Goal: Task Accomplishment & Management: Complete application form

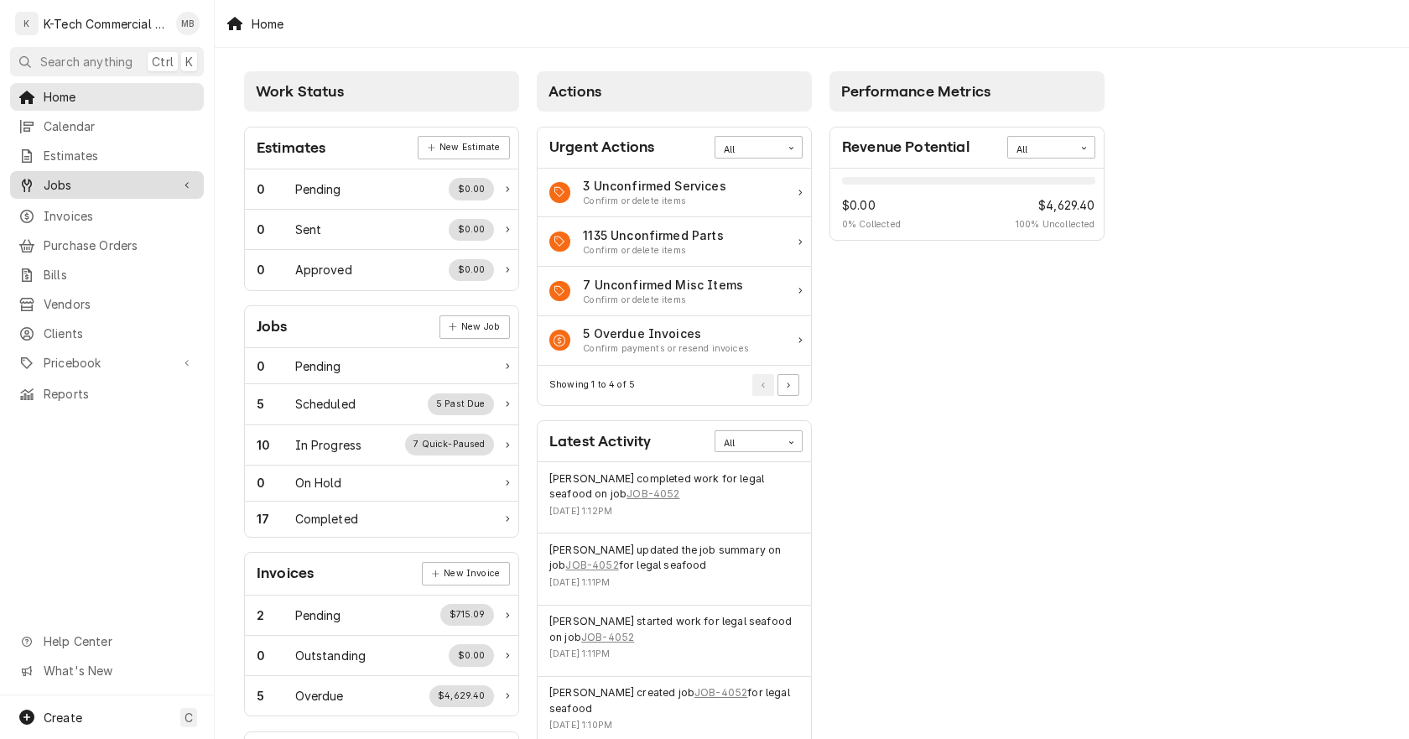
click at [96, 176] on span "Jobs" at bounding box center [107, 185] width 127 height 18
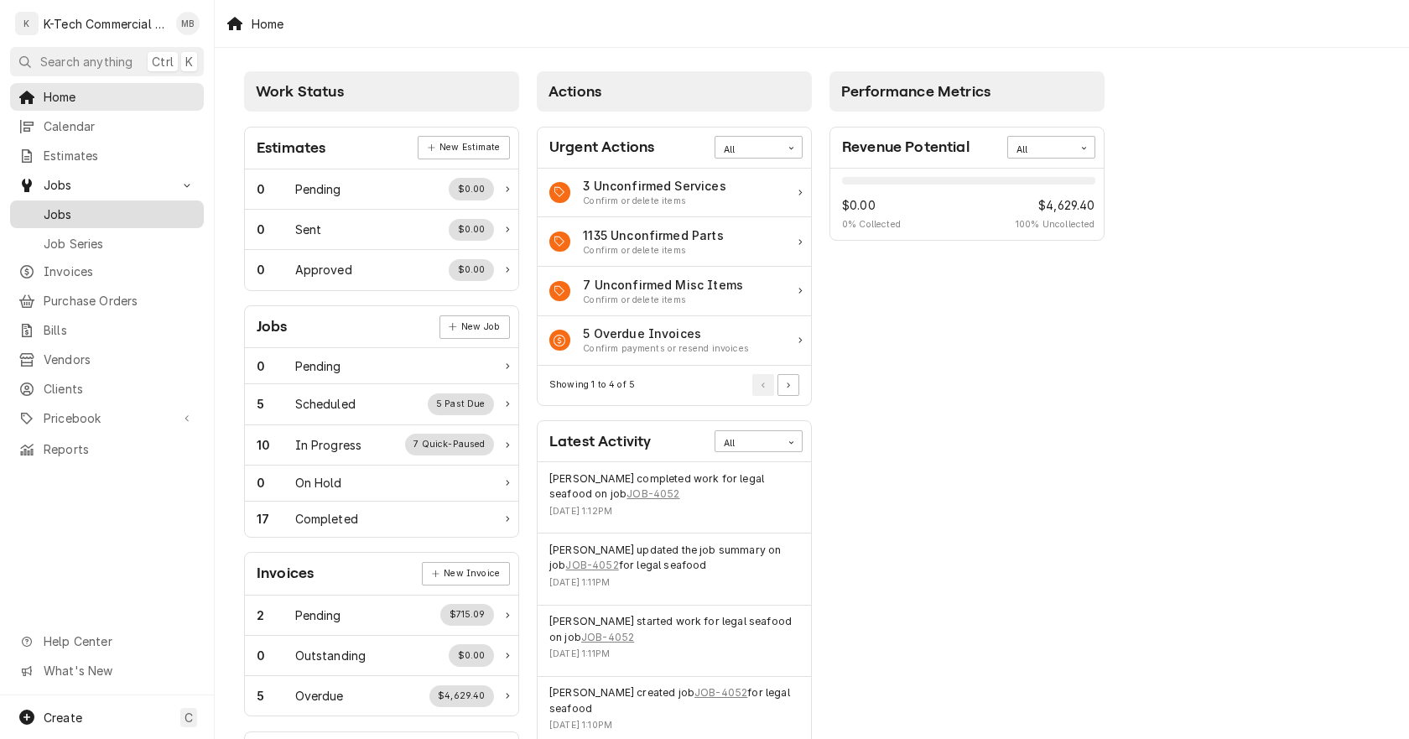
click at [116, 207] on span "Jobs" at bounding box center [120, 214] width 152 height 18
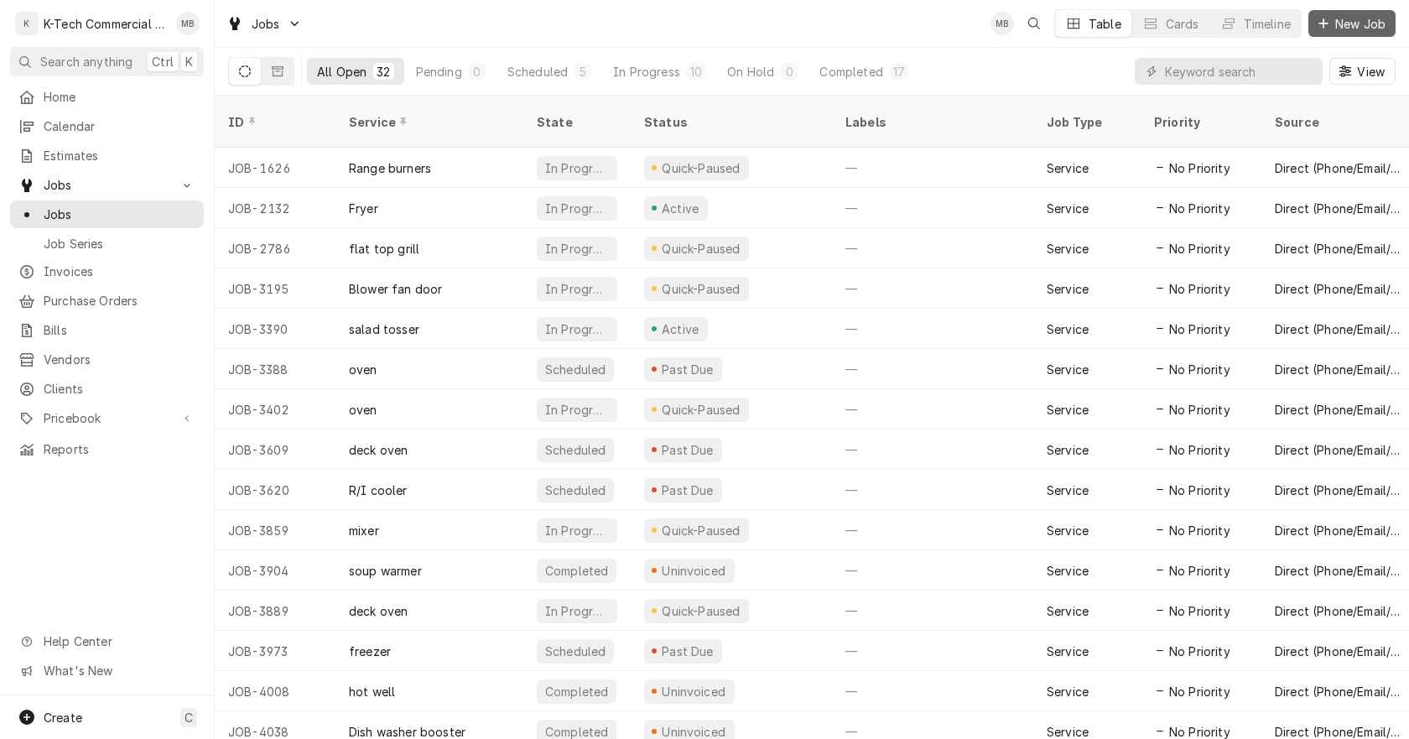
click at [1355, 25] on span "New Job" at bounding box center [1360, 24] width 57 height 18
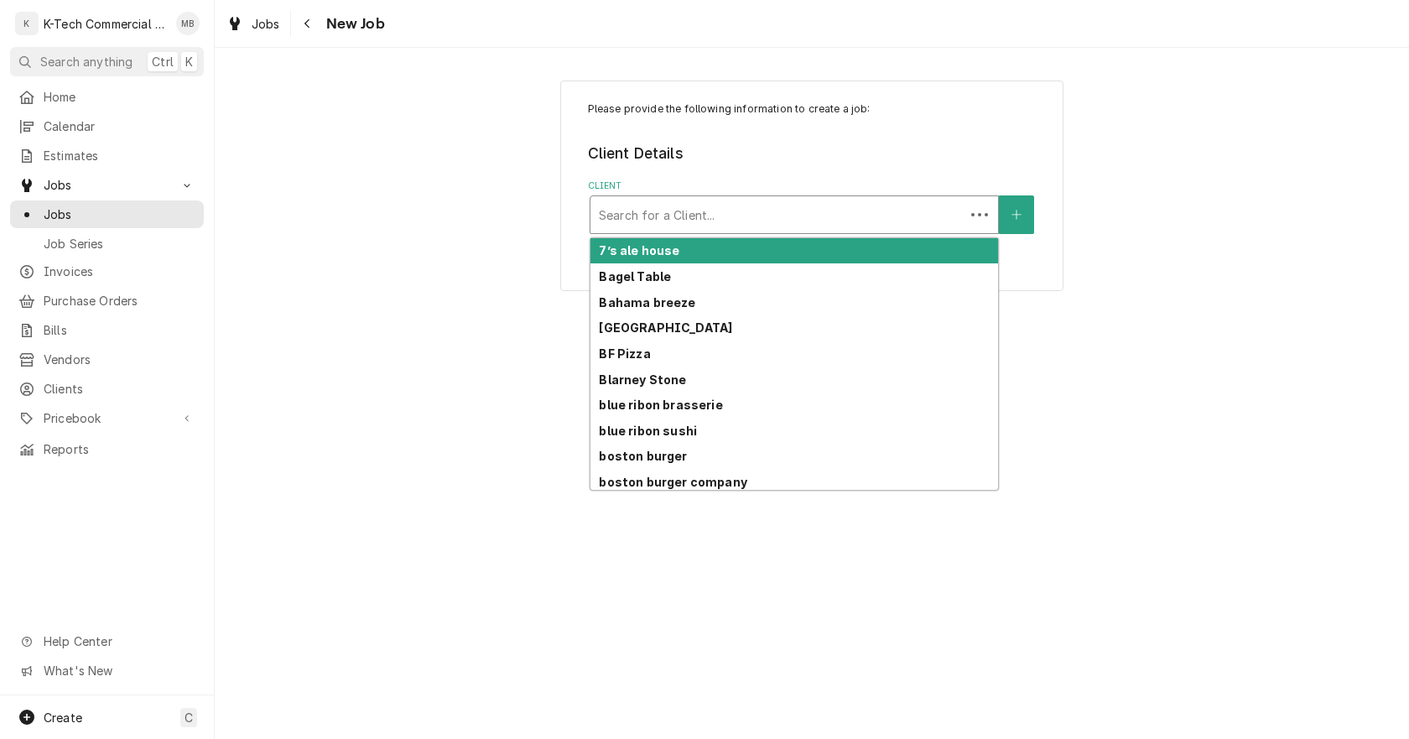
click at [851, 204] on div "Client" at bounding box center [777, 215] width 357 height 30
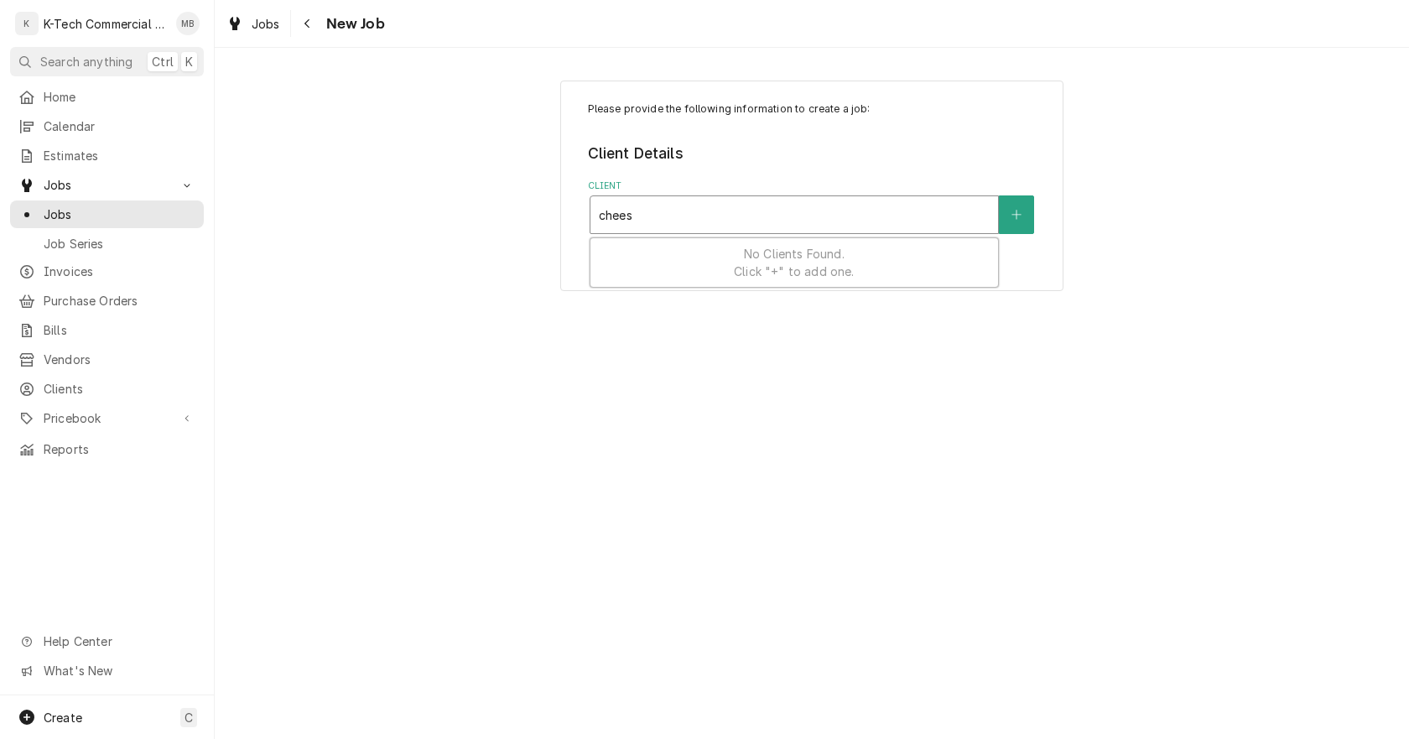
type input "cheese"
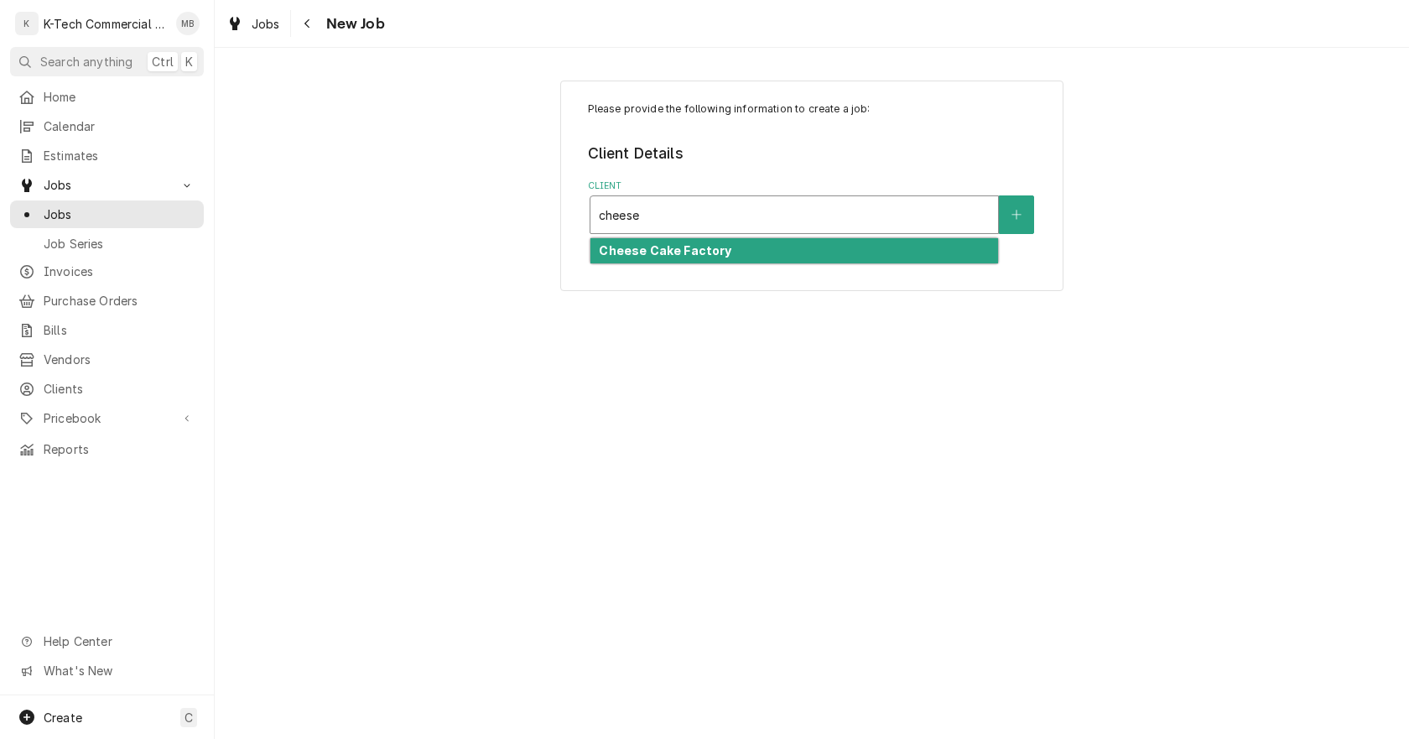
click at [736, 243] on div "Cheese Cake Factory" at bounding box center [794, 251] width 408 height 26
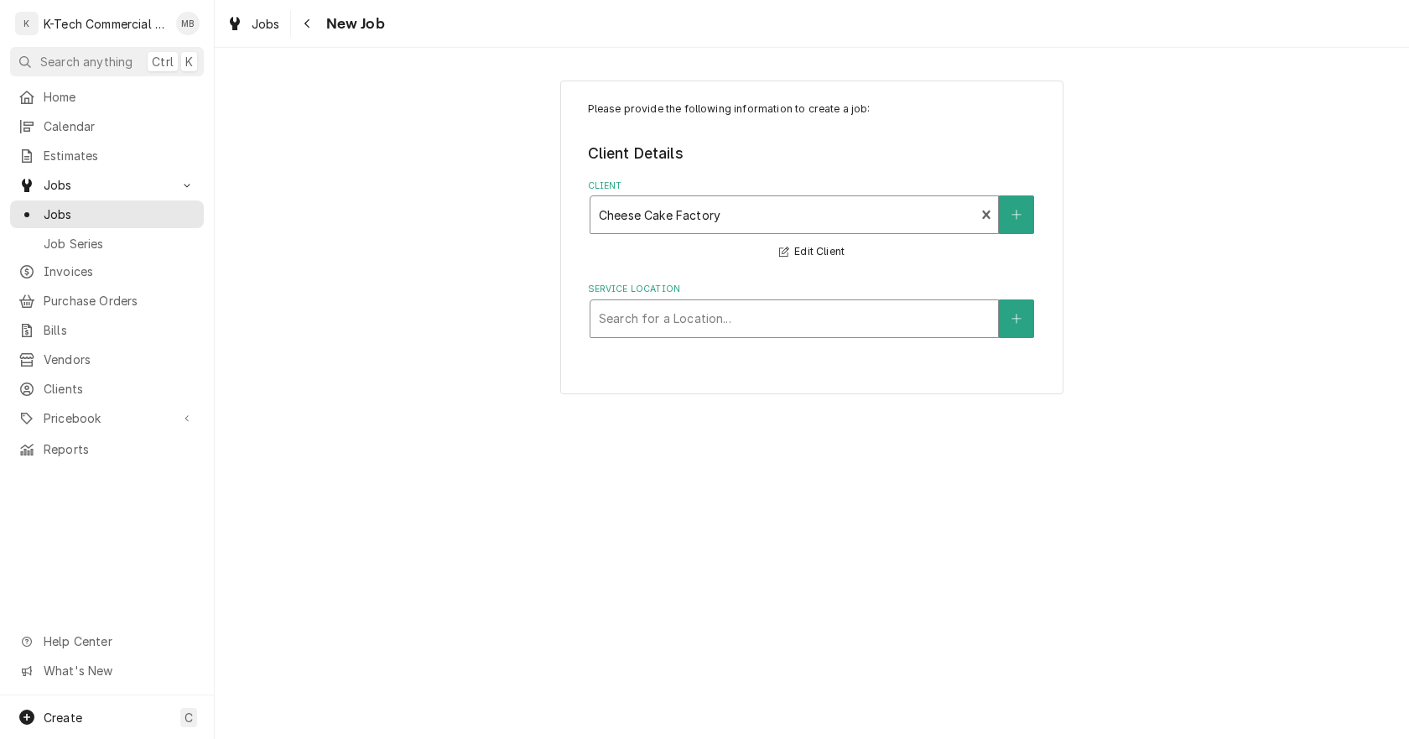
click at [703, 324] on div "Service Location" at bounding box center [794, 319] width 391 height 30
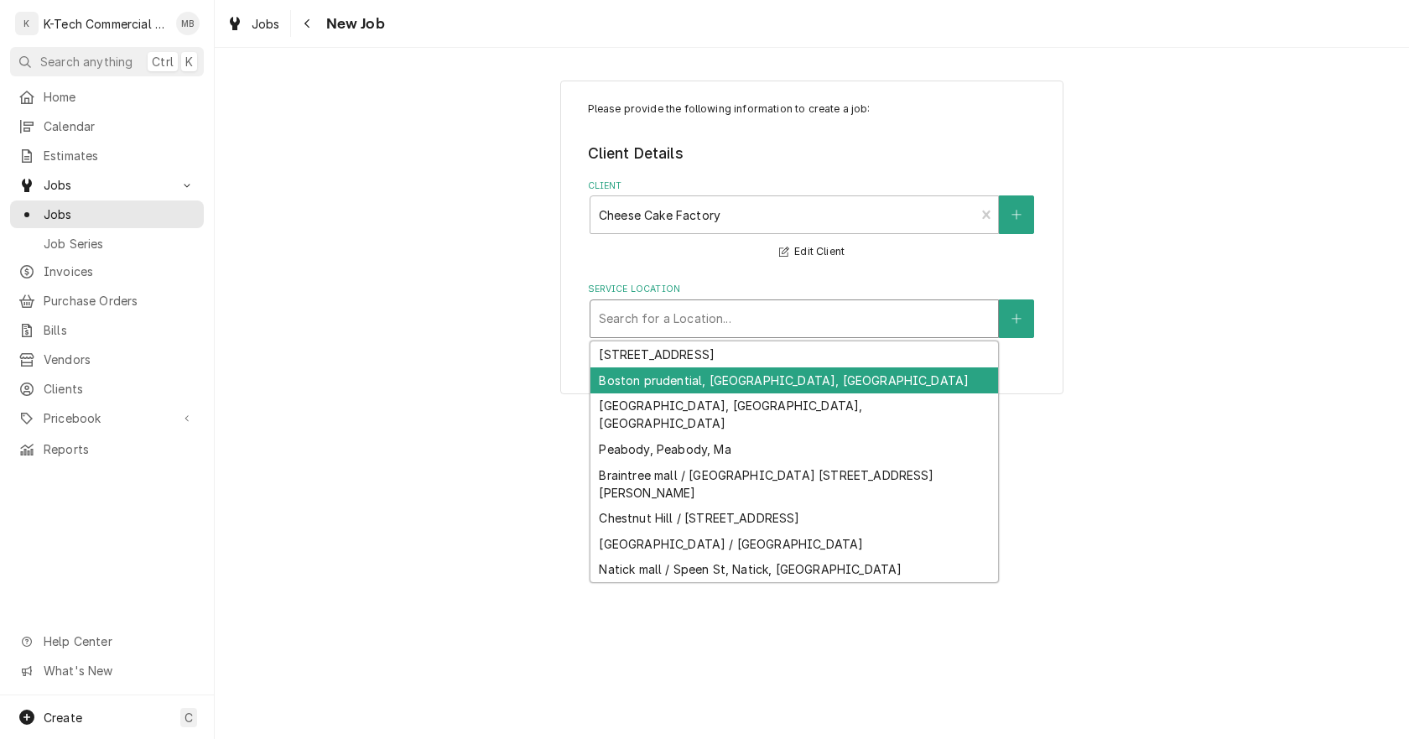
click at [671, 374] on div "Boston prudential, [GEOGRAPHIC_DATA], [GEOGRAPHIC_DATA]" at bounding box center [794, 380] width 408 height 26
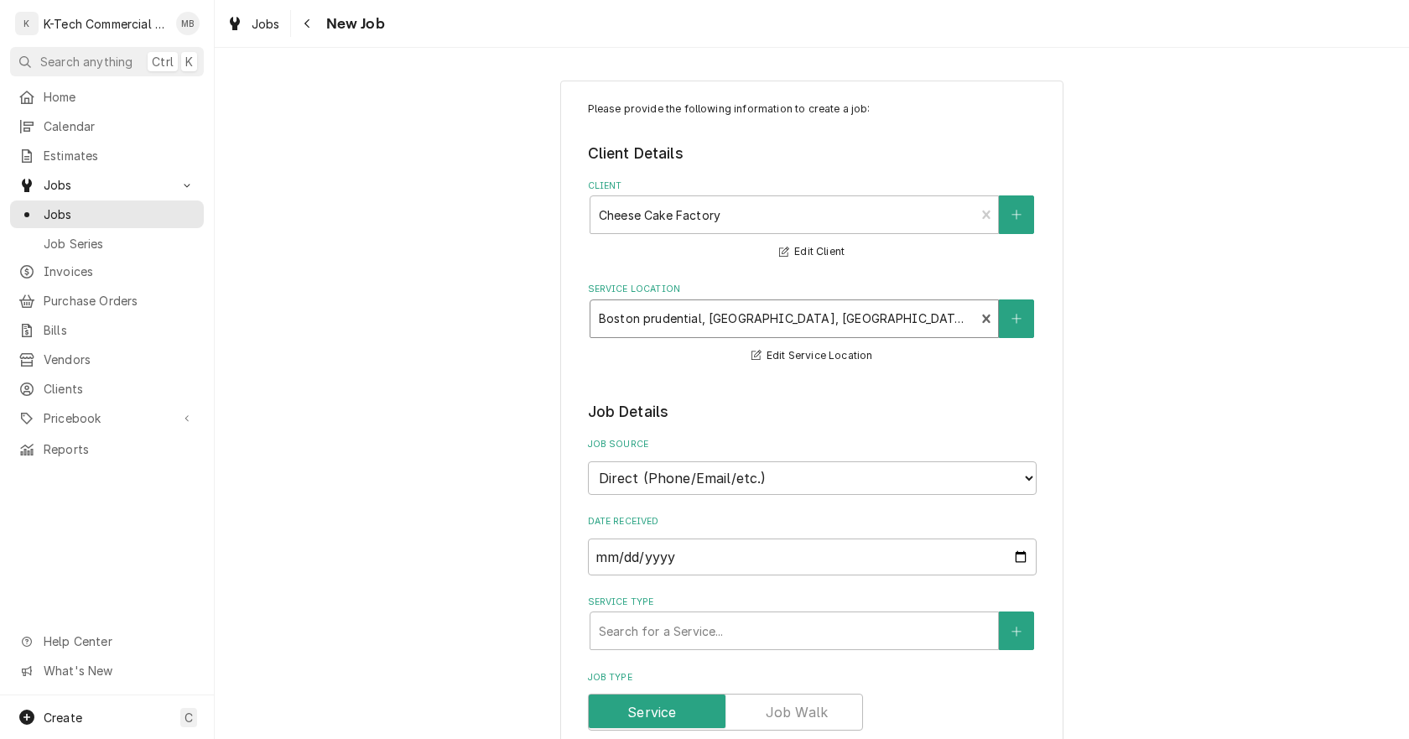
scroll to position [168, 0]
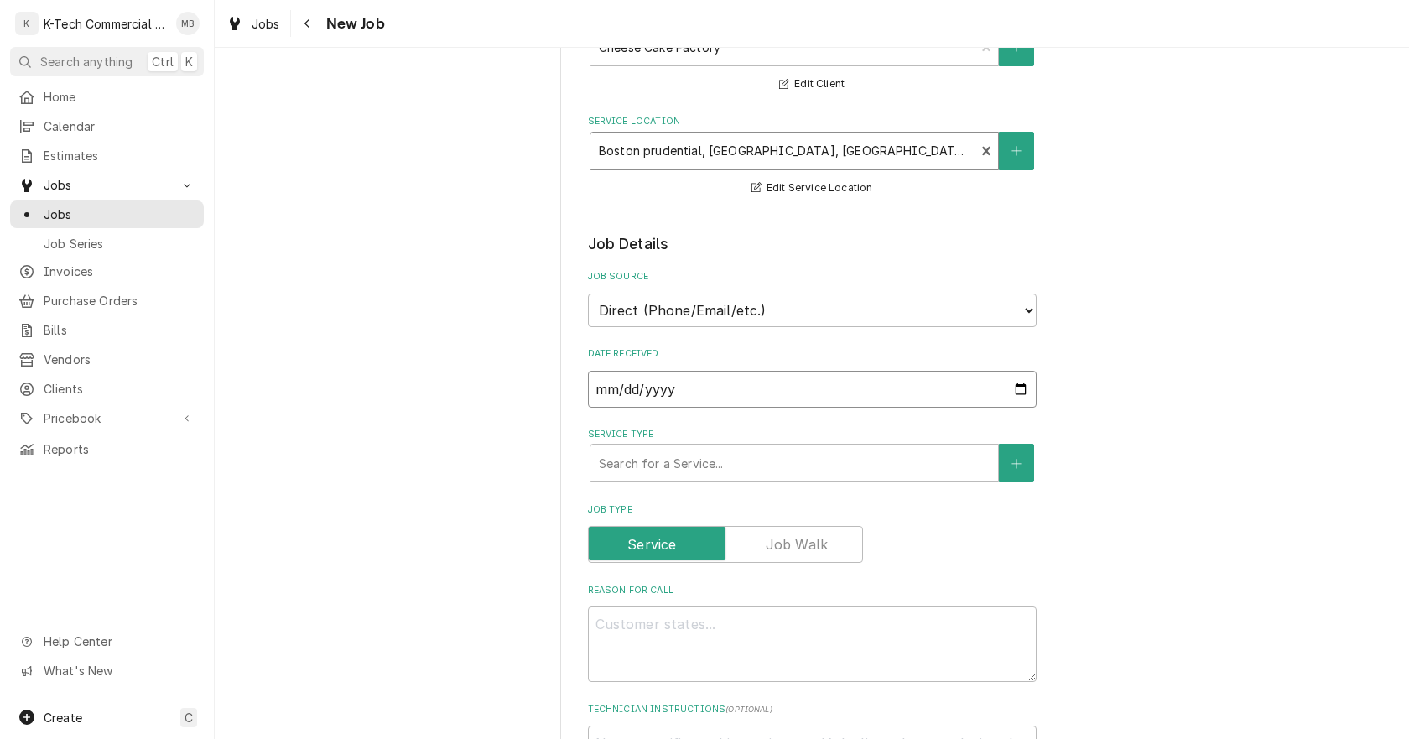
click at [1011, 389] on input "2025-09-17" at bounding box center [812, 389] width 449 height 37
type input "2025-09-10"
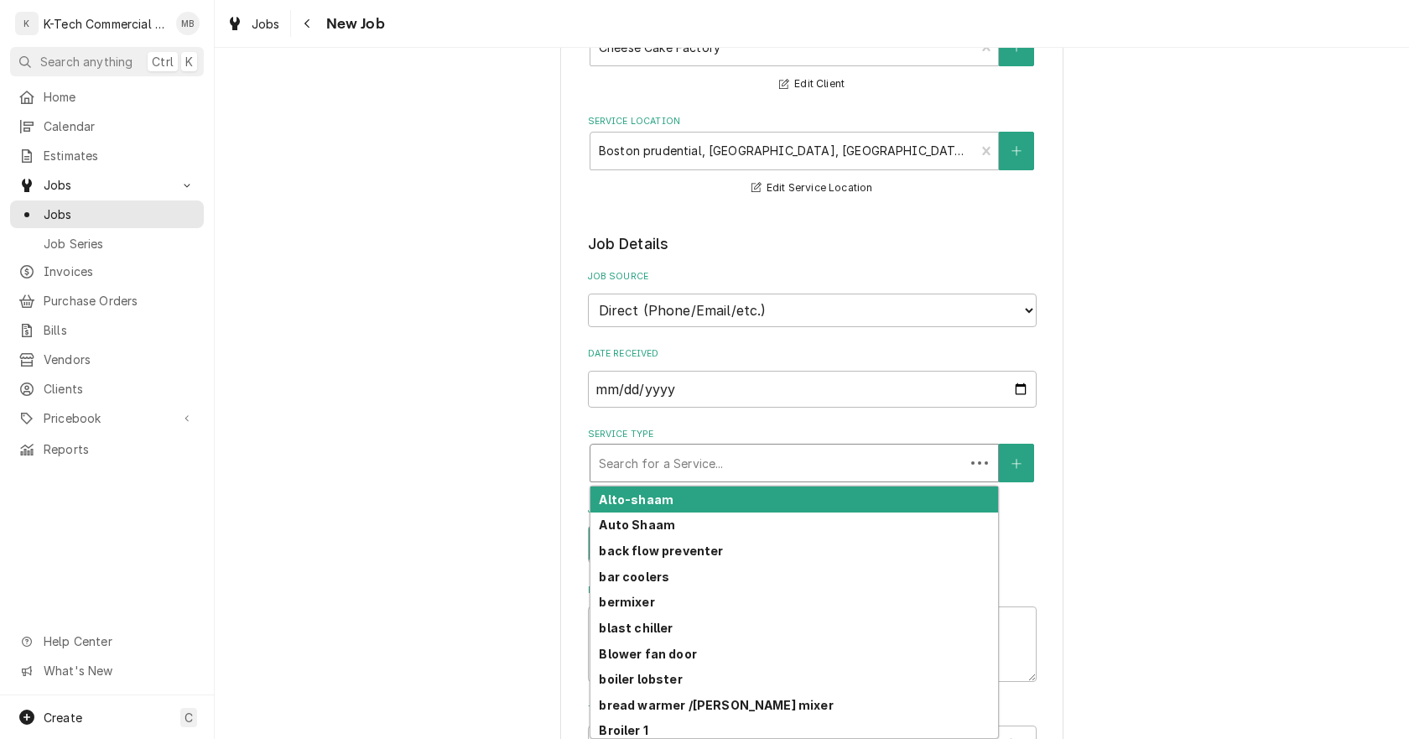
click at [729, 461] on div "Service Type" at bounding box center [777, 463] width 357 height 30
type textarea "x"
type input "p"
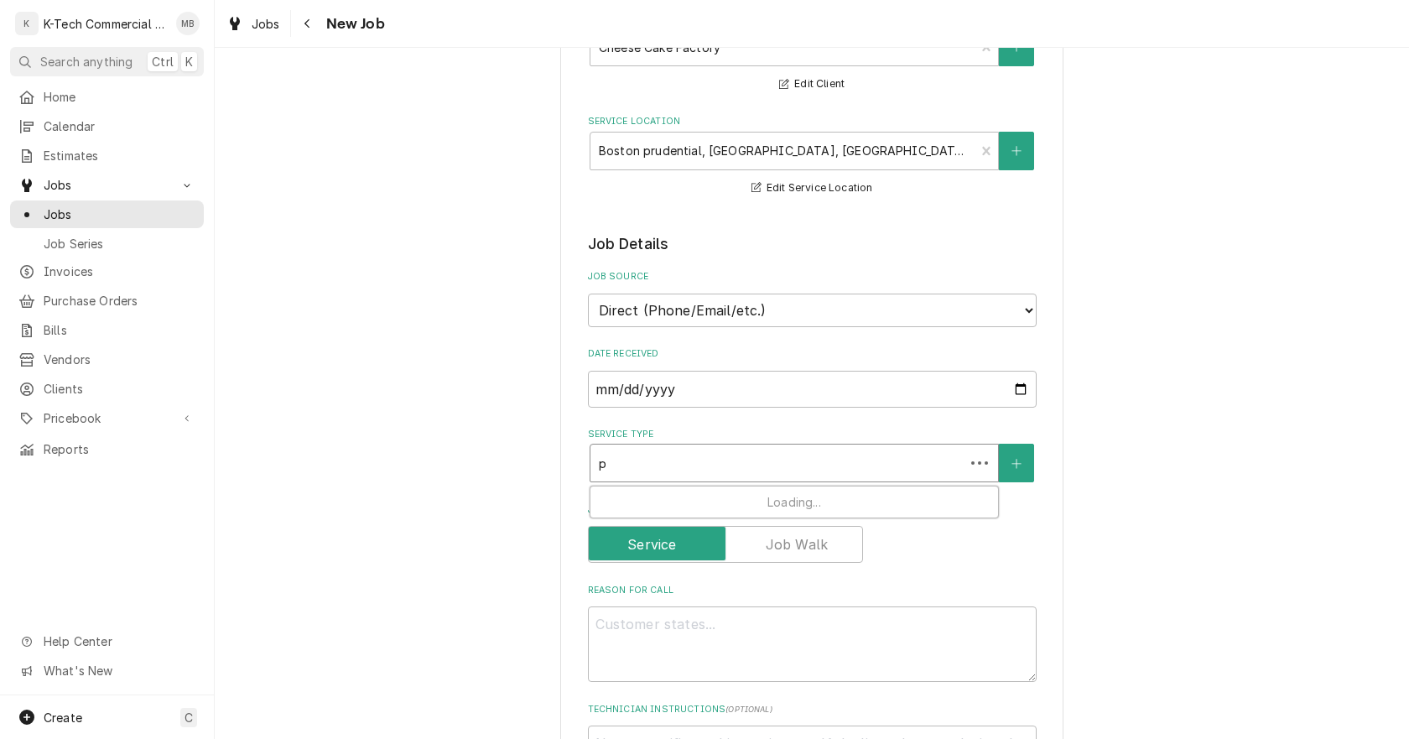
type textarea "x"
type input "pa"
type textarea "x"
type input "pas"
type textarea "x"
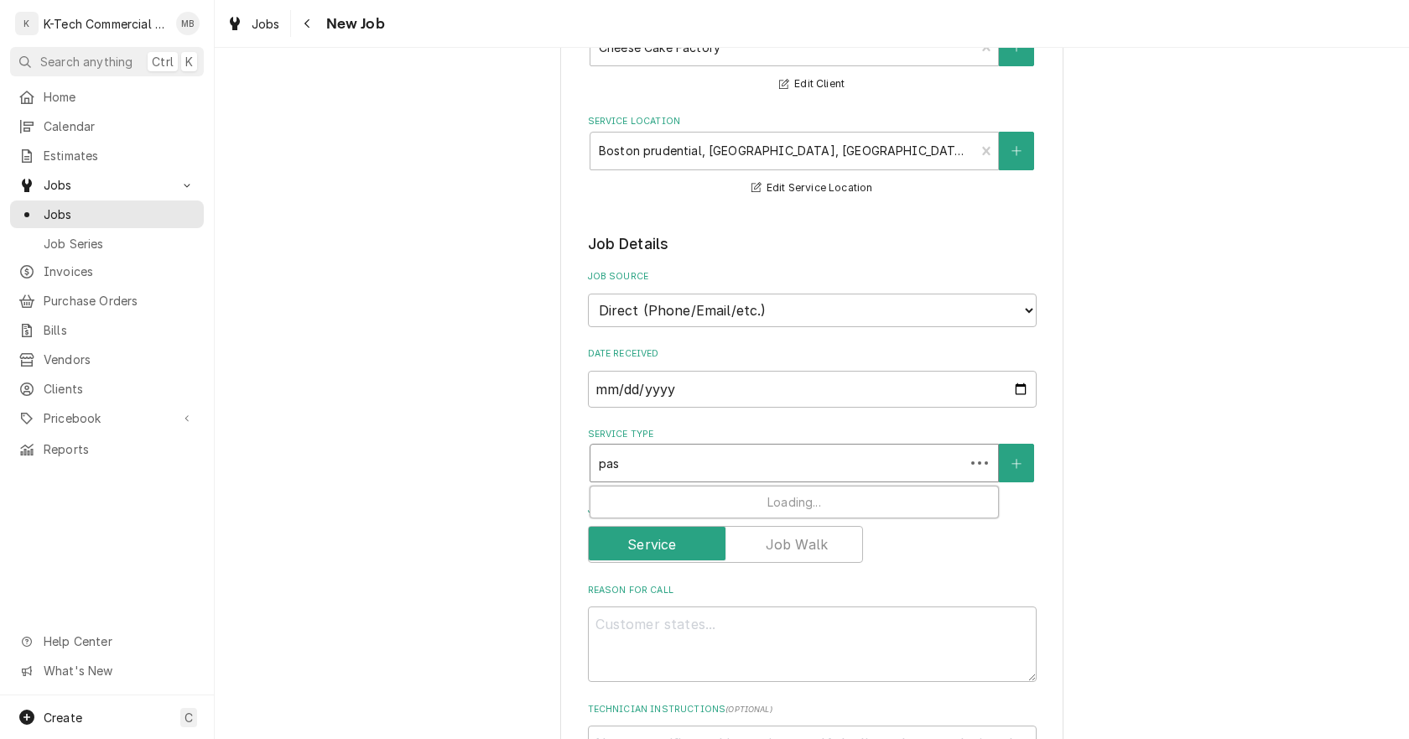
type input "past"
type textarea "x"
type input "pasta"
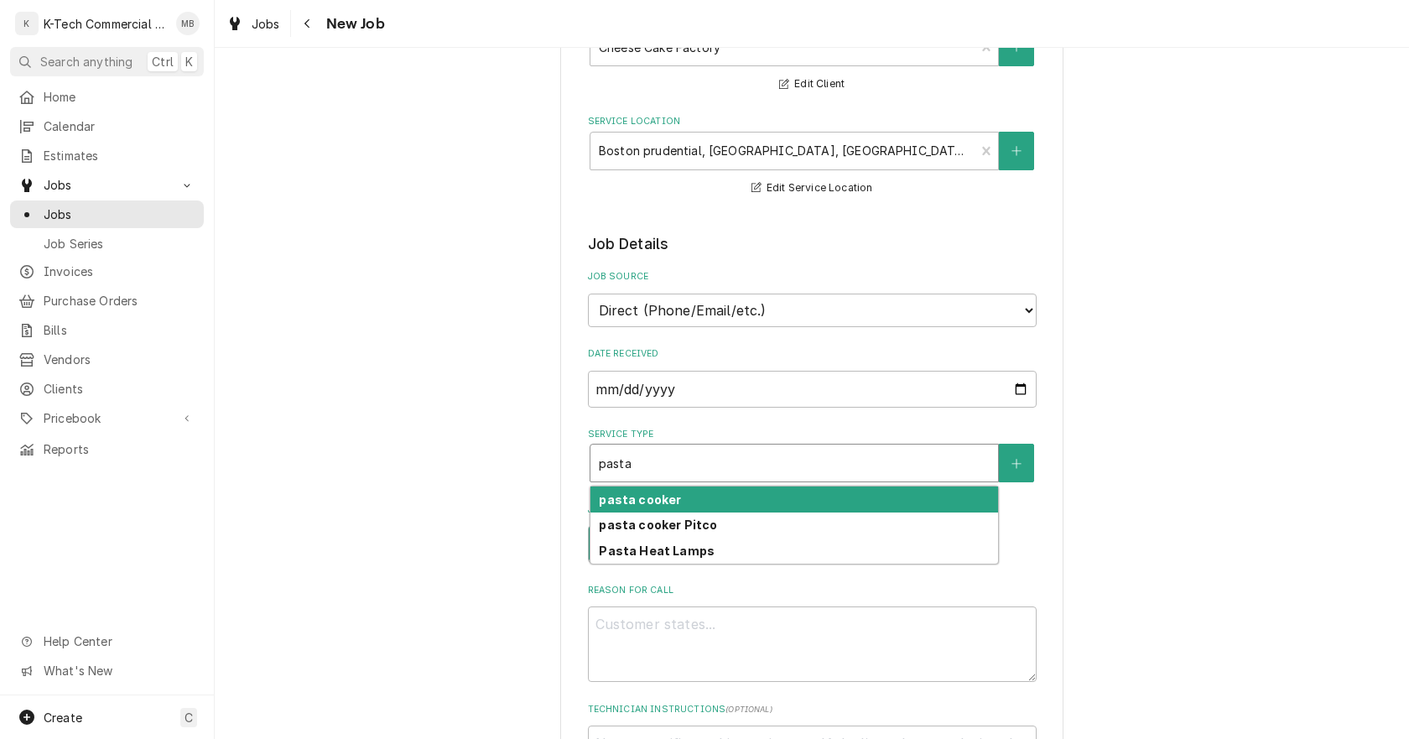
click at [687, 501] on div "pasta cooker" at bounding box center [794, 499] width 408 height 26
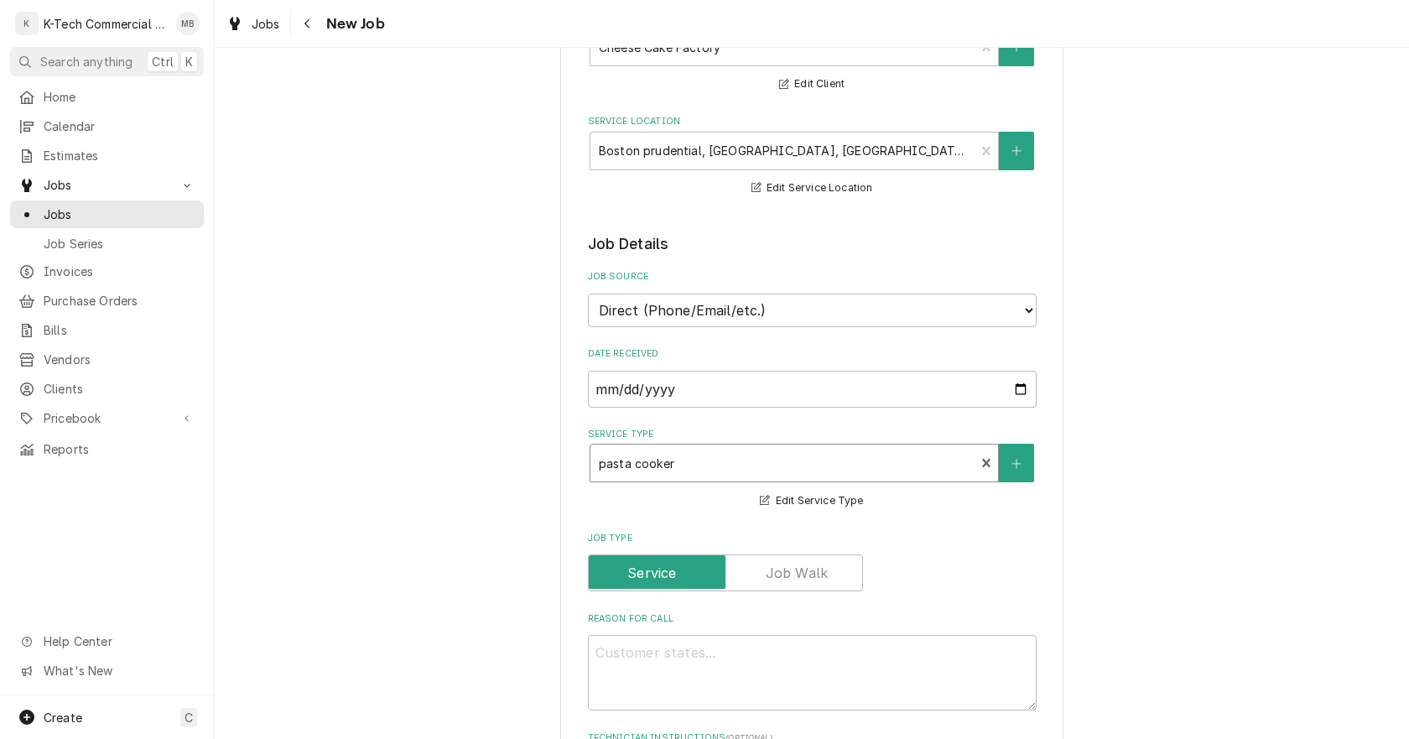
scroll to position [419, 0]
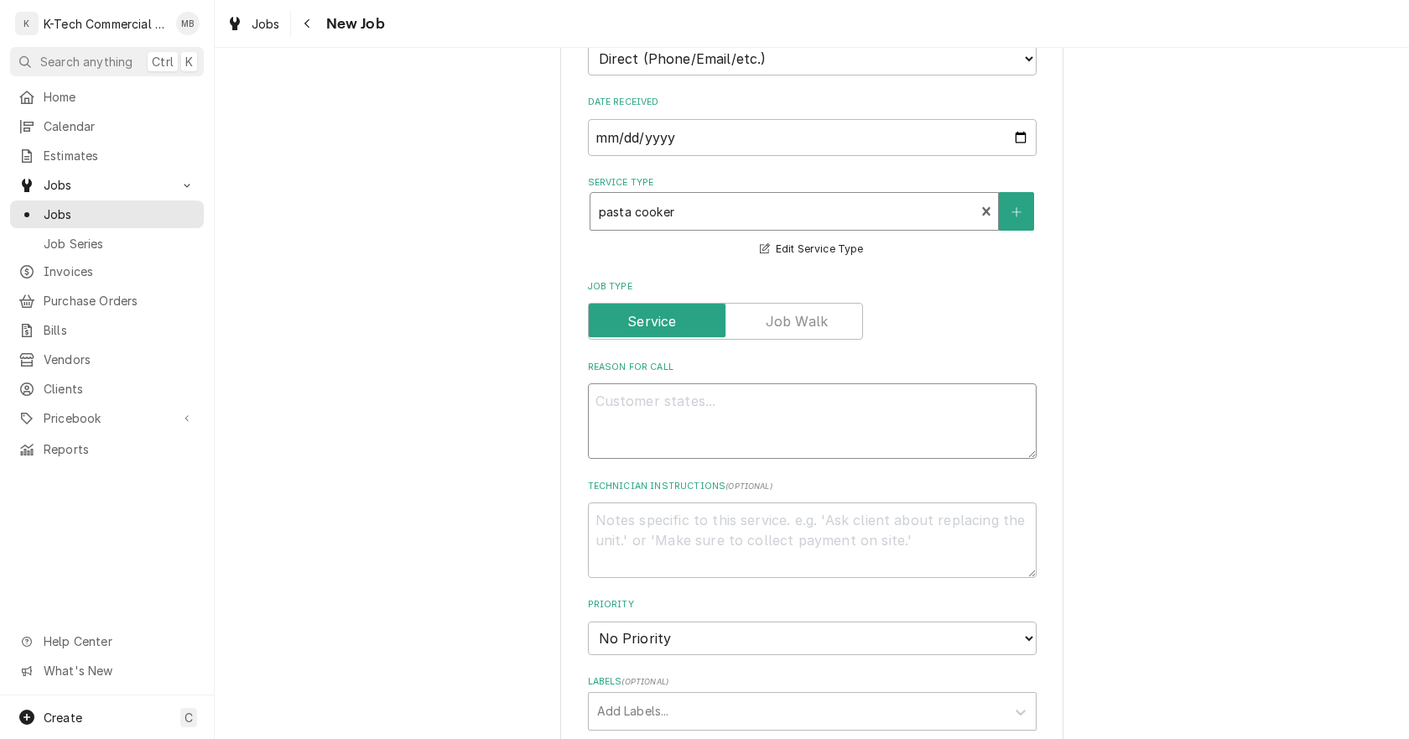
click at [733, 440] on textarea "Reason For Call" at bounding box center [812, 420] width 449 height 75
type textarea "x"
type textarea "P"
type textarea "x"
type textarea "Pa"
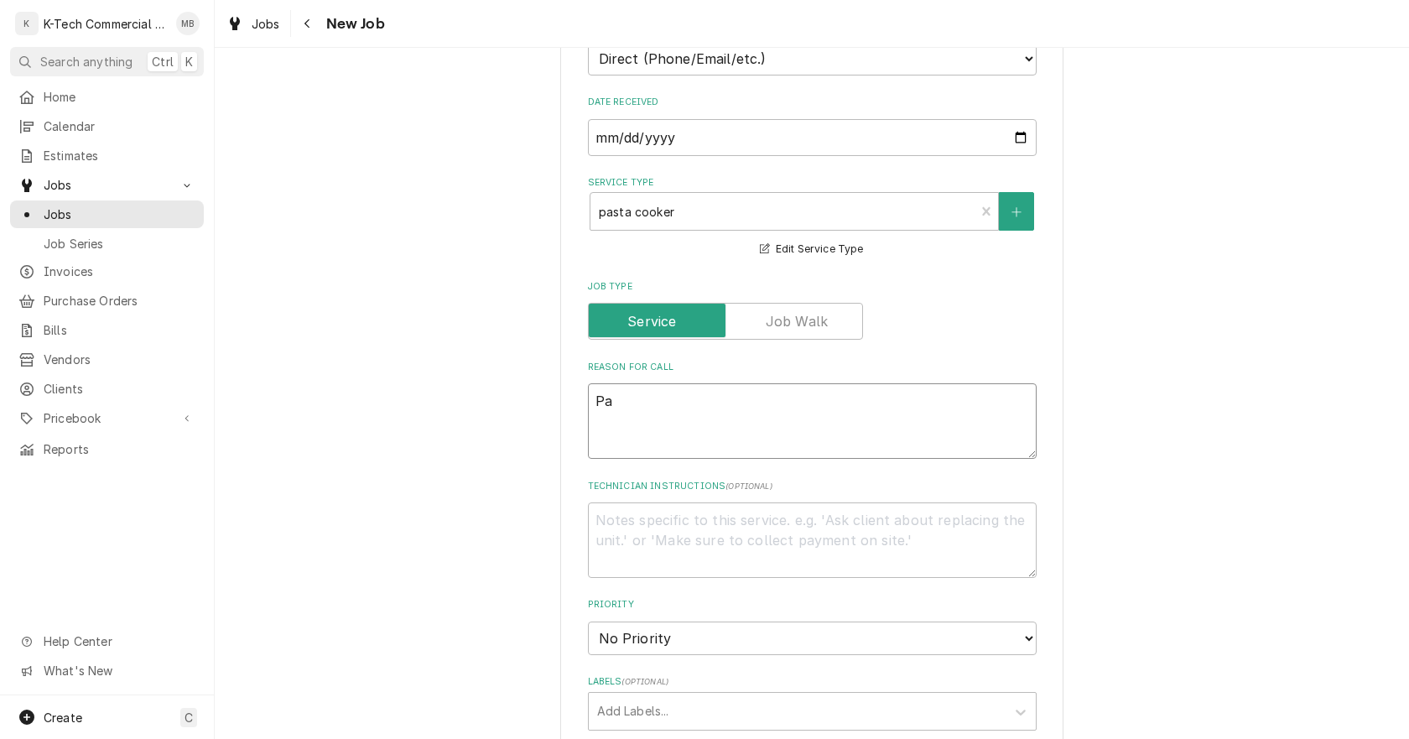
type textarea "x"
type textarea "Pas"
type textarea "x"
type textarea "Past"
type textarea "x"
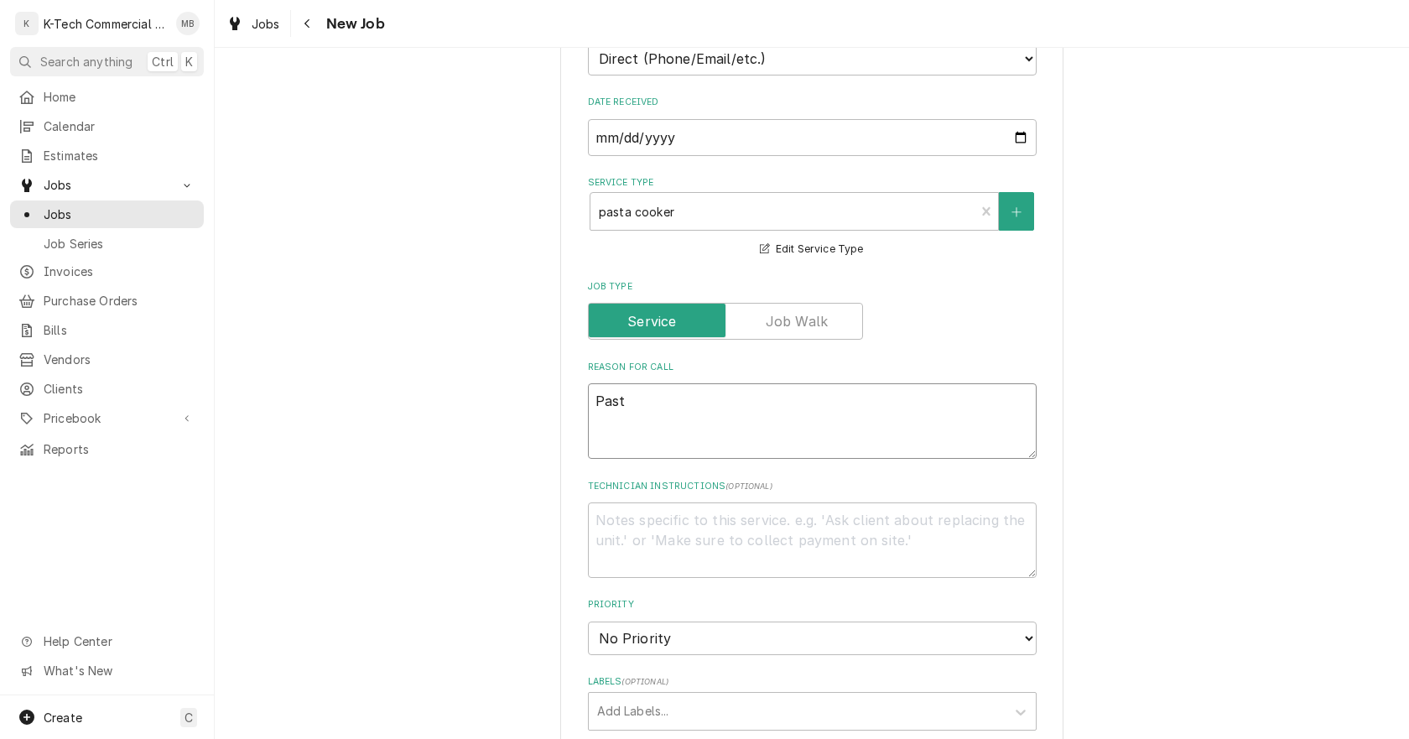
type textarea "Pasta"
type textarea "x"
type textarea "Pasta"
type textarea "x"
type textarea "Pasta c"
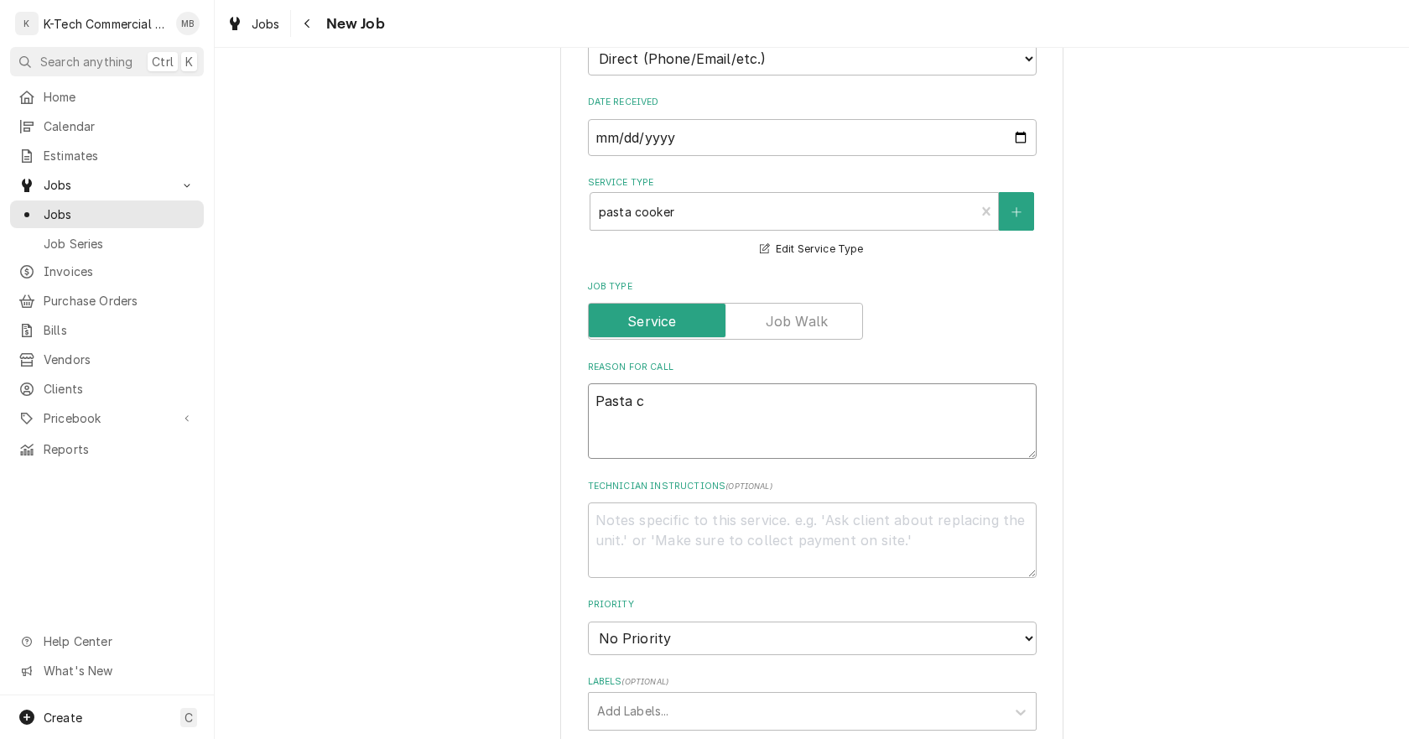
type textarea "x"
type textarea "Pasta co"
type textarea "x"
type textarea "Pasta coo"
type textarea "x"
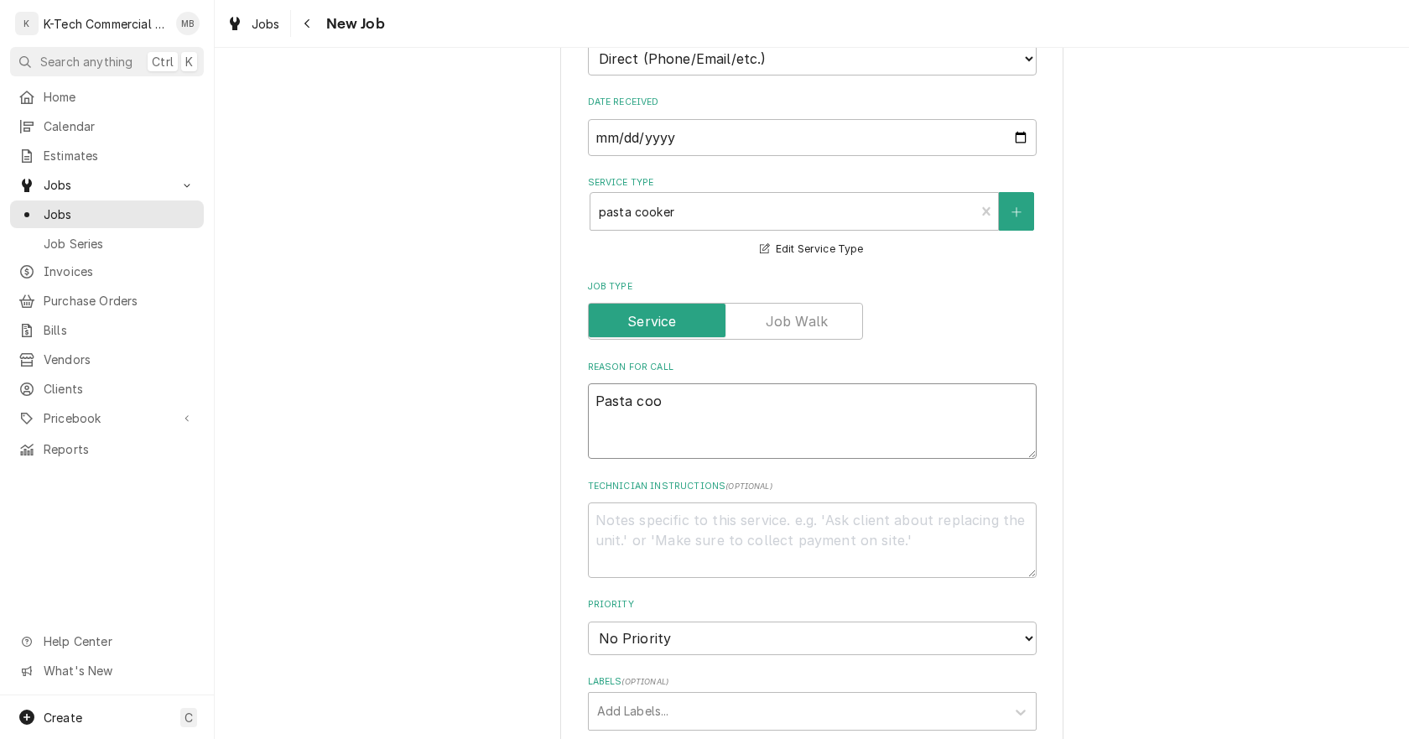
type textarea "Pasta cook"
type textarea "x"
type textarea "Pasta cooke"
type textarea "x"
type textarea "Pasta cooker"
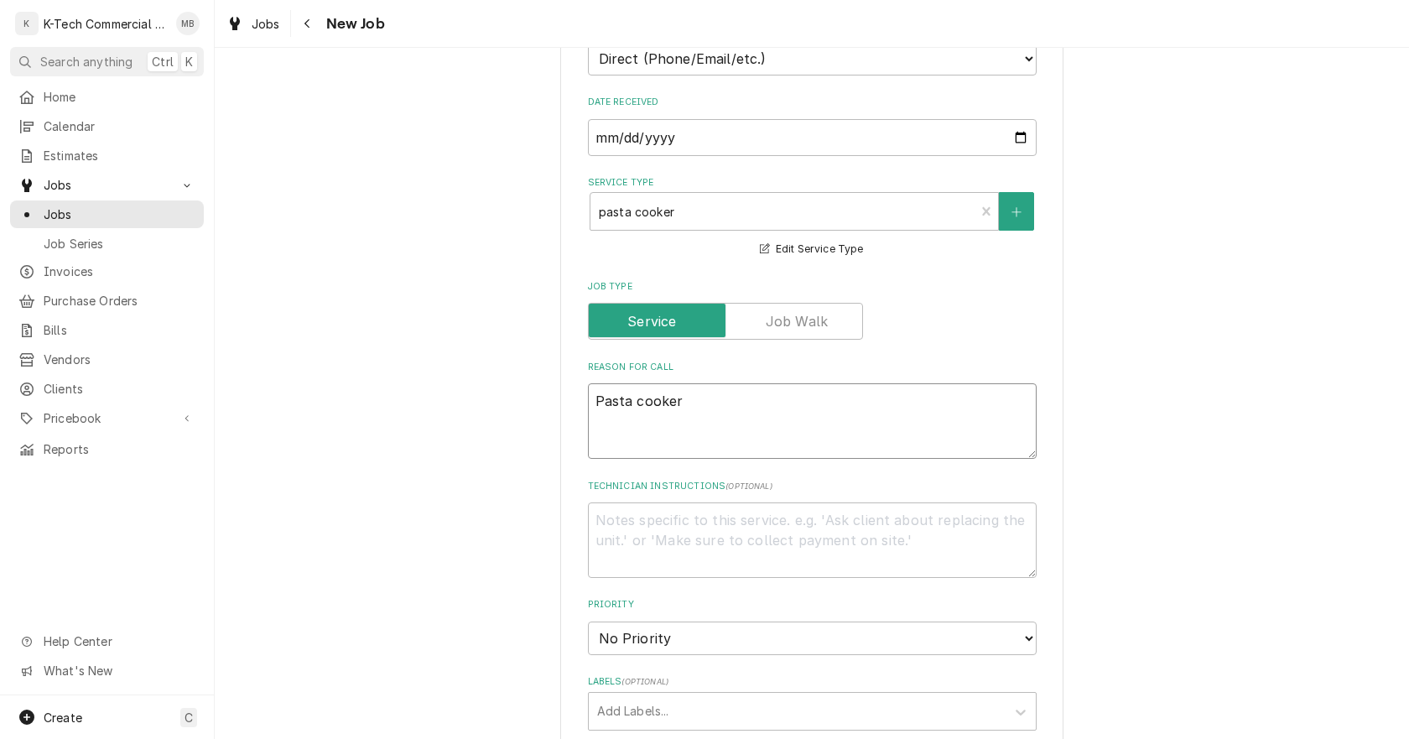
type textarea "x"
type textarea "Pasta cooker"
type textarea "x"
type textarea "Pasta cooker w"
type textarea "x"
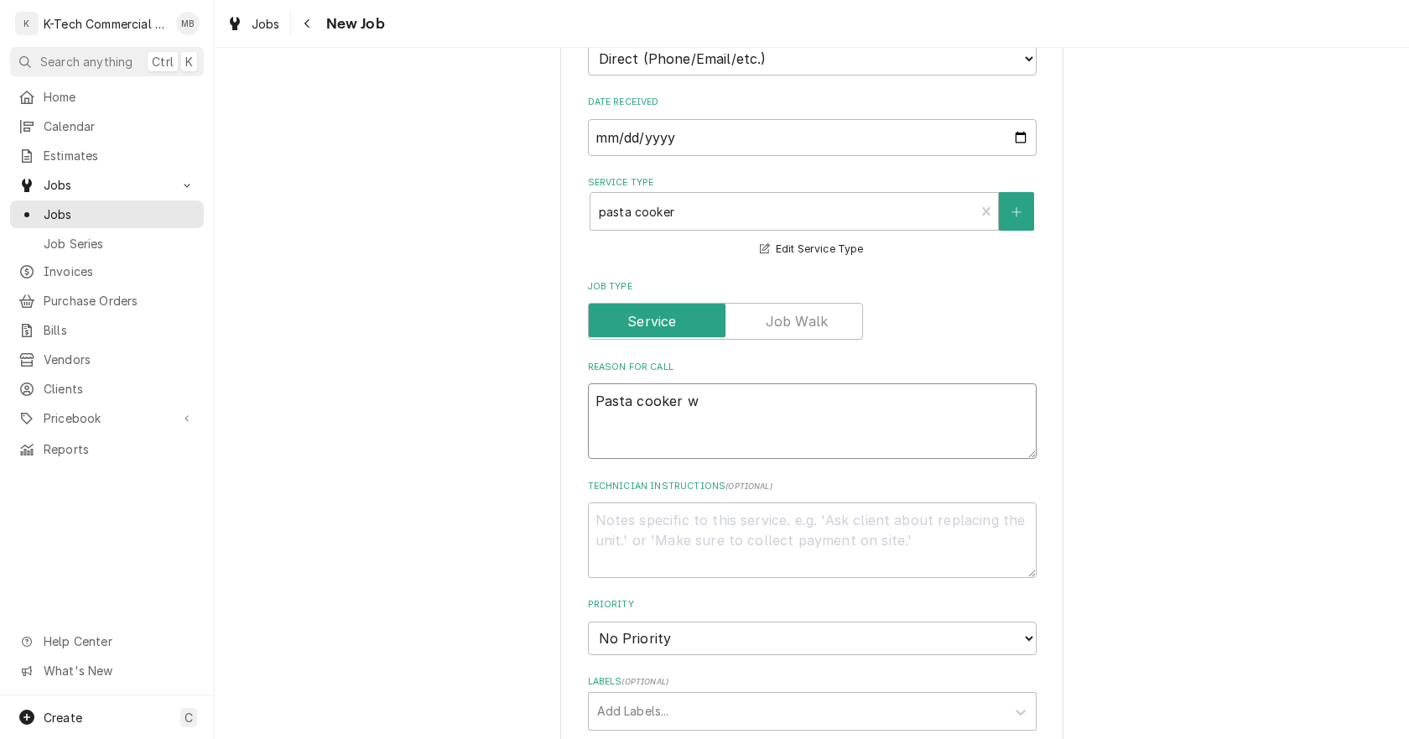
type textarea "Pasta cooker wa"
type textarea "x"
type textarea "Pasta cooker was"
type textarea "x"
type textarea "Pasta cooker was"
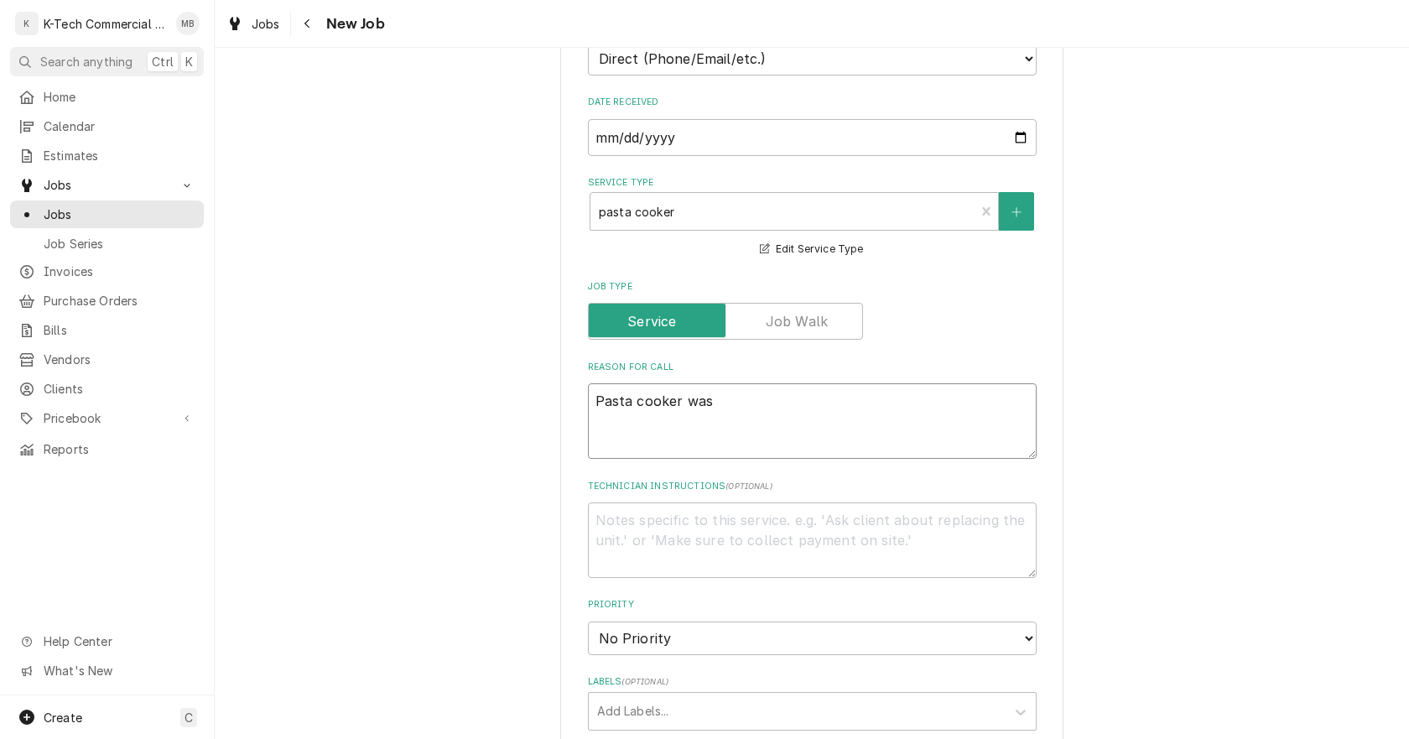
type textarea "x"
type textarea "Pasta cooker was n"
type textarea "x"
type textarea "Pasta cooker was no"
type textarea "x"
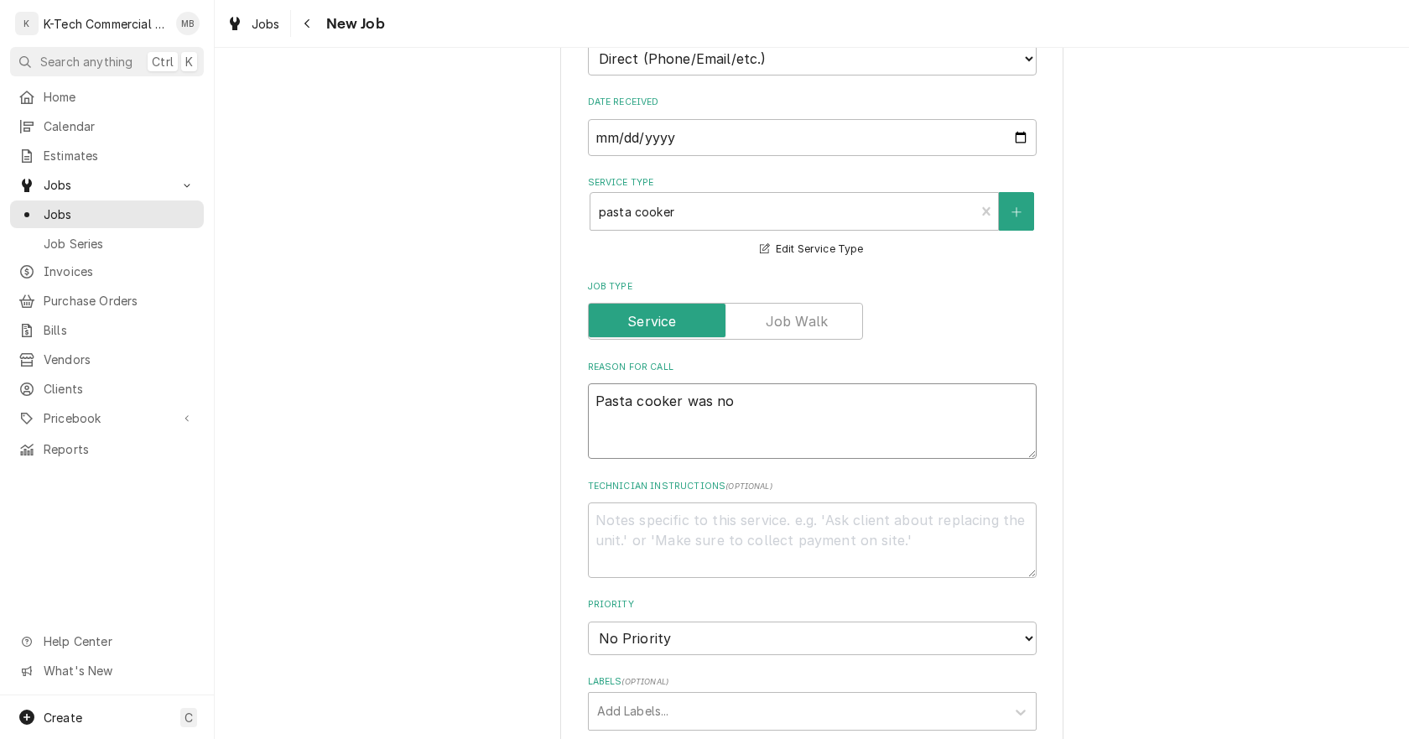
type textarea "Pasta cooker was not"
type textarea "x"
type textarea "Pasta cooker was not"
type textarea "x"
type textarea "Pasta cooker was not w"
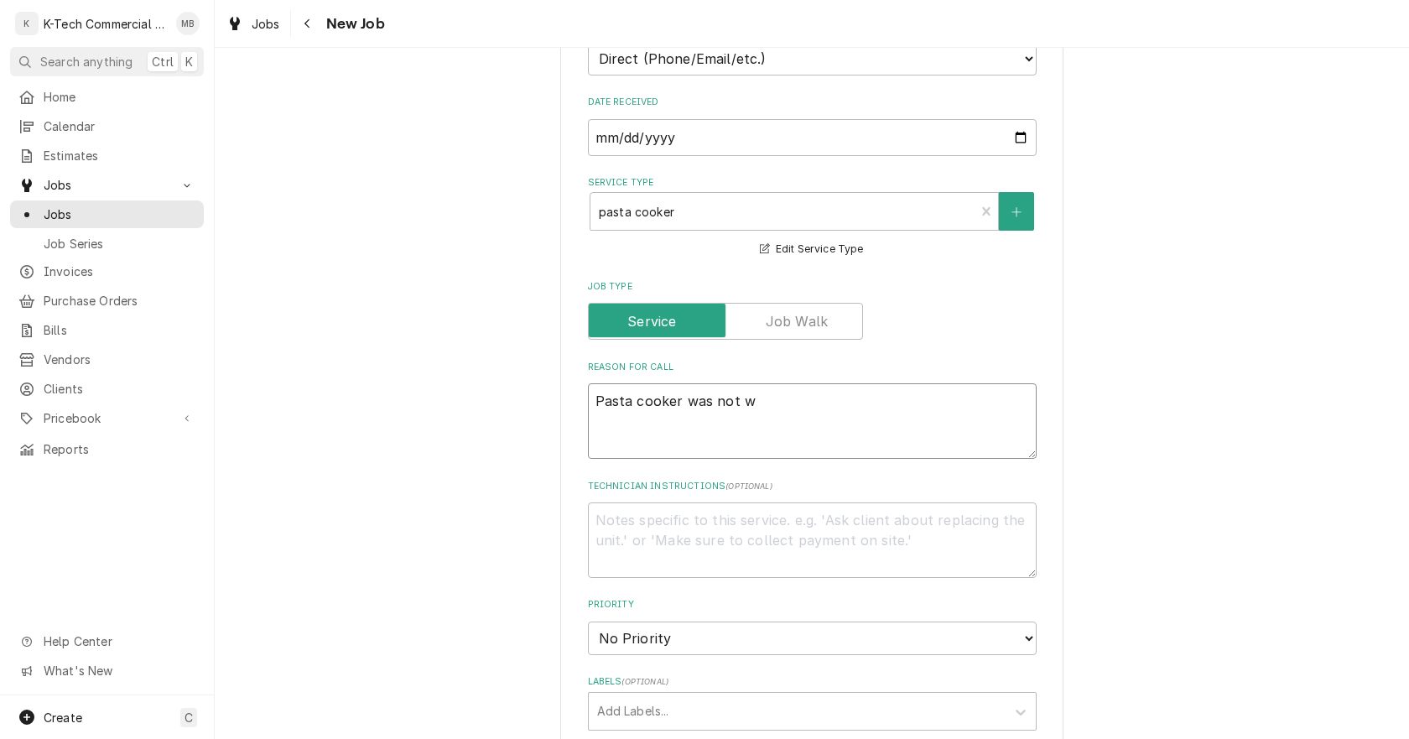
type textarea "x"
type textarea "Pasta cooker was not wo"
type textarea "x"
type textarea "Pasta cooker was not w"
type textarea "x"
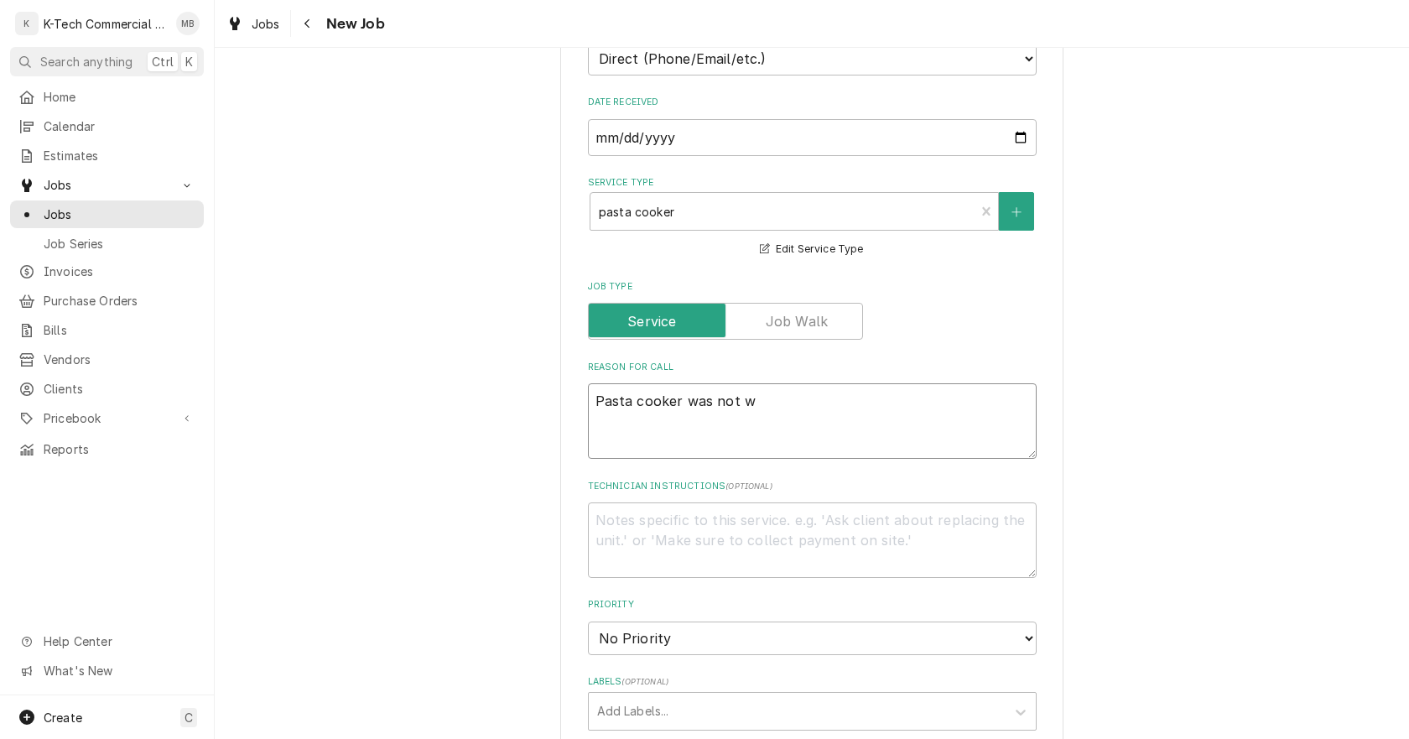
type textarea "Pasta cooker was not"
type textarea "x"
type textarea "Pasta cooker was not"
type textarea "x"
type textarea "Pasta cooker was no"
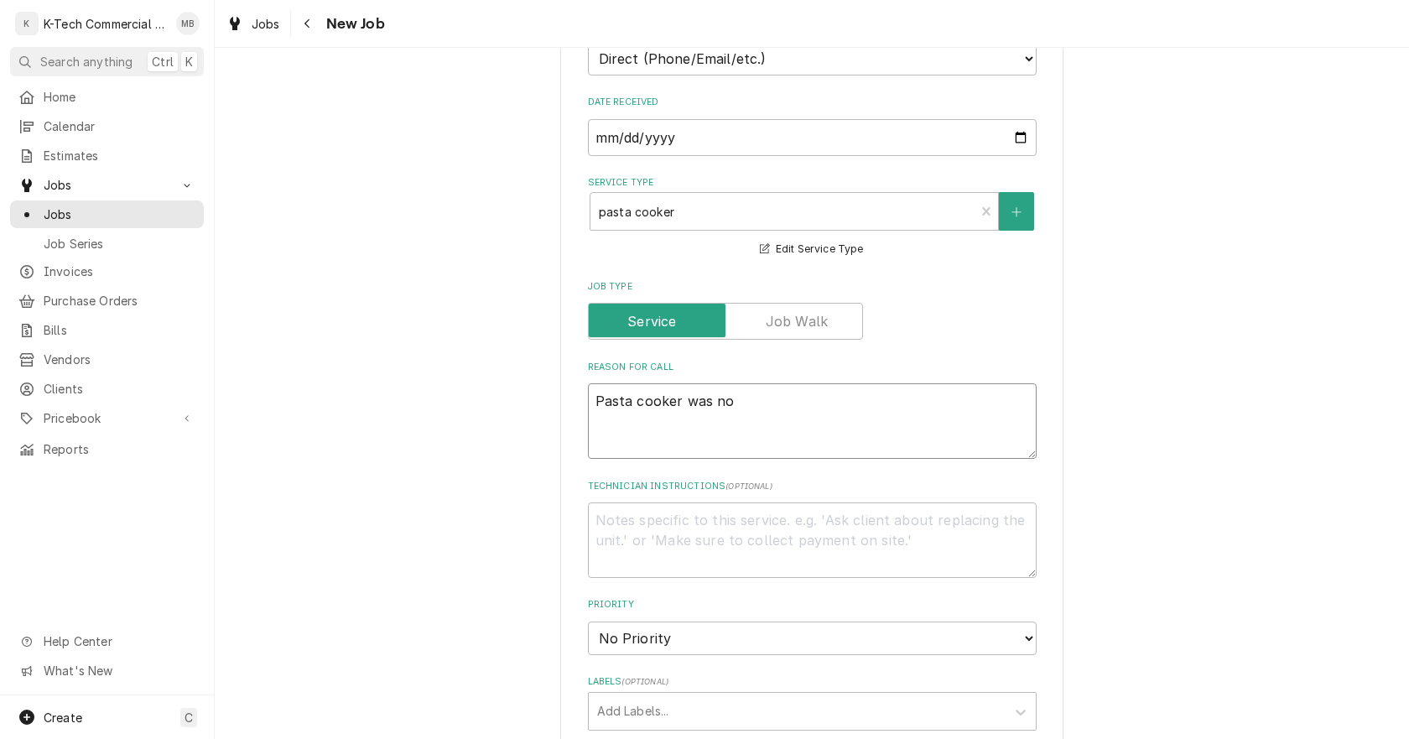
type textarea "x"
type textarea "Pasta cooker was n"
type textarea "x"
type textarea "Pasta cooker was"
type textarea "x"
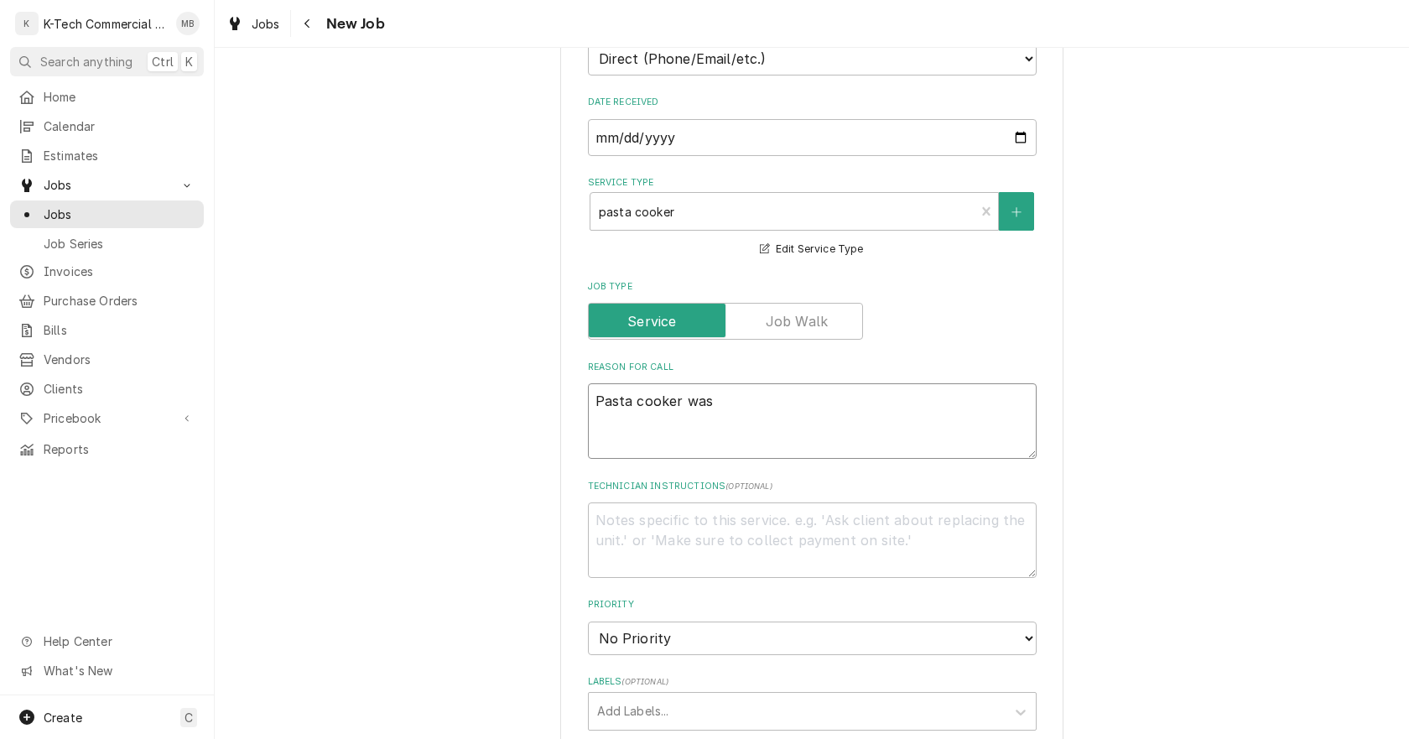
type textarea "Pasta cooker was"
type textarea "x"
type textarea "Pasta cooker wa"
type textarea "x"
type textarea "Pasta cooker w"
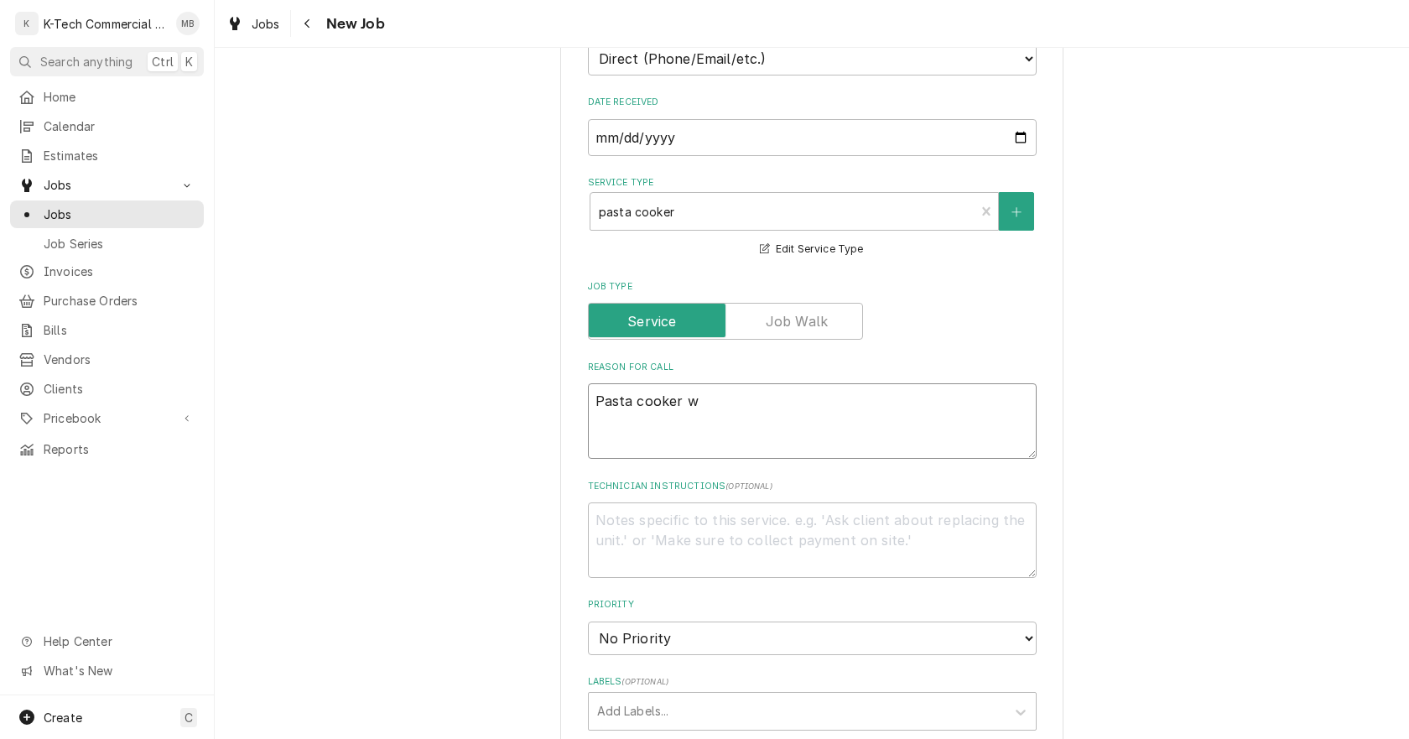
type textarea "x"
type textarea "Pasta cooker"
type textarea "x"
type textarea "Pasta cooker i"
type textarea "x"
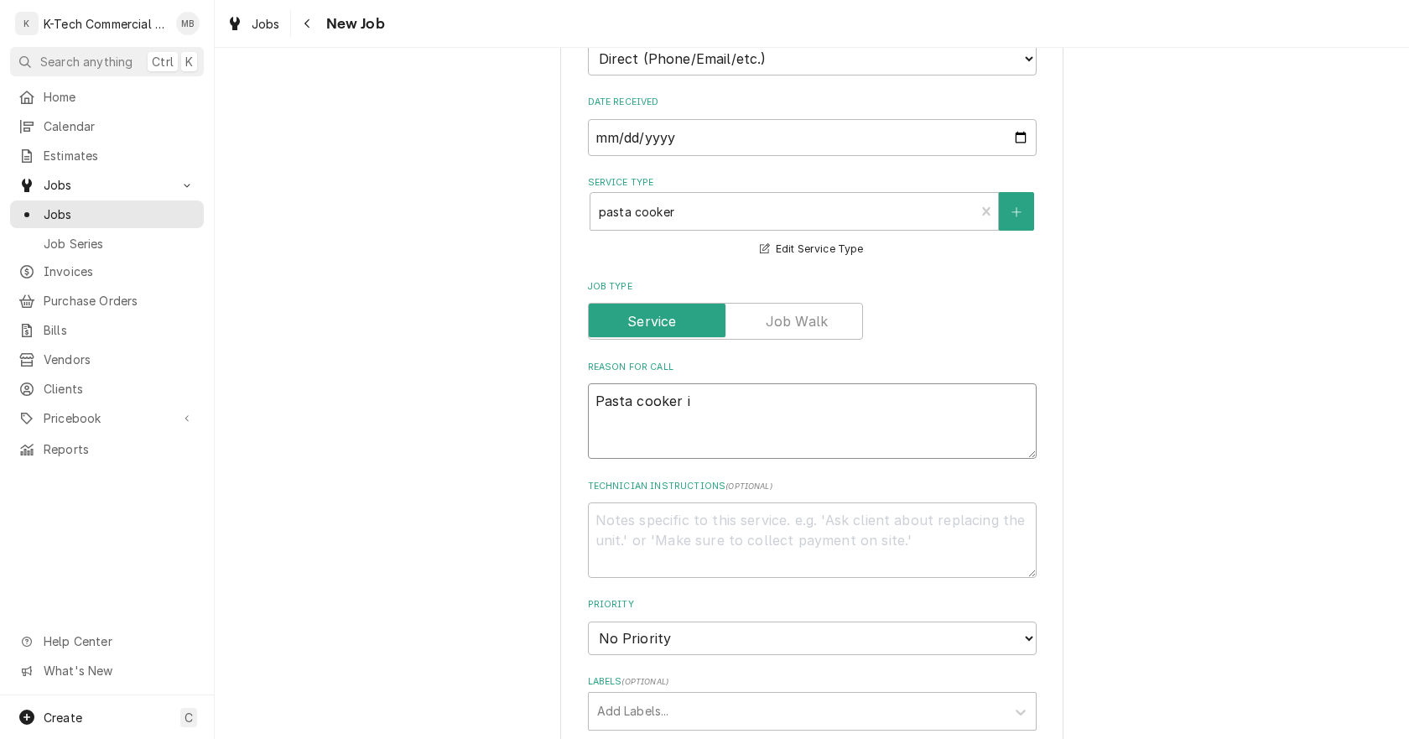
type textarea "Pasta cooker is"
type textarea "x"
type textarea "Pasta cooker is"
type textarea "x"
type textarea "Pasta cooker is n"
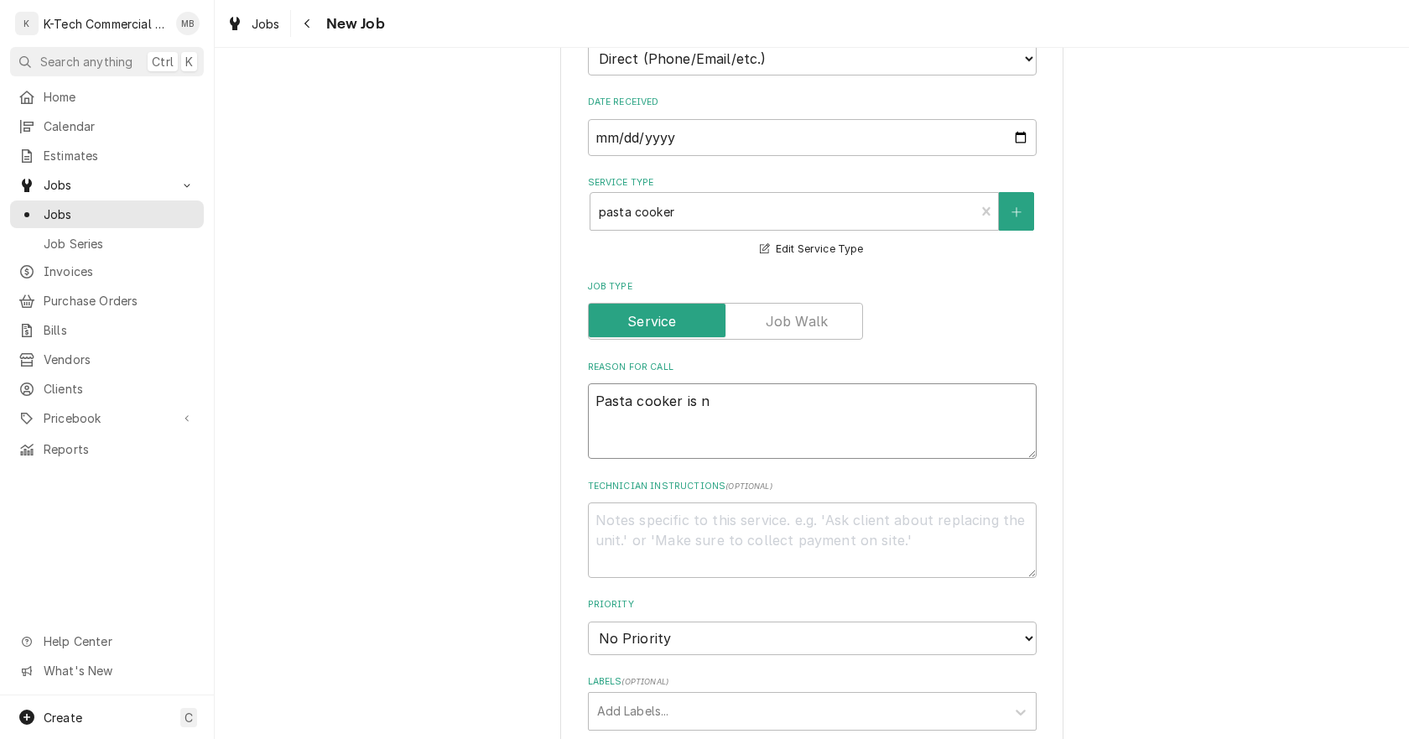
type textarea "x"
type textarea "Pasta cooker is nt"
type textarea "x"
type textarea "Pasta cooker is nt"
type textarea "x"
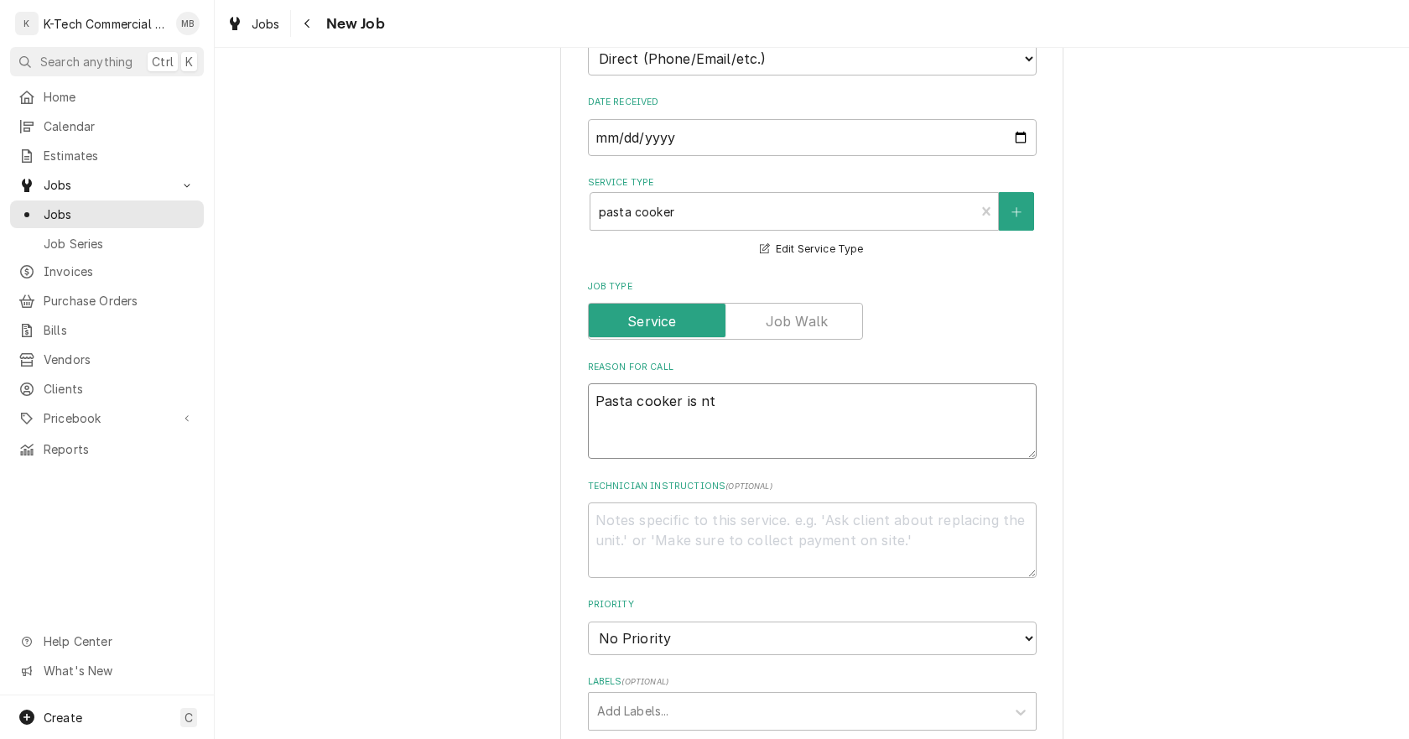
type textarea "Pasta cooker is nt"
type textarea "x"
type textarea "Pasta cooker is n"
type textarea "x"
type textarea "Pasta cooker is no"
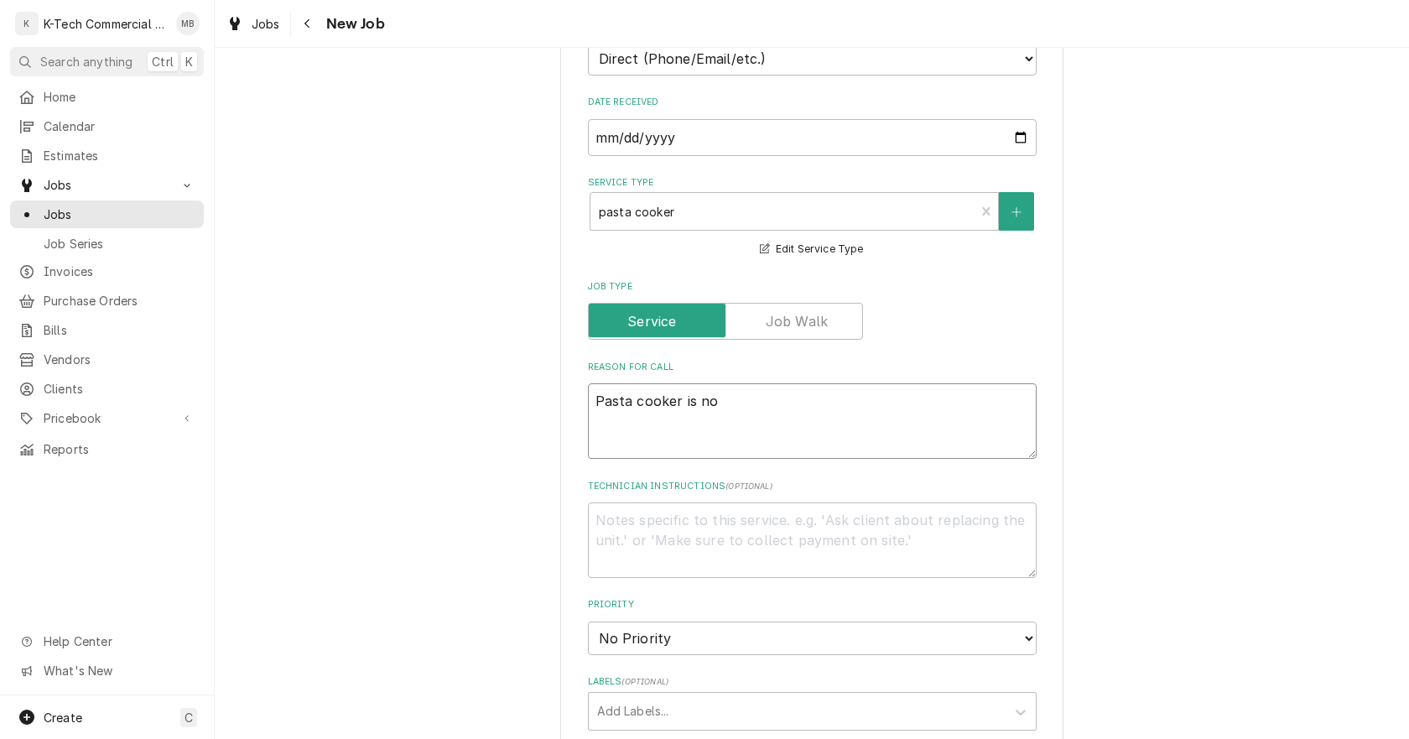
type textarea "x"
type textarea "Pasta cooker is not"
type textarea "x"
type textarea "Pasta cooker is not"
type textarea "x"
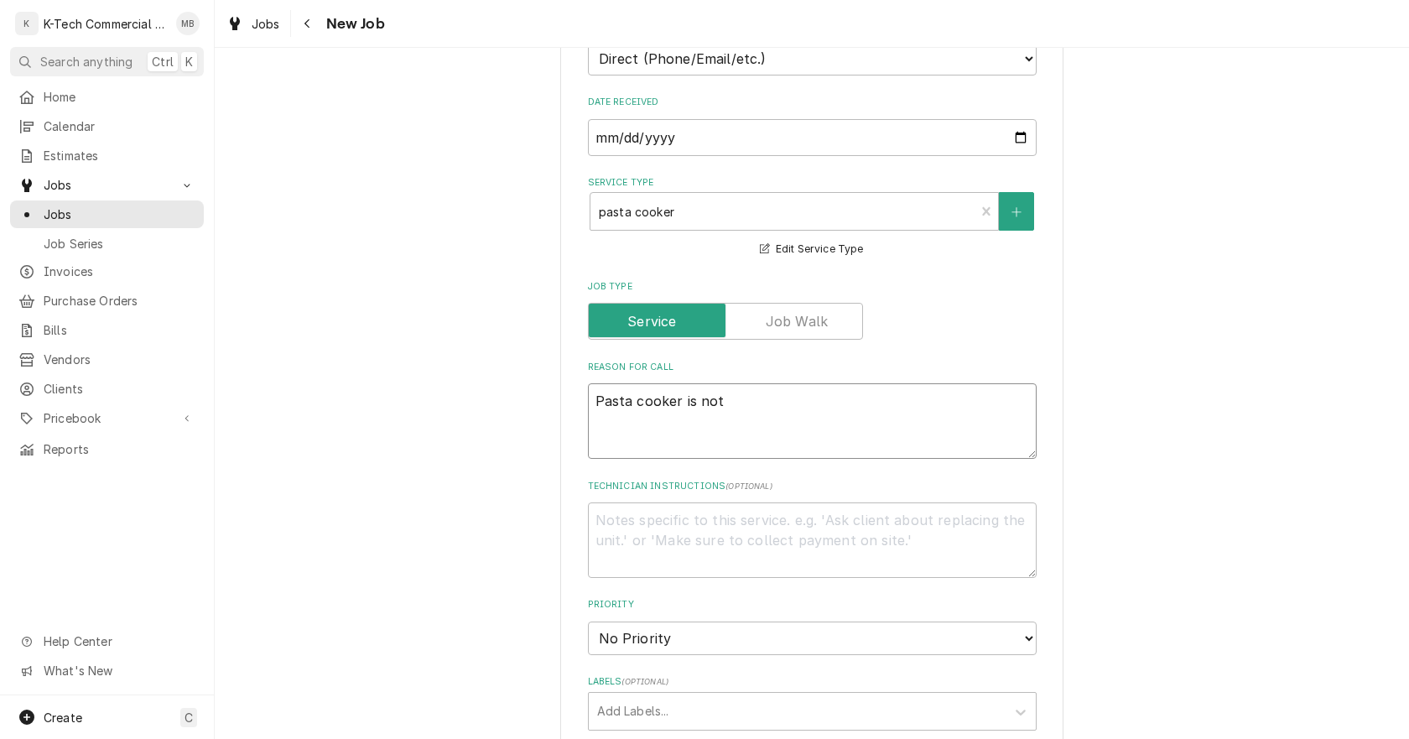
type textarea "Pasta cooker is not w"
type textarea "x"
type textarea "Pasta cooker is not wo"
type textarea "x"
type textarea "Pasta cooker is not wor"
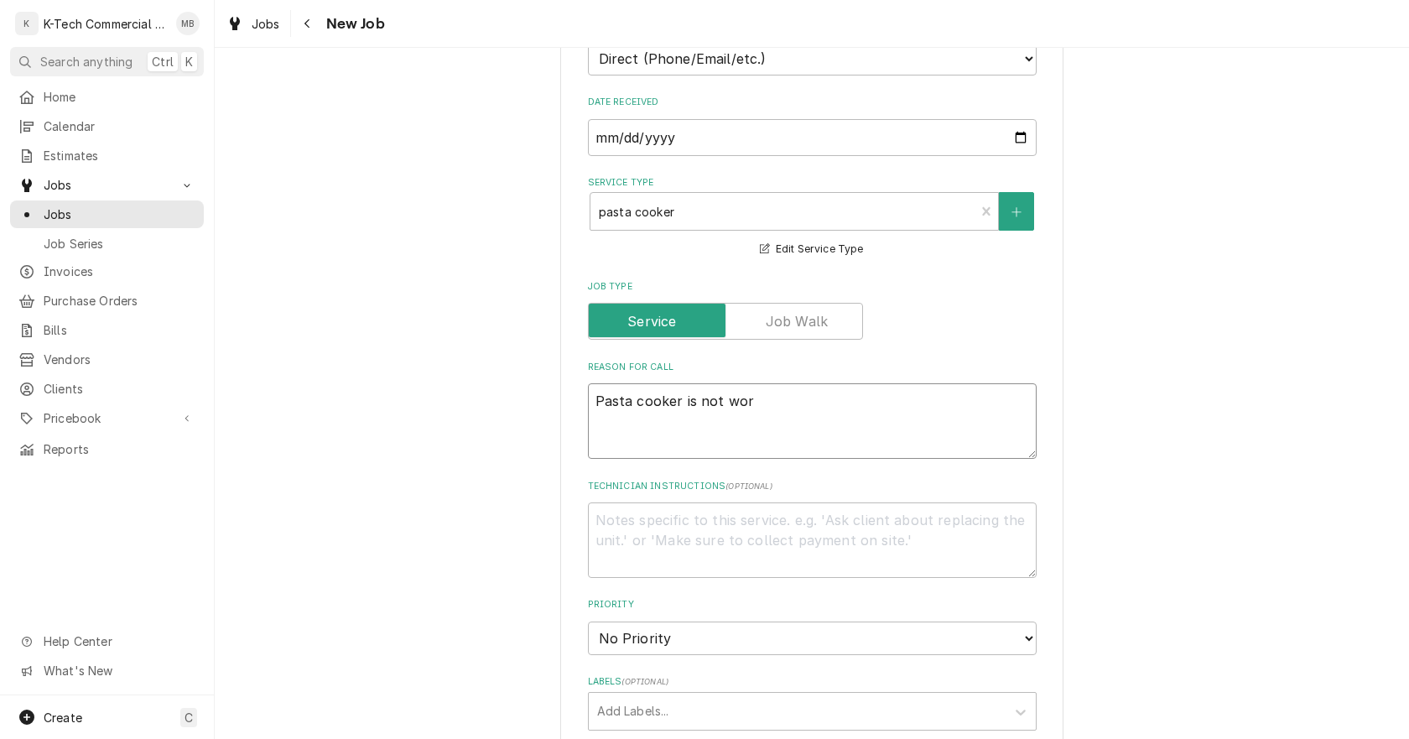
type textarea "x"
type textarea "Pasta cooker is not work"
type textarea "x"
type textarea "Pasta cooker is not worki"
type textarea "x"
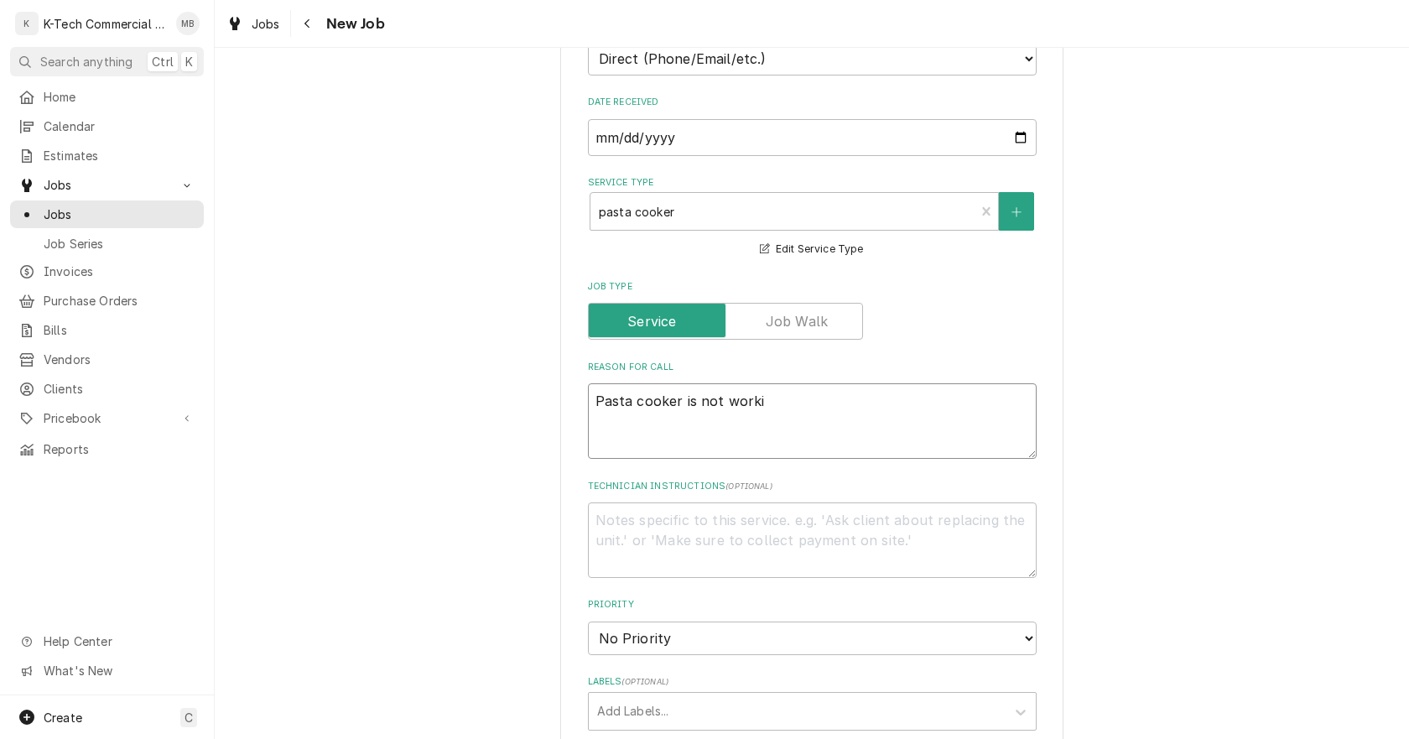
type textarea "Pasta cooker is not workin"
type textarea "x"
type textarea "Pasta cooker is not working"
type textarea "x"
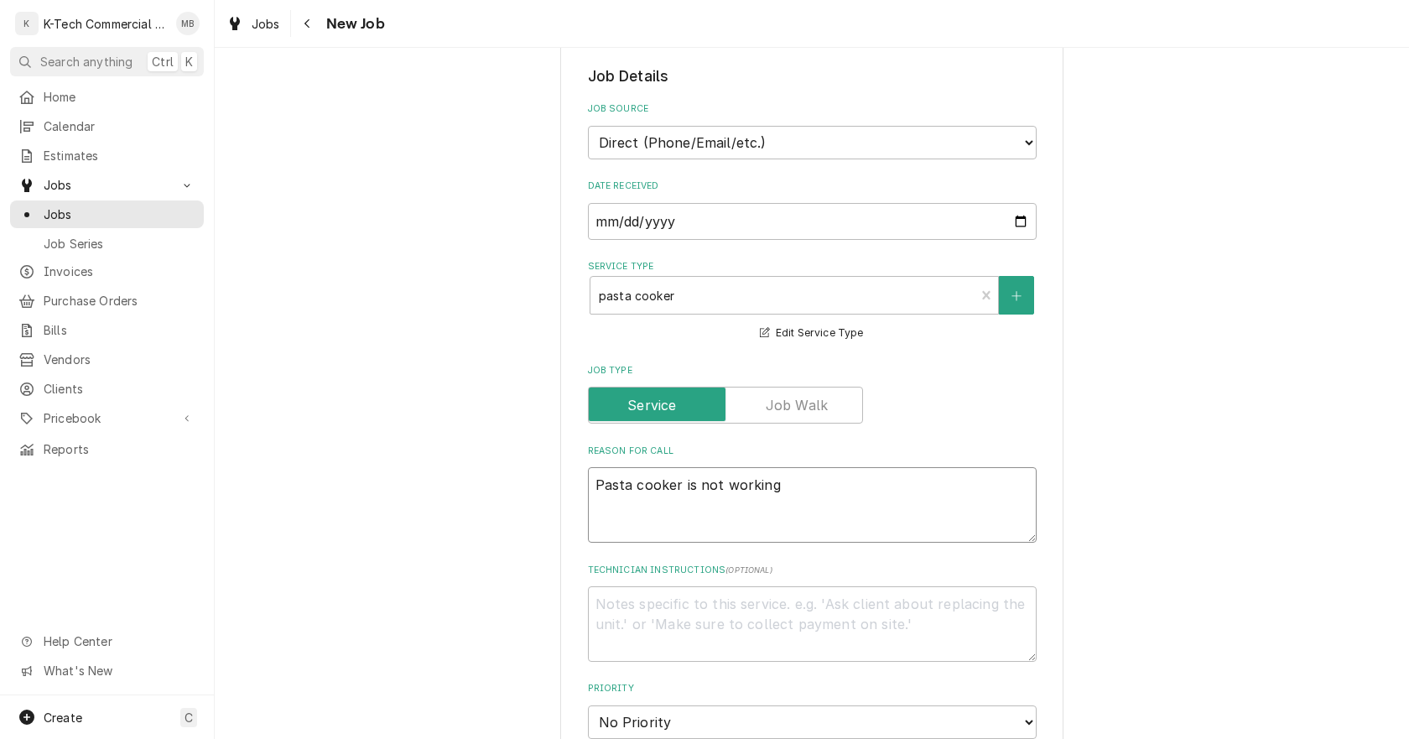
type textarea "Pasta cooker is not working"
click at [1010, 222] on input "2025-09-10" at bounding box center [812, 221] width 449 height 37
type input "2025-09-09"
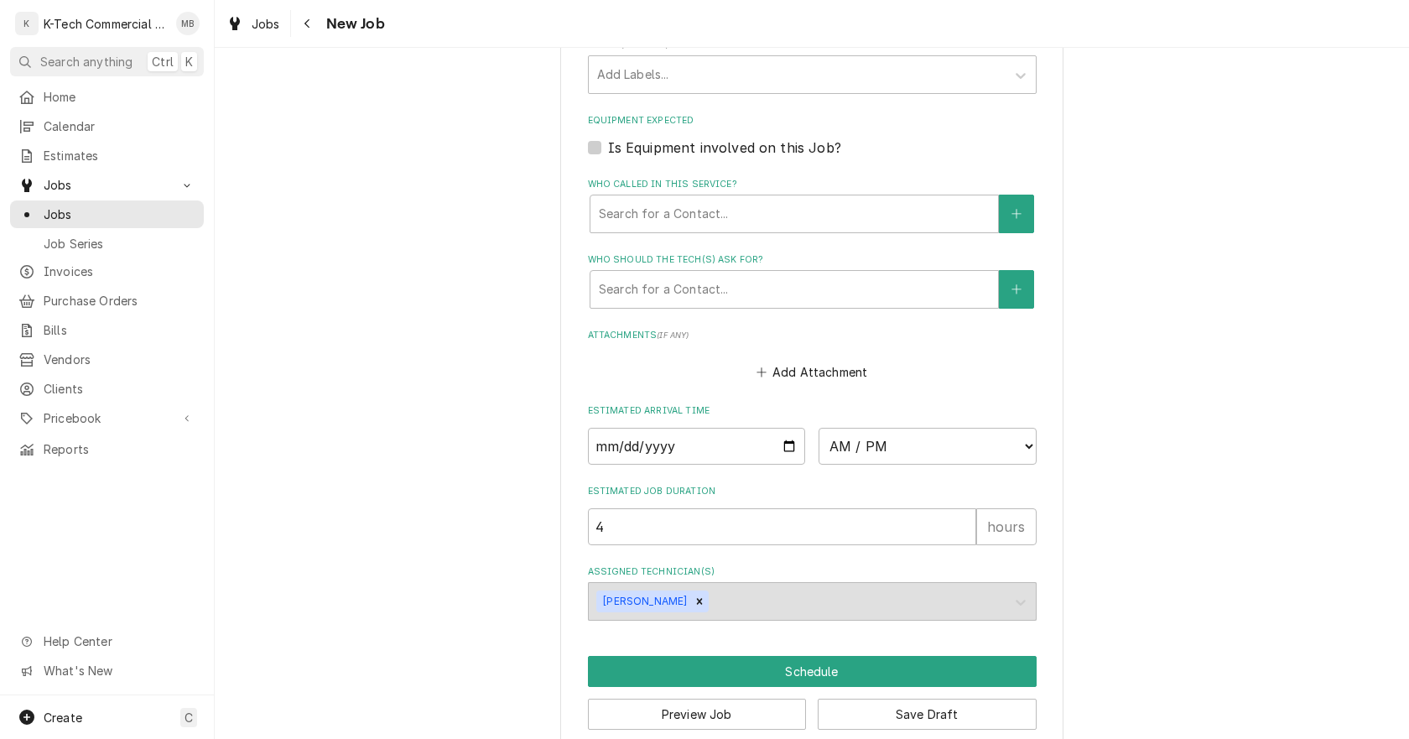
scroll to position [1083, 0]
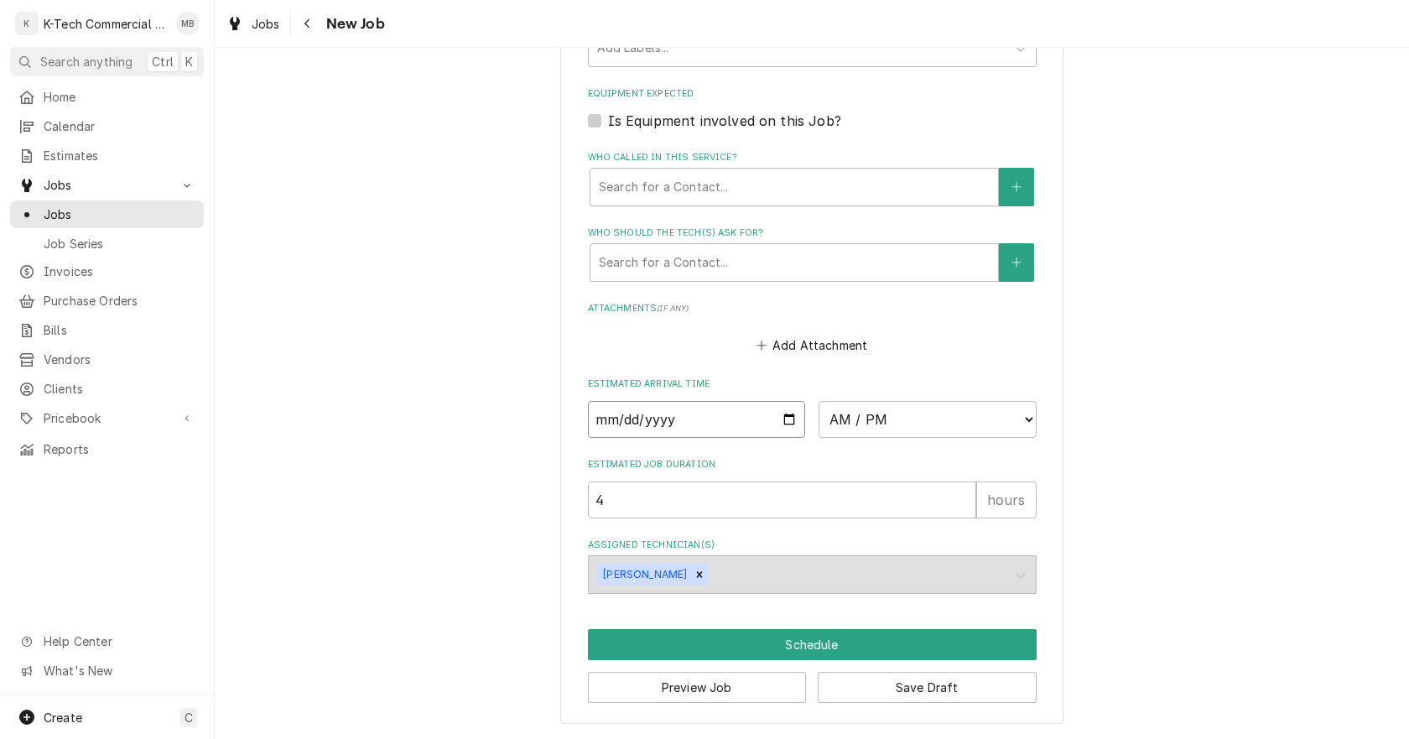
click at [787, 417] on input "Date" at bounding box center [697, 419] width 218 height 37
type textarea "x"
type input "2025-09-16"
type textarea "x"
click at [917, 423] on select "AM / PM 6:00 AM 6:15 AM 6:30 AM 6:45 AM 7:00 AM 7:15 AM 7:30 AM 7:45 AM 8:00 AM…" at bounding box center [927, 419] width 218 height 37
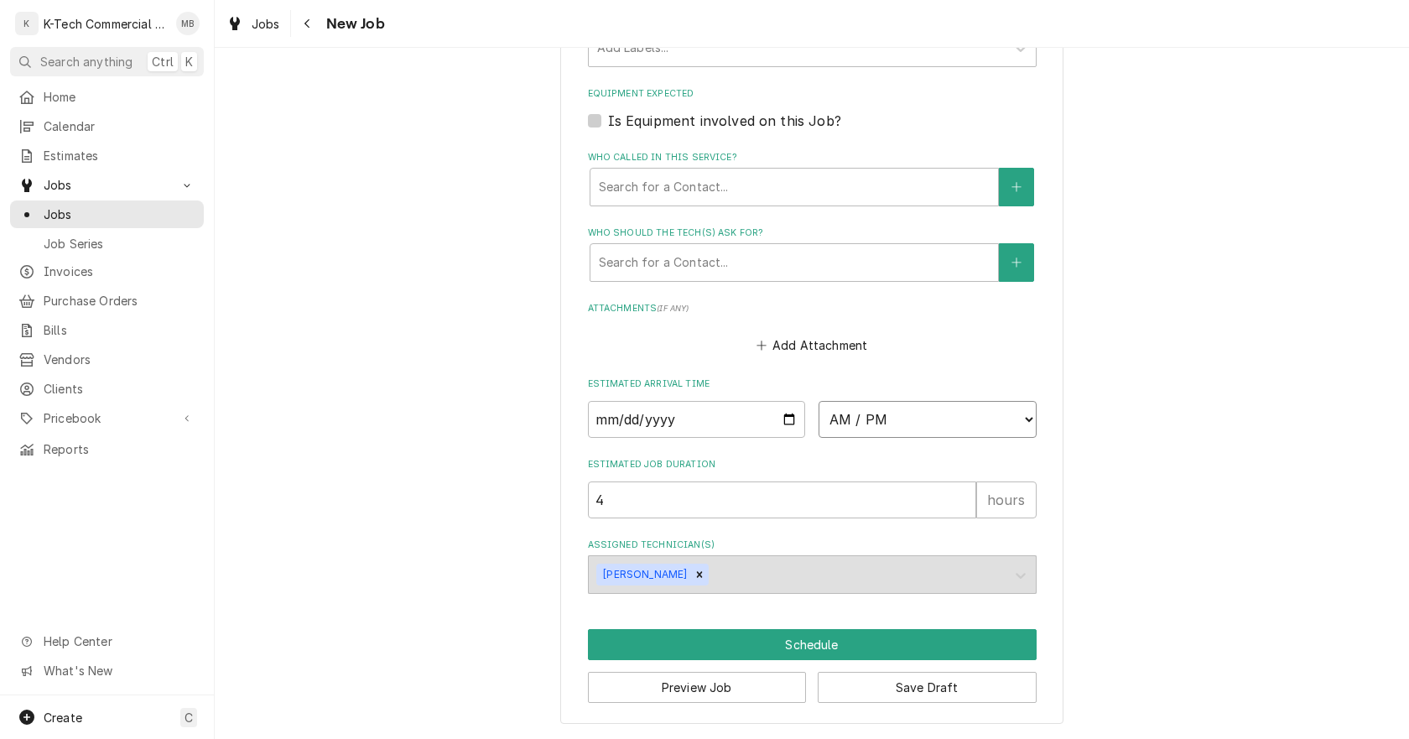
select select "09:00:00"
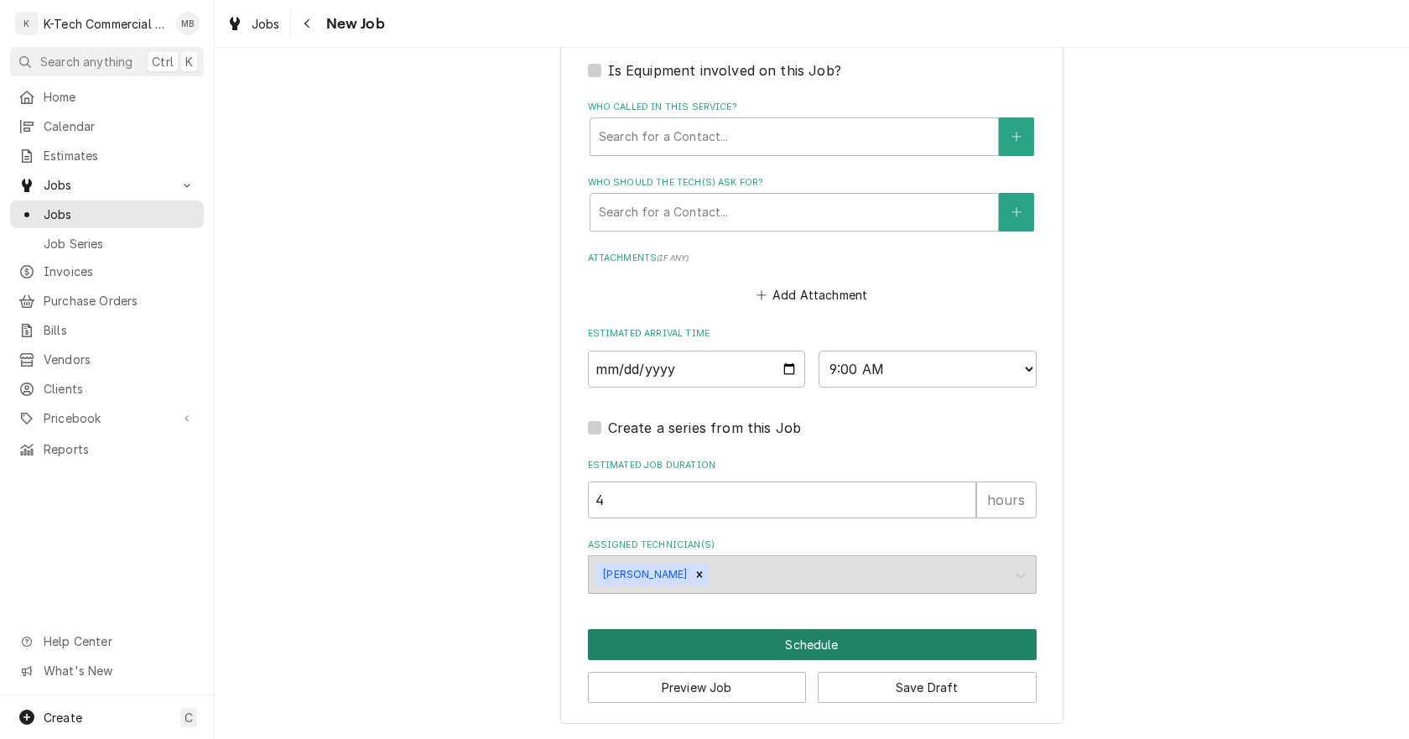
click at [822, 642] on button "Schedule" at bounding box center [812, 644] width 449 height 31
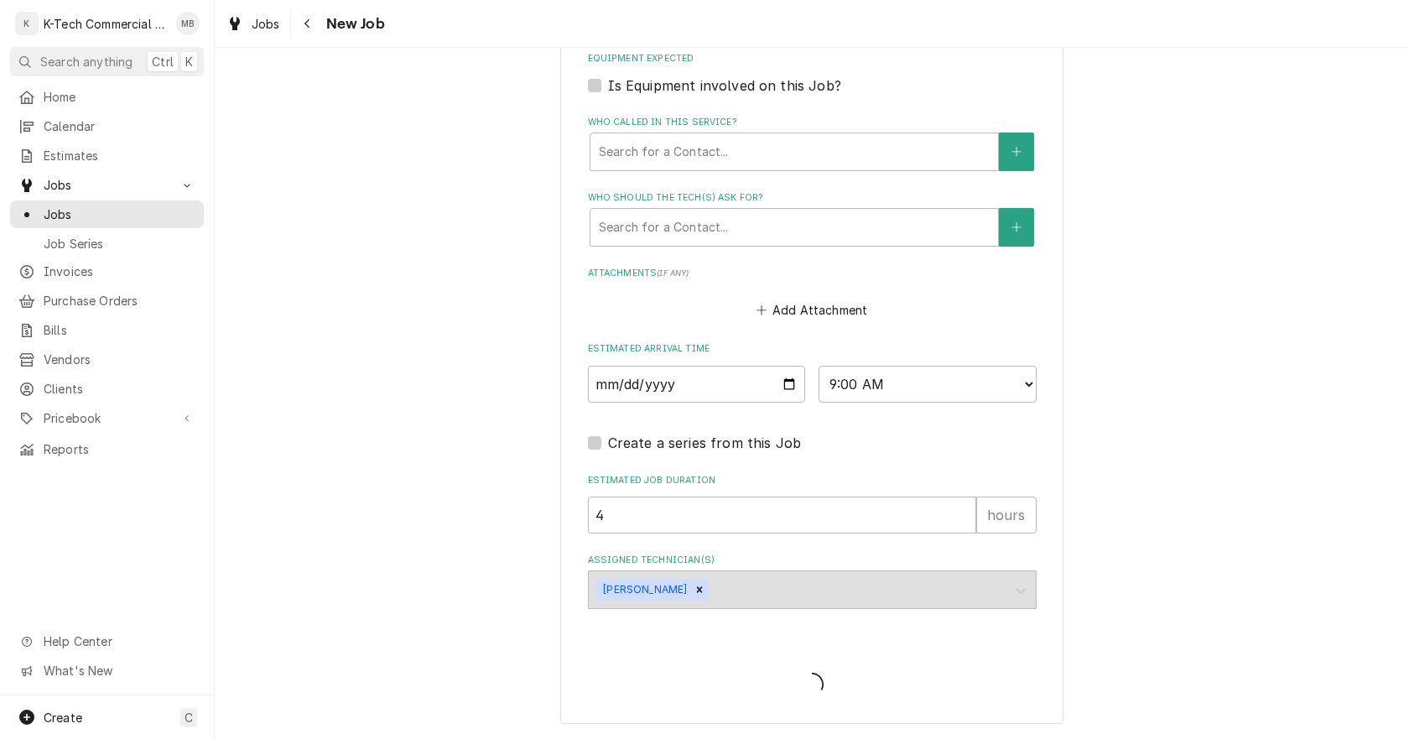
type textarea "x"
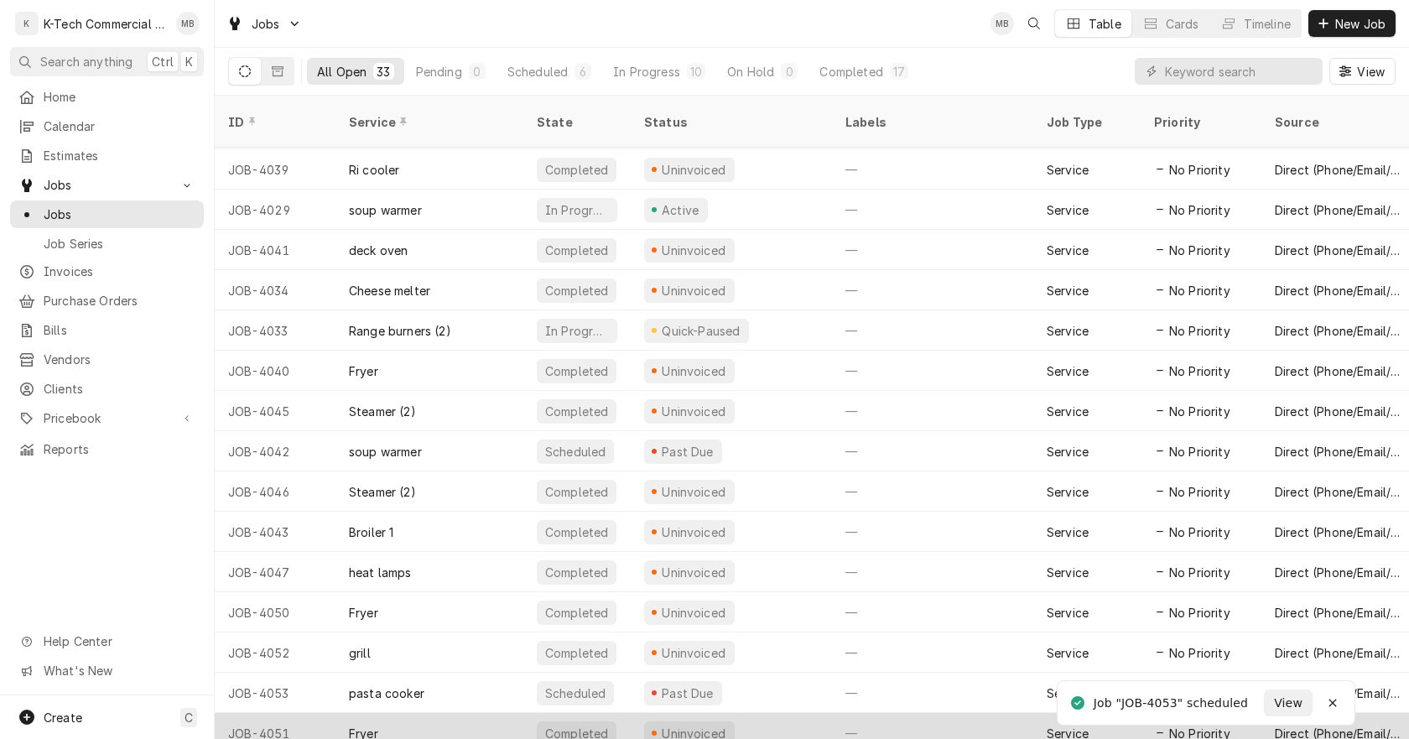
scroll to position [730, 0]
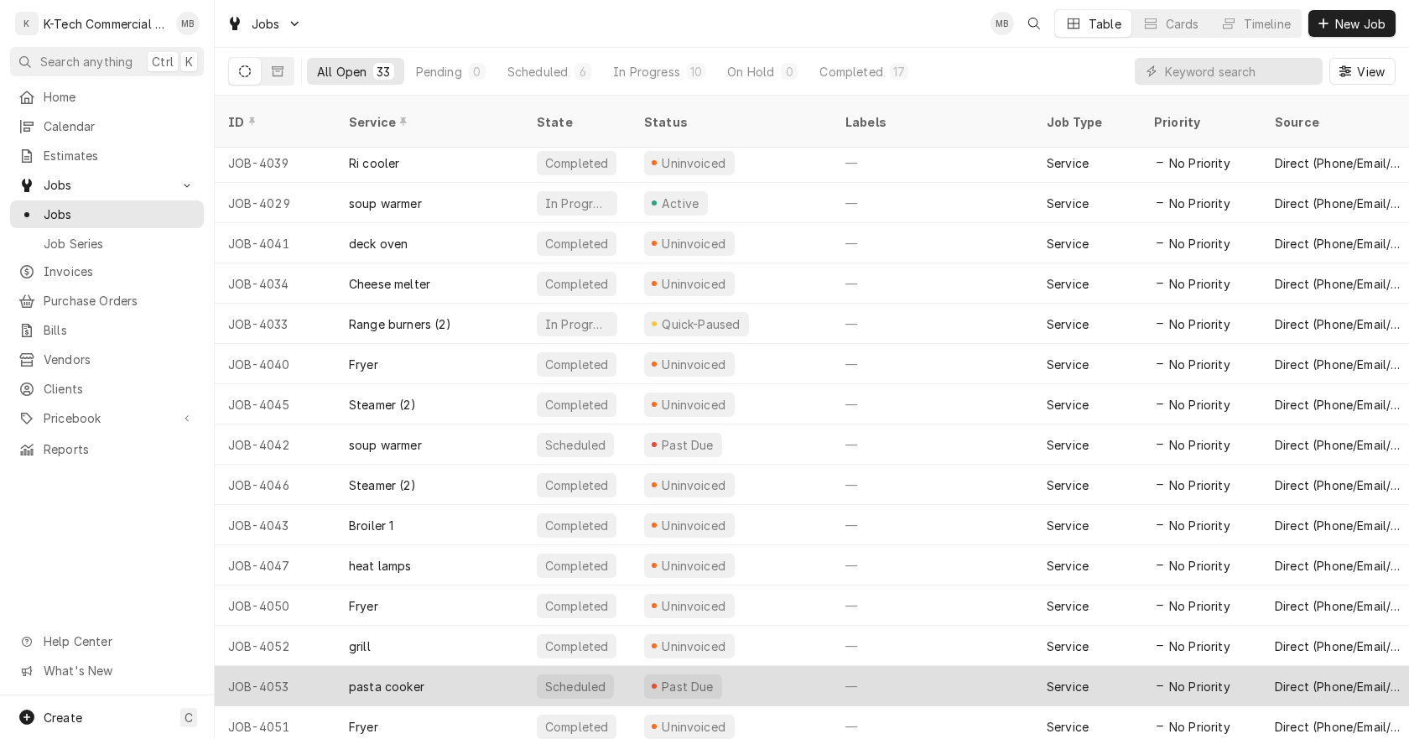
click at [772, 666] on div "Past Due" at bounding box center [731, 686] width 201 height 40
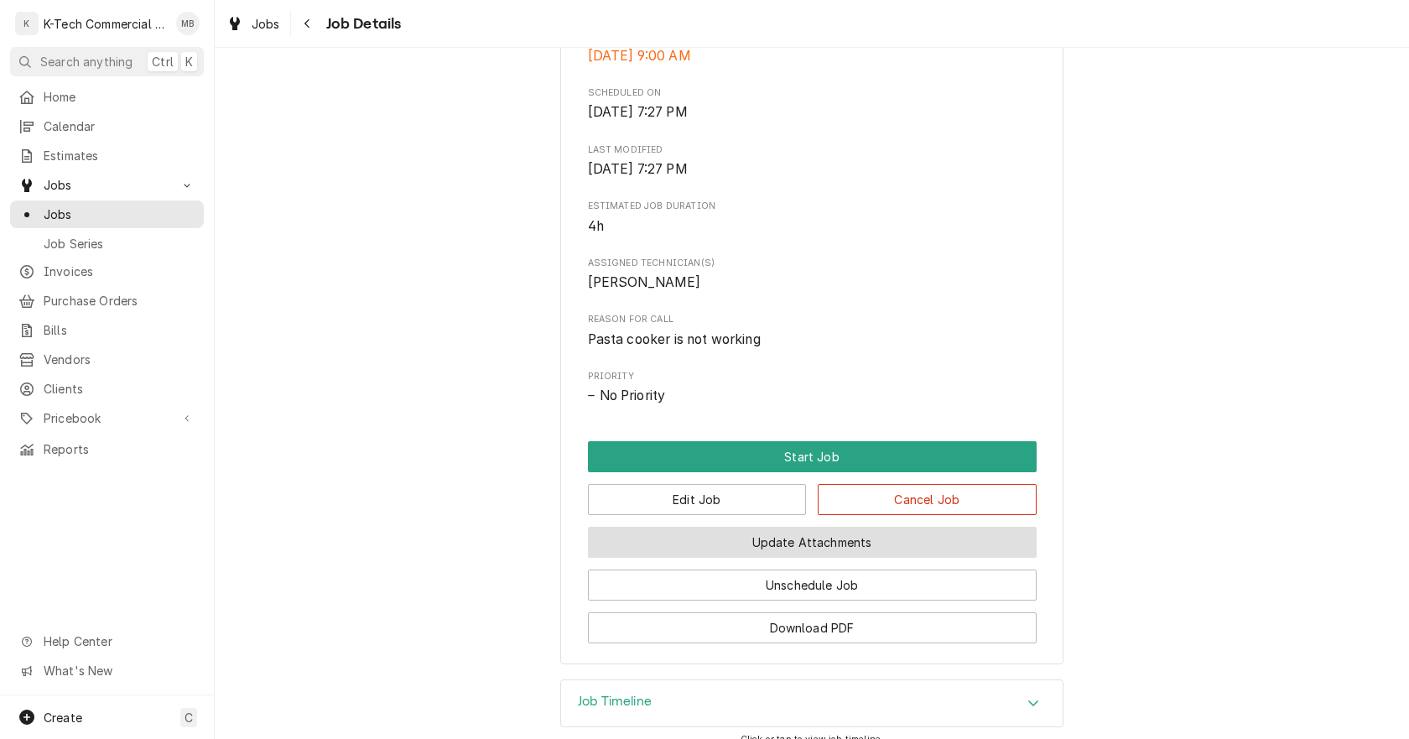
scroll to position [587, 0]
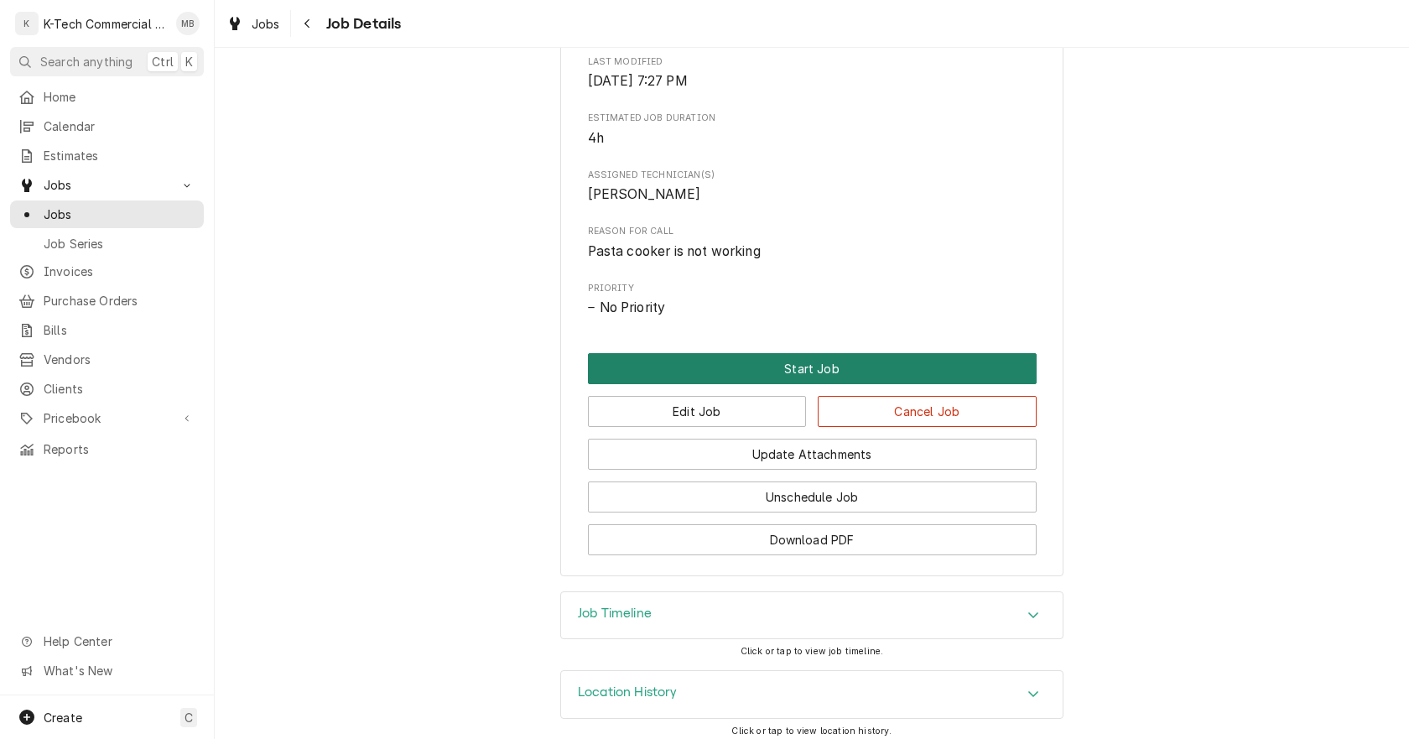
click at [830, 366] on button "Start Job" at bounding box center [812, 368] width 449 height 31
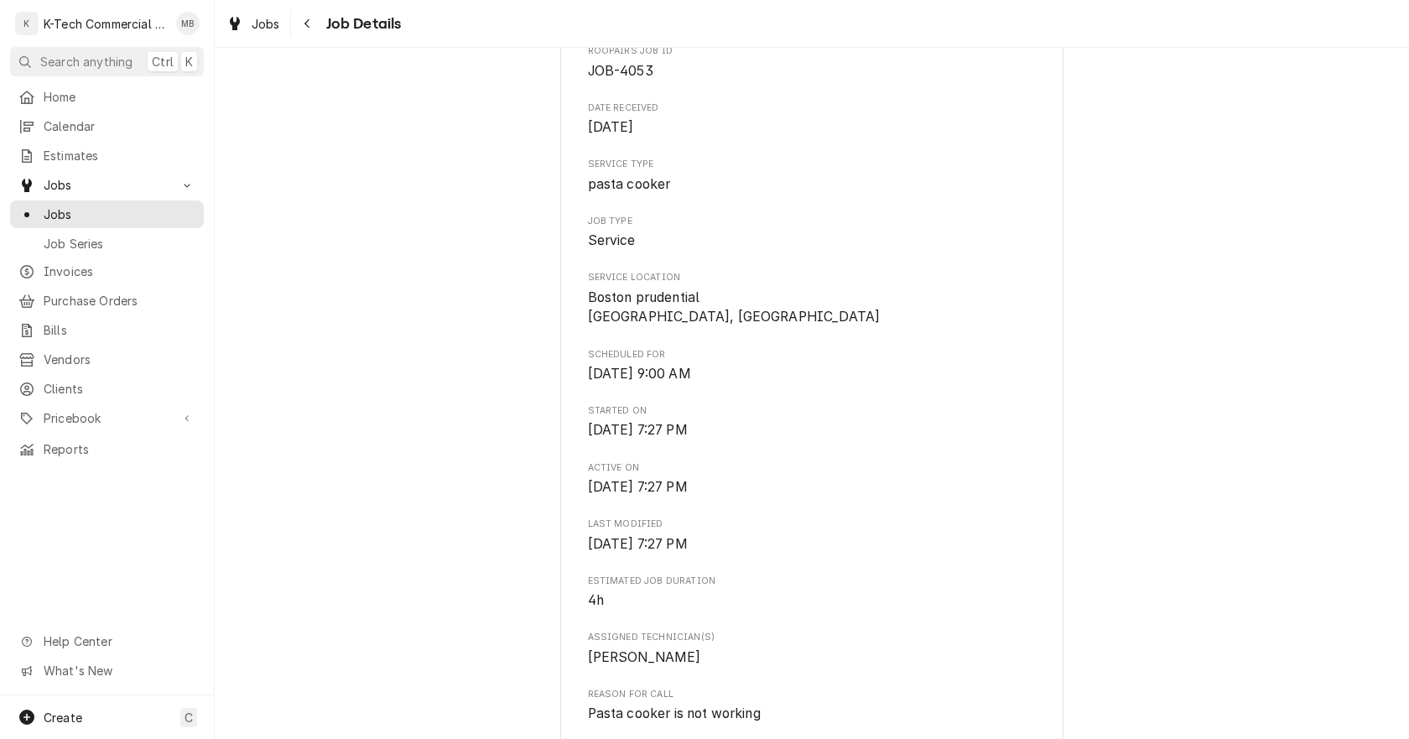
scroll to position [335, 0]
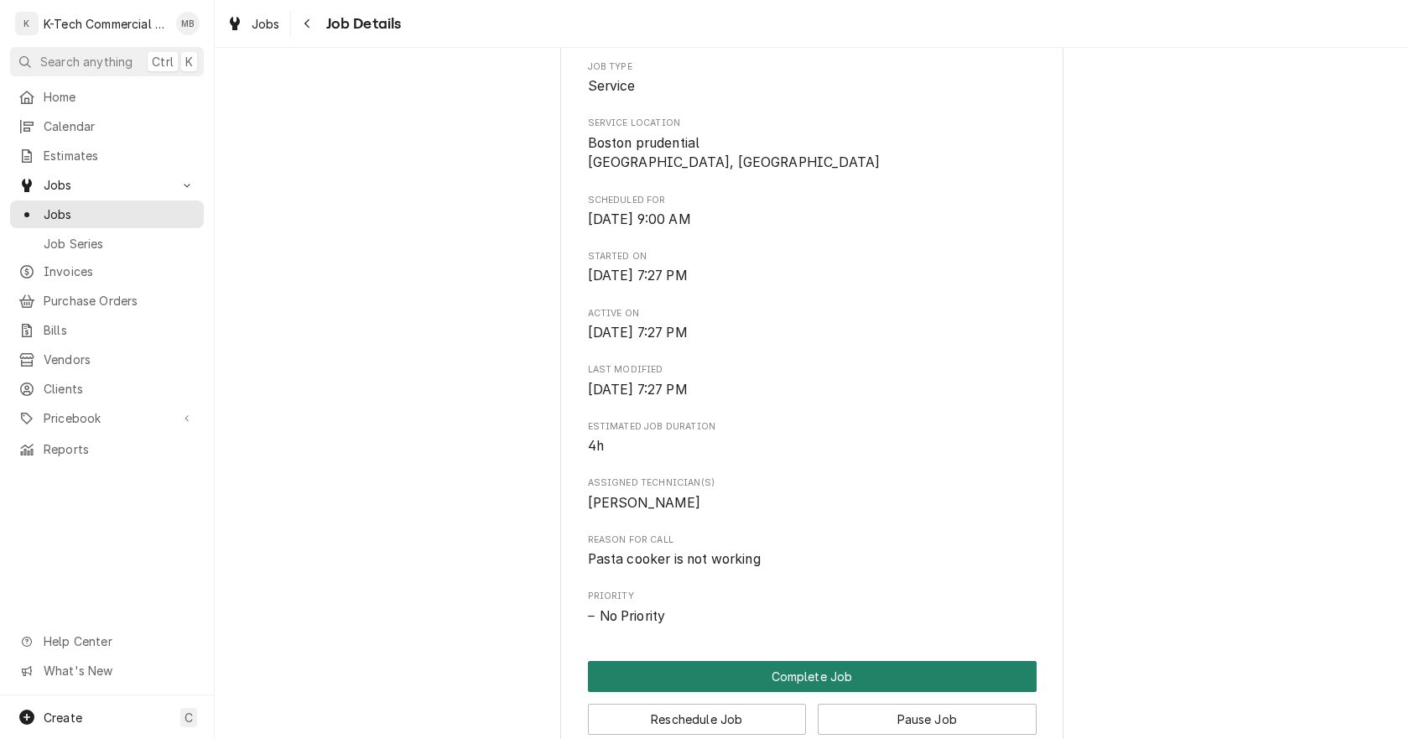
click at [832, 675] on button "Complete Job" at bounding box center [812, 676] width 449 height 31
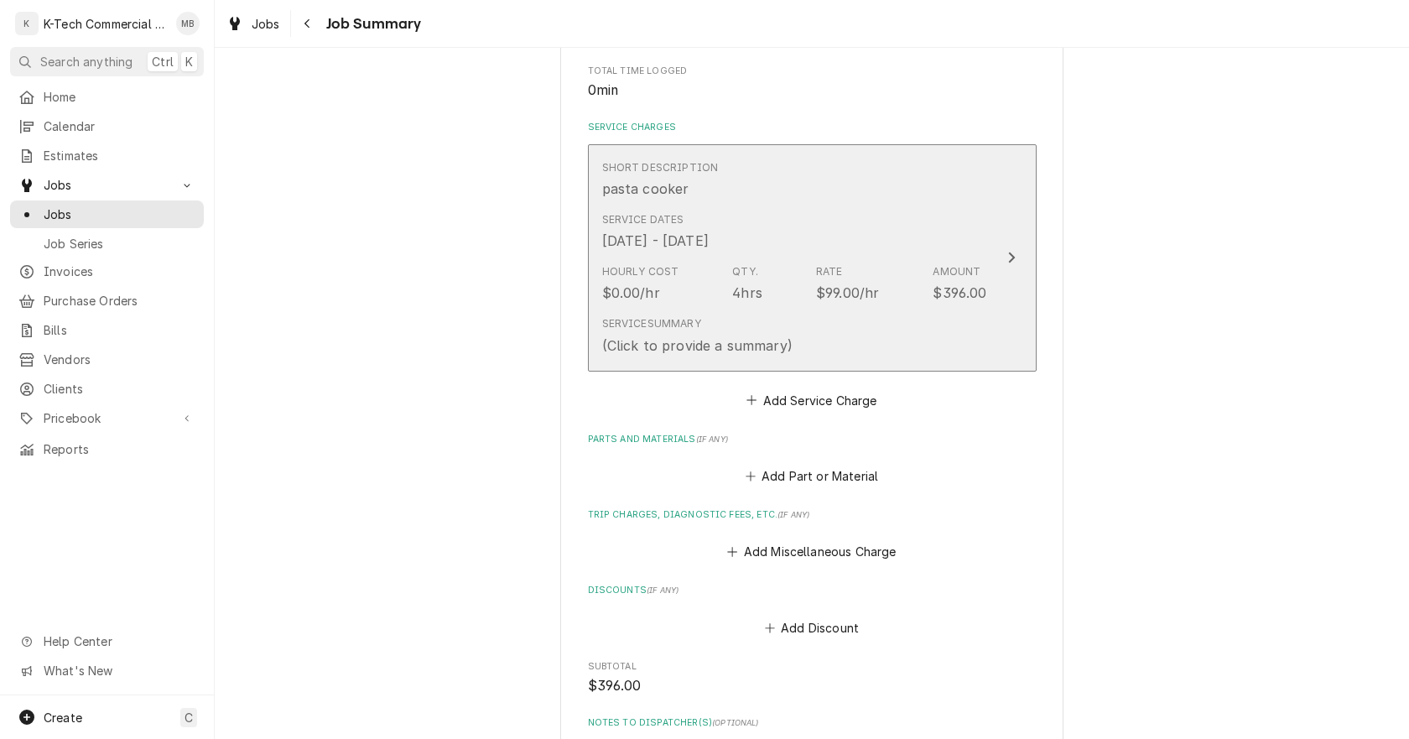
click at [709, 245] on div "[DATE] - [DATE]" at bounding box center [655, 241] width 107 height 20
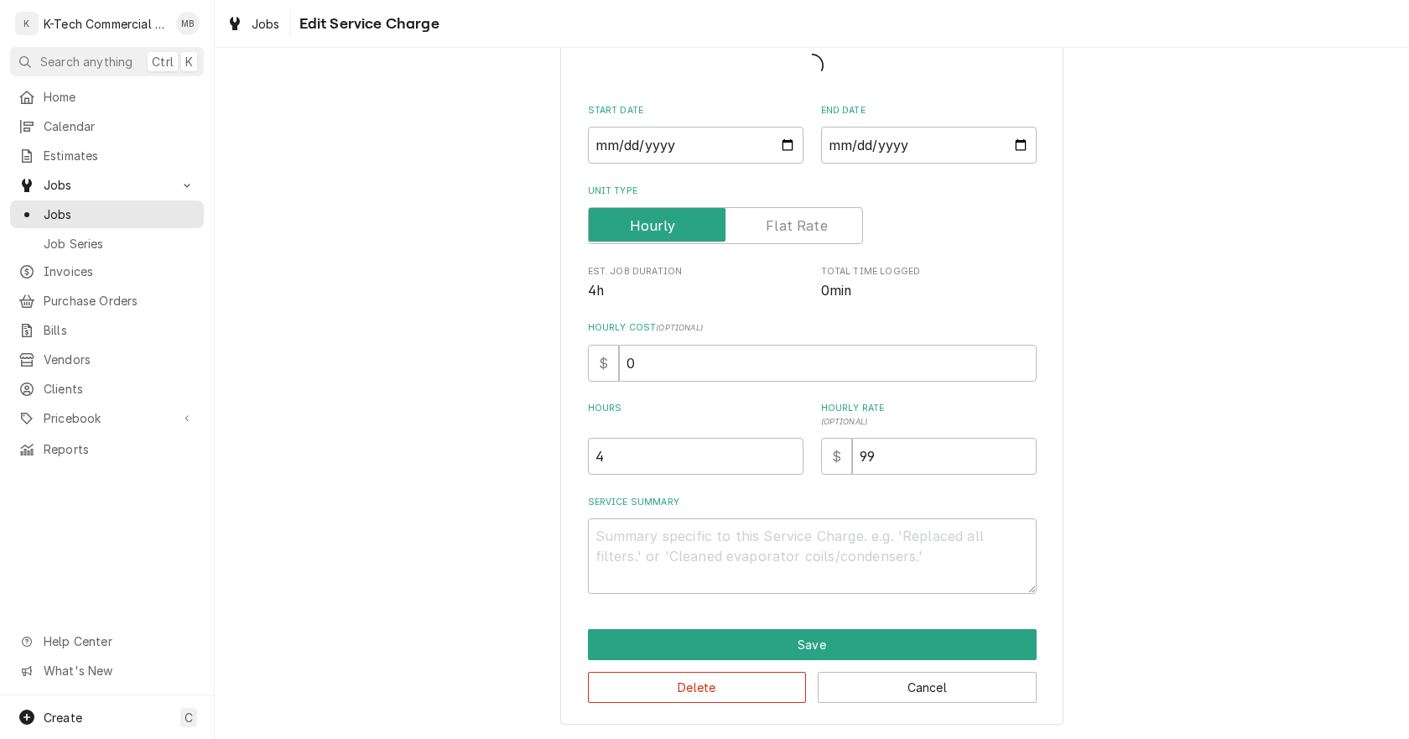
scroll to position [111, 0]
type textarea "x"
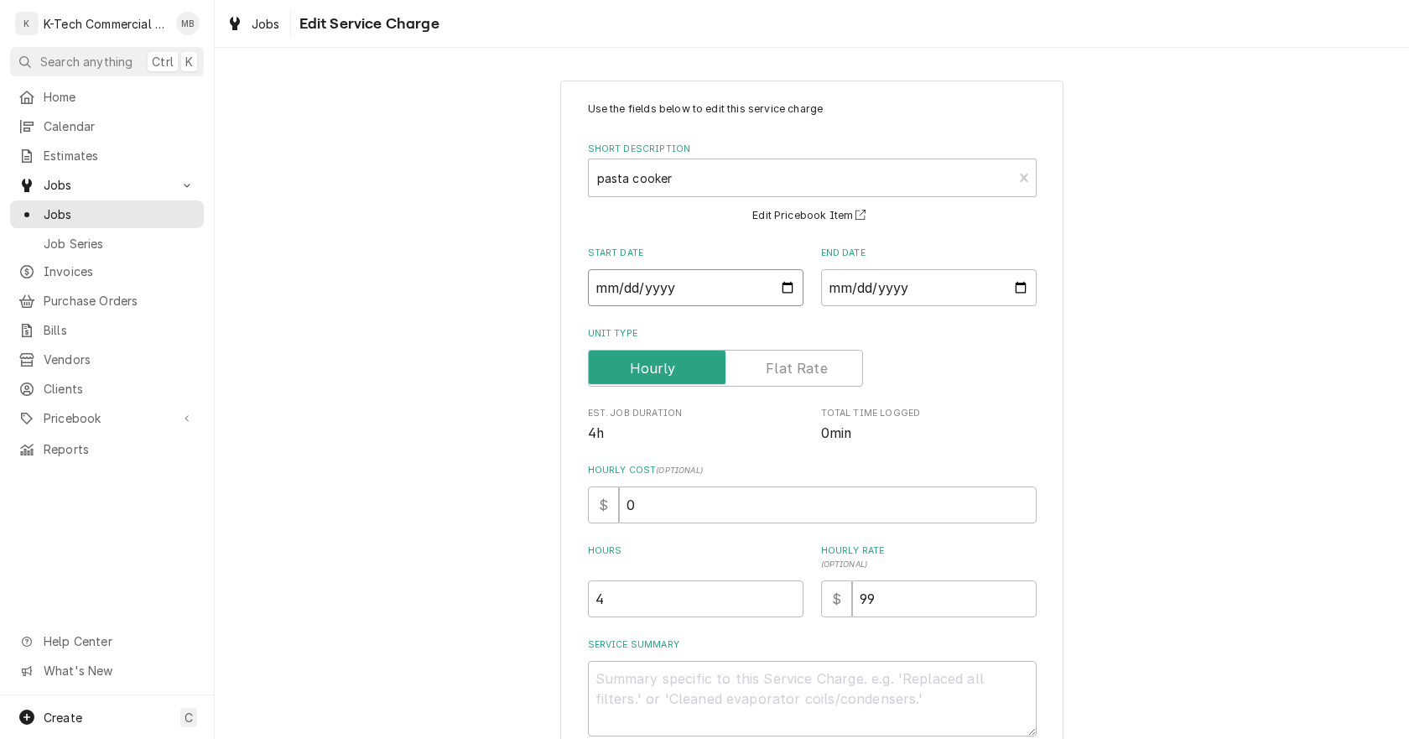
click at [782, 288] on input "[DATE]" at bounding box center [696, 287] width 216 height 37
type input "[DATE]"
type textarea "x"
click at [1013, 291] on input "[DATE]" at bounding box center [929, 287] width 216 height 37
type input "[DATE]"
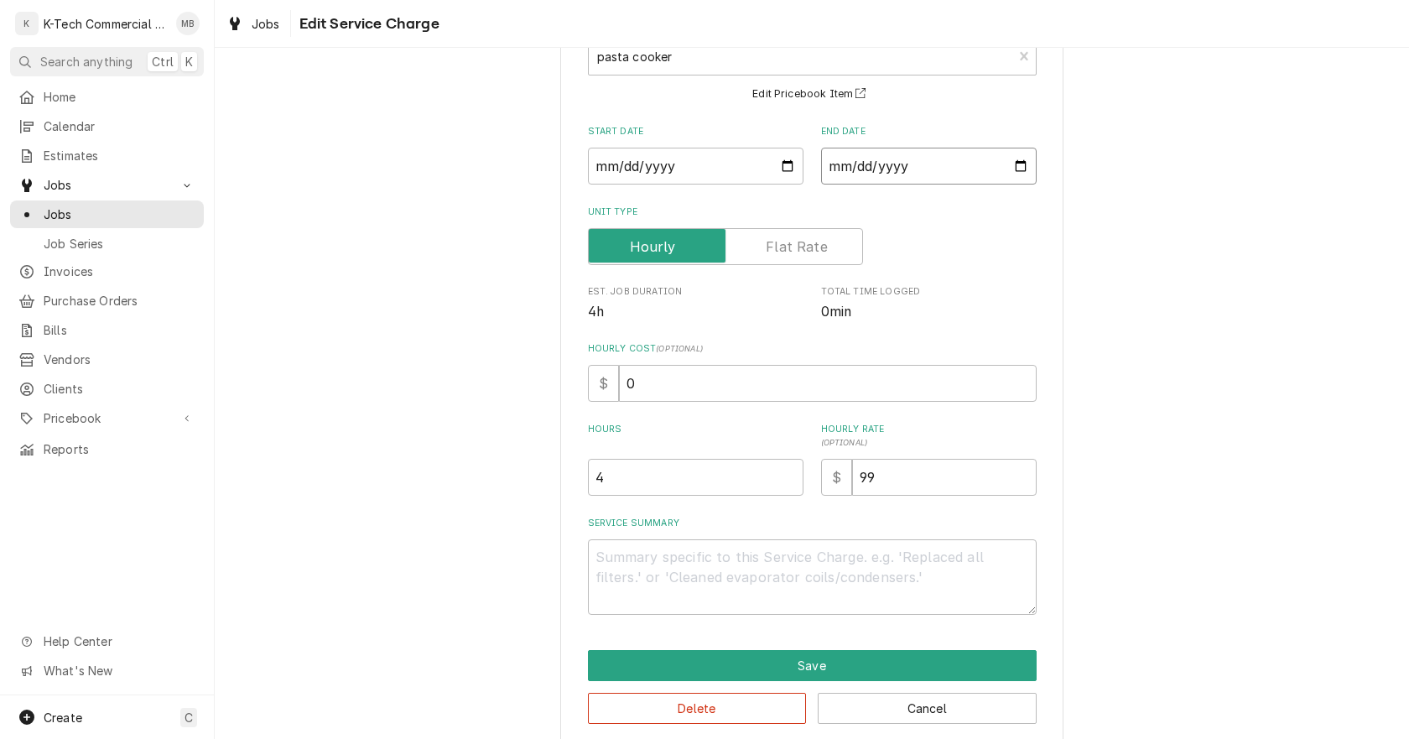
scroll to position [143, 0]
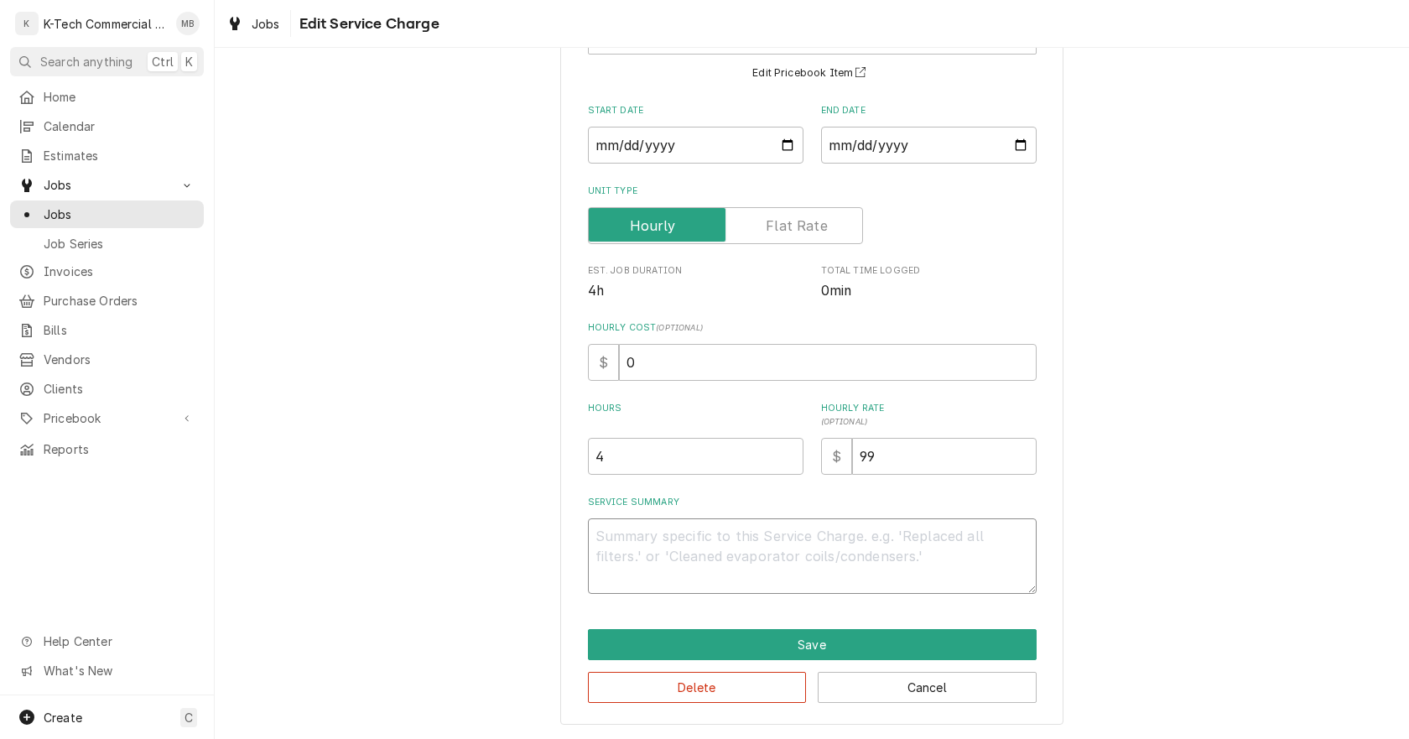
click at [660, 572] on textarea "Service Summary" at bounding box center [812, 555] width 449 height 75
type textarea "x"
type textarea "P"
type textarea "x"
type textarea "Pa"
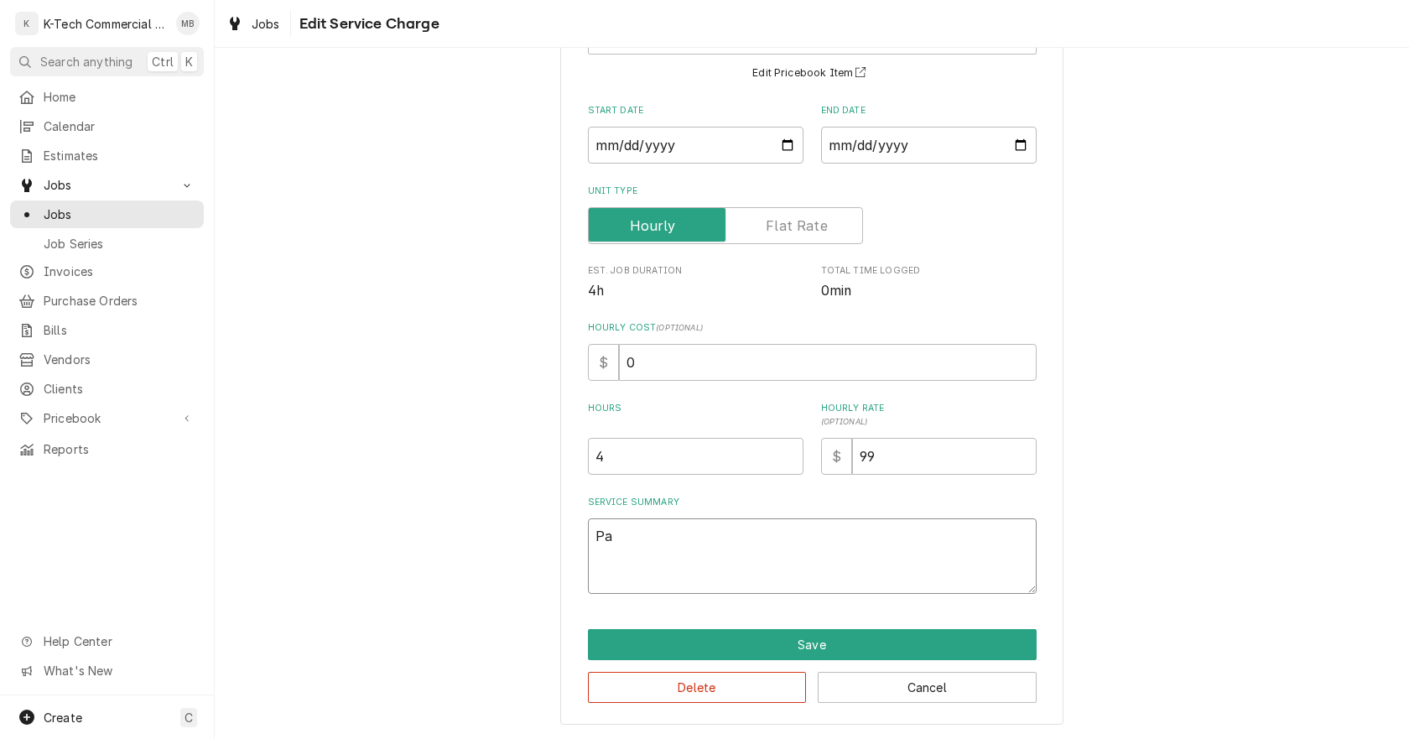
type textarea "x"
type textarea "Pas"
type textarea "x"
type textarea "Past"
type textarea "x"
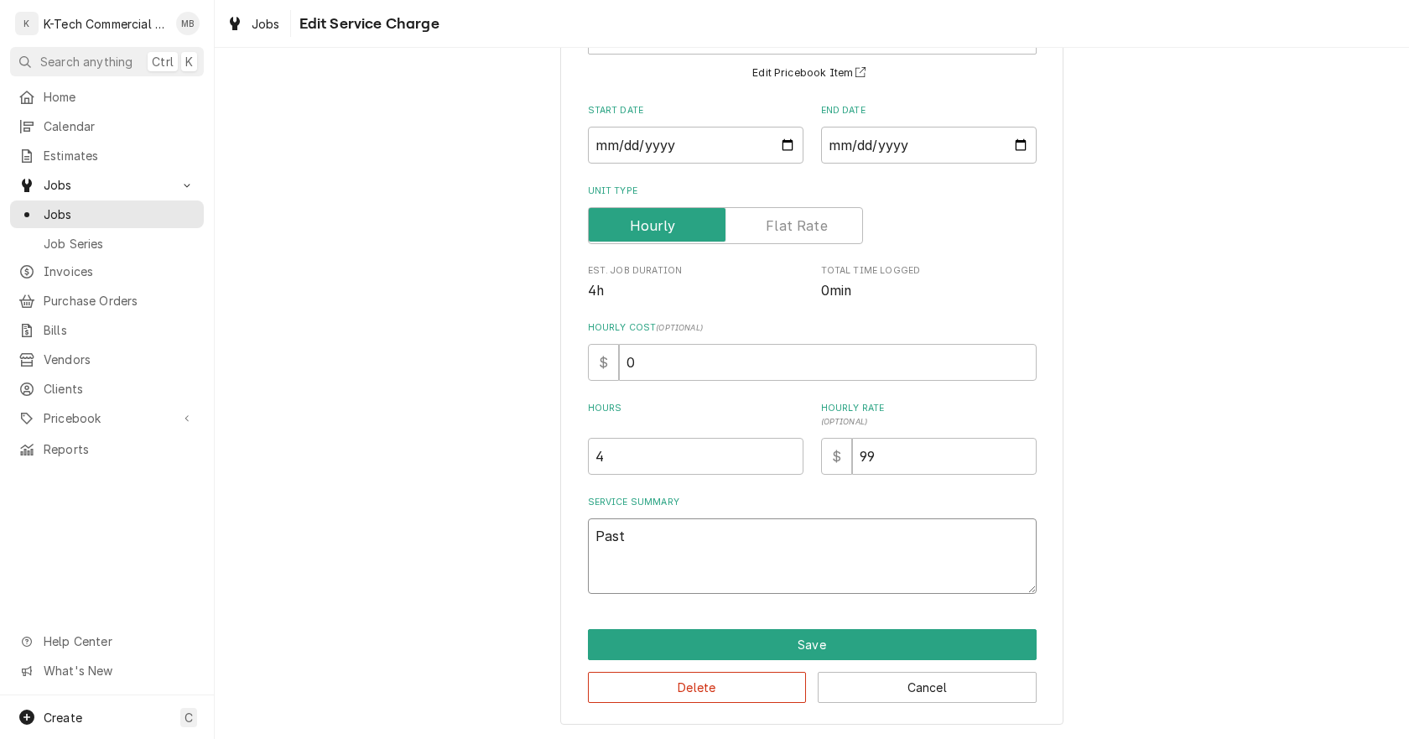
type textarea "Pasta"
type textarea "x"
type textarea "Pasta"
type textarea "x"
type textarea "Pasta c"
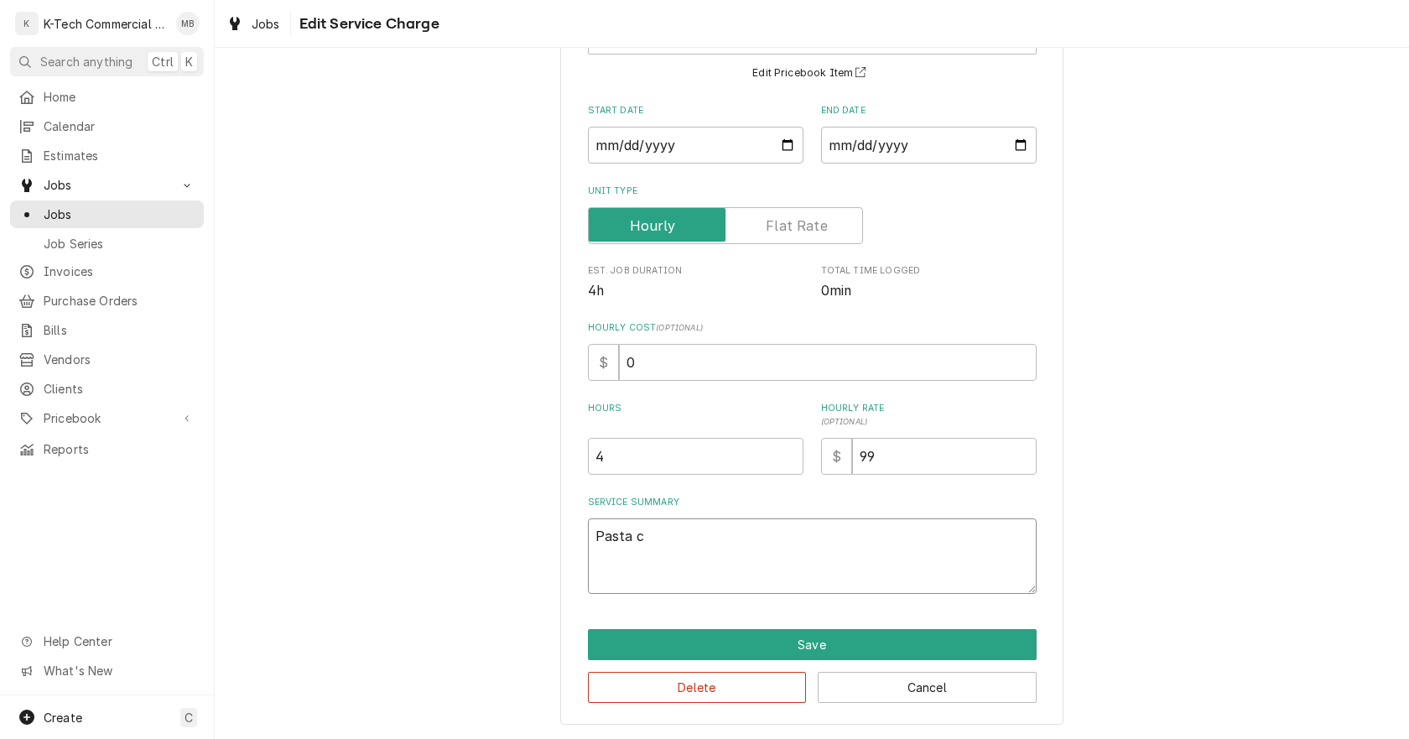
type textarea "x"
type textarea "Pasta co"
type textarea "x"
type textarea "Pasta coo"
type textarea "x"
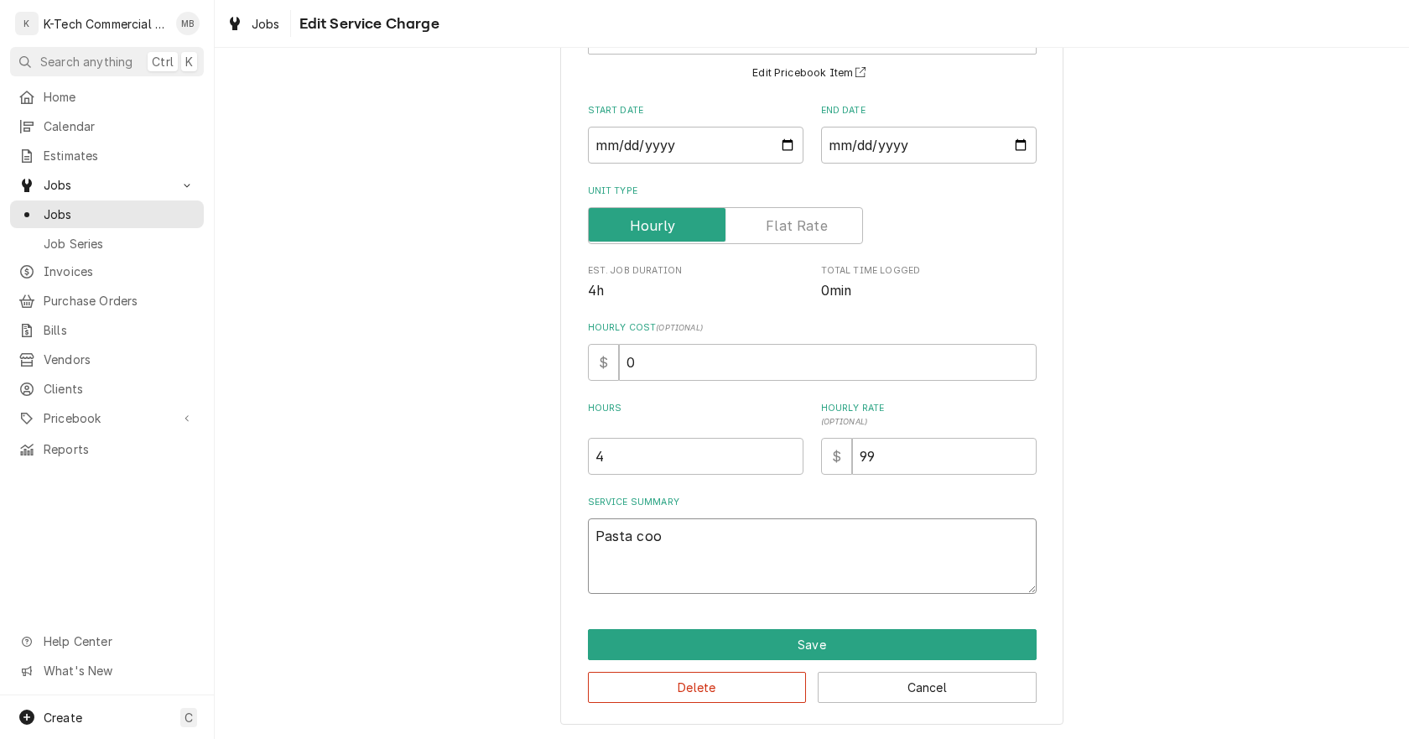
type textarea "Pasta cook"
type textarea "x"
type textarea "Pasta [PERSON_NAME]"
type textarea "x"
type textarea "Pasta cooker"
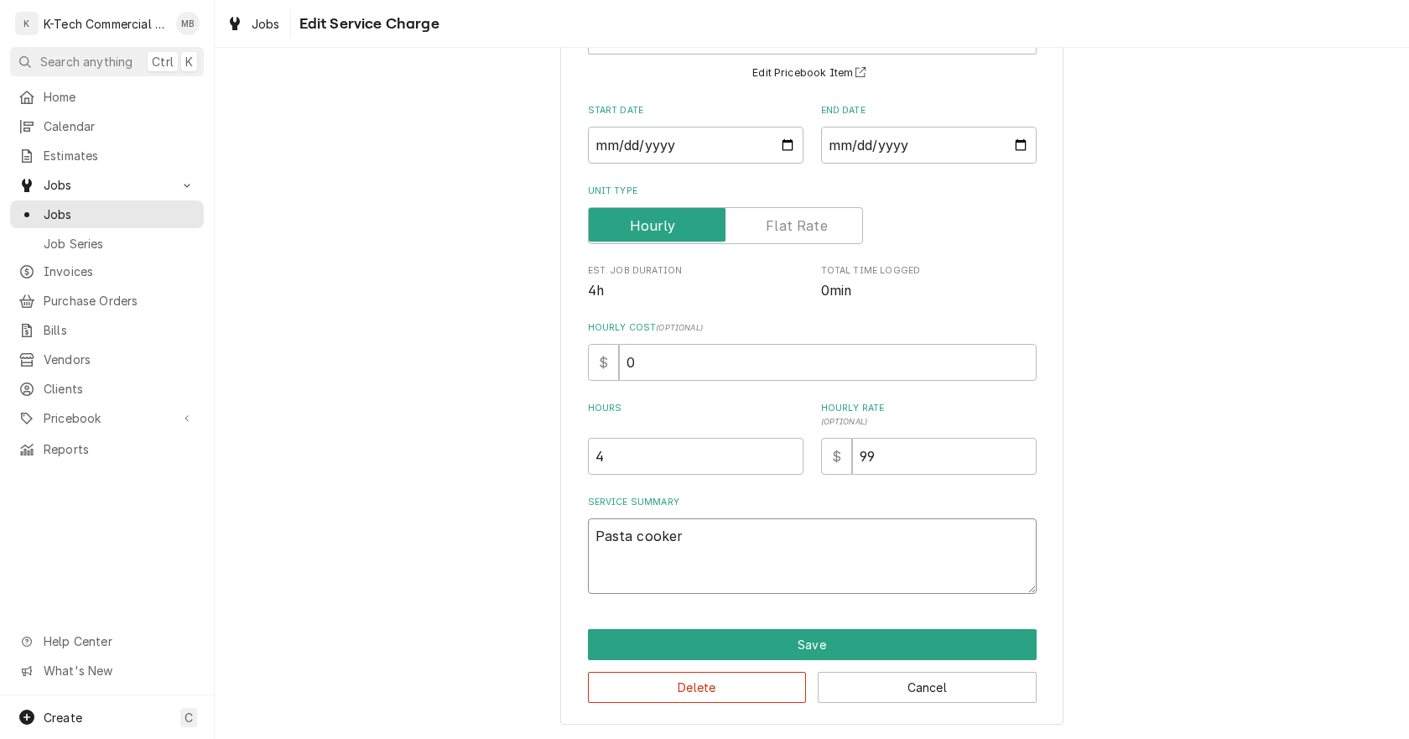
type textarea "x"
type textarea "Pasta cooker"
type textarea "x"
type textarea "Pasta cooker w"
type textarea "x"
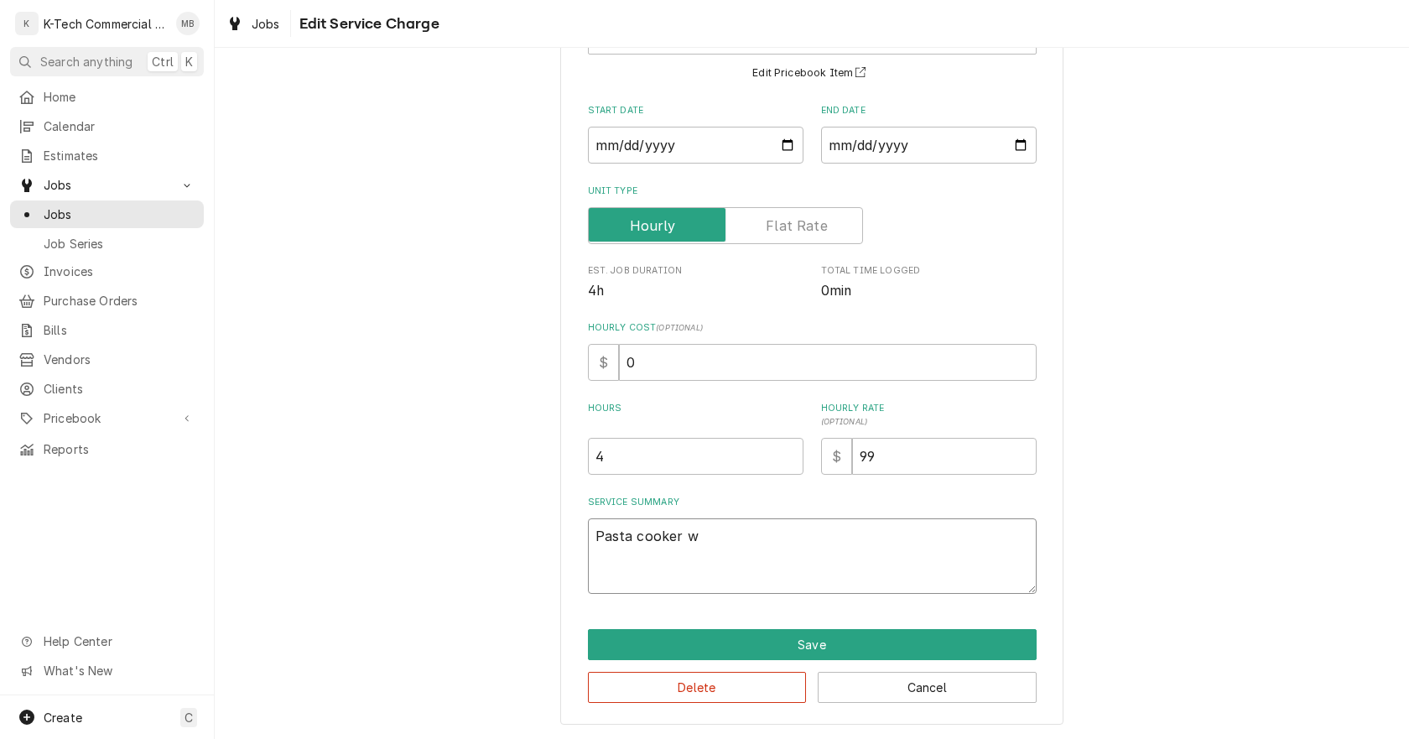
type textarea "Pasta cooker wa"
type textarea "x"
type textarea "Pasta cooker was"
type textarea "x"
type textarea "Pasta cooker was"
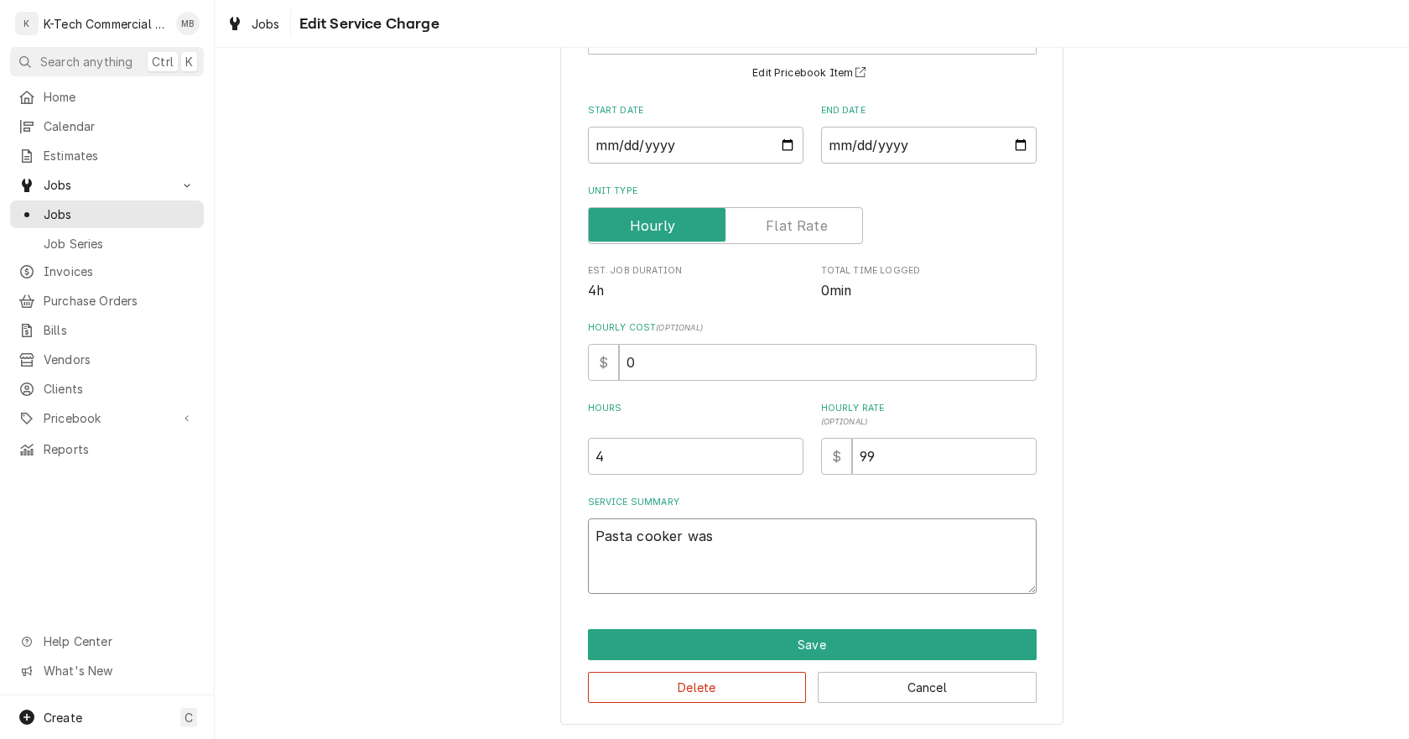
type textarea "x"
type textarea "Pasta cooker was n"
type textarea "x"
type textarea "Pasta cooker was no"
type textarea "x"
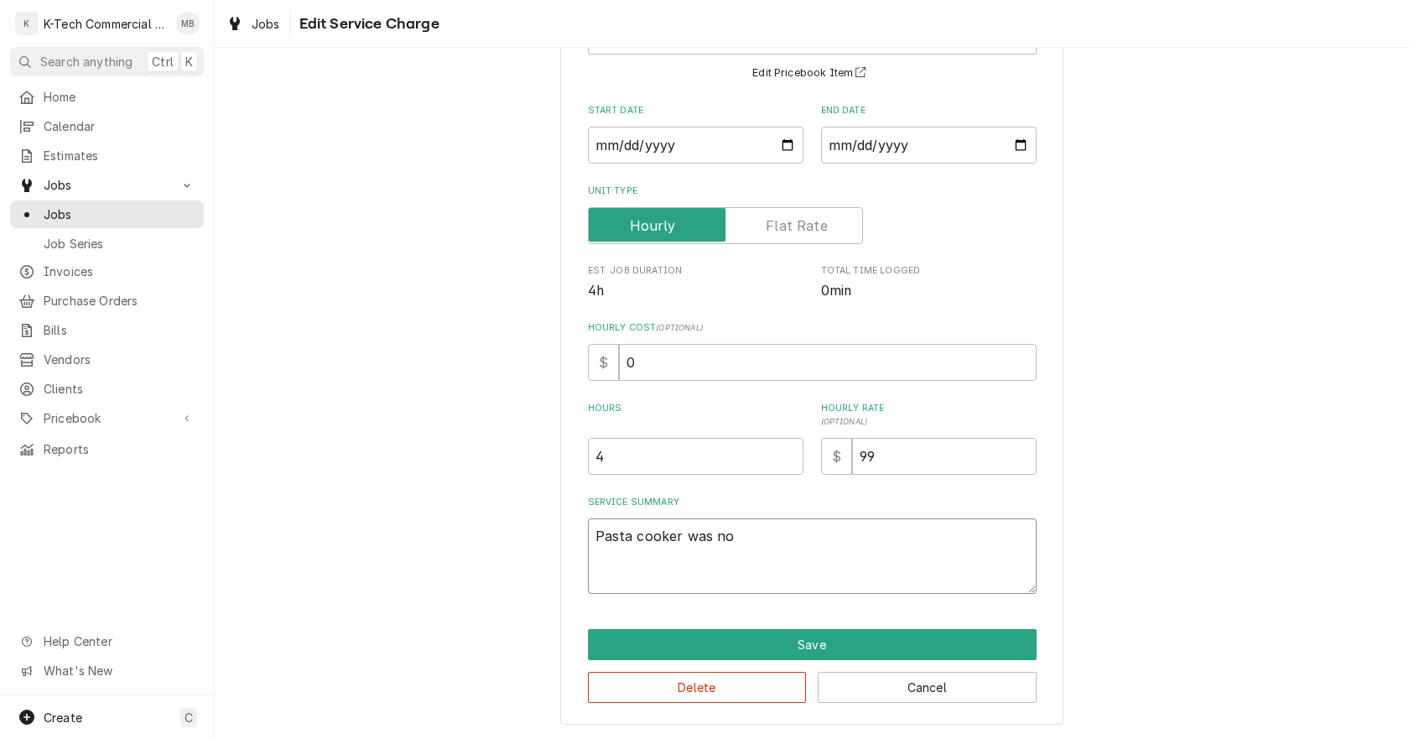
type textarea "Pasta cooker was not"
type textarea "x"
type textarea "Pasta cooker was not"
type textarea "x"
type textarea "Pasta cooker was not w"
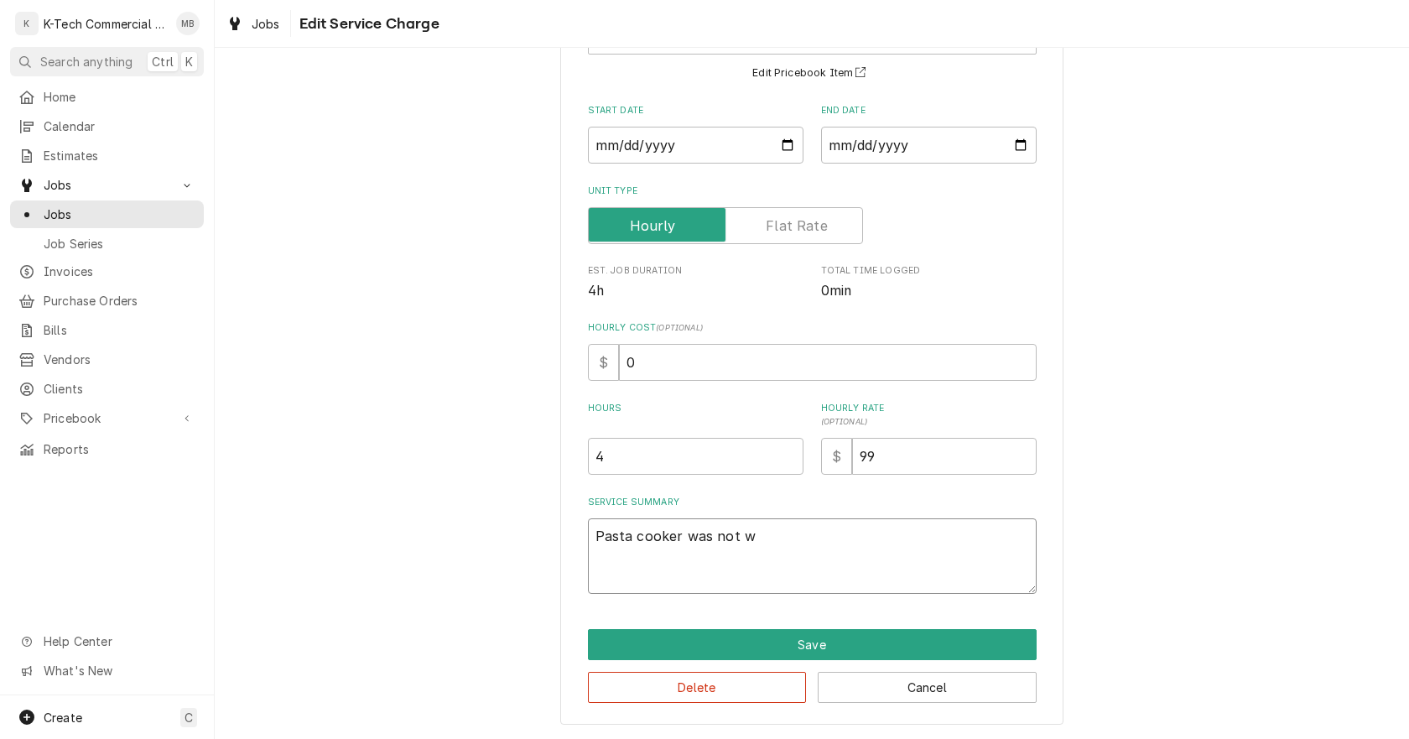
type textarea "x"
type textarea "Pasta cooker was not wo"
type textarea "x"
type textarea "Pasta cooker was not wor"
type textarea "x"
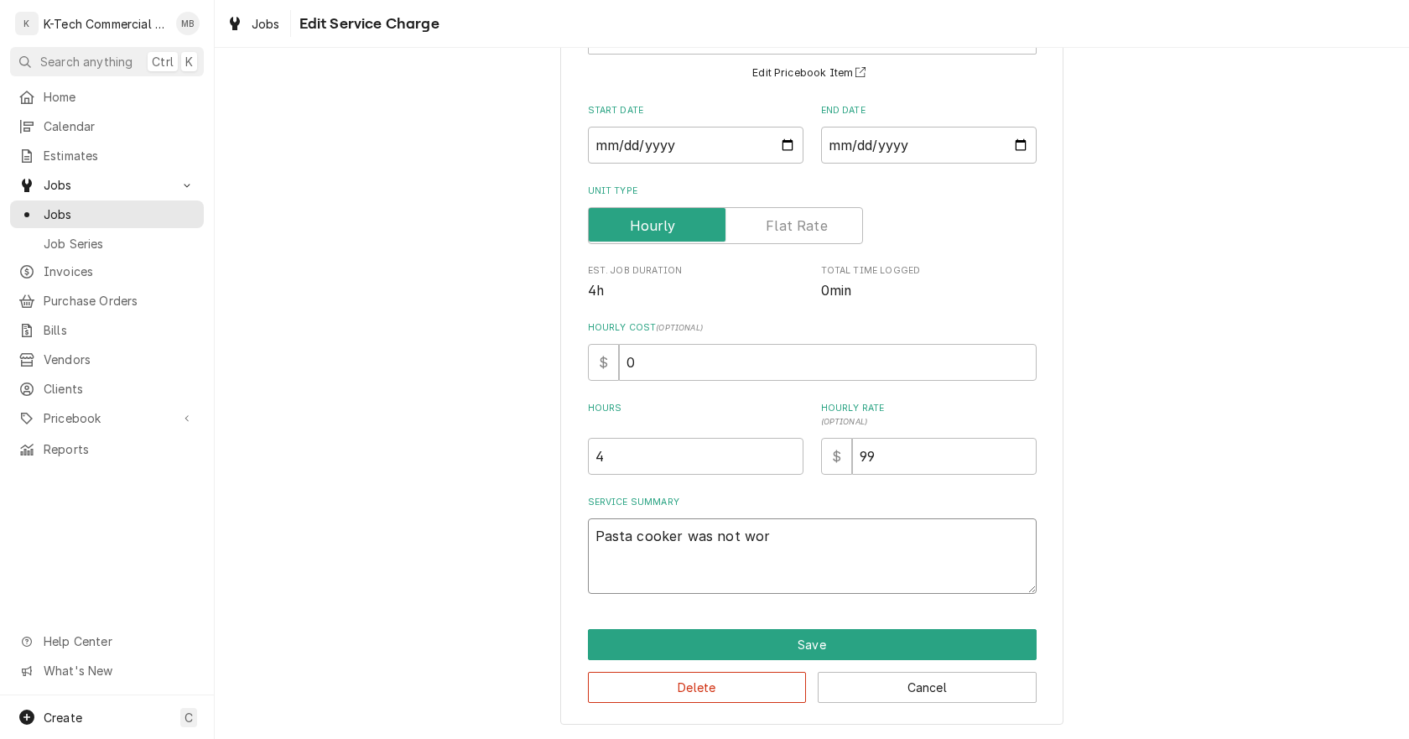
type textarea "Pasta cooker was not work"
type textarea "x"
type textarea "Pasta cooker was not worki"
type textarea "x"
type textarea "Pasta cooker was not workin"
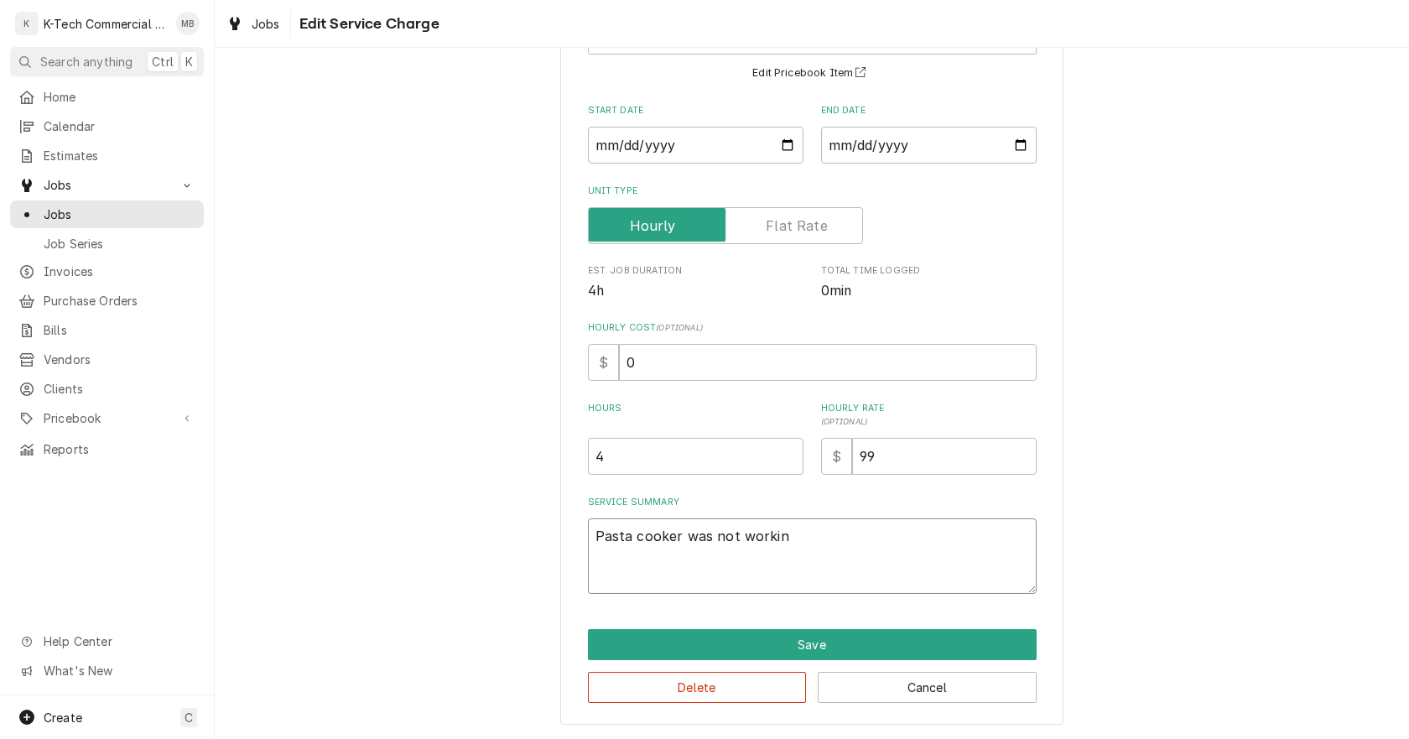
type textarea "x"
type textarea "Pasta cooker was not working"
type textarea "x"
type textarea "Pasta cooker was not working,"
type textarea "x"
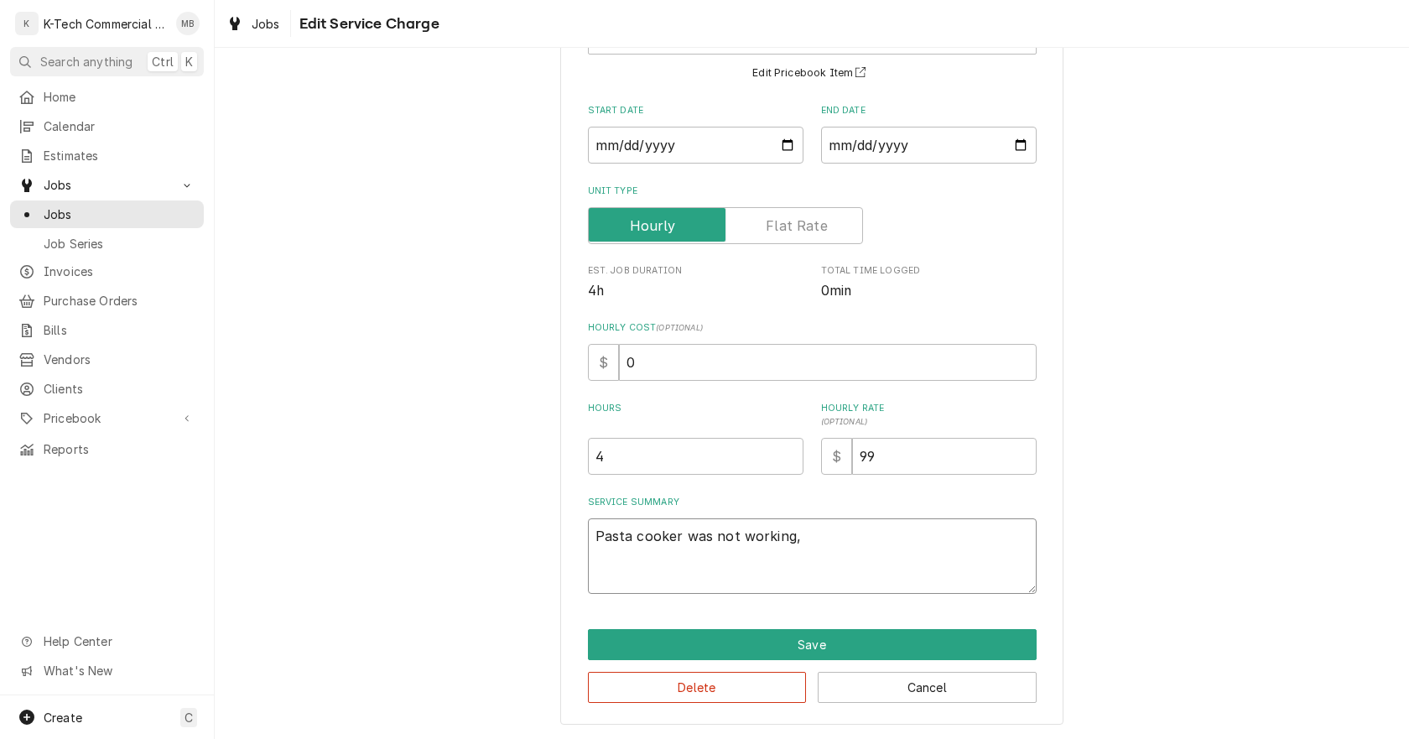
type textarea "Pasta cooker was not working,"
type textarea "x"
type textarea "Pasta cooker was not working, i"
type textarea "x"
type textarea "Pasta cooker was not working, in"
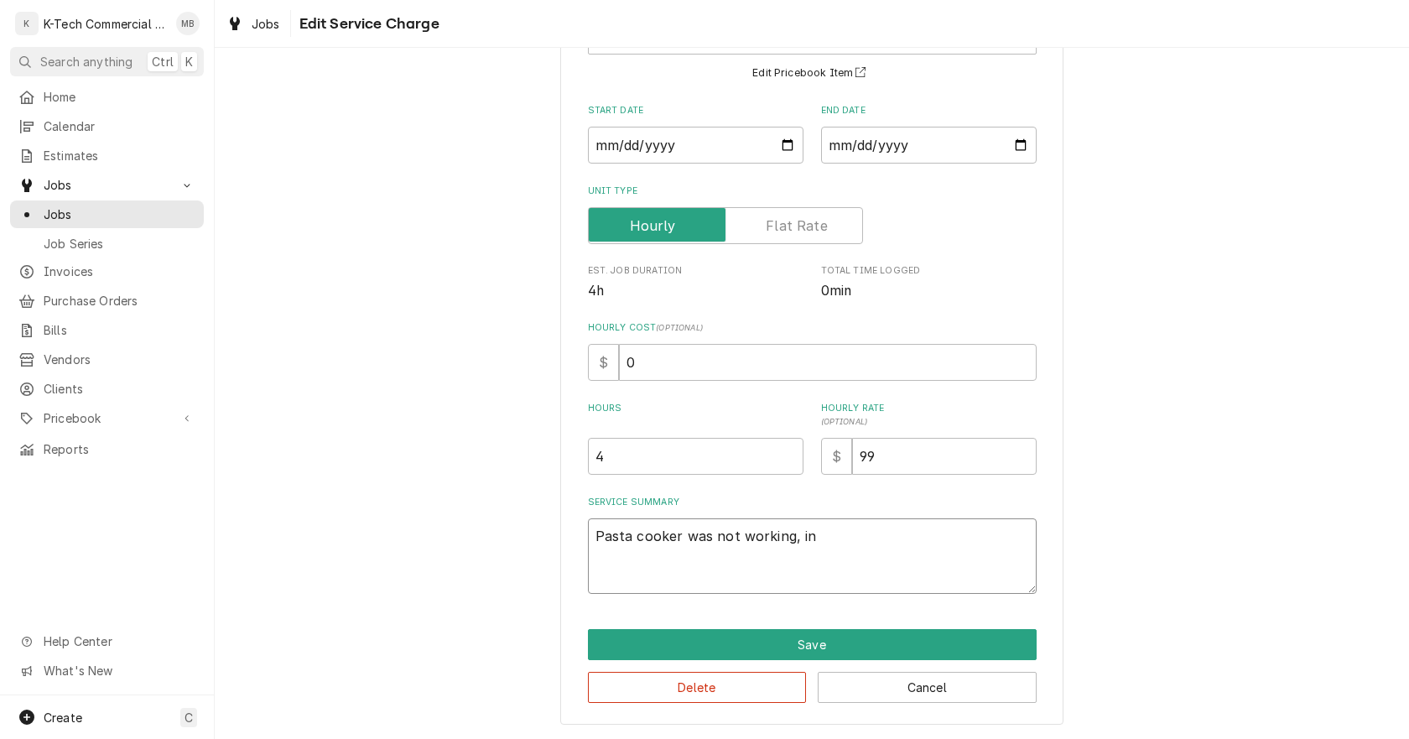
type textarea "x"
type textarea "Pasta cooker was not working, ins"
type textarea "x"
type textarea "Pasta cooker was not working, insp"
type textarea "x"
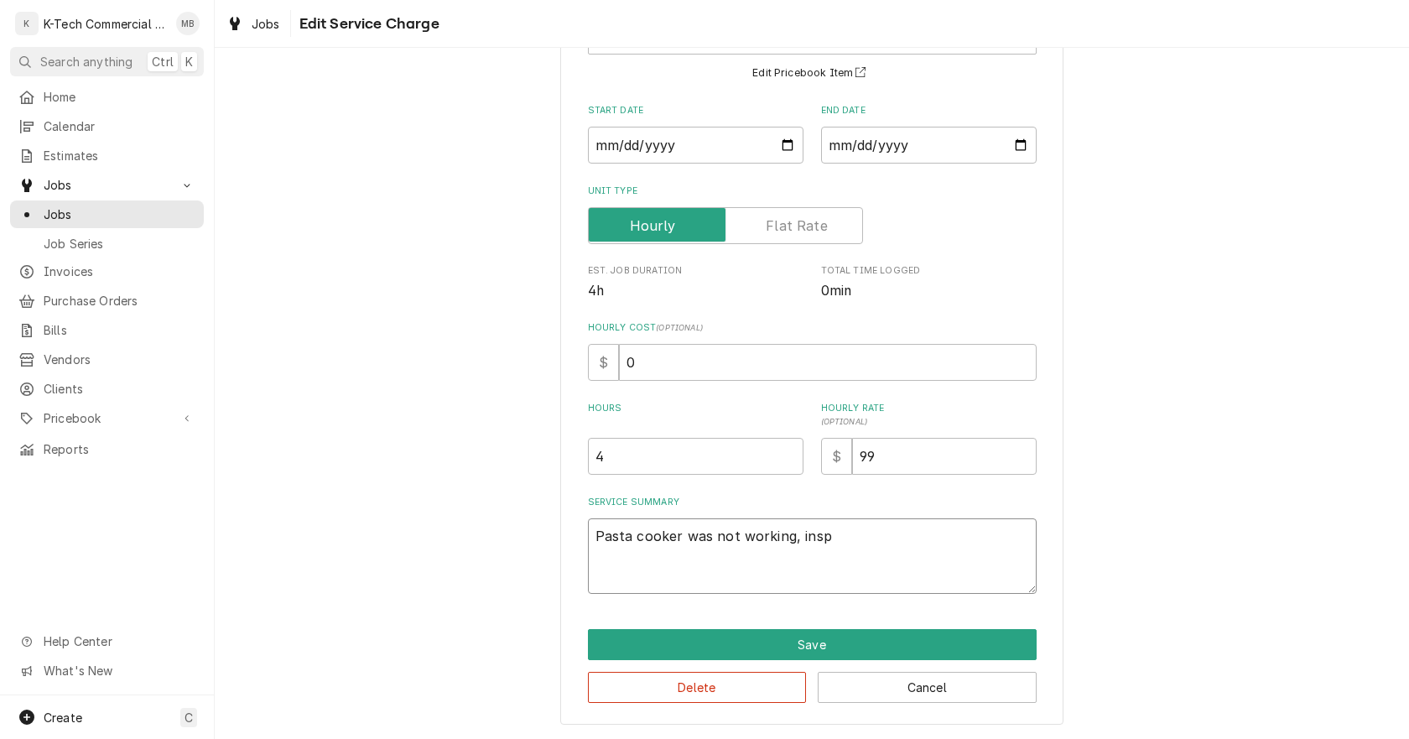
type textarea "Pasta cooker was not working, inspe"
type textarea "x"
type textarea "Pasta cooker was not working, insped"
type textarea "x"
type textarea "Pasta cooker was not working, inspedt"
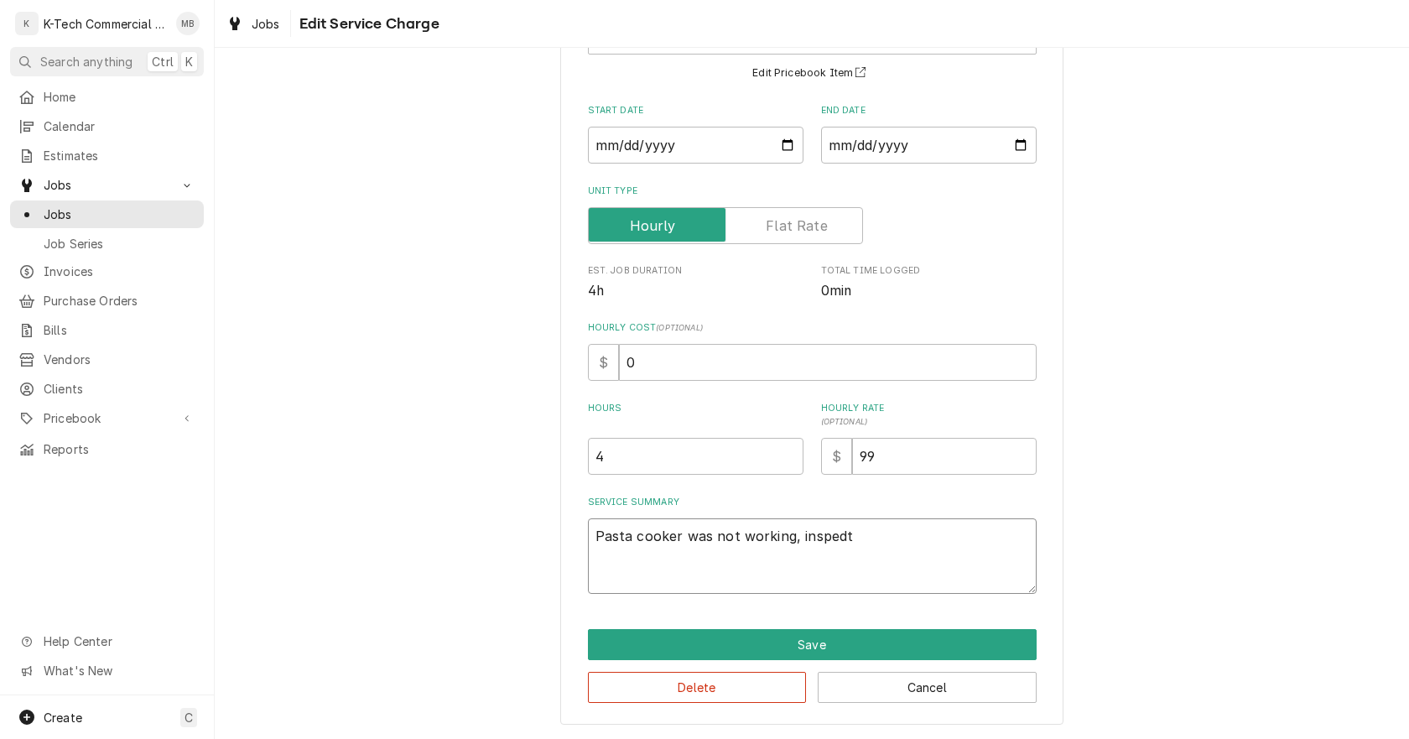
type textarea "x"
type textarea "Pasta cooker was not working, inspedt"
type textarea "x"
type textarea "Pasta cooker was not working, inspedt t"
type textarea "x"
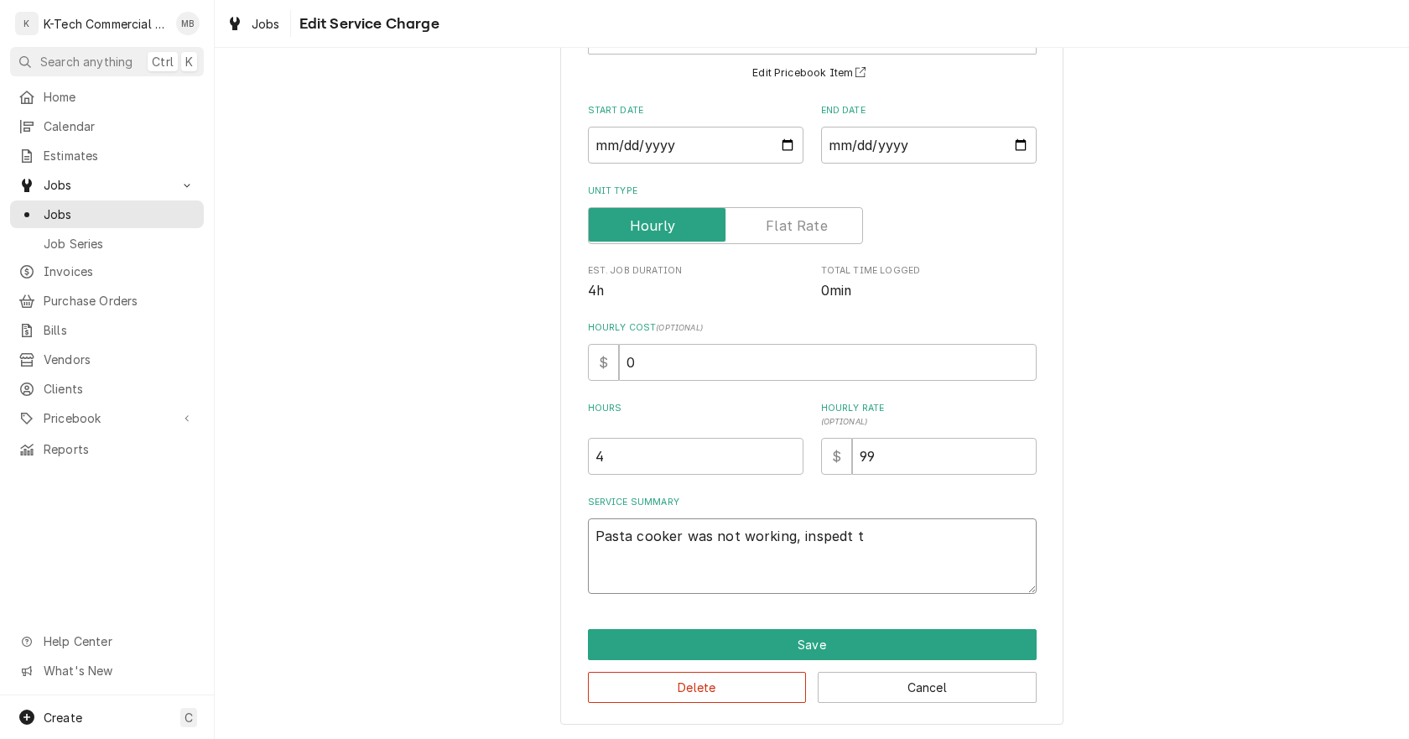
type textarea "Pasta cooker was not working, inspedt th"
type textarea "x"
type textarea "Pasta cooker was not working, inspedt the"
type textarea "x"
type textarea "Pasta cooker was not working, inspedt the"
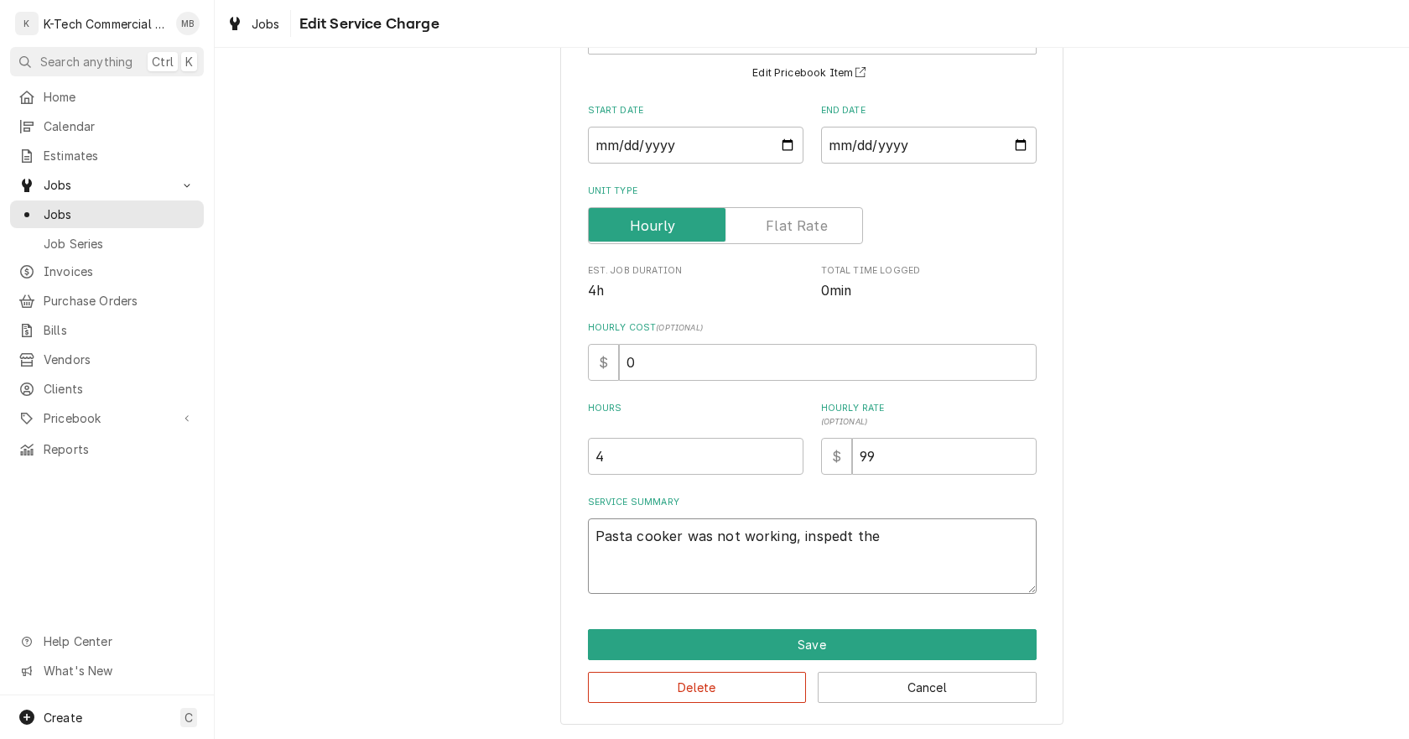
type textarea "x"
type textarea "Pasta cooker was not working, inspedt the u"
type textarea "x"
type textarea "Pasta cooker was not working, inspedt the un"
type textarea "x"
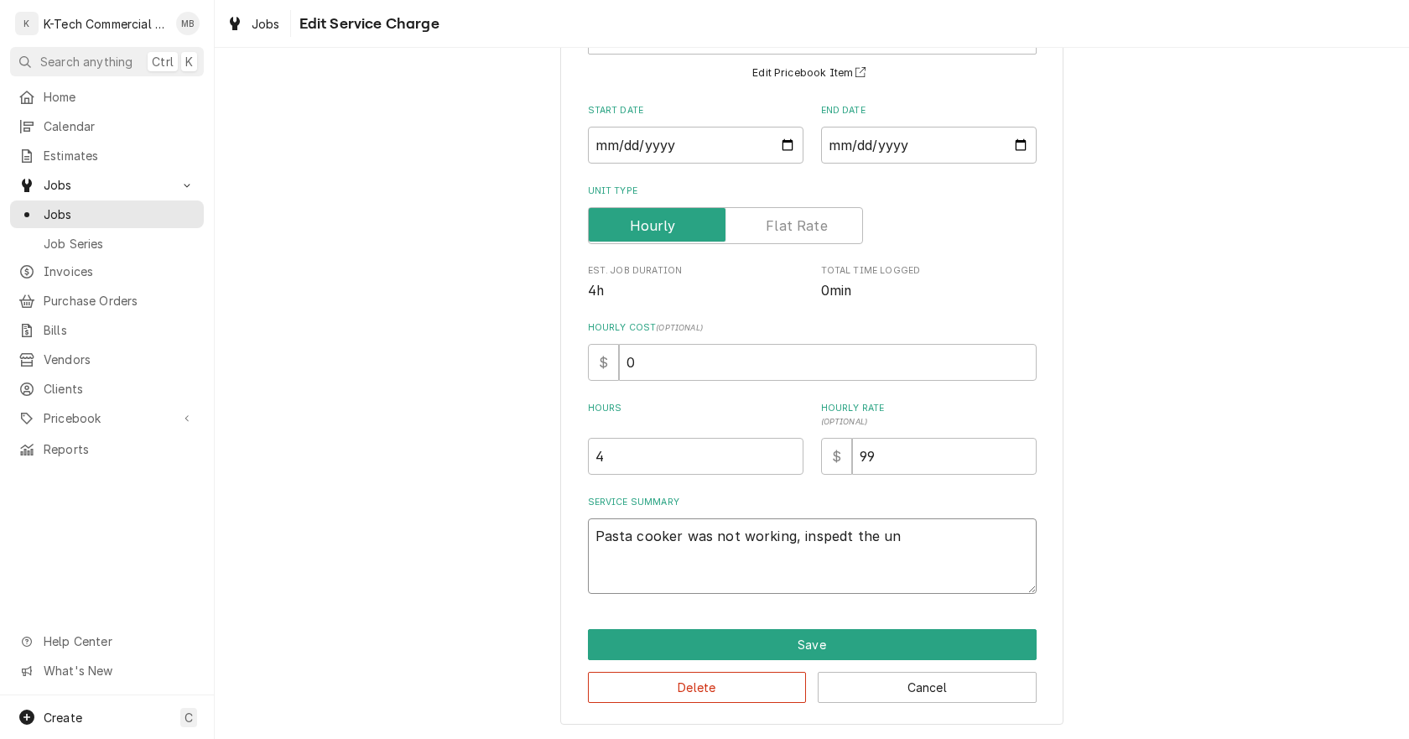
type textarea "Pasta cooker was not working, inspedt the uni"
type textarea "x"
type textarea "Pasta cooker was not working, inspedt the unit"
type textarea "x"
type textarea "Pasta cooker was not working, inspedt the unit"
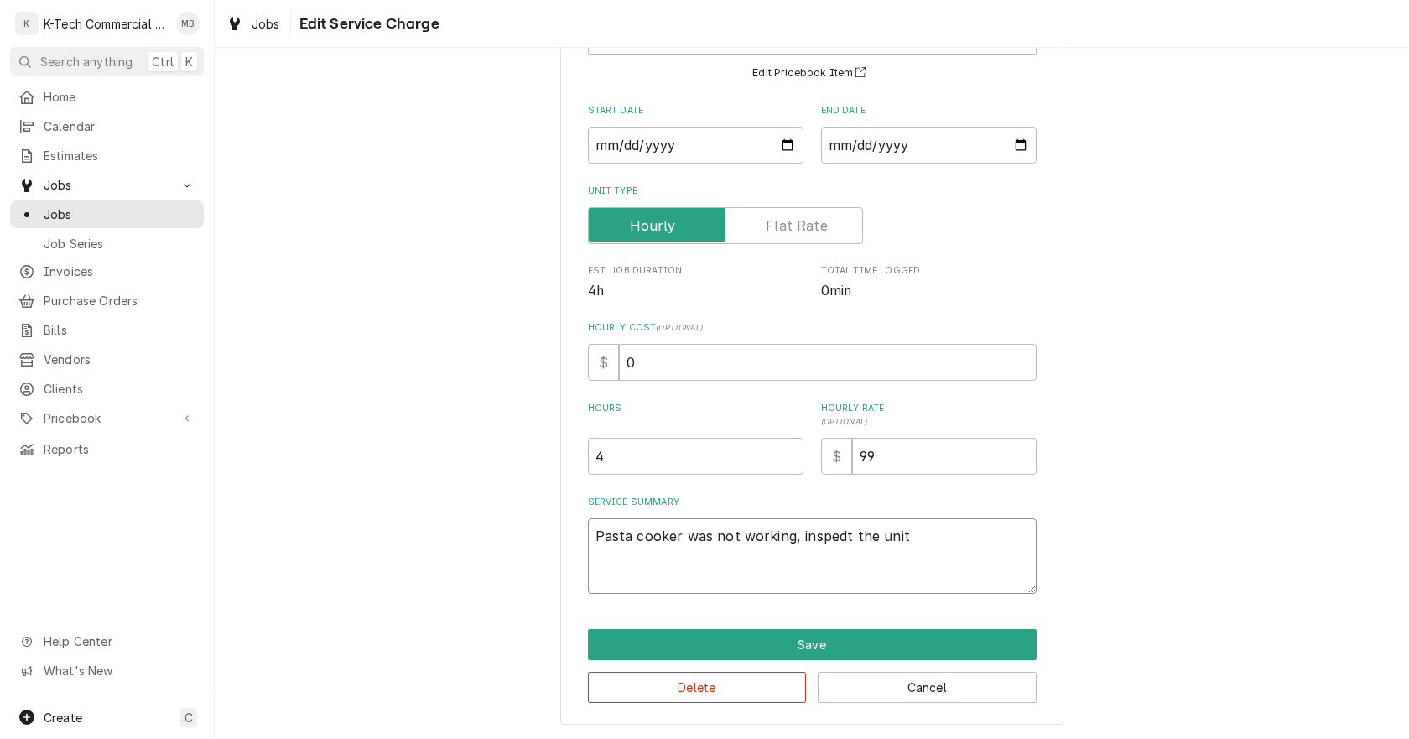
type textarea "x"
type textarea "Pasta cooker was not working, inspedt the unit a"
type textarea "x"
type textarea "Pasta cooker was not working, inspedt the unit an"
type textarea "x"
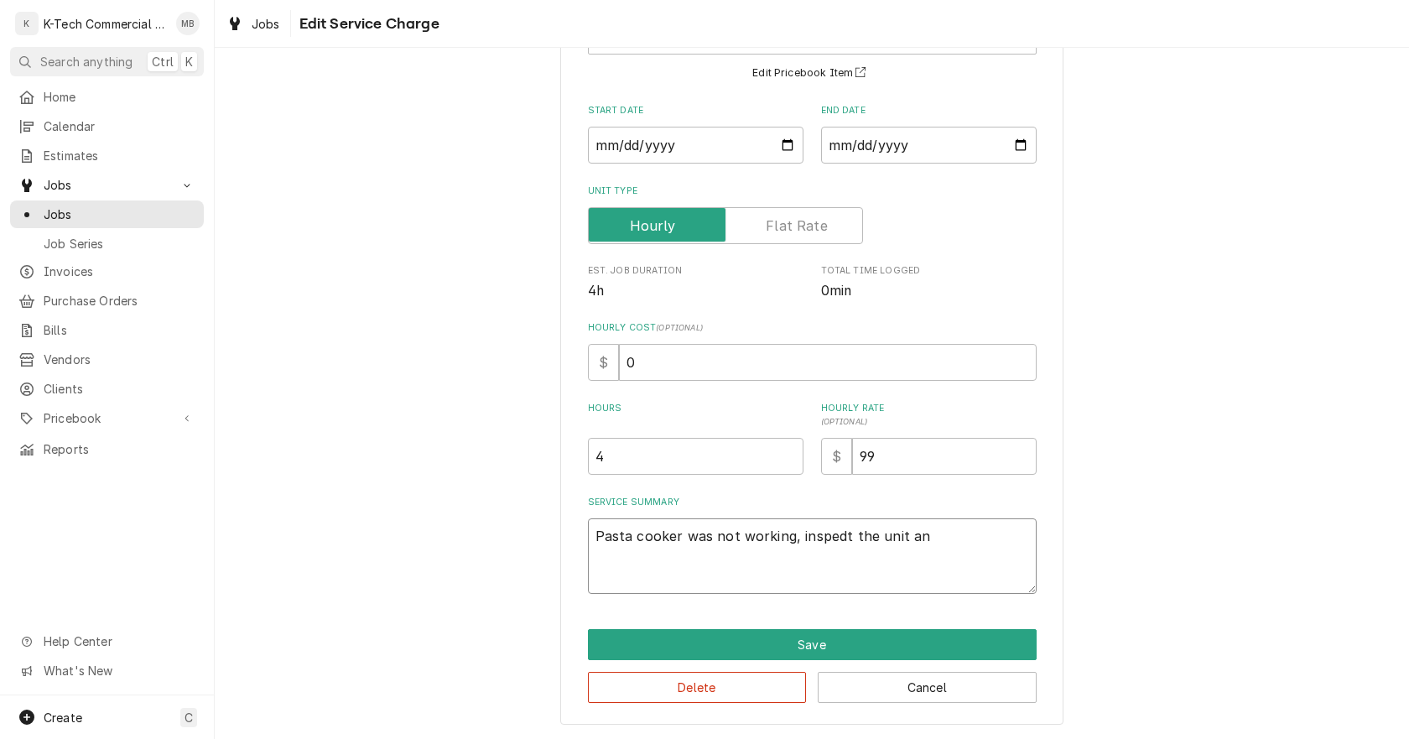
type textarea "Pasta cooker was not working, inspedt the unit and"
type textarea "x"
type textarea "Pasta cooker was not working, inspedt the unit and"
type textarea "x"
type textarea "Pasta cooker was not working, inspedt the unit and f"
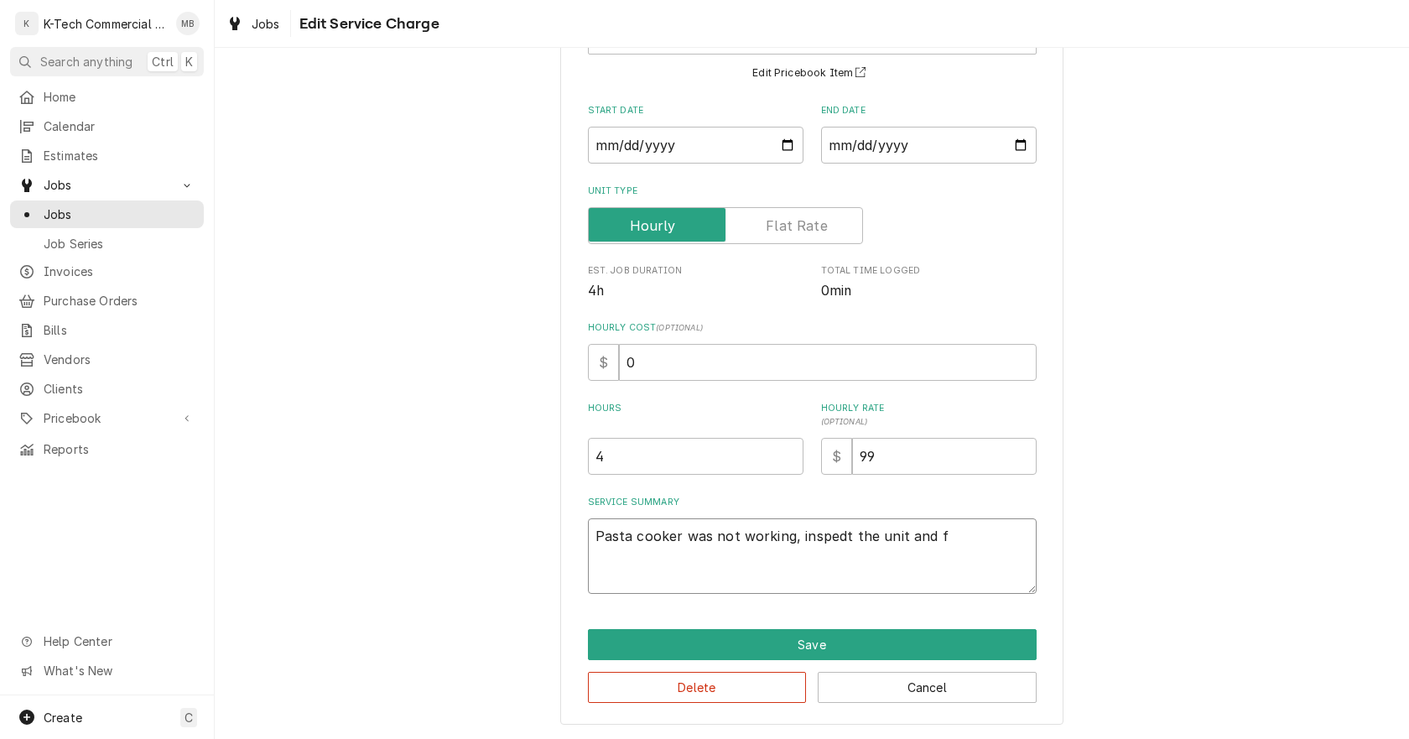
type textarea "x"
type textarea "Pasta cooker was not working, inspedt the unit and fo"
type textarea "x"
type textarea "Pasta cooker was not working, inspedt the unit and fou"
type textarea "x"
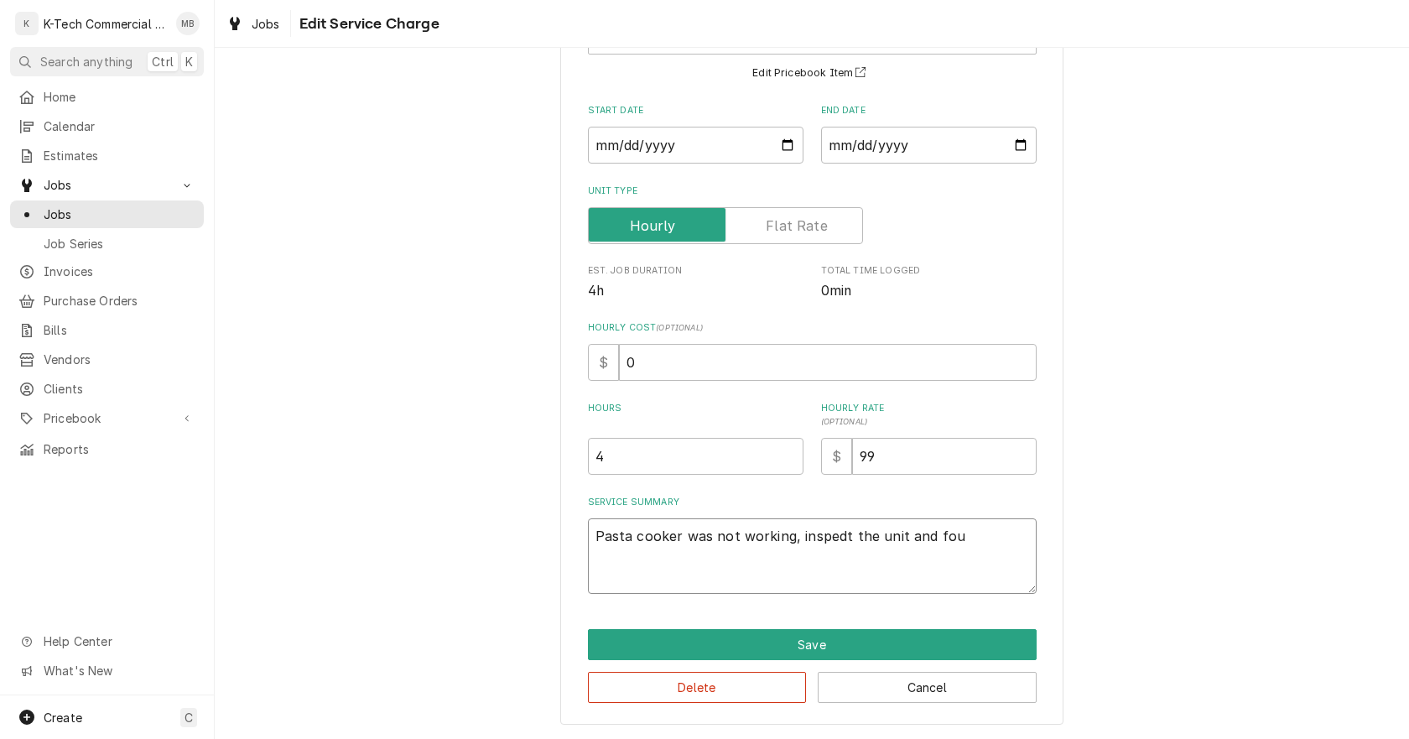
type textarea "Pasta cooker was not working, inspedt the unit and foun"
type textarea "x"
type textarea "Pasta cooker was not working, inspedt the unit and found"
type textarea "x"
type textarea "Pasta cooker was not working, inspedt the unit and found"
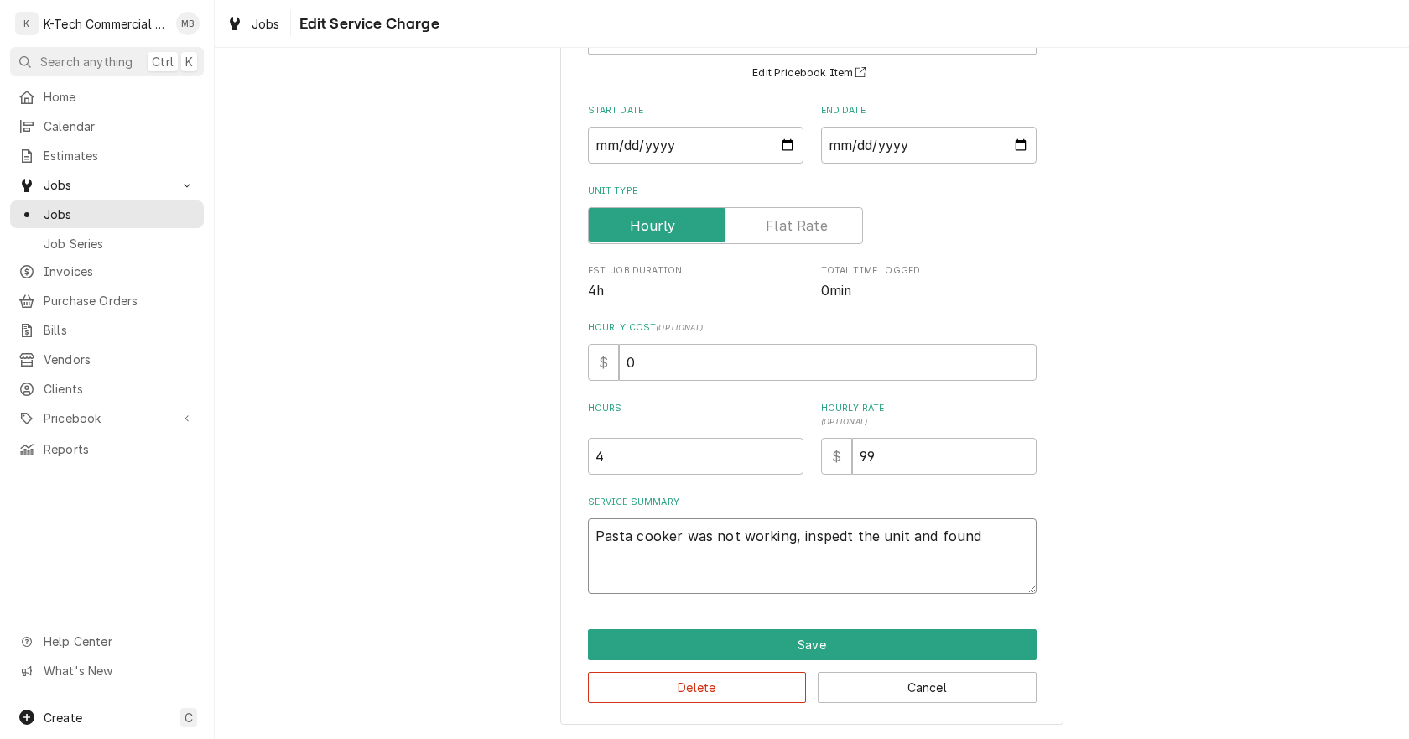
type textarea "x"
type textarea "Pasta cooker was not working, inspedt the unit and found t"
type textarea "x"
type textarea "Pasta cooker was not working, inspedt the unit and found tr"
type textarea "x"
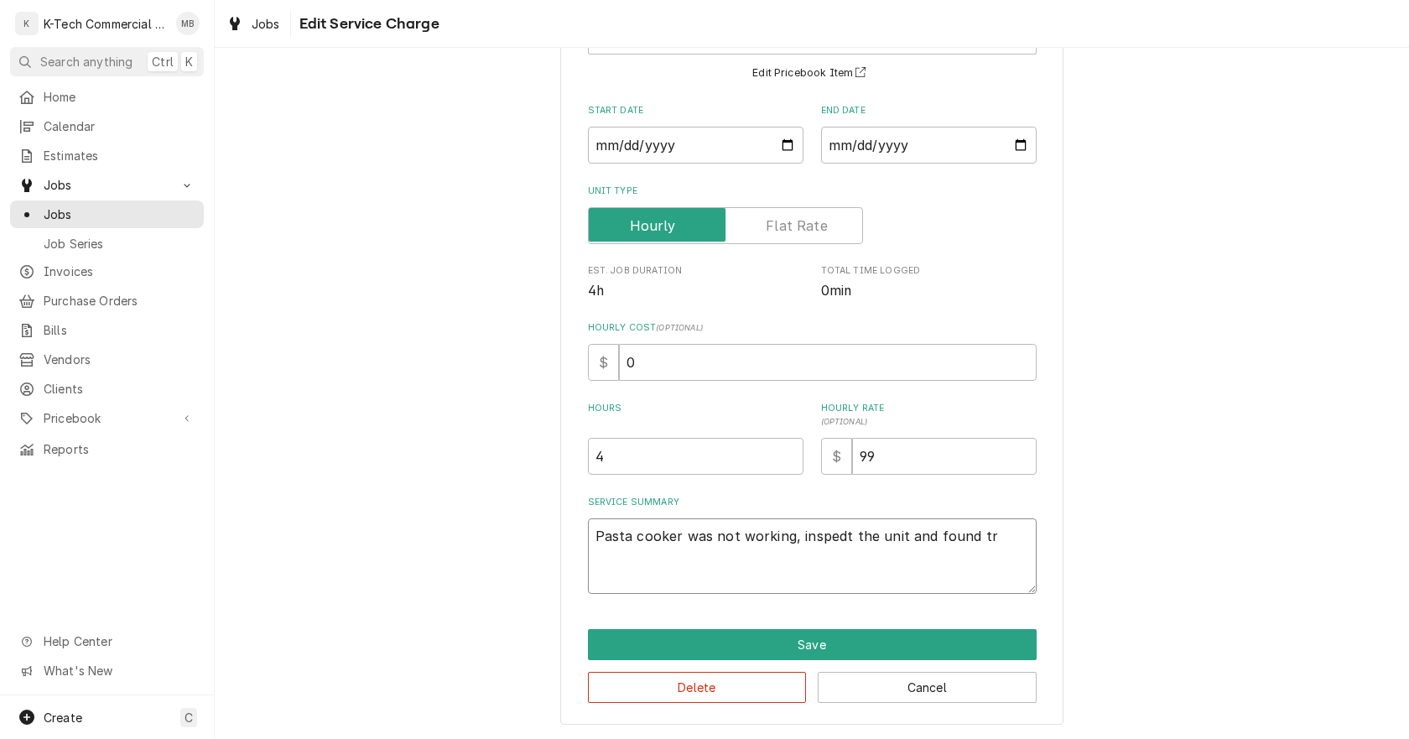
type textarea "Pasta cooker was not working, inspedt the unit and found tra"
type textarea "x"
type textarea "Pasta cooker was not working, inspedt the unit and found tran"
type textarea "x"
type textarea "Pasta cooker was not working, inspedt the unit and found trans"
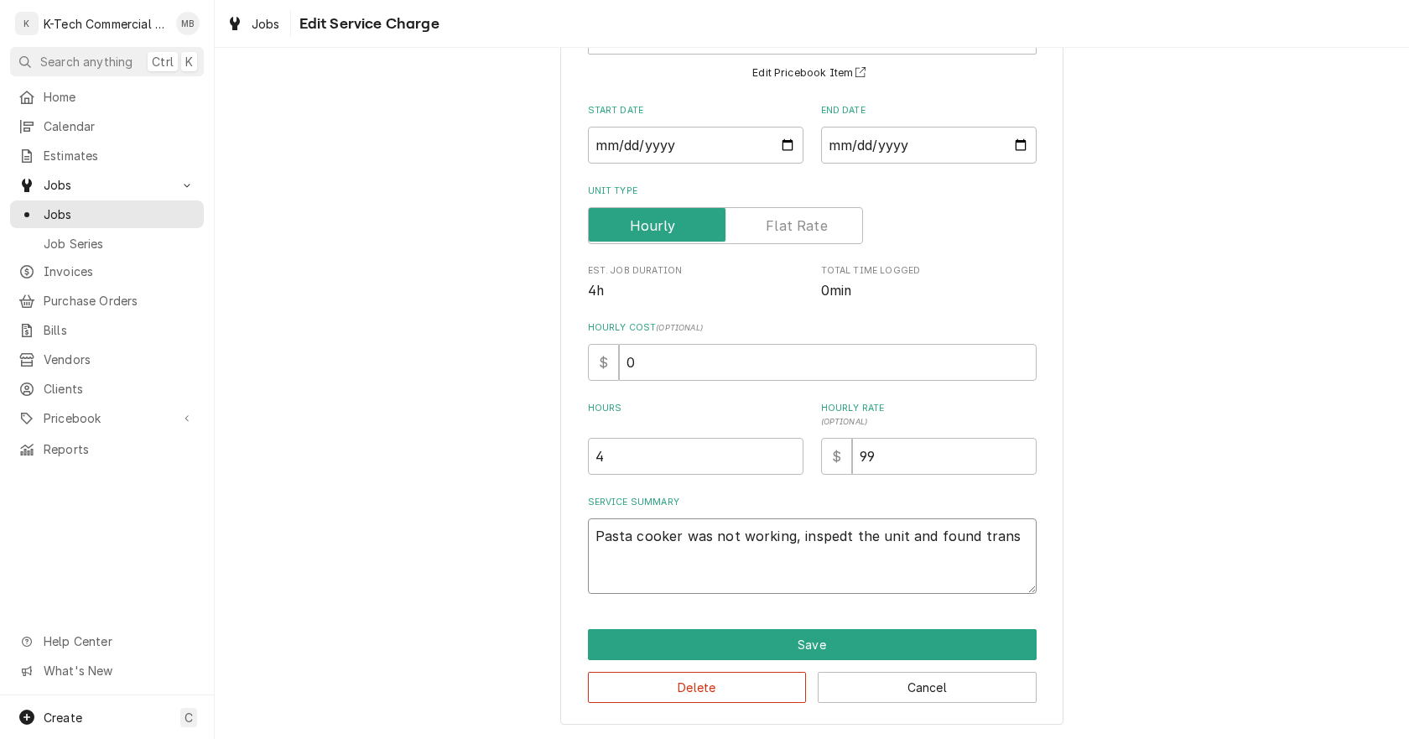
type textarea "x"
type textarea "Pasta cooker was not working, inspedt the unit and found transf"
type textarea "x"
type textarea "Pasta cooker was not working, inspedt the unit and found transfo"
type textarea "x"
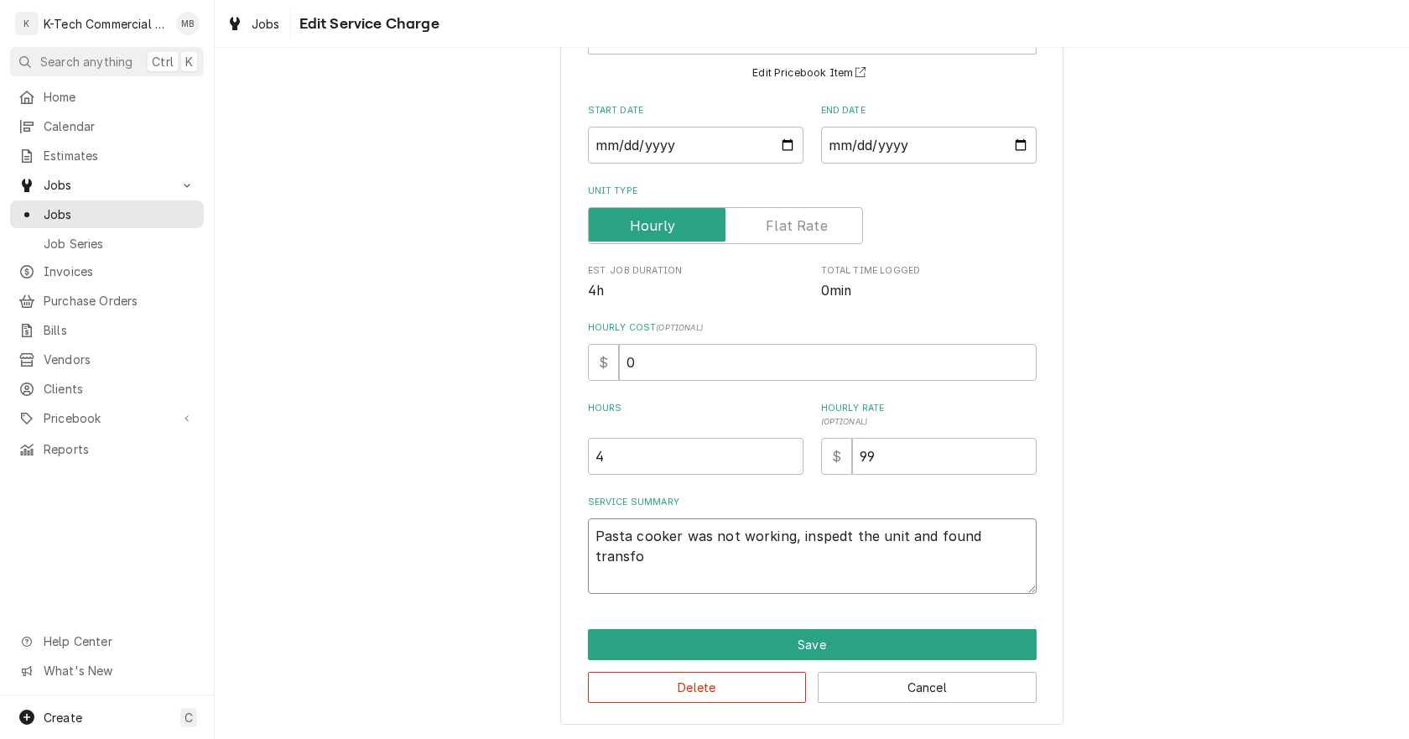
type textarea "Pasta cooker was not working, inspedt the unit and found transfor"
type textarea "x"
type textarea "Pasta cooker was not working, inspedt the unit and found transform"
type textarea "x"
type textarea "Pasta cooker was not working, inspedt the unit and found transforme"
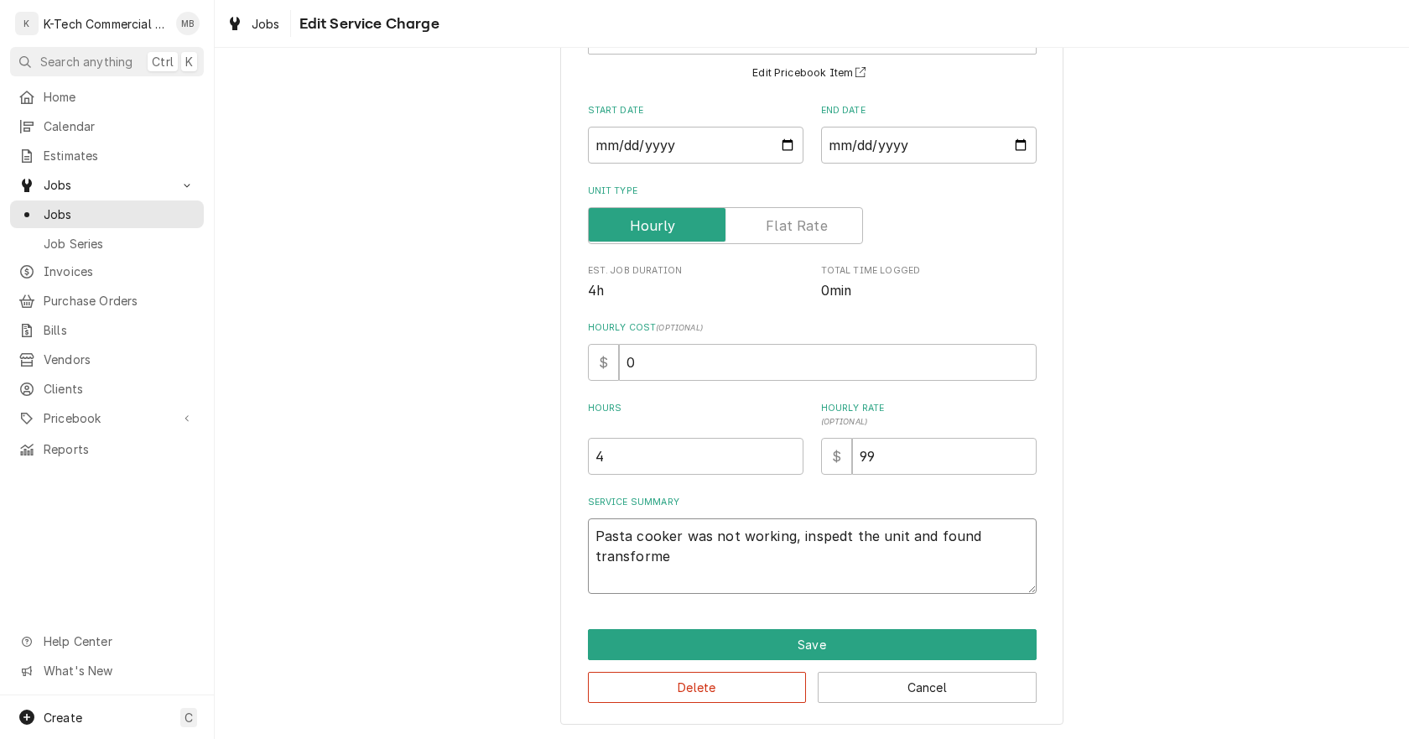
type textarea "x"
type textarea "Pasta cooker was not working, inspedt the unit and found transformer"
type textarea "x"
type textarea "Pasta cooker was not working, inspedt the unit and found transformer"
type textarea "x"
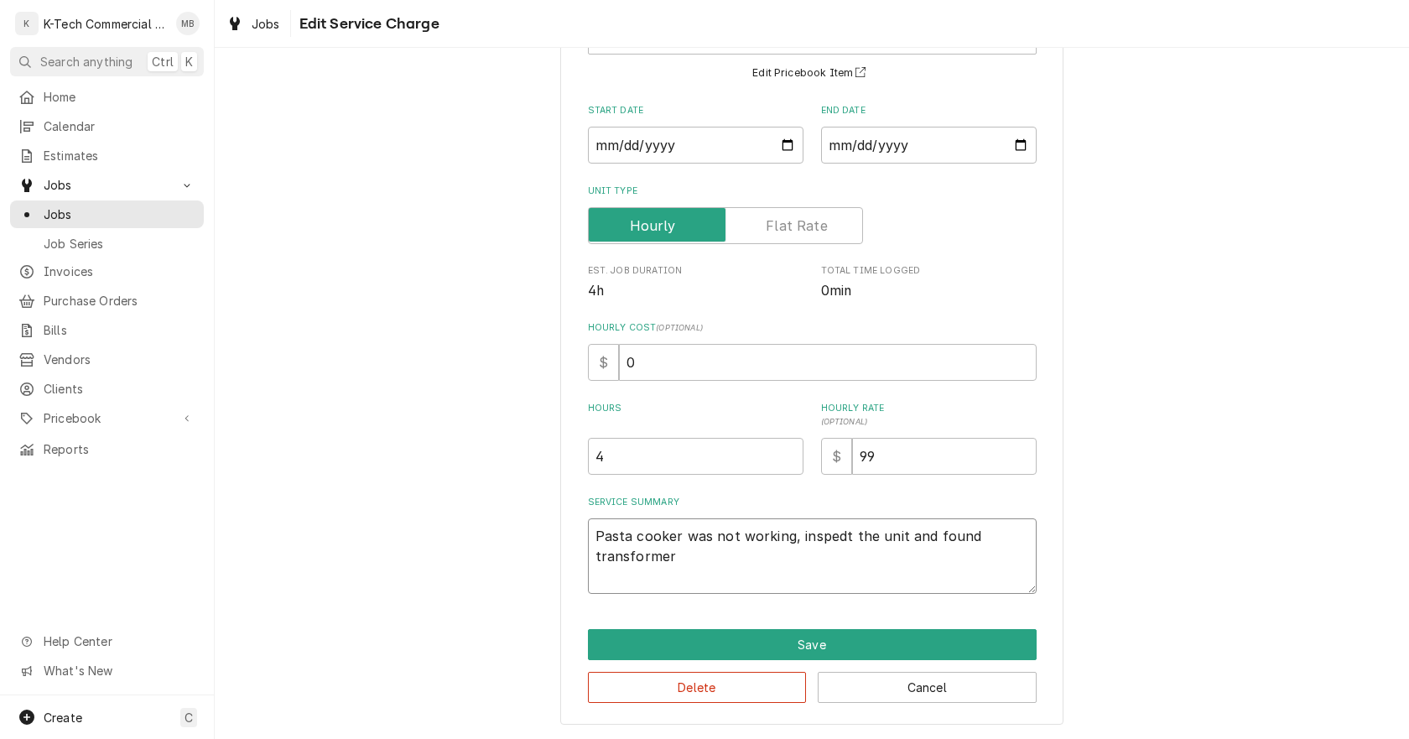
type textarea "Pasta cooker was not working, inspedt the unit and found transformer w"
type textarea "x"
type textarea "Pasta cooker was not working, inspedt the unit and found transformer wa"
type textarea "x"
type textarea "Pasta cooker was not working, inspedt the unit and found transformer was"
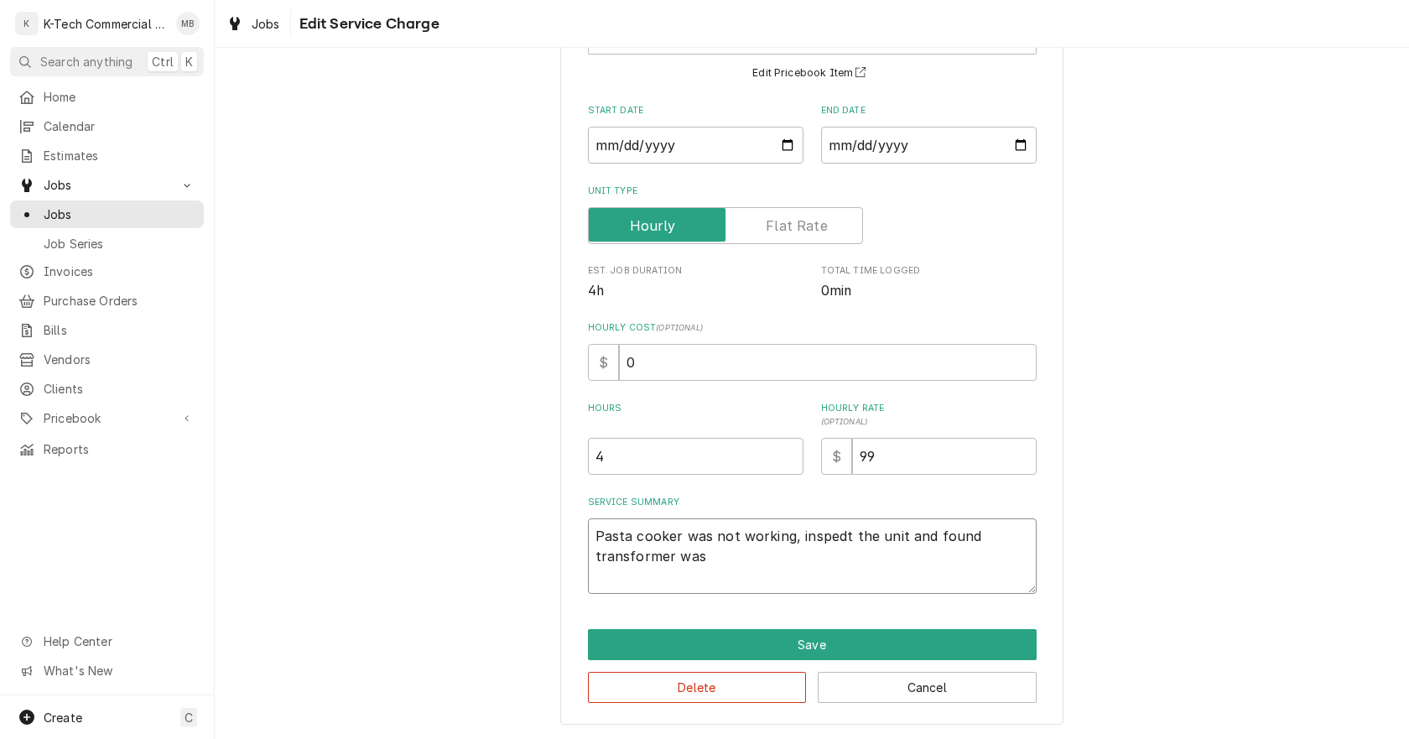
type textarea "x"
type textarea "Pasta cooker was not working, inspedt the unit and found transformer was"
type textarea "x"
type textarea "Pasta cooker was not working, inspedt the unit and found transformer was b"
type textarea "x"
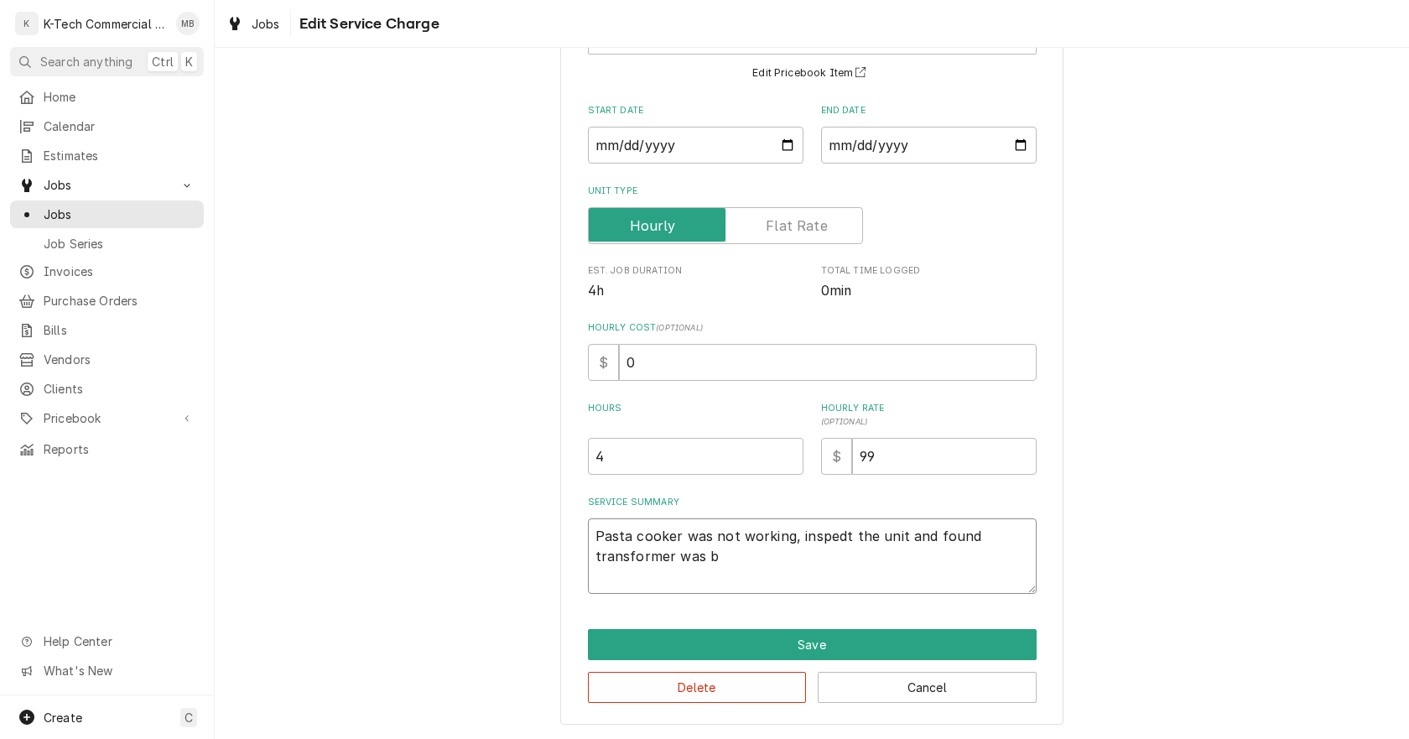
type textarea "Pasta cooker was not working, inspedt the unit and found transformer was ba"
type textarea "x"
type textarea "Pasta cooker was not working, inspedt the unit and found transformer was bad"
type textarea "x"
type textarea "Pasta cooker was not working, inspedt the unit and found transformer was bad,"
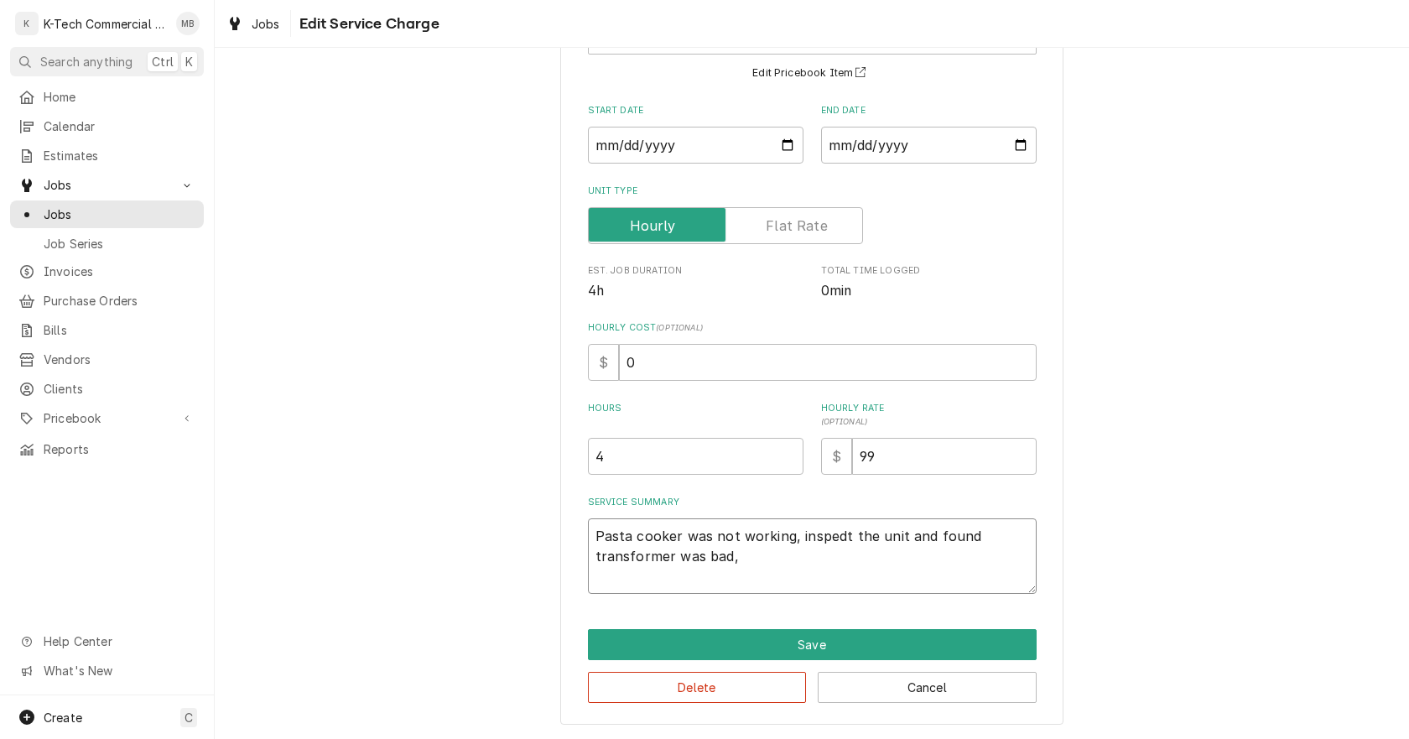
type textarea "x"
type textarea "Pasta cooker was not working, inspedt the unit and found transformer was bad,"
type textarea "x"
type textarea "Pasta cooker was not working, inspedt the unit and found transformer was bad, re"
type textarea "x"
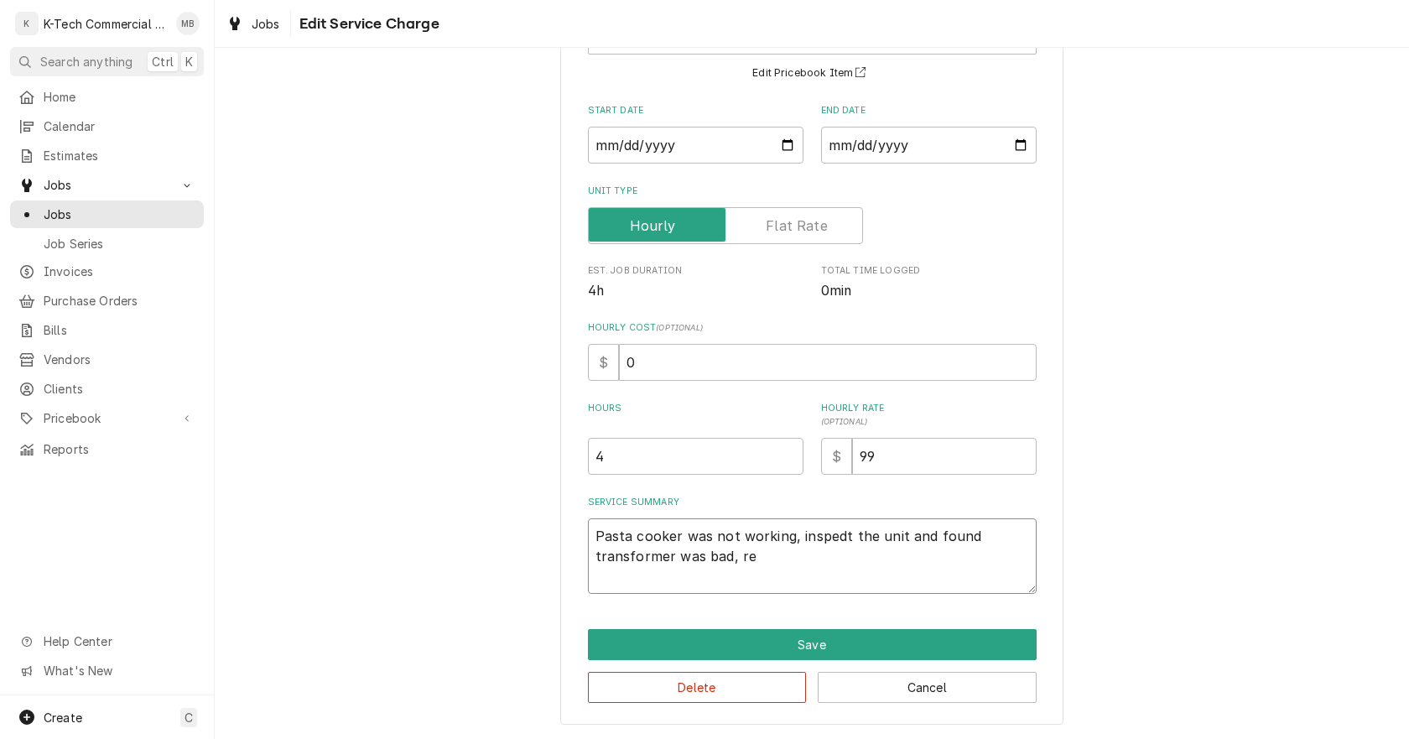
type textarea "Pasta cooker was not working, inspedt the unit and found transformer was bad, r…"
type textarea "x"
type textarea "Pasta cooker was not working, inspedt the unit and found transformer was bad, r…"
type textarea "x"
type textarea "Pasta cooker was not working, inspedt the unit and found transformer was bad, r…"
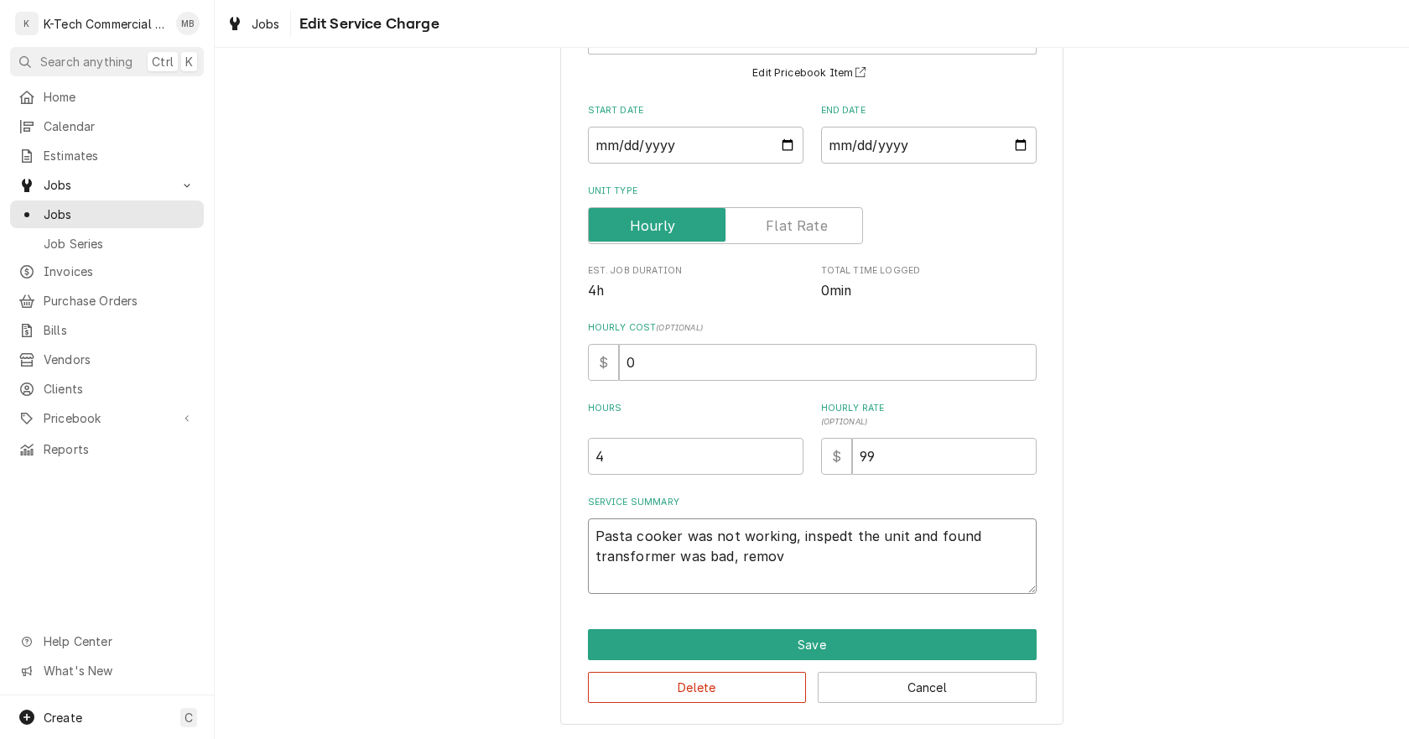
type textarea "x"
type textarea "Pasta cooker was not working, inspedt the unit and found transformer was bad, r…"
type textarea "x"
type textarea "Pasta cooker was not working, inspedt the unit and found transformer was bad, r…"
type textarea "x"
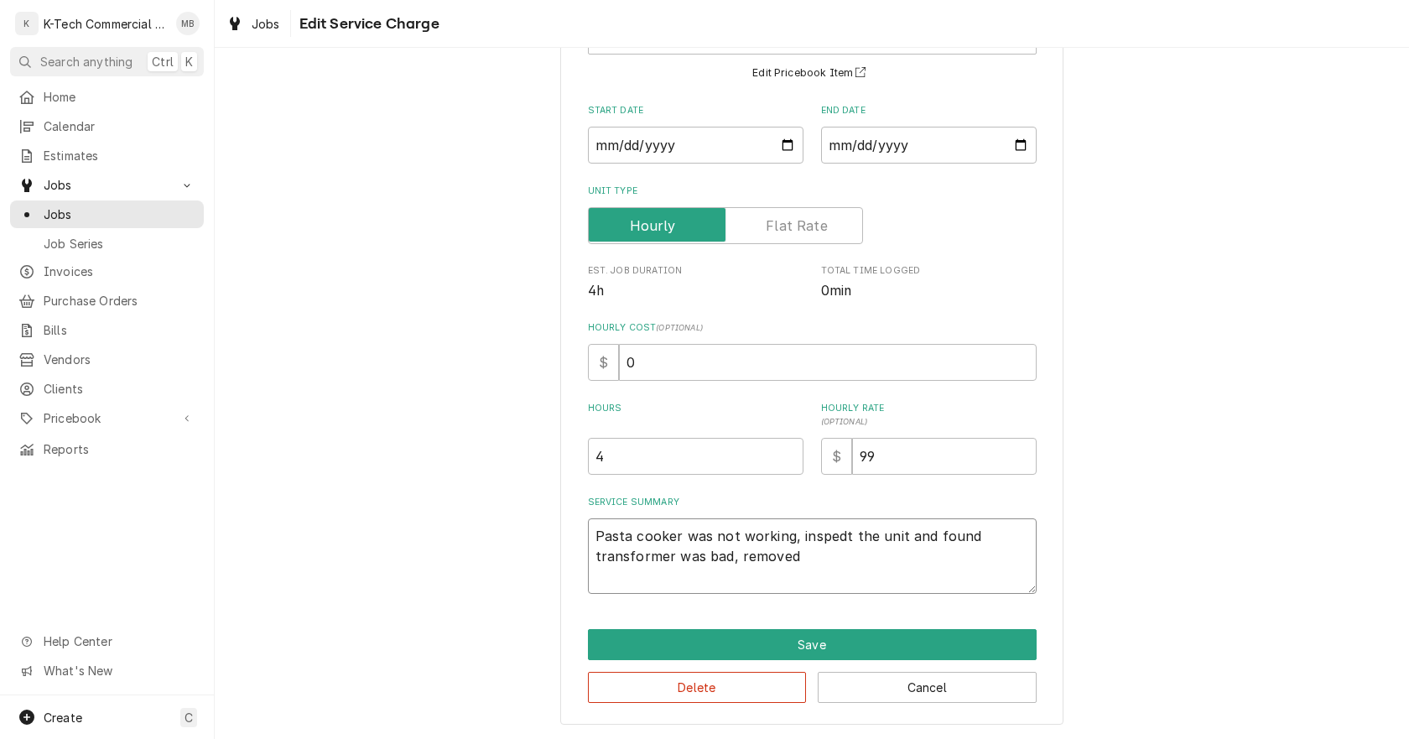
type textarea "Pasta cooker was not working, inspedt the unit and found transformer was bad, r…"
type textarea "x"
type textarea "Pasta cooker was not working, inspedt the unit and found transformer was bad, r…"
type textarea "x"
type textarea "Pasta cooker was not working, inspedt the unit and found transformer was bad, r…"
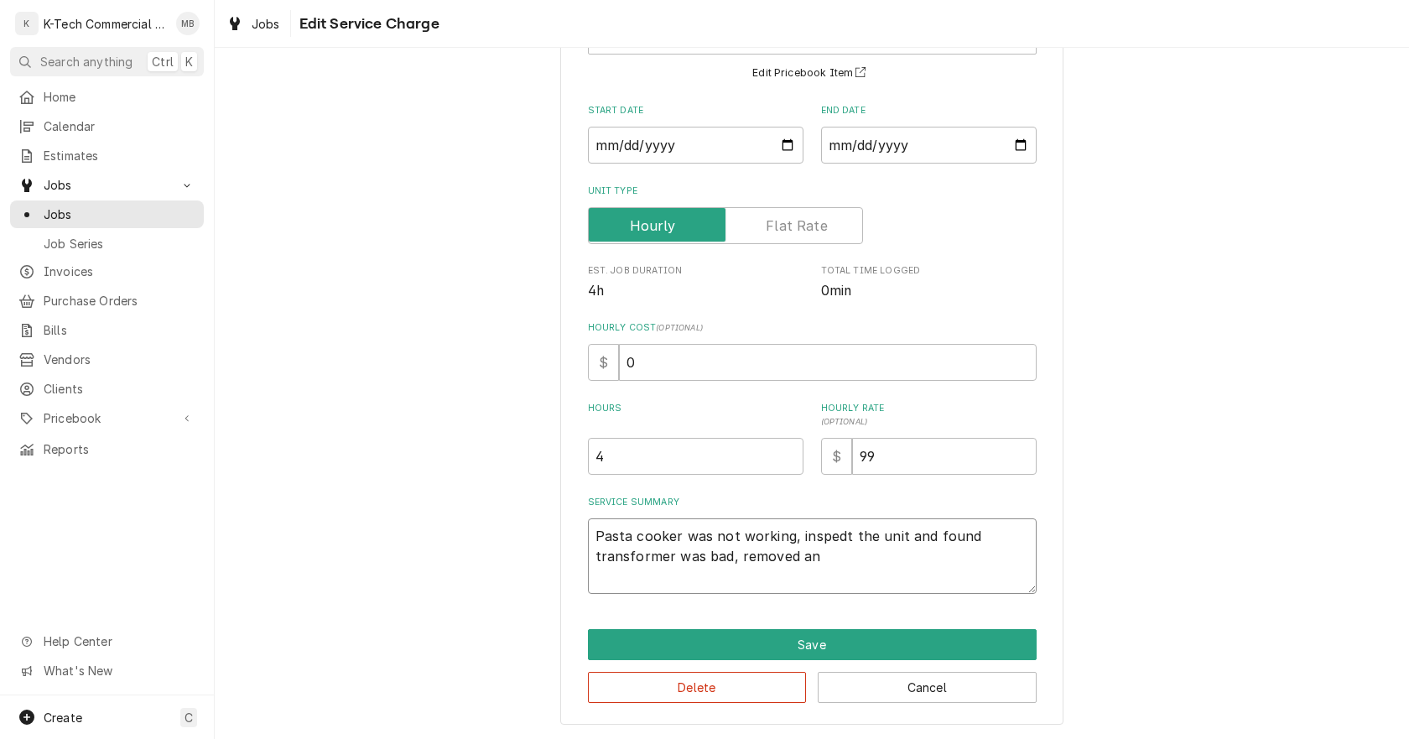
type textarea "x"
type textarea "Pasta cooker was not working, inspedt the unit and found transformer was bad, r…"
type textarea "x"
type textarea "Pasta cooker was not working, inspedt the unit and found transformer was bad, r…"
type textarea "x"
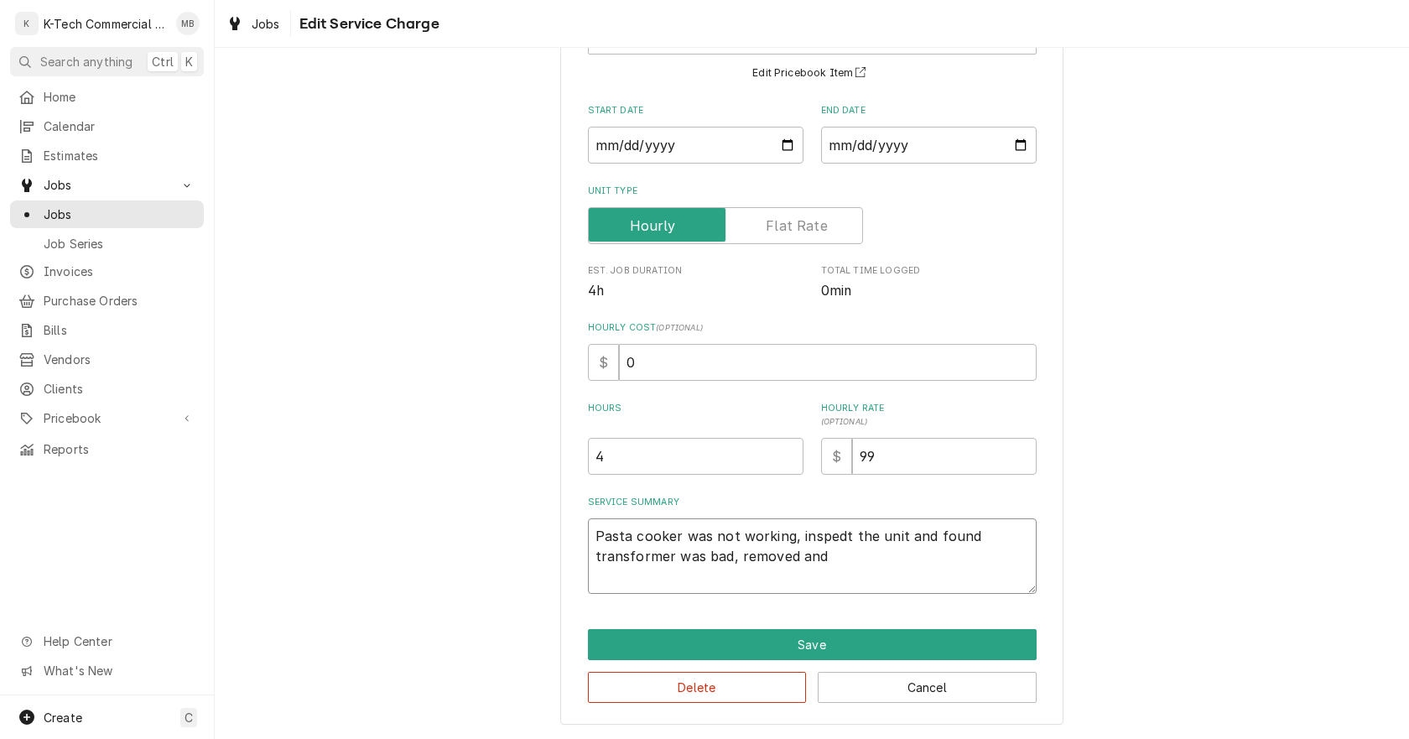
type textarea "Pasta cooker was not working, inspedt the unit and found transformer was bad, r…"
type textarea "x"
type textarea "Pasta cooker was not working, inspedt the unit and found transformer was bad, r…"
type textarea "x"
type textarea "Pasta cooker was not working, inspedt the unit and found transformer was bad, r…"
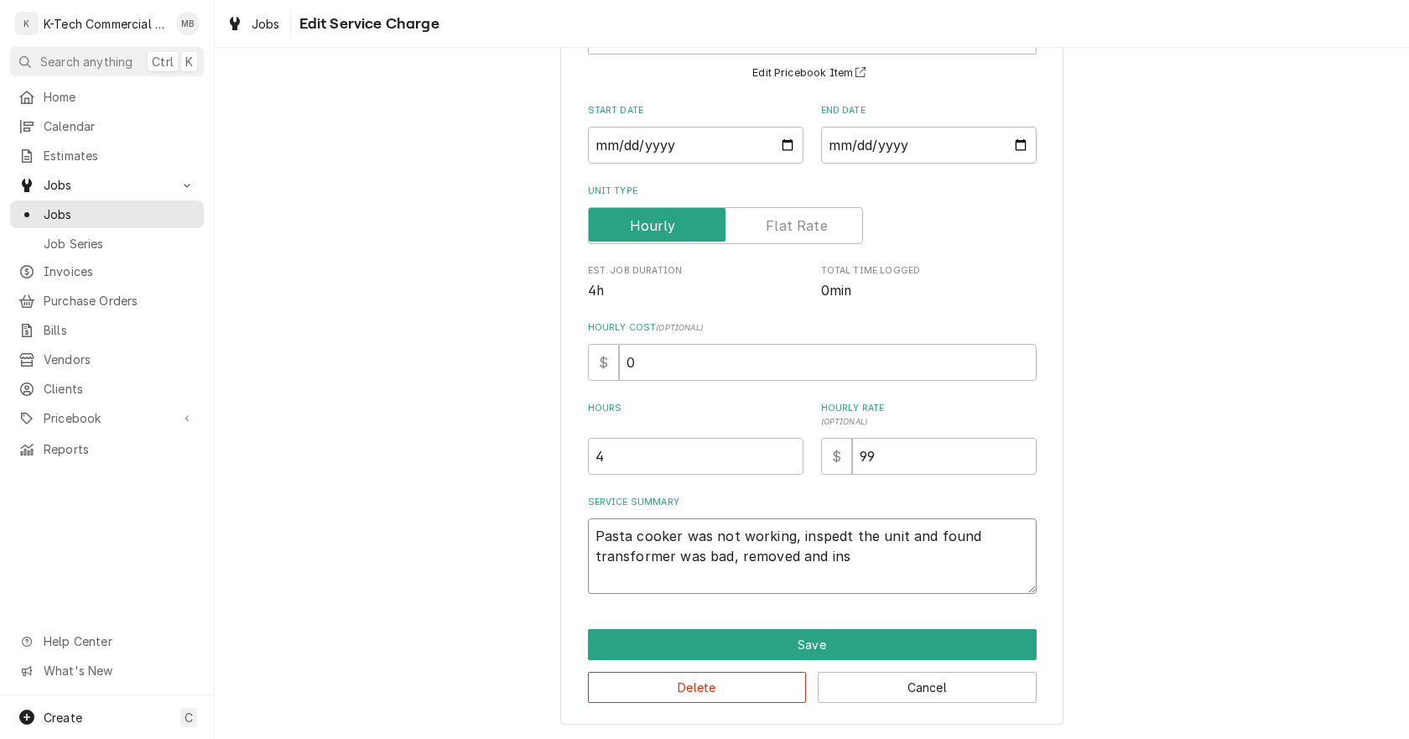
type textarea "x"
type textarea "Pasta cooker was not working, inspedt the unit and found transformer was bad, r…"
type textarea "x"
type textarea "Pasta cooker was not working, inspedt the unit and found transformer was bad, r…"
type textarea "x"
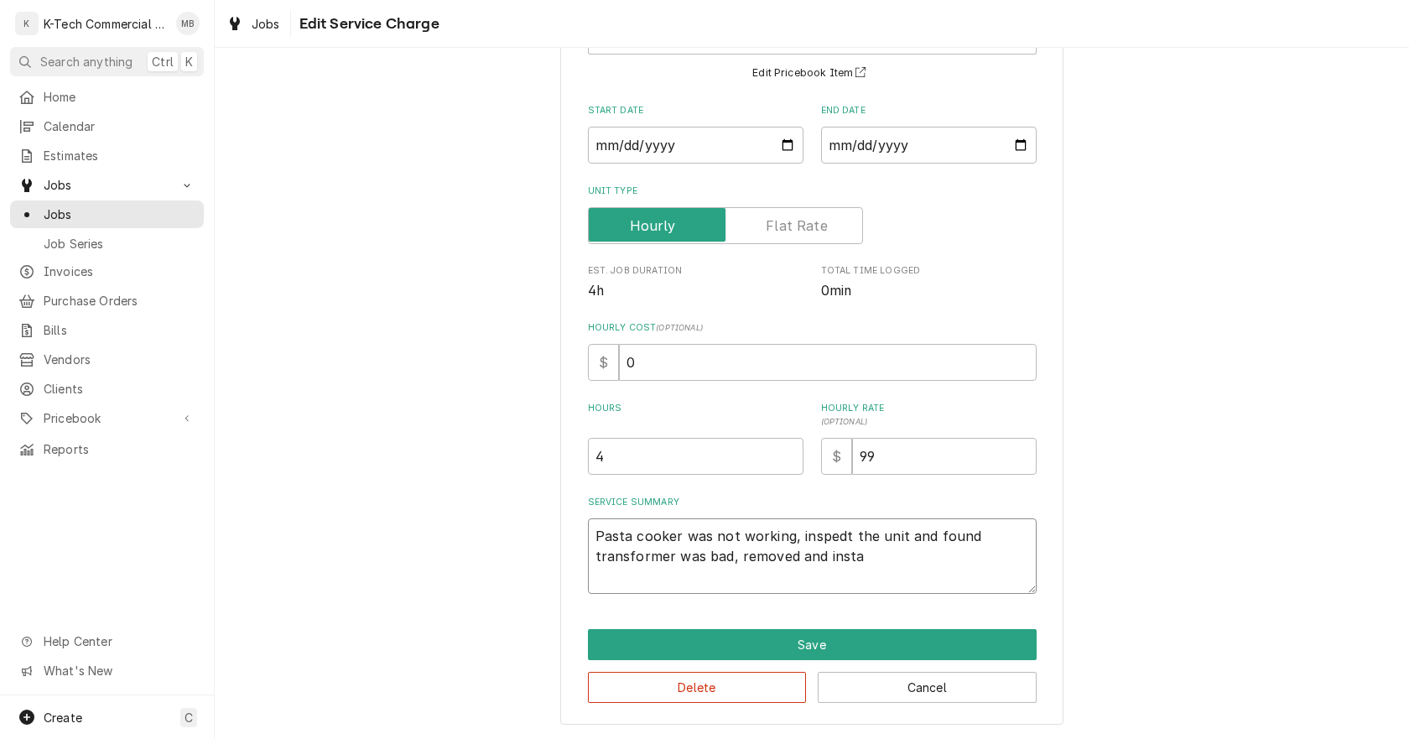
type textarea "Pasta cooker was not working, inspedt the unit and found transformer was bad, r…"
type textarea "x"
type textarea "Pasta cooker was not working, inspedt the unit and found transformer was bad, r…"
type textarea "x"
type textarea "Pasta cooker was not working, inspedt the unit and found transformer was bad, r…"
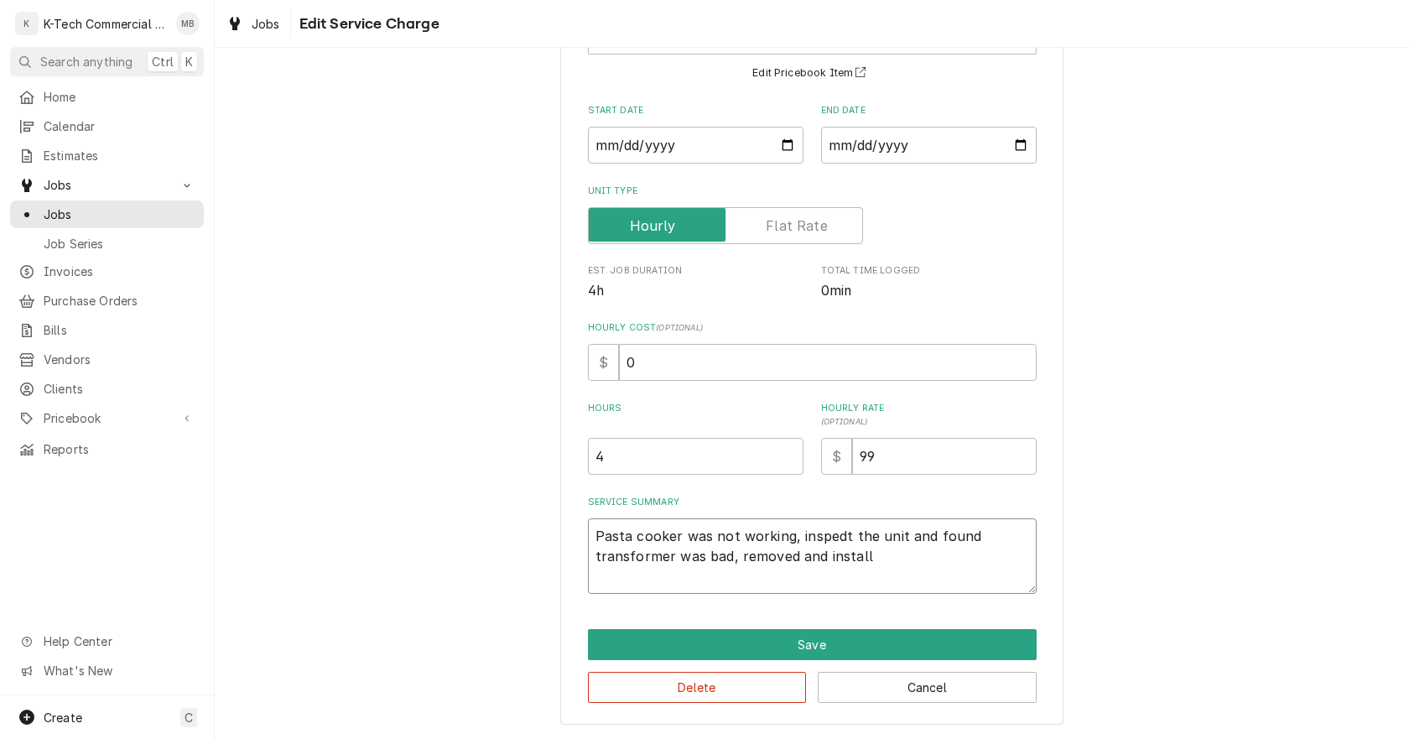
type textarea "x"
type textarea "Pasta cooker was not working, inspedt the unit and found transformer was bad, r…"
click at [832, 539] on textarea "Pasta cooker was not working, inspedt the unit and found transformer was bad, r…" at bounding box center [812, 555] width 449 height 75
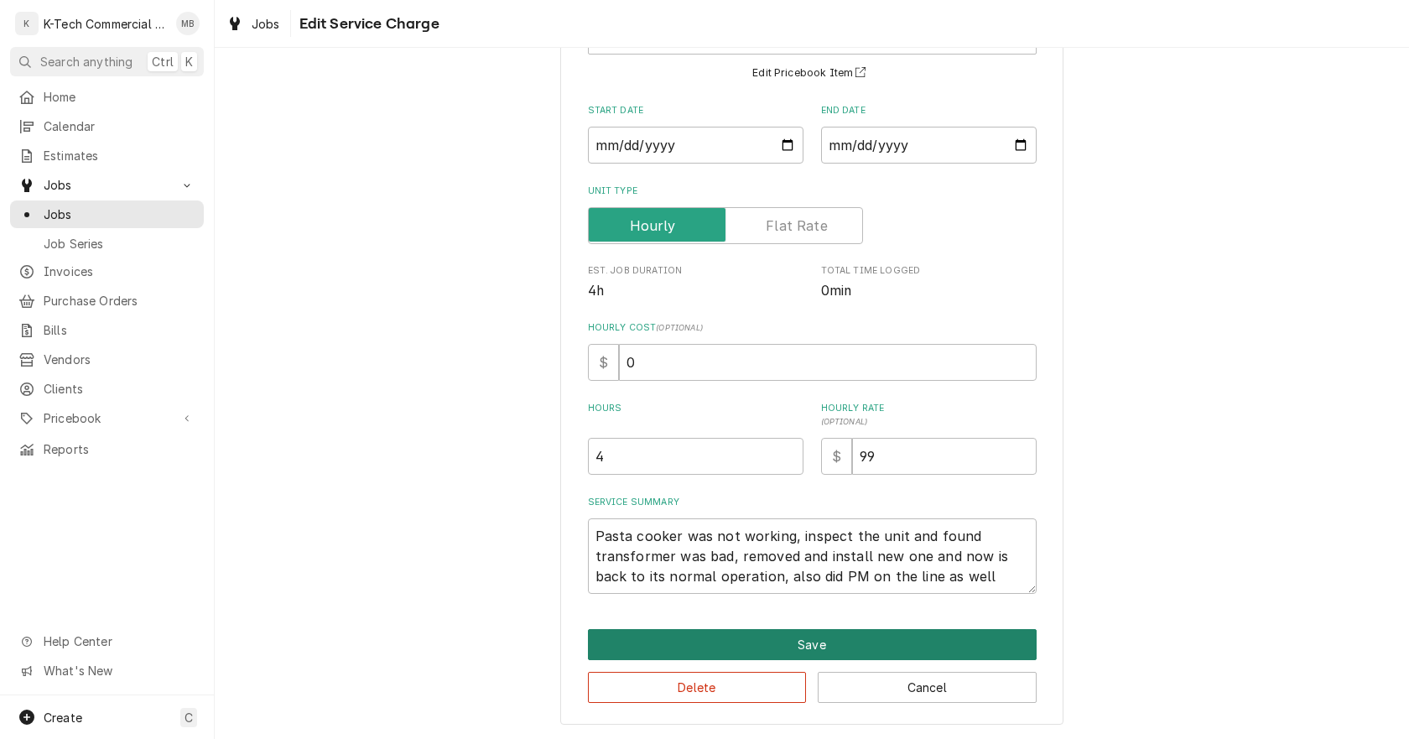
click at [868, 646] on button "Save" at bounding box center [812, 644] width 449 height 31
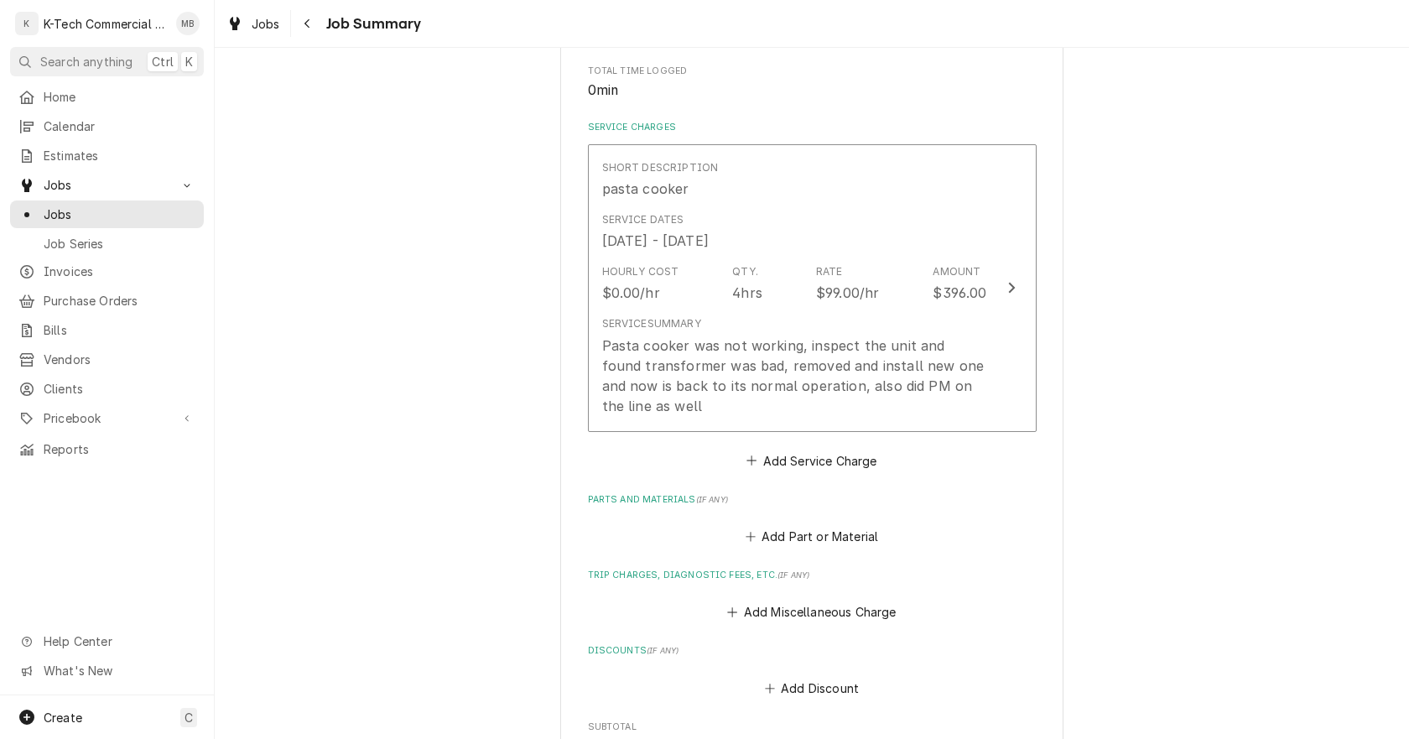
scroll to position [503, 0]
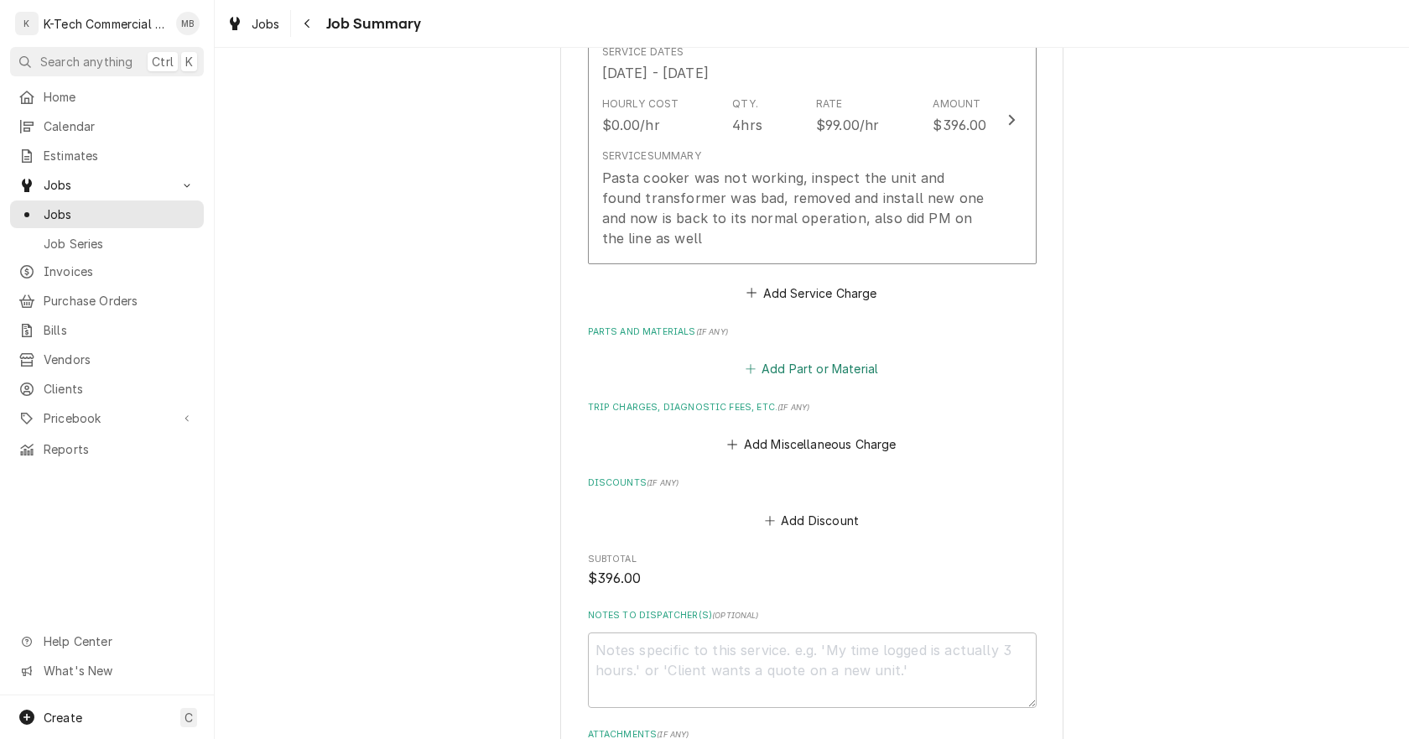
click at [824, 365] on button "Add Part or Material" at bounding box center [811, 368] width 138 height 23
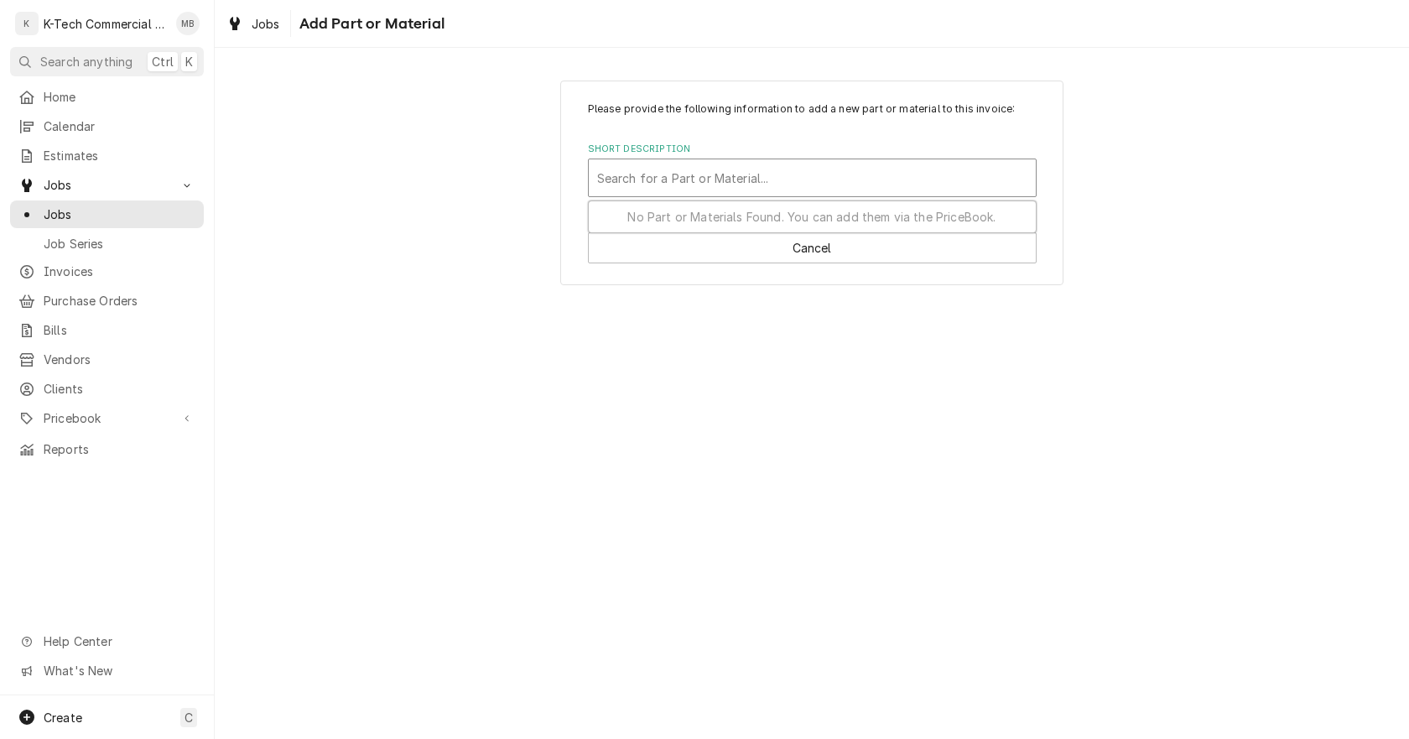
click at [792, 184] on div "Short Description" at bounding box center [812, 178] width 430 height 30
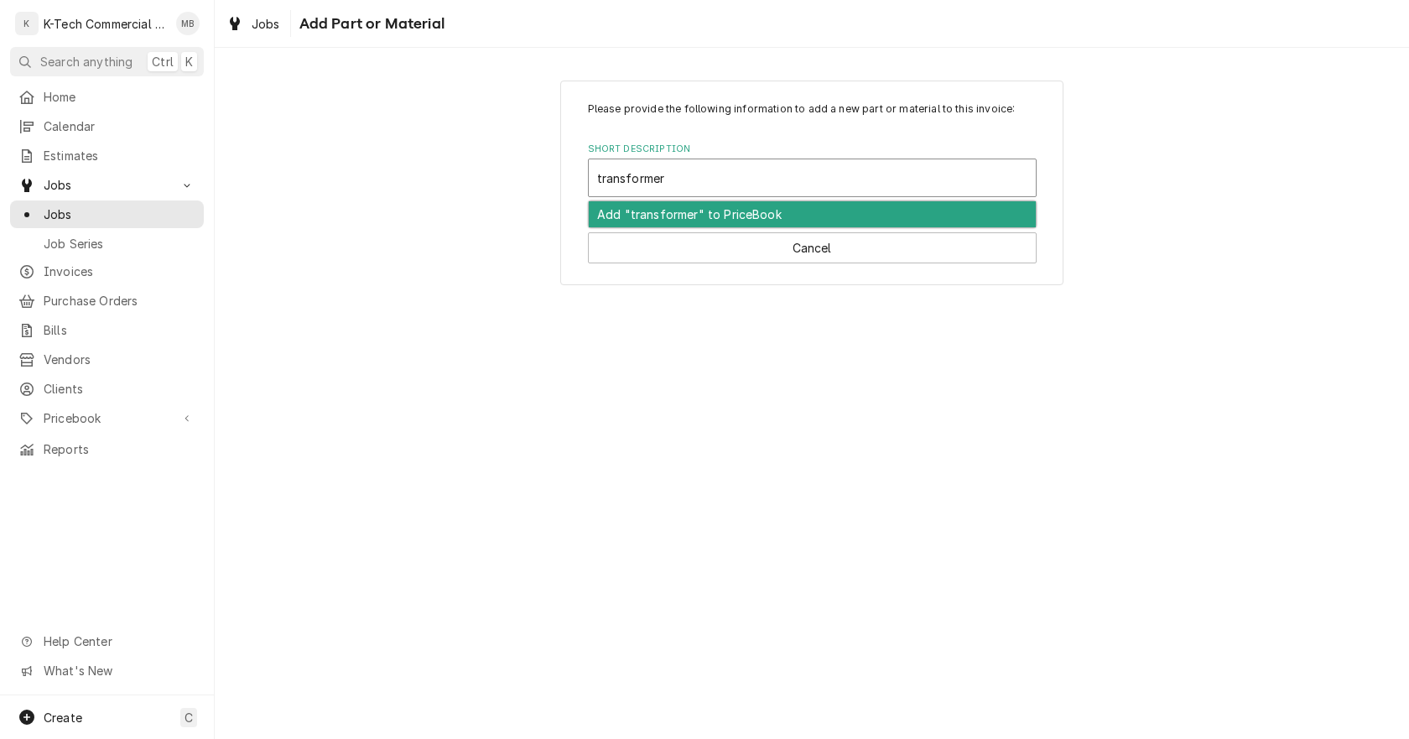
click at [625, 213] on div "Add "transformer" to PriceBook" at bounding box center [812, 214] width 447 height 26
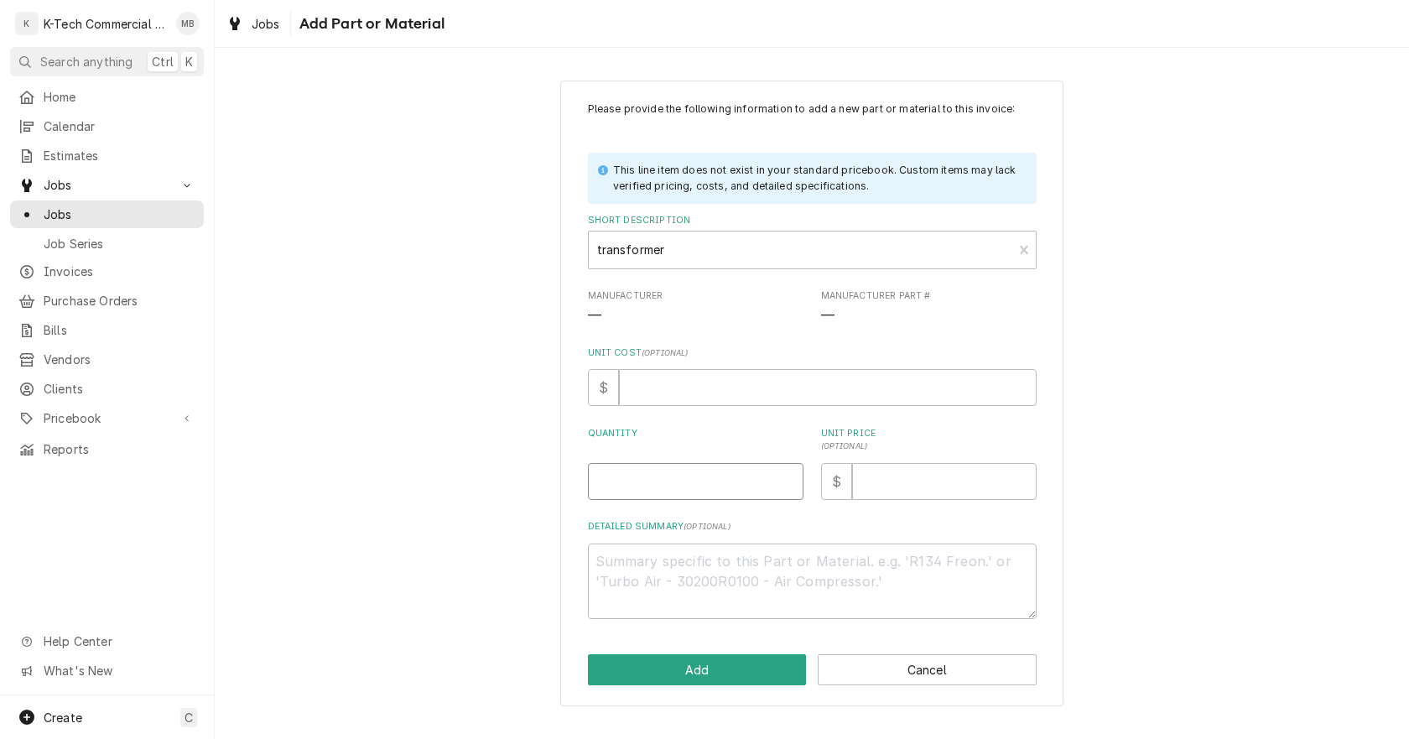
click at [632, 480] on input "Quantity" at bounding box center [696, 481] width 216 height 37
drag, startPoint x: 1155, startPoint y: 453, endPoint x: 1307, endPoint y: 20, distance: 458.6
click at [1178, 423] on div "Please provide the following information to add a new part or material to this …" at bounding box center [812, 393] width 1194 height 656
click at [911, 481] on input "Unit Price ( optional )" at bounding box center [944, 481] width 184 height 37
click at [671, 668] on button "Add" at bounding box center [697, 669] width 219 height 31
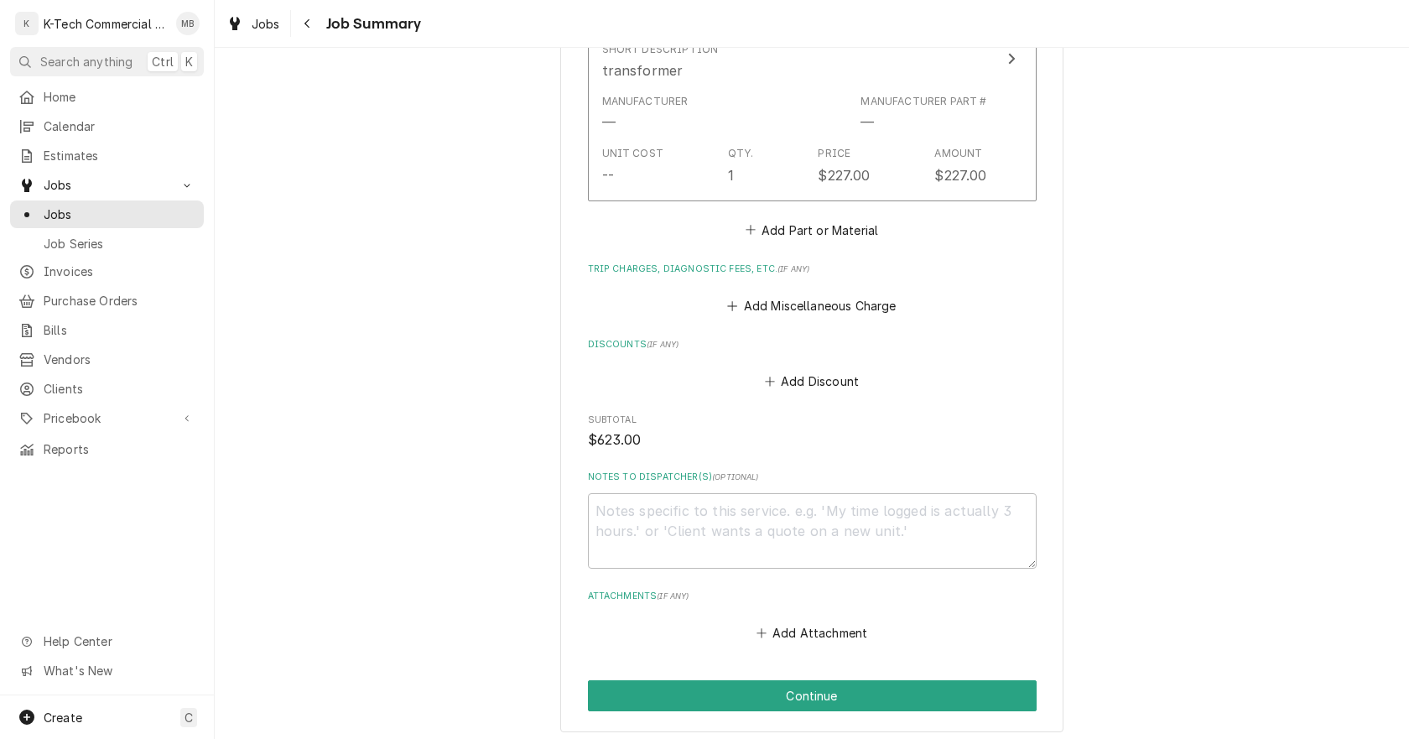
scroll to position [1006, 0]
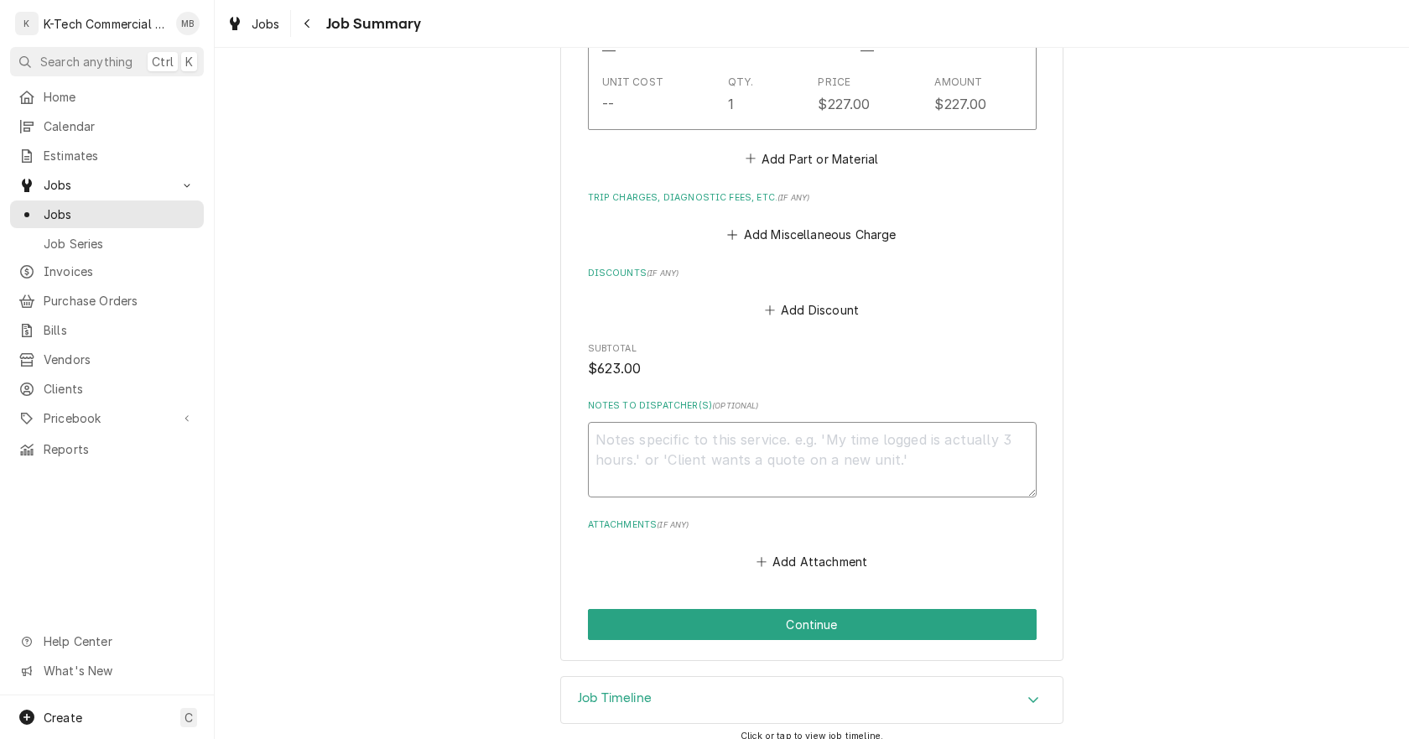
click at [718, 459] on textarea "Notes to Dispatcher(s) ( optional )" at bounding box center [812, 459] width 449 height 75
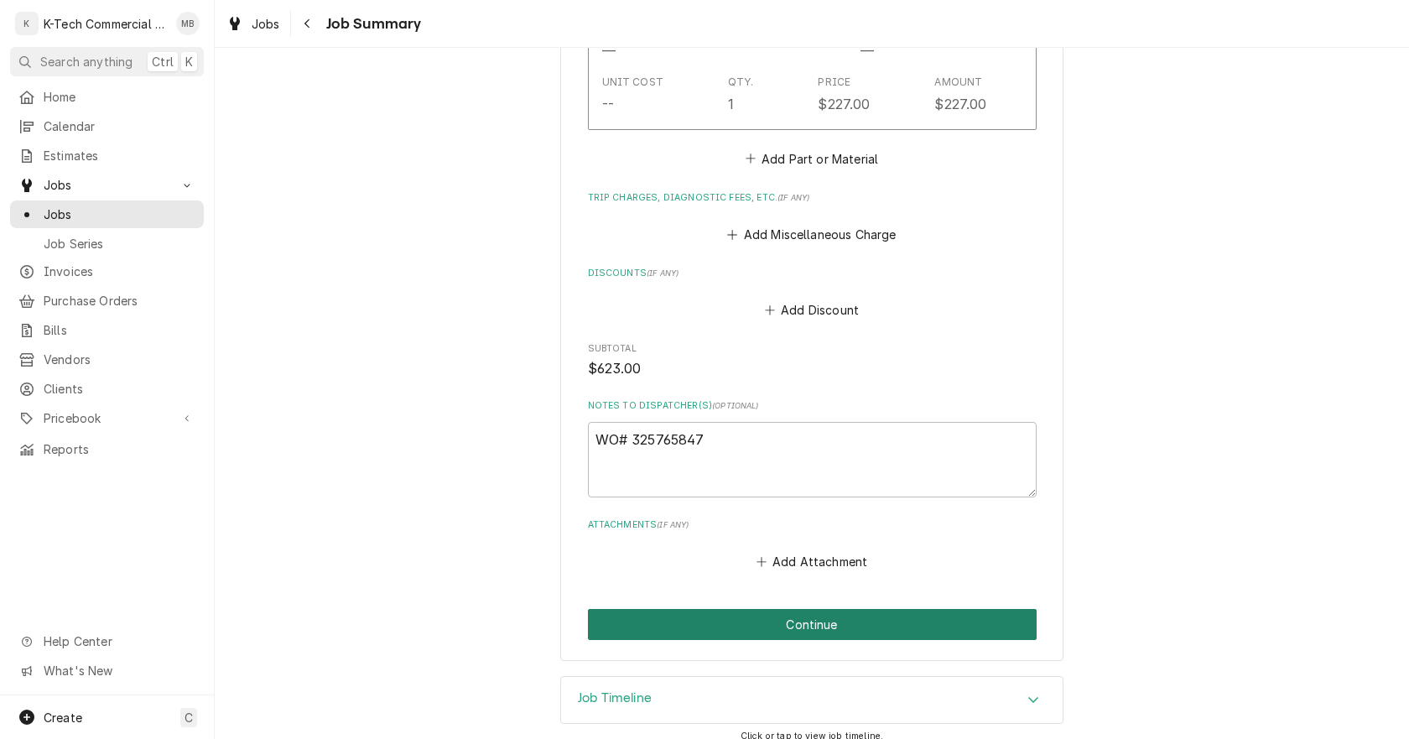
click at [798, 619] on button "Continue" at bounding box center [812, 624] width 449 height 31
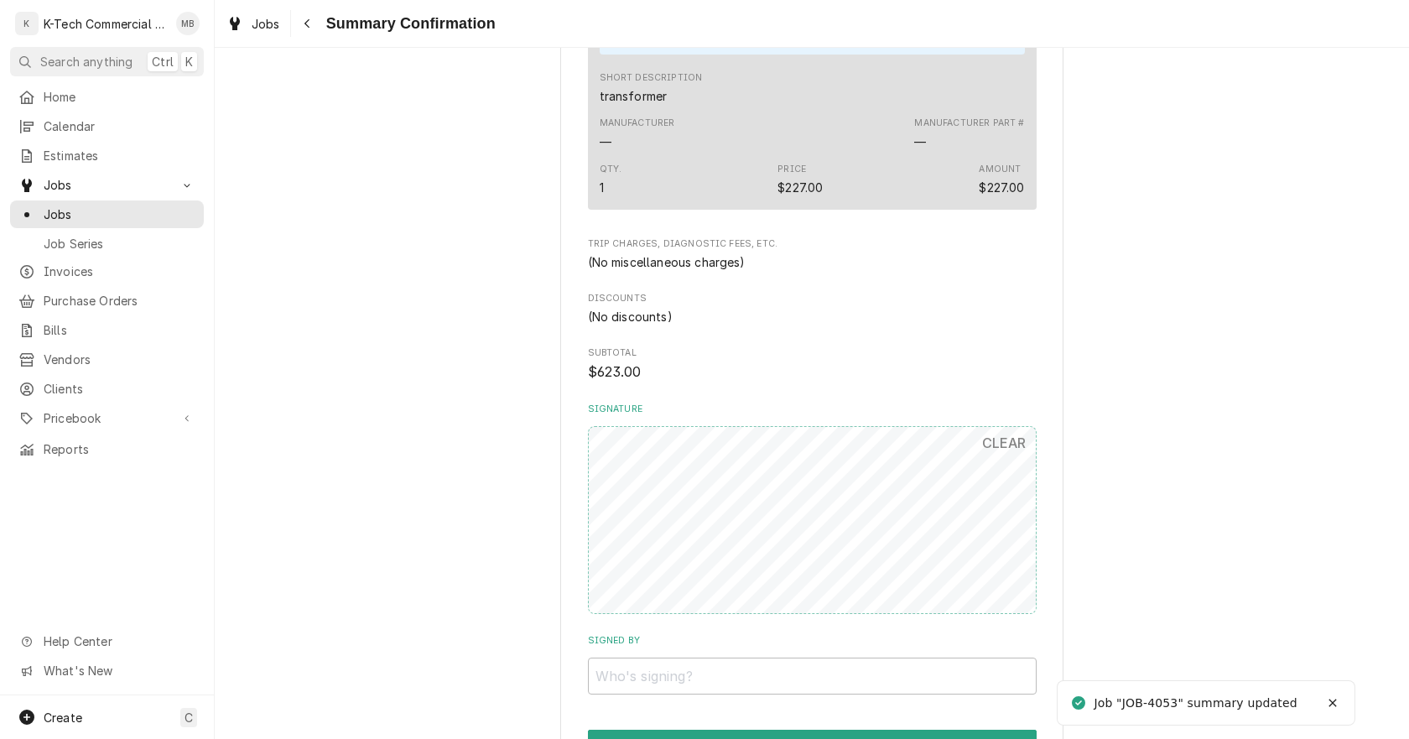
scroll to position [922, 0]
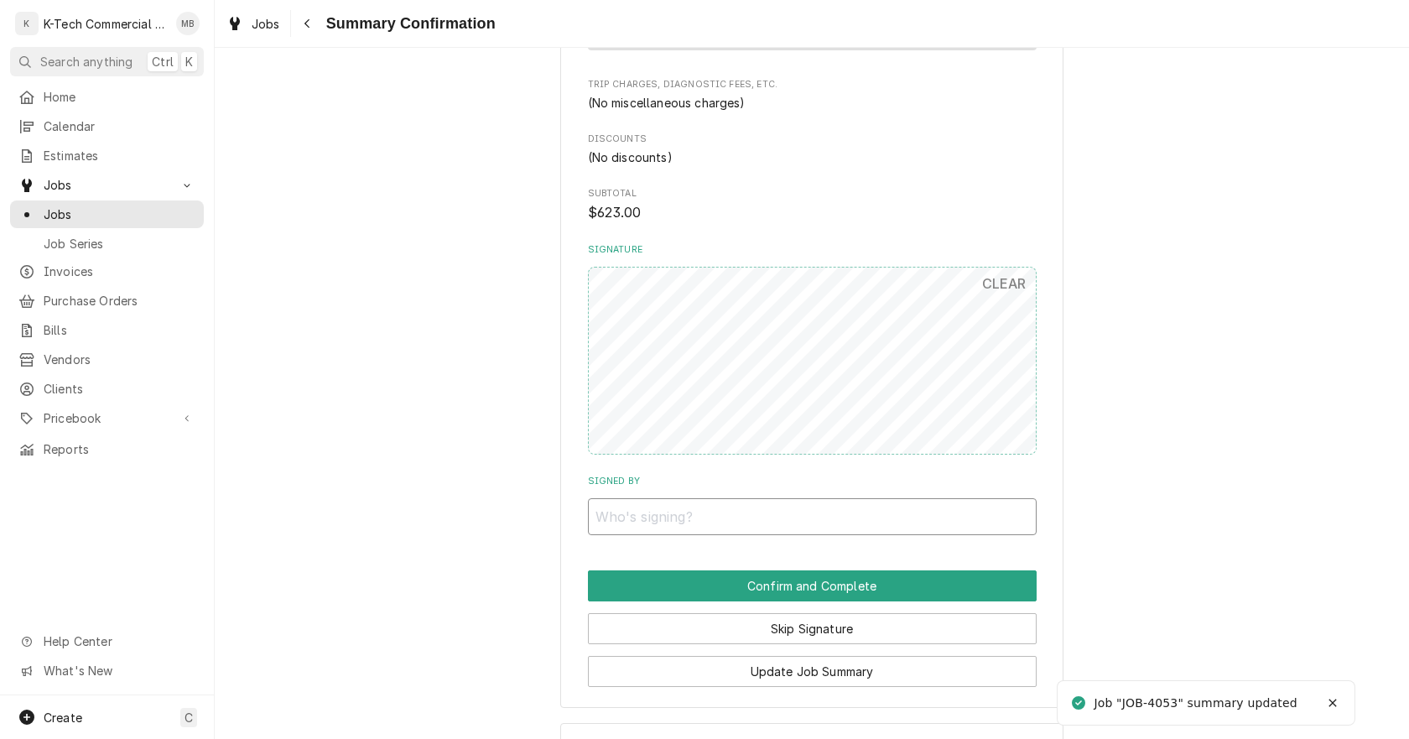
click at [790, 518] on input "Signed By" at bounding box center [812, 516] width 449 height 37
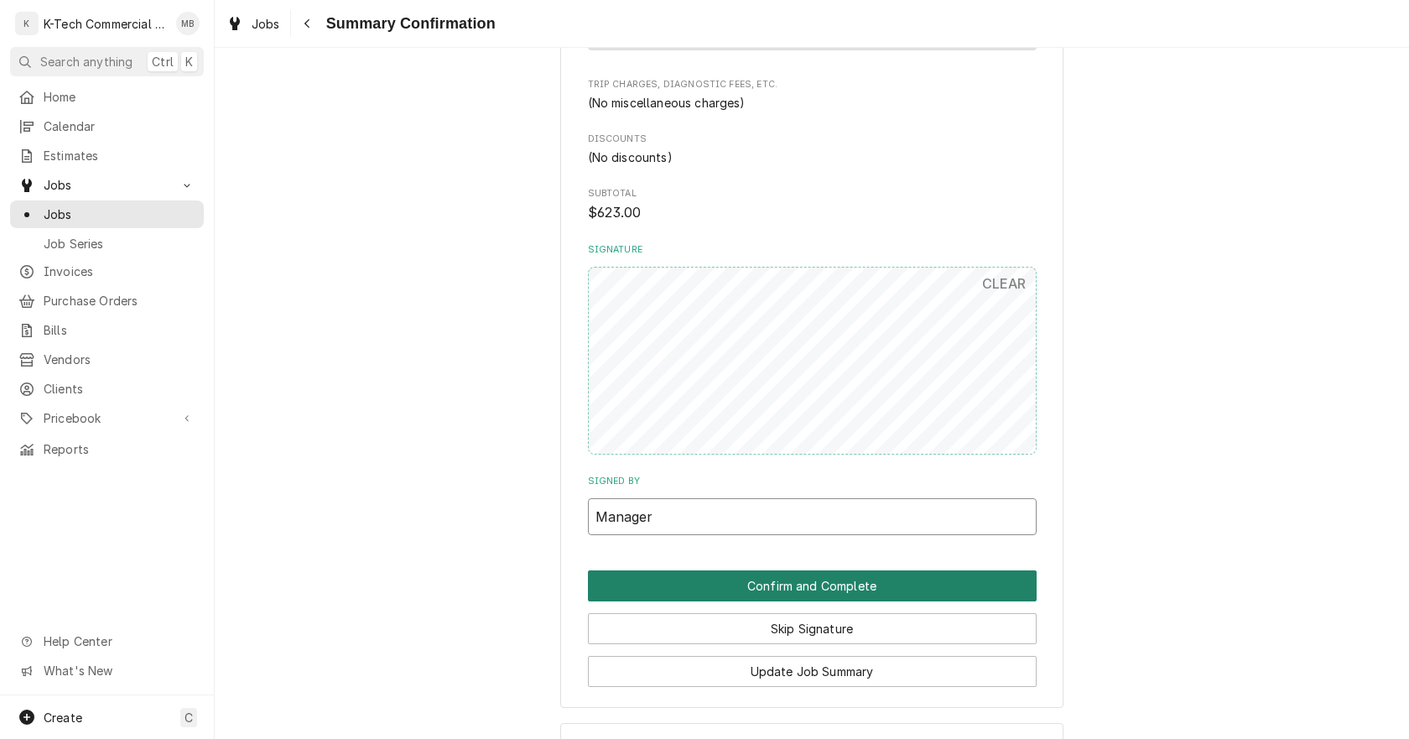
type input "Manager"
click at [802, 585] on button "Confirm and Complete" at bounding box center [812, 585] width 449 height 31
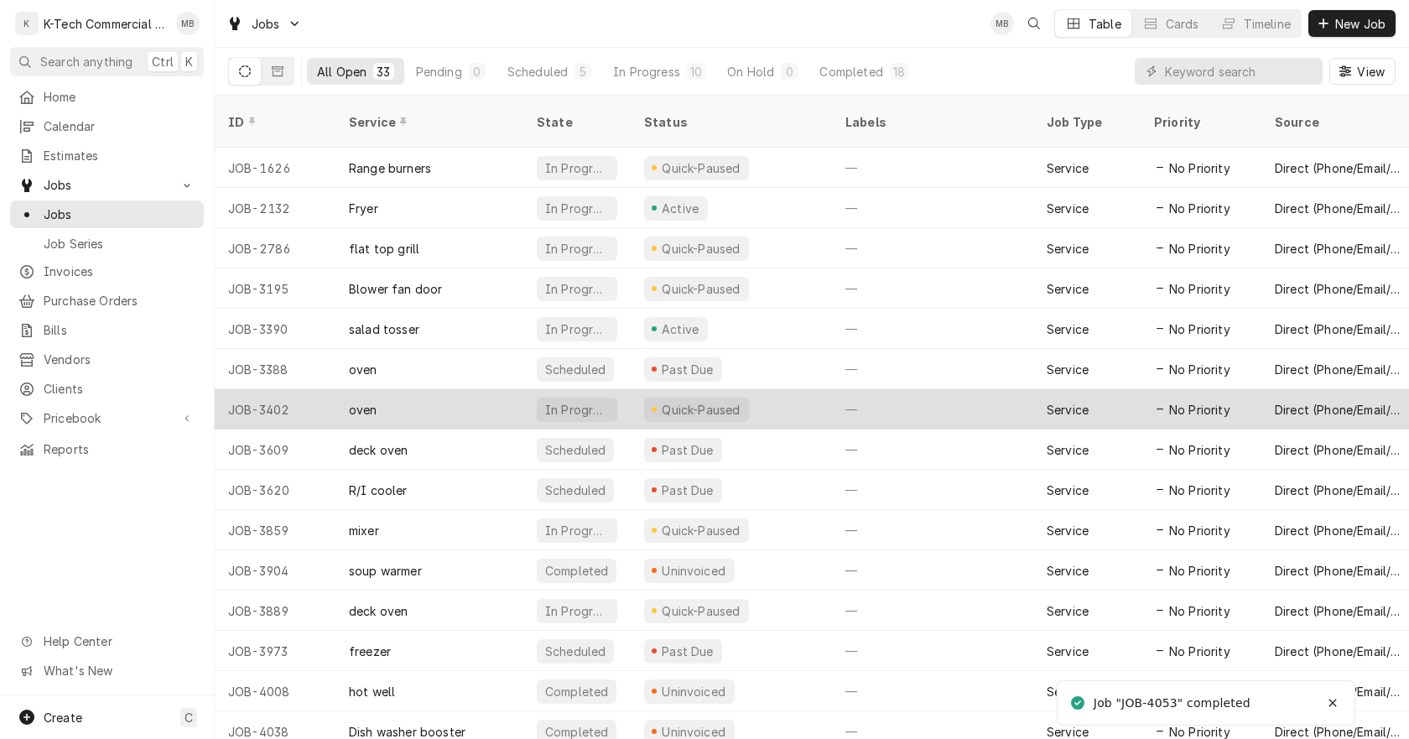
scroll to position [126, 0]
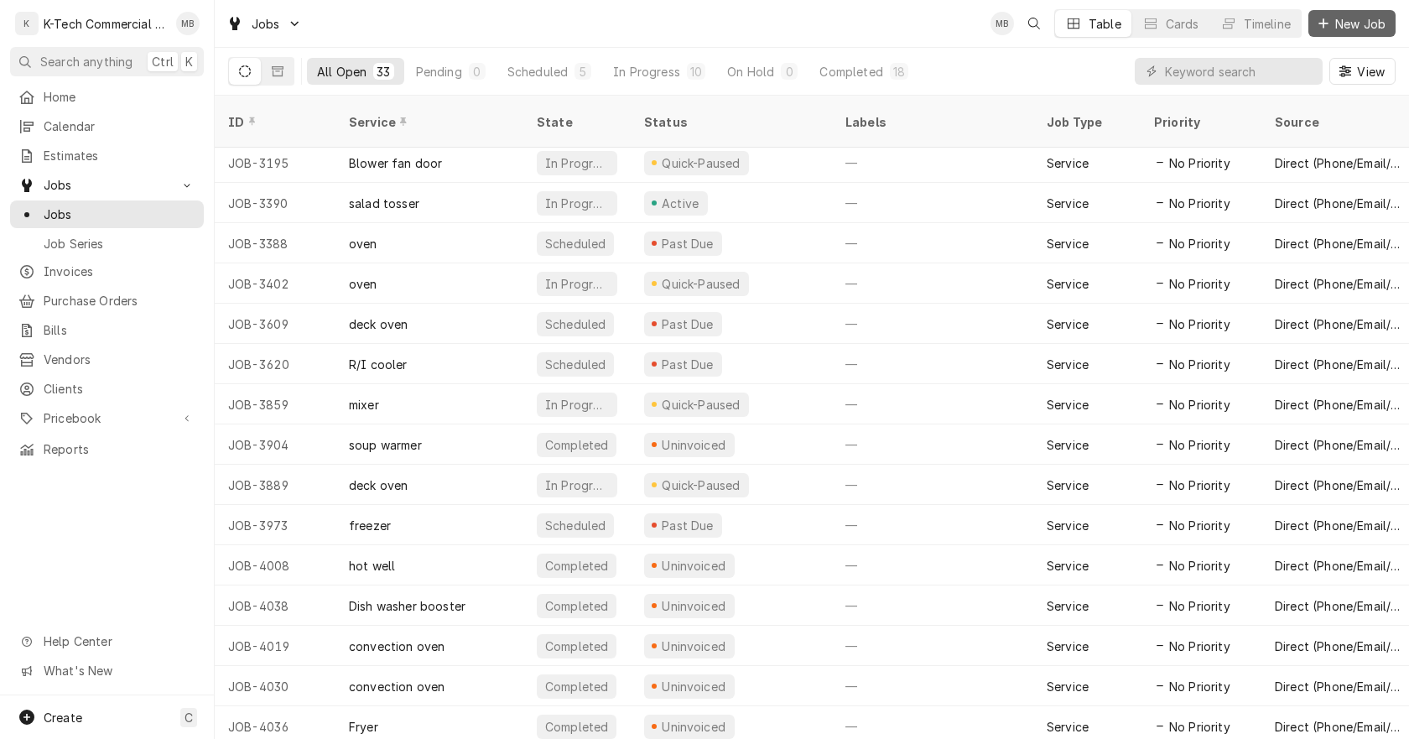
click at [1345, 22] on span "New Job" at bounding box center [1360, 24] width 57 height 18
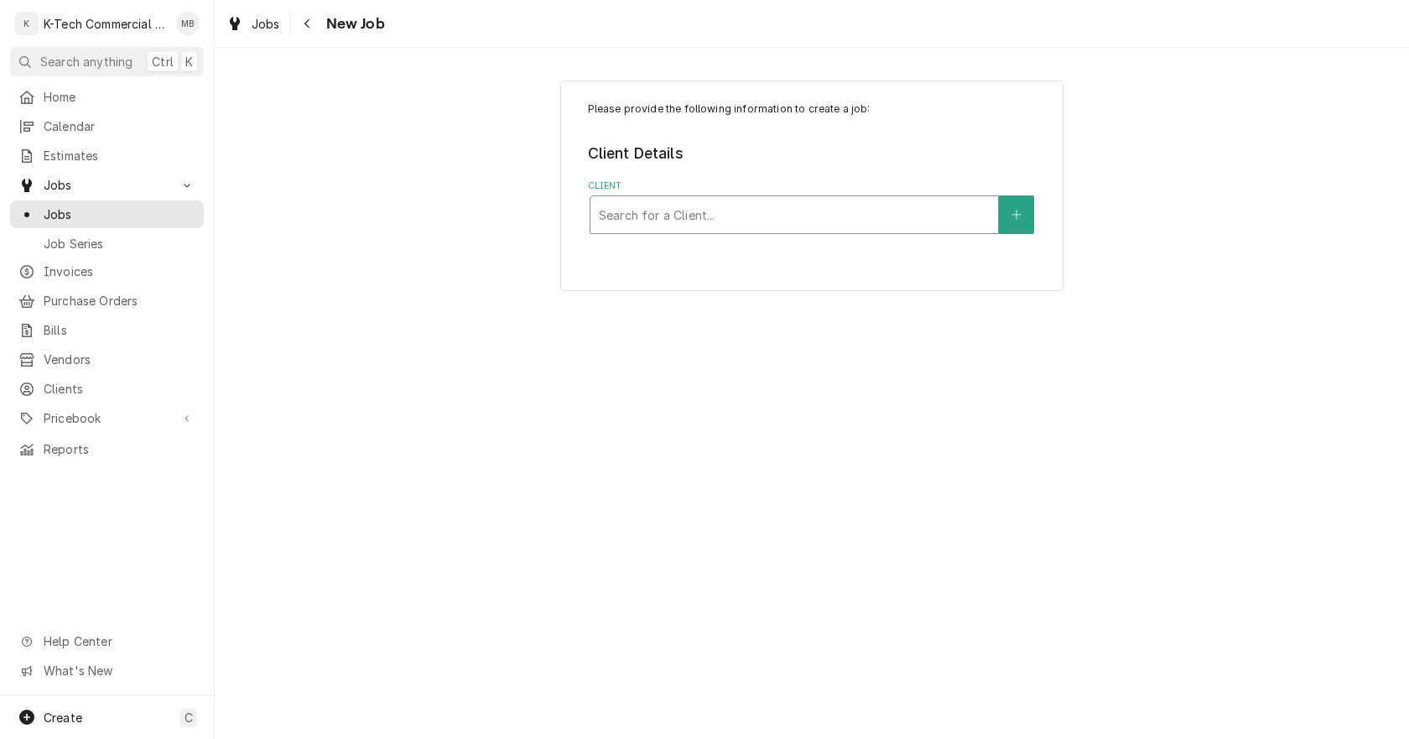
click at [799, 226] on div "Client" at bounding box center [794, 215] width 391 height 30
type input "cheese"
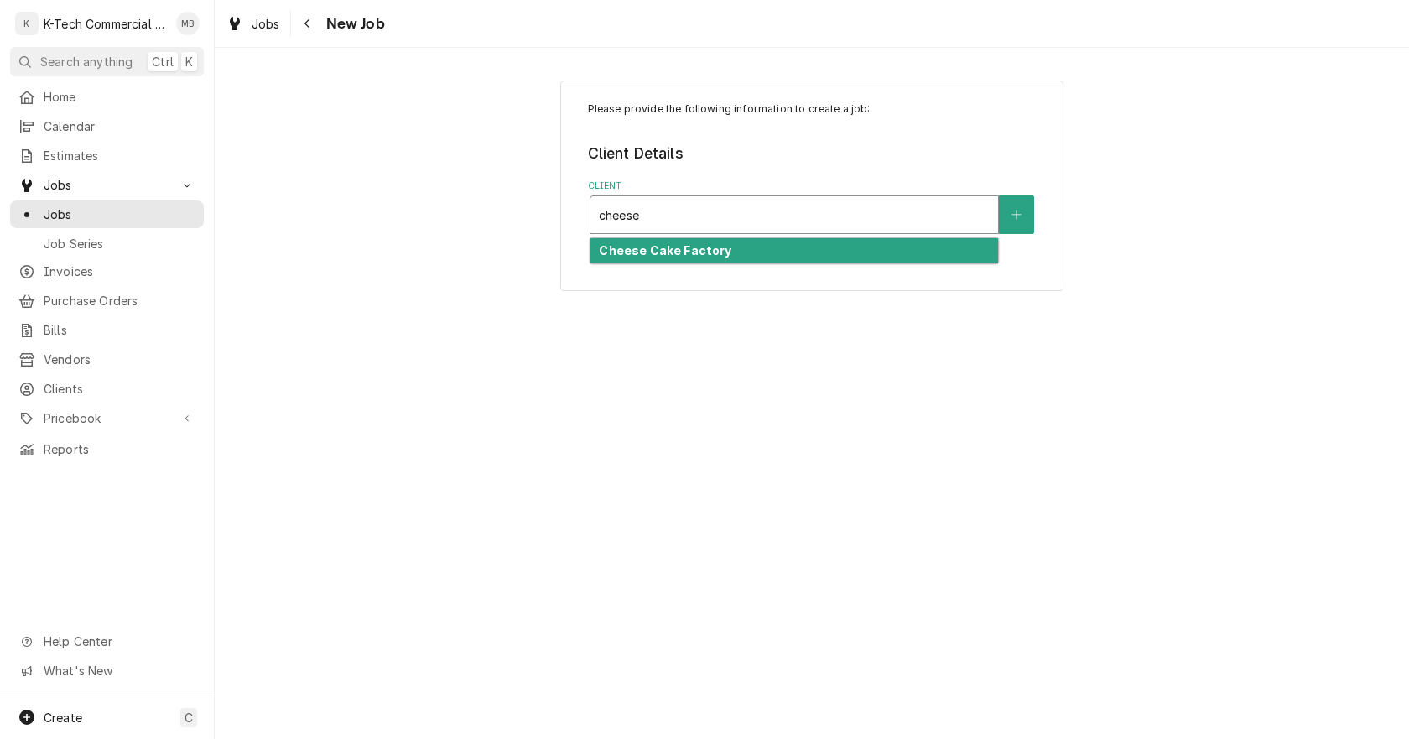
click at [709, 245] on strong "Cheese Cake Factory" at bounding box center [665, 250] width 132 height 14
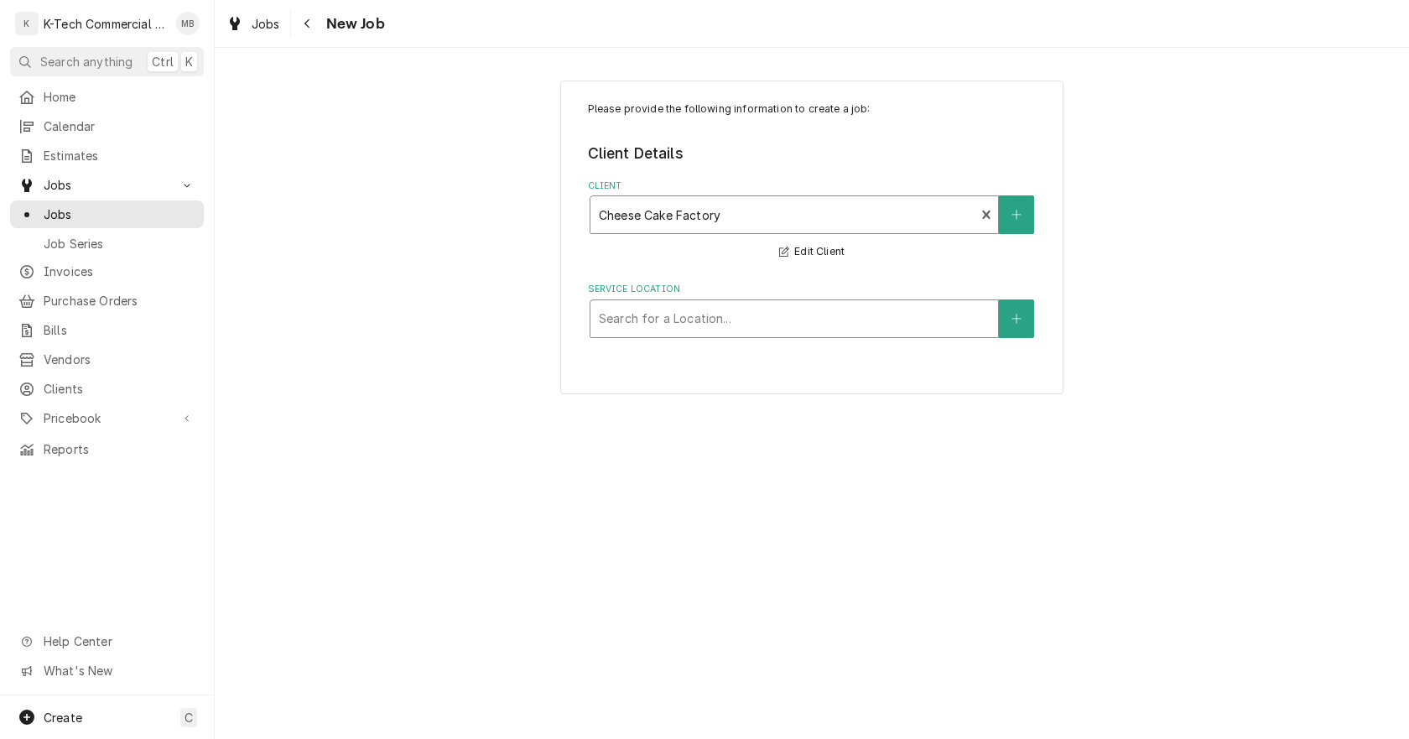
click at [688, 319] on div "Service Location" at bounding box center [794, 319] width 391 height 30
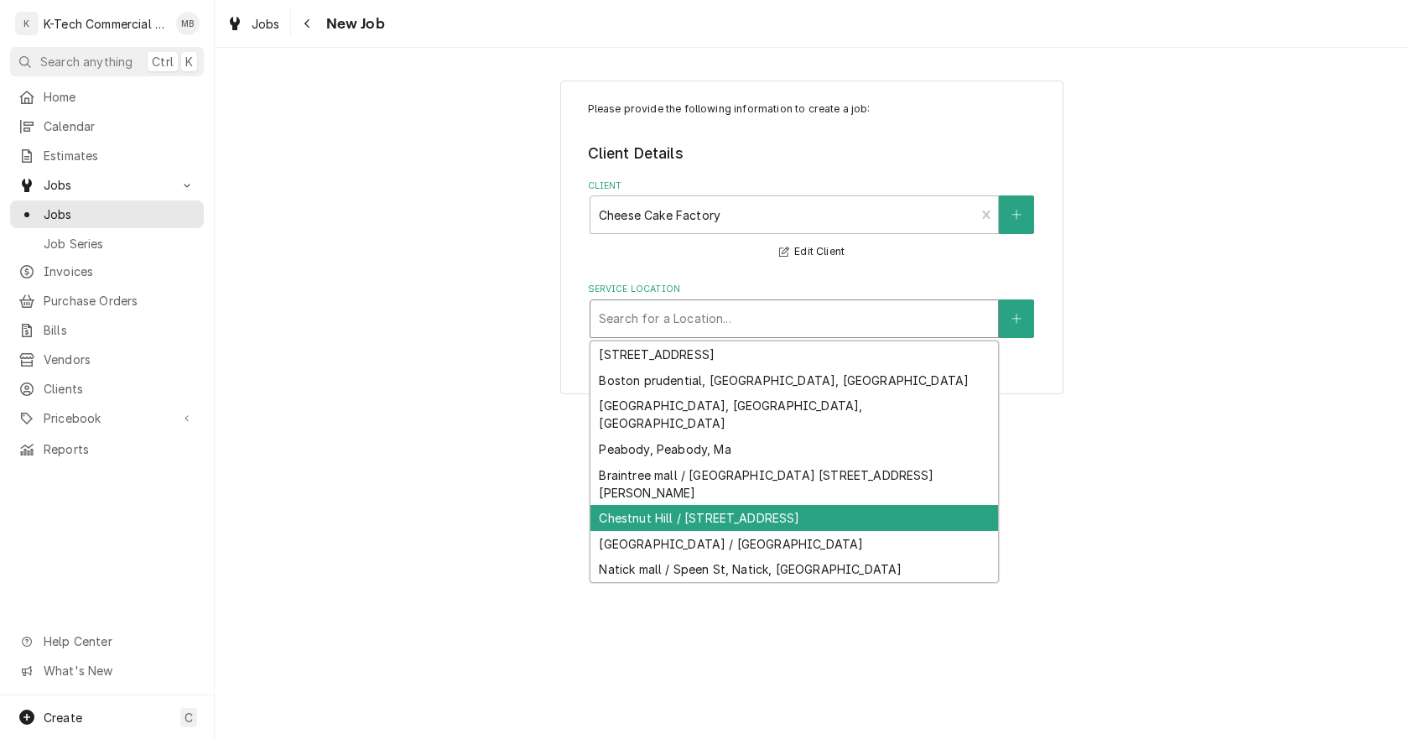
click at [816, 505] on div "Chestnut Hill / [STREET_ADDRESS]" at bounding box center [794, 518] width 408 height 26
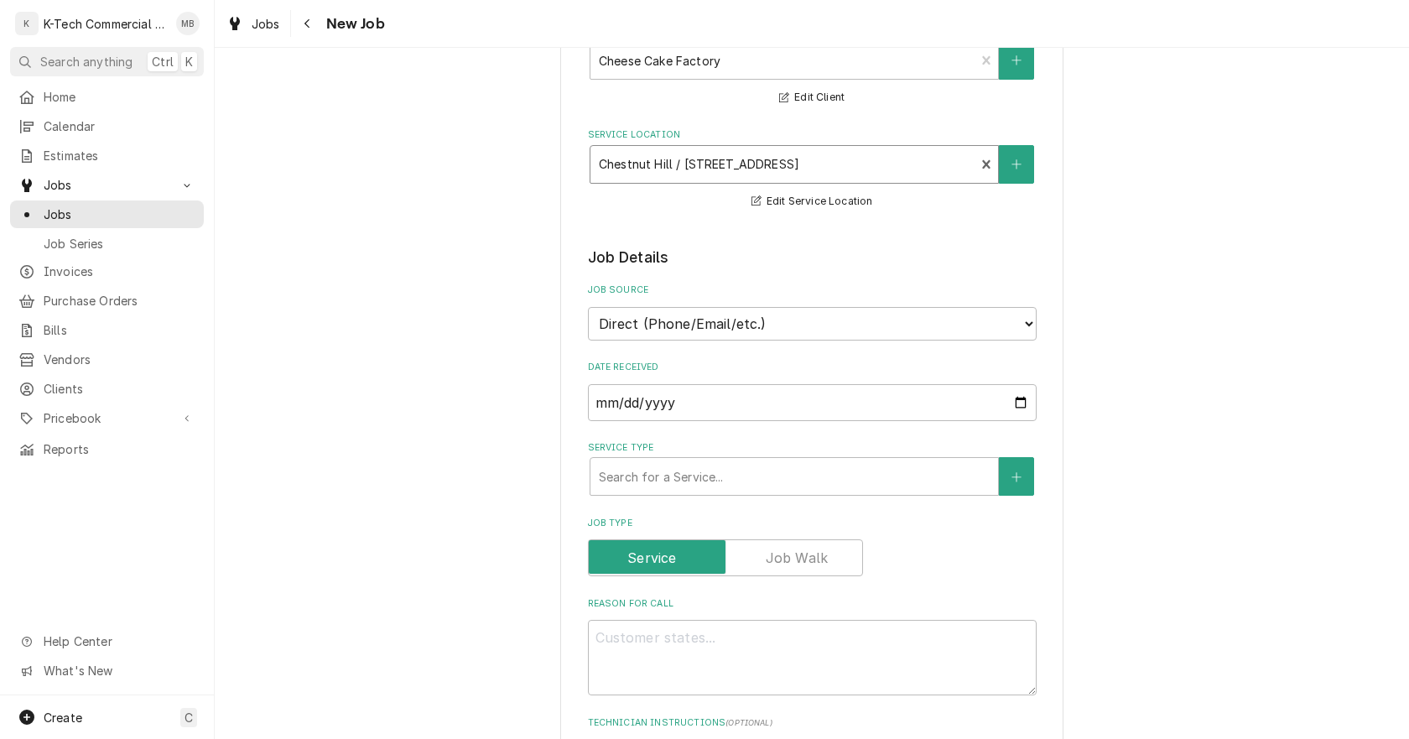
scroll to position [168, 0]
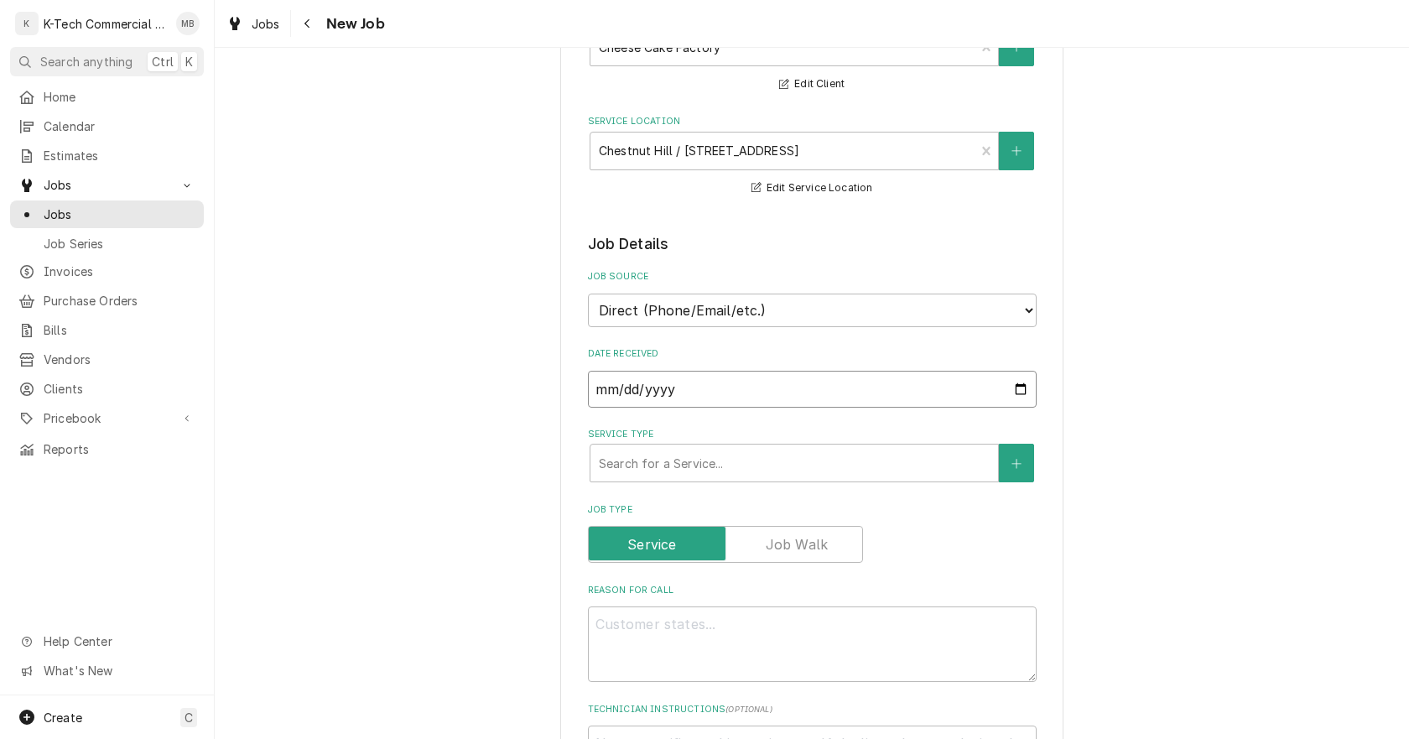
click at [1016, 388] on input "[DATE]" at bounding box center [812, 389] width 449 height 37
type textarea "x"
type input "2025-09-15"
click at [742, 459] on div "Service Type" at bounding box center [794, 463] width 391 height 30
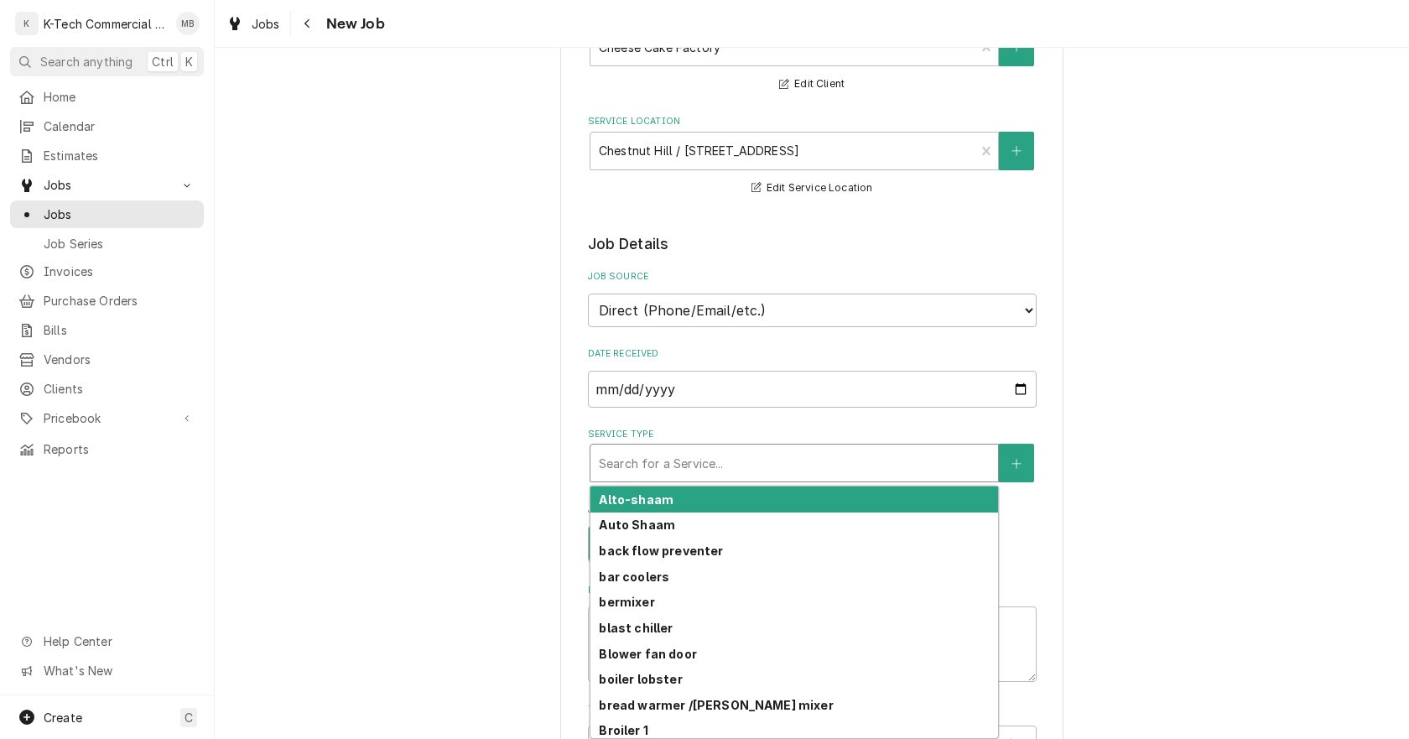
type textarea "x"
type input "h"
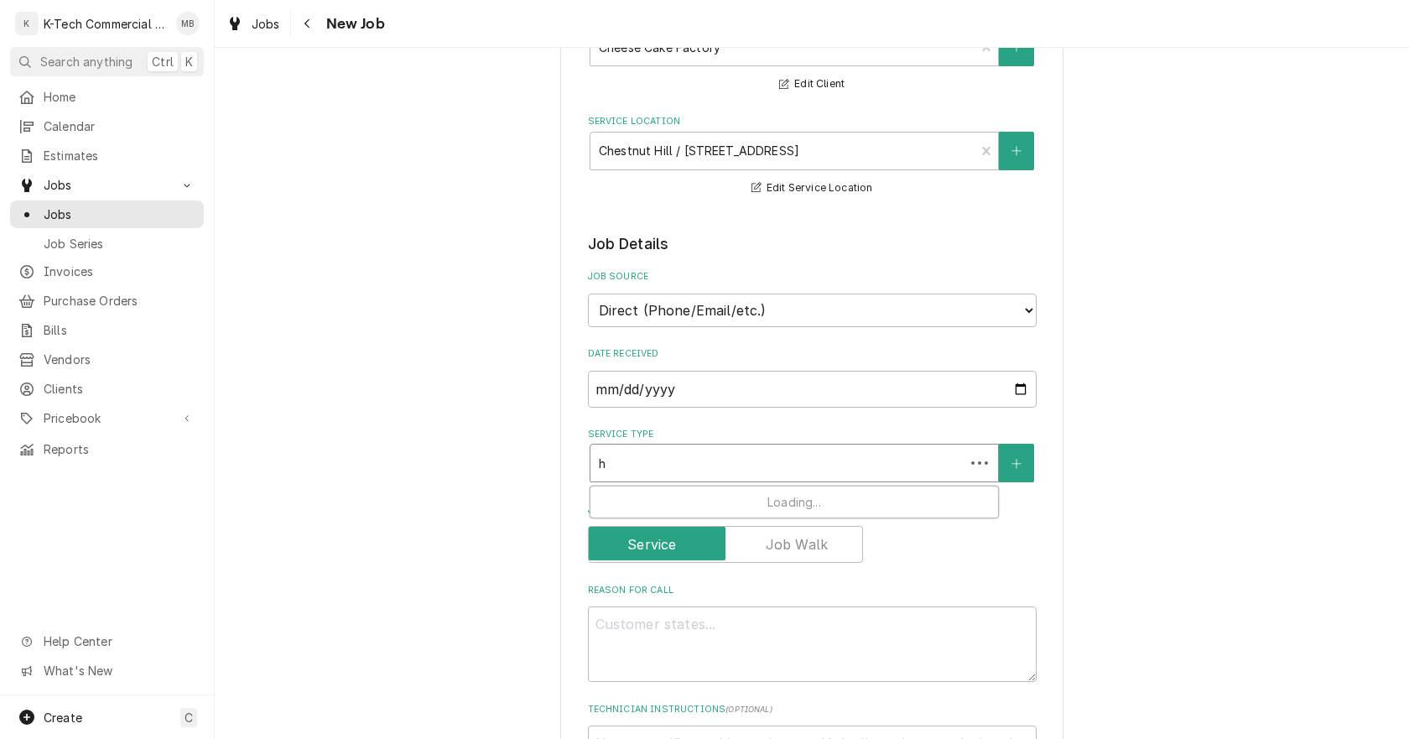
type textarea "x"
type input "ho"
type textarea "x"
type input "hot"
type textarea "x"
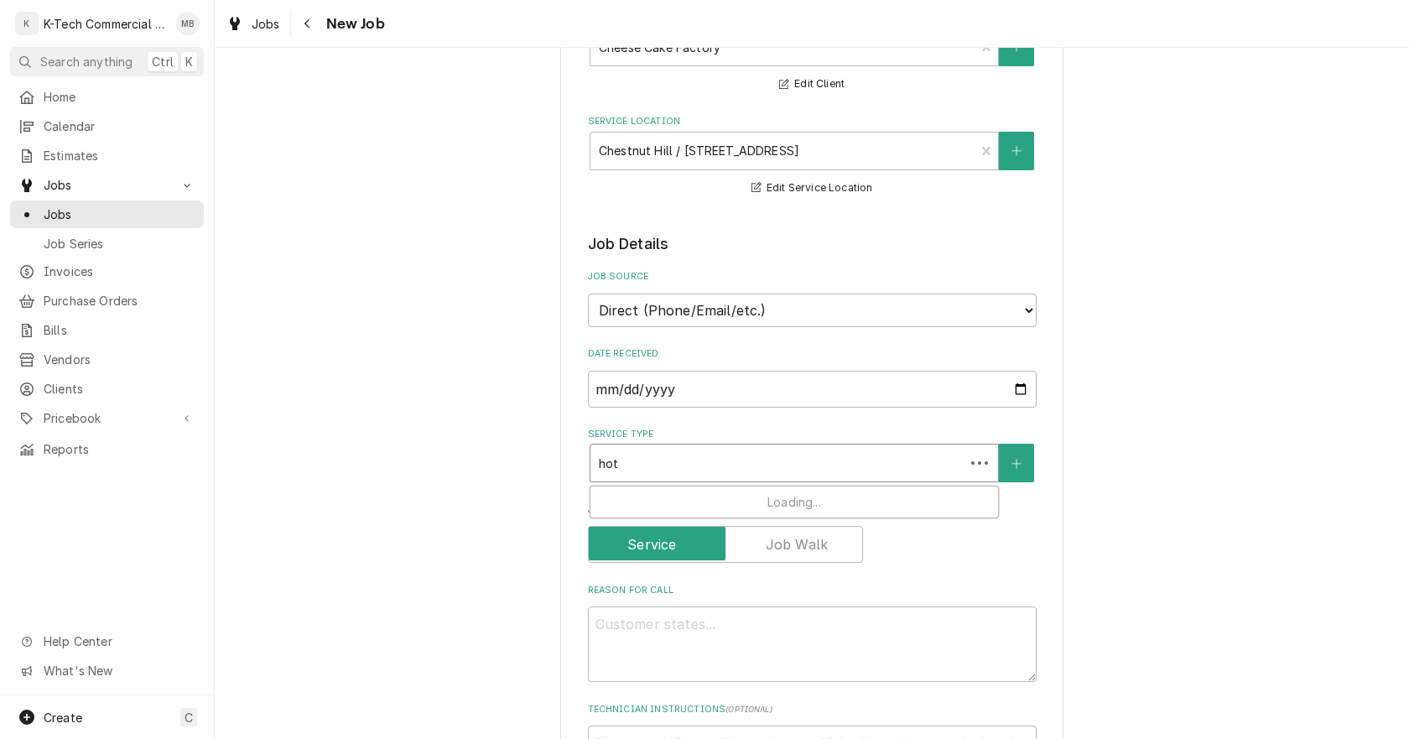
type input "hot"
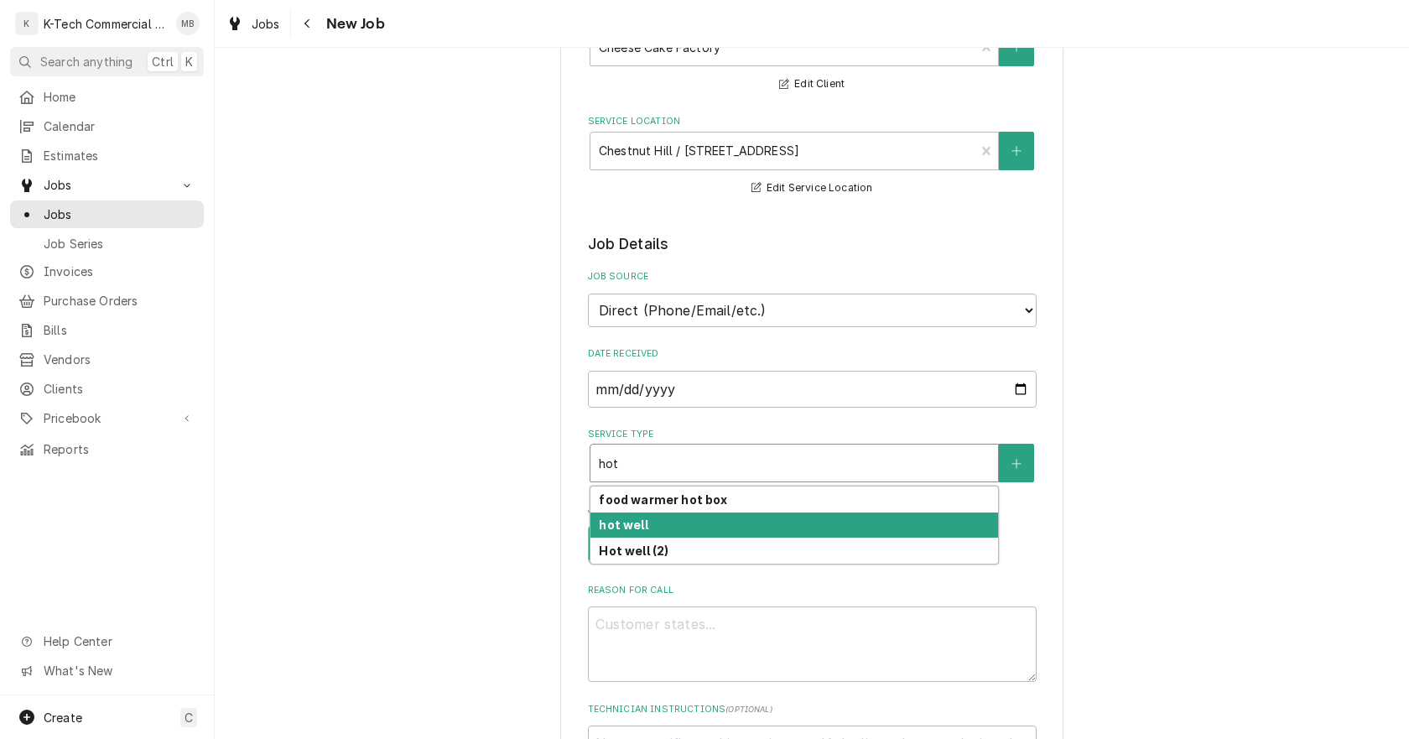
click at [696, 519] on div "hot well" at bounding box center [794, 525] width 408 height 26
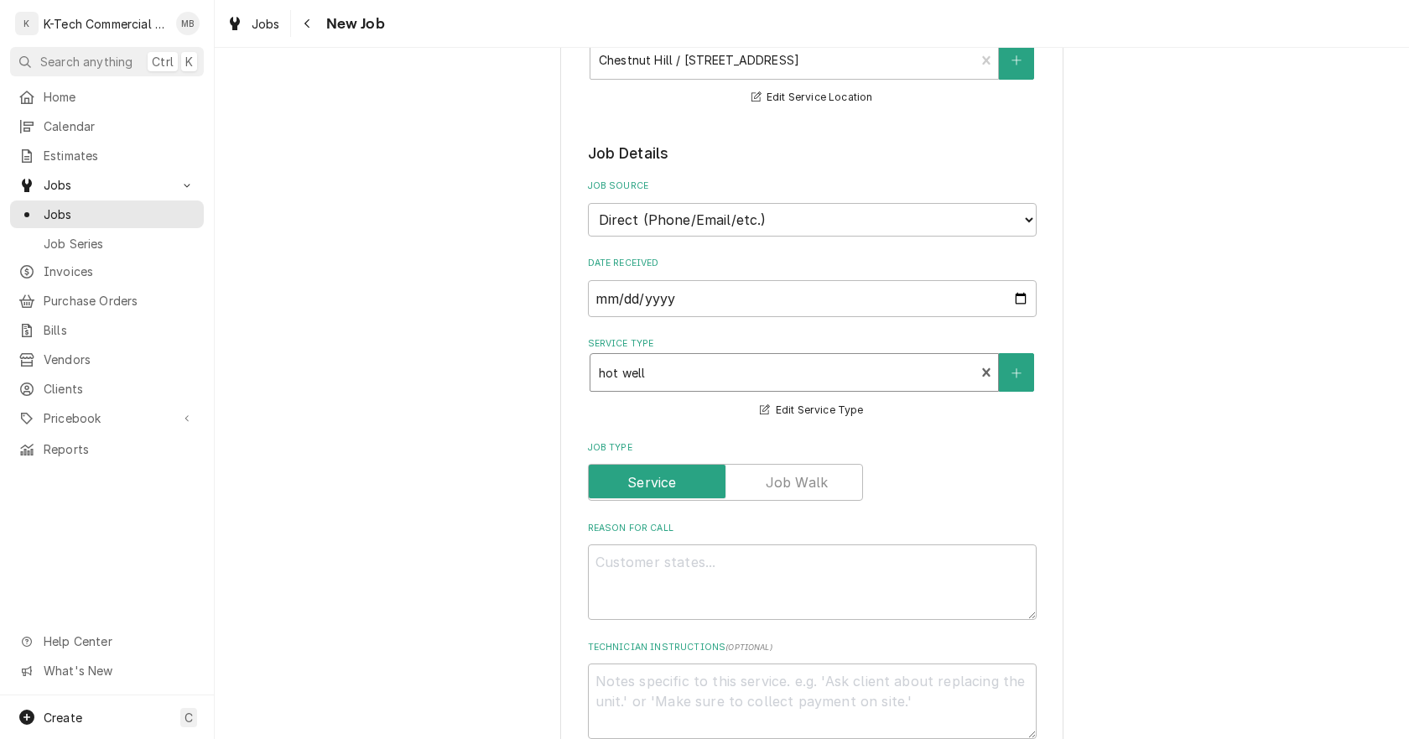
scroll to position [419, 0]
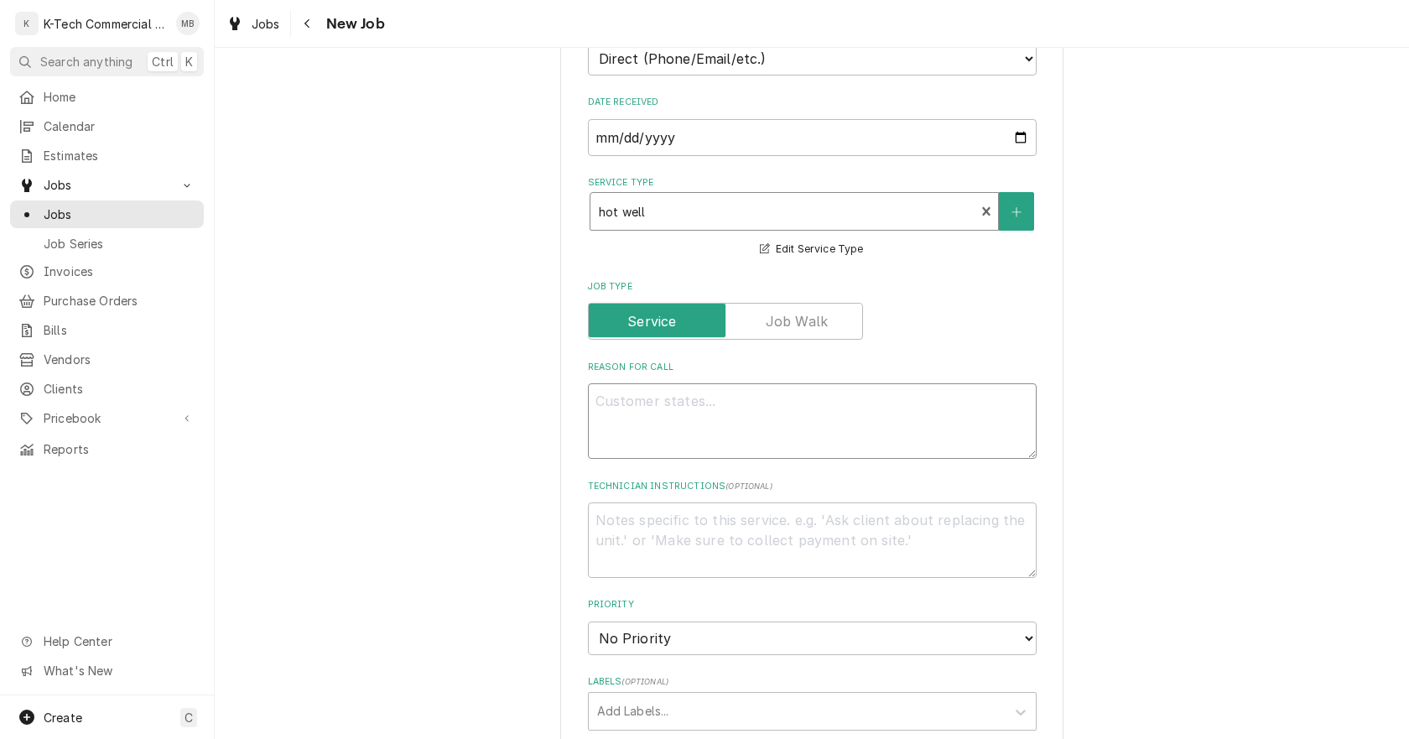
click at [731, 440] on textarea "Reason For Call" at bounding box center [812, 420] width 449 height 75
type textarea "x"
type textarea "S"
type textarea "x"
type textarea "St"
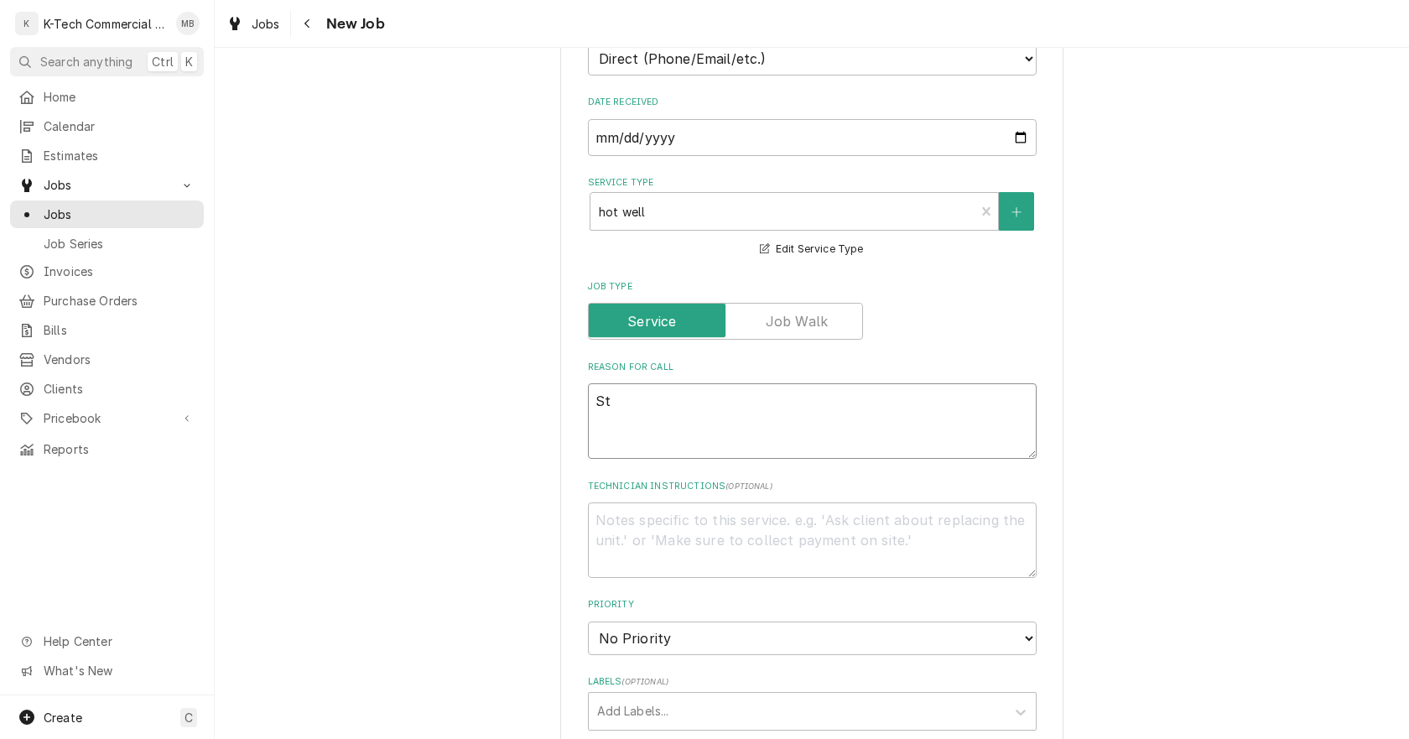
type textarea "x"
type textarea "Ste"
type textarea "x"
type textarea "Stea"
type textarea "x"
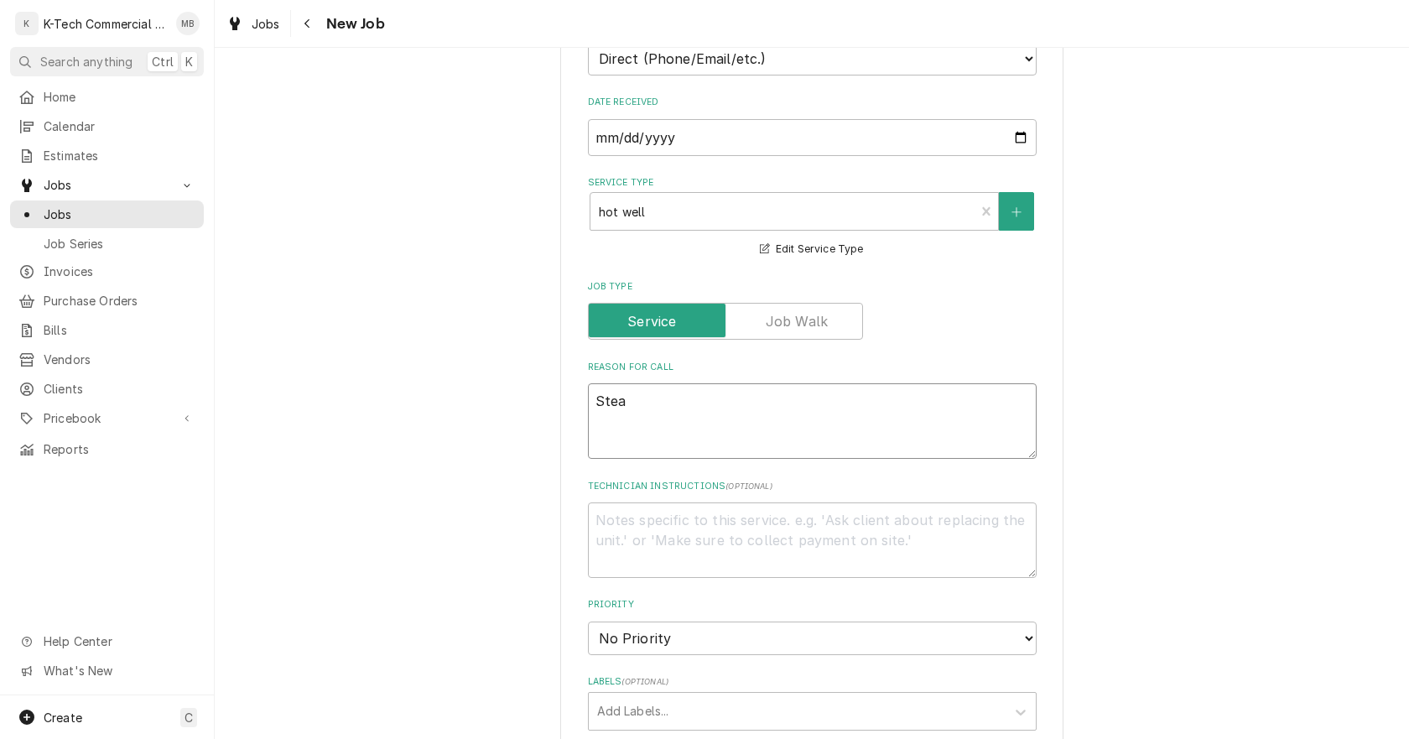
type textarea "Steam"
type textarea "x"
type textarea "Steam"
type textarea "x"
type textarea "Steam t"
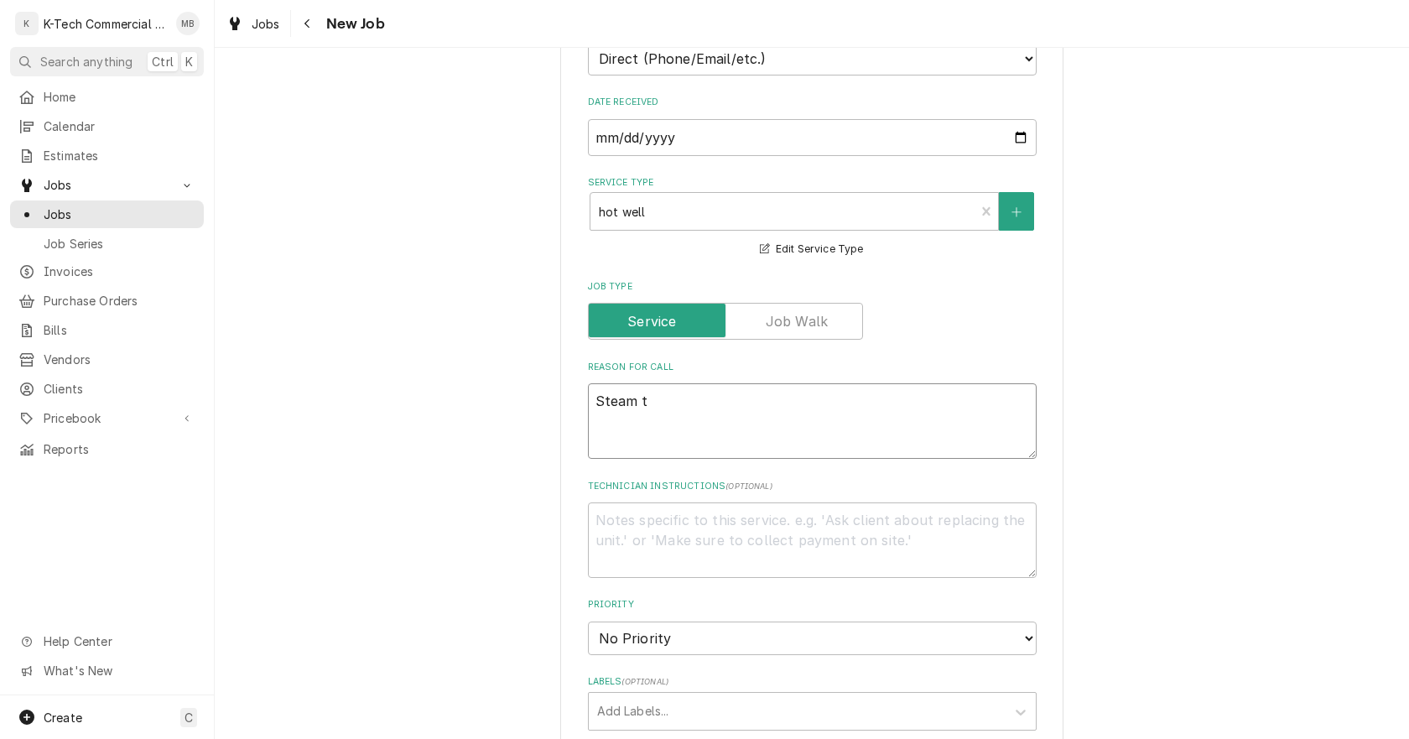
type textarea "x"
type textarea "Steam ta"
type textarea "x"
type textarea "Steam tab"
type textarea "x"
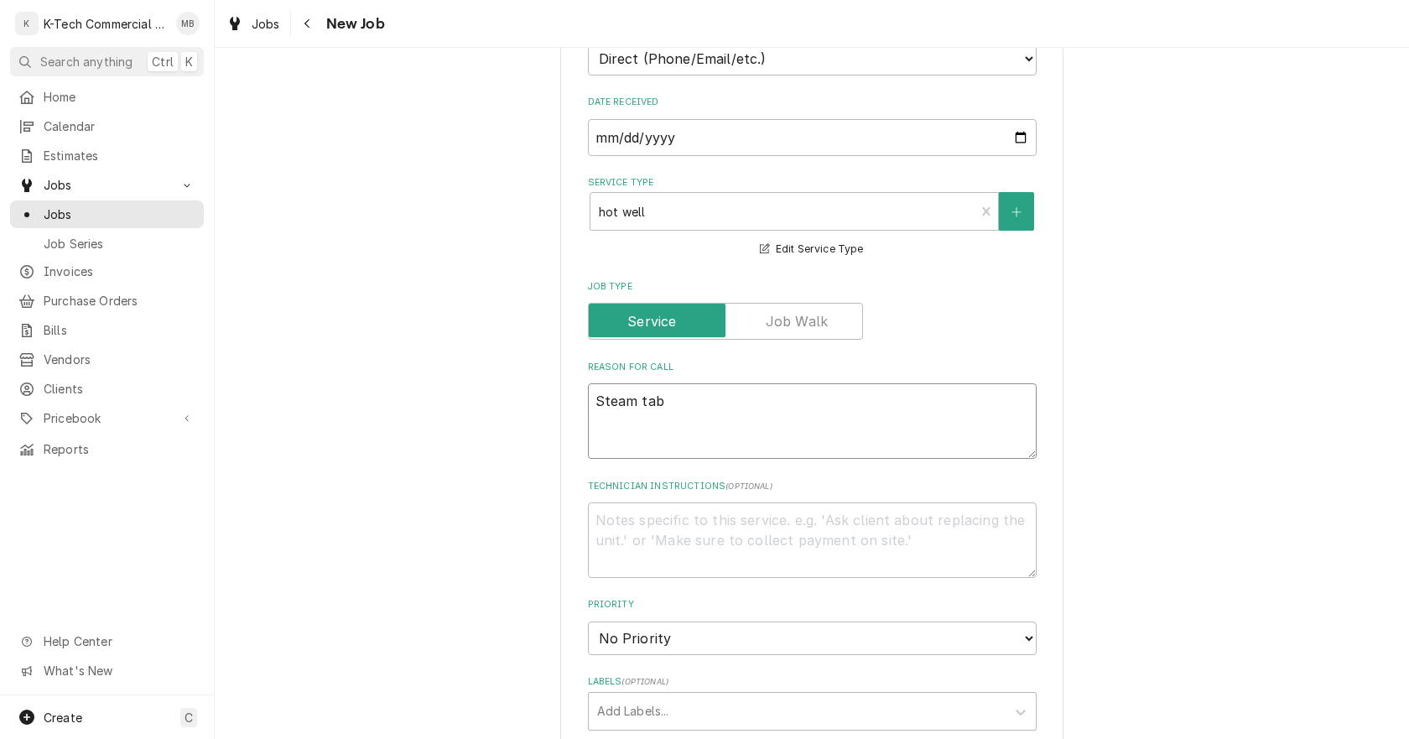
type textarea "Steam tabl"
type textarea "x"
type textarea "Steam table"
type textarea "x"
type textarea "Steam table"
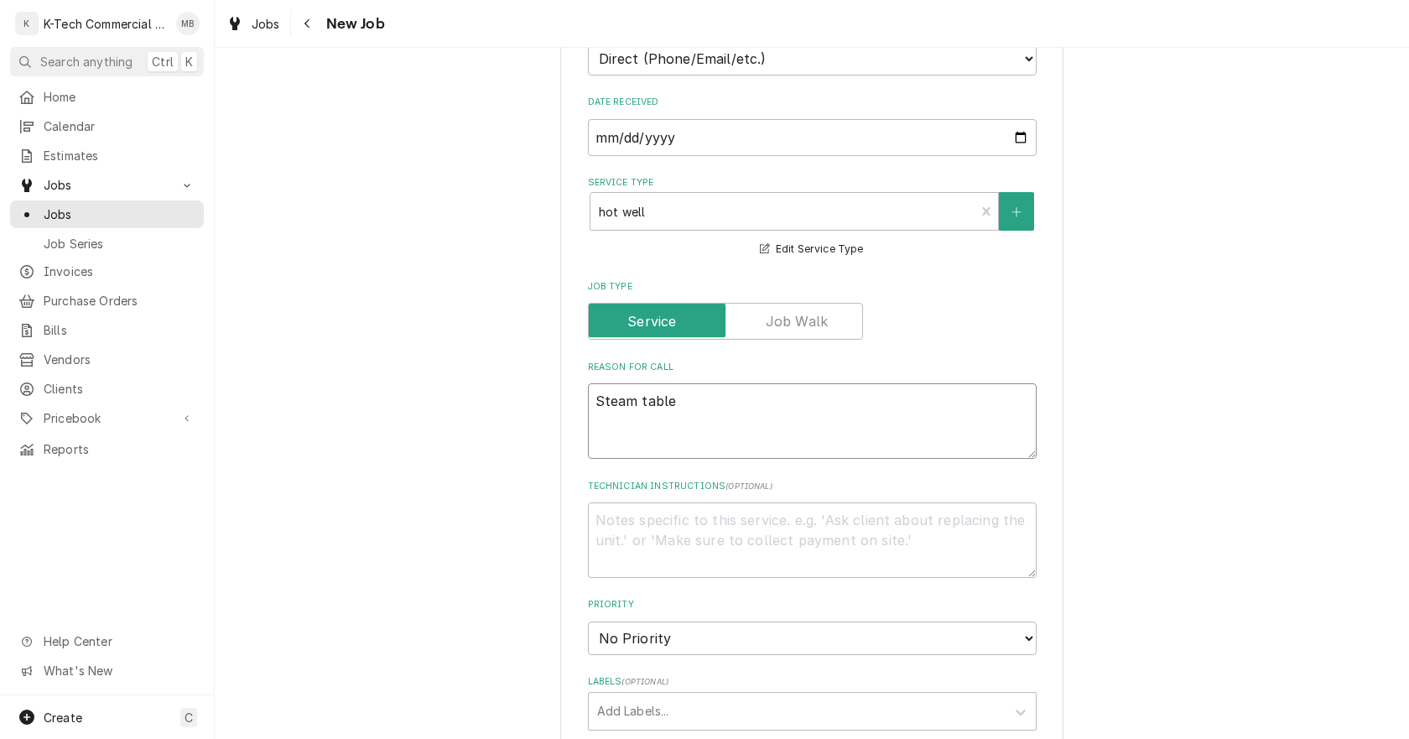
type textarea "x"
type textarea "Steam table o"
type textarea "x"
type textarea "Steam table on"
type textarea "x"
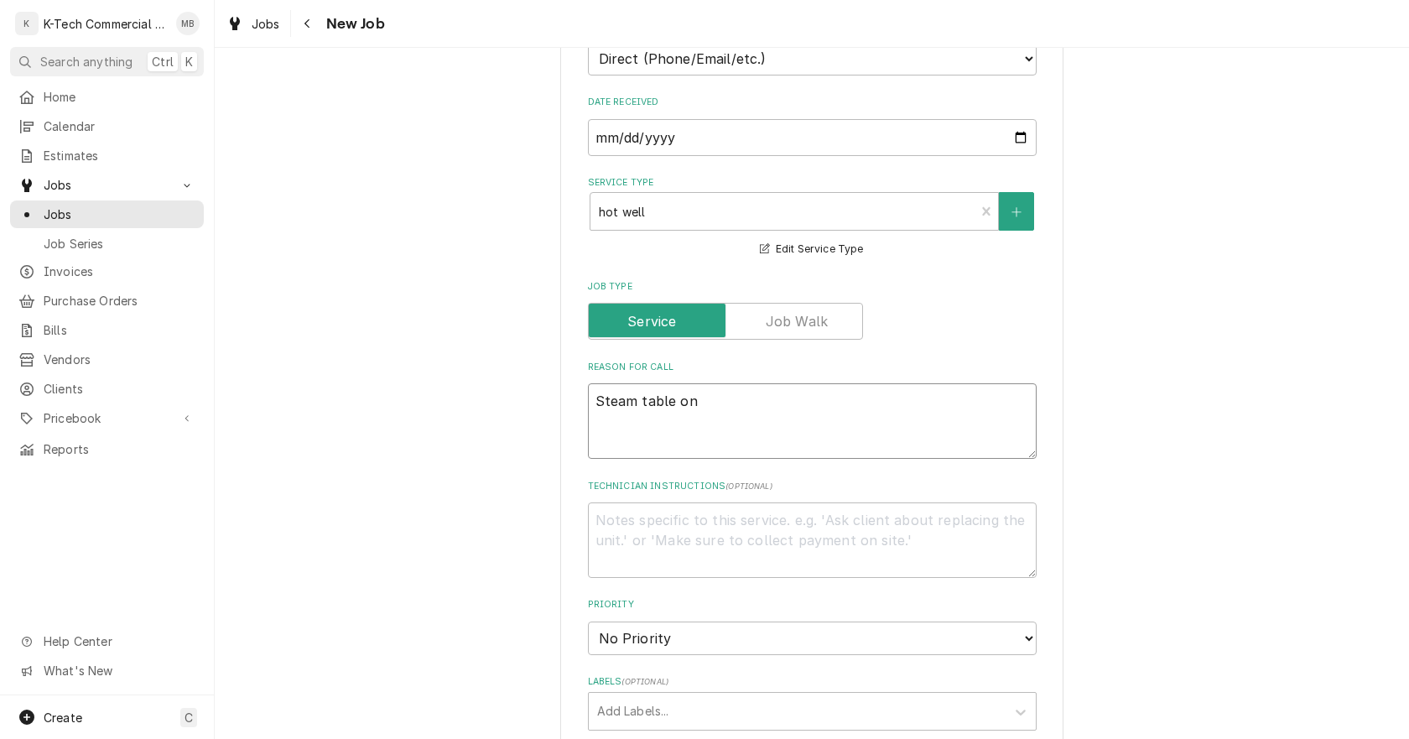
type textarea "Steam table on"
type textarea "x"
type textarea "Steam table on g"
type textarea "x"
type textarea "Steam table on gr"
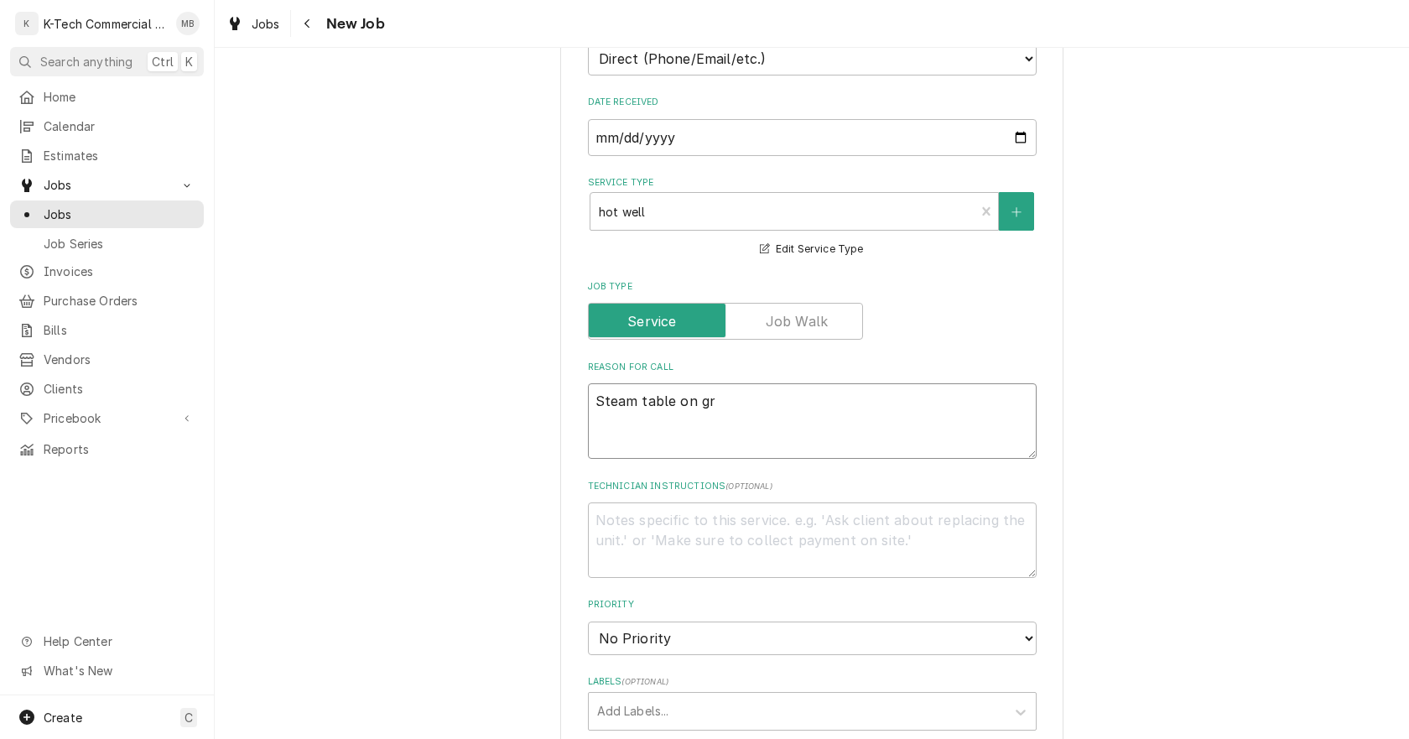
type textarea "x"
type textarea "Steam table on gri"
type textarea "x"
type textarea "Steam table on gril"
type textarea "x"
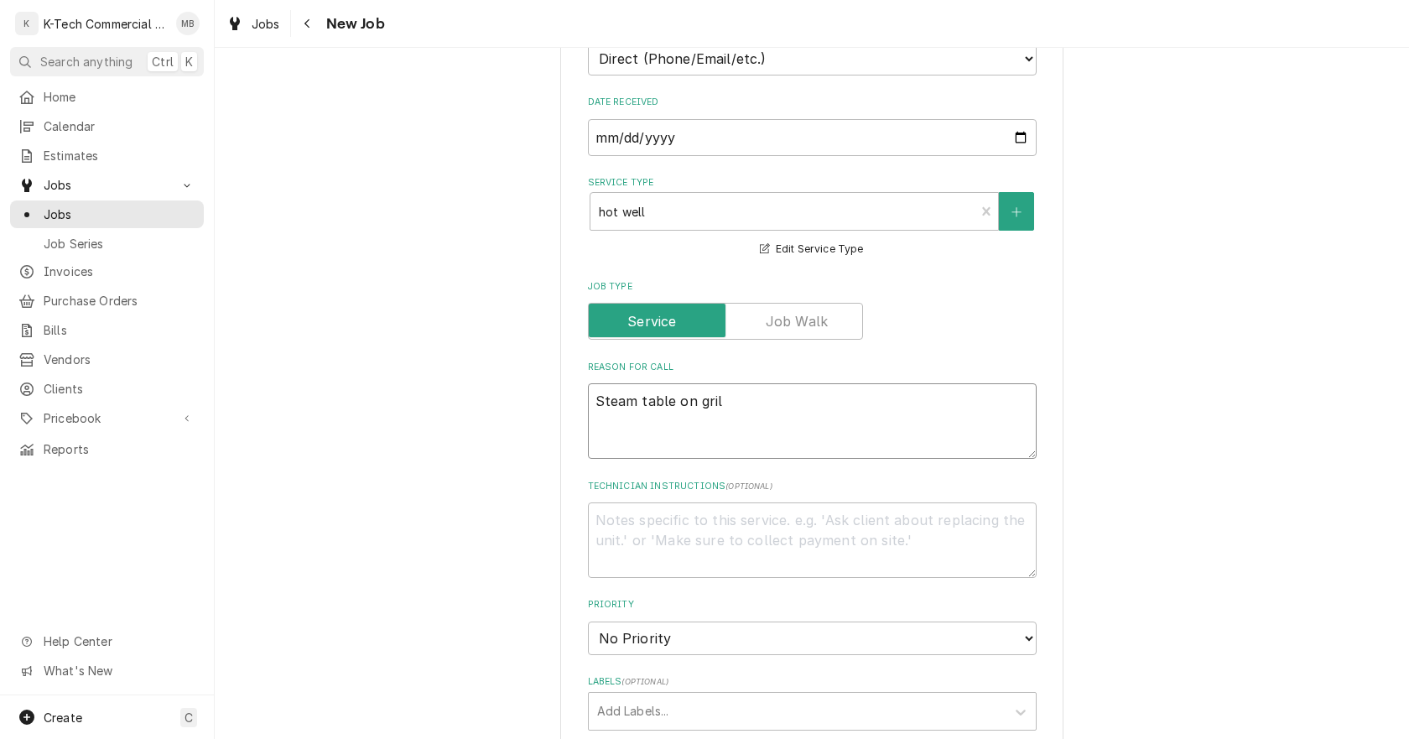
type textarea "Steam table on grill"
type textarea "x"
type textarea "Steam table on grill"
type textarea "x"
type textarea "Steam table on grill n"
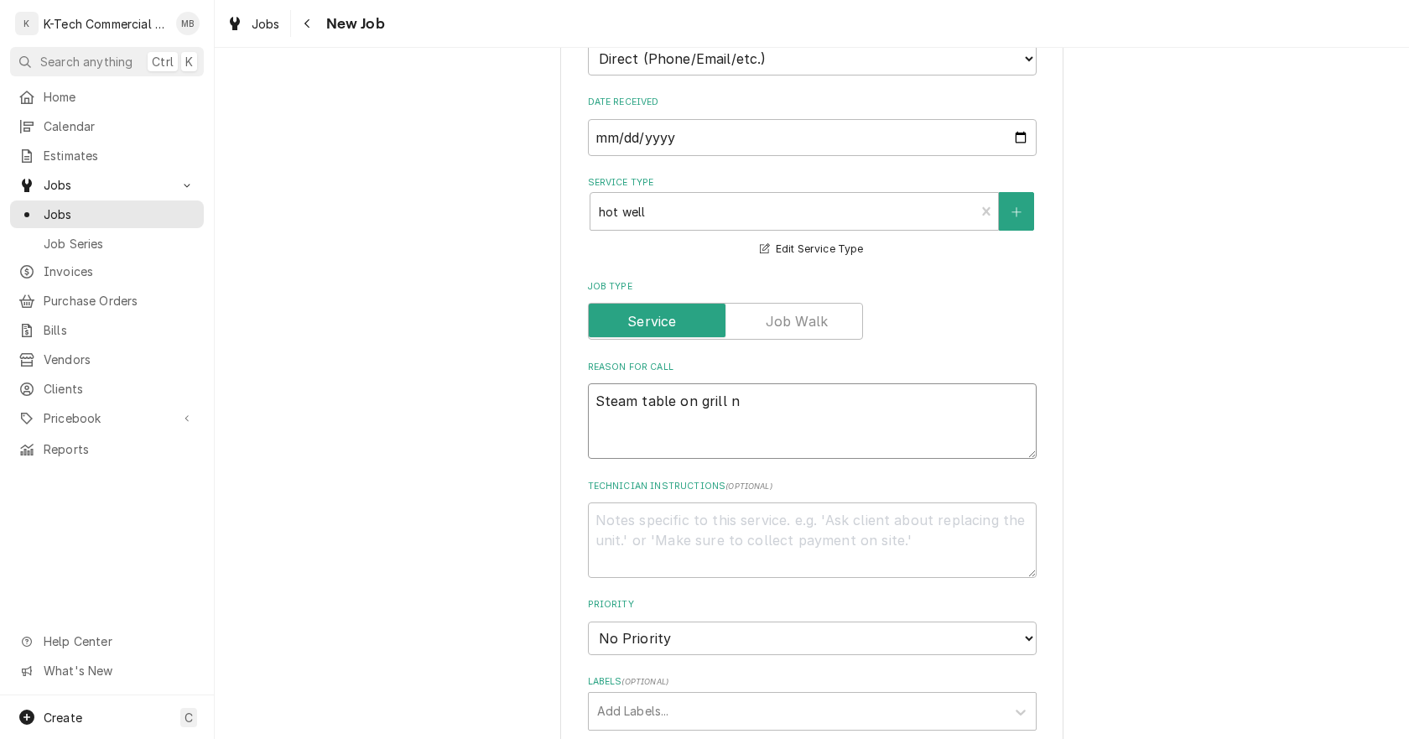
type textarea "x"
type textarea "Steam table on grill no"
type textarea "x"
type textarea "Steam table on grill not"
type textarea "x"
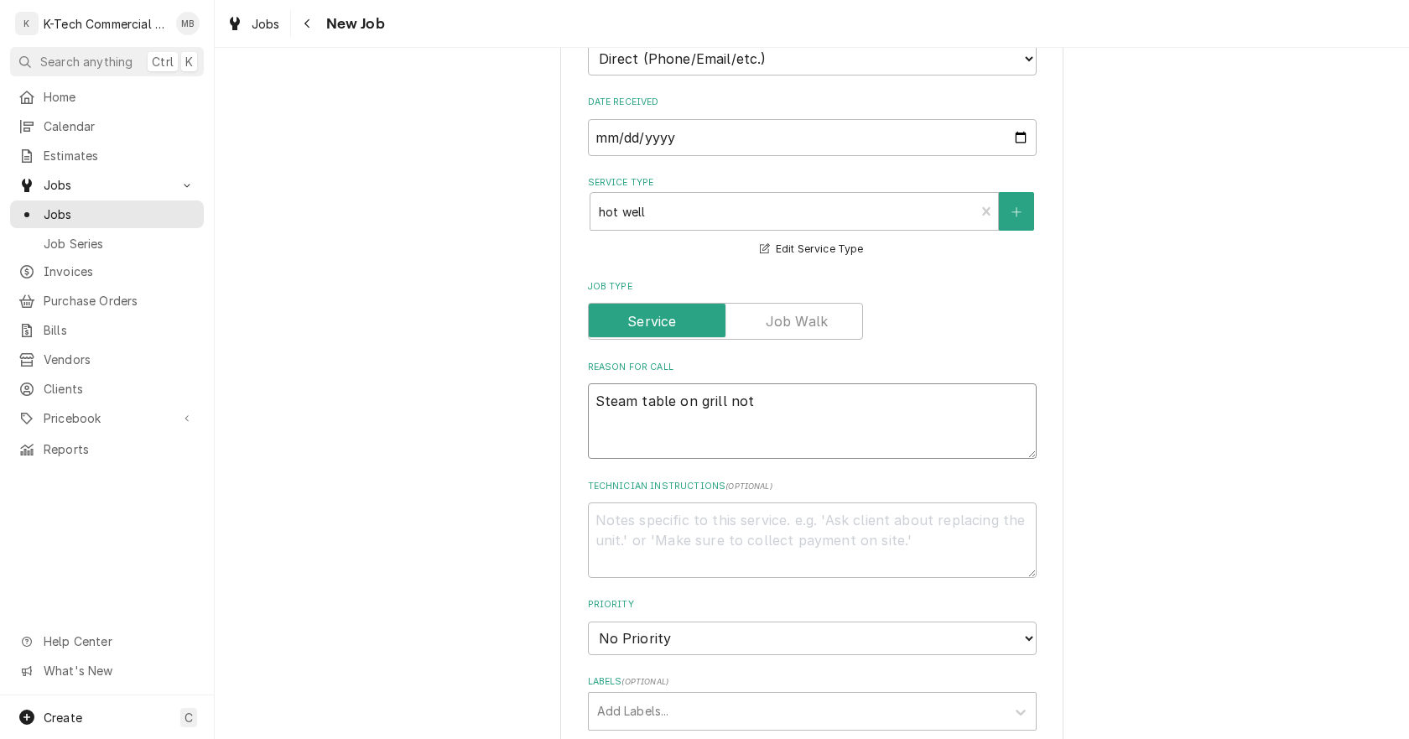
type textarea "Steam table on grill not"
type textarea "x"
type textarea "Steam table on grill not w"
type textarea "x"
type textarea "Steam table on grill not wo"
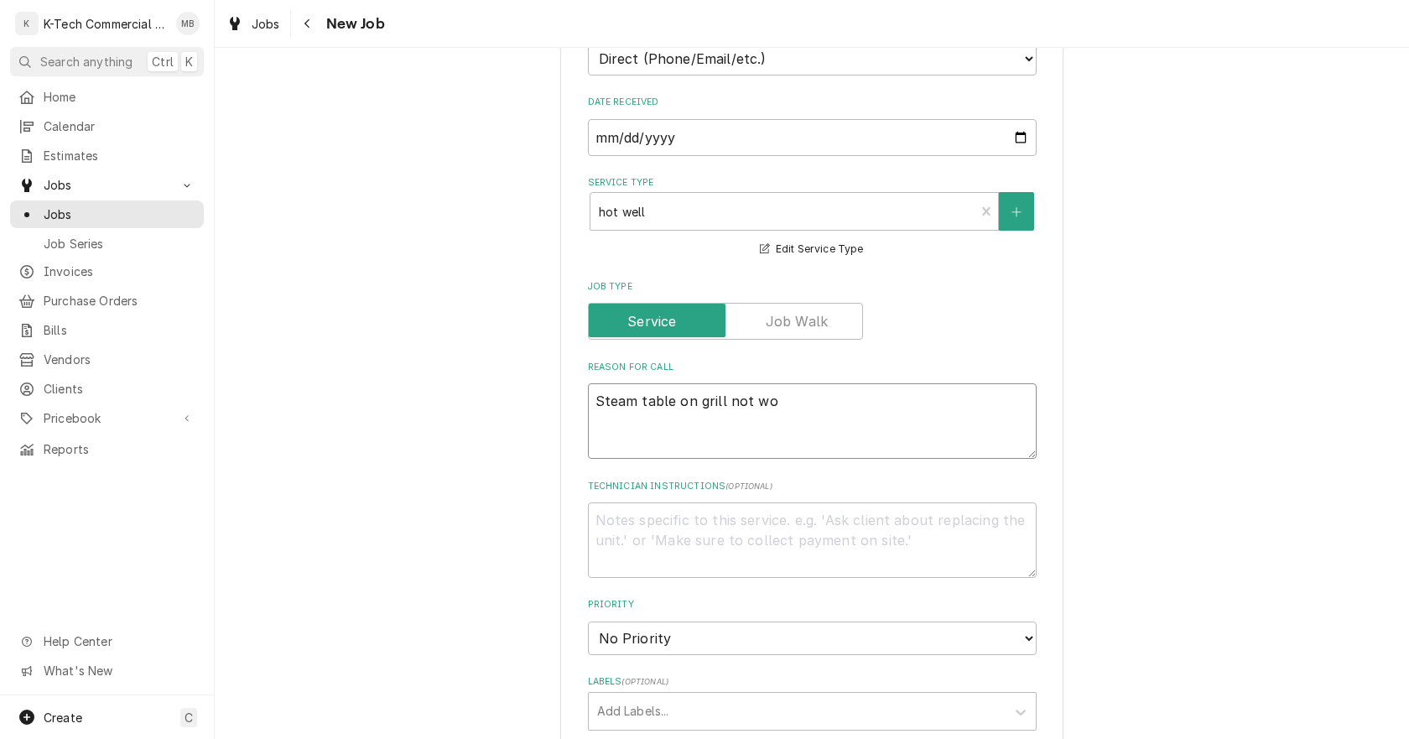
type textarea "x"
type textarea "Steam table on grill not wor"
type textarea "x"
type textarea "Steam table on grill not work"
type textarea "x"
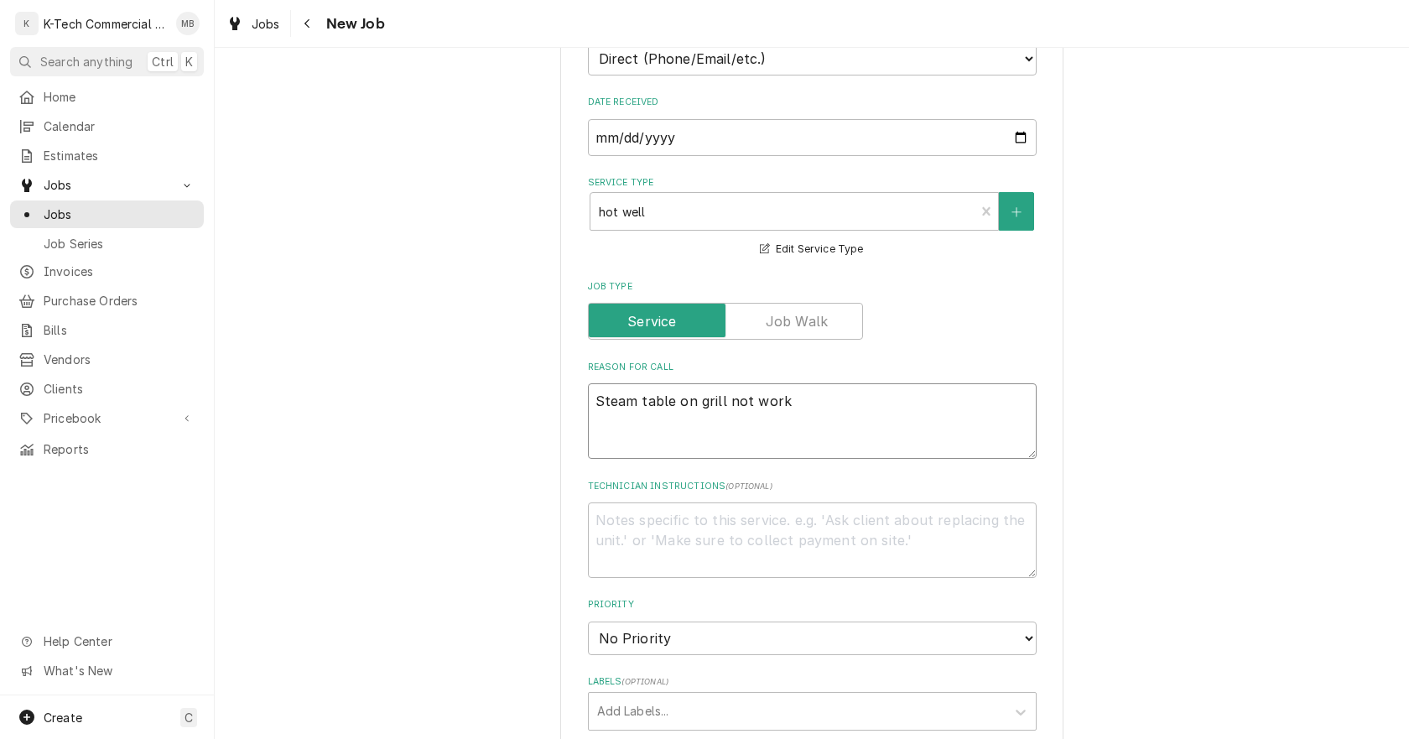
type textarea "Steam table on grill not worki"
type textarea "x"
type textarea "Steam table on grill not workin"
type textarea "x"
type textarea "Steam table on grill not working"
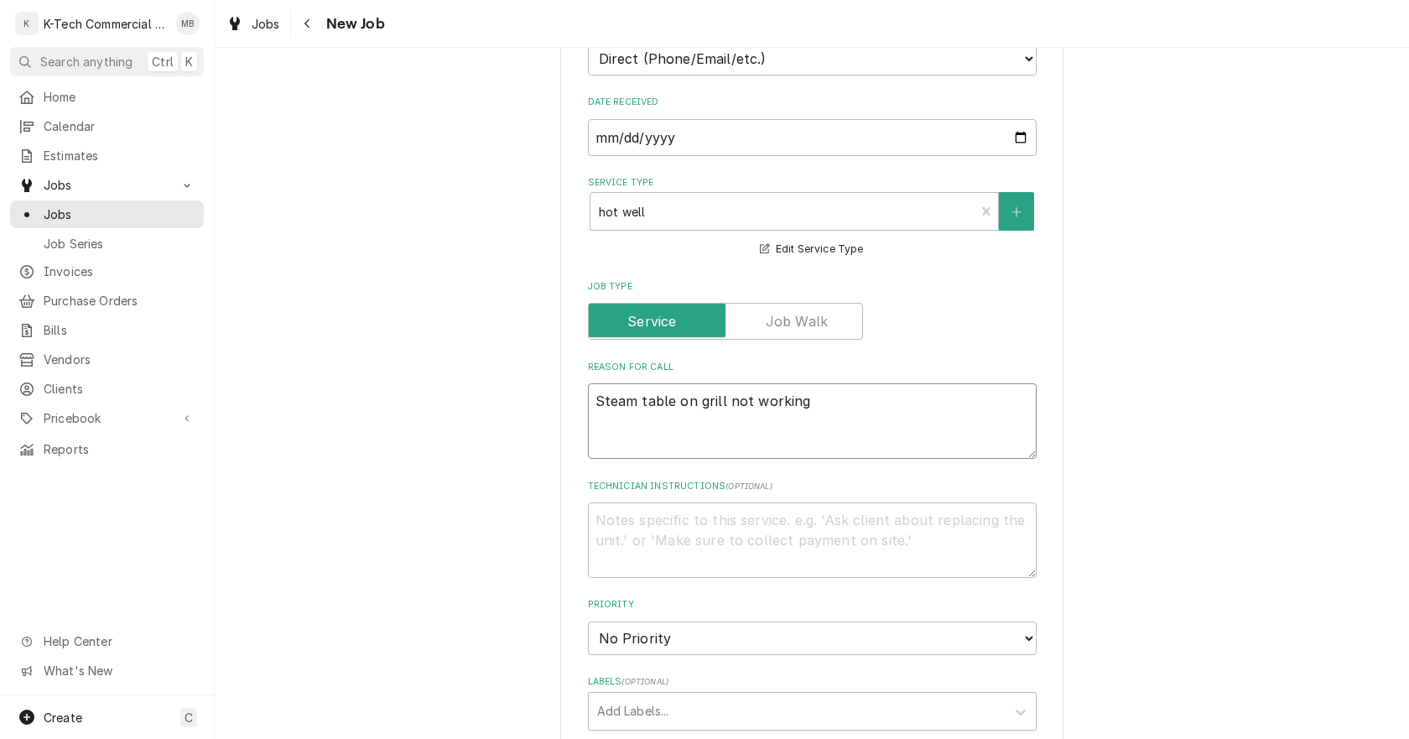
type textarea "x"
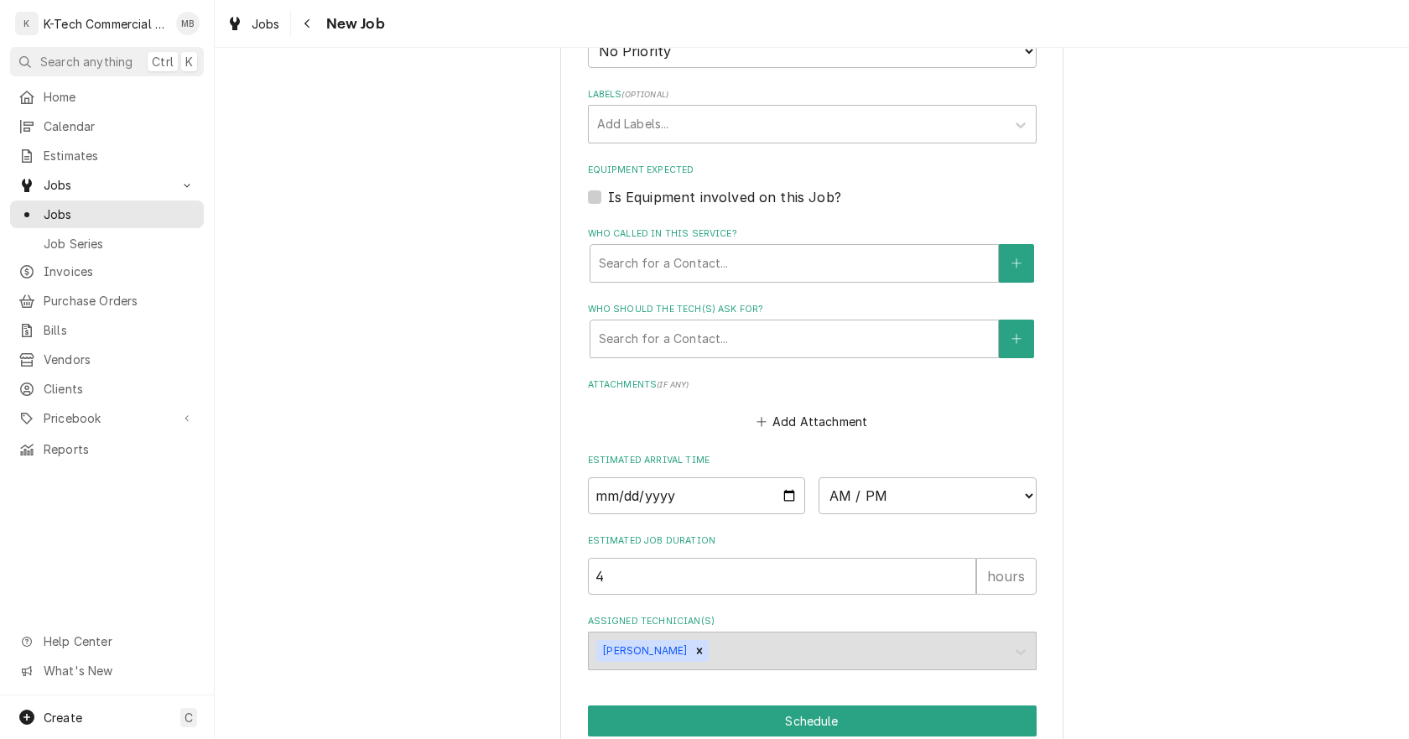
scroll to position [1083, 0]
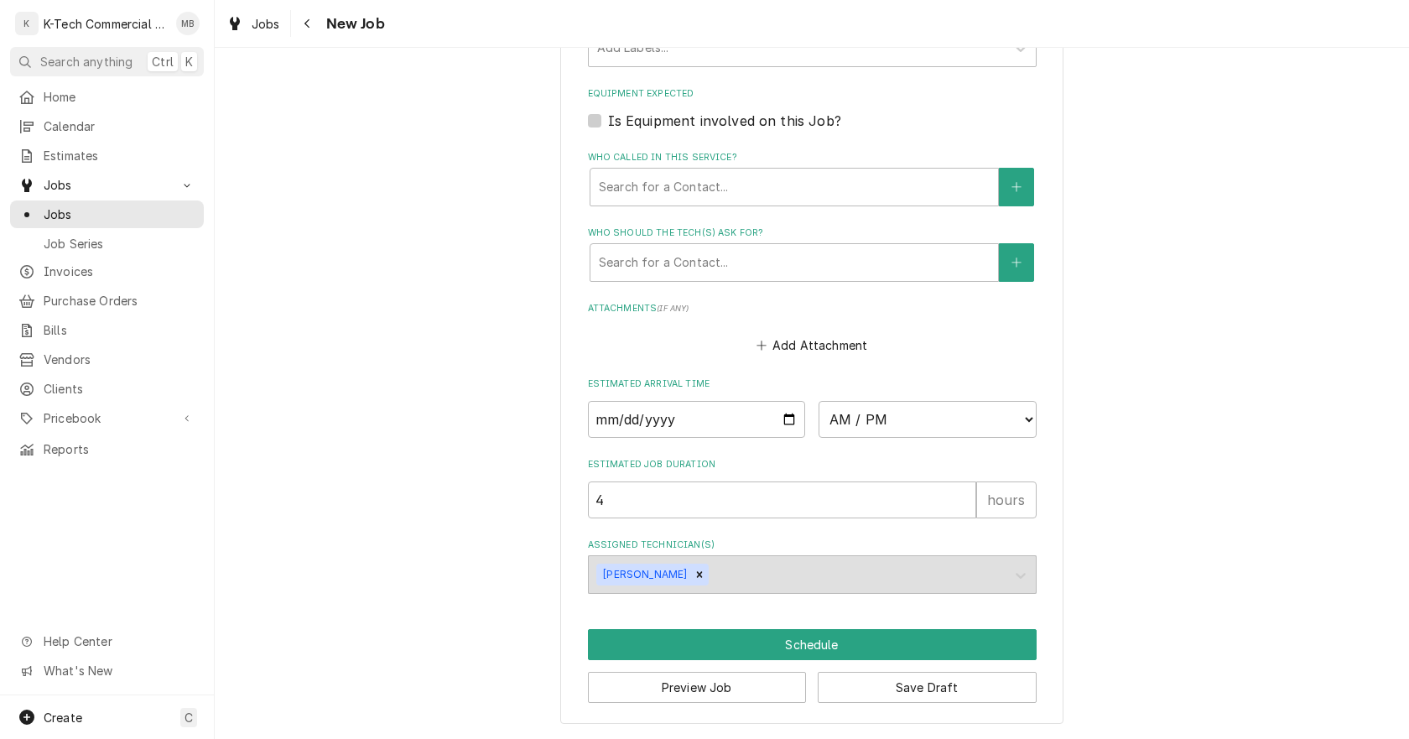
type textarea "Steam table on grill not working"
click at [782, 418] on input "Date" at bounding box center [697, 419] width 218 height 37
type textarea "x"
type input "2025-09-15"
type textarea "x"
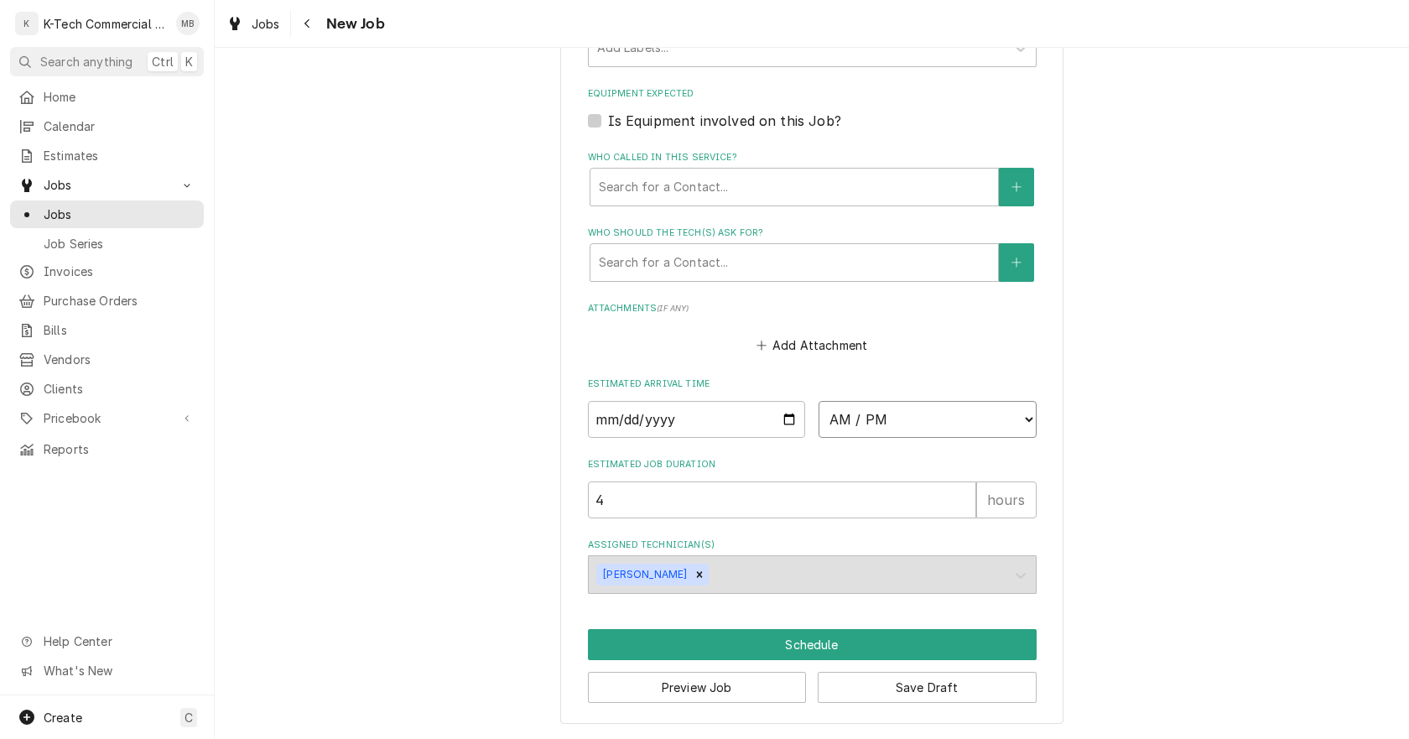
click at [952, 423] on select "AM / PM 6:00 AM 6:15 AM 6:30 AM 6:45 AM 7:00 AM 7:15 AM 7:30 AM 7:45 AM 8:00 AM…" at bounding box center [927, 419] width 218 height 37
select select "10:00:00"
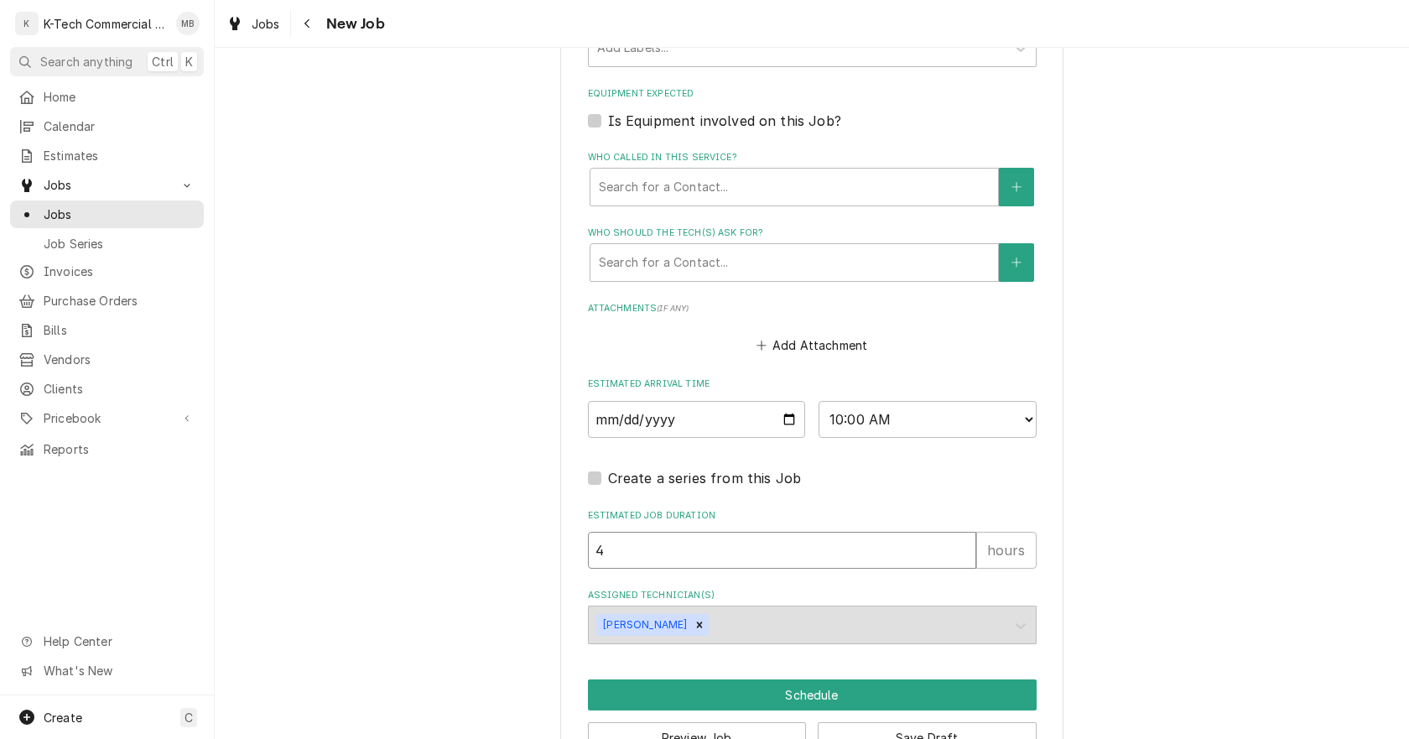
drag, startPoint x: 624, startPoint y: 544, endPoint x: 384, endPoint y: 621, distance: 251.9
type textarea "x"
type input "2"
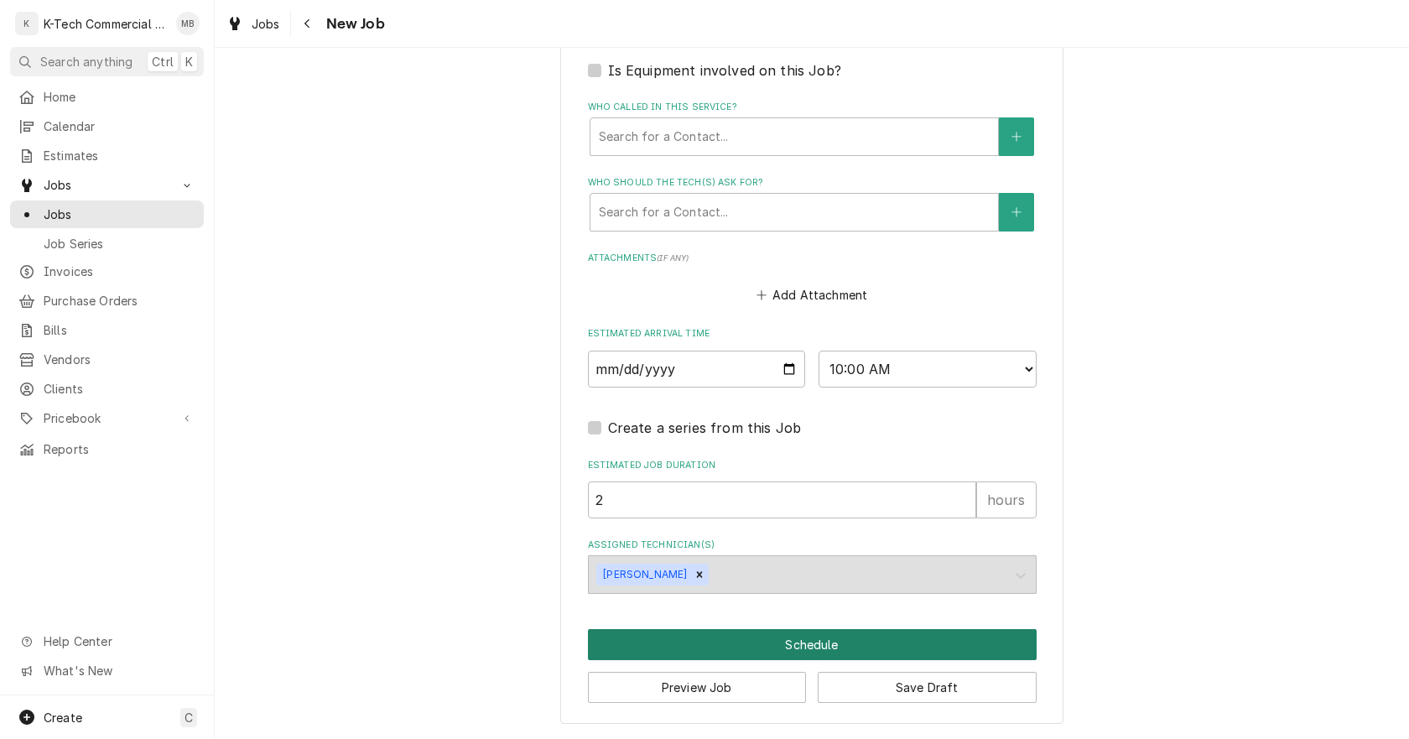
click at [822, 640] on button "Schedule" at bounding box center [812, 644] width 449 height 31
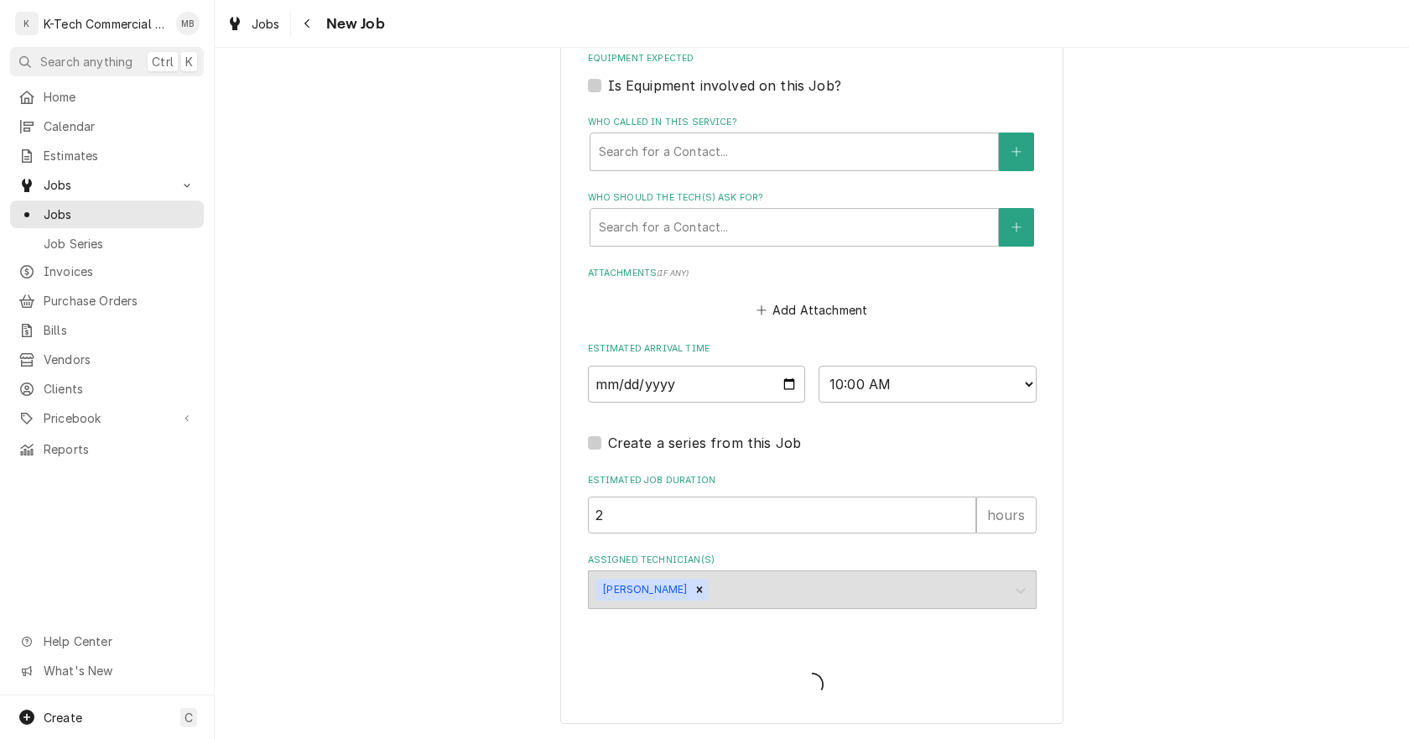
scroll to position [1118, 0]
type textarea "x"
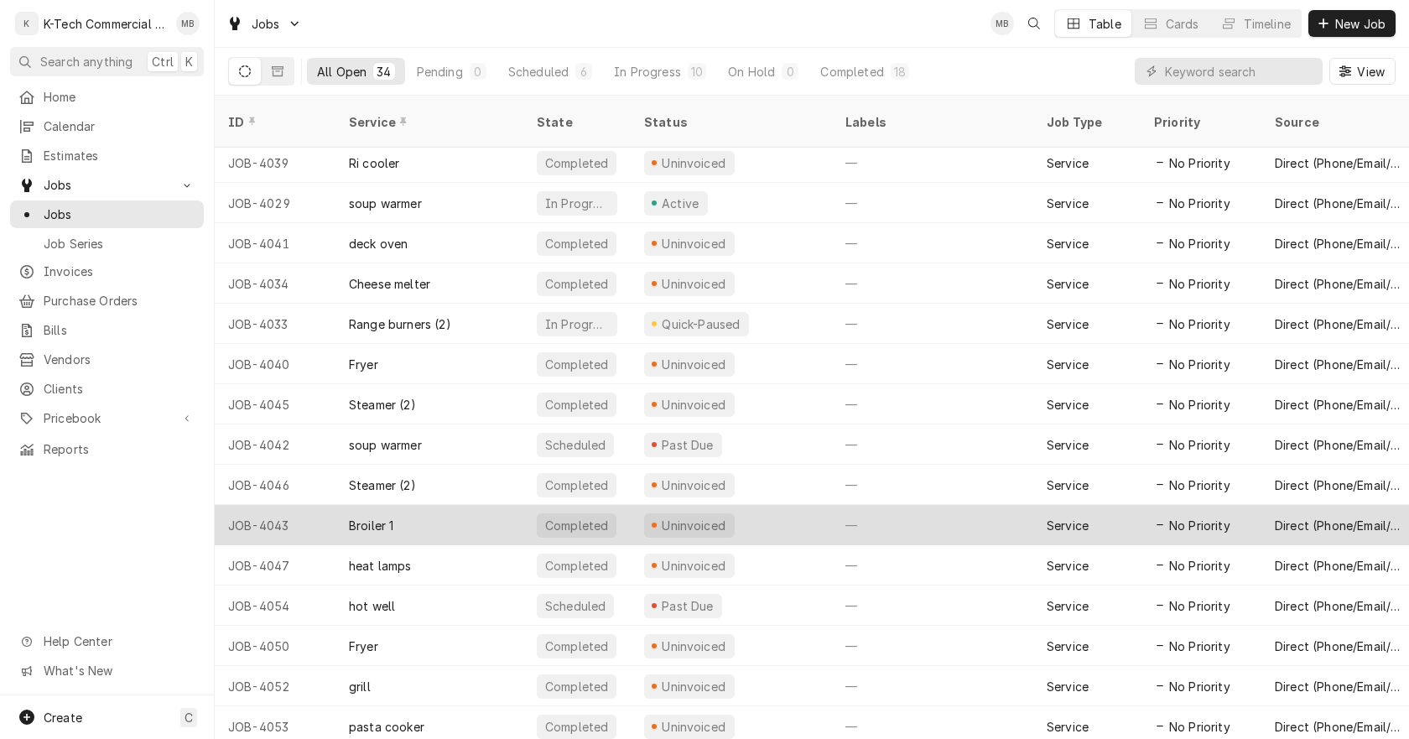
scroll to position [770, 0]
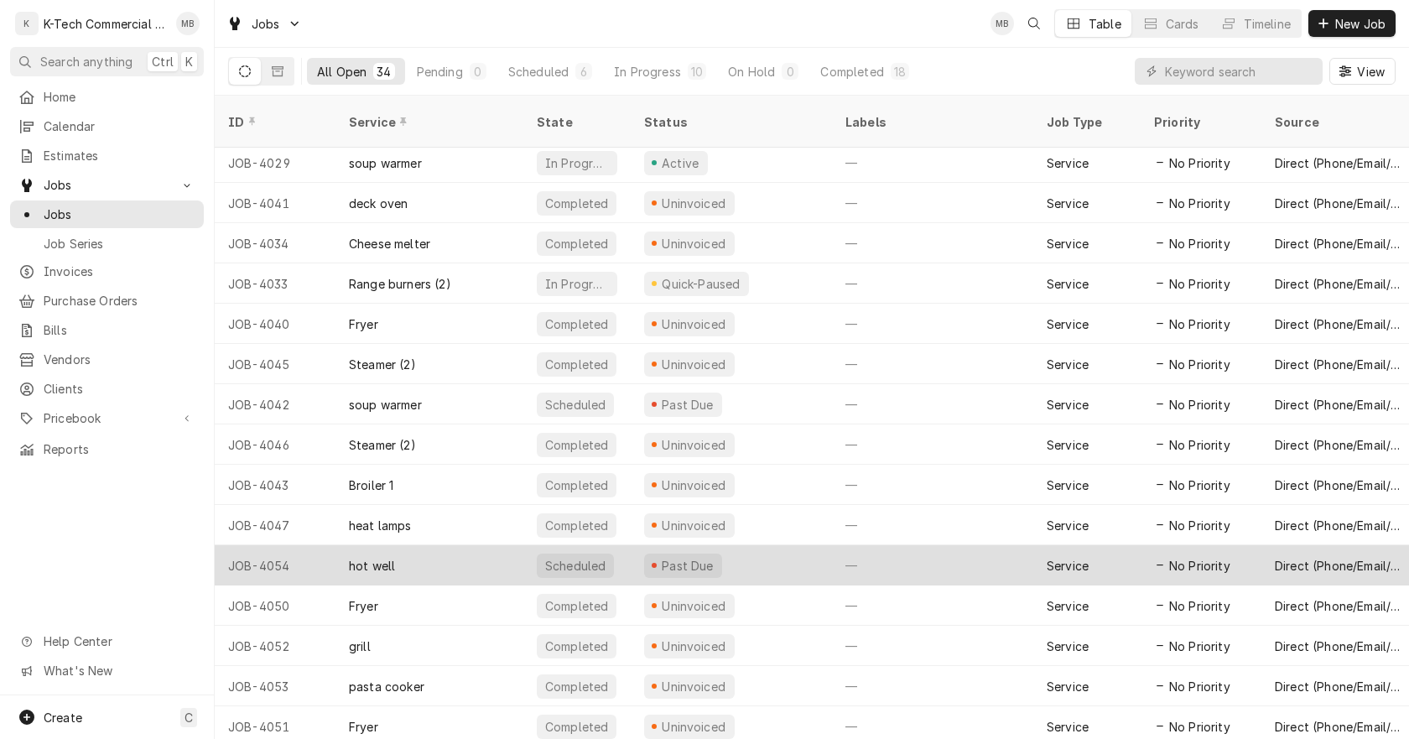
click at [756, 545] on div "Past Due" at bounding box center [731, 565] width 201 height 40
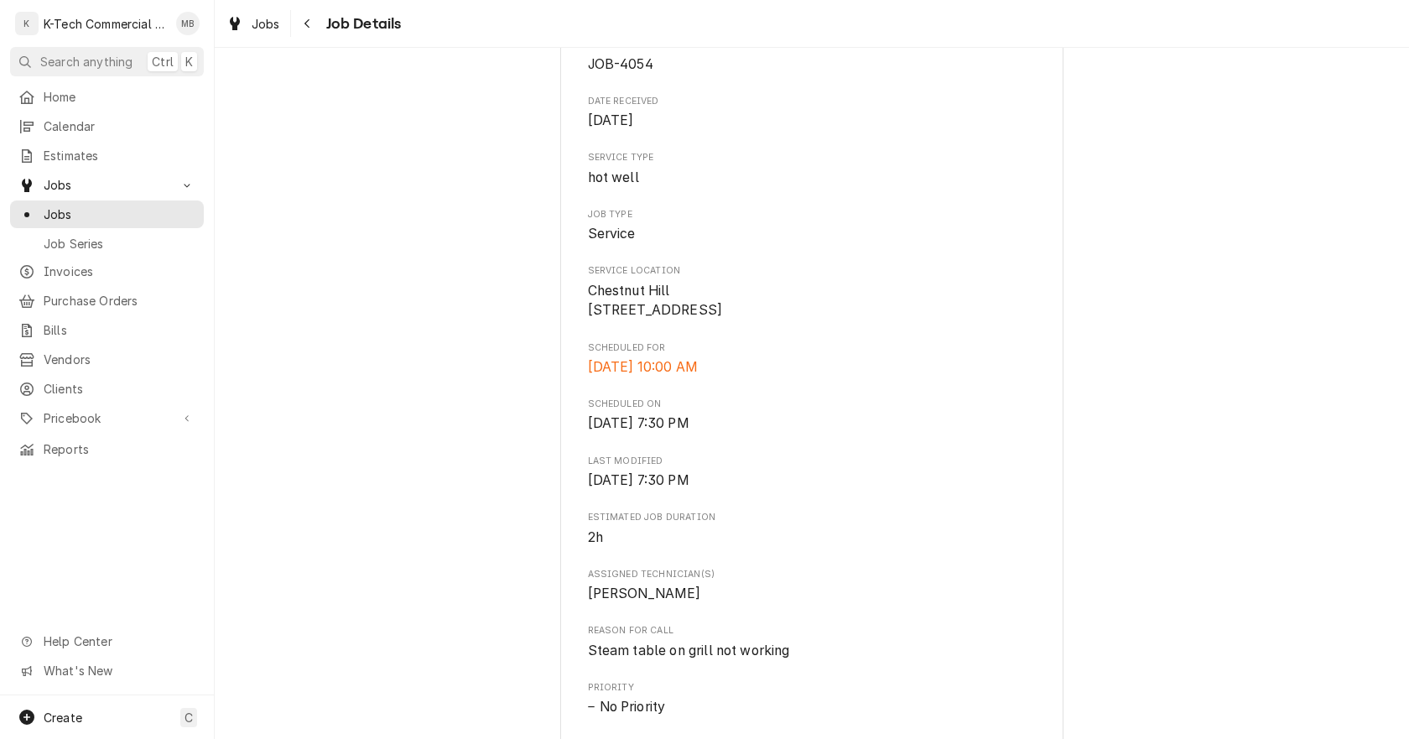
scroll to position [419, 0]
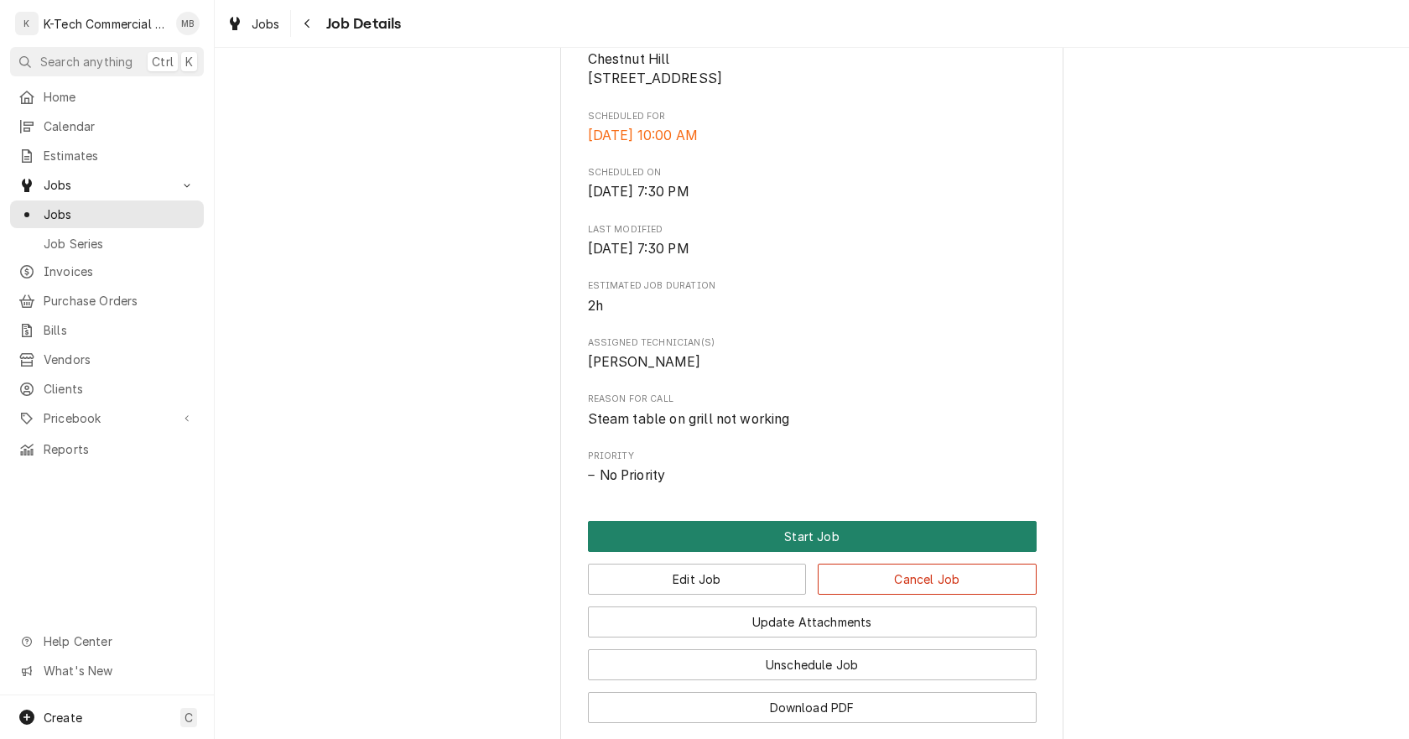
click at [855, 549] on button "Start Job" at bounding box center [812, 536] width 449 height 31
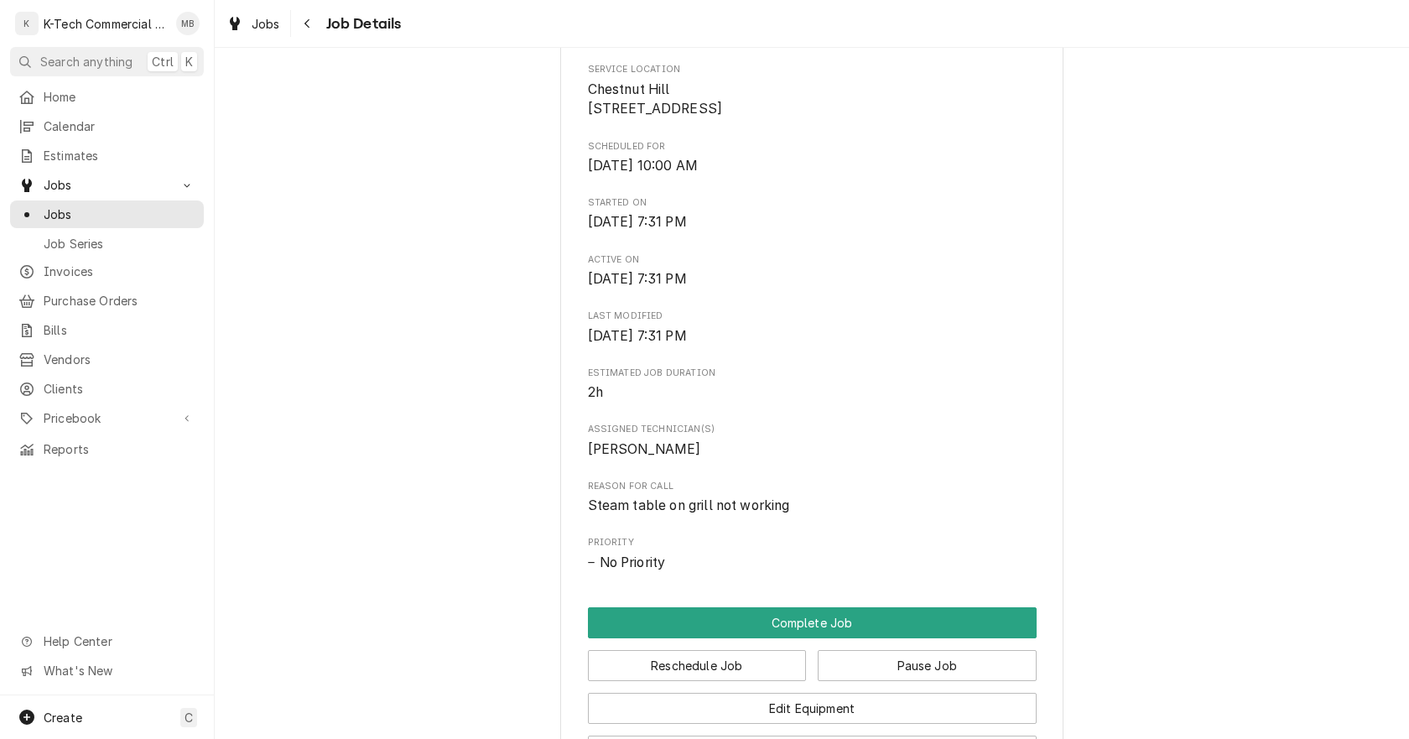
scroll to position [419, 0]
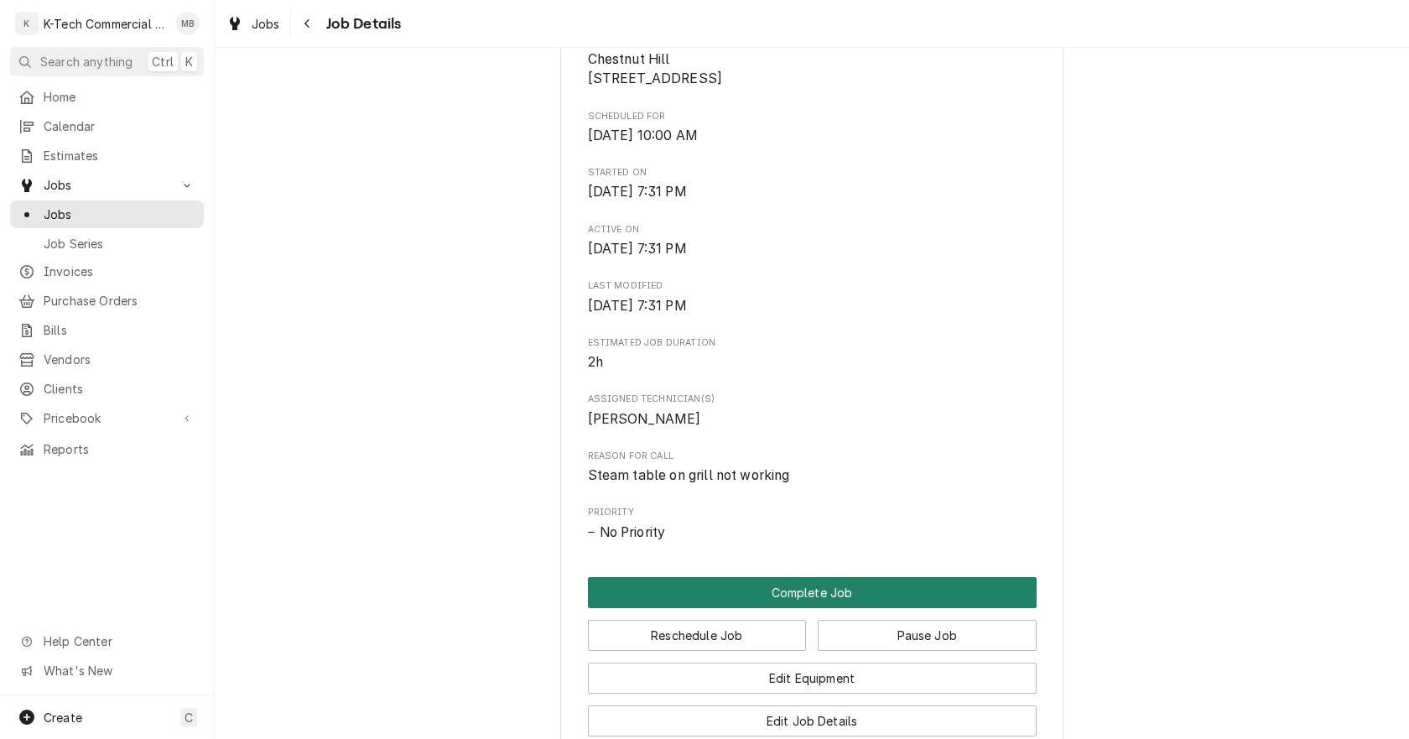
click at [823, 607] on button "Complete Job" at bounding box center [812, 592] width 449 height 31
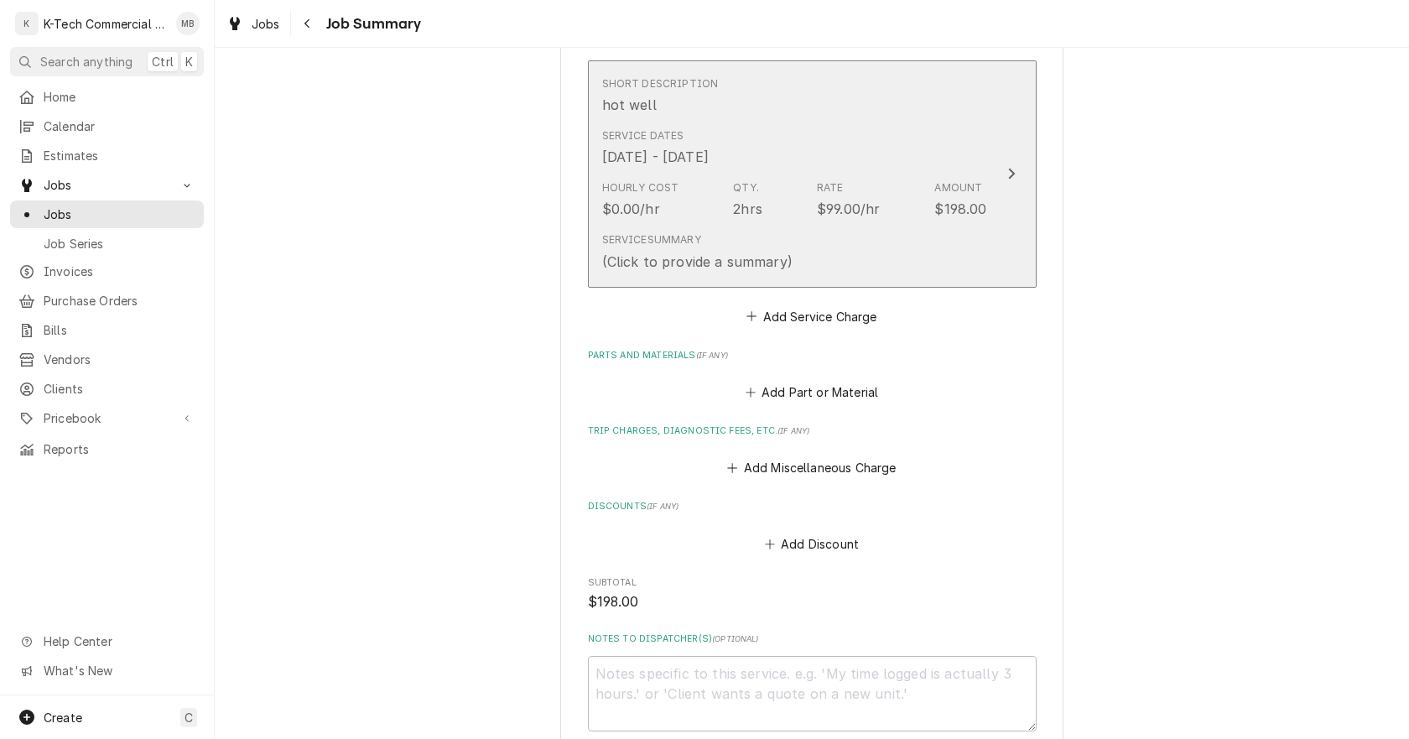
click at [778, 173] on div "Service Dates [DATE] - [DATE]" at bounding box center [794, 148] width 385 height 52
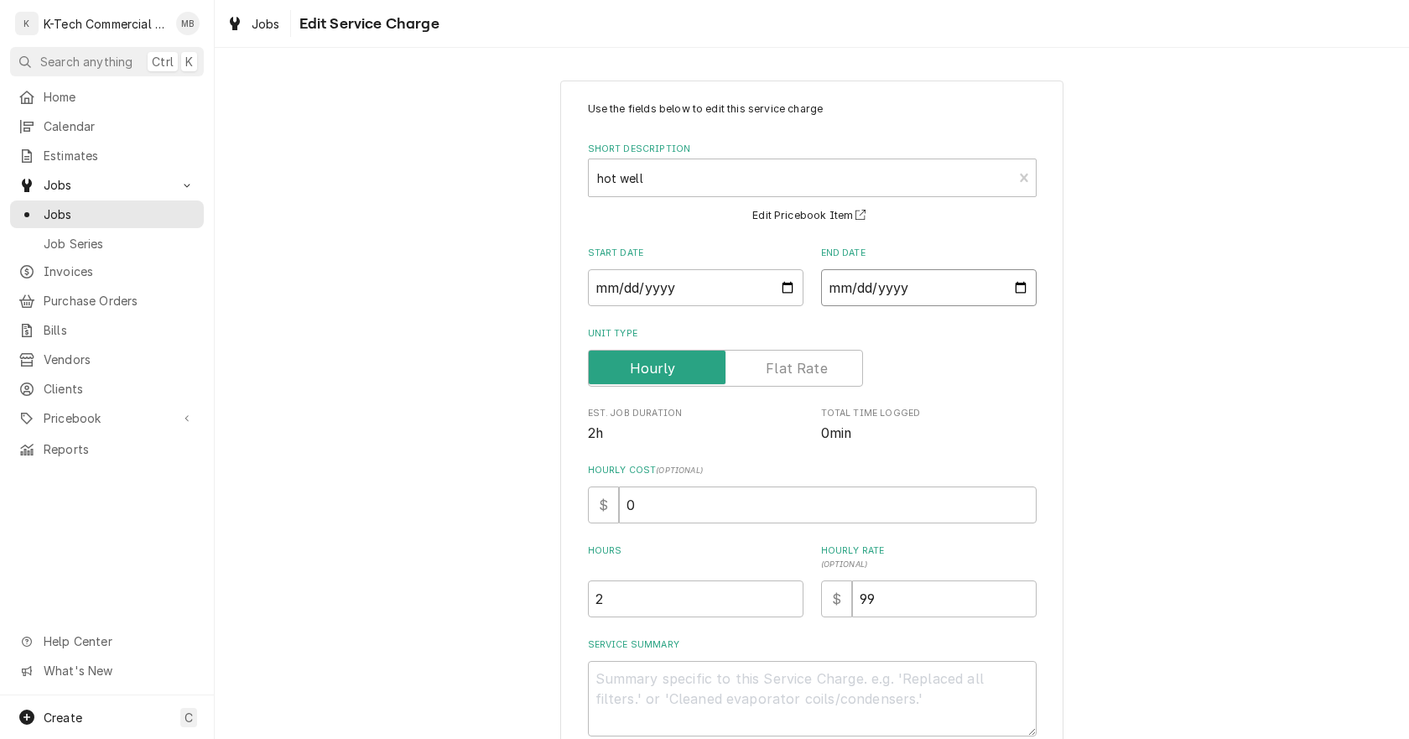
click at [1022, 287] on input "2025-09-17" at bounding box center [929, 287] width 216 height 37
click at [1012, 287] on input "2025-09-17" at bounding box center [929, 287] width 216 height 37
type textarea "x"
type input "2025-09-15"
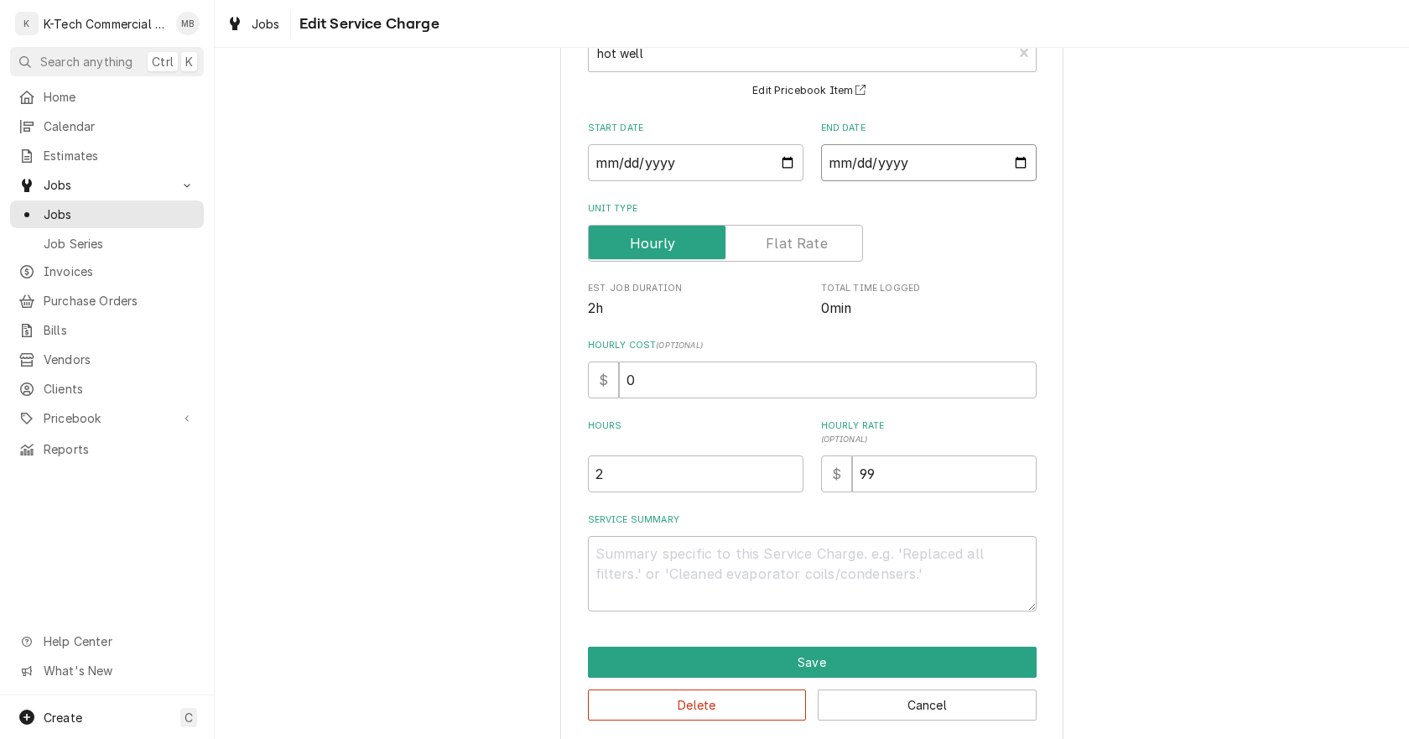
scroll to position [143, 0]
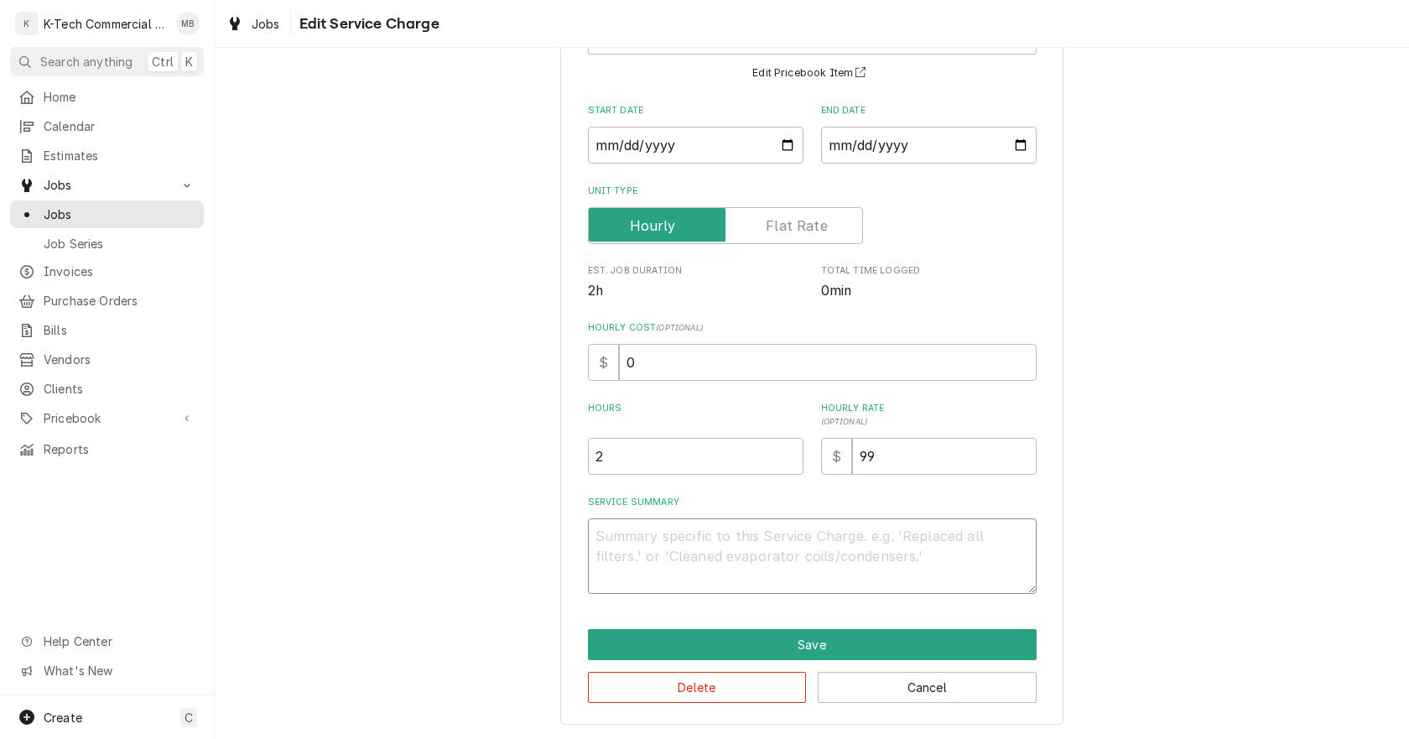
click at [650, 551] on textarea "Service Summary" at bounding box center [812, 555] width 449 height 75
type textarea "x"
type textarea "S"
type textarea "x"
type textarea "St"
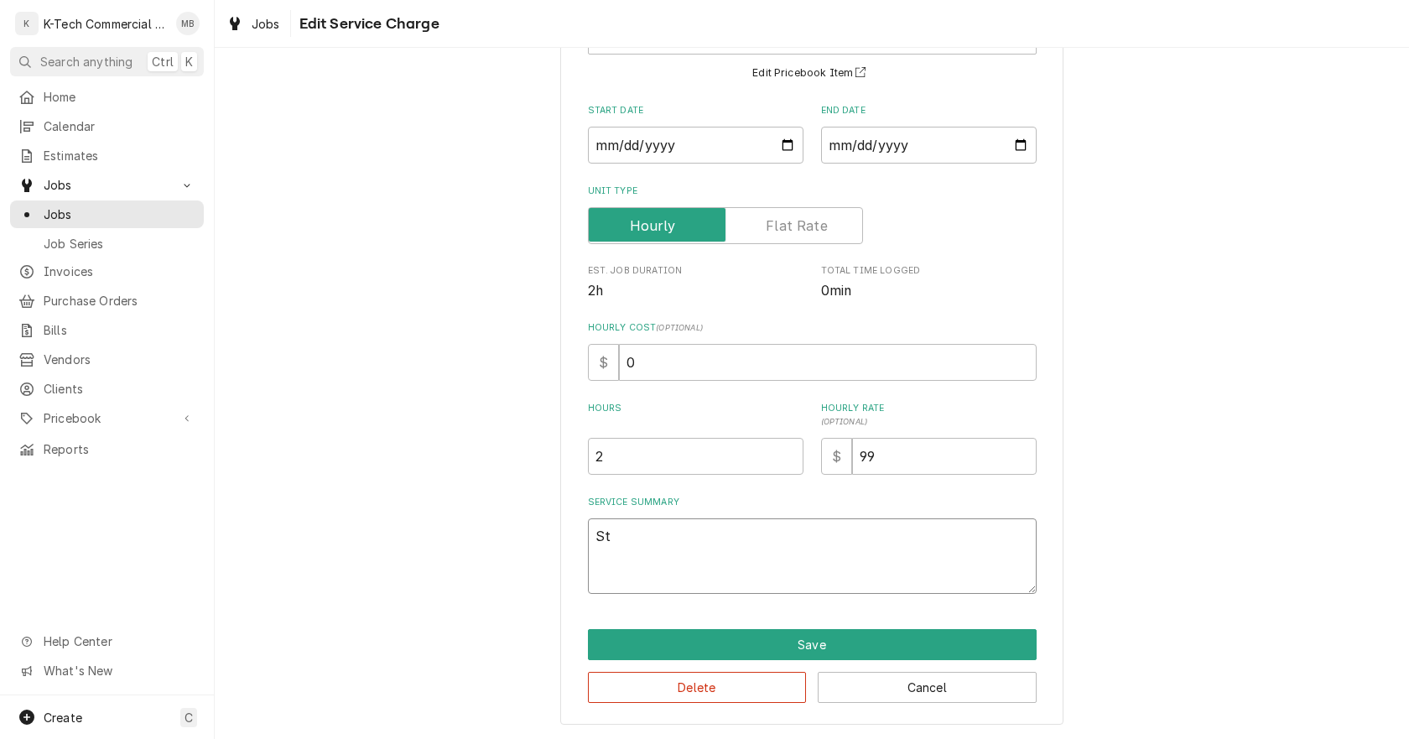
type textarea "x"
type textarea "Ste"
type textarea "x"
type textarea "Stea"
type textarea "x"
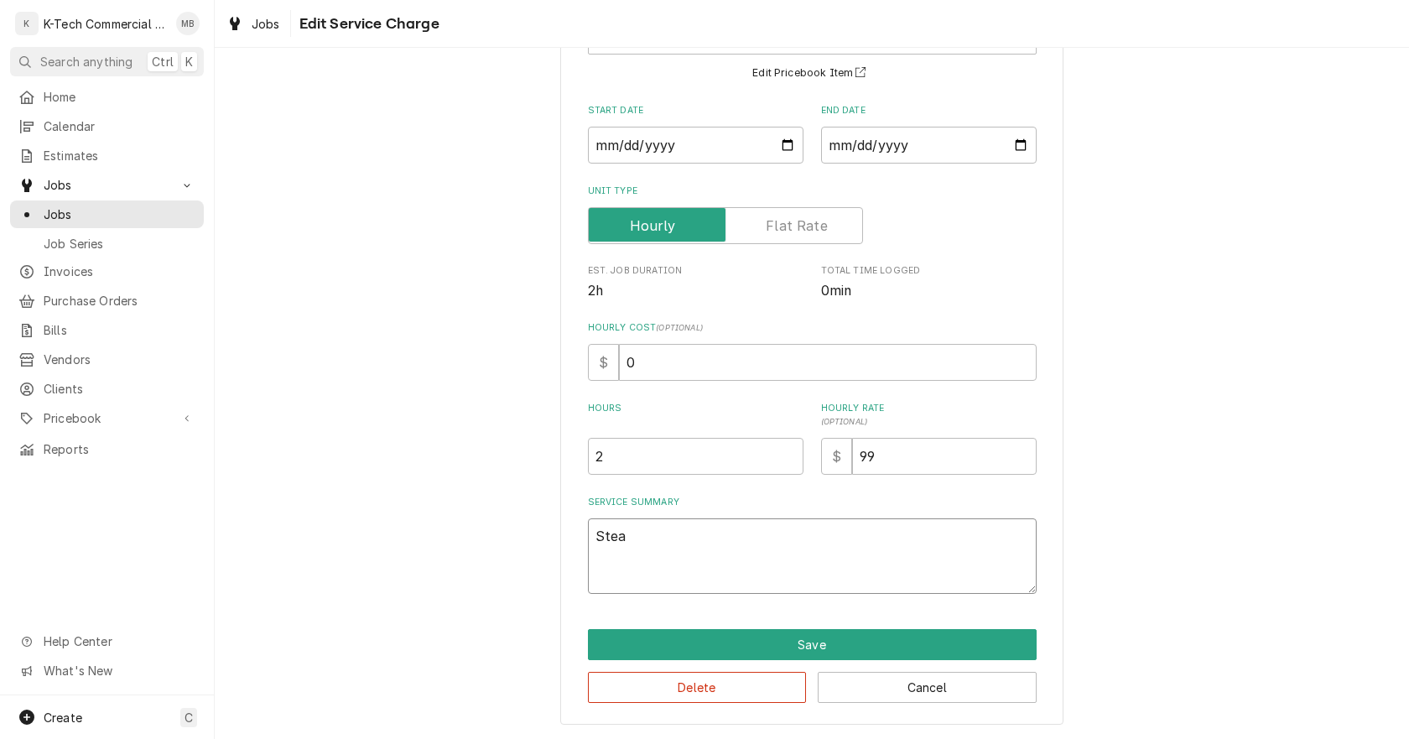
type textarea "Steam"
type textarea "x"
type textarea "Steam"
type textarea "x"
type textarea "Steam t"
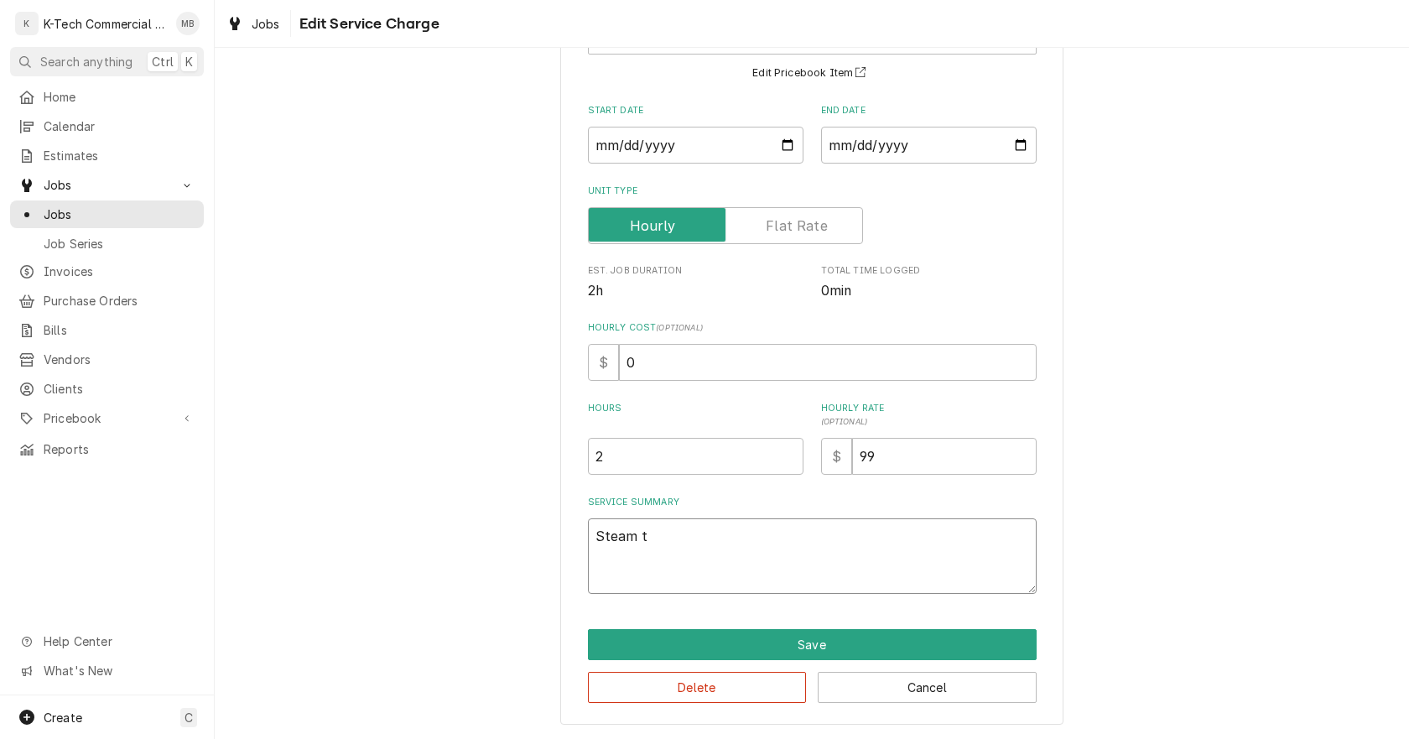
type textarea "x"
type textarea "Steam ta"
type textarea "x"
type textarea "Steam tab"
type textarea "x"
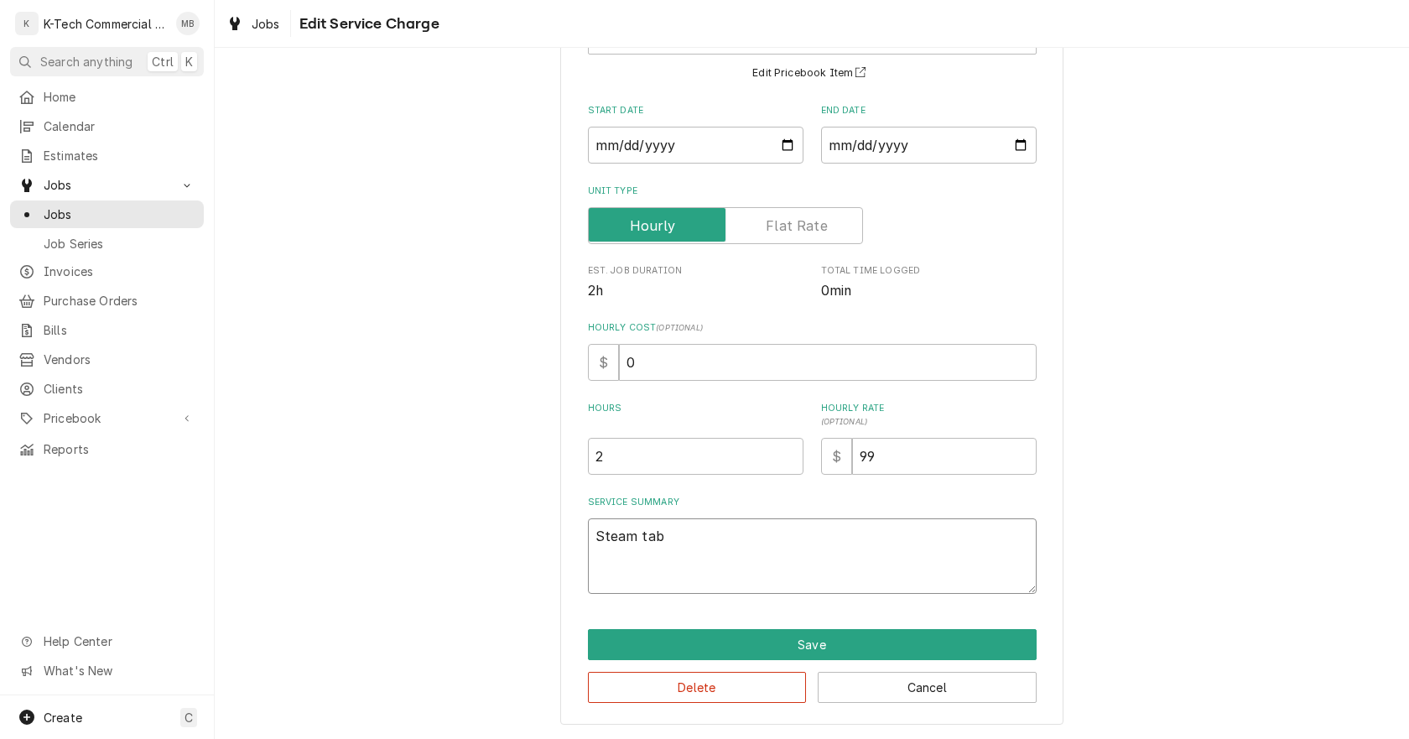
type textarea "Steam tabl"
type textarea "x"
type textarea "Steam table"
type textarea "x"
type textarea "Steam table"
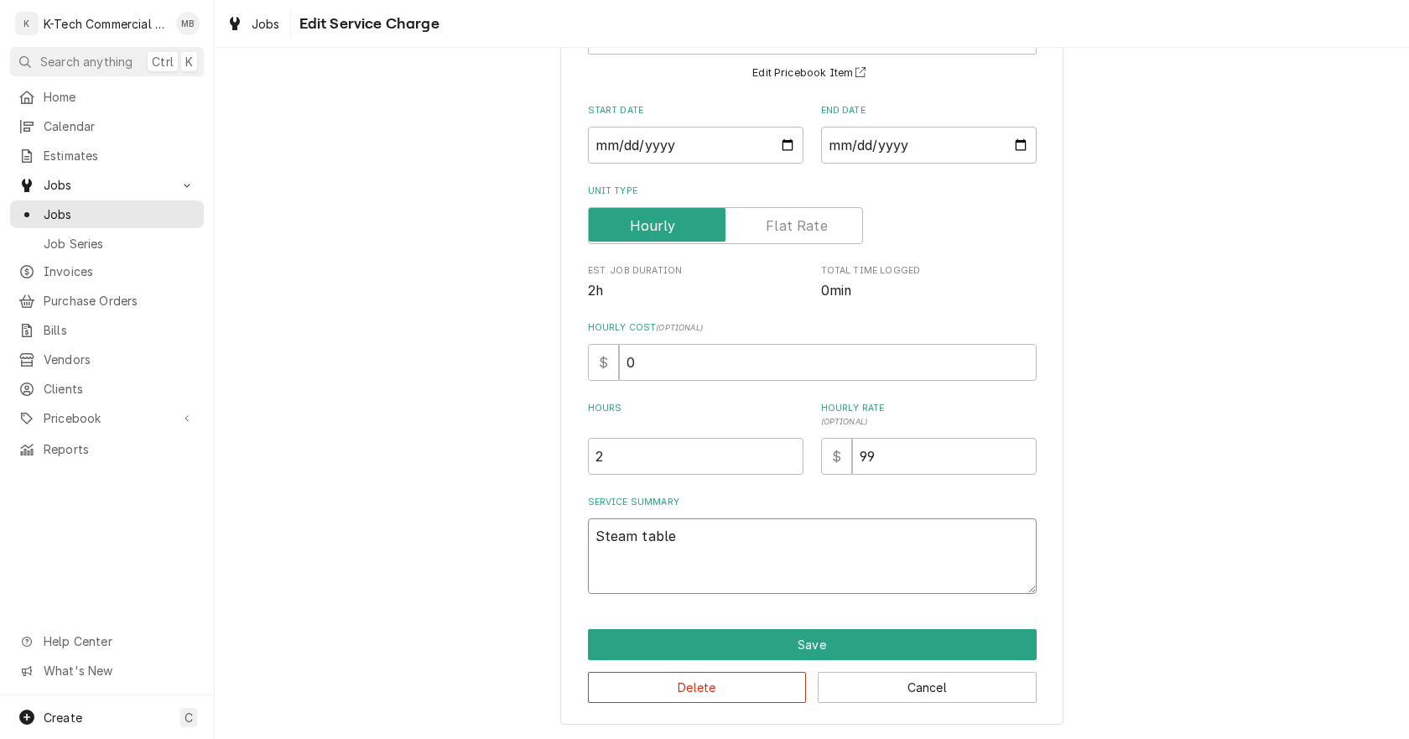
type textarea "x"
type textarea "Steam table g"
type textarea "x"
type textarea "Steam table gr"
type textarea "x"
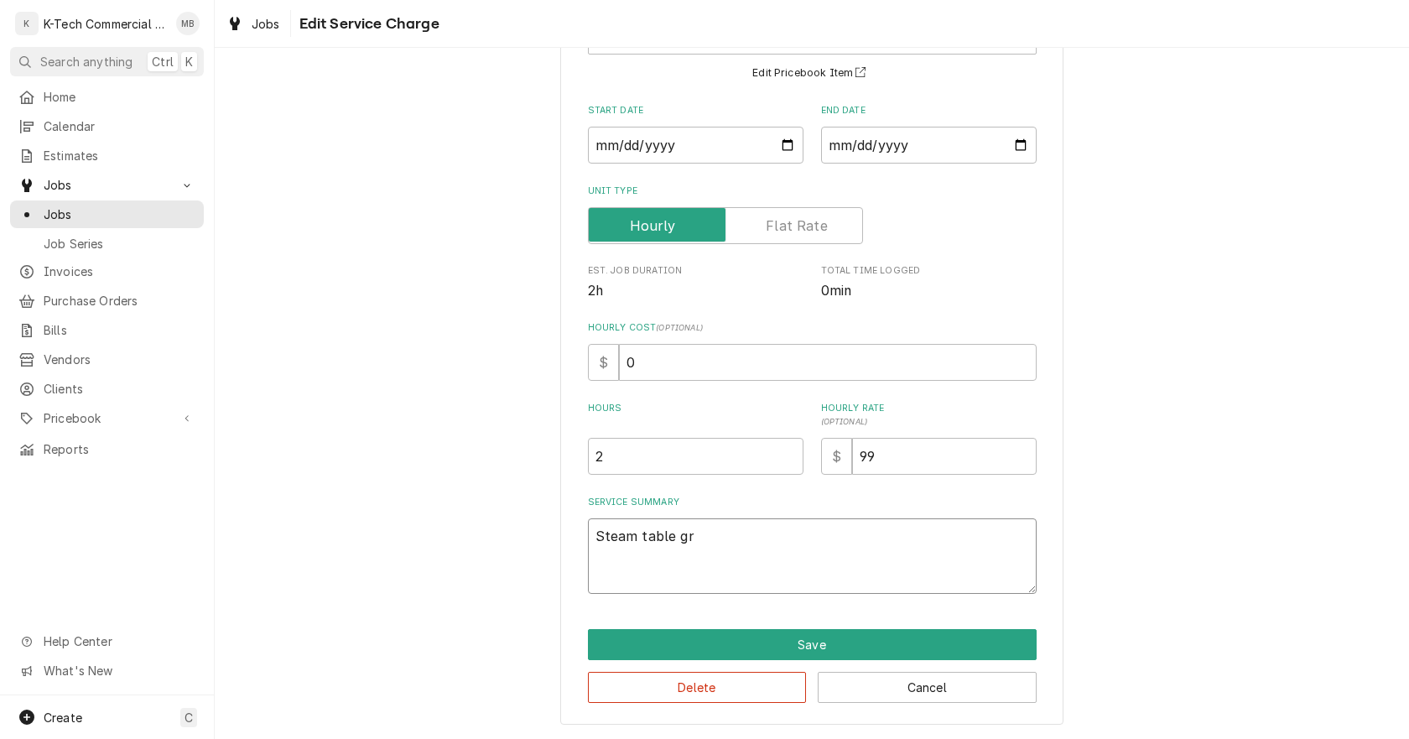
type textarea "Steam table gri"
type textarea "x"
type textarea "Steam table gril"
type textarea "x"
type textarea "Steam table grill"
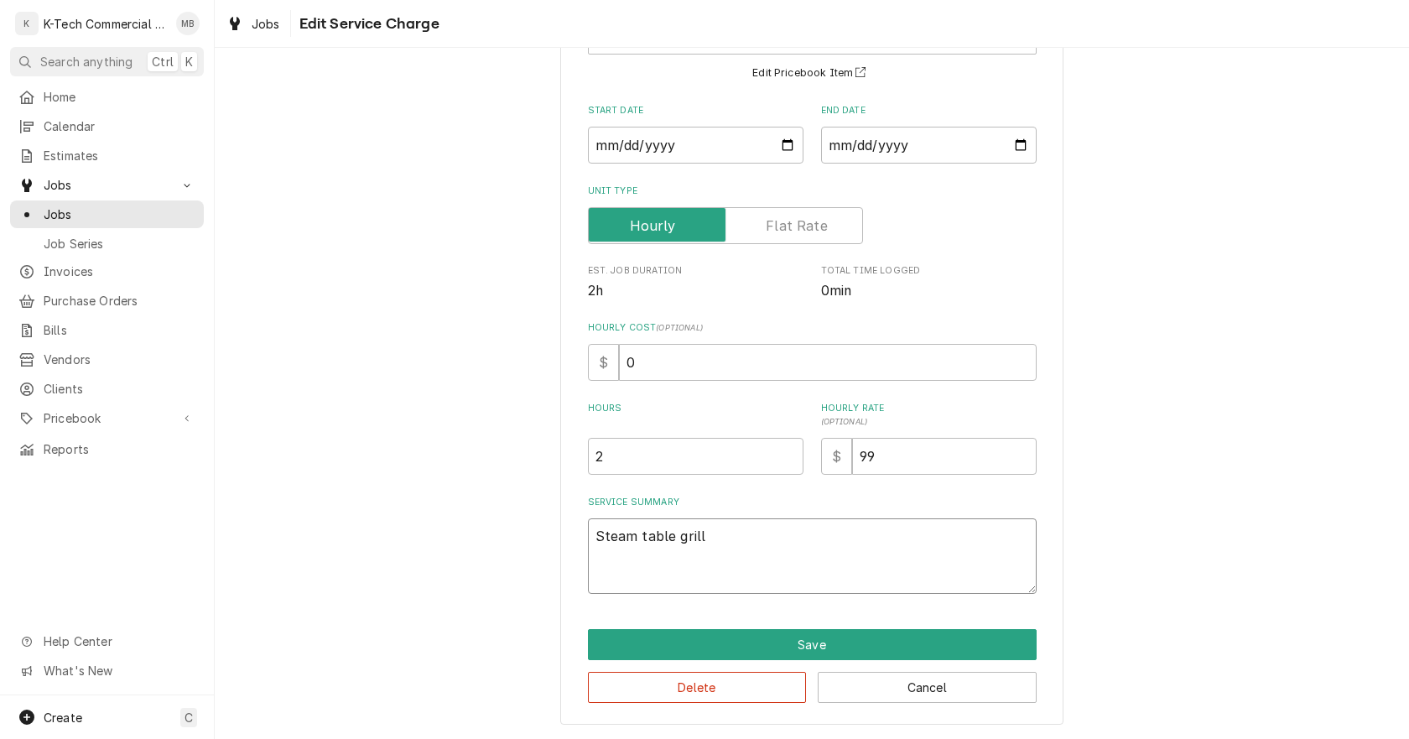
type textarea "x"
type textarea "Steam table grill"
type textarea "x"
type textarea "Steam table grill s"
type textarea "x"
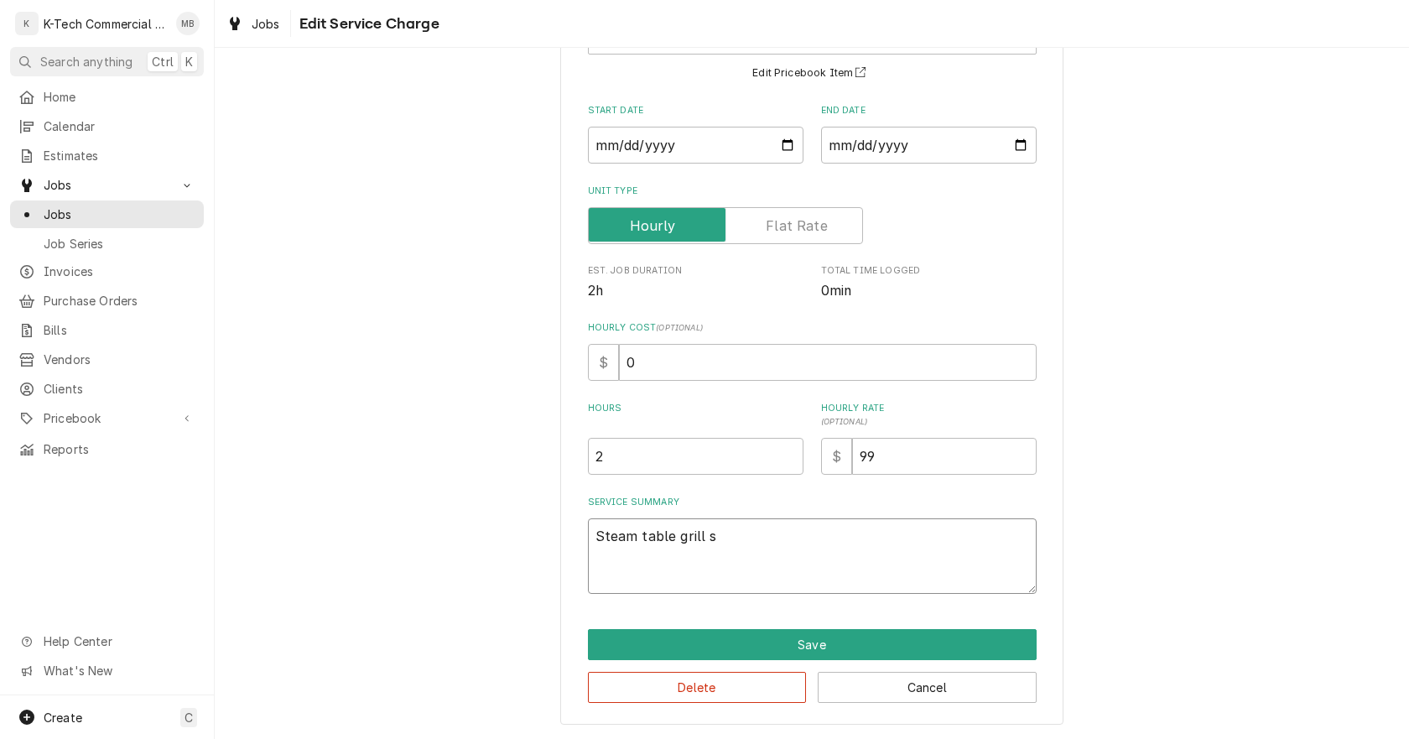
type textarea "Steam table grill st"
type textarea "x"
type textarea "Steam table grill sta"
type textarea "x"
type textarea "Steam table grill stat"
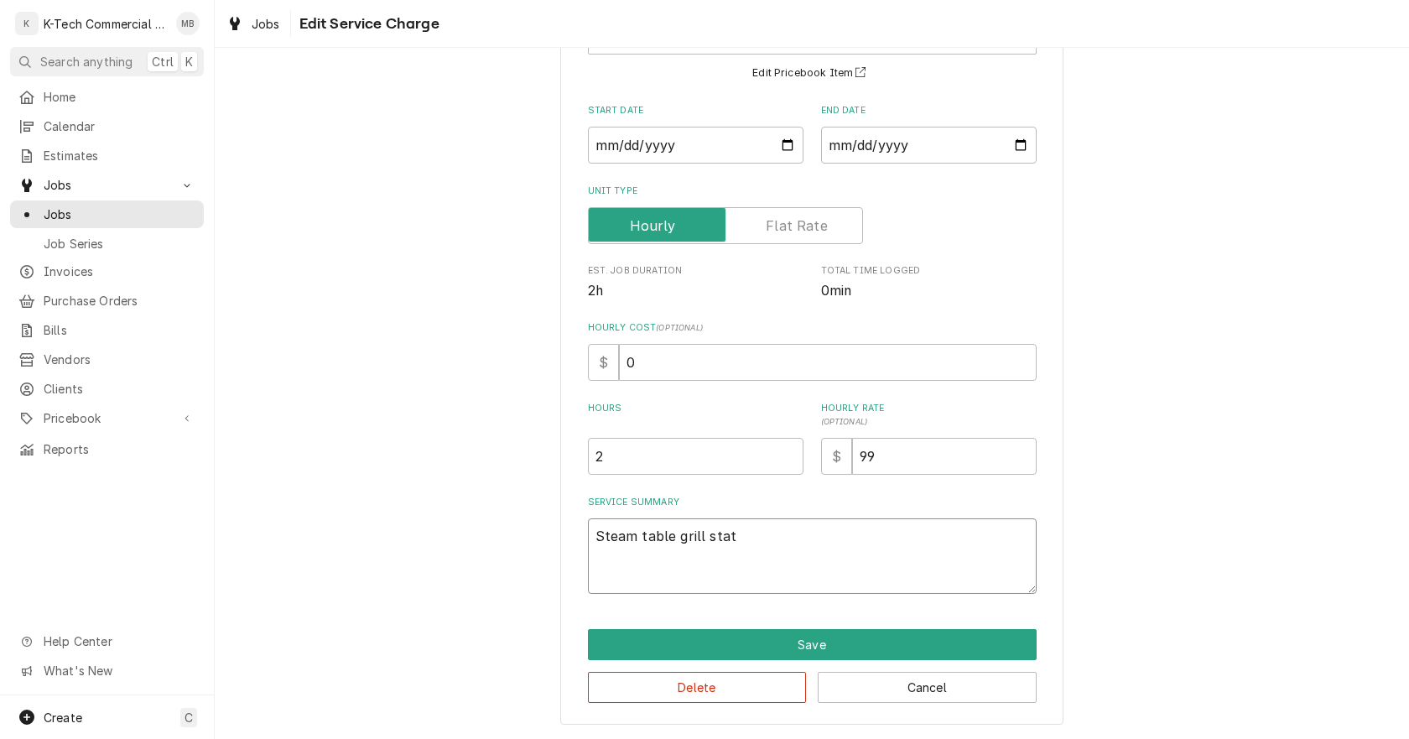
type textarea "x"
type textarea "Steam table grill stati"
type textarea "x"
type textarea "Steam table grill statio"
type textarea "x"
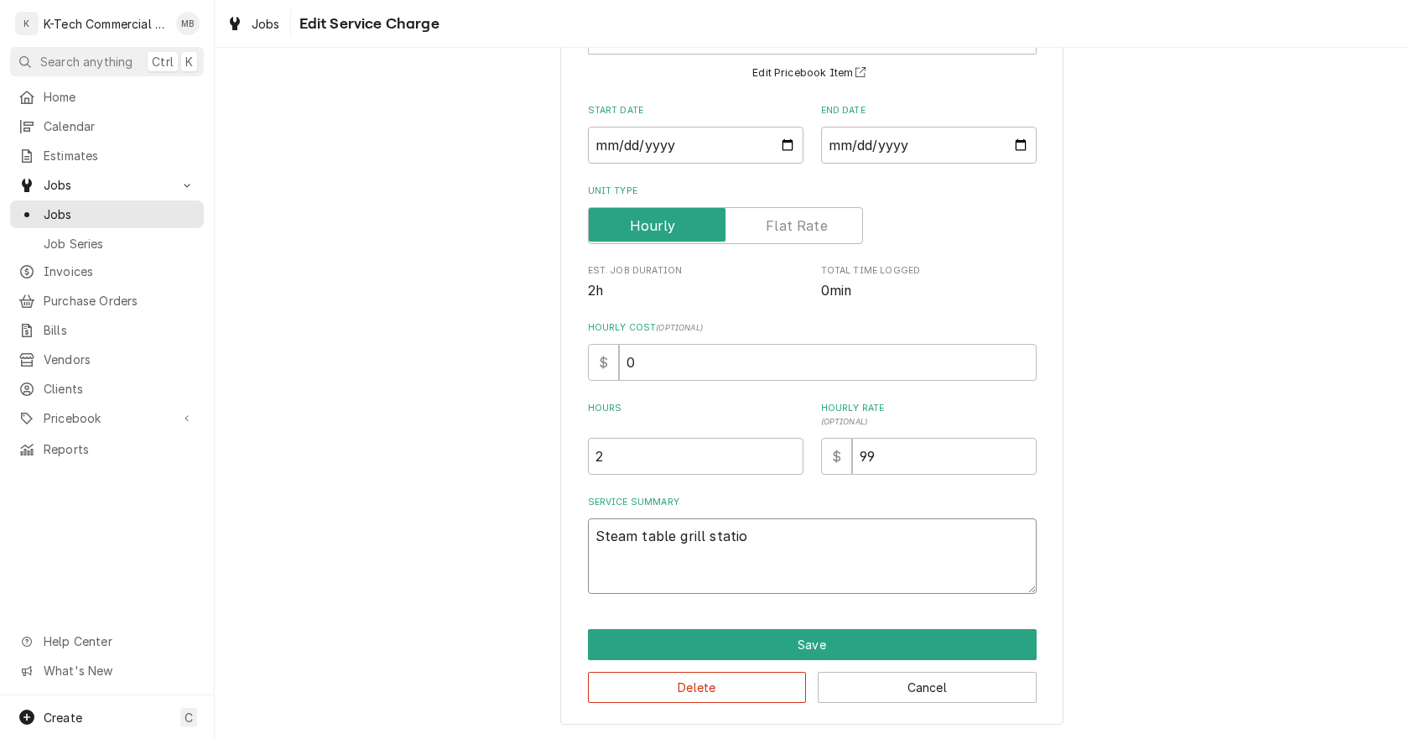
type textarea "Steam table grill station"
type textarea "x"
type textarea "Steam table grill station"
type textarea "x"
type textarea "Steam table grill station w"
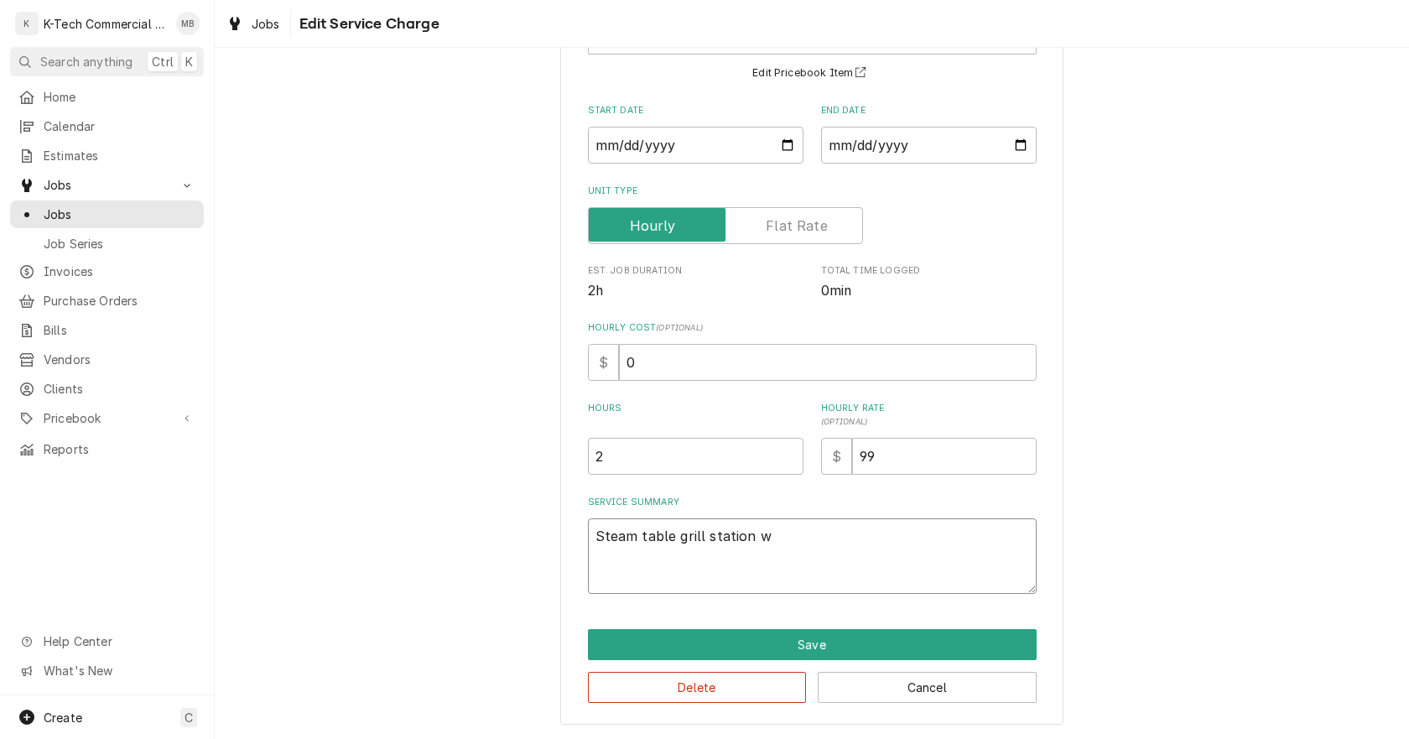
type textarea "x"
type textarea "Steam table grill station wa"
type textarea "x"
type textarea "Steam table grill station was"
type textarea "x"
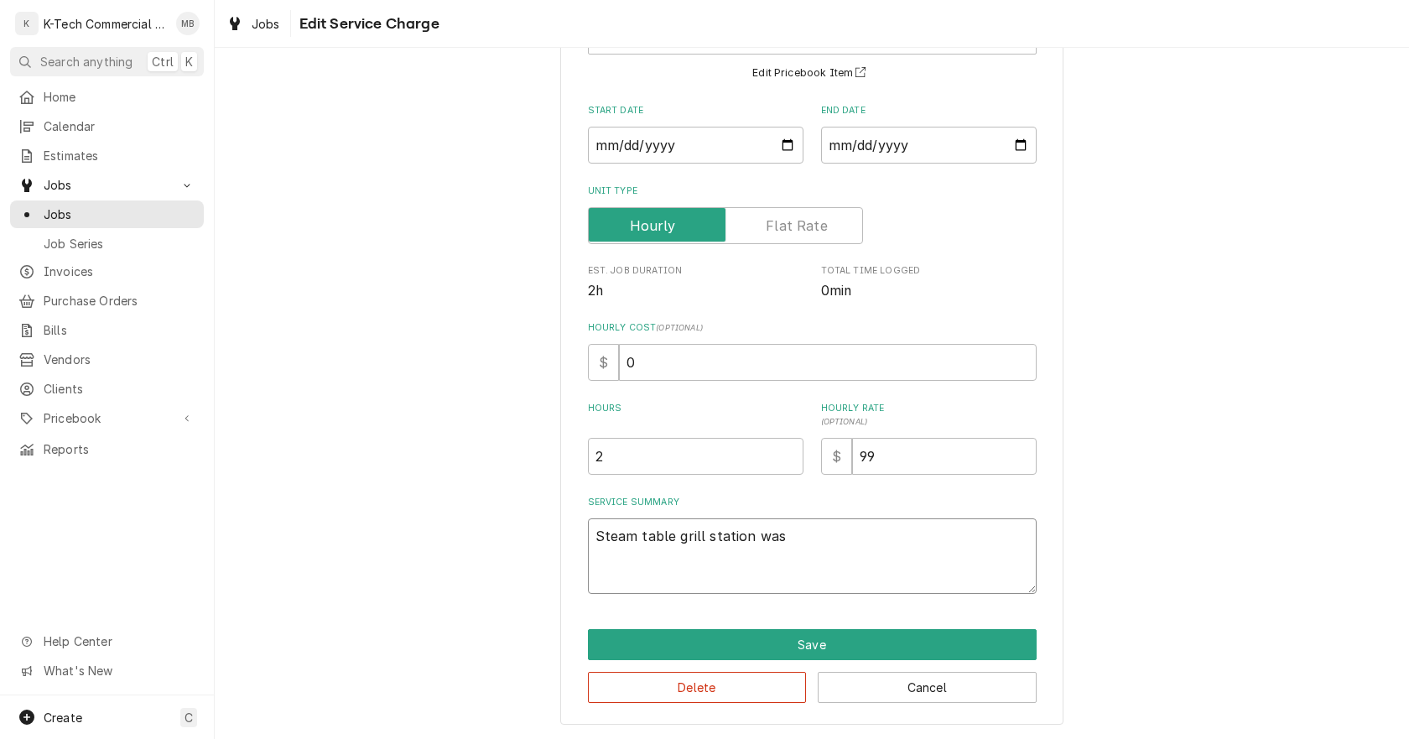
type textarea "Steam table grill station was"
type textarea "x"
type textarea "Steam table grill station was n"
type textarea "x"
type textarea "Steam table grill station was no"
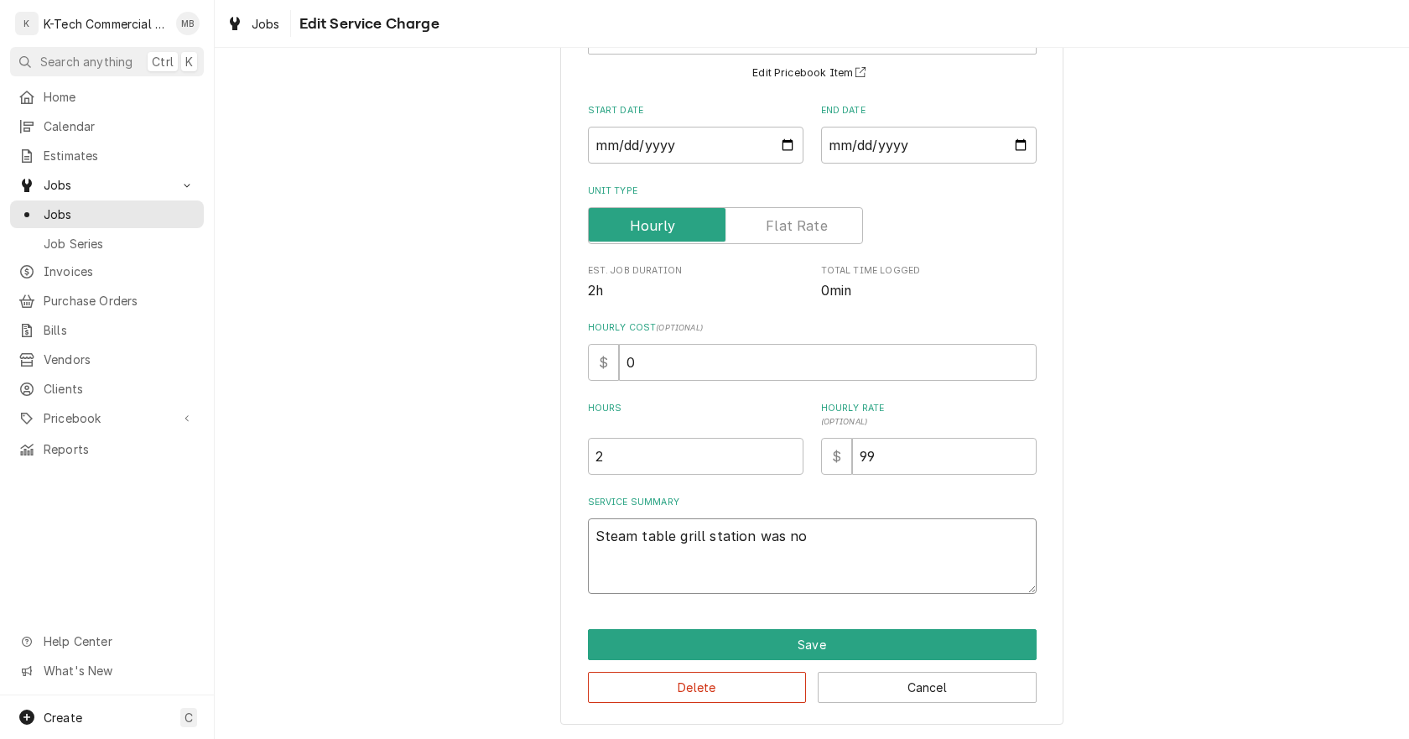
type textarea "x"
type textarea "Steam table grill station was not"
type textarea "x"
type textarea "Steam table grill station was not"
type textarea "x"
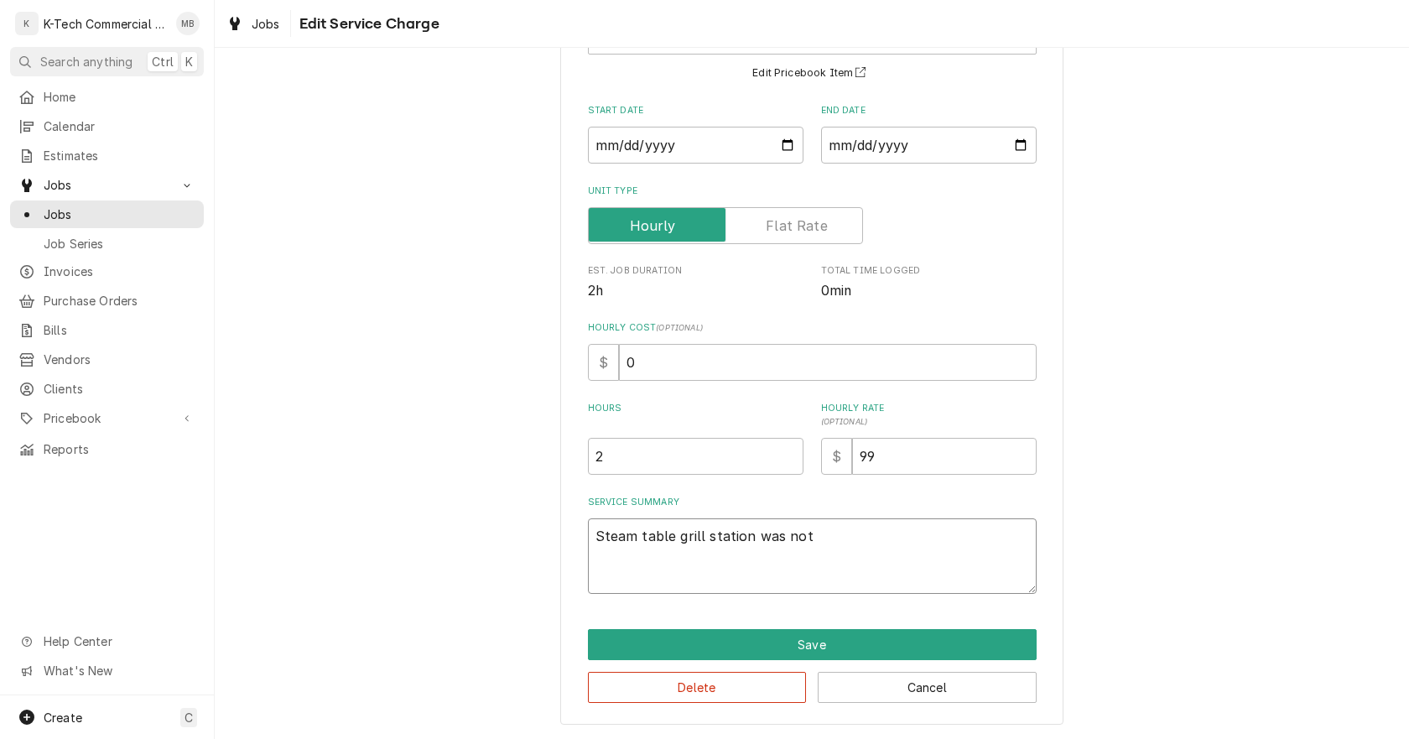
type textarea "Steam table grill station was not w"
type textarea "x"
type textarea "Steam table grill station was not wo"
type textarea "x"
type textarea "Steam table grill station was not wor"
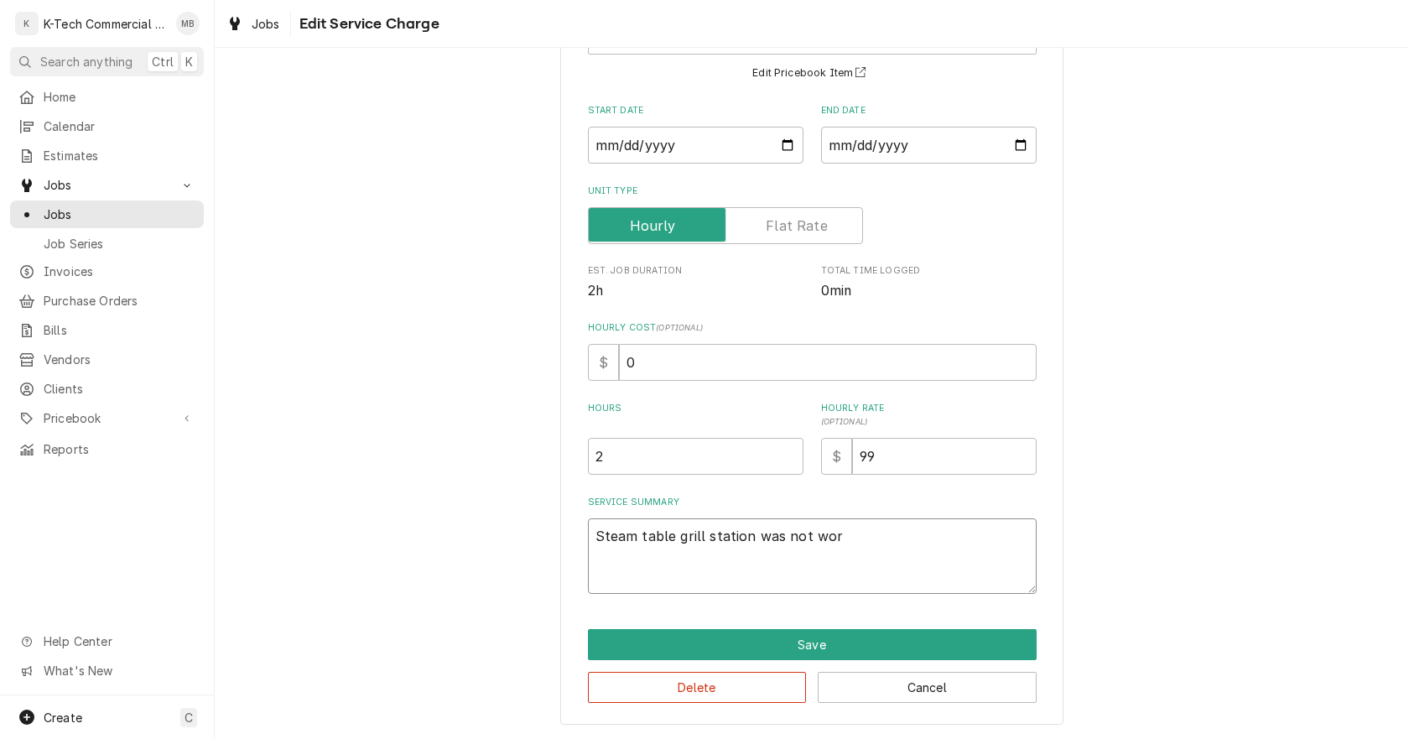
type textarea "x"
type textarea "Steam table grill station was not work"
type textarea "x"
type textarea "Steam table grill station was not worki"
type textarea "x"
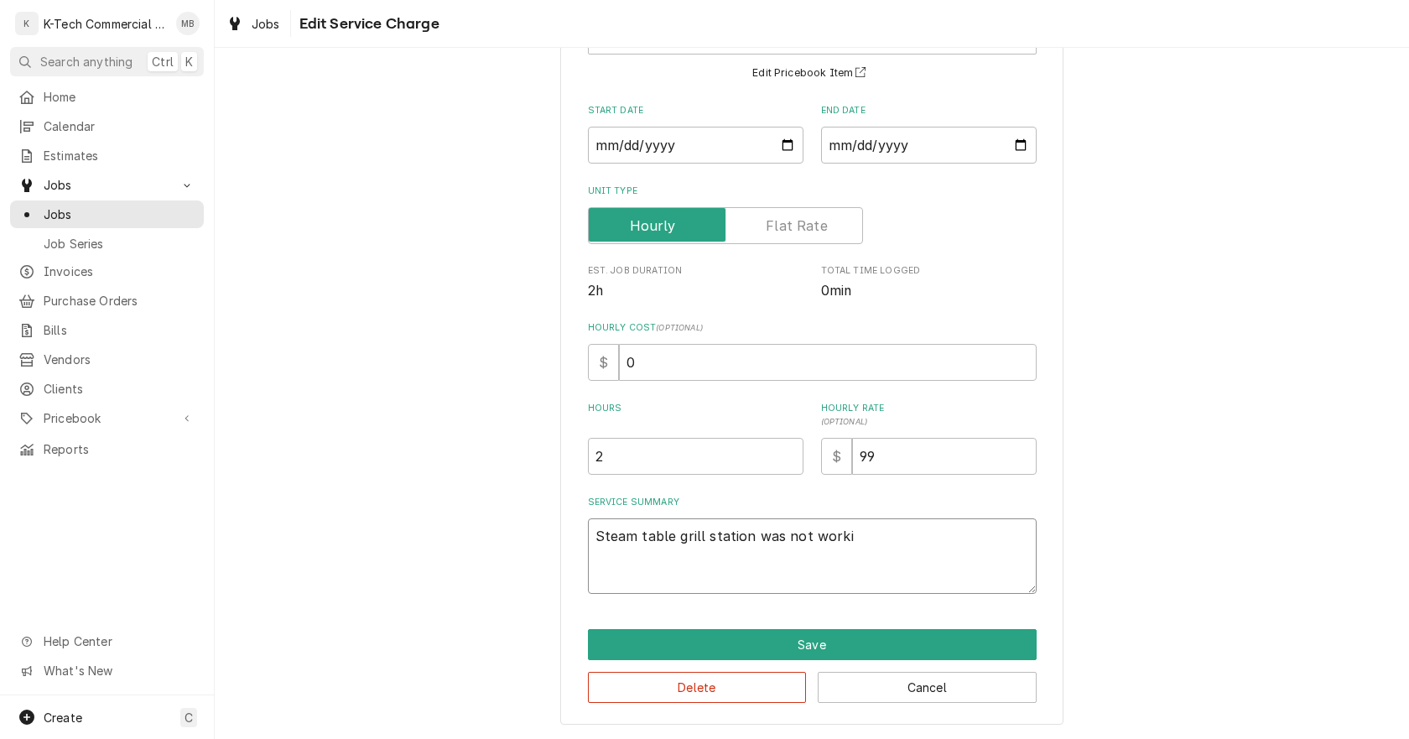
type textarea "Steam table grill station was not workin"
type textarea "x"
type textarea "Steam table grill station was not working"
type textarea "x"
type textarea "Steam table grill station was not working,"
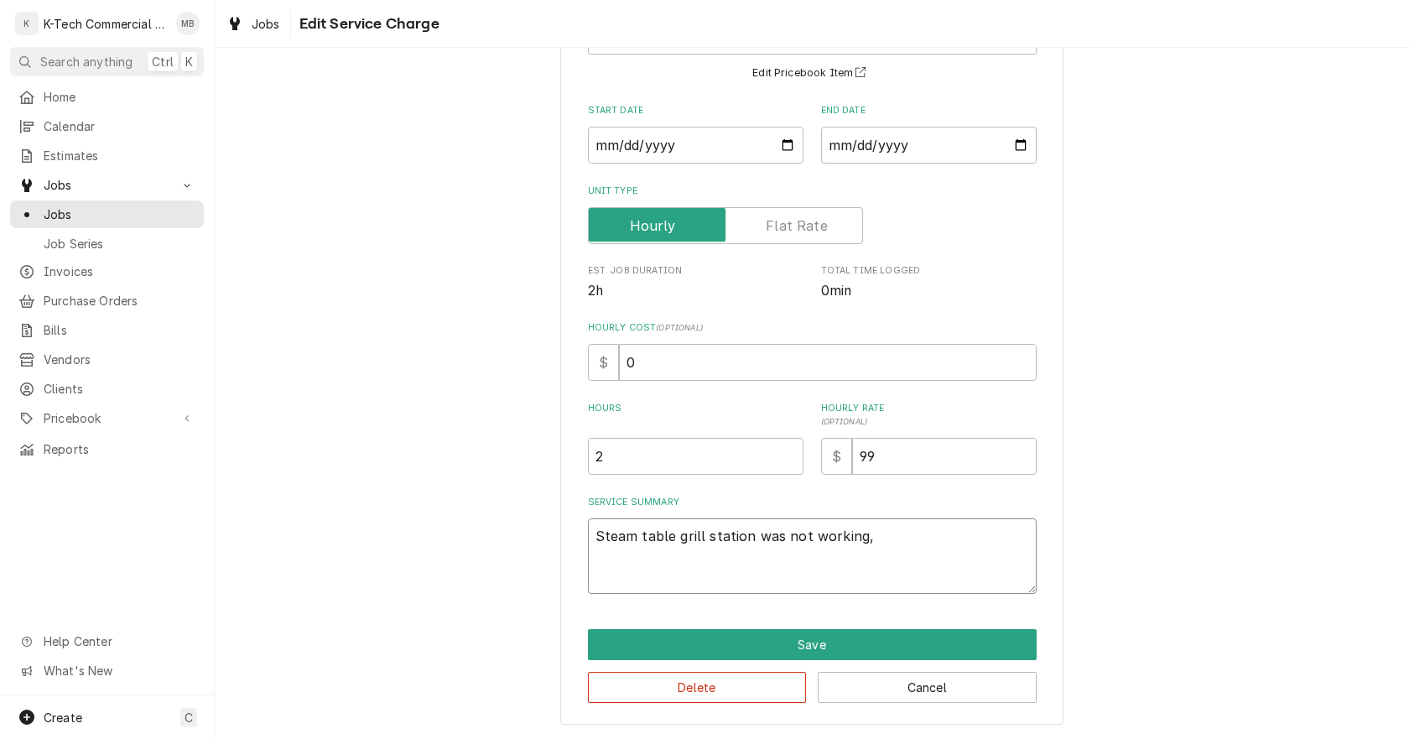
type textarea "x"
type textarea "Steam table grill station was not working,"
type textarea "x"
type textarea "Steam table grill station was not working, i"
type textarea "x"
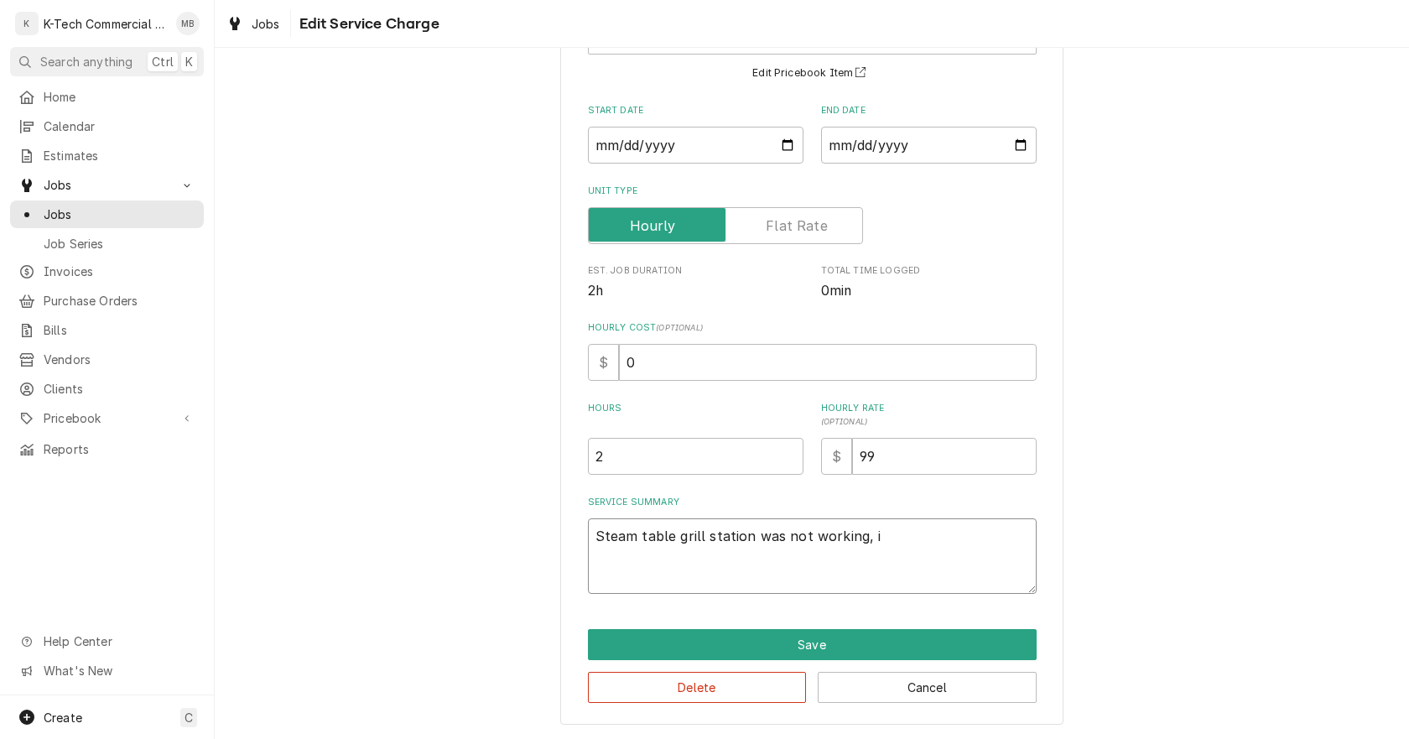
type textarea "Steam table grill station was not working, in"
type textarea "x"
type textarea "Steam table grill station was not working, ins"
type textarea "x"
type textarea "Steam table grill station was not working, insp"
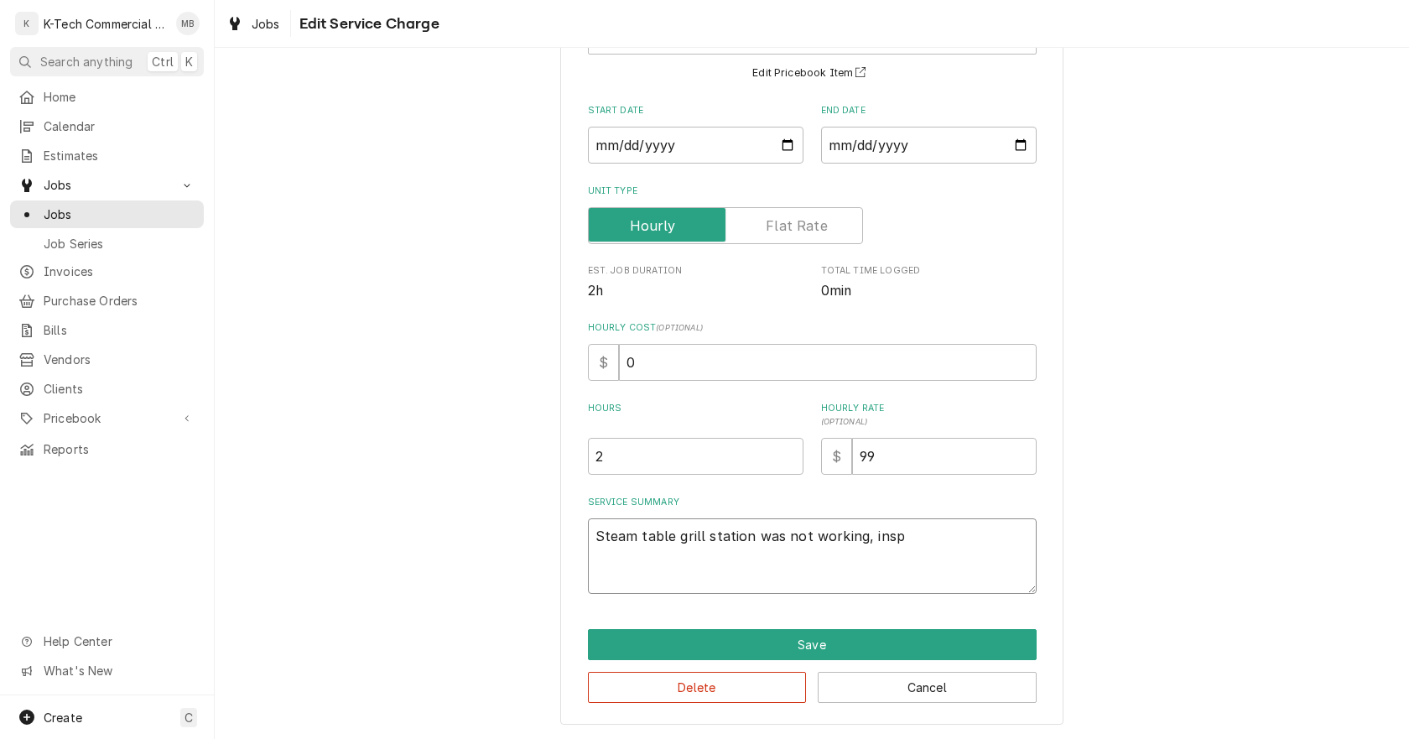
type textarea "x"
type textarea "Steam table grill station was not working, inspe"
type textarea "x"
type textarea "Steam table grill station was not working, inspec"
type textarea "x"
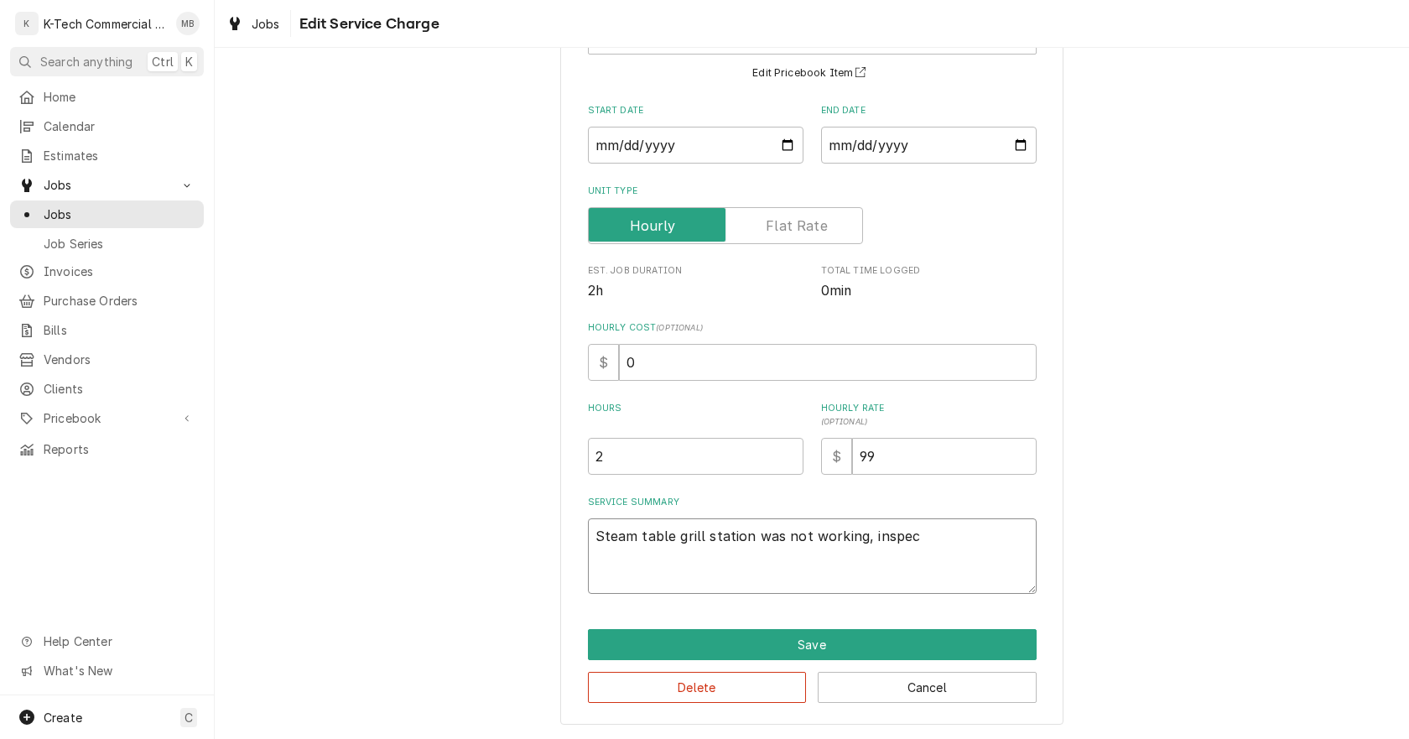
type textarea "Steam table grill station was not working, inspect"
type textarea "x"
type textarea "Steam table grill station was not working, inspect"
type textarea "x"
type textarea "Steam table grill station was not working, inspect t"
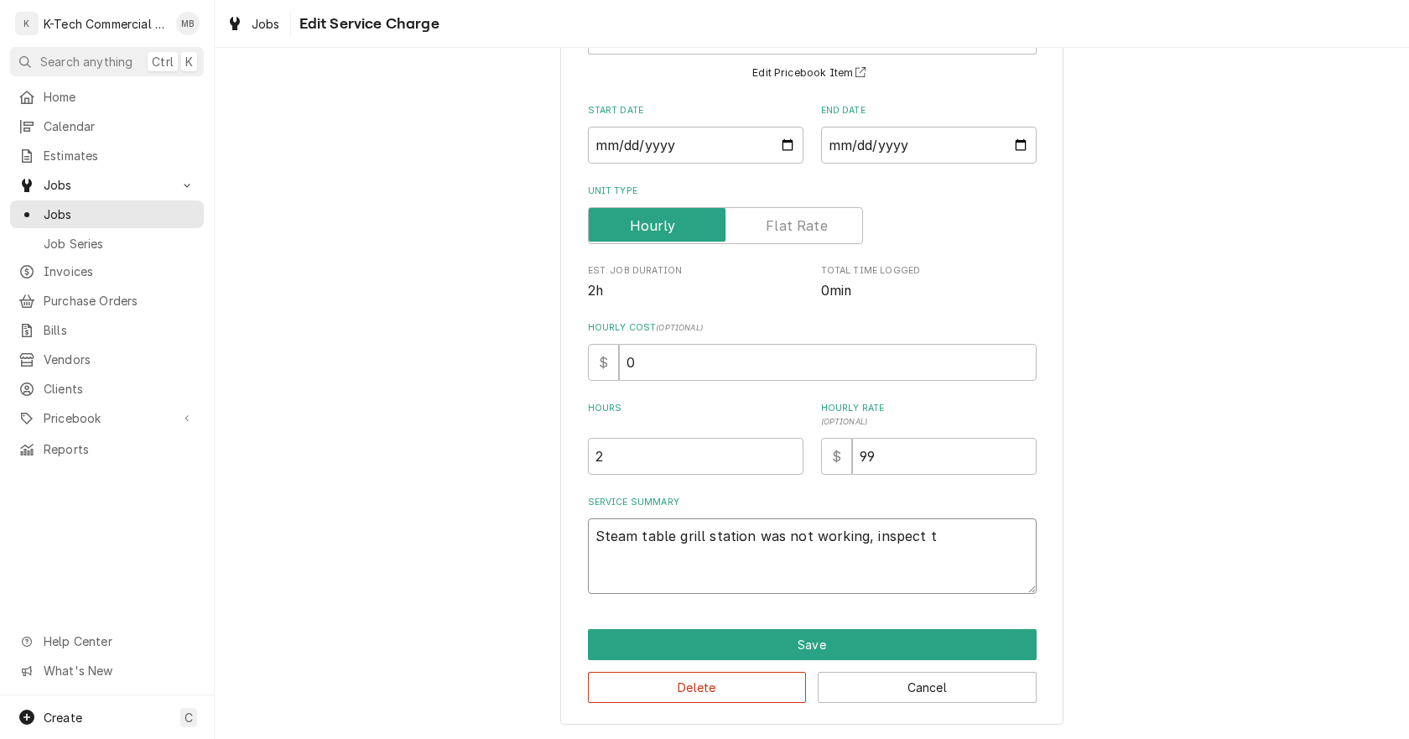
type textarea "x"
type textarea "Steam table grill station was not working, inspect th"
type textarea "x"
type textarea "Steam table grill station was not working, inspect the"
type textarea "x"
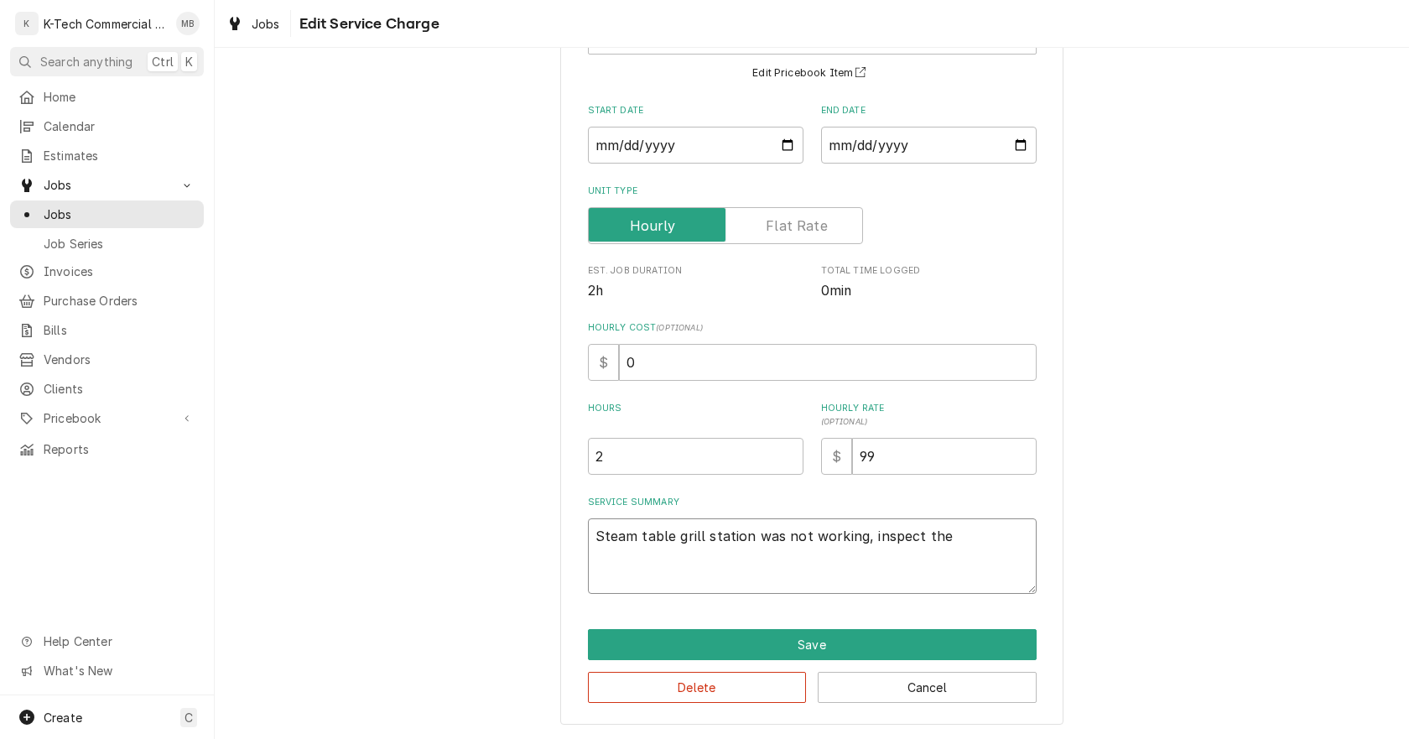
type textarea "Steam table grill station was not working, inspect the"
type textarea "x"
type textarea "Steam table grill station was not working, inspect the u"
type textarea "x"
type textarea "Steam table grill station was not working, inspect the un"
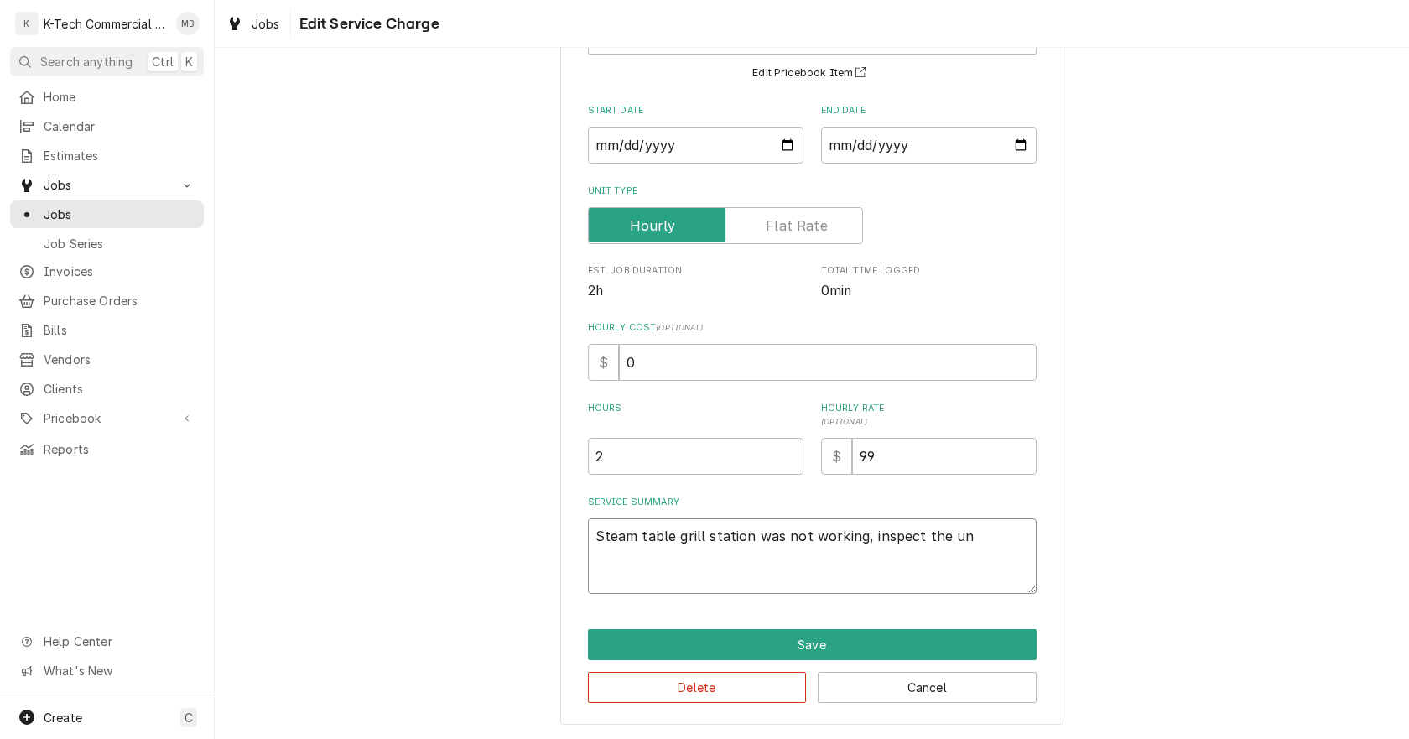
type textarea "x"
type textarea "Steam table grill station was not working, inspect the uni"
type textarea "x"
type textarea "Steam table grill station was not working, inspect the unit"
type textarea "x"
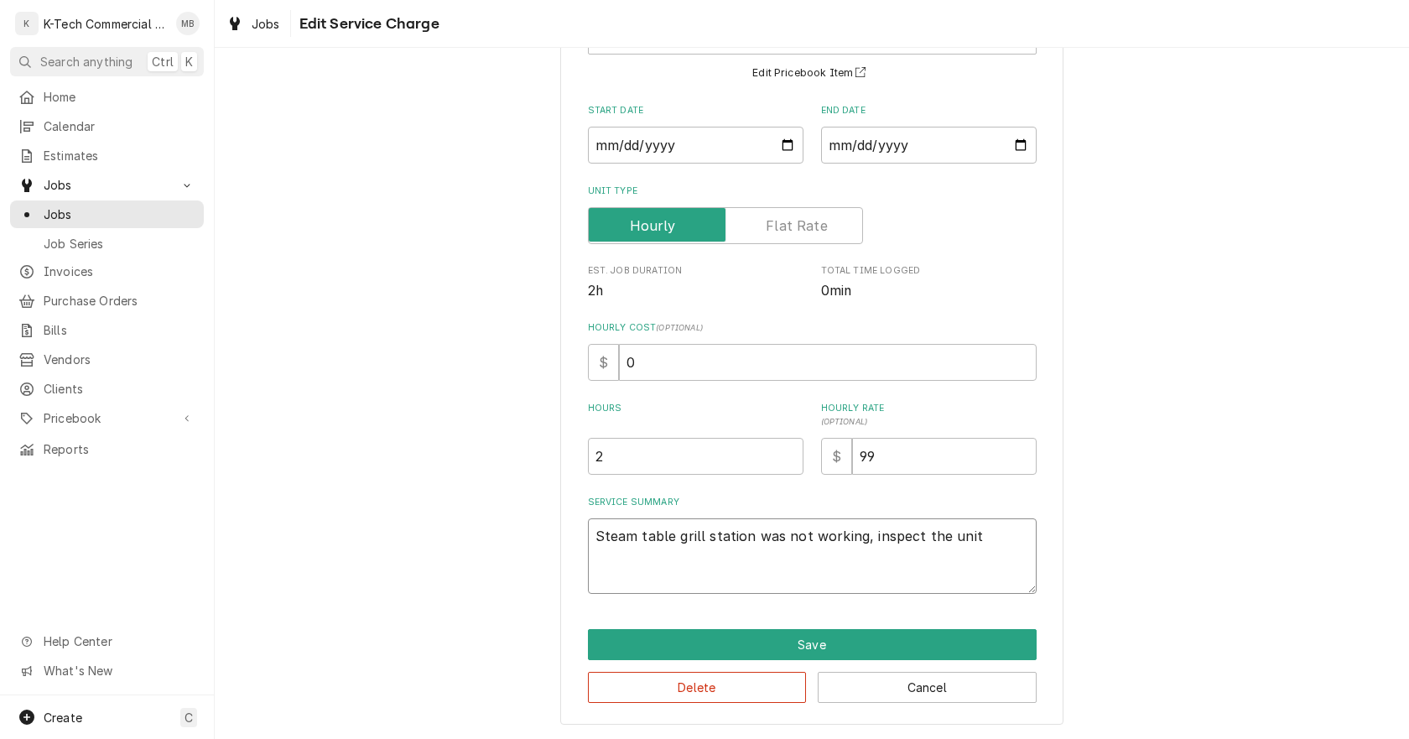
type textarea "Steam table grill station was not working, inspect the unit"
type textarea "x"
type textarea "Steam table grill station was not working, inspect the unit a"
type textarea "x"
type textarea "Steam table grill station was not working, inspect the unit an"
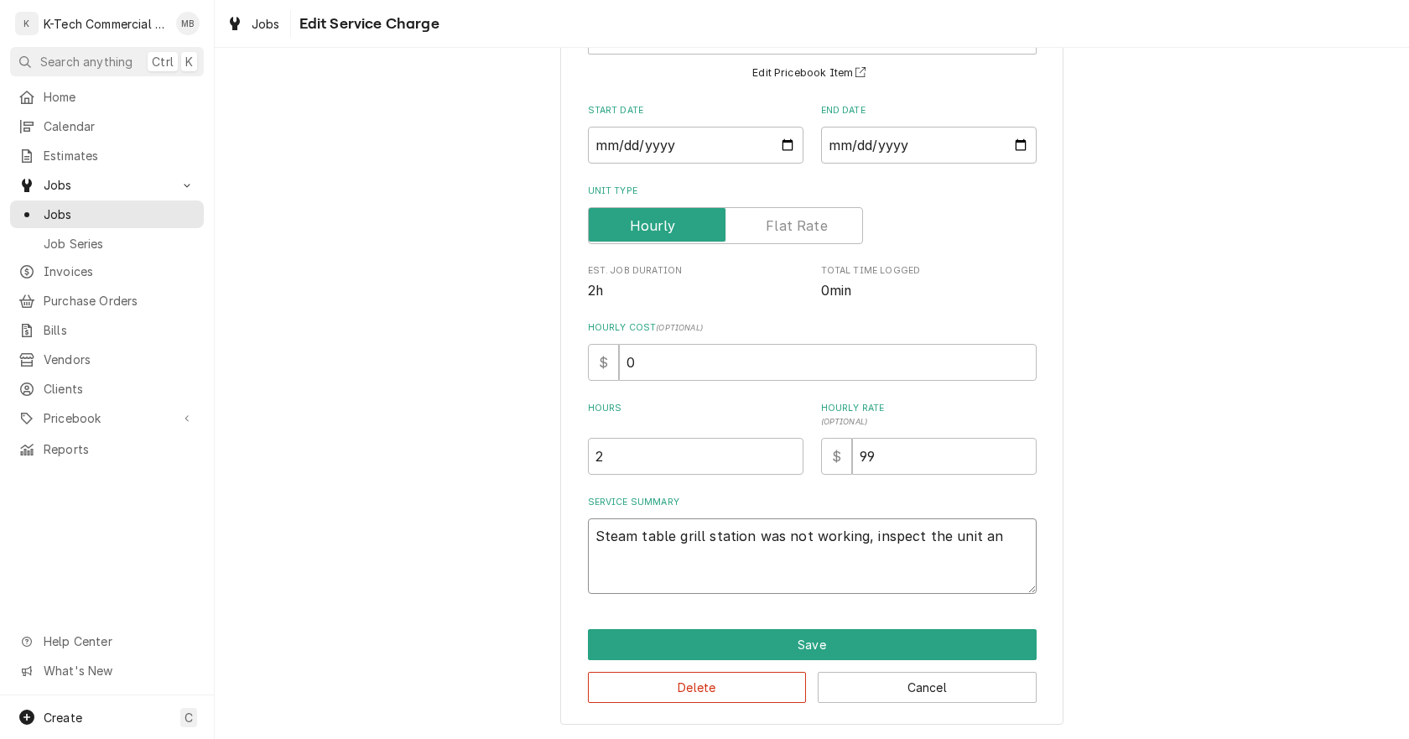
type textarea "x"
type textarea "Steam table grill station was not working, inspect the unit and"
type textarea "x"
type textarea "Steam table grill station was not working, inspect the unit and"
type textarea "x"
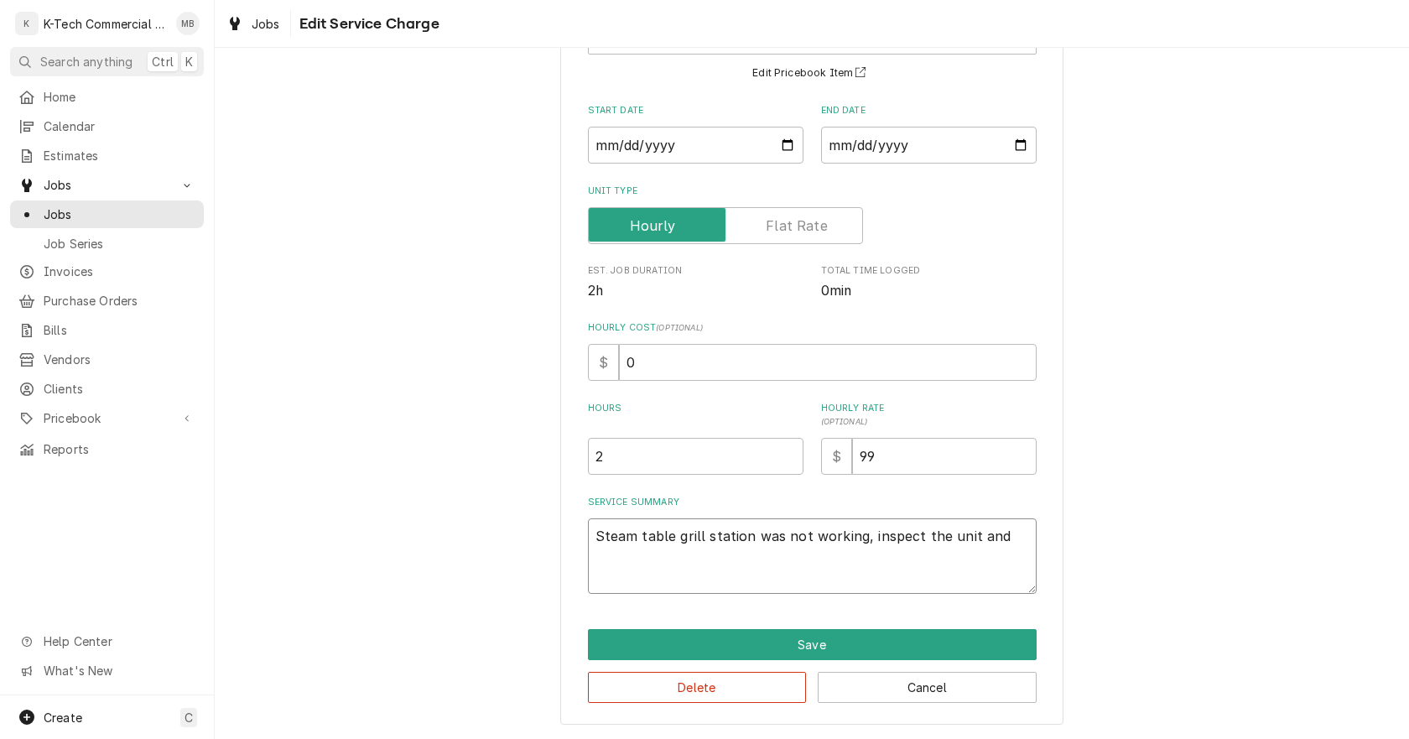
type textarea "Steam table grill station was not working, inspect the unit and f"
type textarea "x"
type textarea "Steam table grill station was not working, inspect the unit and fo"
type textarea "x"
type textarea "Steam table grill station was not working, inspect the unit and fou"
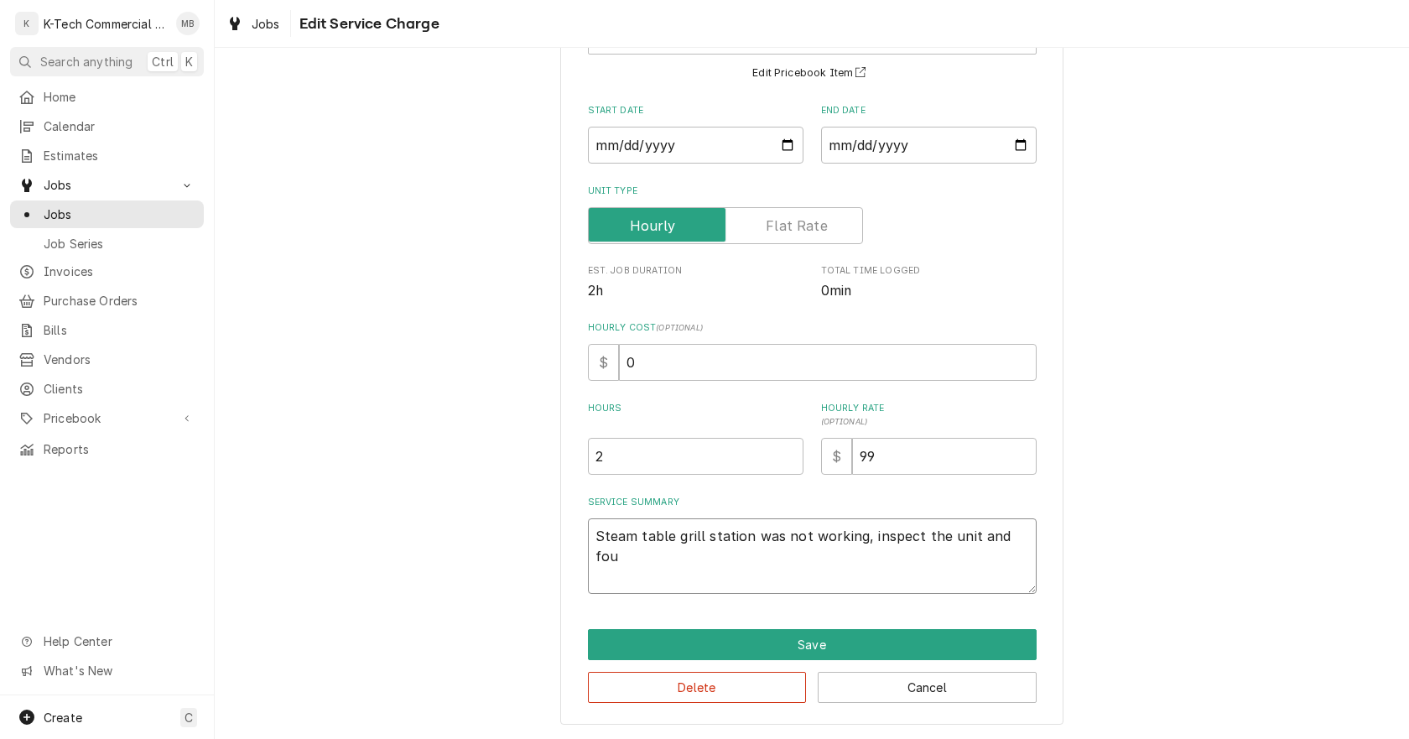
type textarea "x"
type textarea "Steam table grill station was not working, inspect the unit and foun"
type textarea "x"
type textarea "Steam table grill station was not working, inspect the unit and found"
type textarea "x"
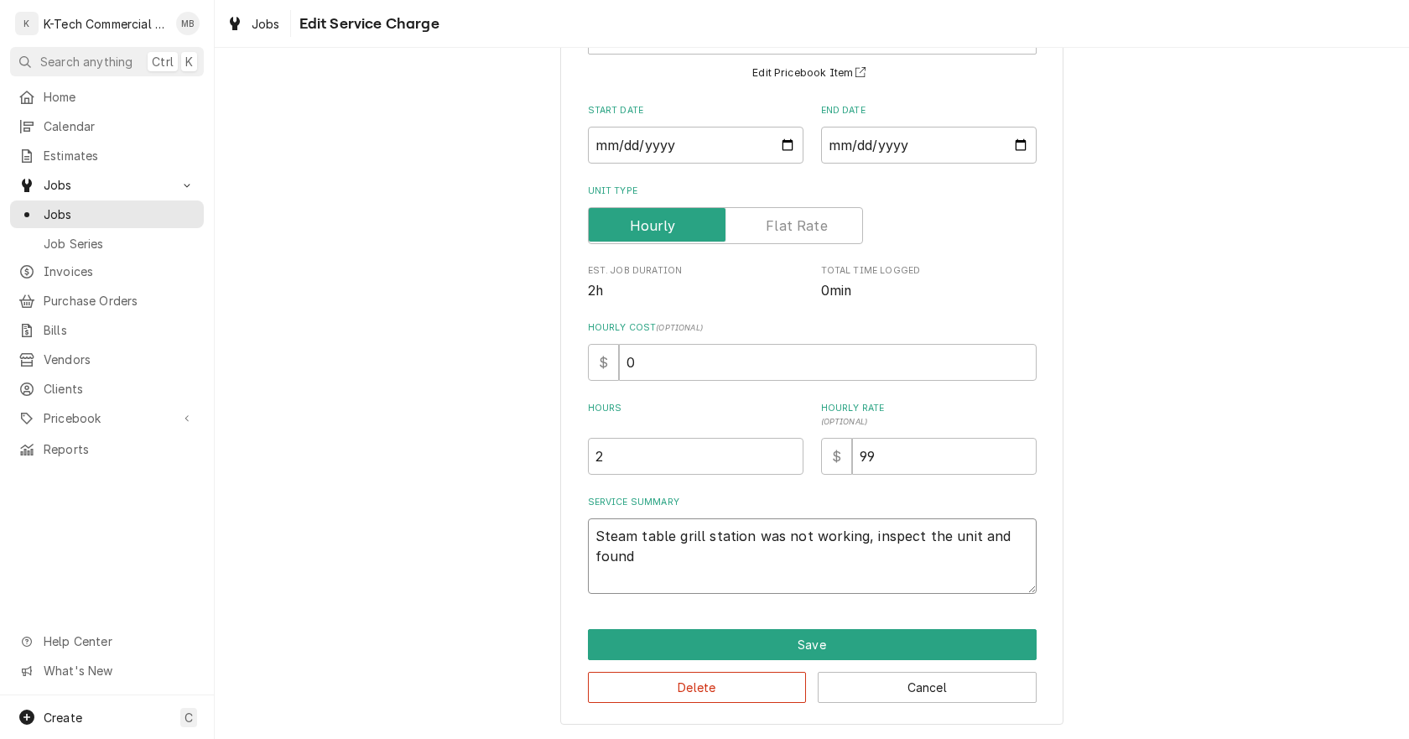
type textarea "Steam table grill station was not working, inspect the unit and found"
type textarea "x"
type textarea "Steam table grill station was not working, inspect the unit and found a"
type textarea "x"
type textarea "Steam table grill station was not working, inspect the unit and found a"
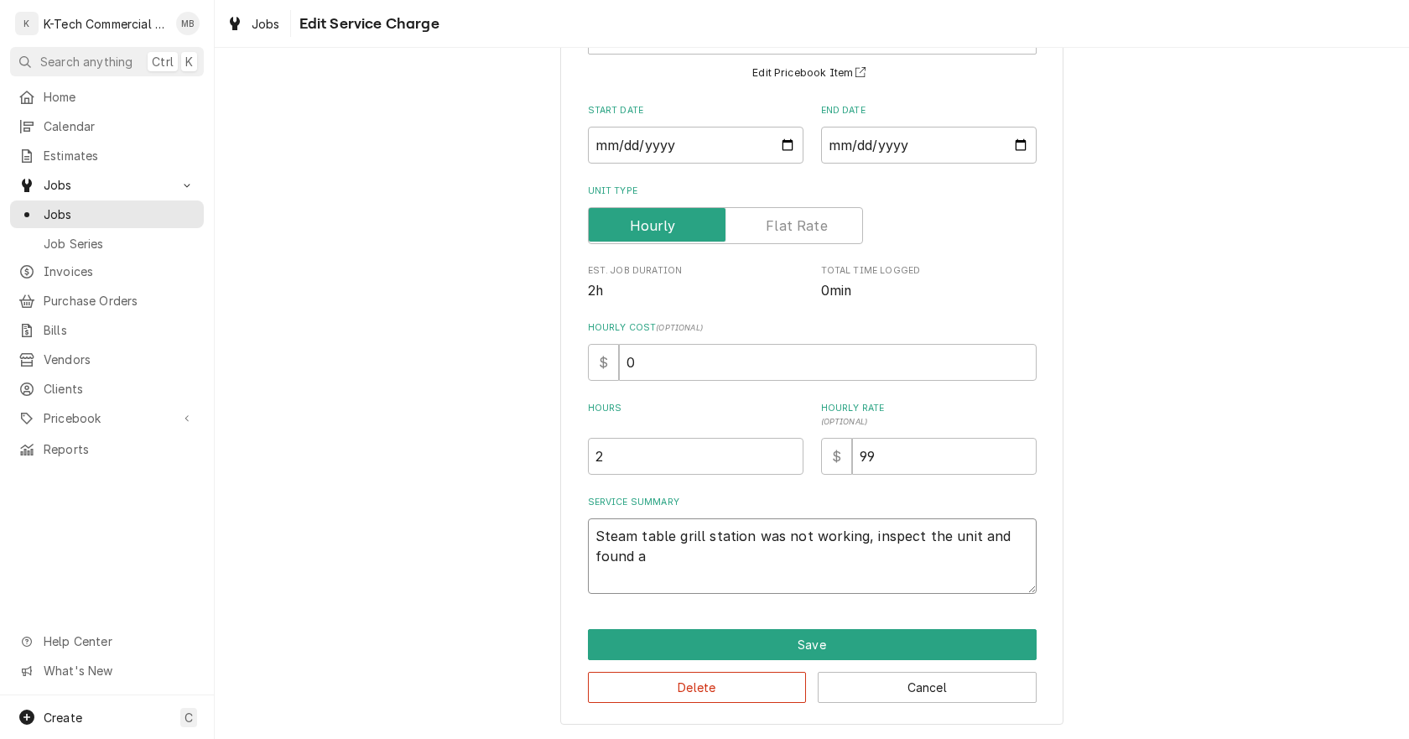
type textarea "x"
type textarea "Steam table grill station was not working, inspect the unit and found a b"
type textarea "x"
type textarea "Steam table grill station was not working, inspect the unit and found a bu"
type textarea "x"
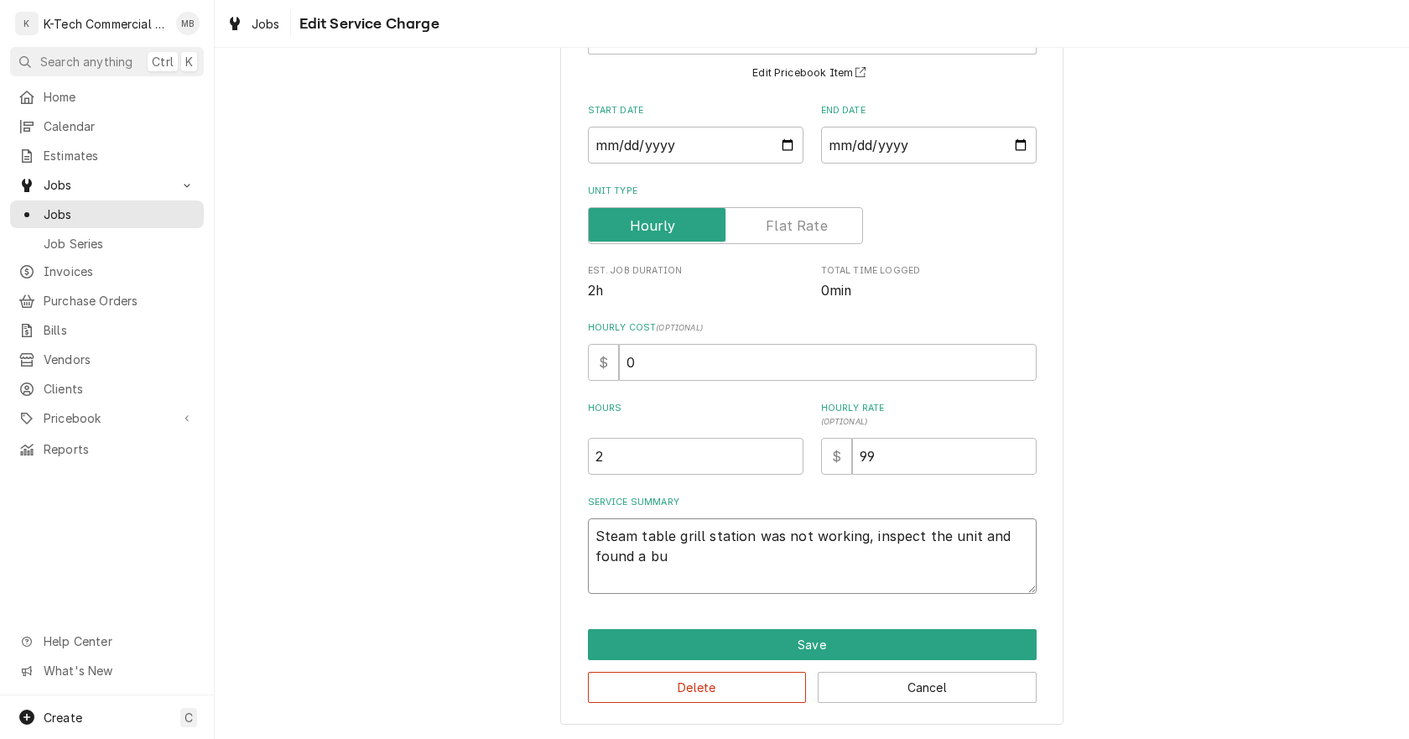
type textarea "Steam table grill station was not working, inspect the unit and found a bur"
type textarea "x"
type textarea "Steam table grill station was not working, inspect the unit and found a burn"
type textarea "x"
type textarea "Steam table grill station was not working, inspect the unit and found a burnt"
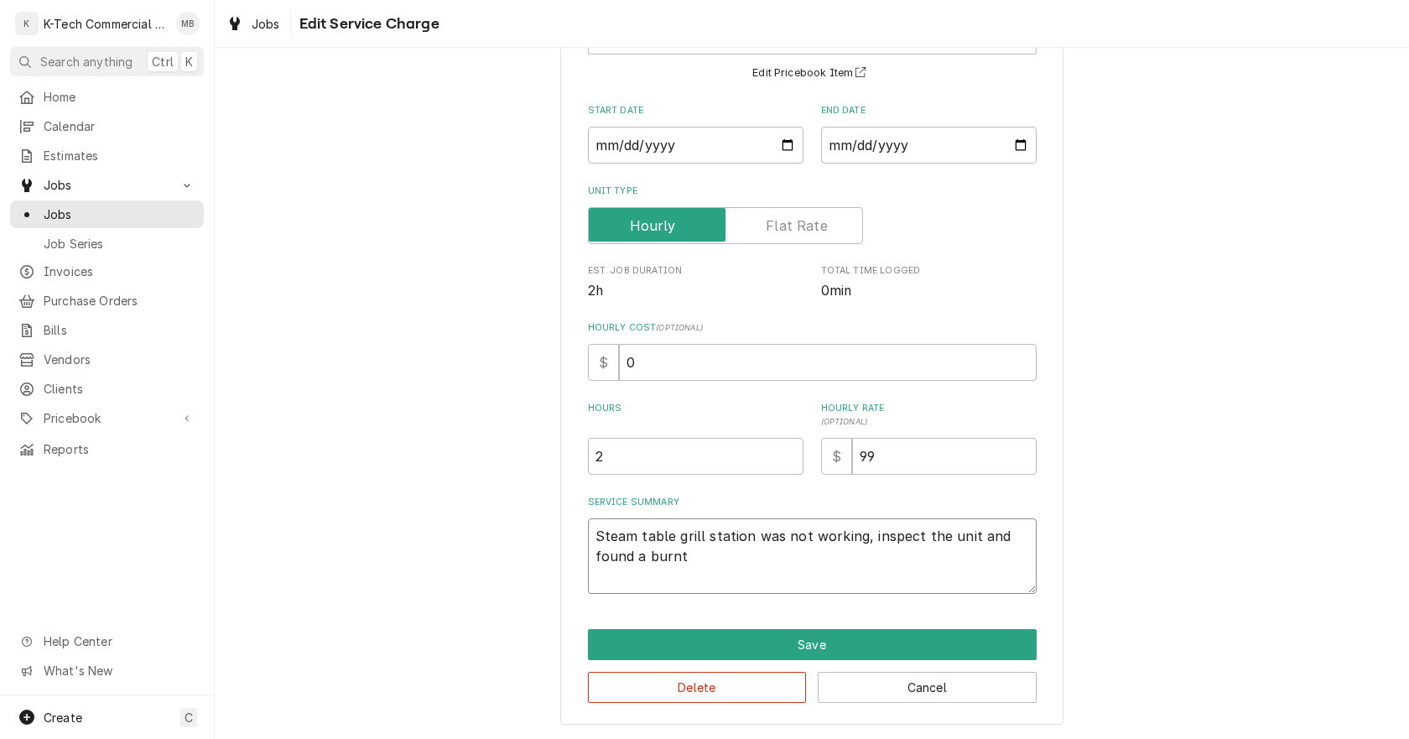
type textarea "x"
type textarea "Steam table grill station was not working, inspect the unit and found a burnt"
type textarea "x"
type textarea "Steam table grill station was not working, inspect the unit and found a burnt o"
type textarea "x"
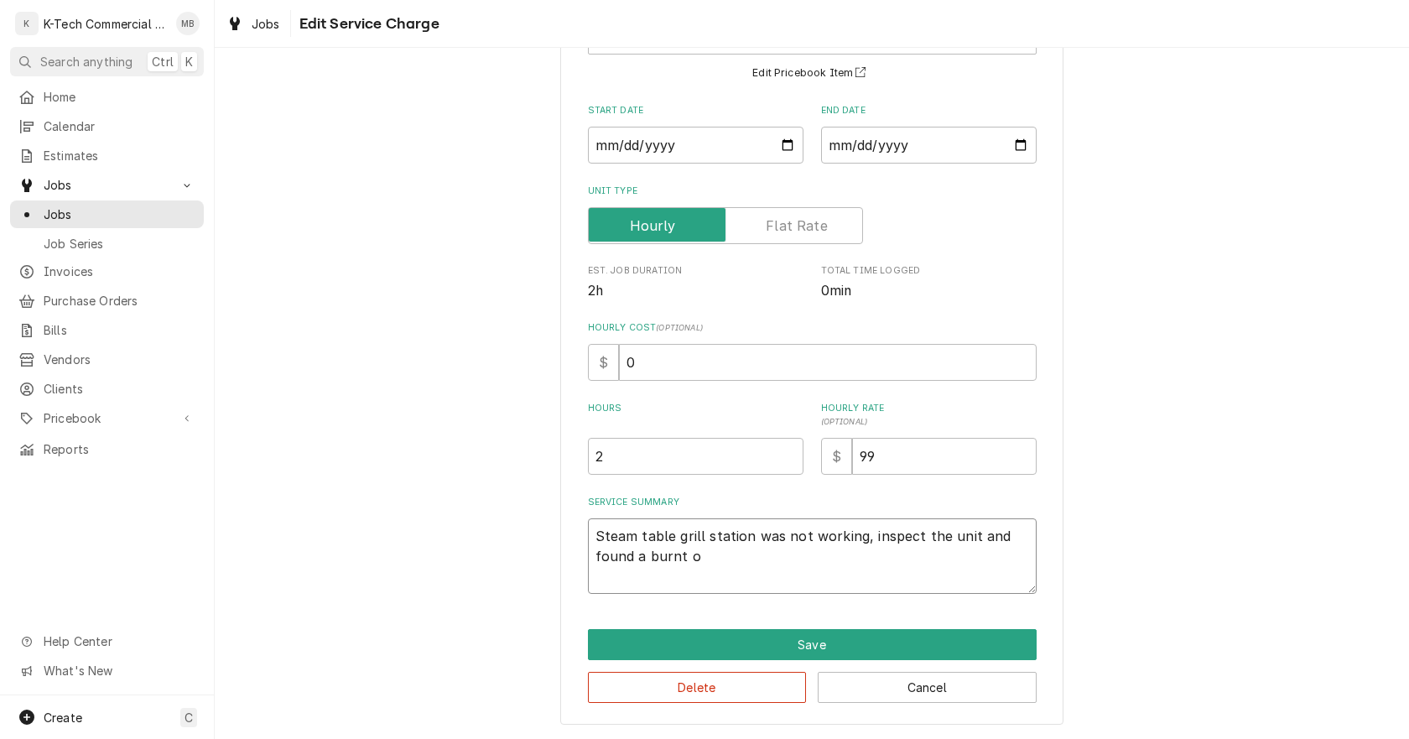
type textarea "Steam table grill station was not working, inspect the unit and found a burnt ou"
type textarea "x"
type textarea "Steam table grill station was not working, inspect the unit and found a burnt o…"
type textarea "x"
type textarea "Steam table grill station was not working, inspect the unit and found a burnt o…"
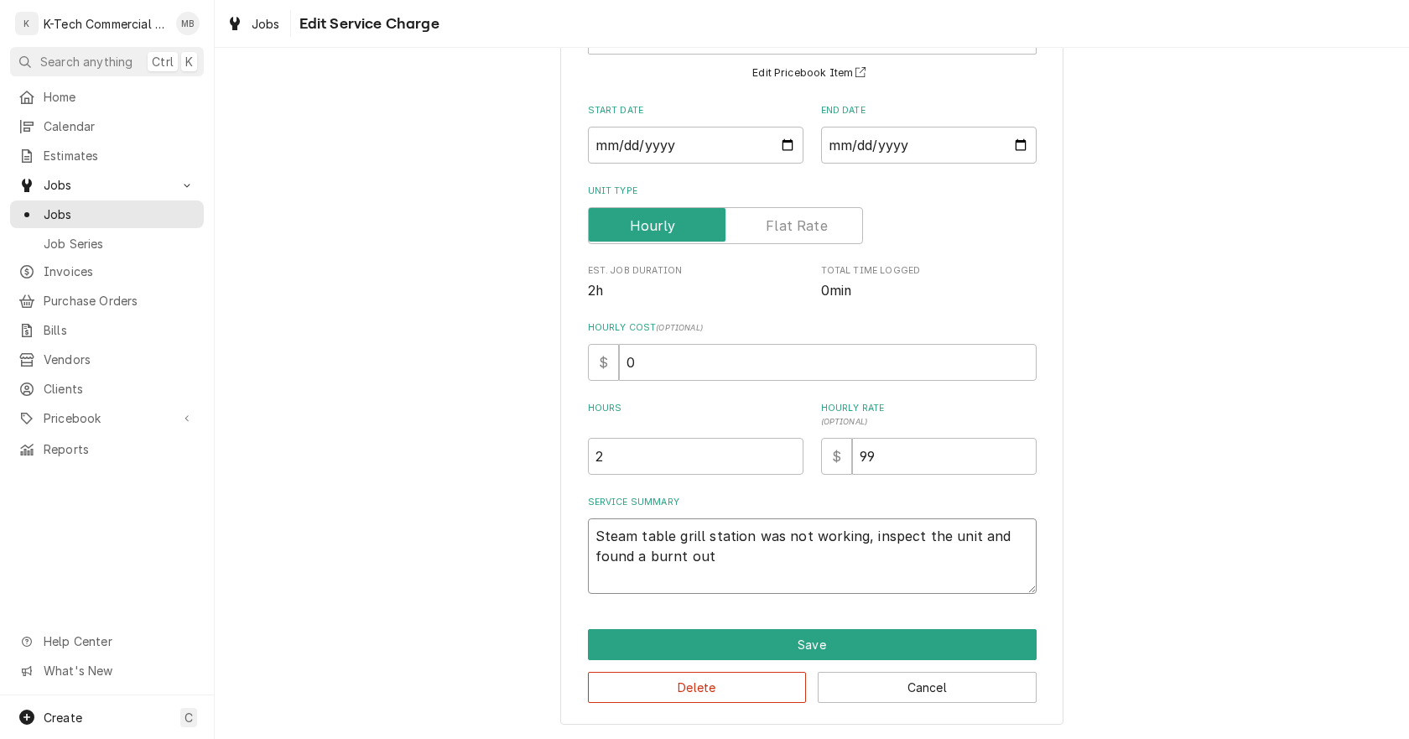
type textarea "x"
type textarea "Steam table grill station was not working, inspect the unit and found a burnt o…"
type textarea "x"
type textarea "Steam table grill station was not working, inspect the unit and found a burnt o…"
type textarea "x"
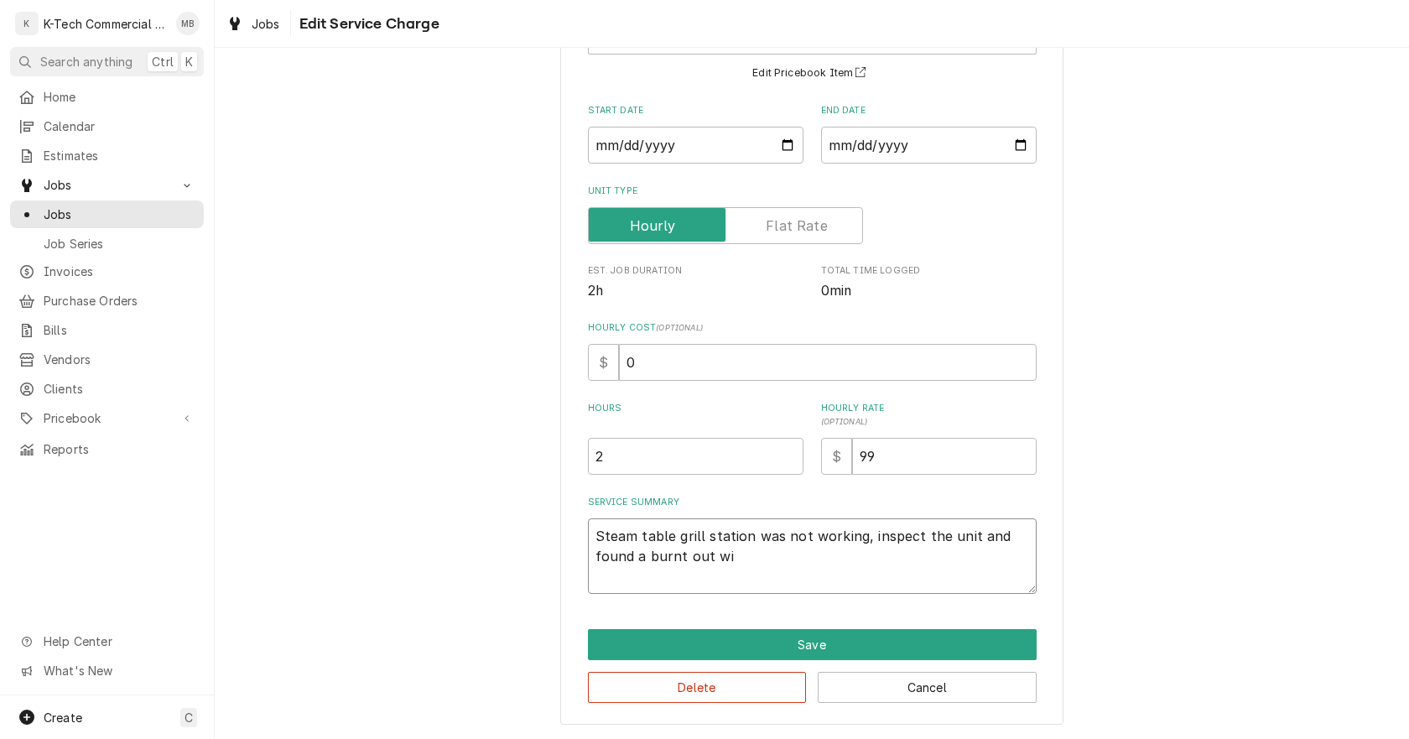
type textarea "Steam table grill station was not working, inspect the unit and found a burnt o…"
type textarea "x"
type textarea "Steam table grill station was not working, inspect the unit and found a burnt o…"
type textarea "x"
type textarea "Steam table grill station was not working, inspect the unit and found a burnt o…"
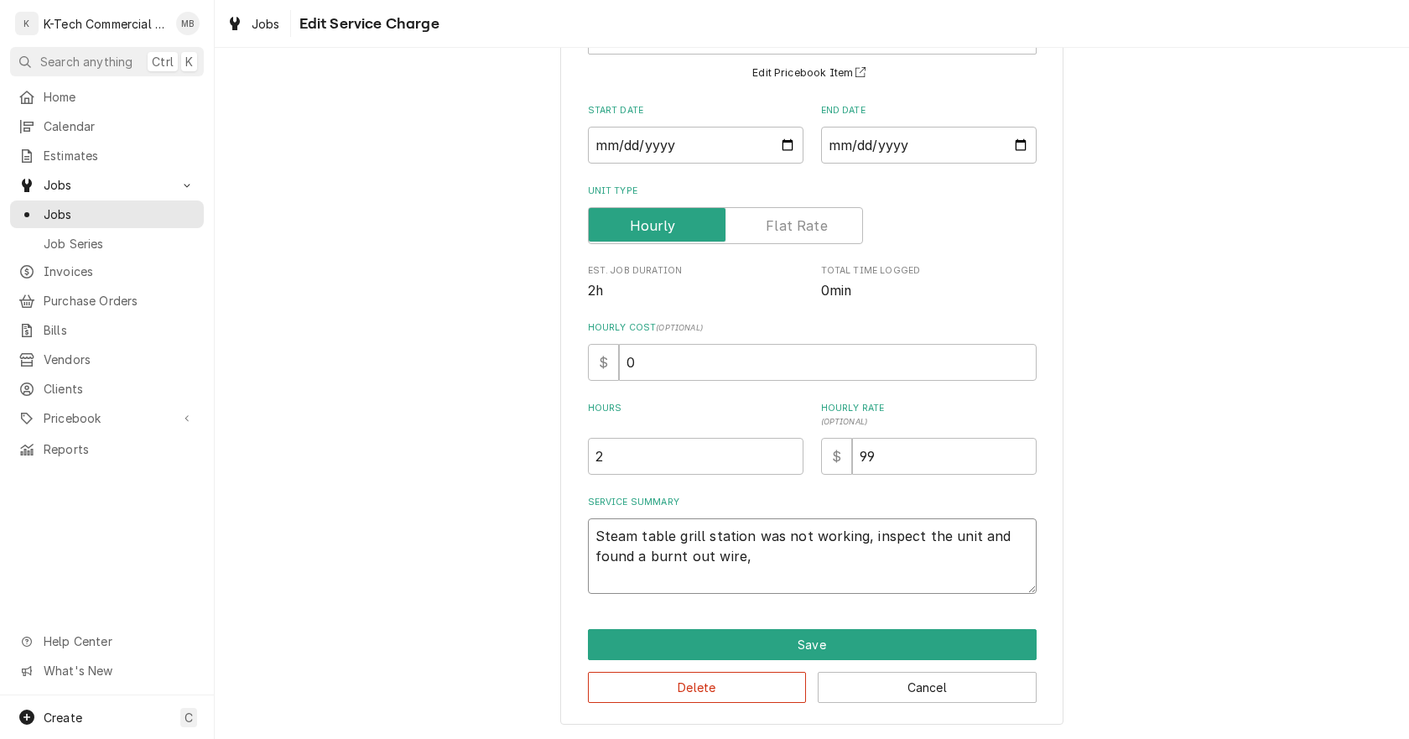
type textarea "x"
type textarea "Steam table grill station was not working, inspect the unit and found a burnt o…"
type textarea "x"
type textarea "Steam table grill station was not working, inspect the unit and found a burnt o…"
type textarea "x"
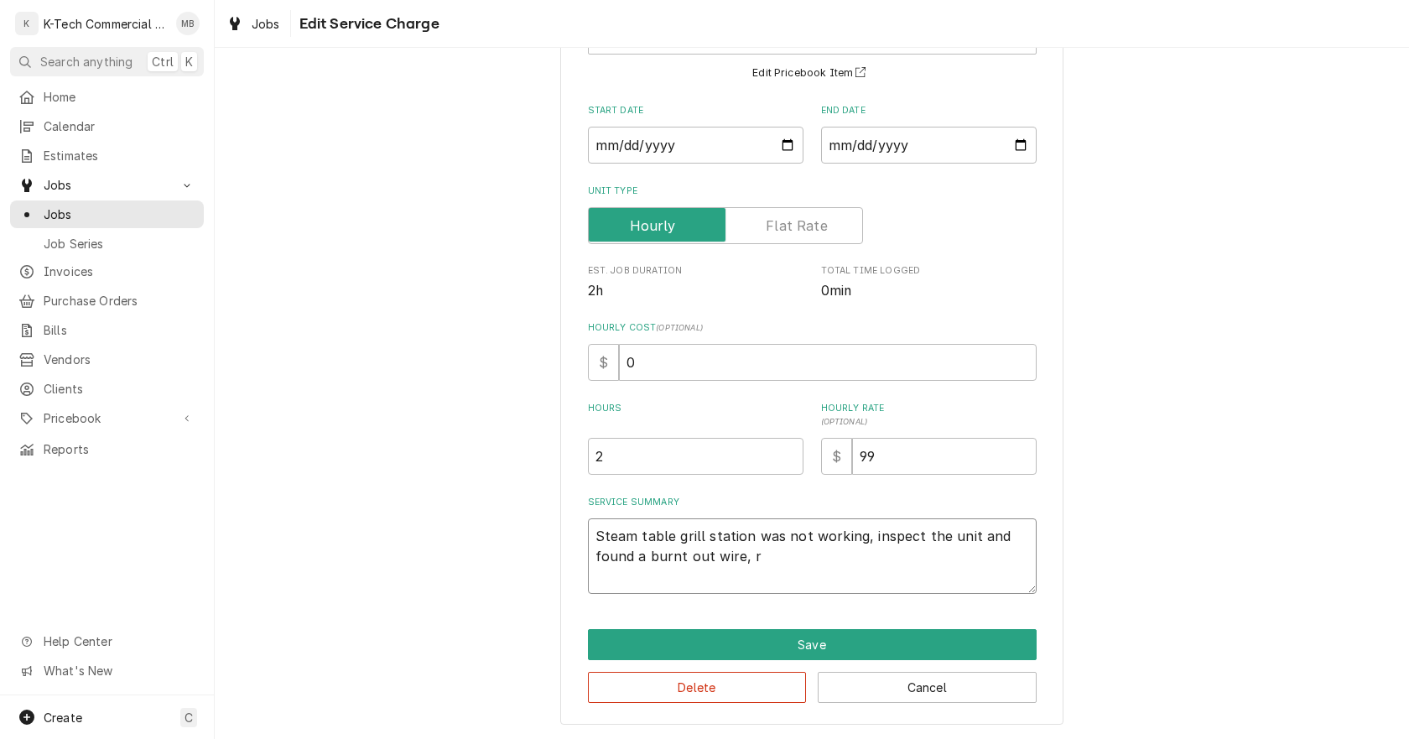
type textarea "Steam table grill station was not working, inspect the unit and found a burnt o…"
type textarea "x"
type textarea "Steam table grill station was not working, inspect the unit and found a burnt o…"
type textarea "x"
type textarea "Steam table grill station was not working, inspect the unit and found a burnt o…"
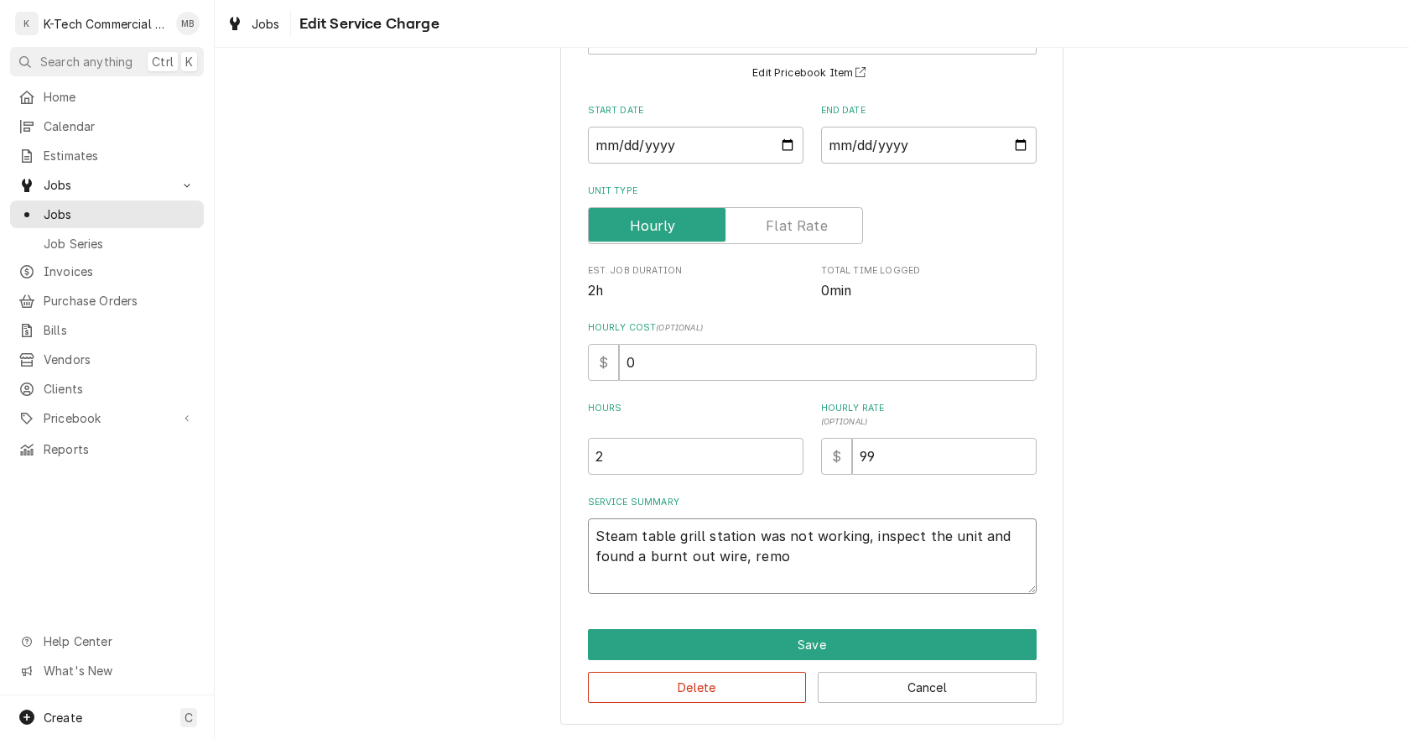
type textarea "x"
type textarea "Steam table grill station was not working, inspect the unit and found a burnt o…"
type textarea "x"
type textarea "Steam table grill station was not working, inspect the unit and found a burnt o…"
type textarea "x"
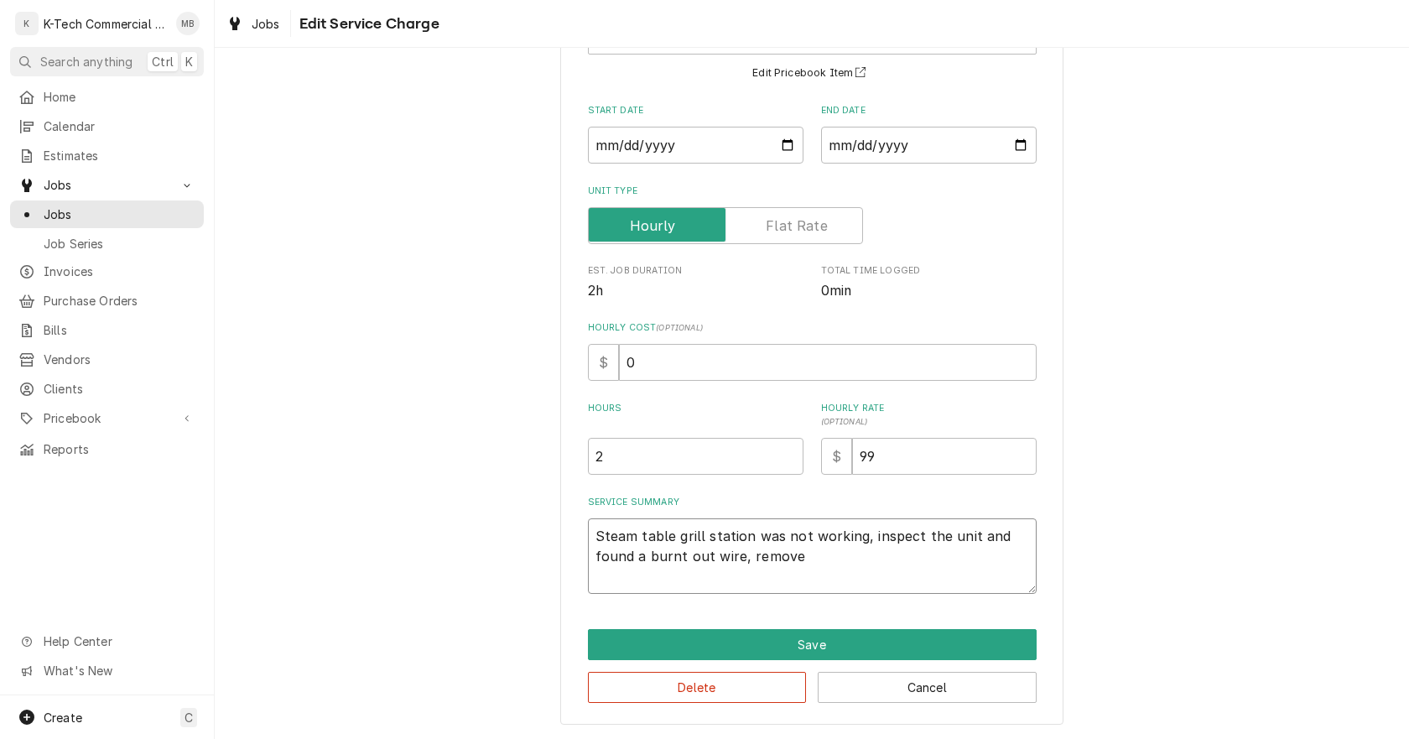
type textarea "Steam table grill station was not working, inspect the unit and found a burnt o…"
type textarea "x"
type textarea "Steam table grill station was not working, inspect the unit and found a burnt o…"
type textarea "x"
type textarea "Steam table grill station was not working, inspect the unit and found a burnt o…"
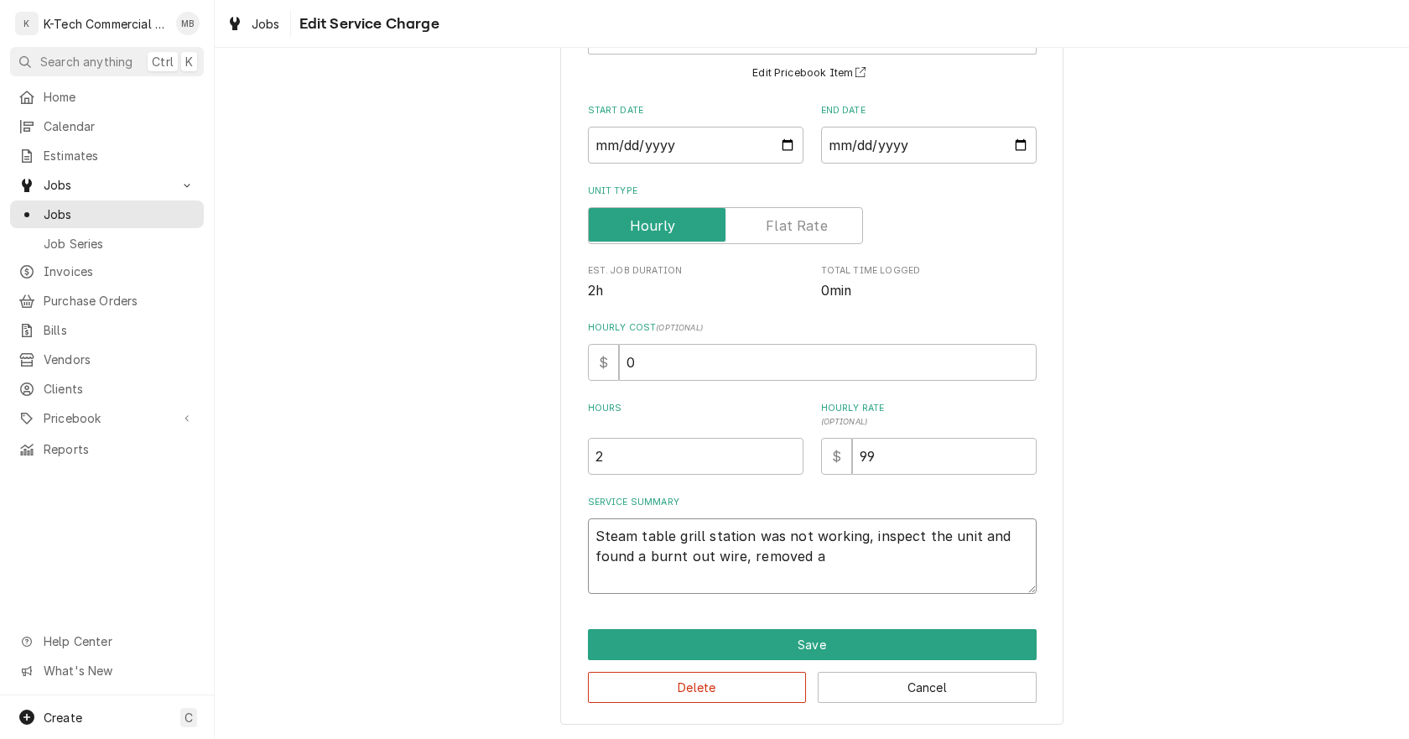
type textarea "x"
type textarea "Steam table grill station was not working, inspect the unit and found a burnt o…"
type textarea "x"
type textarea "Steam table grill station was not working, inspect the unit and found a burnt o…"
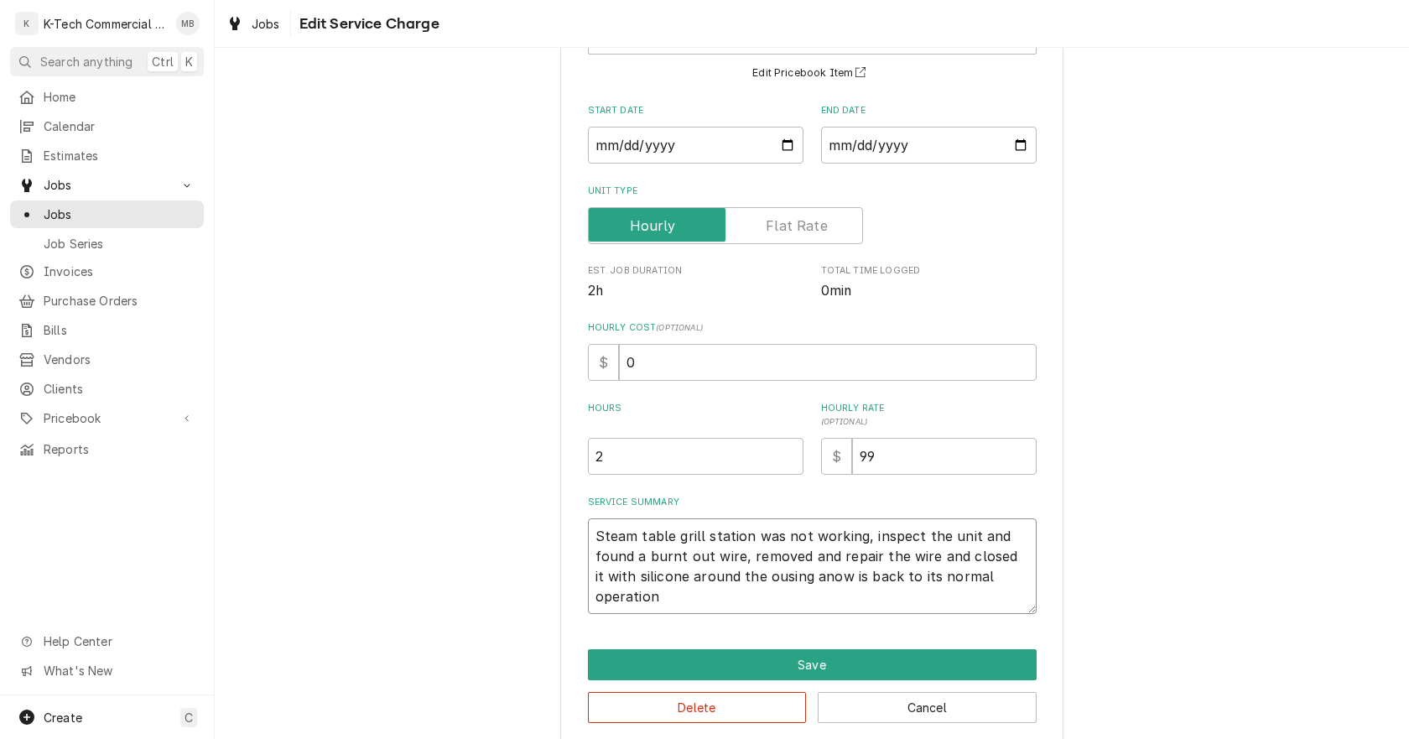
click at [746, 582] on textarea "Steam table grill station was not working, inspect the unit and found a burnt o…" at bounding box center [812, 566] width 449 height 96
click at [817, 584] on textarea "Steam table grill station was not working, inspect the unit and found a burnt o…" at bounding box center [812, 566] width 449 height 96
click at [910, 657] on button "Save" at bounding box center [812, 664] width 449 height 31
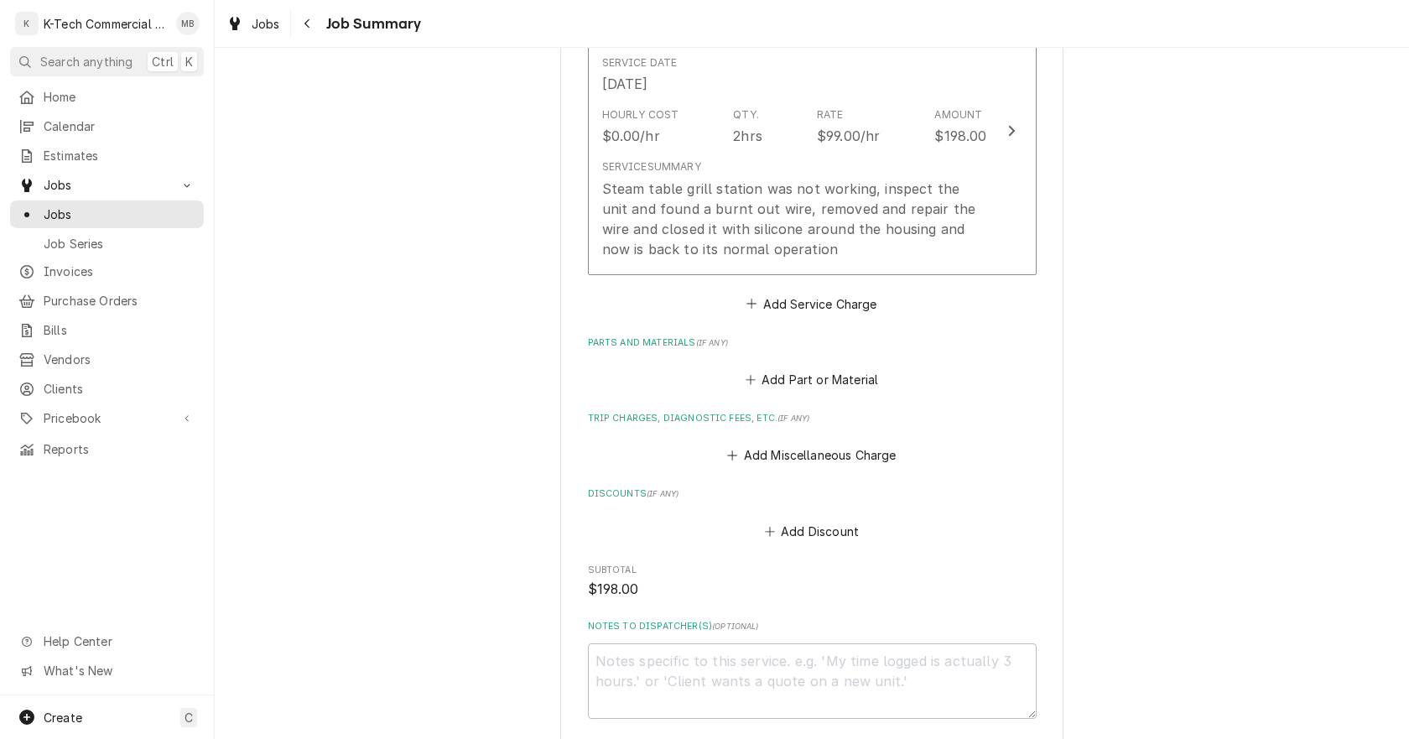
scroll to position [587, 0]
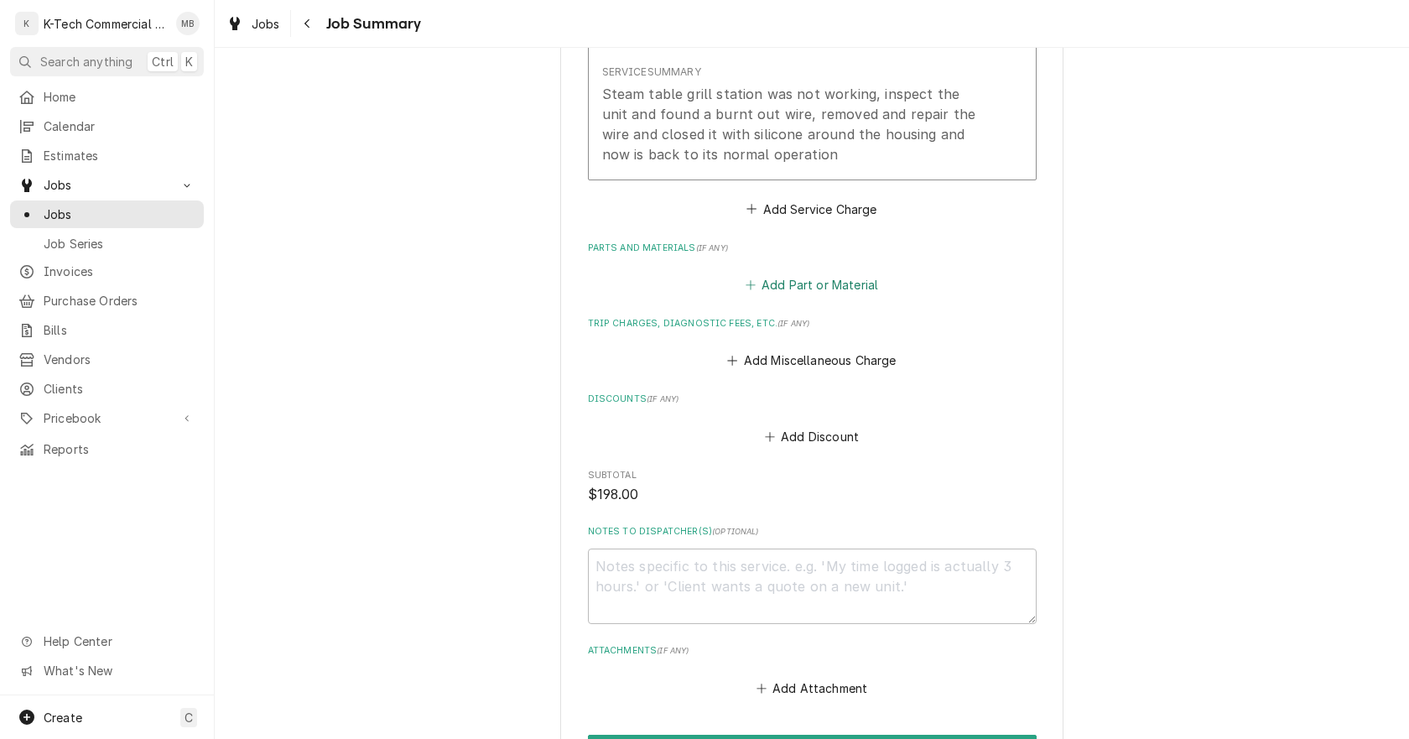
click at [817, 289] on button "Add Part or Material" at bounding box center [811, 284] width 138 height 23
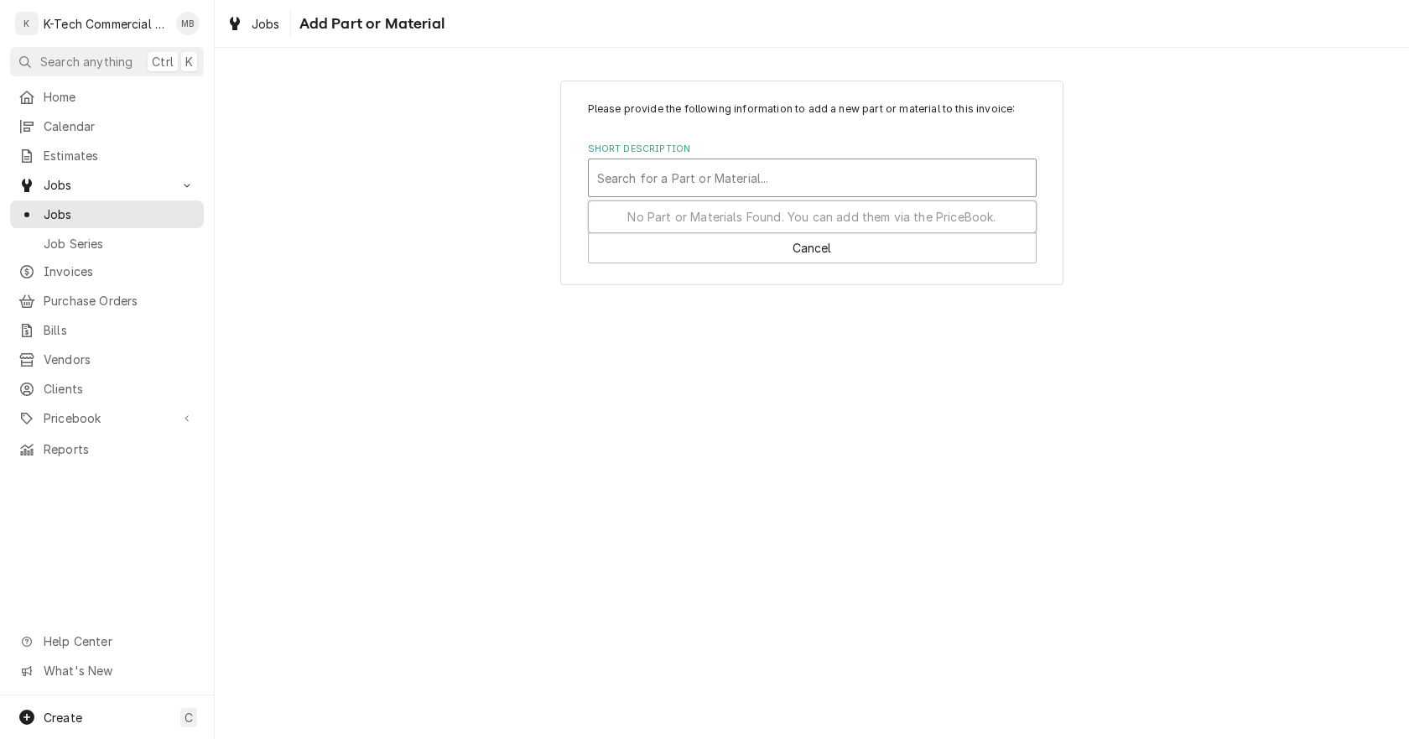
click at [709, 184] on div "Short Description" at bounding box center [812, 178] width 430 height 30
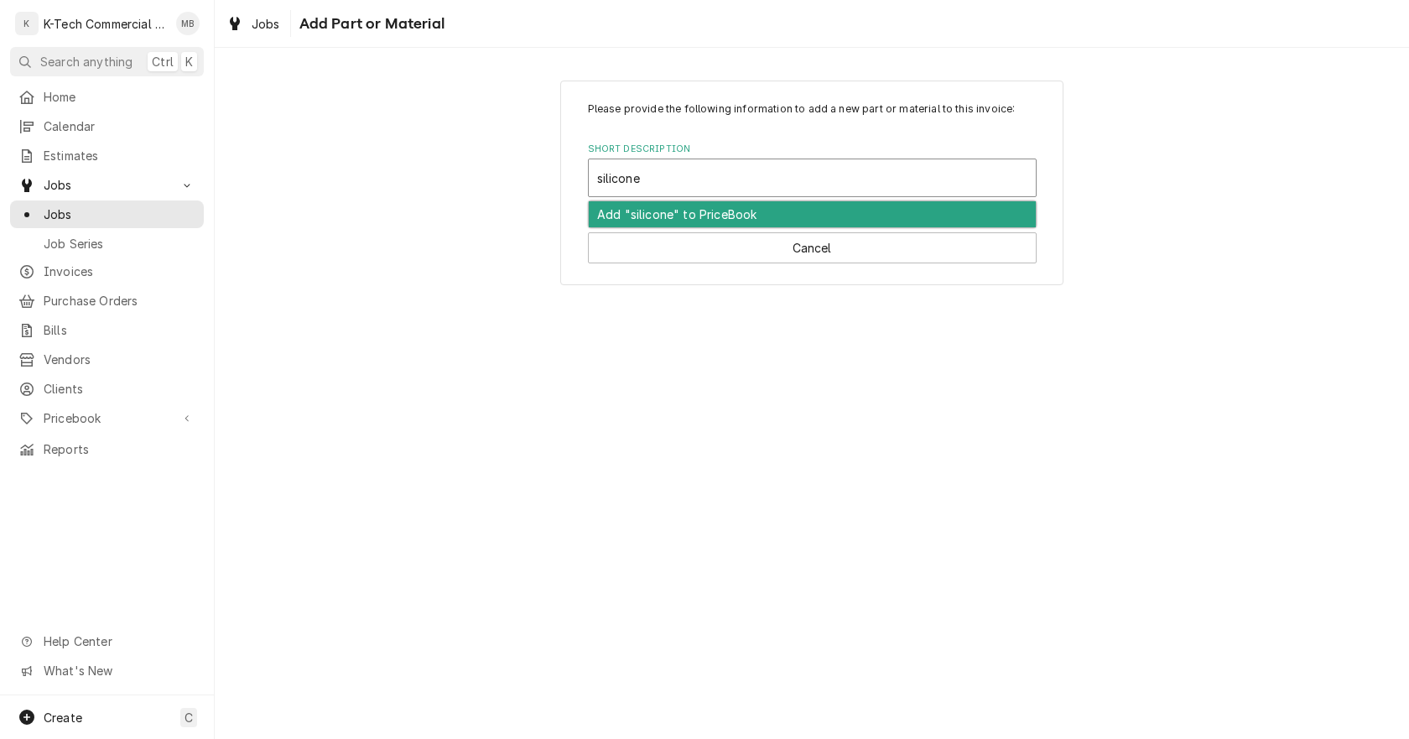
click at [621, 209] on div "Add "silicone" to PriceBook" at bounding box center [812, 214] width 447 height 26
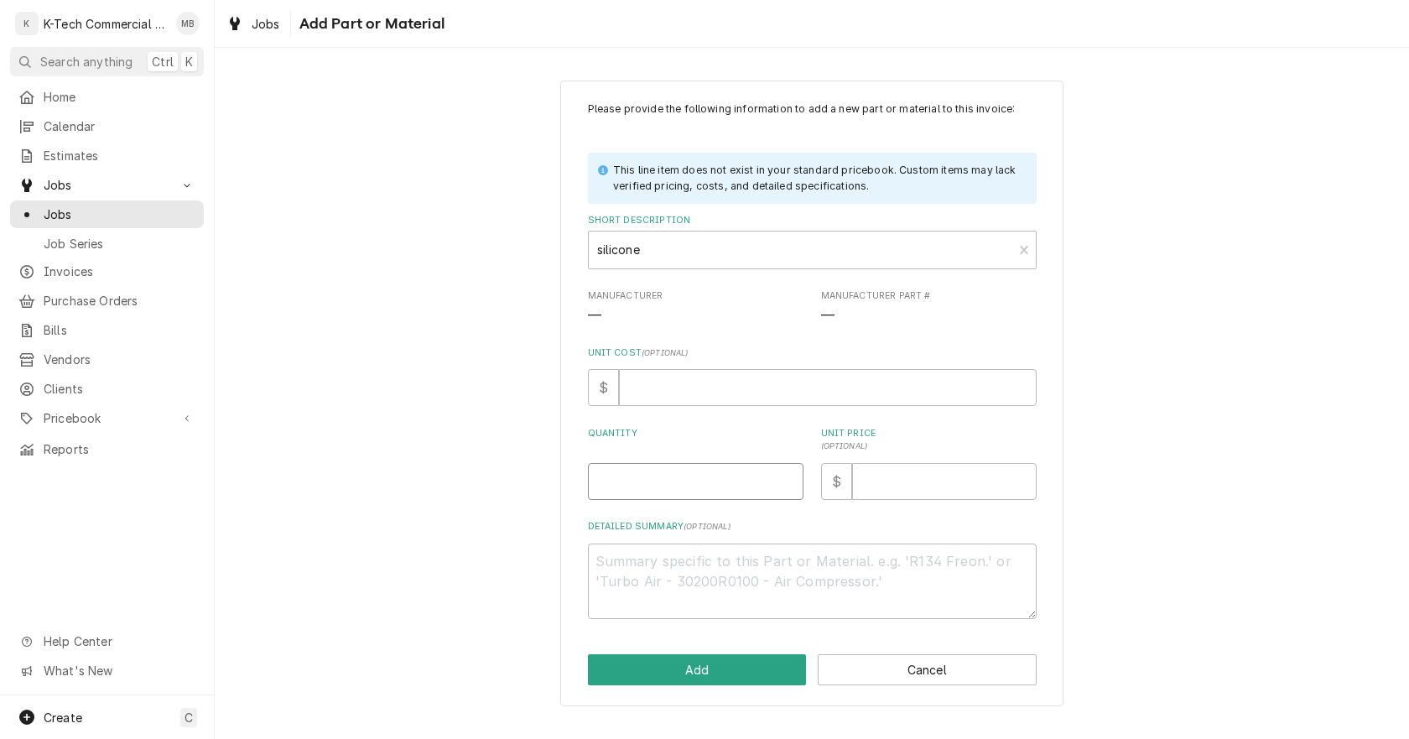
click at [693, 486] on input "Quantity" at bounding box center [696, 481] width 216 height 37
click at [903, 488] on input "Unit Price ( optional )" at bounding box center [944, 481] width 184 height 37
click at [723, 652] on div "Please provide the following information to add a new part or material to this …" at bounding box center [811, 394] width 503 height 626
click at [730, 668] on button "Add" at bounding box center [697, 669] width 219 height 31
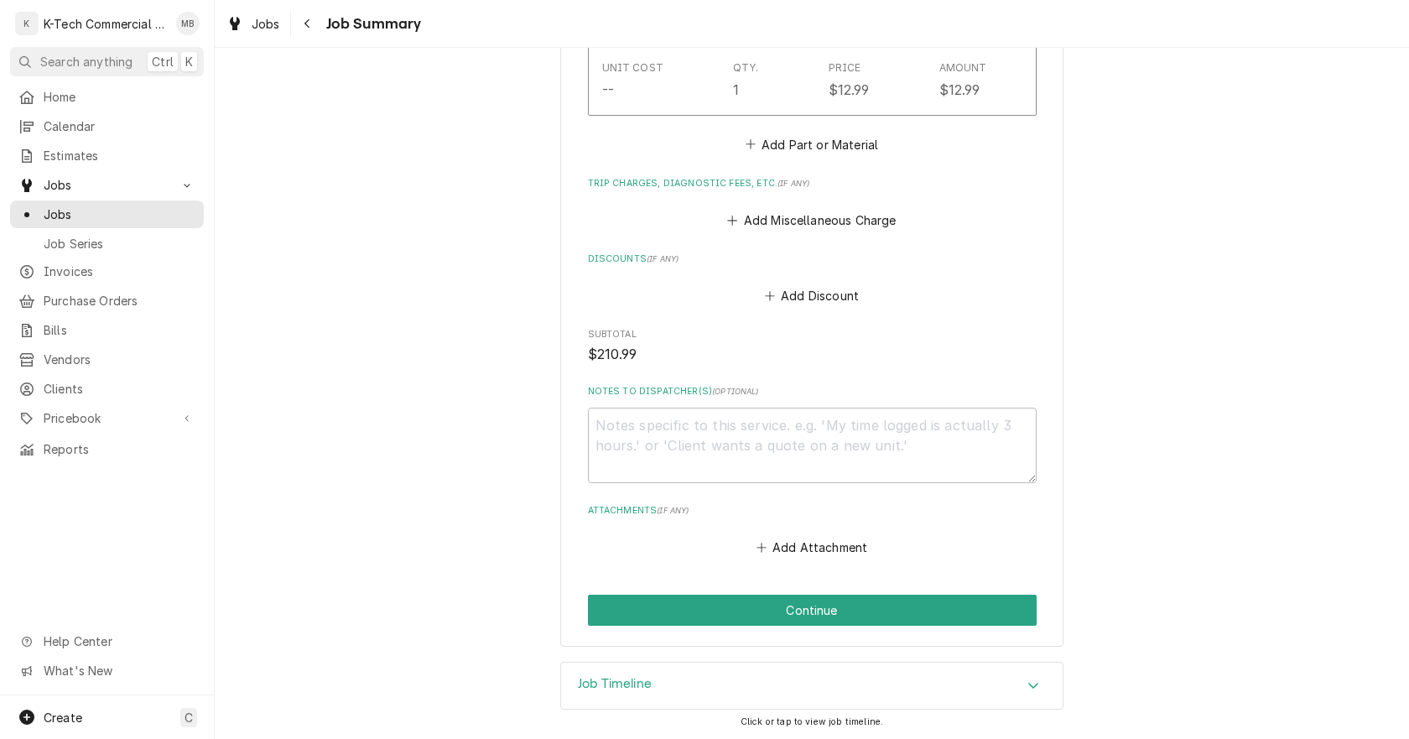
scroll to position [1022, 0]
click at [727, 442] on textarea "Notes to Dispatcher(s) ( optional )" at bounding box center [812, 443] width 449 height 75
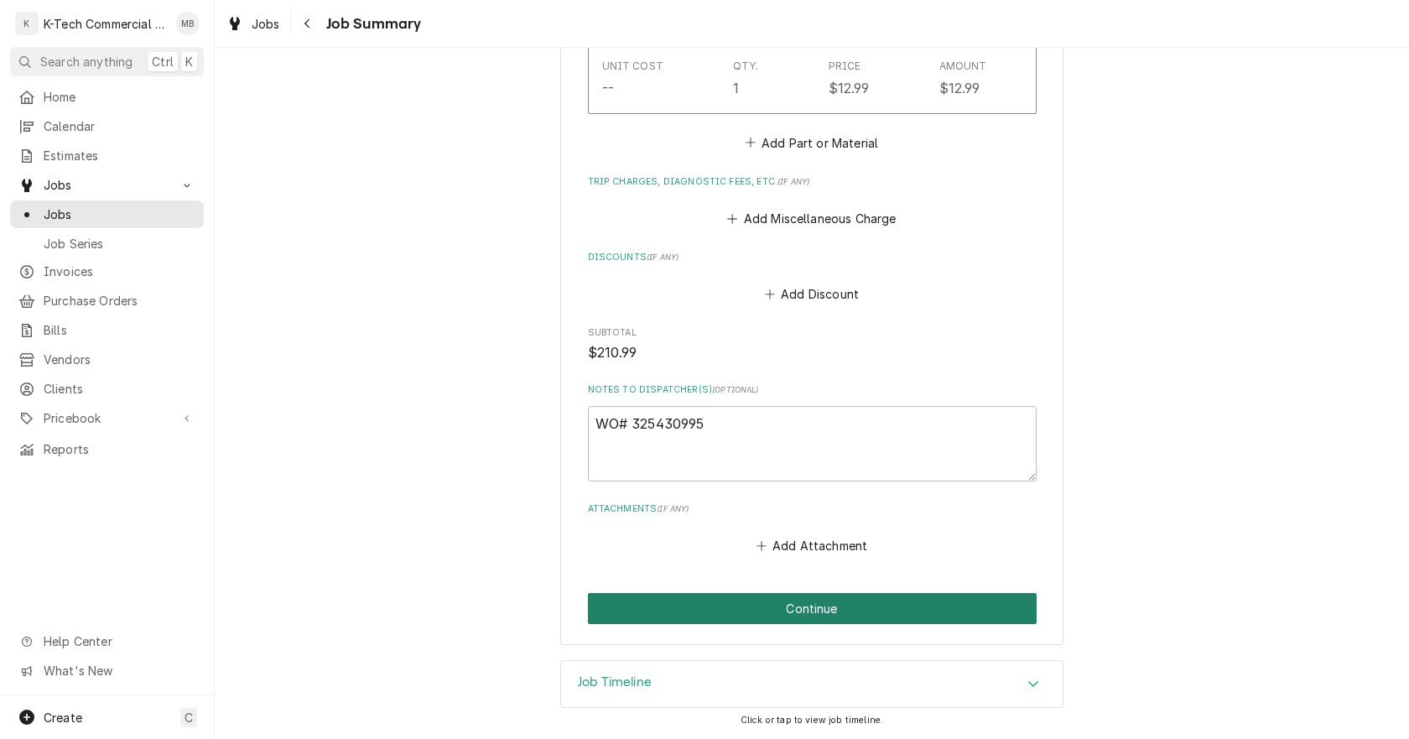
click at [792, 608] on button "Continue" at bounding box center [812, 608] width 449 height 31
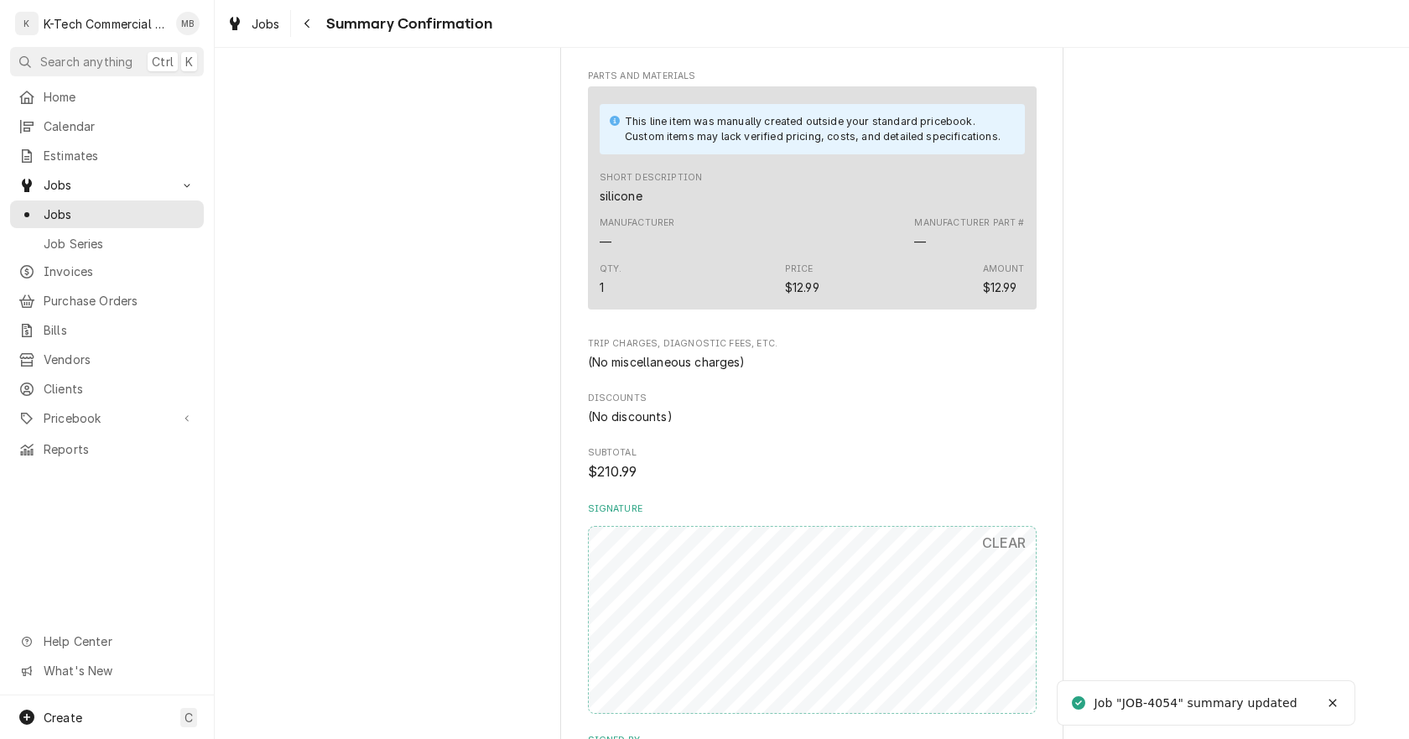
scroll to position [839, 0]
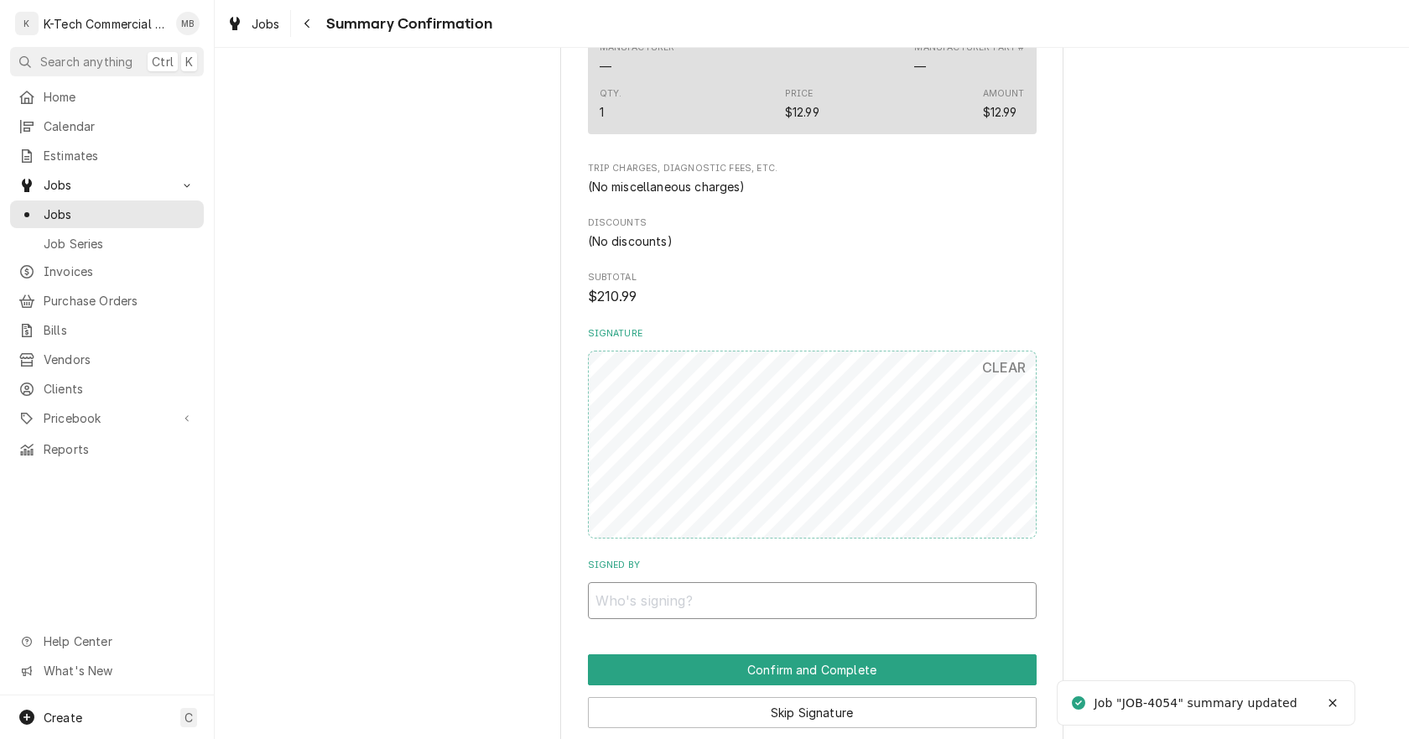
click at [719, 596] on input "Signed By" at bounding box center [812, 600] width 449 height 37
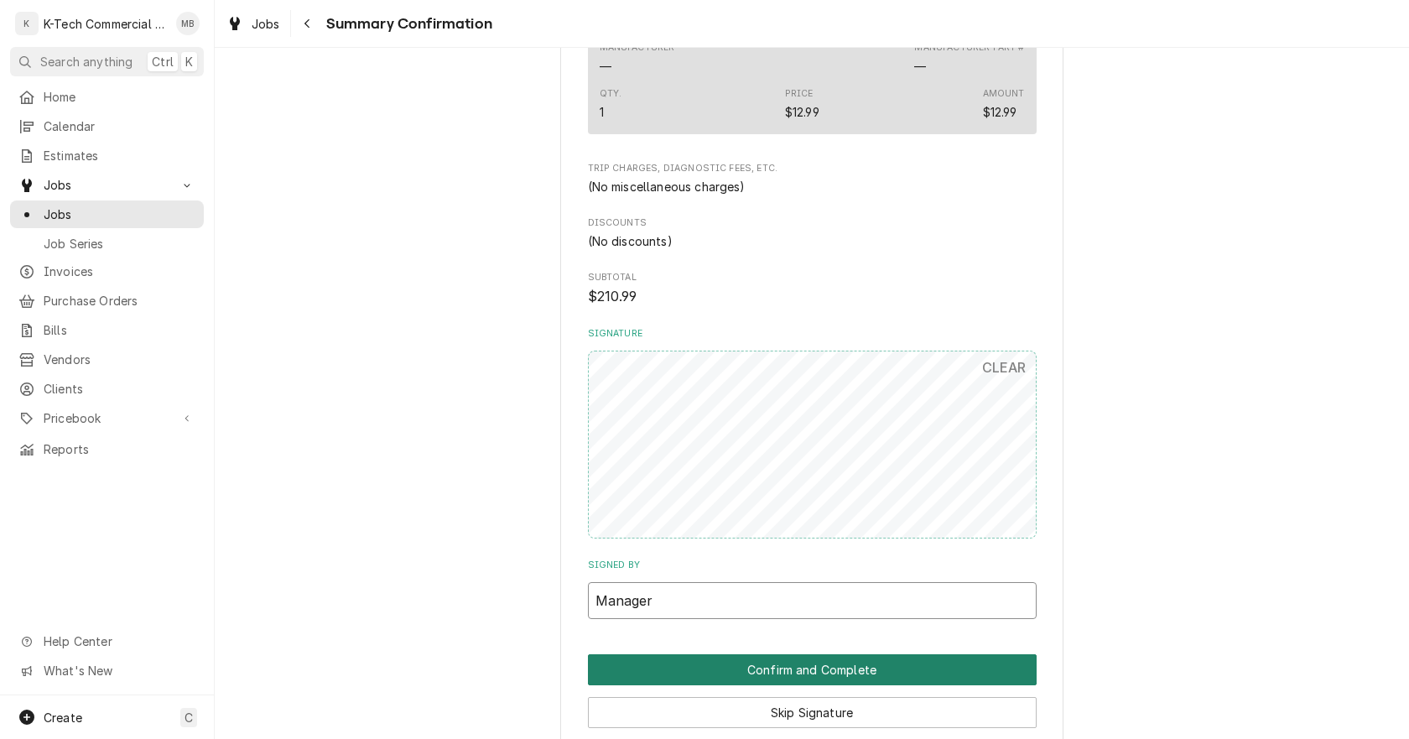
type input "Manager"
click at [781, 664] on button "Confirm and Complete" at bounding box center [812, 669] width 449 height 31
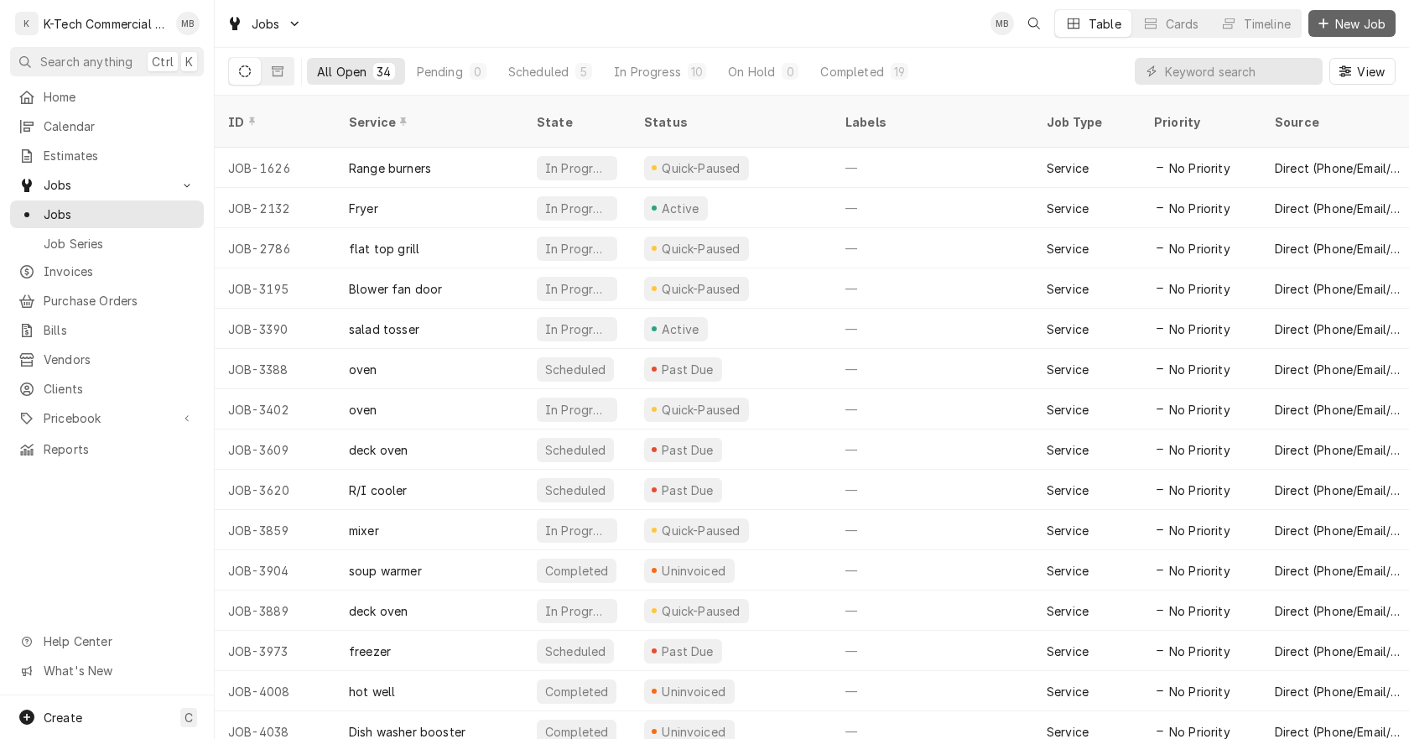
click at [1343, 21] on span "New Job" at bounding box center [1360, 24] width 57 height 18
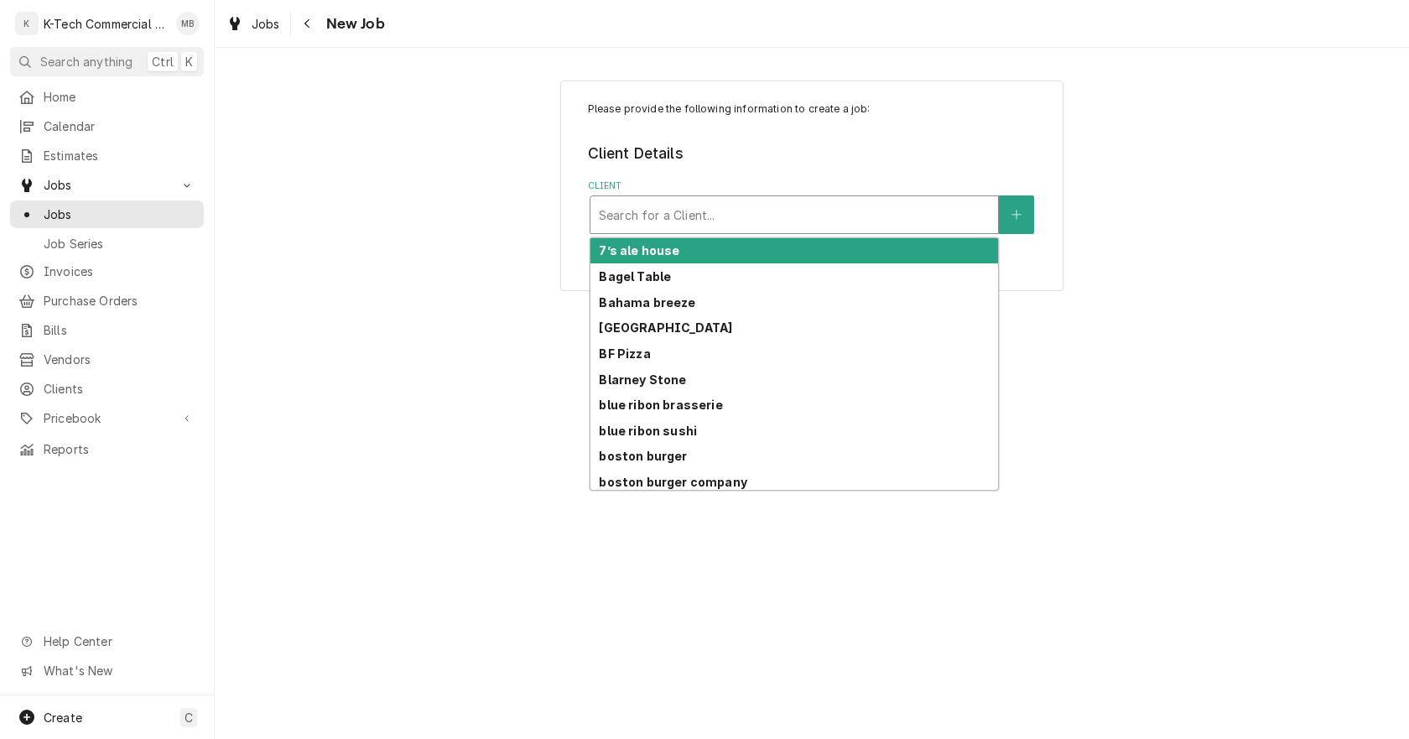
click at [763, 218] on div "Client" at bounding box center [794, 215] width 391 height 30
type input "leg"
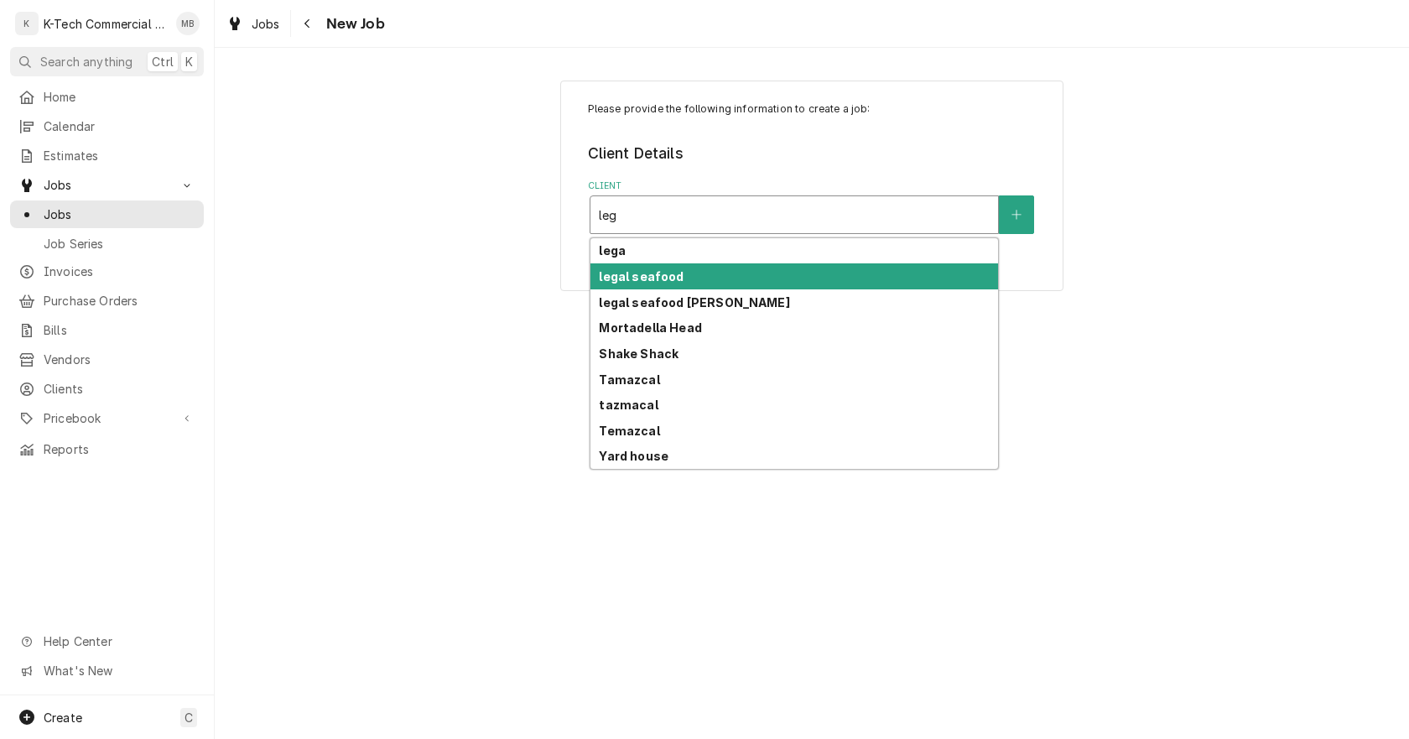
click at [682, 273] on div "legal seafood" at bounding box center [794, 276] width 408 height 26
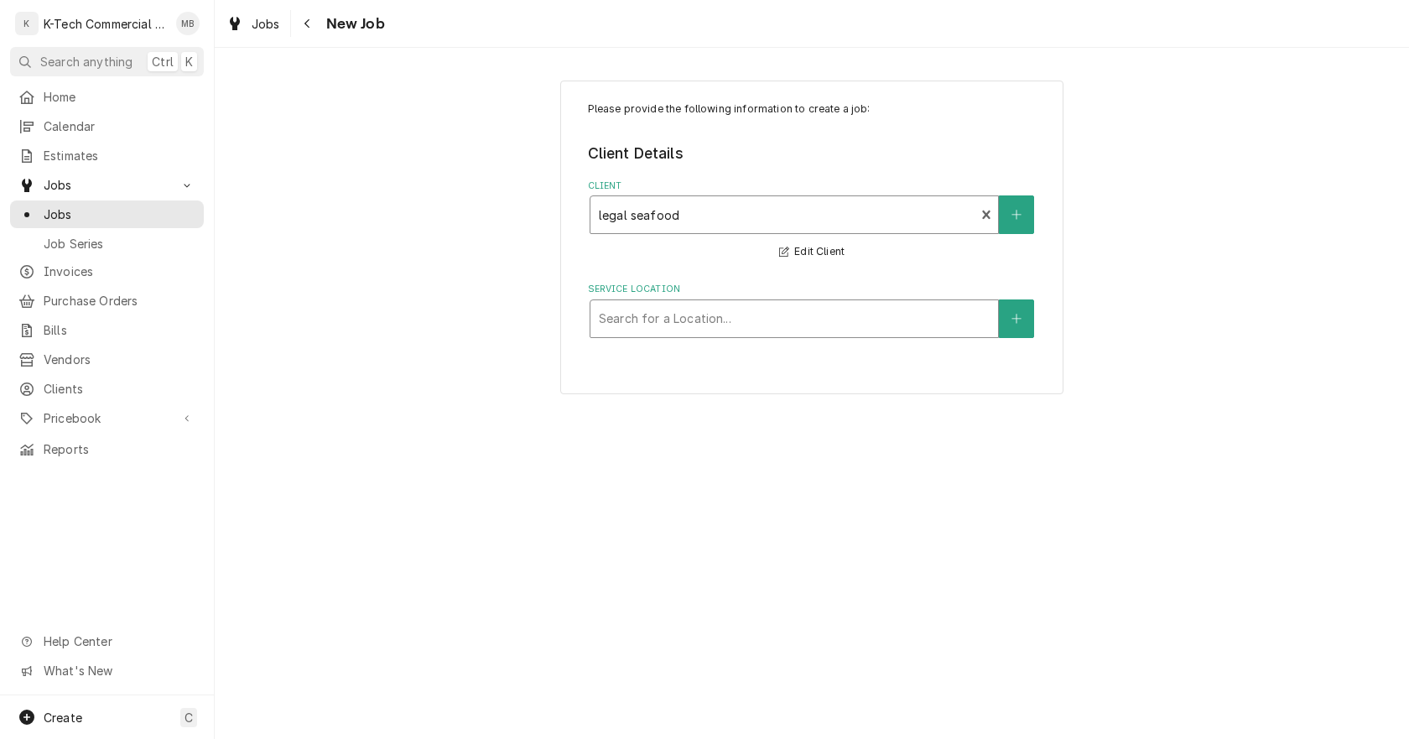
click at [669, 322] on div "Service Location" at bounding box center [794, 319] width 391 height 30
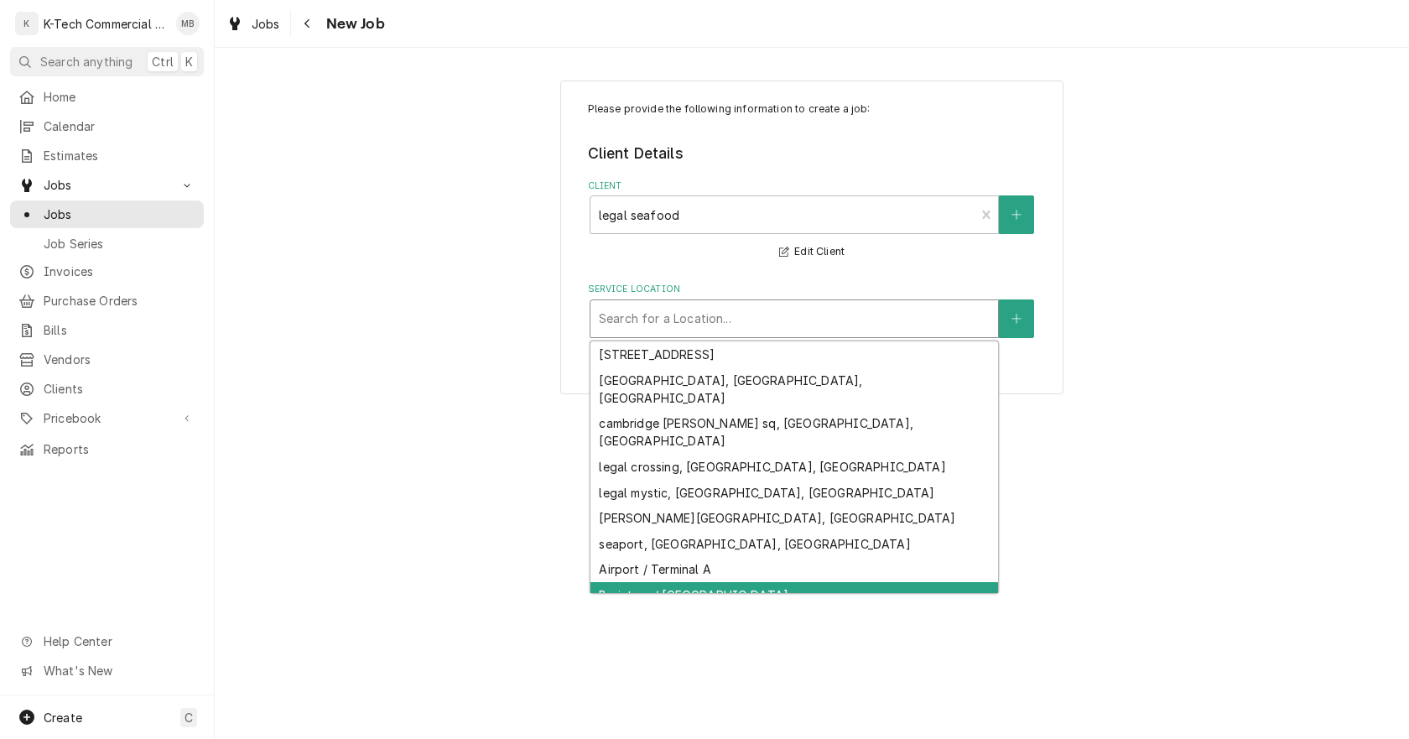
click at [732, 582] on div "Braintree / [GEOGRAPHIC_DATA]" at bounding box center [794, 595] width 408 height 26
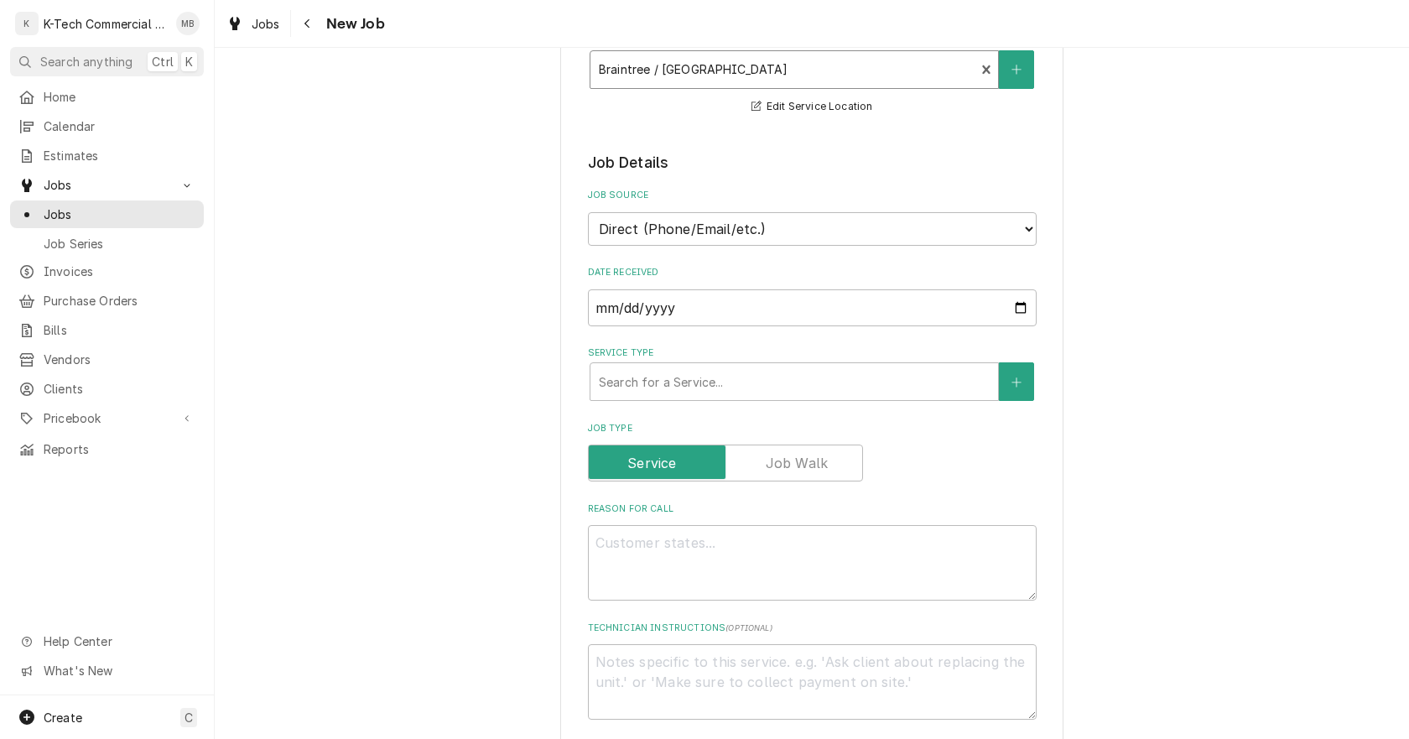
scroll to position [335, 0]
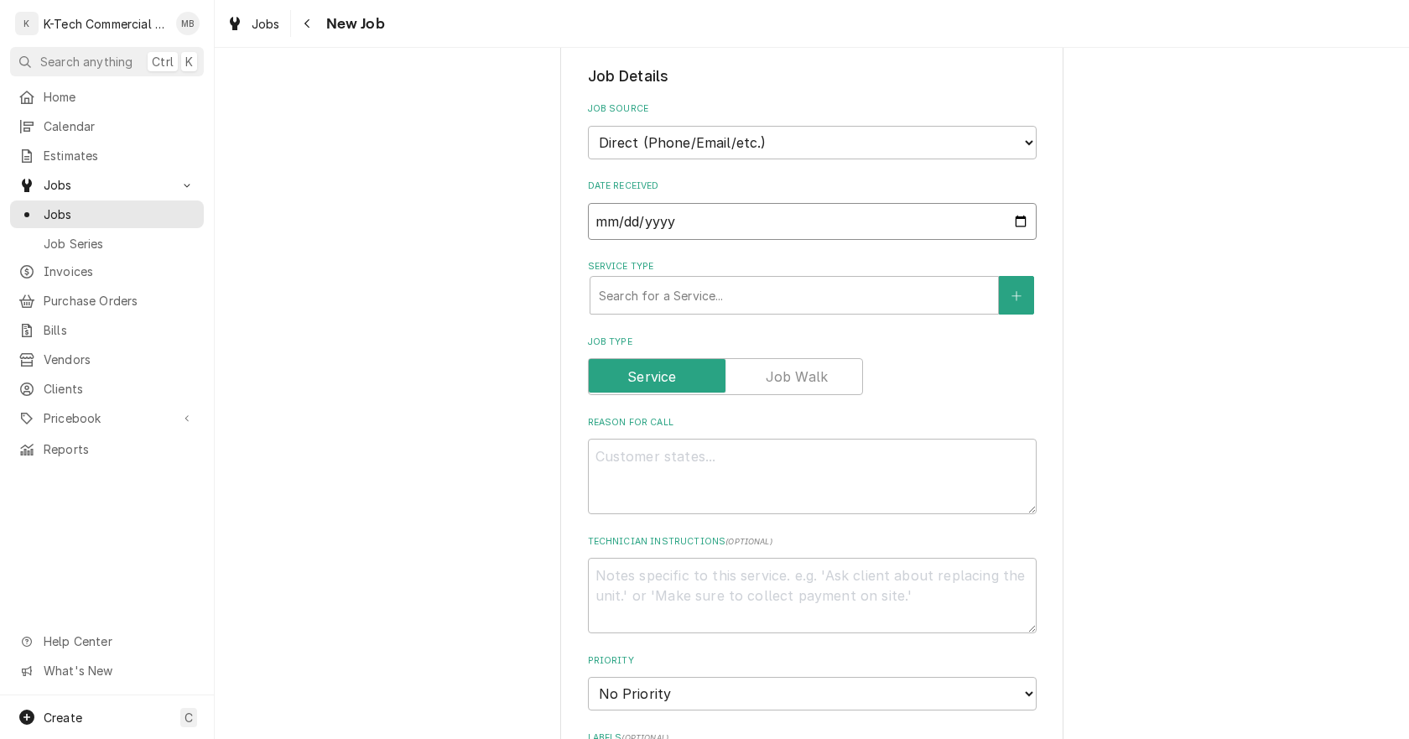
click at [1014, 220] on input "2025-09-17" at bounding box center [812, 221] width 449 height 37
type input "2025-09-16"
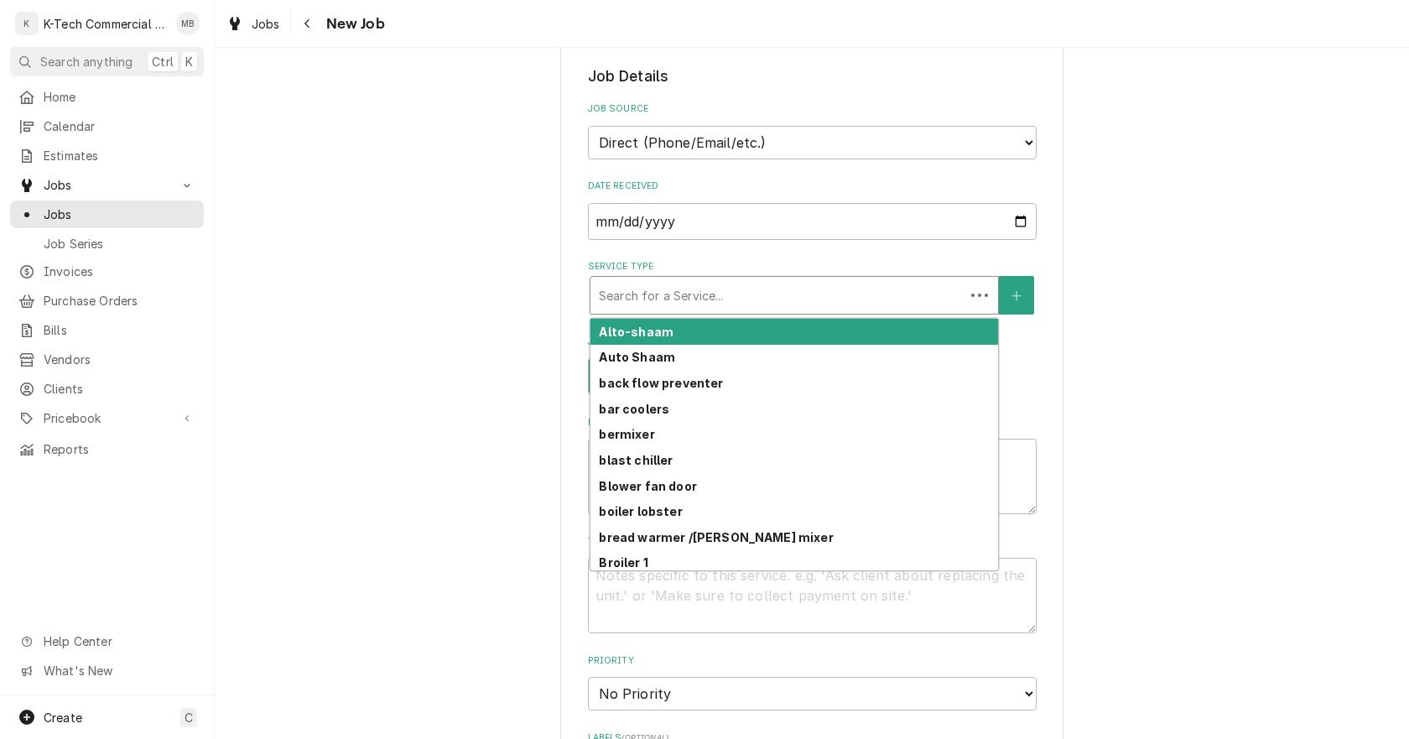
click at [771, 296] on div "Service Type" at bounding box center [777, 295] width 357 height 30
type textarea "x"
type input "s"
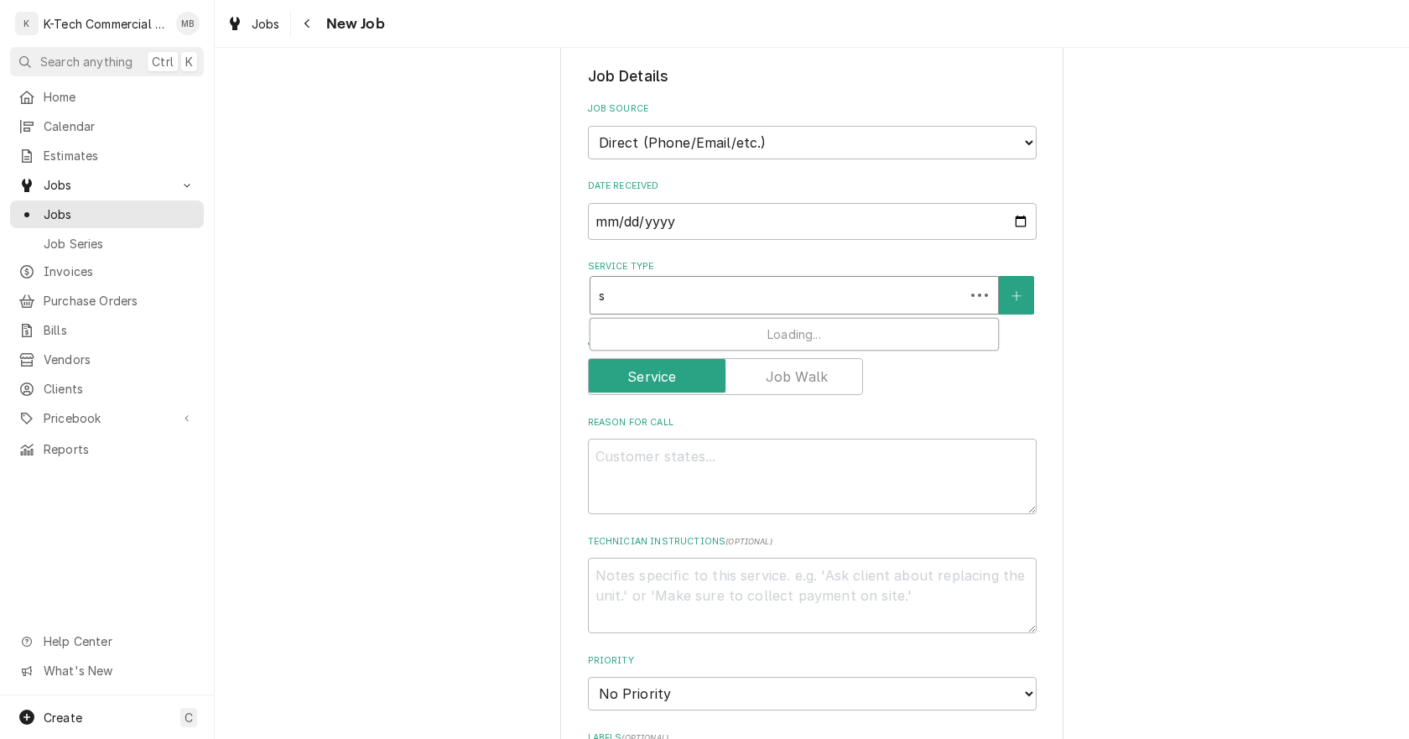
type textarea "x"
type input "sa"
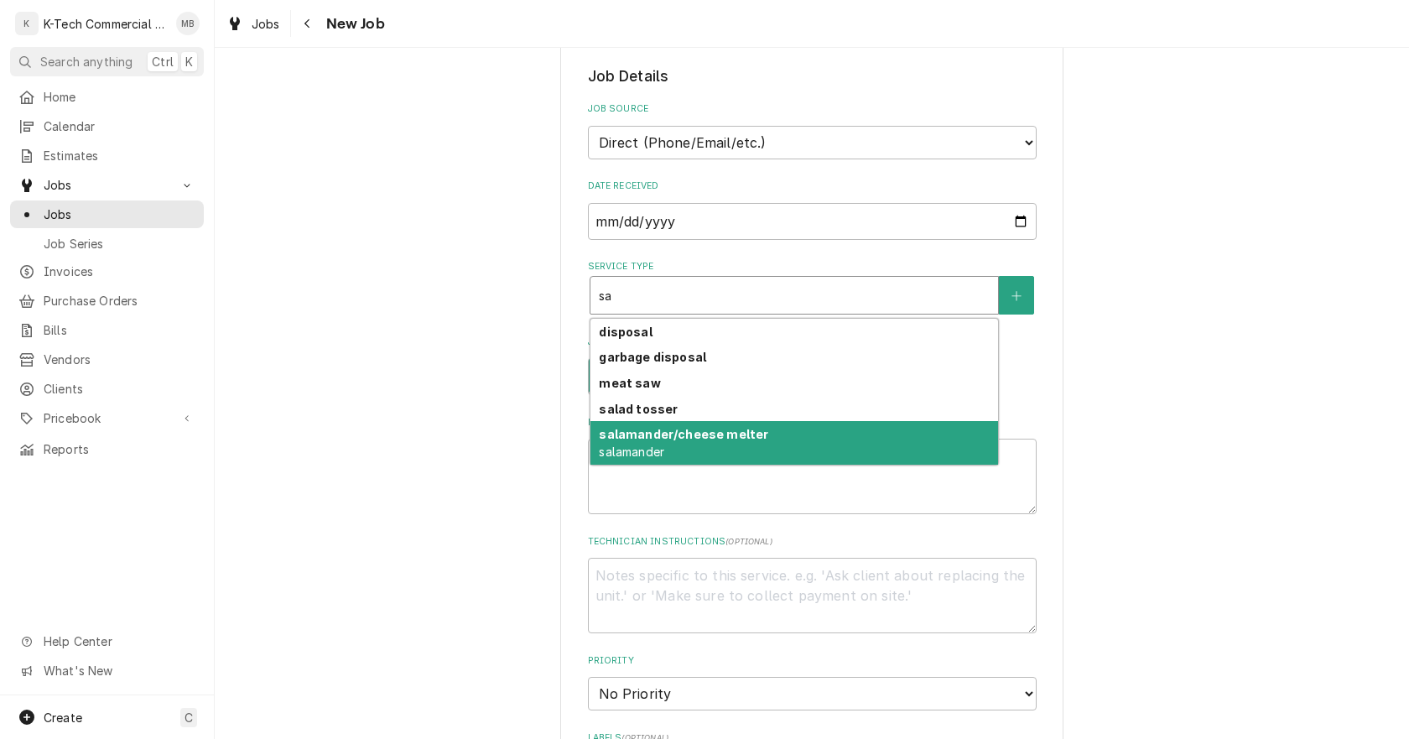
click at [671, 434] on strong "salamander/cheese melter" at bounding box center [683, 434] width 169 height 14
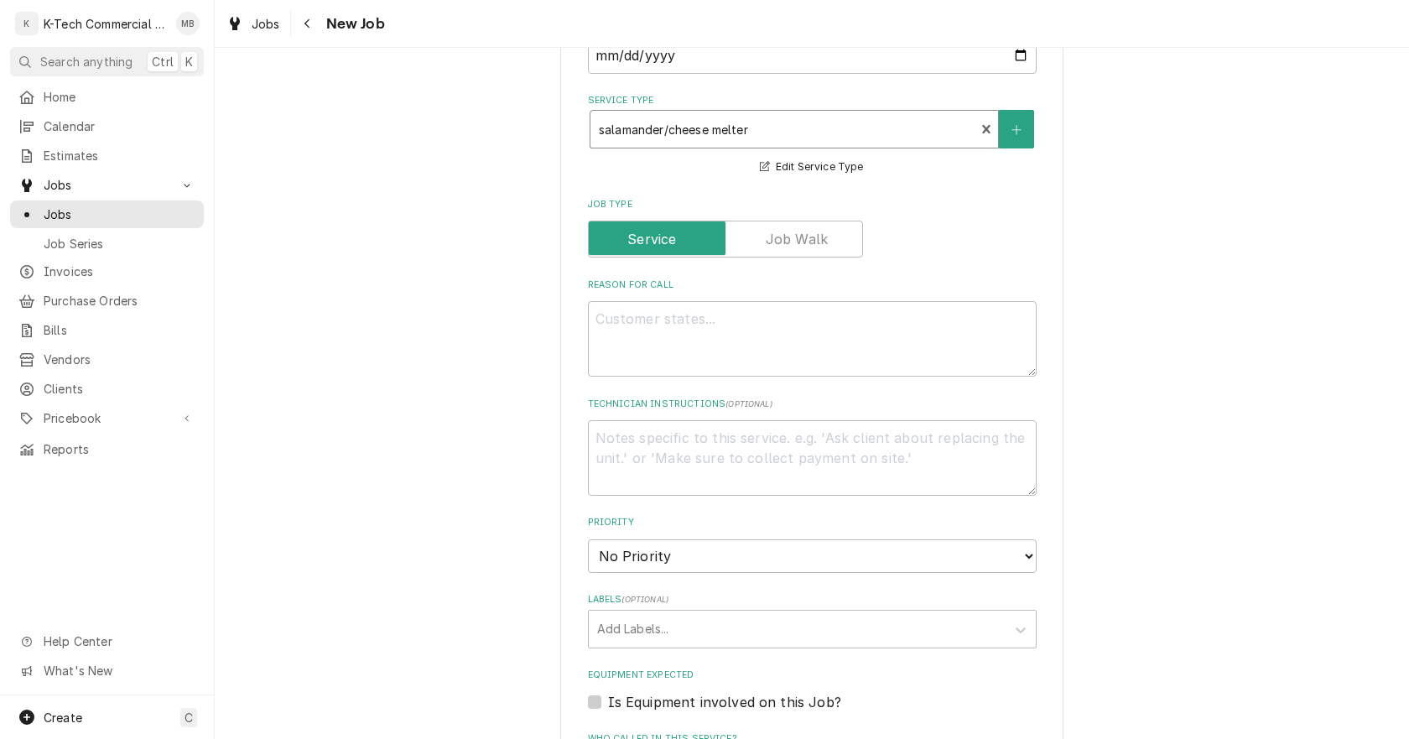
scroll to position [503, 0]
click at [740, 358] on textarea "Reason For Call" at bounding box center [812, 336] width 449 height 75
type textarea "x"
type textarea "S"
type textarea "x"
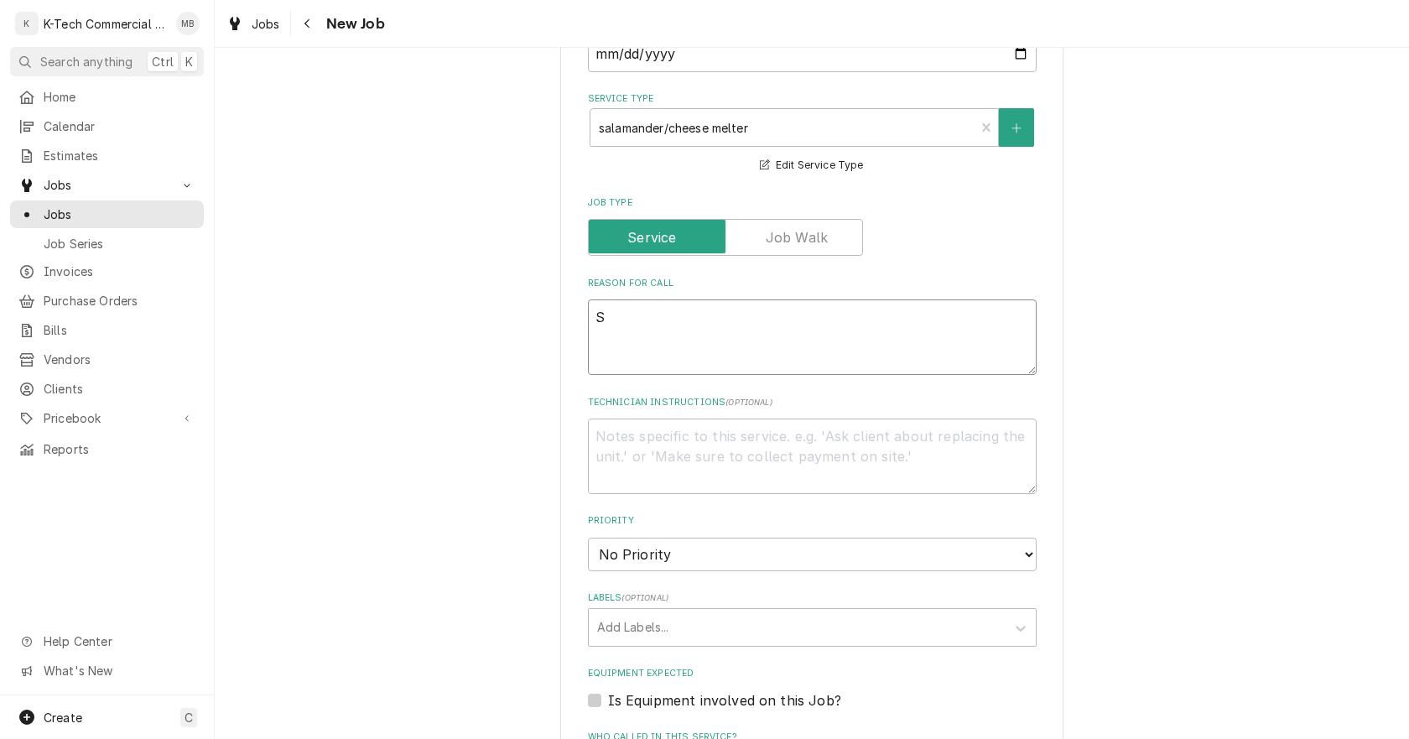
type textarea "Sa"
type textarea "x"
type textarea "Sal"
type textarea "x"
type textarea "Sala"
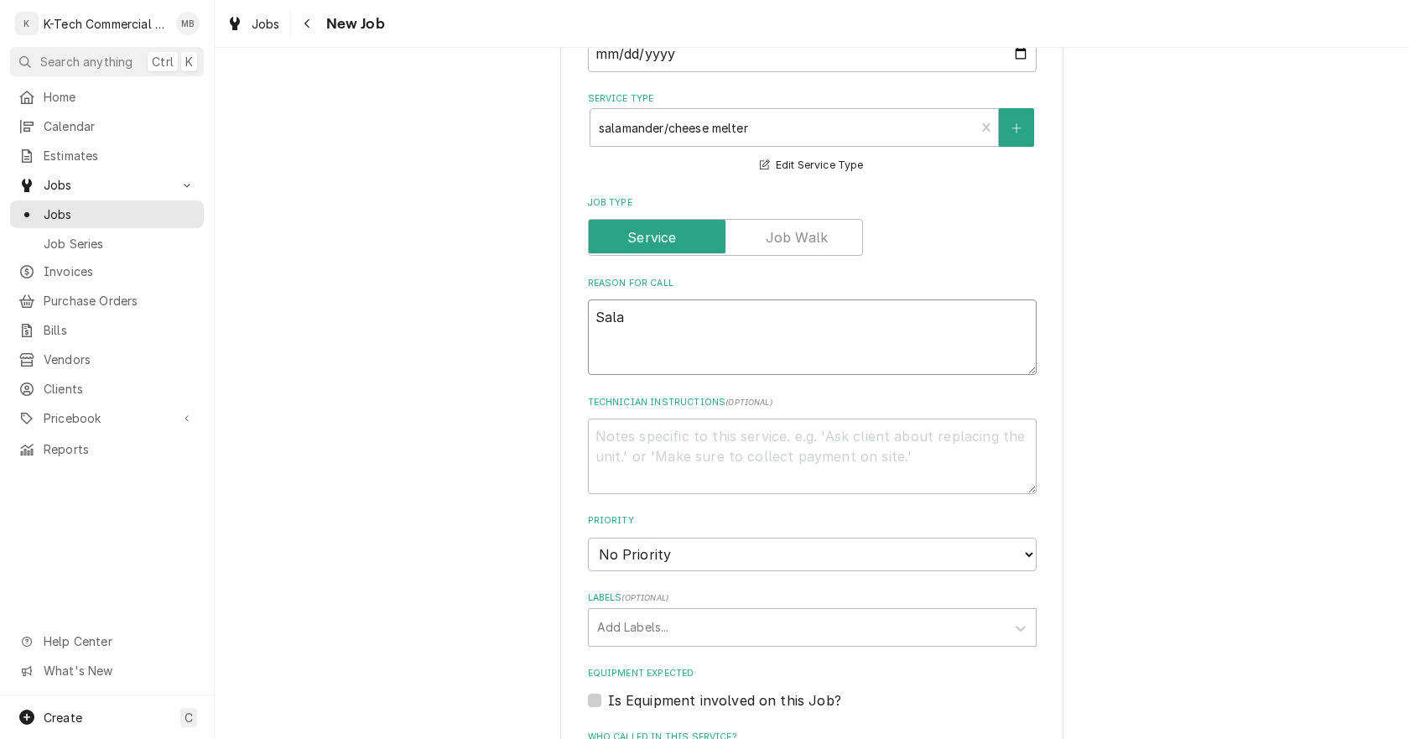
type textarea "x"
type textarea "Salam"
type textarea "x"
type textarea "Salama"
type textarea "x"
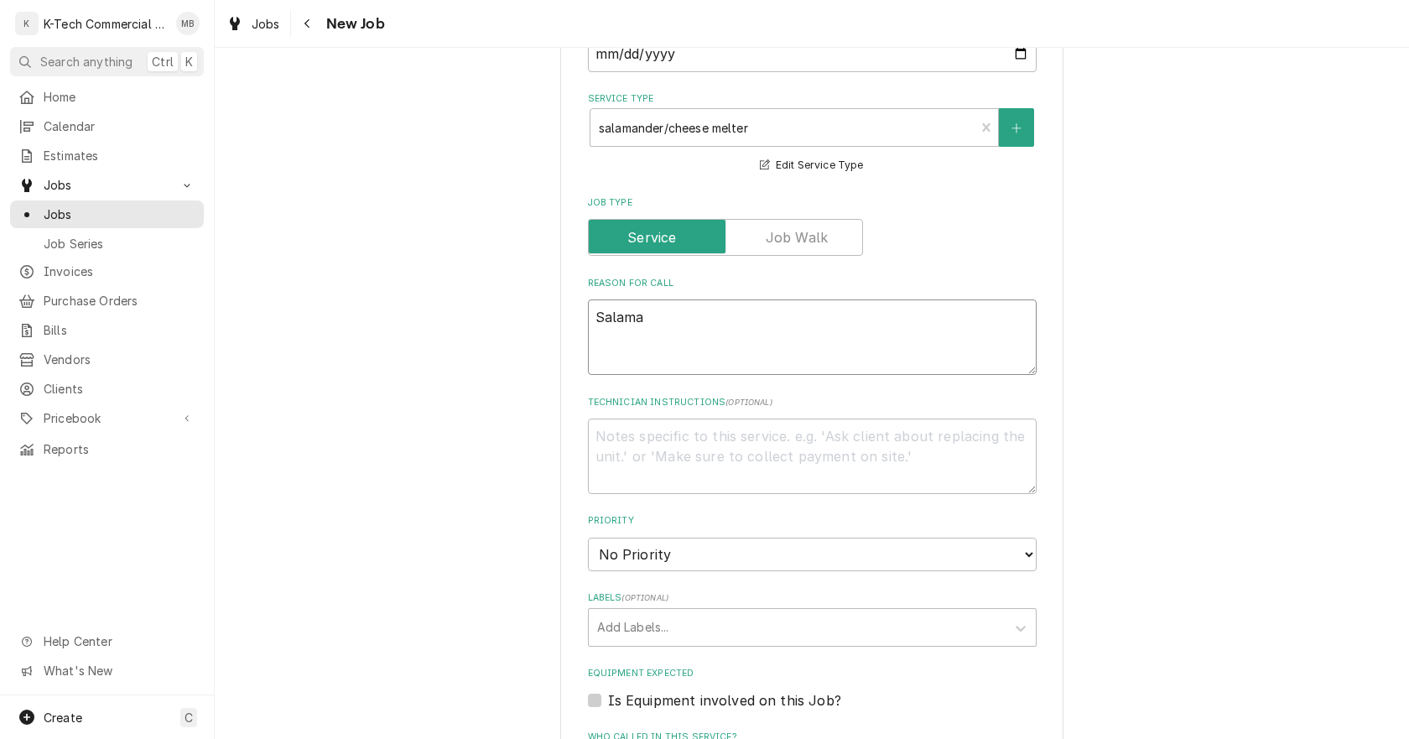
type textarea "Salaman"
type textarea "x"
type textarea "Salamand"
type textarea "x"
type textarea "Salamande"
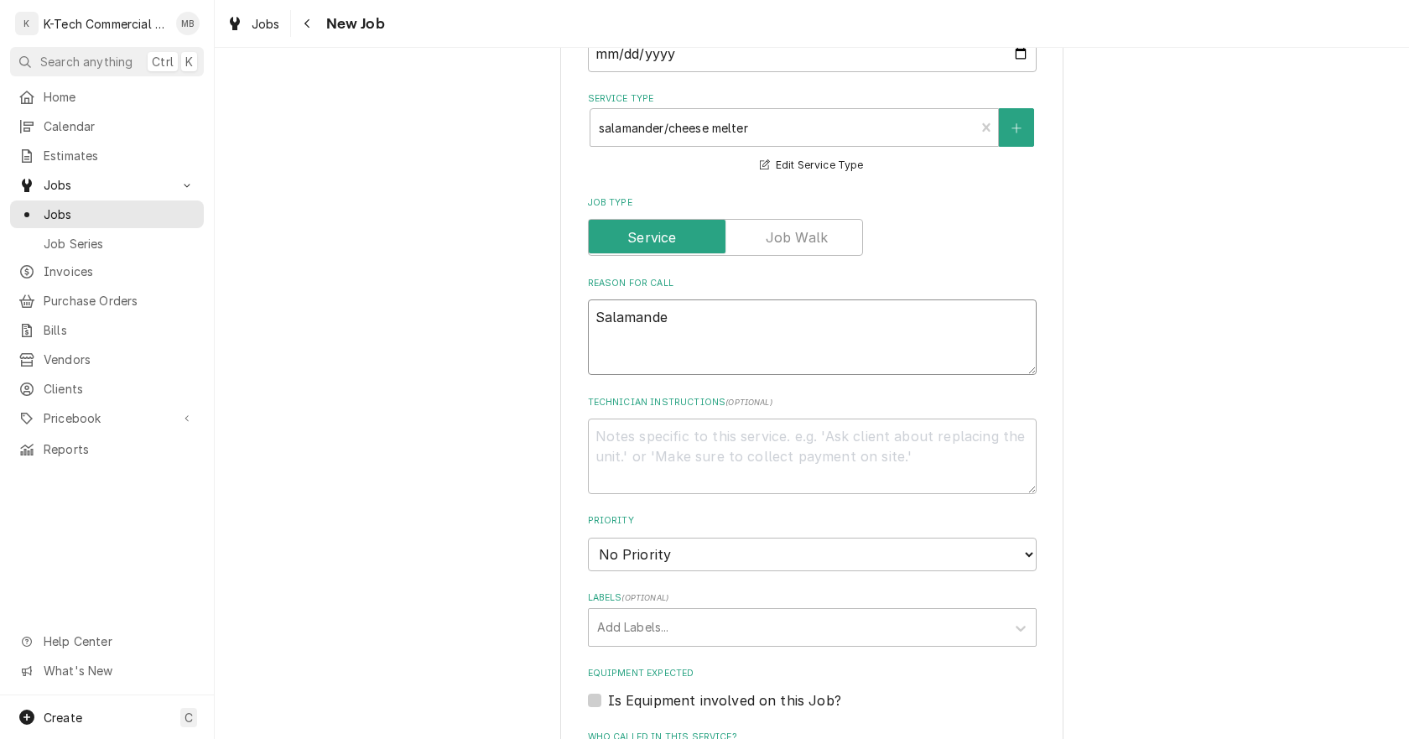
type textarea "x"
type textarea "Salamander"
type textarea "x"
type textarea "Salamander"
type textarea "x"
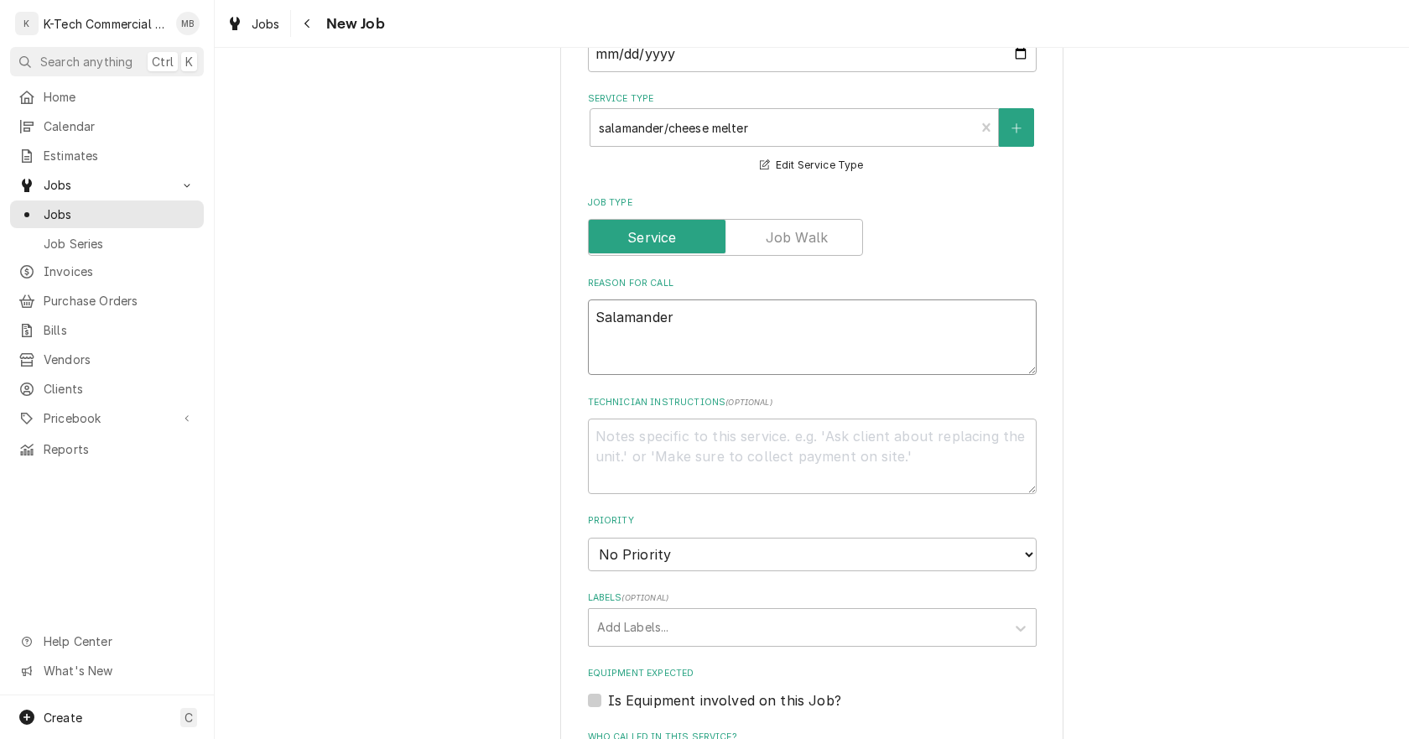
type textarea "Salamander u"
type textarea "x"
type textarea "Salamander"
type textarea "x"
type textarea "Salamander o"
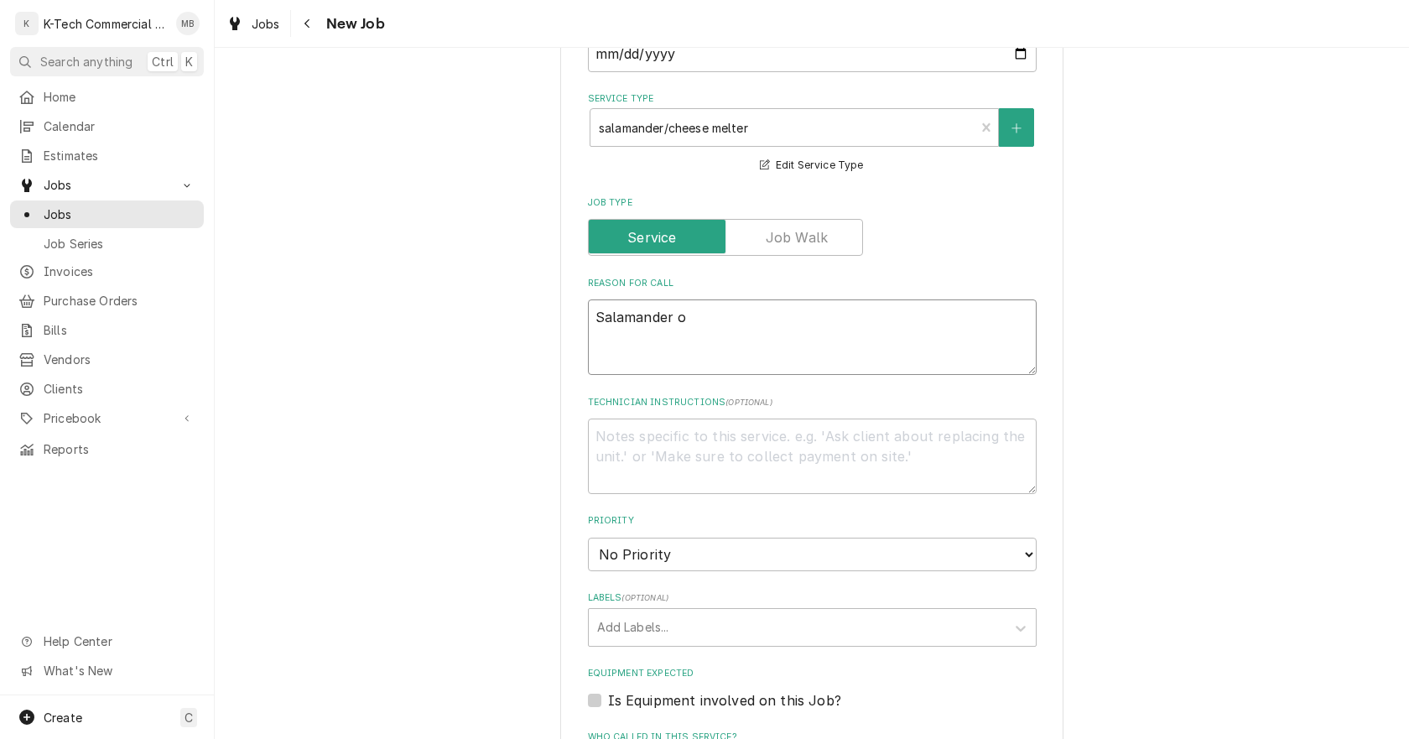
type textarea "x"
type textarea "Salamander on"
type textarea "x"
type textarea "Salamander on"
type textarea "x"
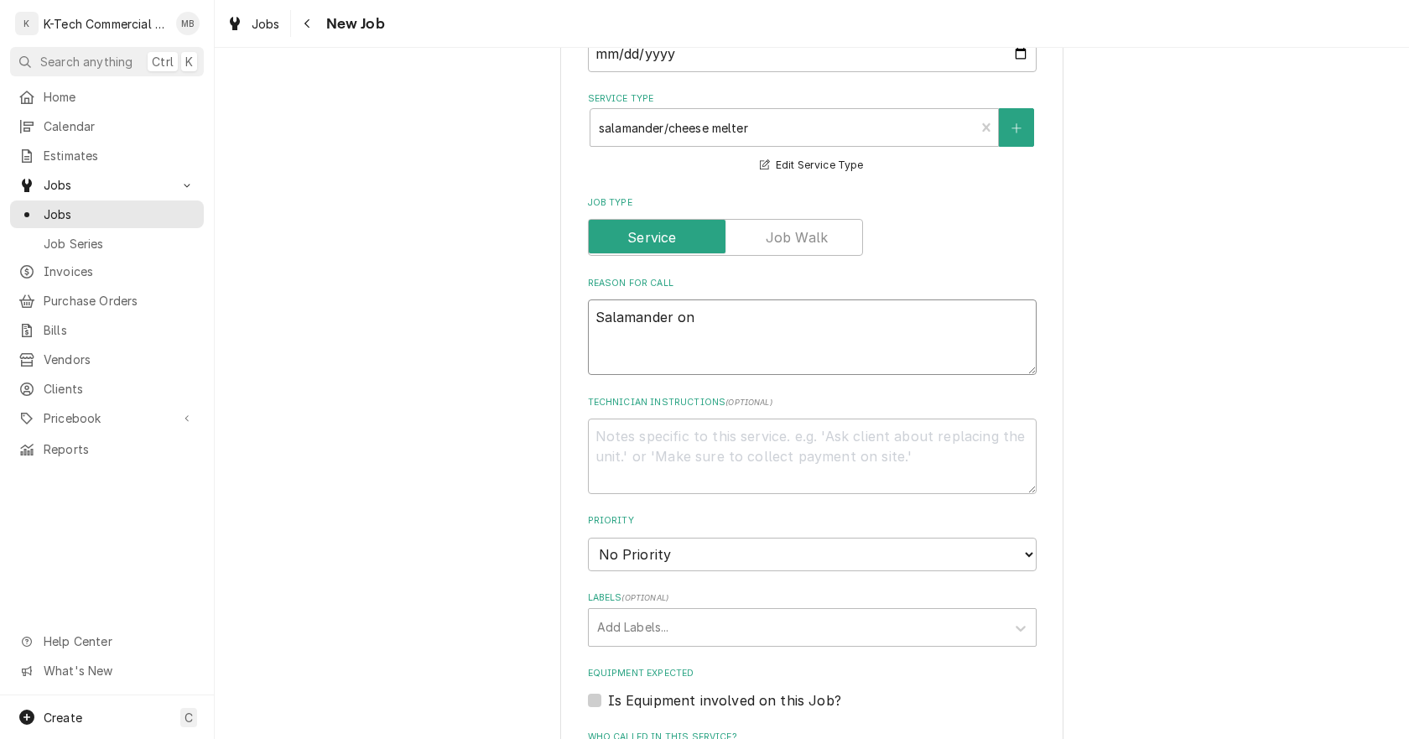
type textarea "Salamander on s"
type textarea "x"
type textarea "Salamander on sa"
type textarea "x"
type textarea "Salamander on sas"
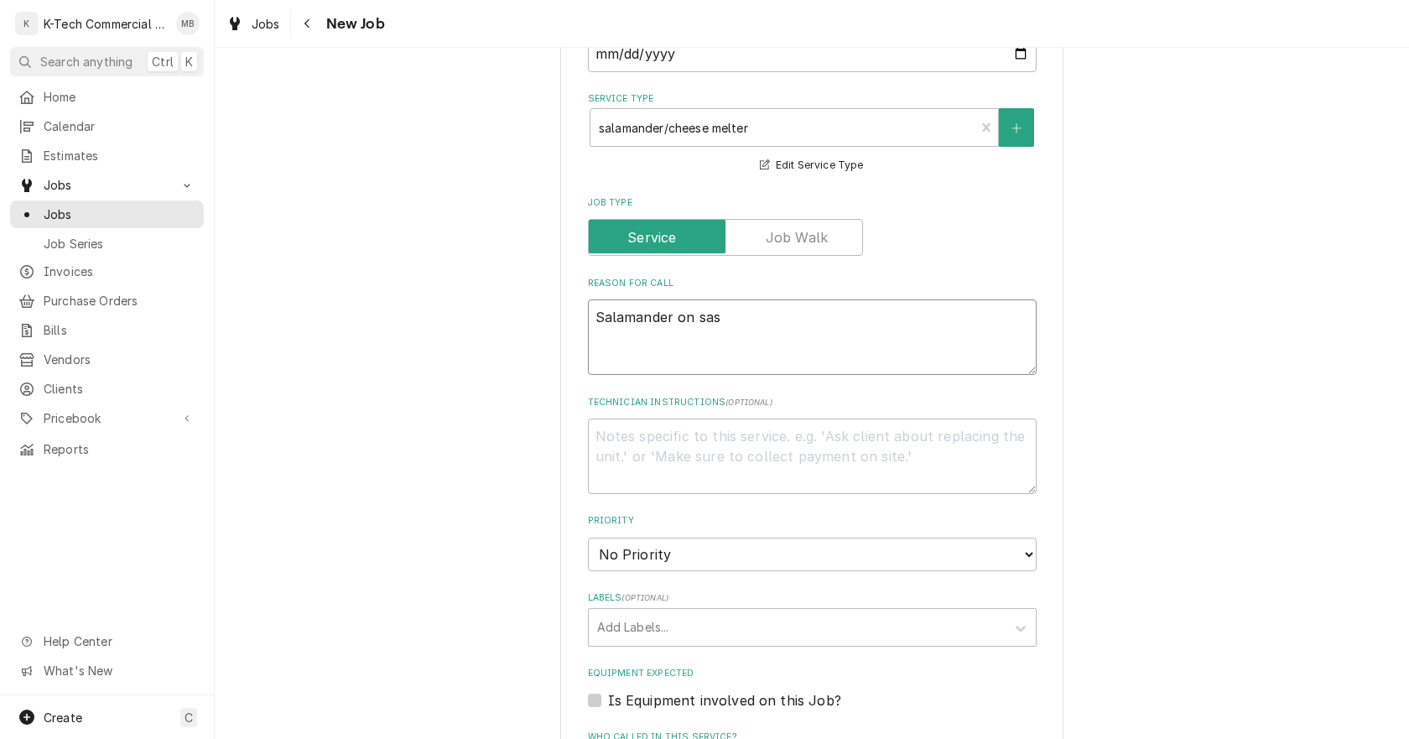
type textarea "x"
type textarea "Salamander on sasu"
type textarea "x"
type textarea "Salamander on sas"
type textarea "x"
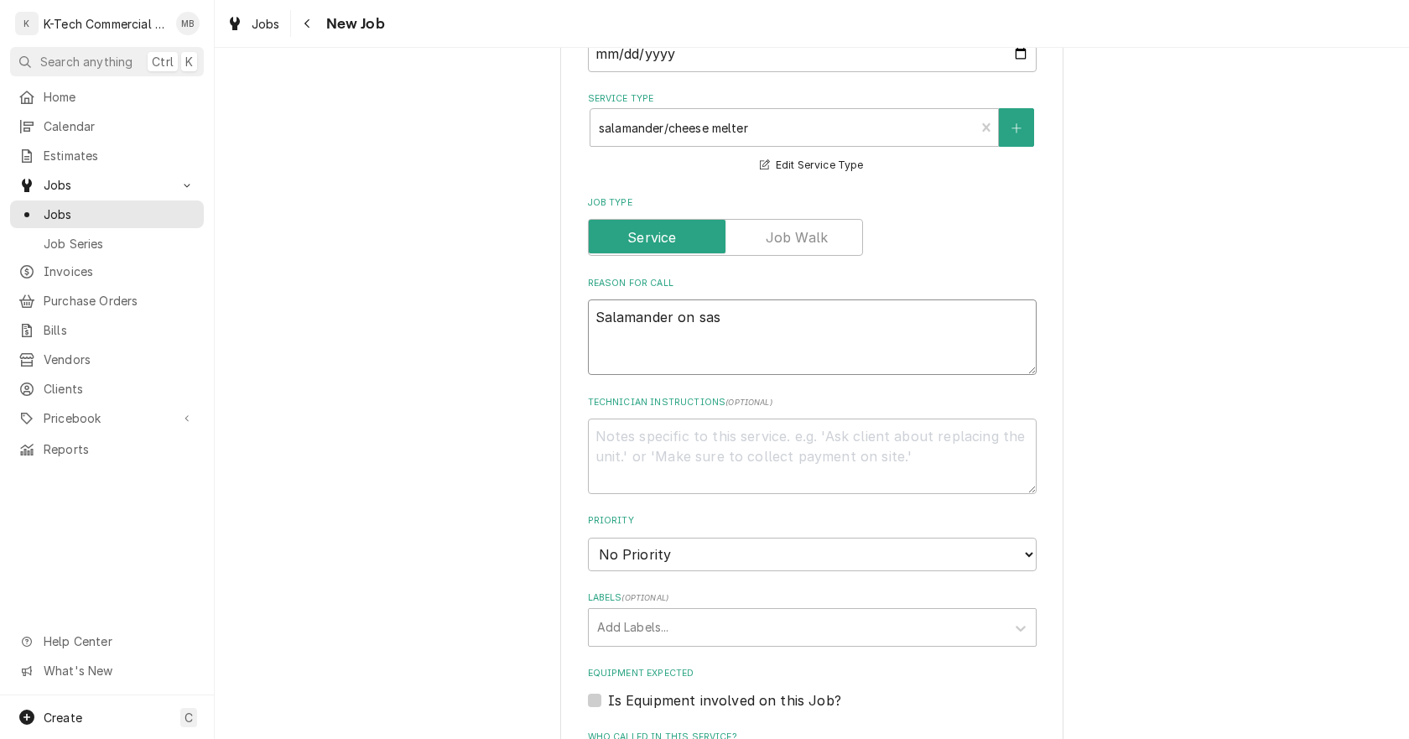
type textarea "Salamander on sa"
type textarea "x"
type textarea "Salamander on sau"
type textarea "x"
type textarea "Salamander on saut"
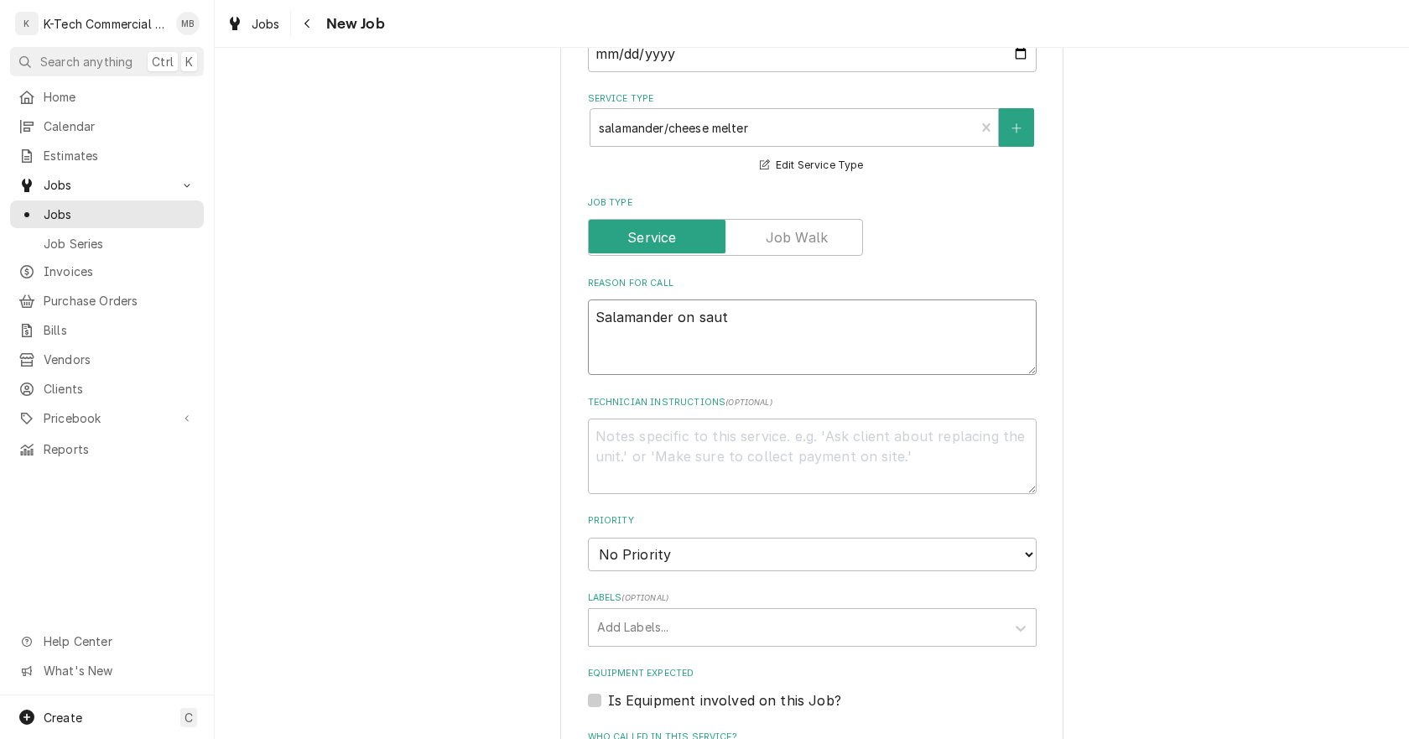
type textarea "x"
type textarea "Salamander on saute"
type textarea "x"
type textarea "Salamander on saute"
type textarea "x"
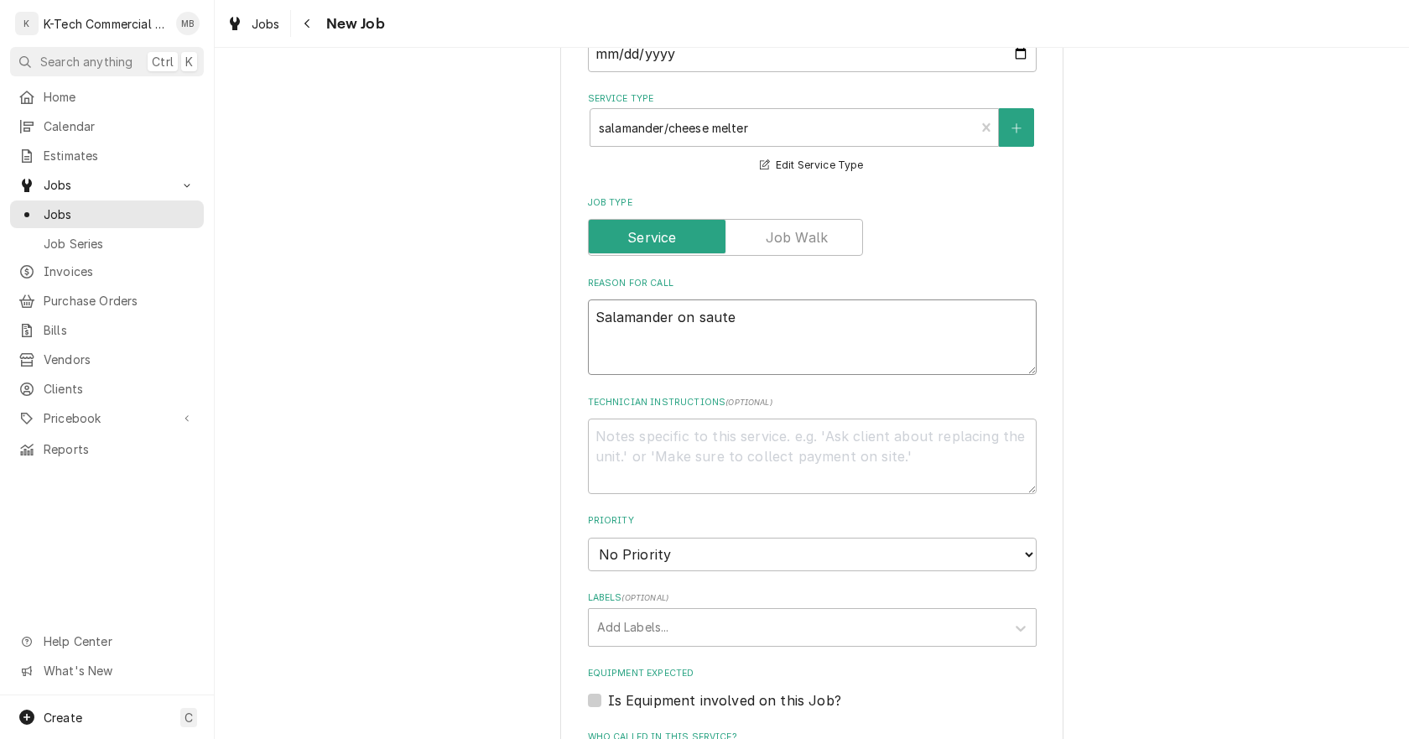
type textarea "Salamander on saute s"
type textarea "x"
type textarea "Salamander on saute st"
type textarea "x"
type textarea "Salamander on saute sta"
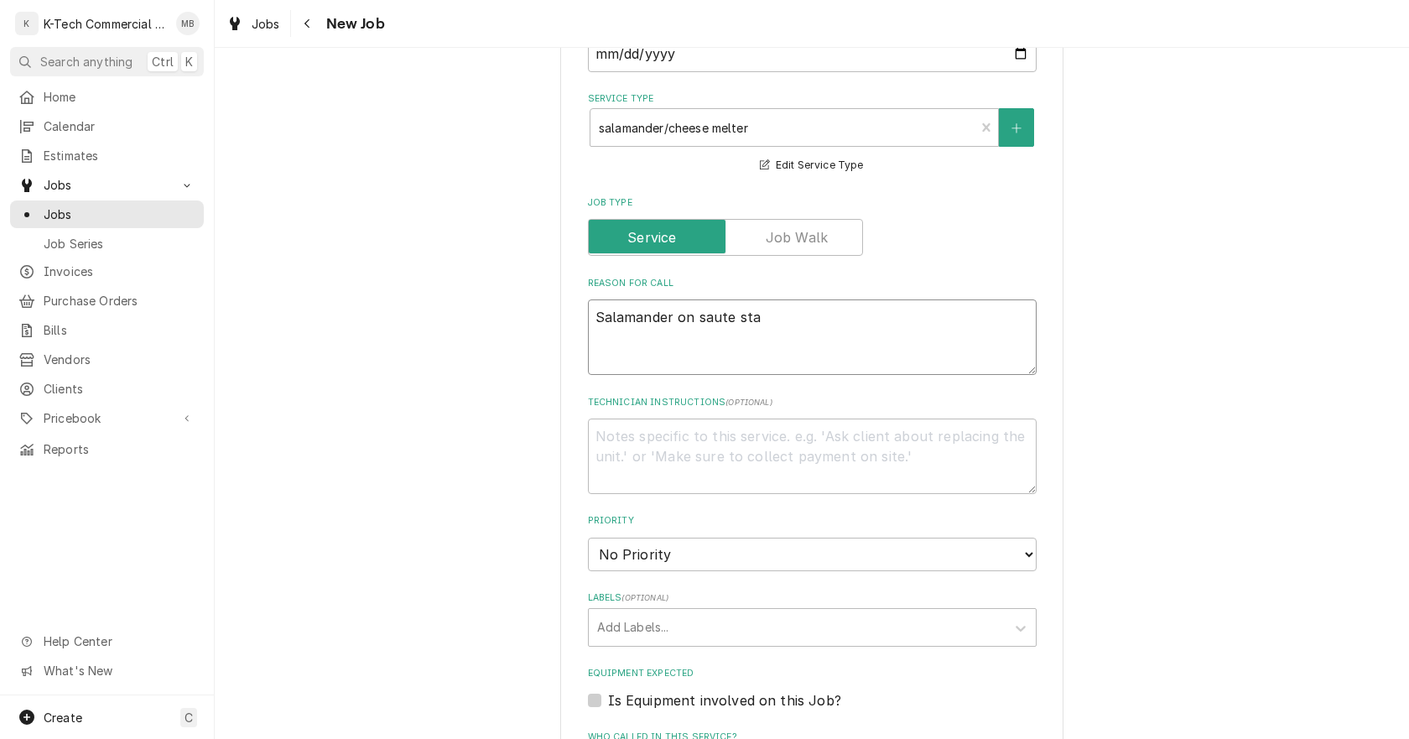
type textarea "x"
type textarea "Salamander on saute stat"
type textarea "x"
type textarea "Salamander on saute statr"
type textarea "x"
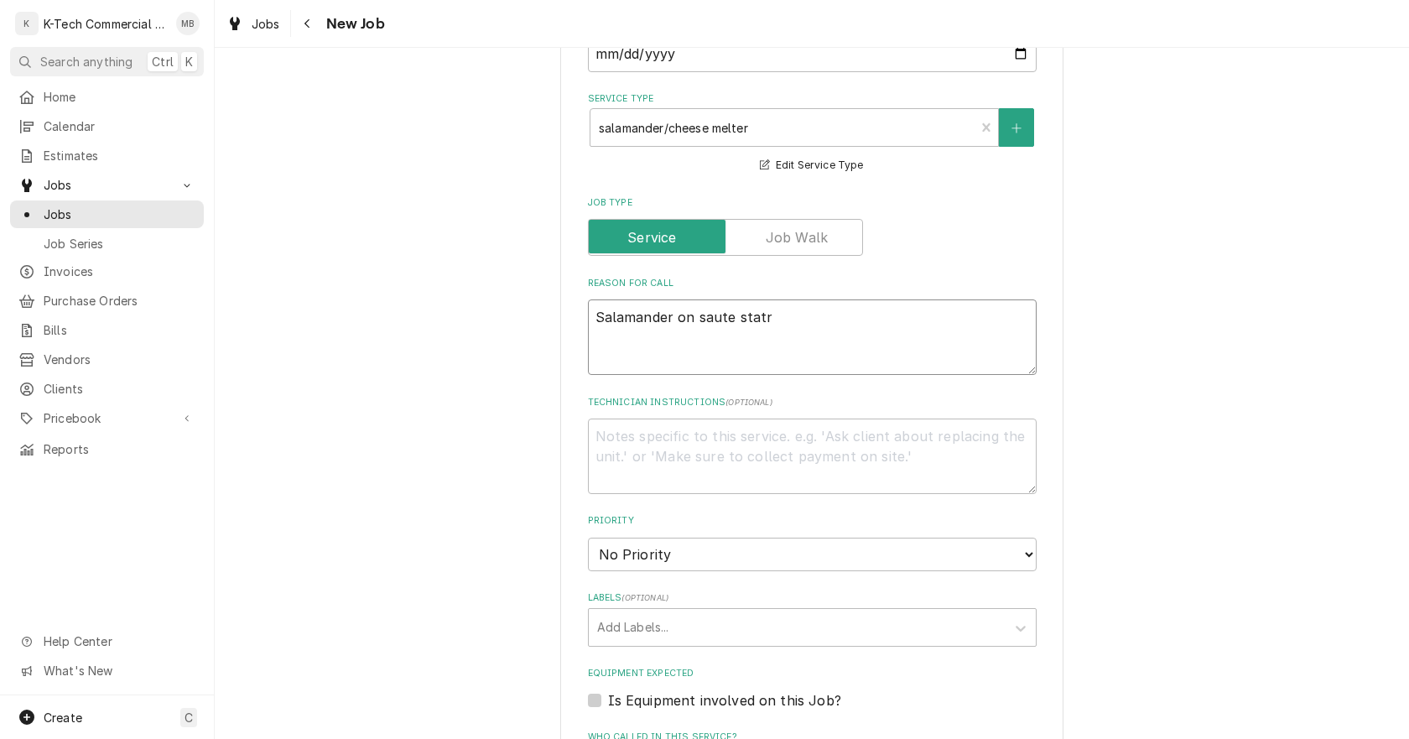
type textarea "Salamander on saute stat"
type textarea "x"
type textarea "Salamander on saute stati"
type textarea "x"
type textarea "Salamander on saute statio"
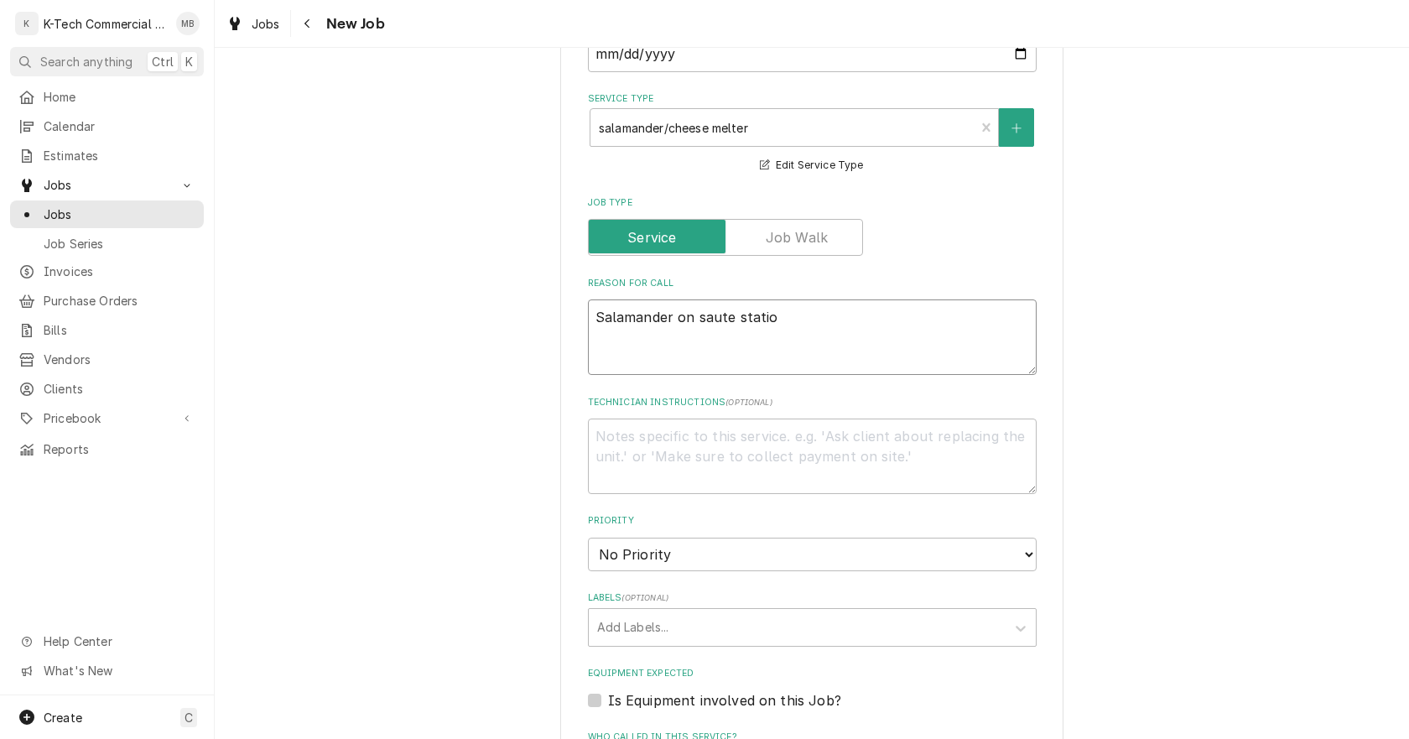
type textarea "x"
type textarea "Salamander on saute statio"
type textarea "x"
type textarea "Salamander on saute statio"
type textarea "x"
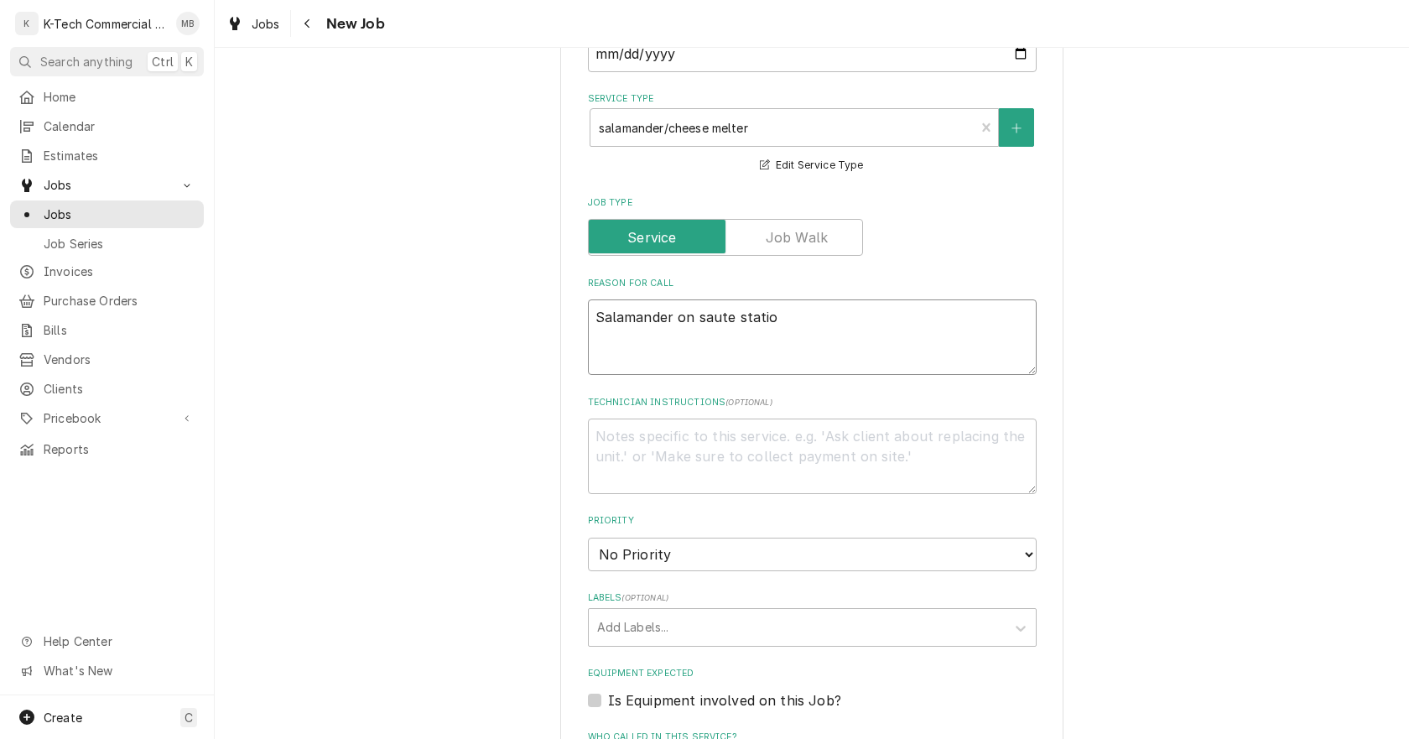
type textarea "Salamander on saute station"
type textarea "x"
type textarea "Salamander on saute station"
type textarea "x"
type textarea "Salamander on saute station n"
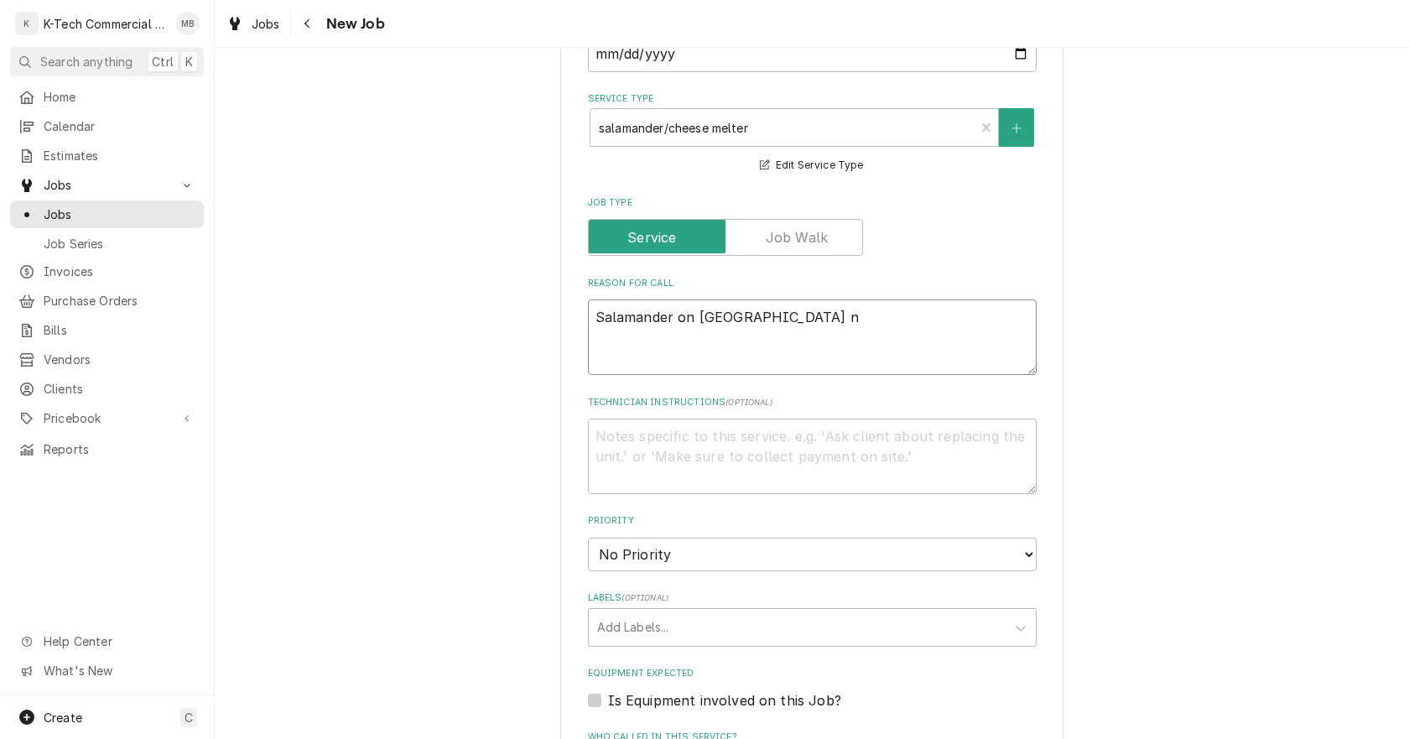
type textarea "x"
type textarea "Salamander on saute station ne"
type textarea "x"
type textarea "Salamander on saute station nee"
type textarea "x"
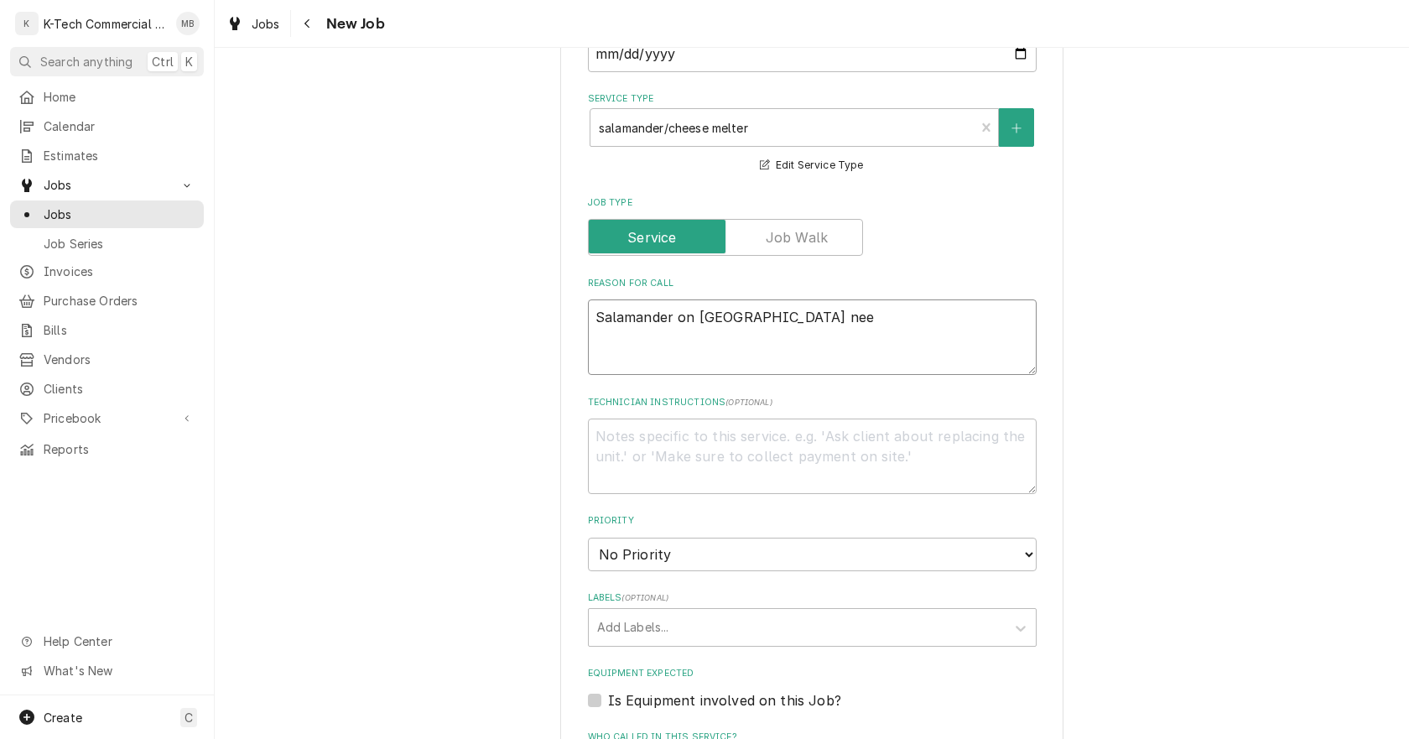
type textarea "Salamander on saute station need"
type textarea "x"
type textarea "Salamander on saute station needs"
type textarea "x"
type textarea "Salamander on saute station needs"
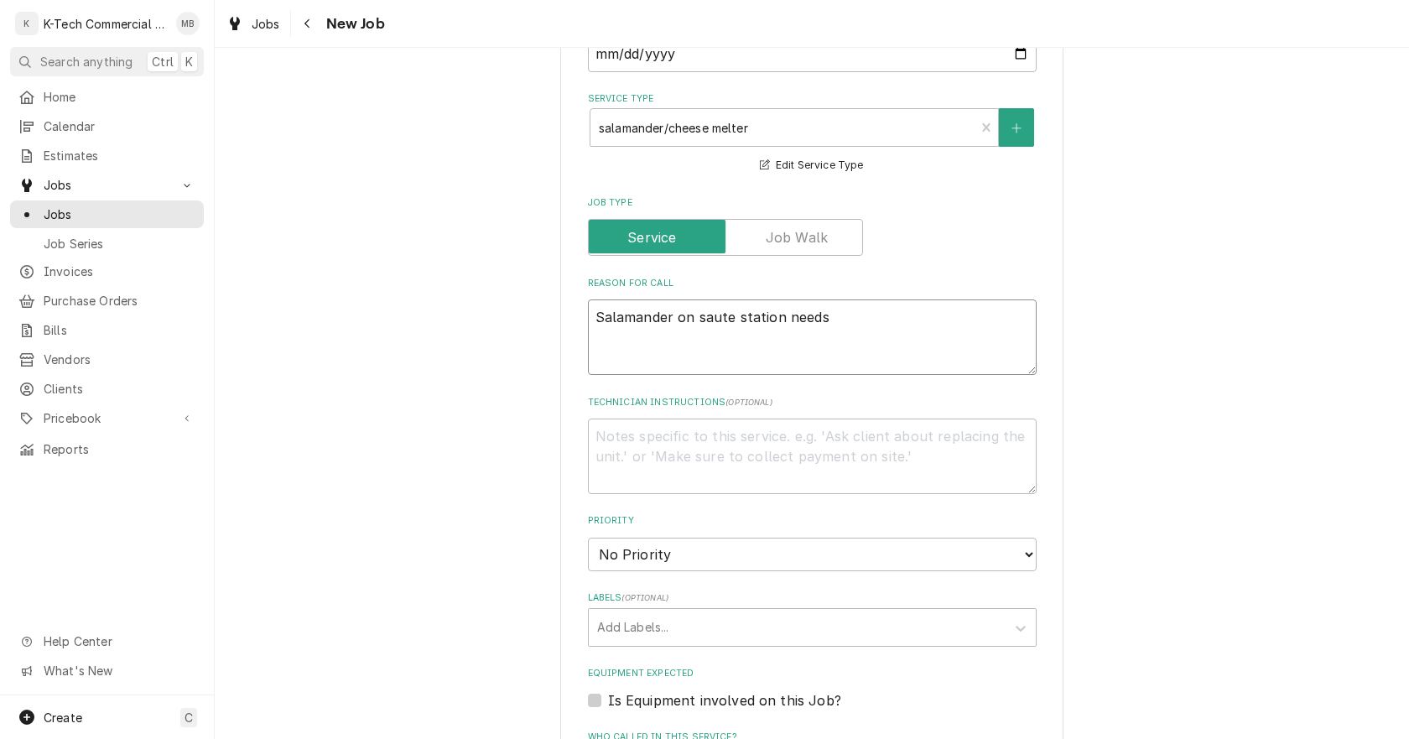
type textarea "x"
type textarea "Salamander on saute station needs t"
type textarea "x"
type textarea "Salamander on saute station needs to"
type textarea "x"
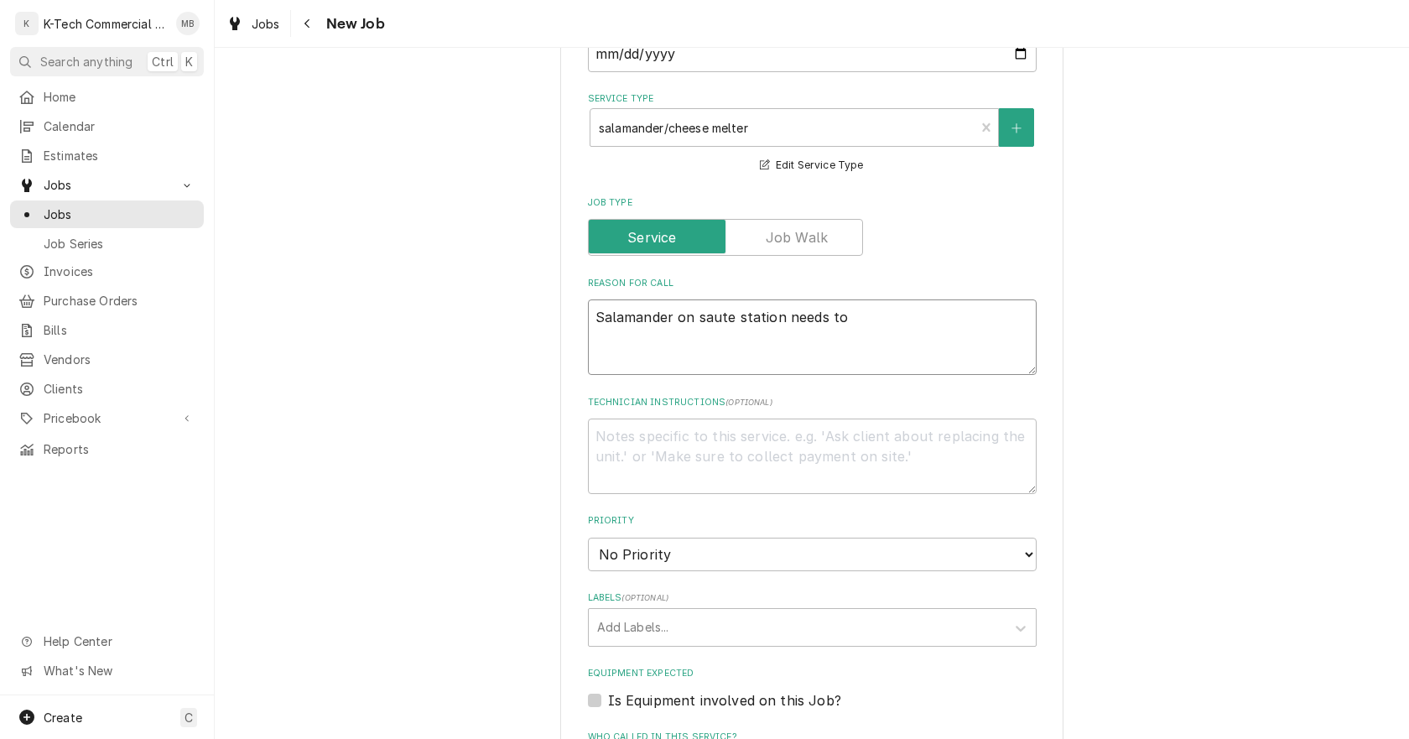
type textarea "Salamander on saute station needs to"
type textarea "x"
type textarea "Salamander on saute station needs to b"
type textarea "x"
type textarea "Salamander on saute station needs to be"
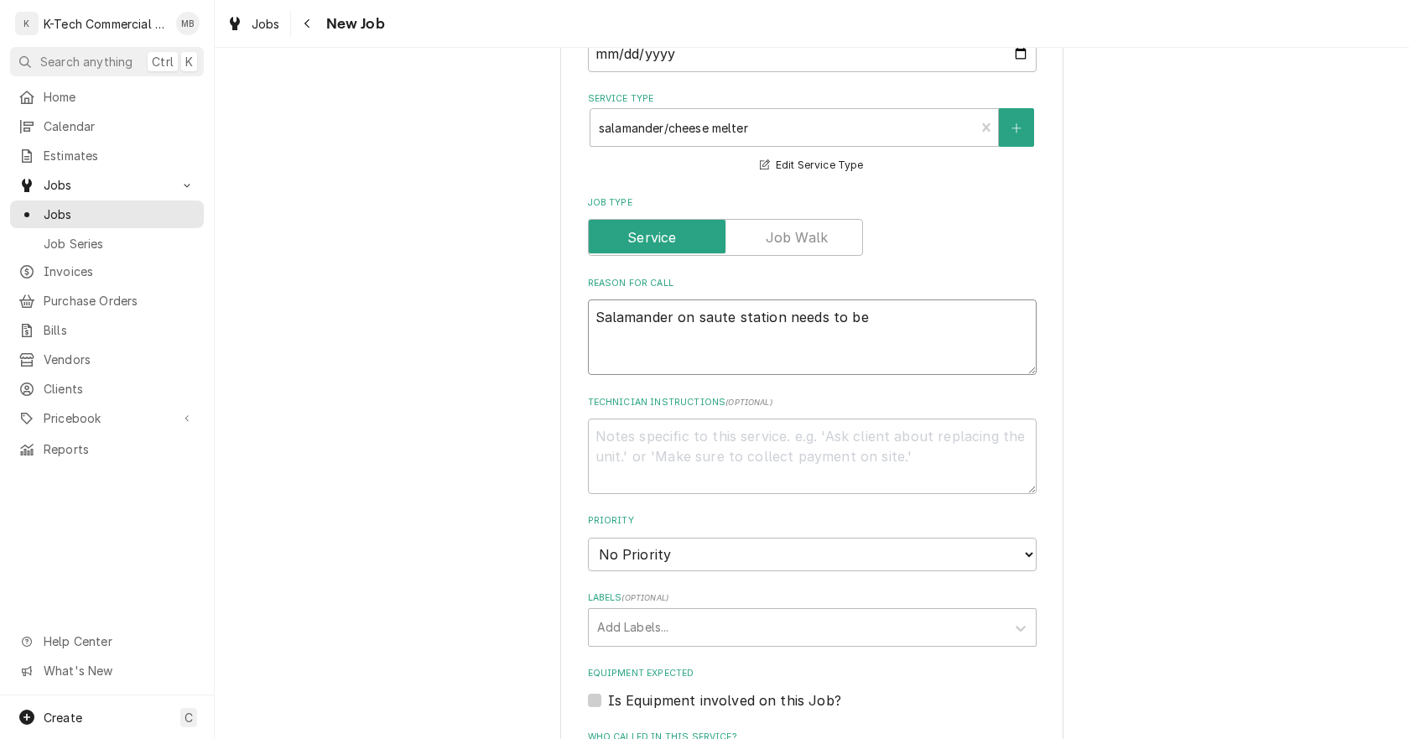
type textarea "x"
type textarea "Salamander on saute station needs to be"
type textarea "x"
type textarea "Salamander on saute station needs to be r"
type textarea "x"
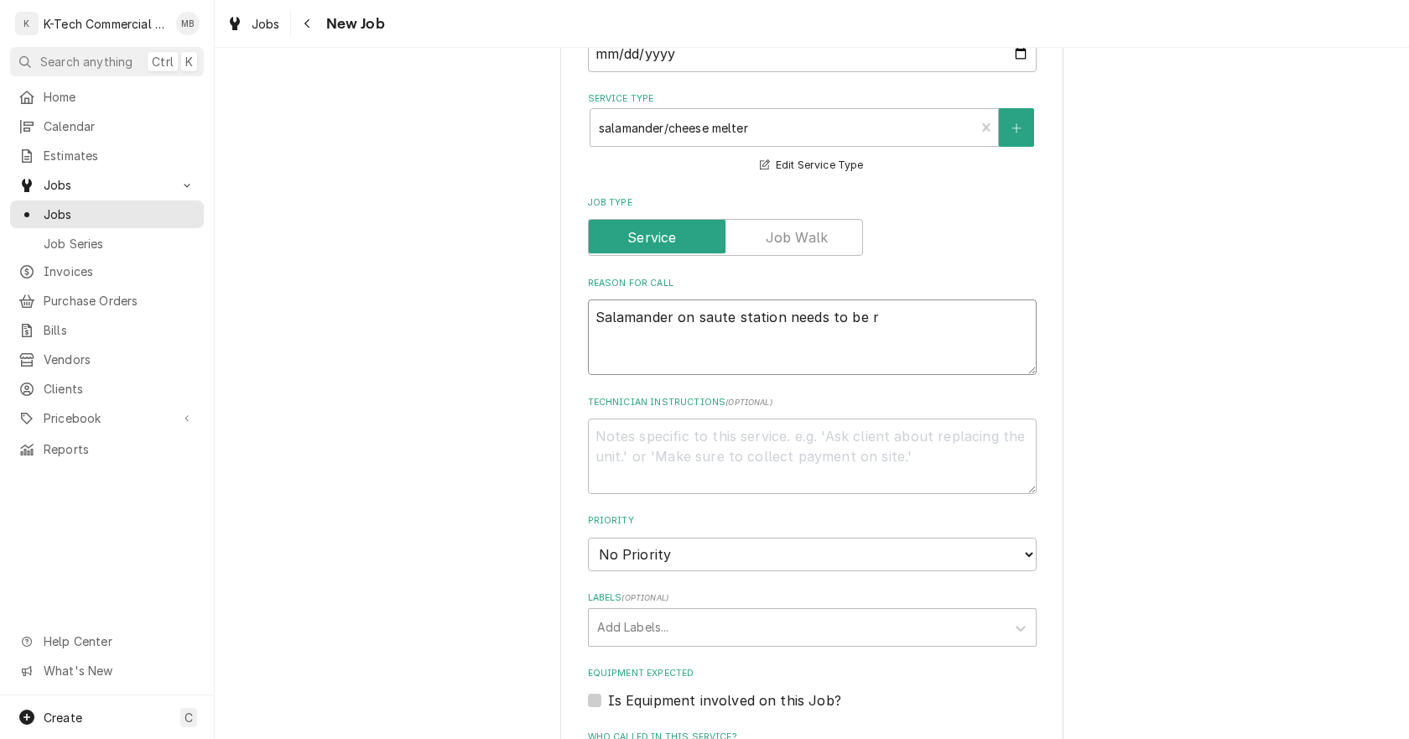
type textarea "Salamander on saute station needs to be re"
type textarea "x"
type textarea "Salamander on saute station needs to be rem"
type textarea "x"
type textarea "Salamander on saute station needs to be remo"
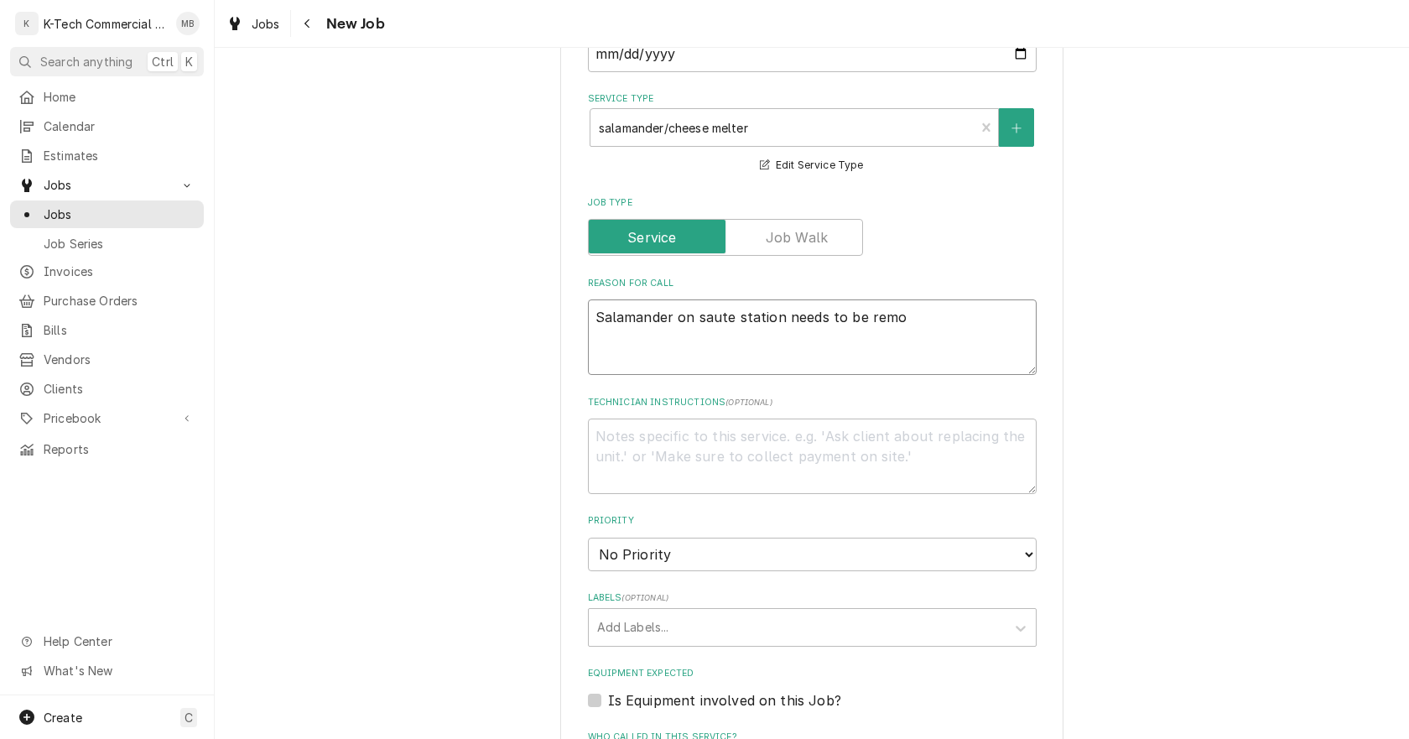
type textarea "x"
type textarea "Salamander on saute station needs to be remob"
type textarea "x"
type textarea "Salamander on saute station needs to be remobv"
type textarea "x"
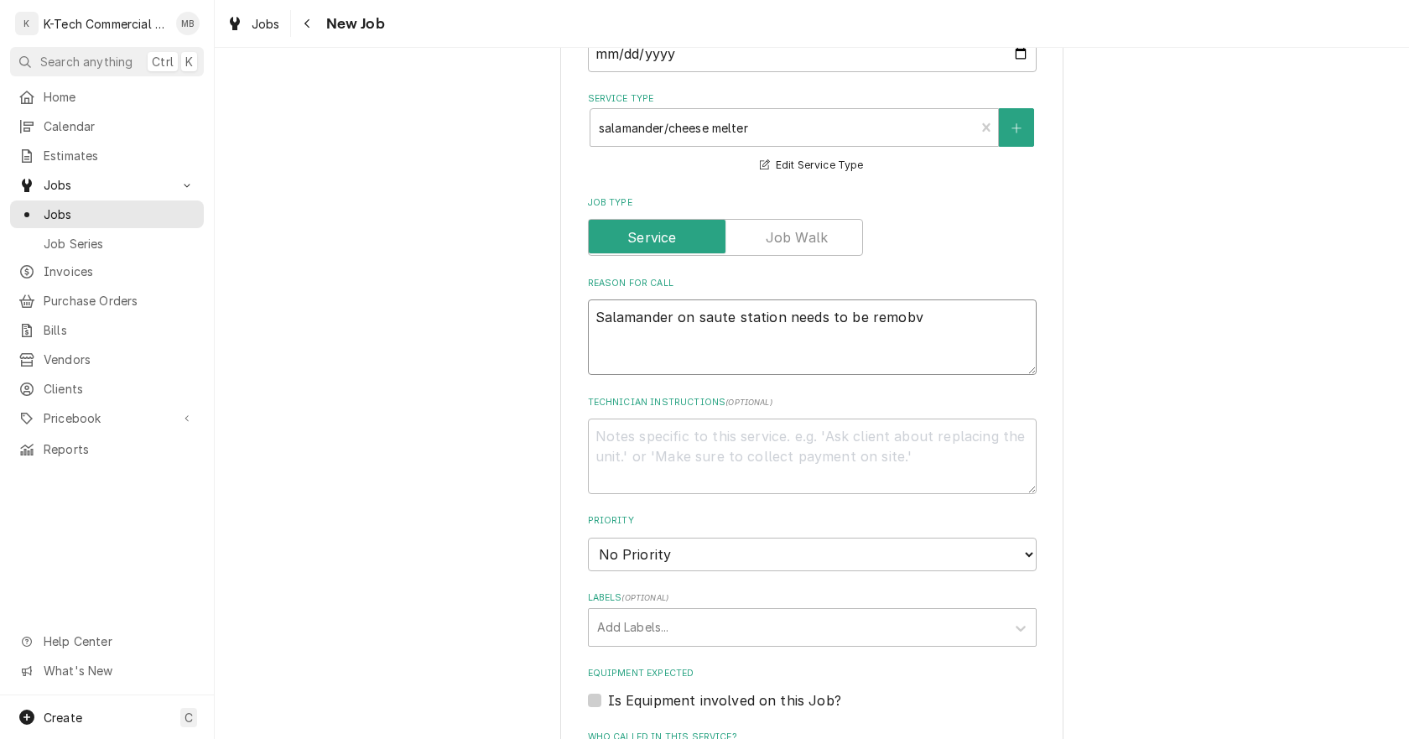
type textarea "Salamander on saute station needs to be remob"
type textarea "x"
type textarea "Salamander on saute station needs to be remo"
type textarea "x"
type textarea "Salamander on saute station needs to be remov"
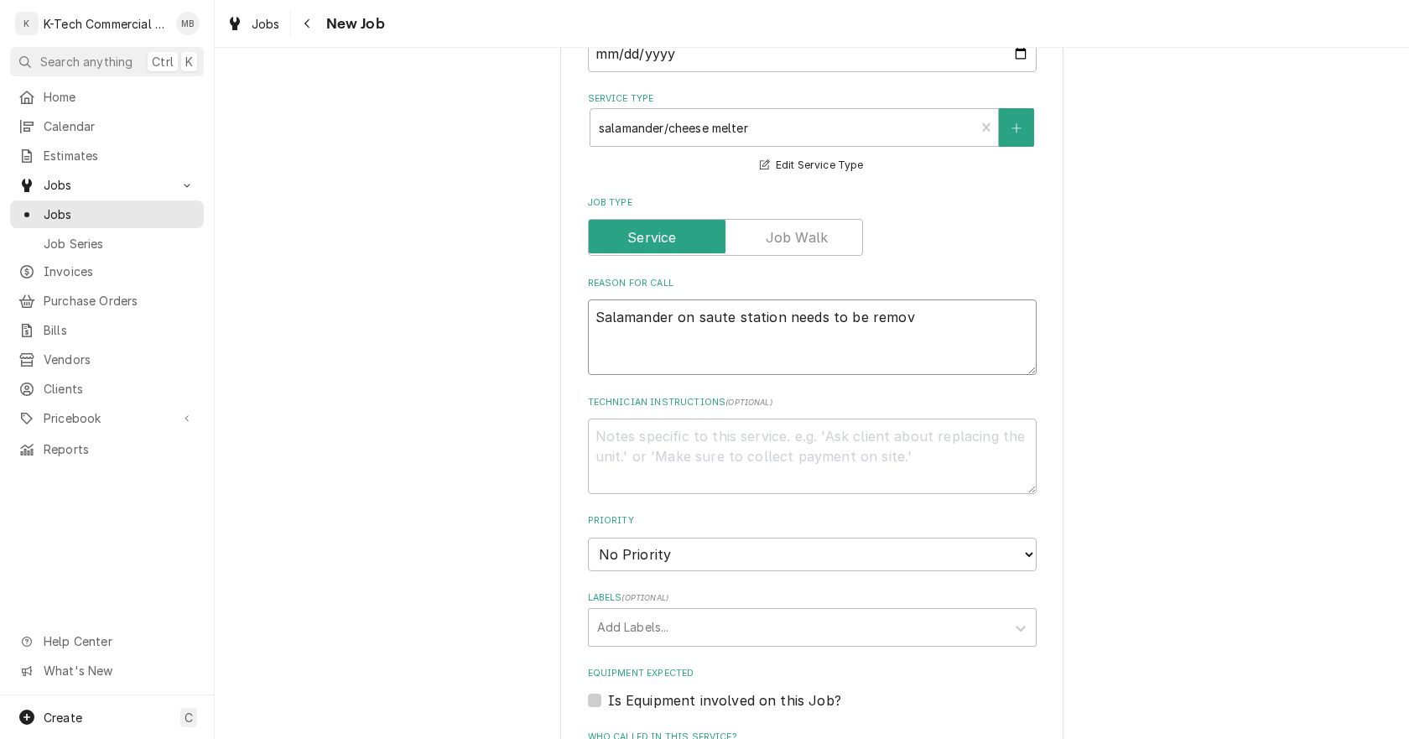
type textarea "x"
type textarea "Salamander on saute station needs to be remove"
type textarea "x"
type textarea "Salamander on saute station needs to be removed"
type textarea "x"
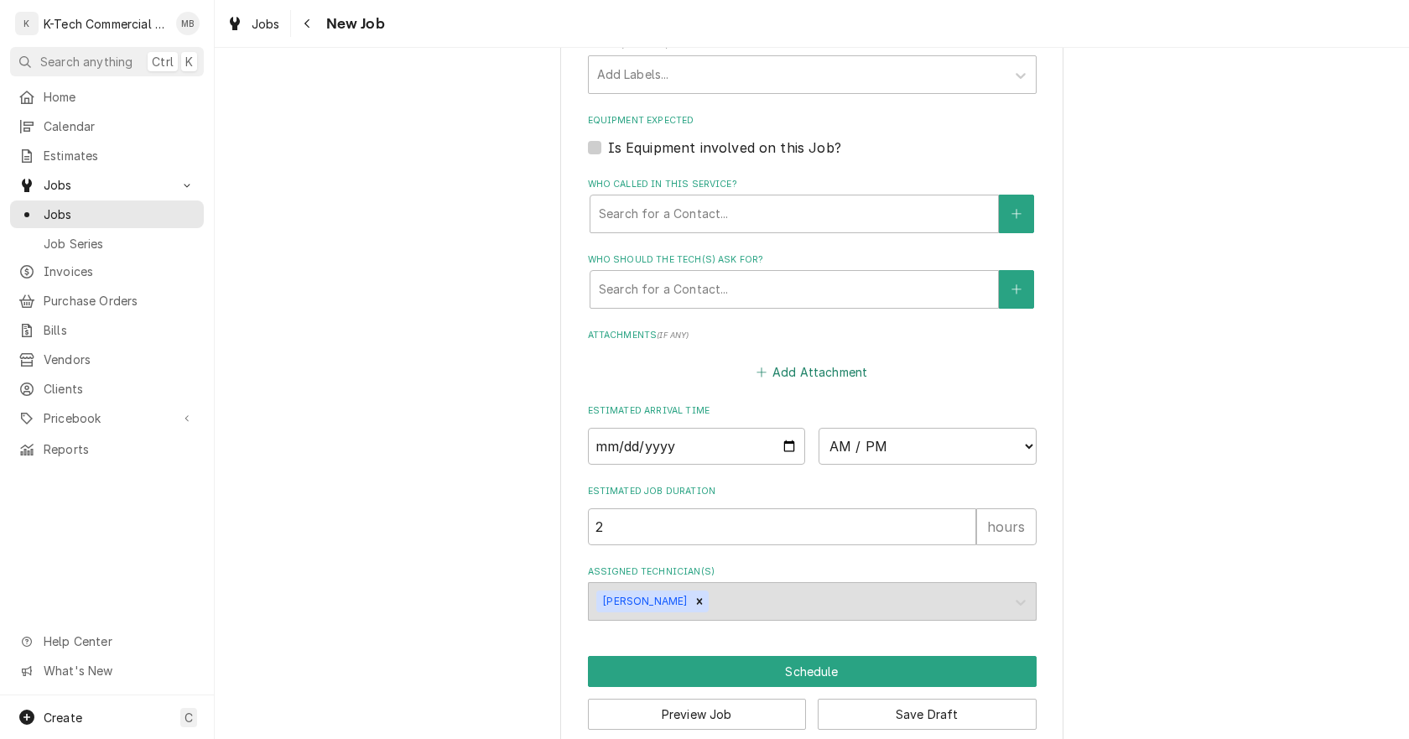
scroll to position [1083, 0]
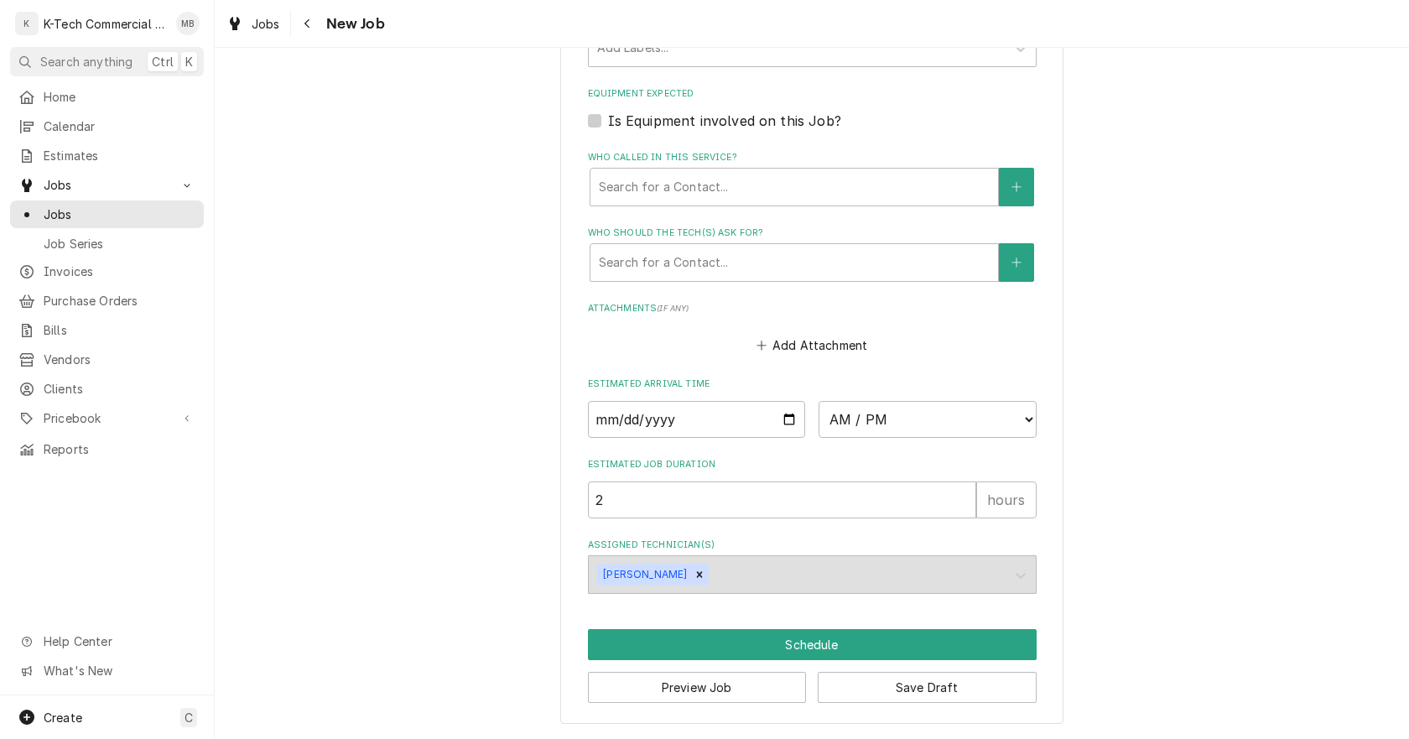
type textarea "Salamander on saute station needs to be removed"
click at [782, 412] on input "Date" at bounding box center [697, 419] width 218 height 37
type textarea "x"
type input "2025-09-16"
click at [946, 418] on select "AM / PM 6:00 AM 6:15 AM 6:30 AM 6:45 AM 7:00 AM 7:15 AM 7:30 AM 7:45 AM 8:00 AM…" at bounding box center [927, 419] width 218 height 37
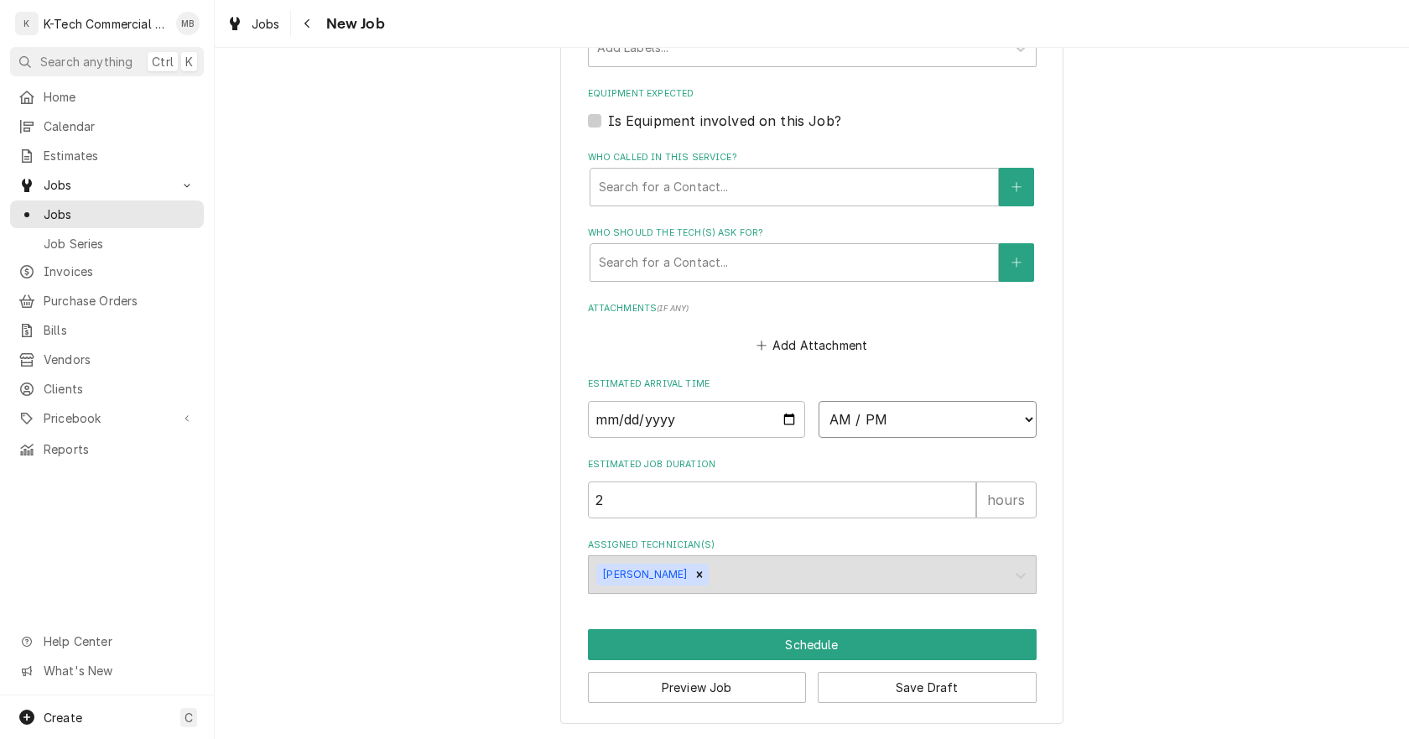
type textarea "x"
select select "09:00:00"
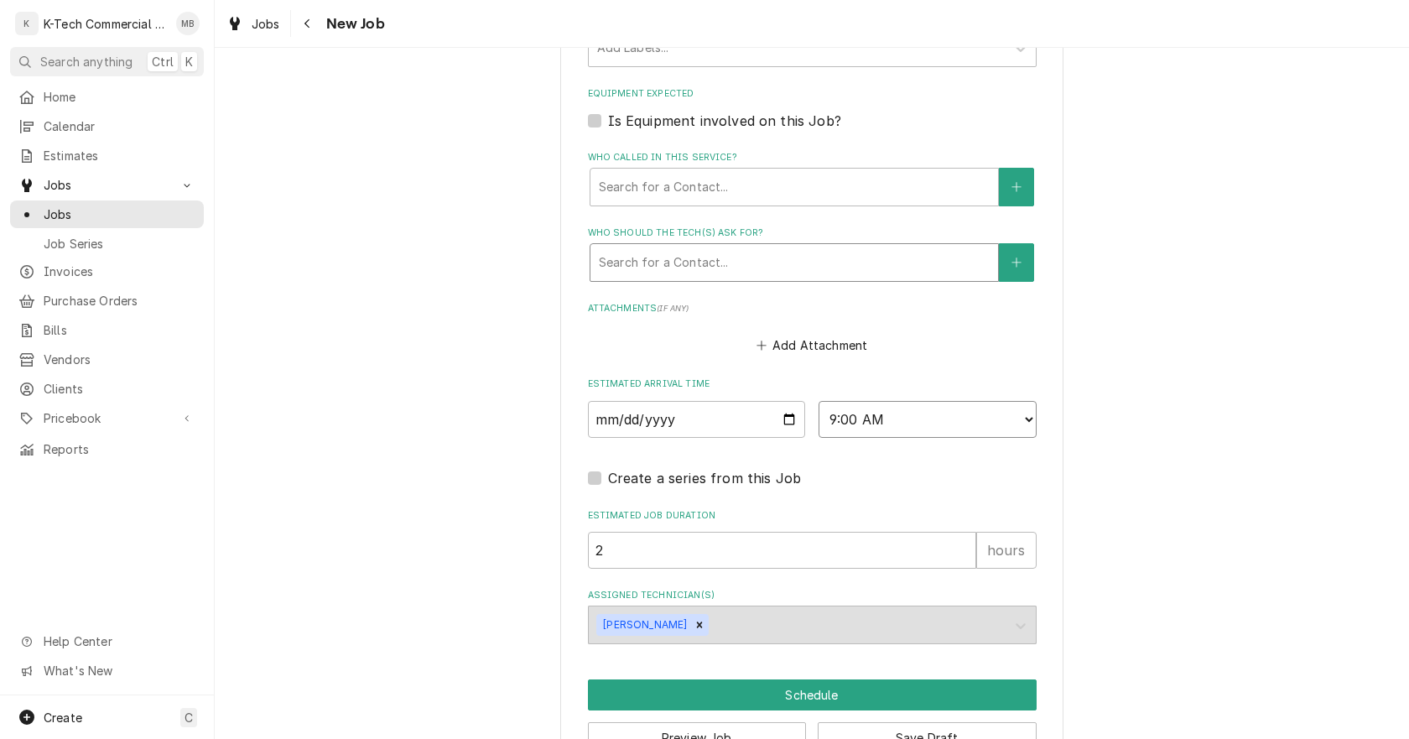
type textarea "x"
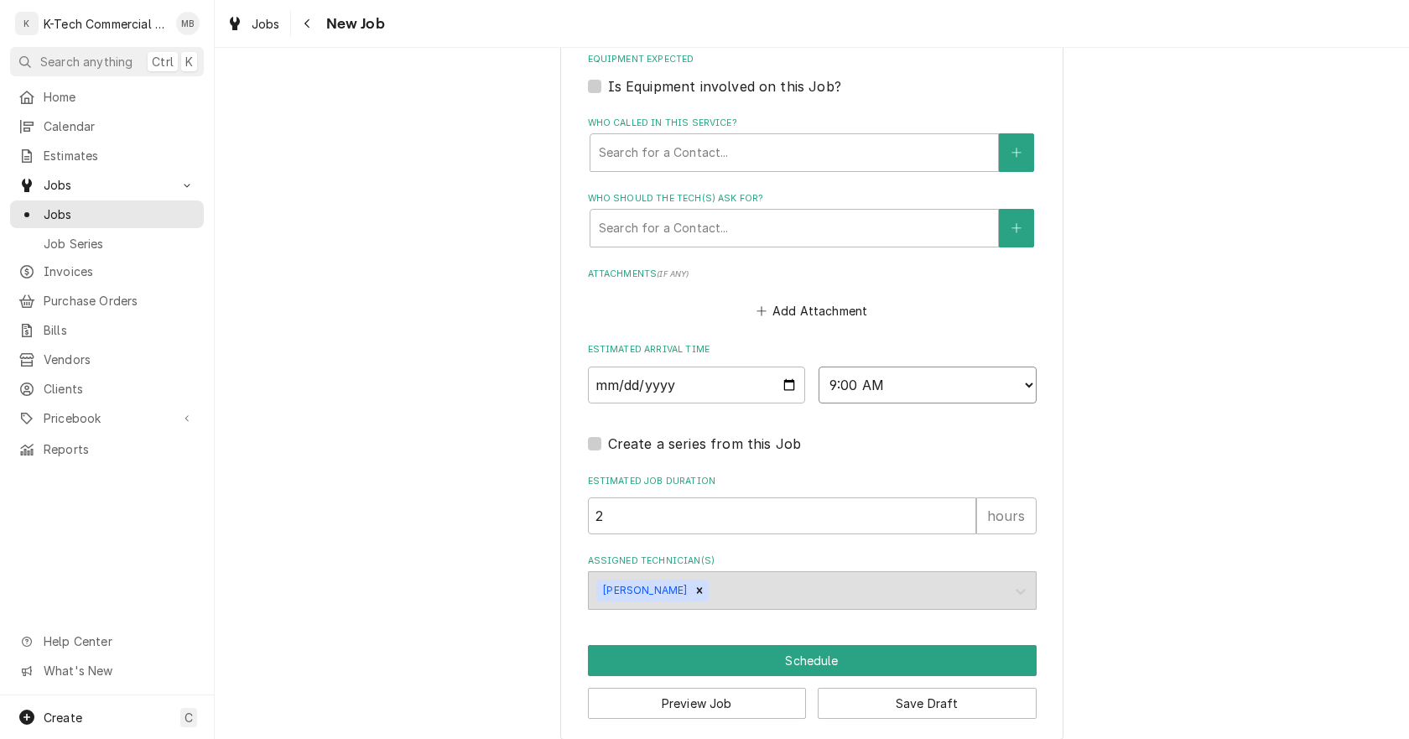
scroll to position [1133, 0]
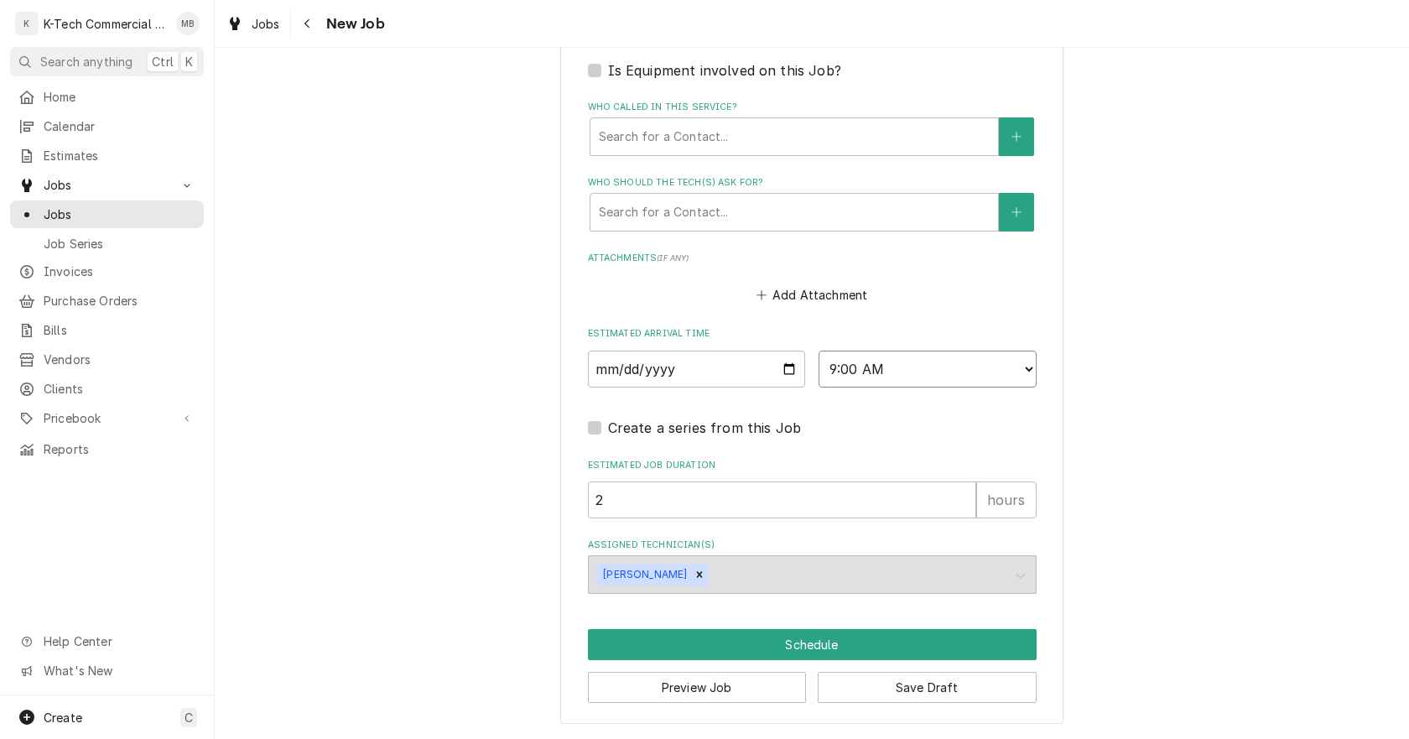
click at [1015, 369] on select "AM / PM 6:00 AM 6:15 AM 6:30 AM 6:45 AM 7:00 AM 7:15 AM 7:30 AM 7:45 AM 8:00 AM…" at bounding box center [927, 369] width 218 height 37
select select "08:00:00"
click at [818, 351] on select "AM / PM 6:00 AM 6:15 AM 6:30 AM 6:45 AM 7:00 AM 7:15 AM 7:30 AM 7:45 AM 8:00 AM…" at bounding box center [927, 369] width 218 height 37
drag, startPoint x: 619, startPoint y: 492, endPoint x: 421, endPoint y: 548, distance: 205.5
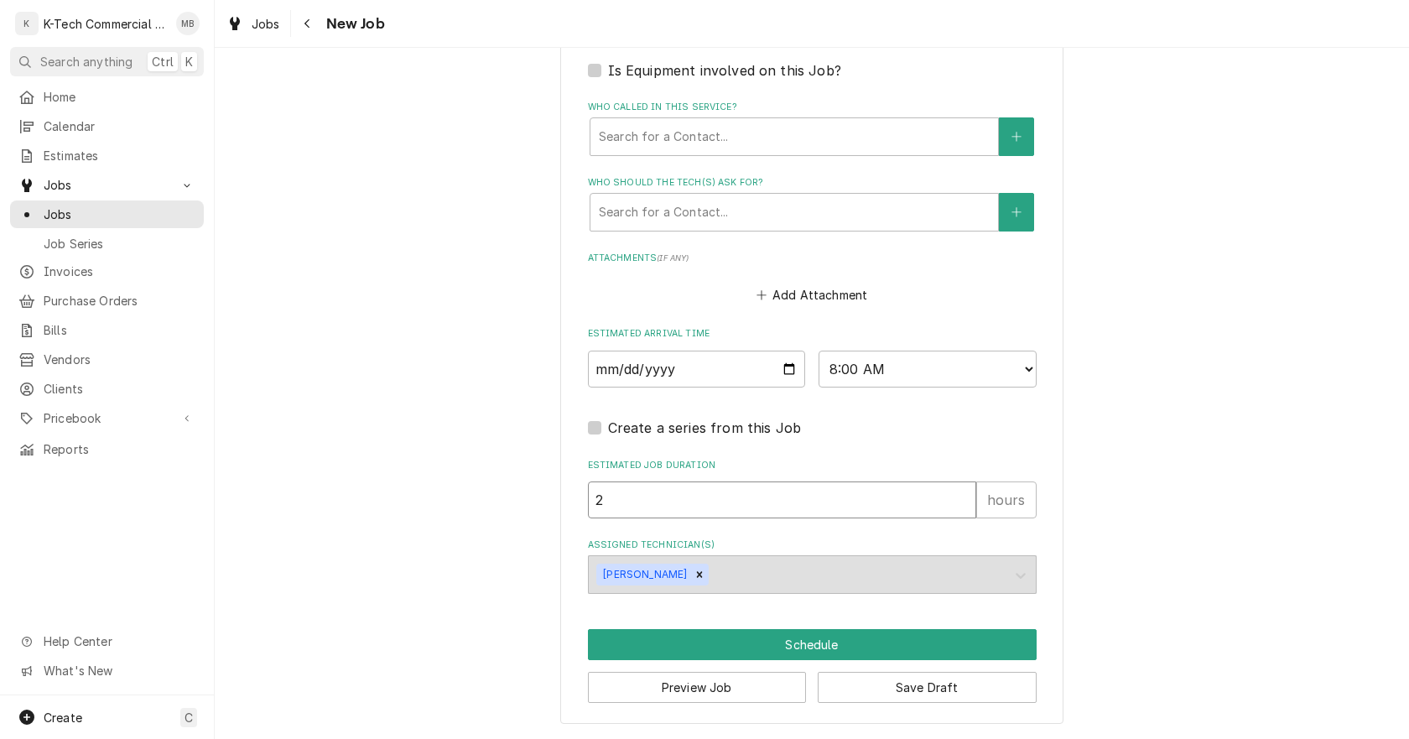
type textarea "x"
type input "5"
type textarea "x"
type input "5"
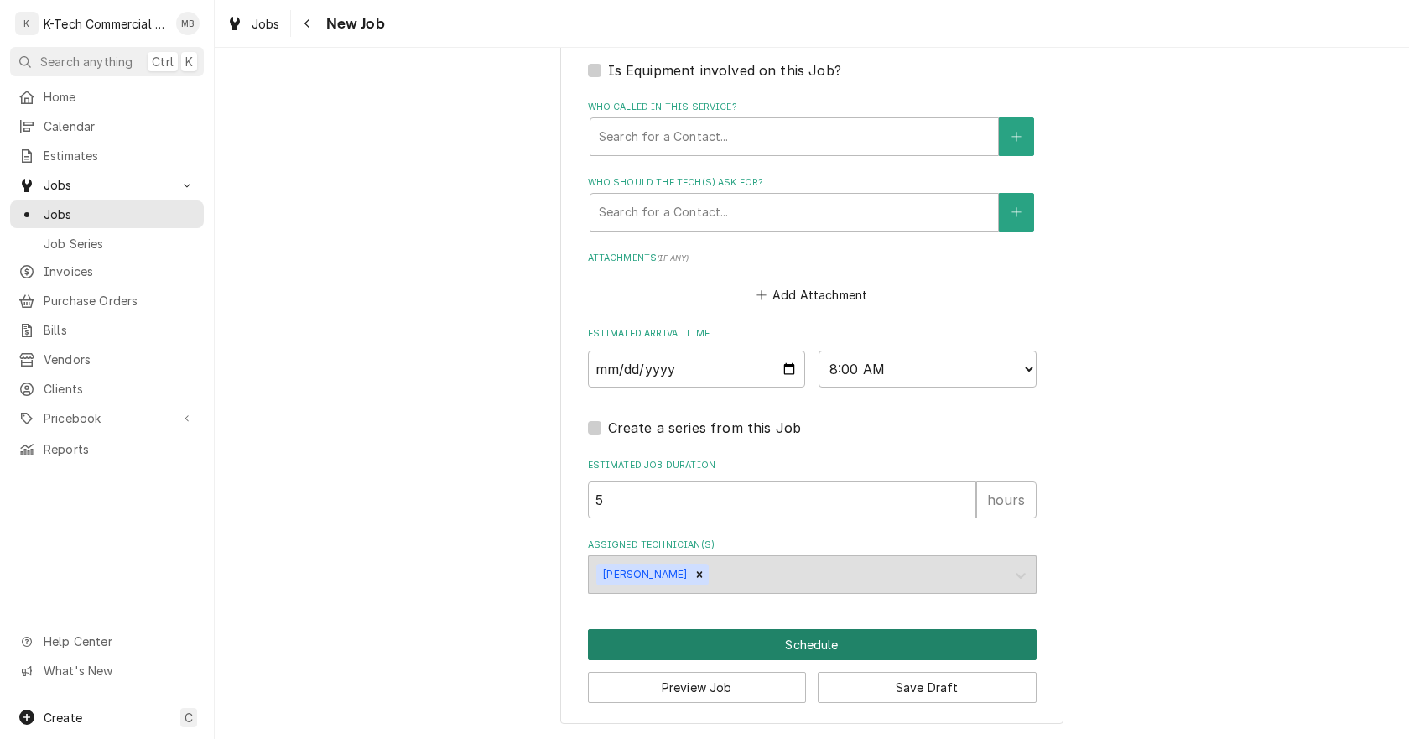
click at [870, 636] on button "Schedule" at bounding box center [812, 644] width 449 height 31
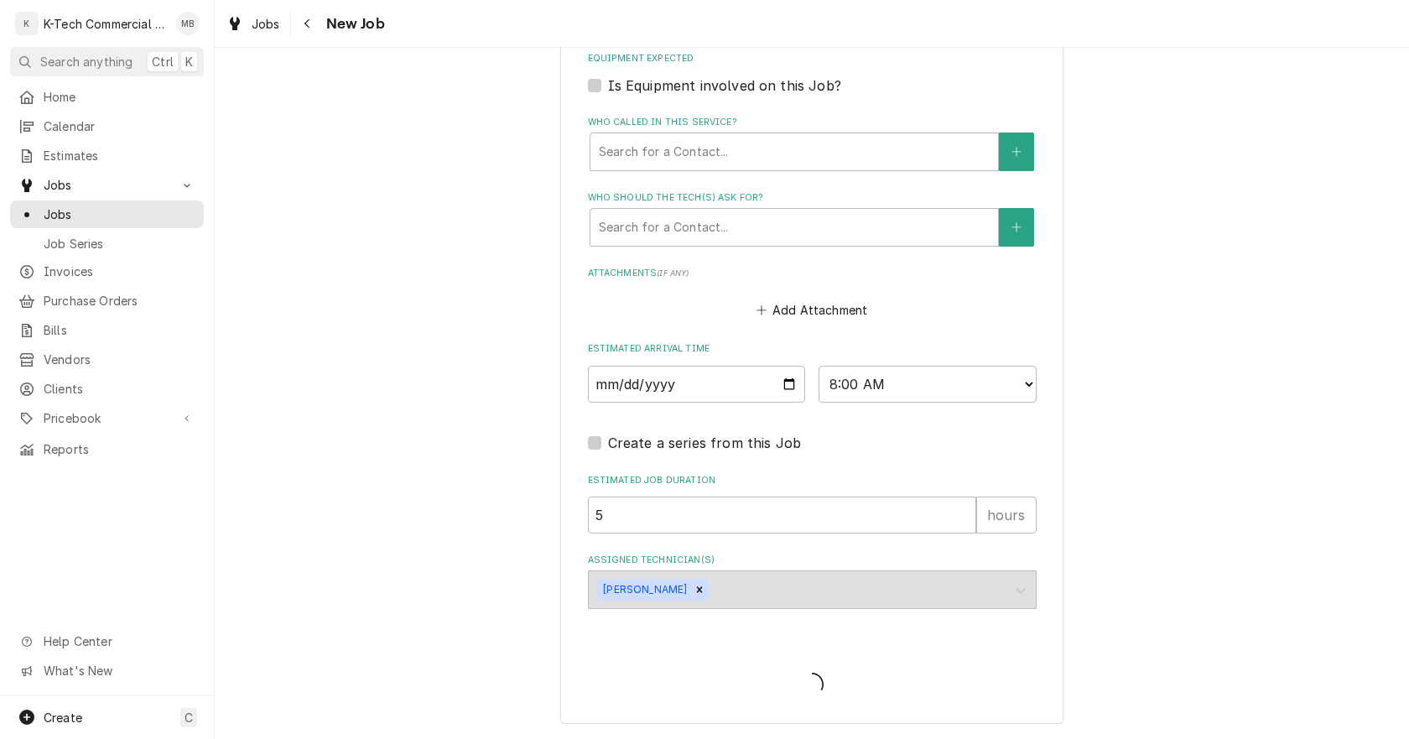
type textarea "x"
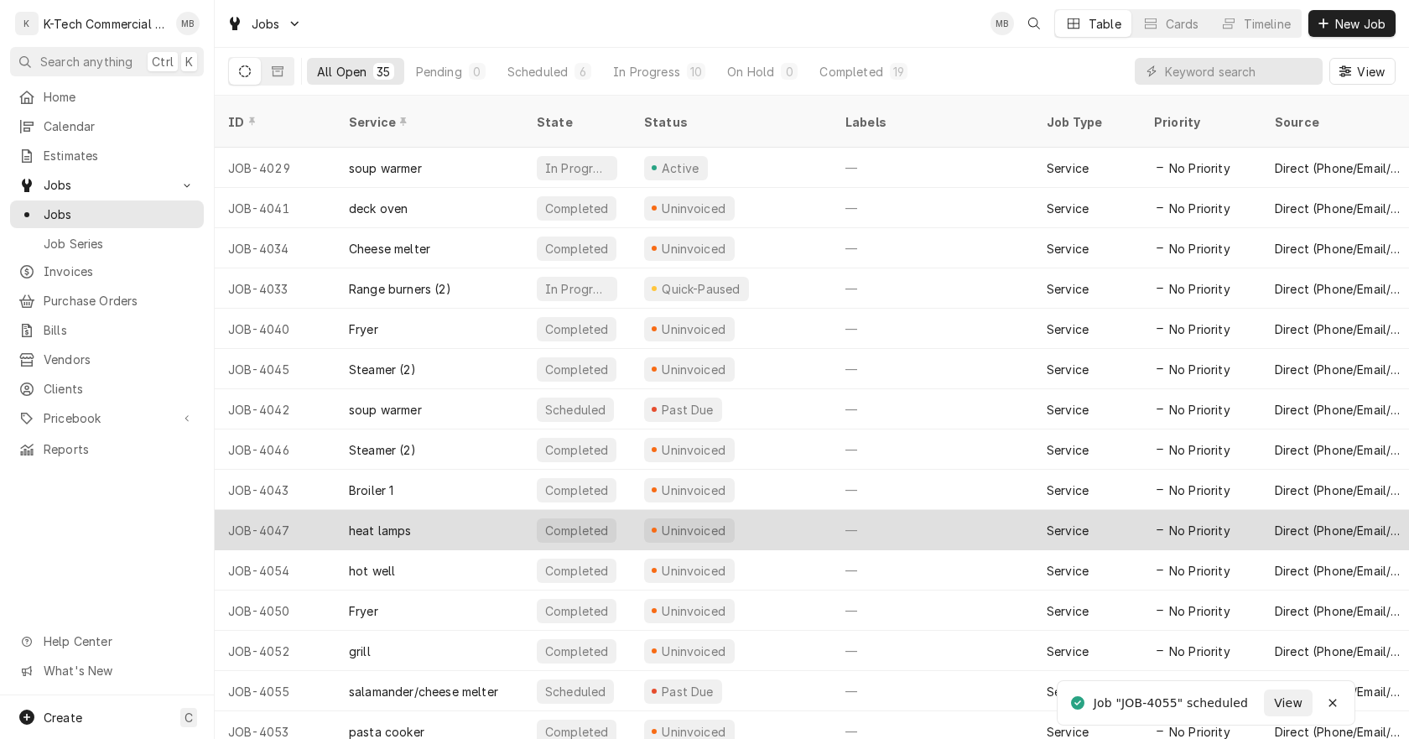
scroll to position [810, 0]
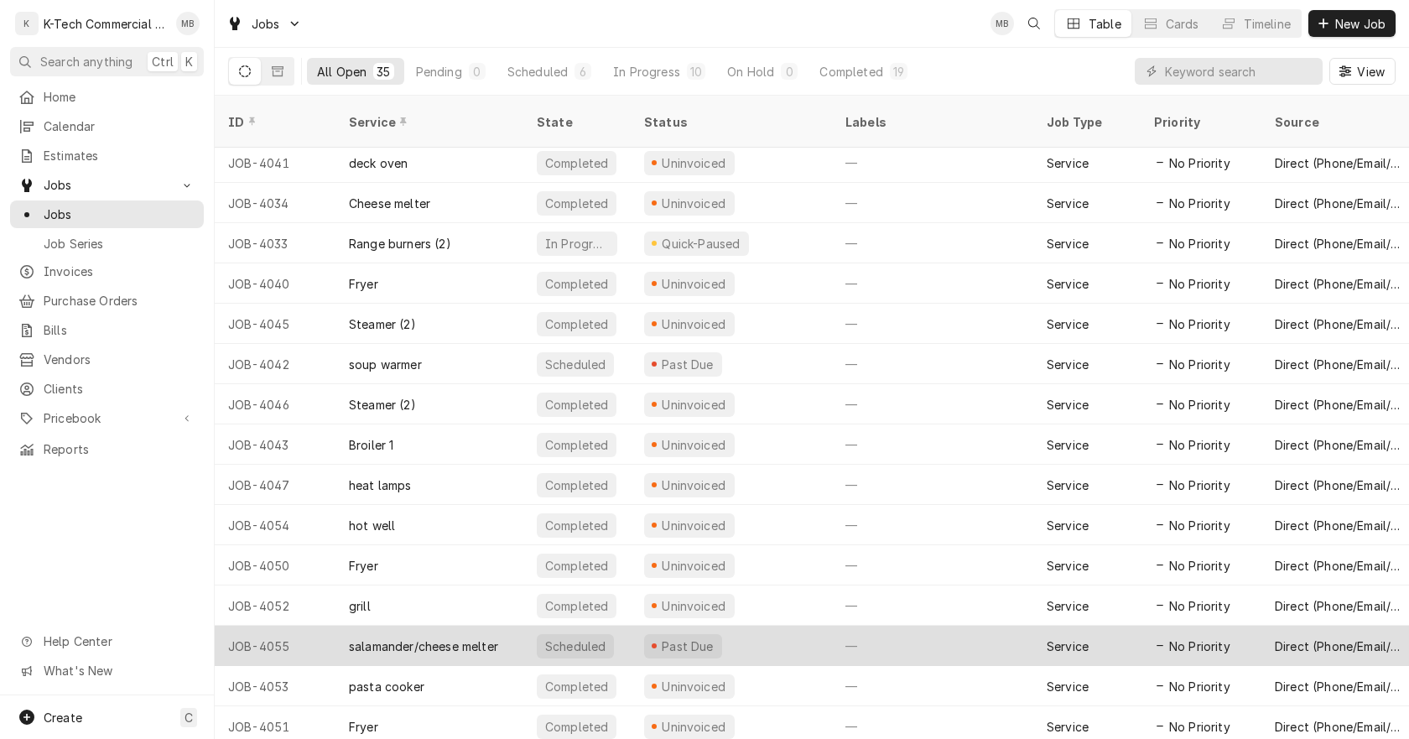
click at [759, 626] on div "Past Due" at bounding box center [731, 646] width 201 height 40
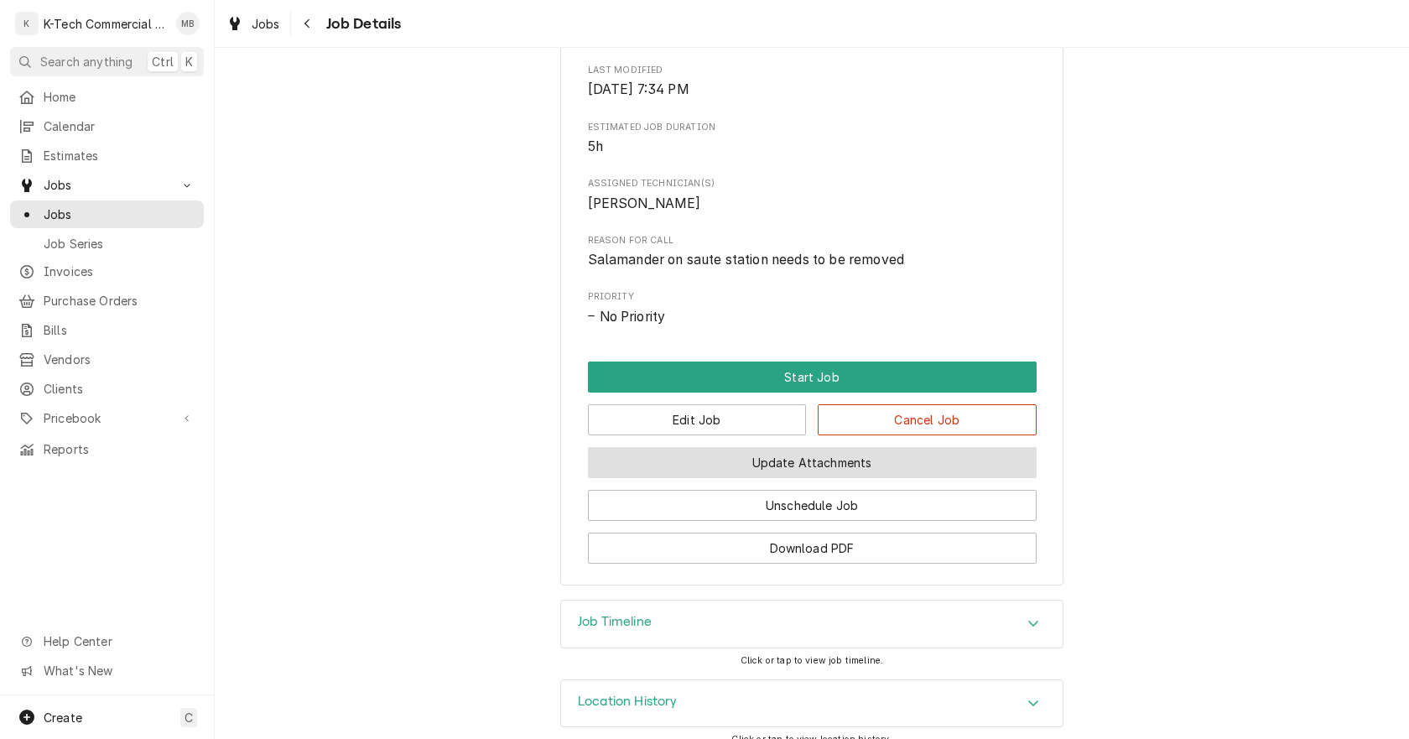
scroll to position [617, 0]
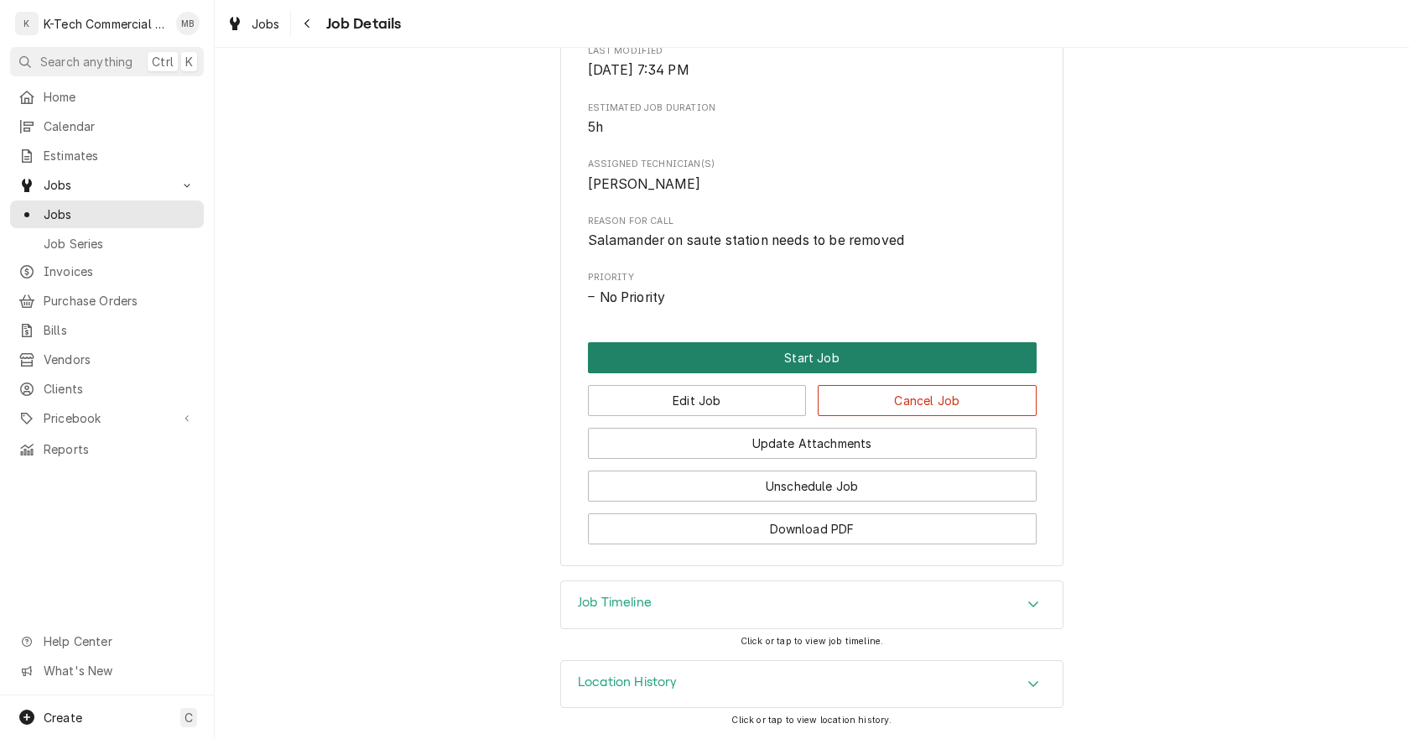
click at [779, 357] on button "Start Job" at bounding box center [812, 357] width 449 height 31
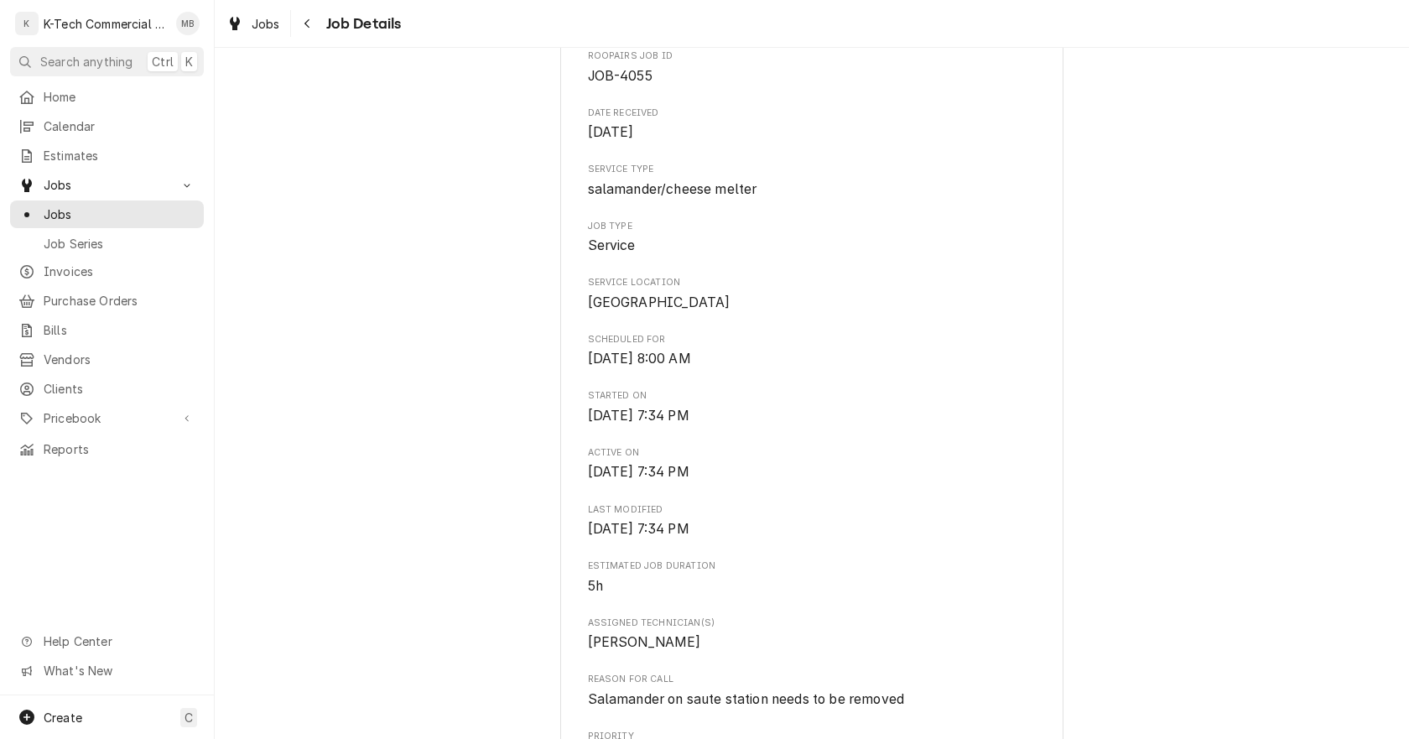
scroll to position [419, 0]
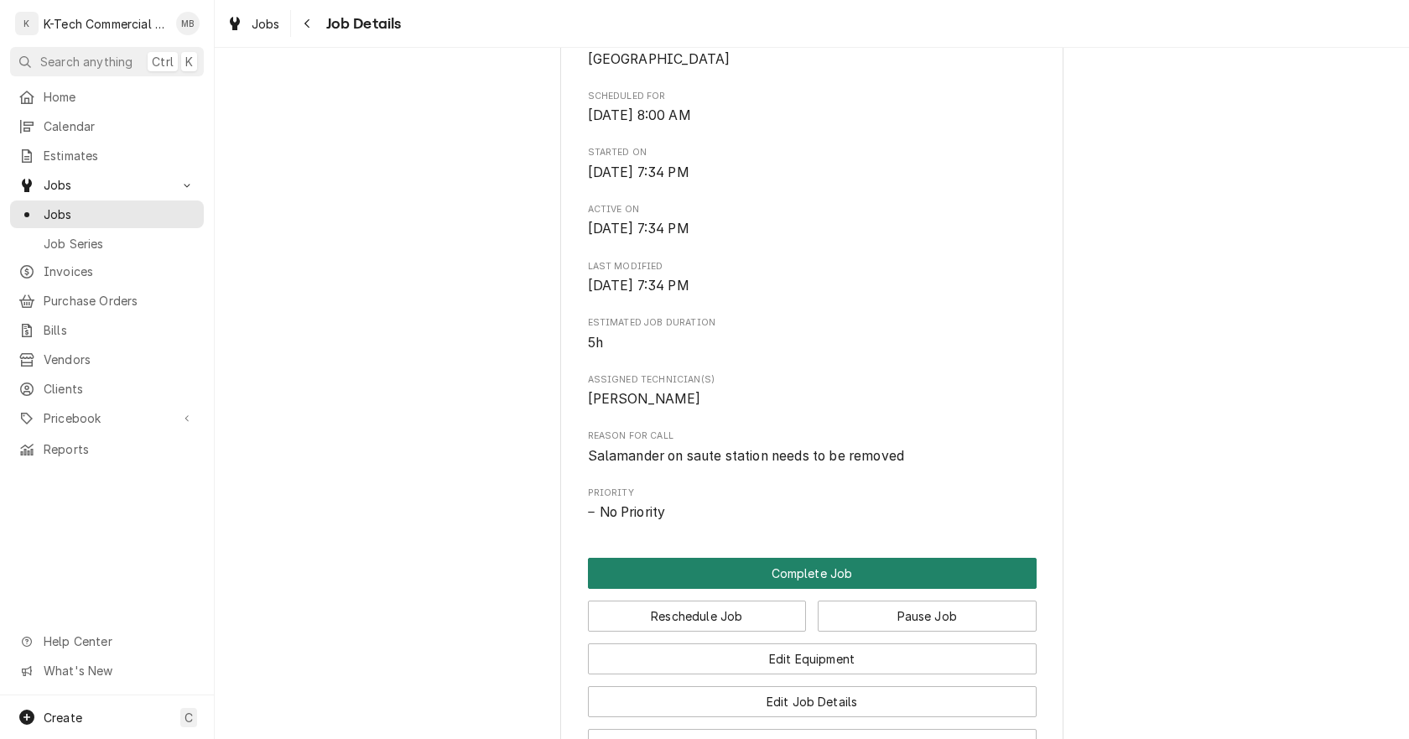
click at [813, 589] on button "Complete Job" at bounding box center [812, 573] width 449 height 31
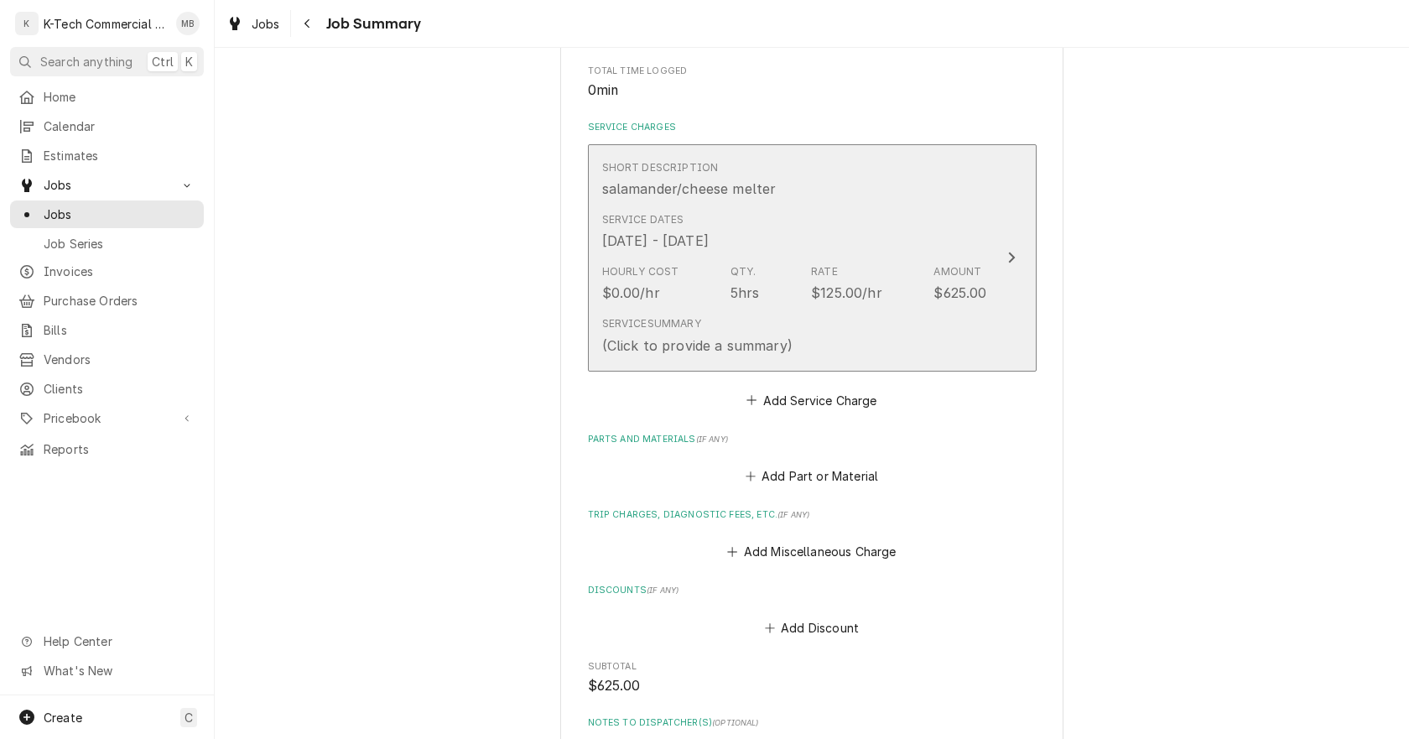
click at [803, 266] on div "Hourly Cost $0.00/hr Qty. 5hrs Rate $125.00/hr Amount $625.00" at bounding box center [794, 283] width 385 height 52
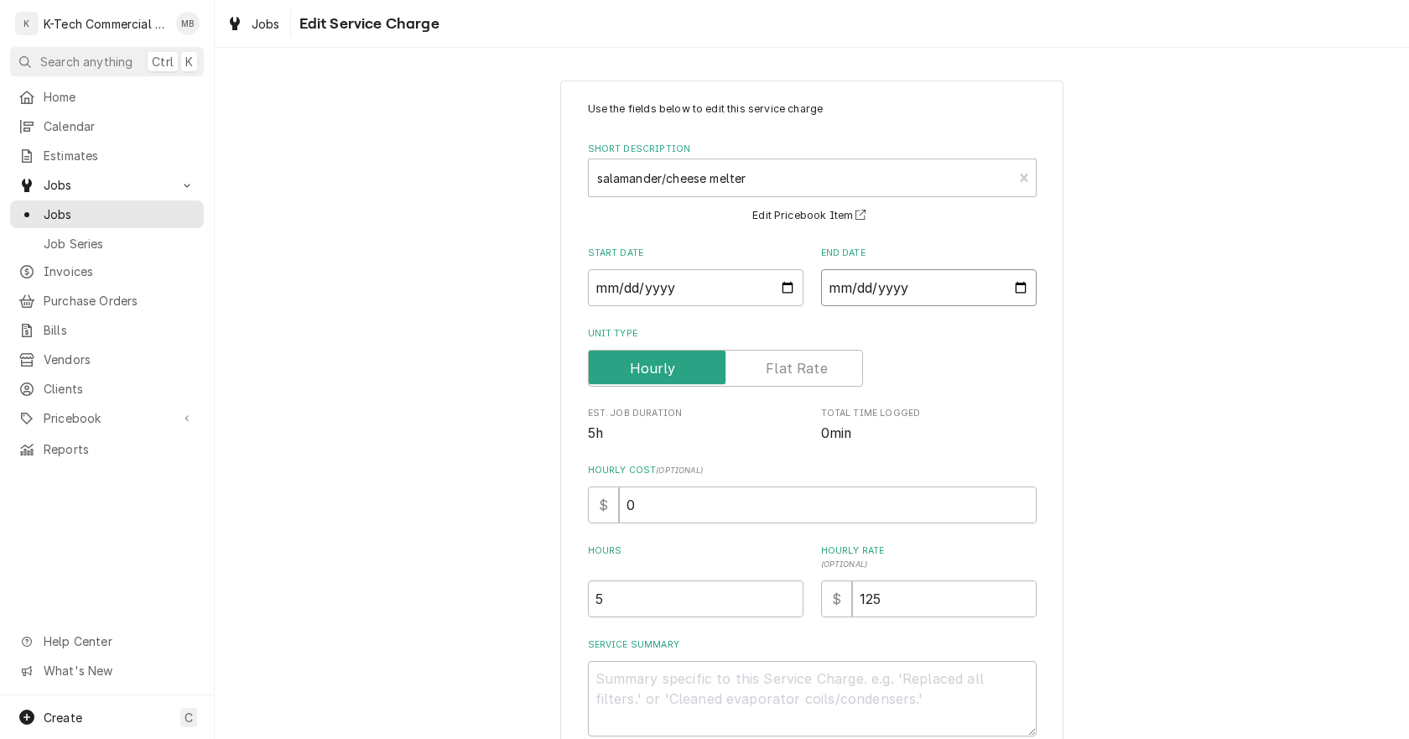
click at [1015, 292] on input "[DATE]" at bounding box center [929, 287] width 216 height 37
type textarea "x"
type input "[DATE]"
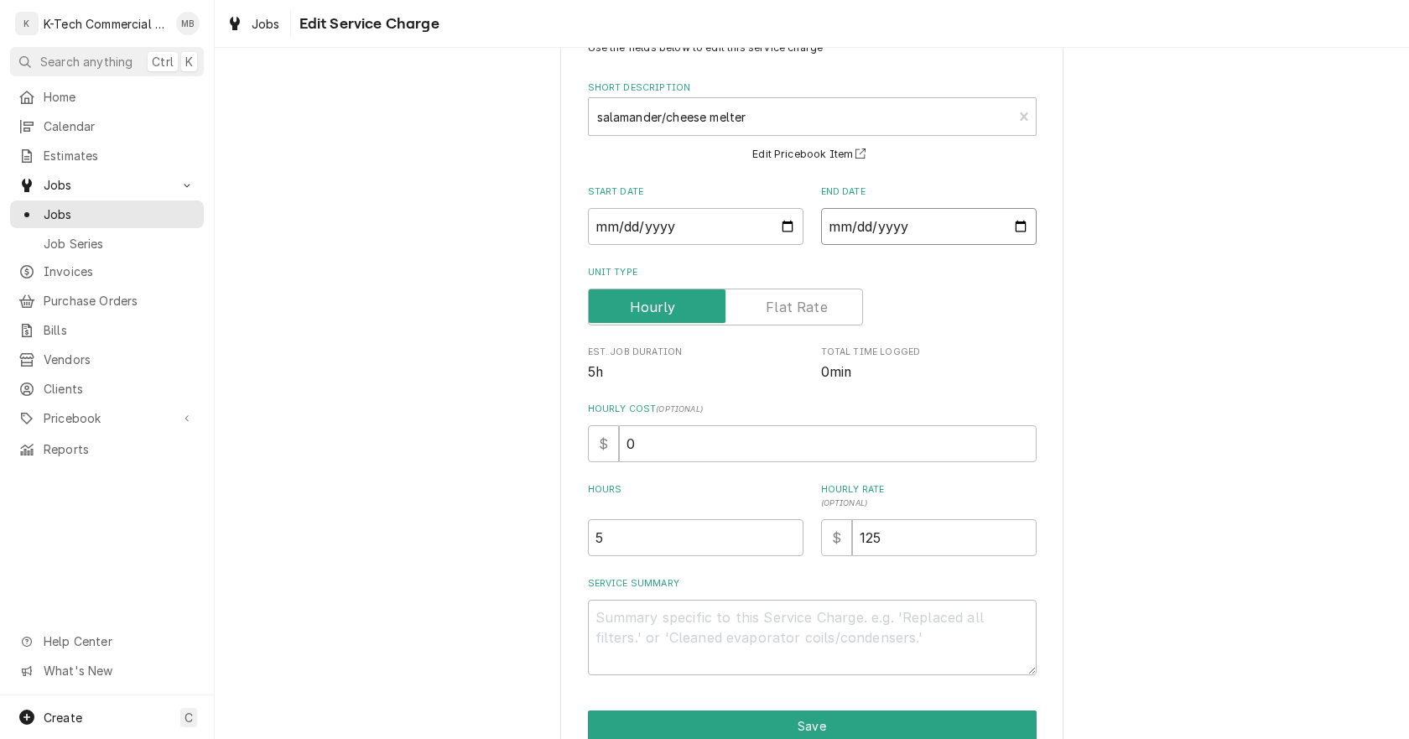
scroll to position [143, 0]
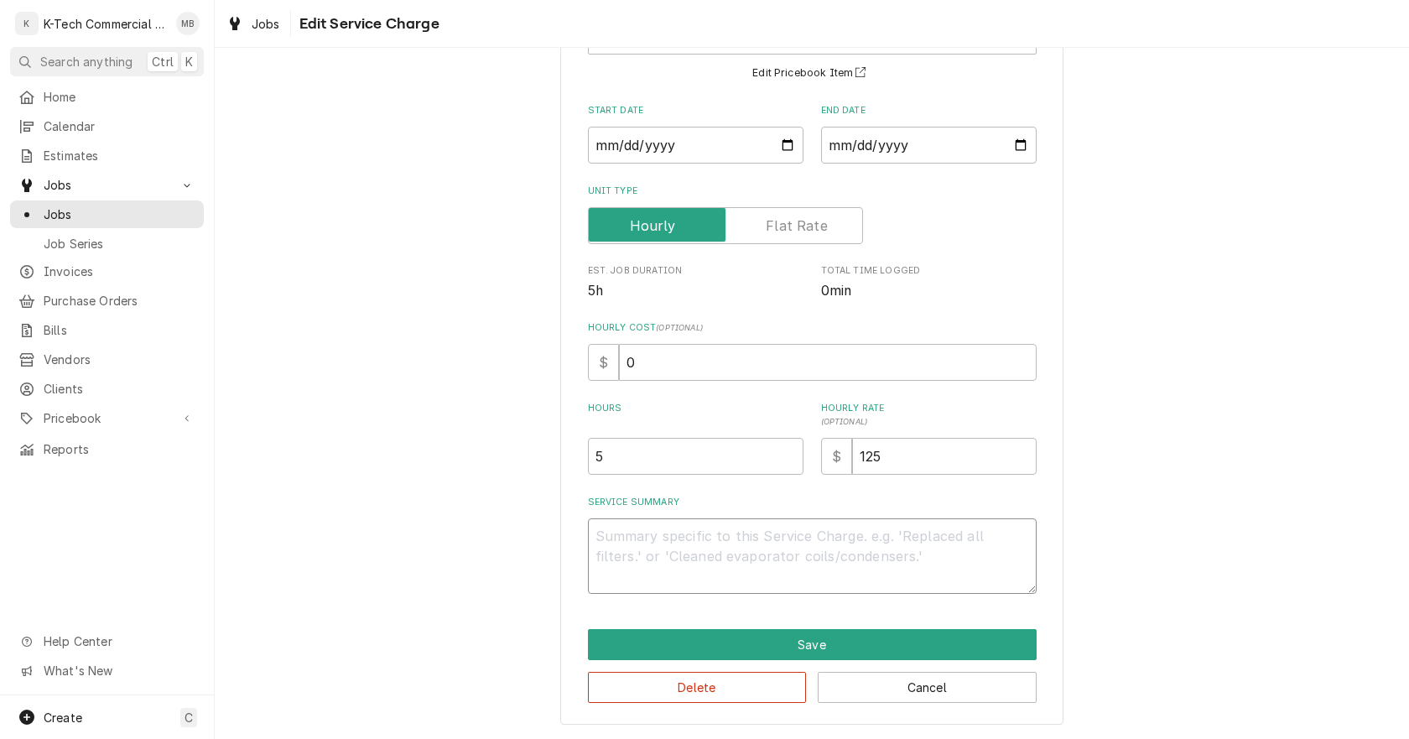
click at [776, 535] on textarea "Service Summary" at bounding box center [812, 555] width 449 height 75
type textarea "x"
type textarea "S"
type textarea "x"
type textarea "Sa"
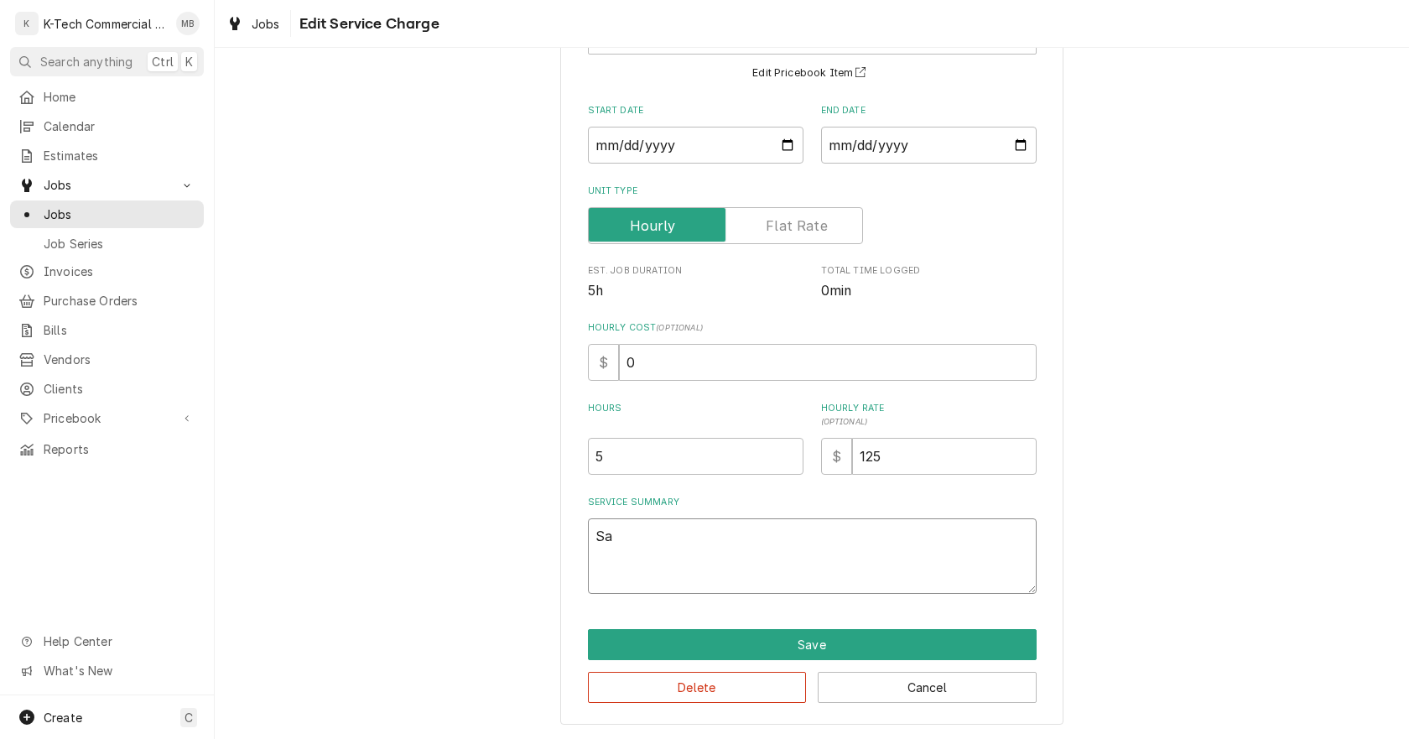
type textarea "x"
type textarea "[PERSON_NAME]"
type textarea "x"
type textarea "Sala"
type textarea "x"
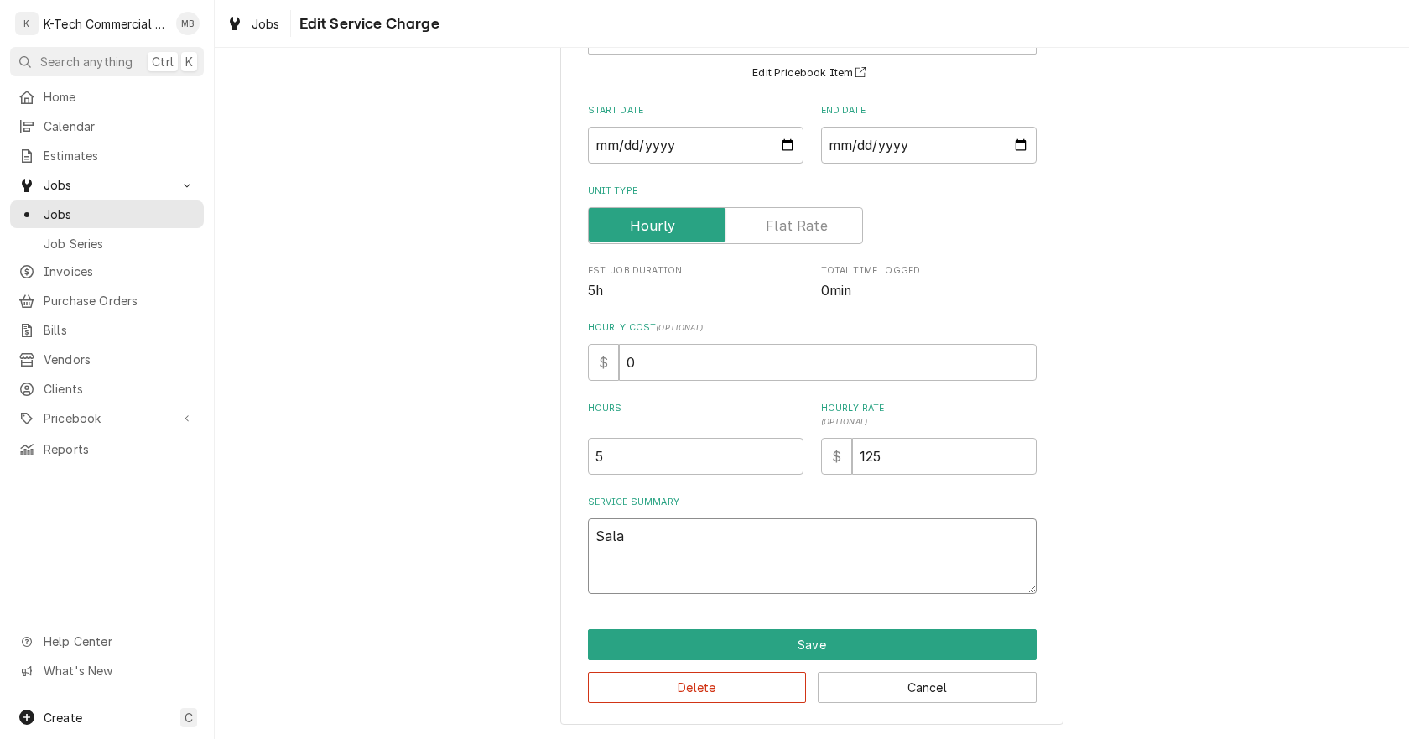
type textarea "Salam"
type textarea "x"
type textarea "Salama"
type textarea "x"
type textarea "Salaman"
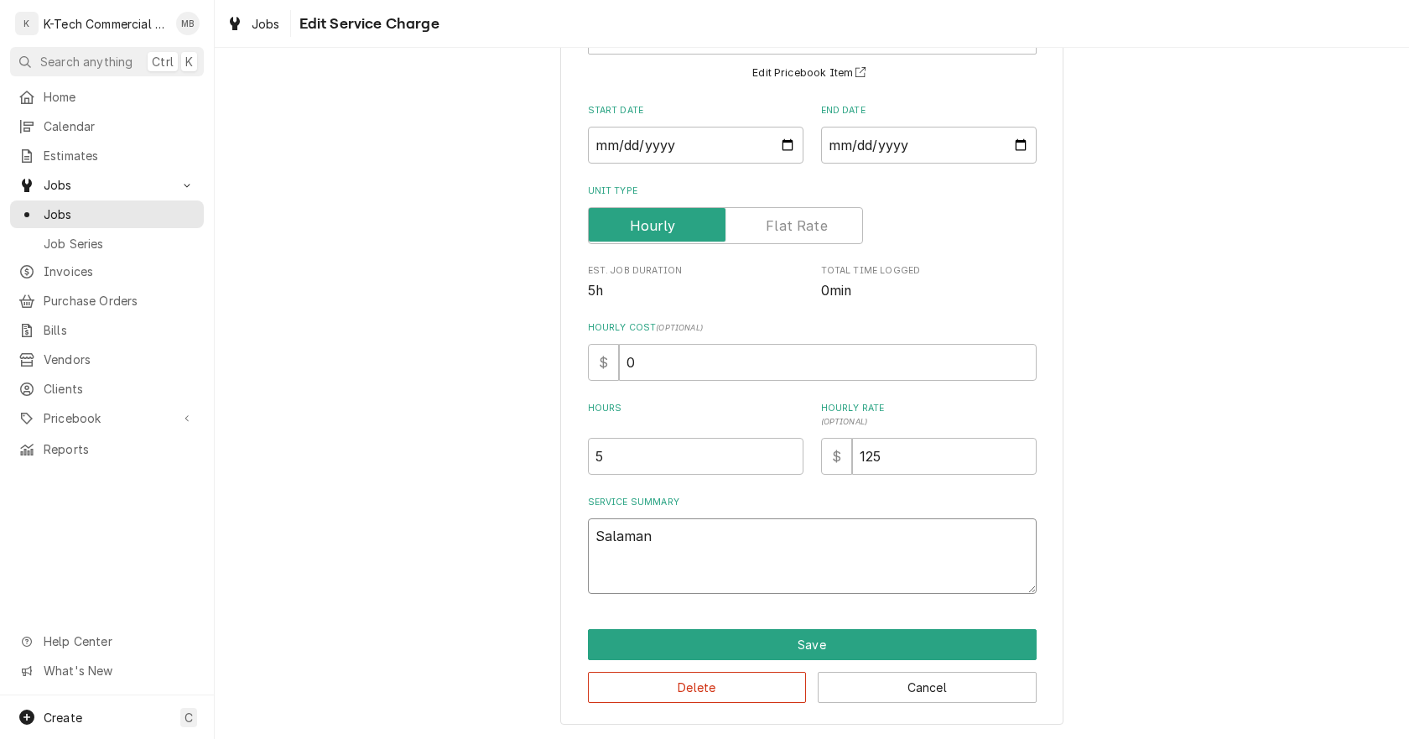
type textarea "x"
type textarea "Salamand"
type textarea "x"
type textarea "Salamande"
type textarea "x"
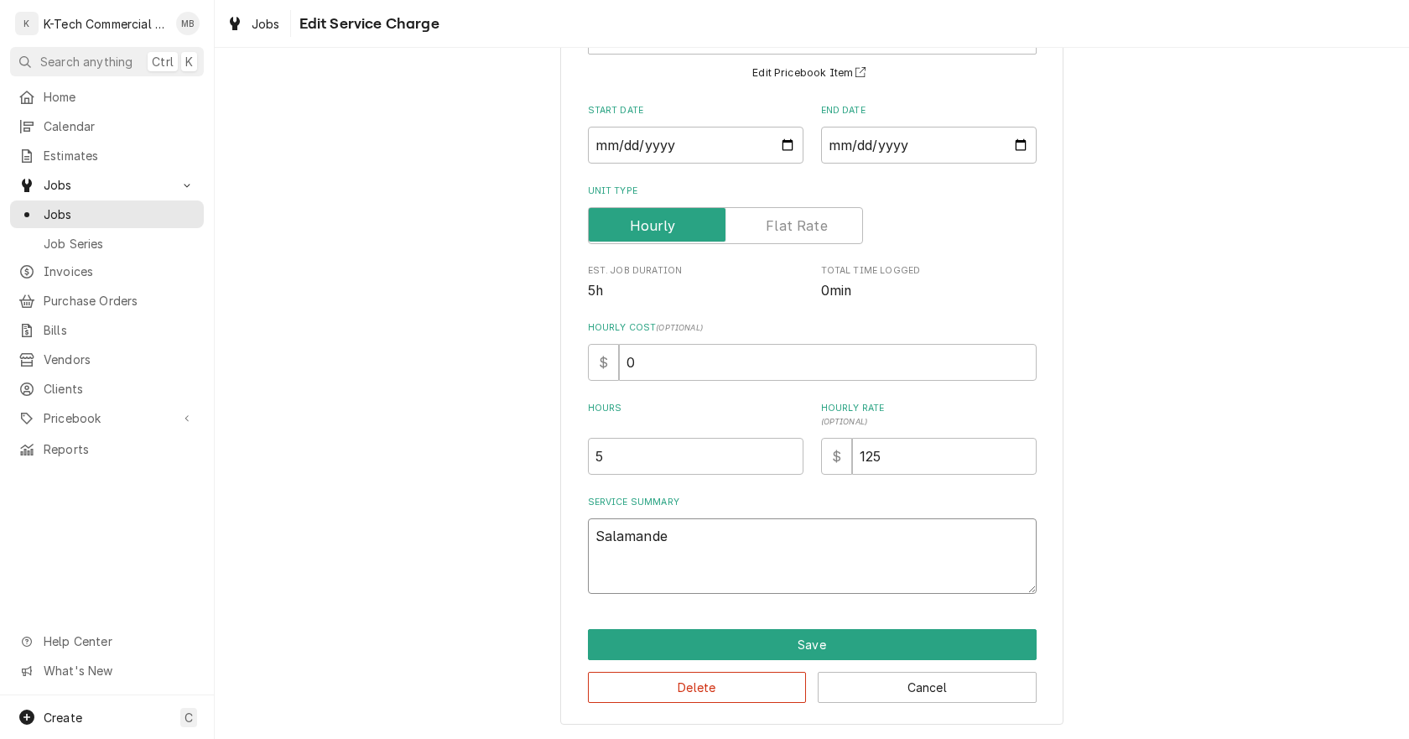
type textarea "Salamander"
type textarea "x"
type textarea "Salamander"
type textarea "x"
type textarea "Salamander u"
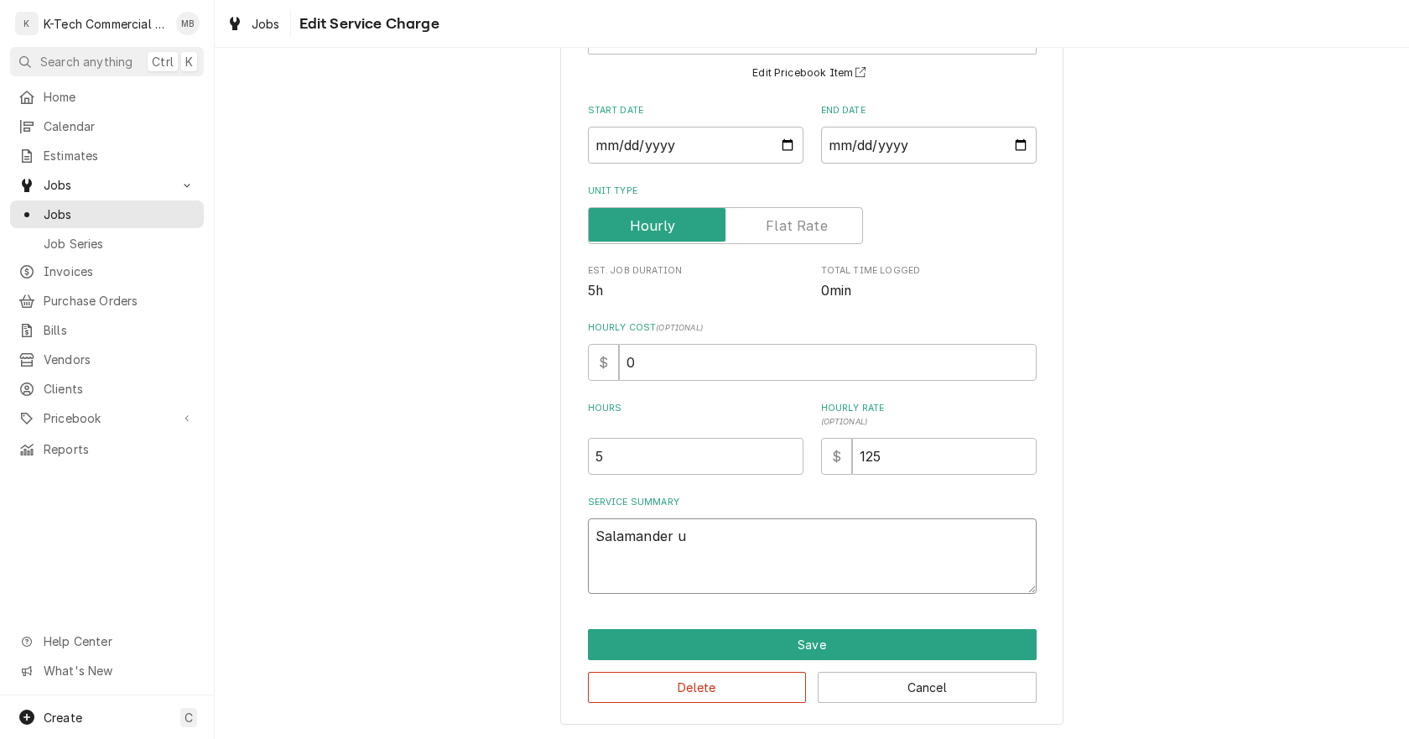
type textarea "x"
type textarea "Salamander un"
type textarea "x"
type textarea "Salamander uni"
type textarea "x"
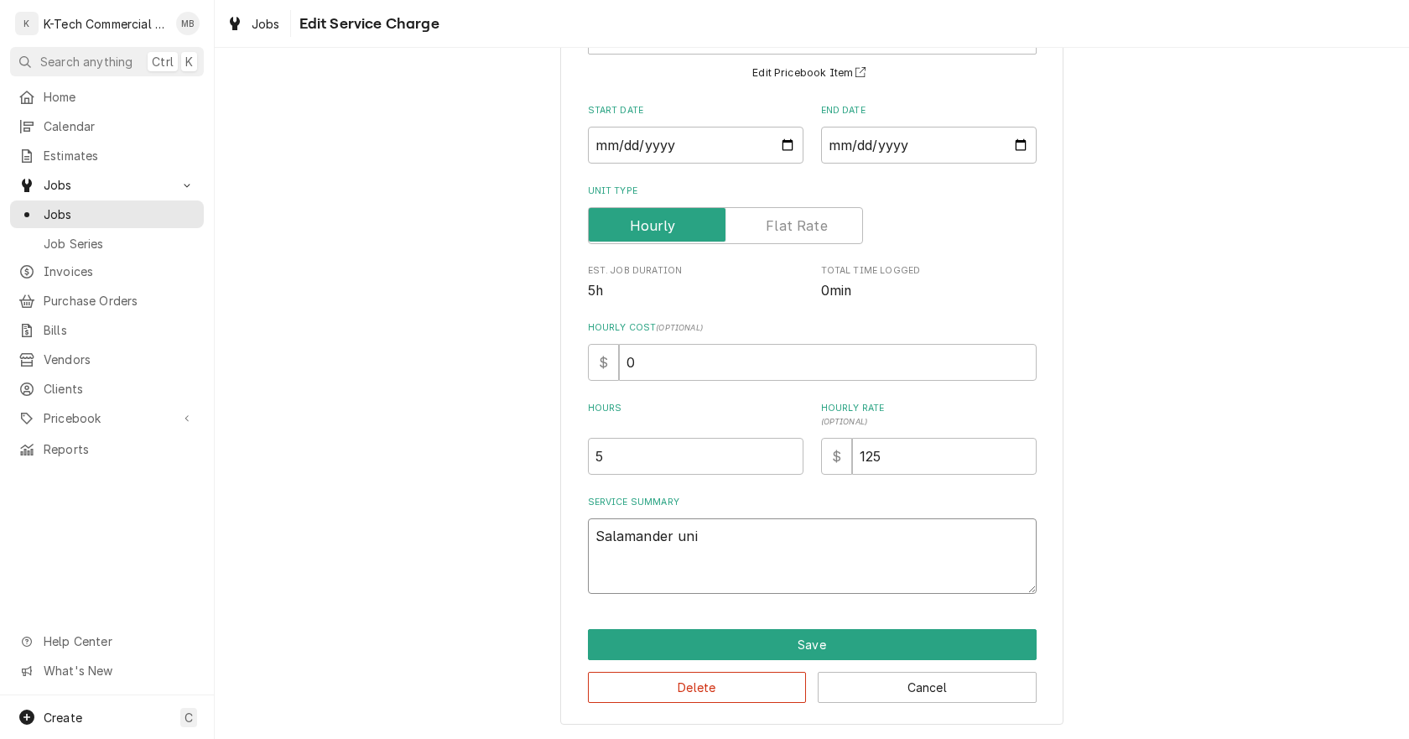
type textarea "Salamander unit"
type textarea "x"
type textarea "Salamander unit"
type textarea "x"
type textarea "Salamander unit o"
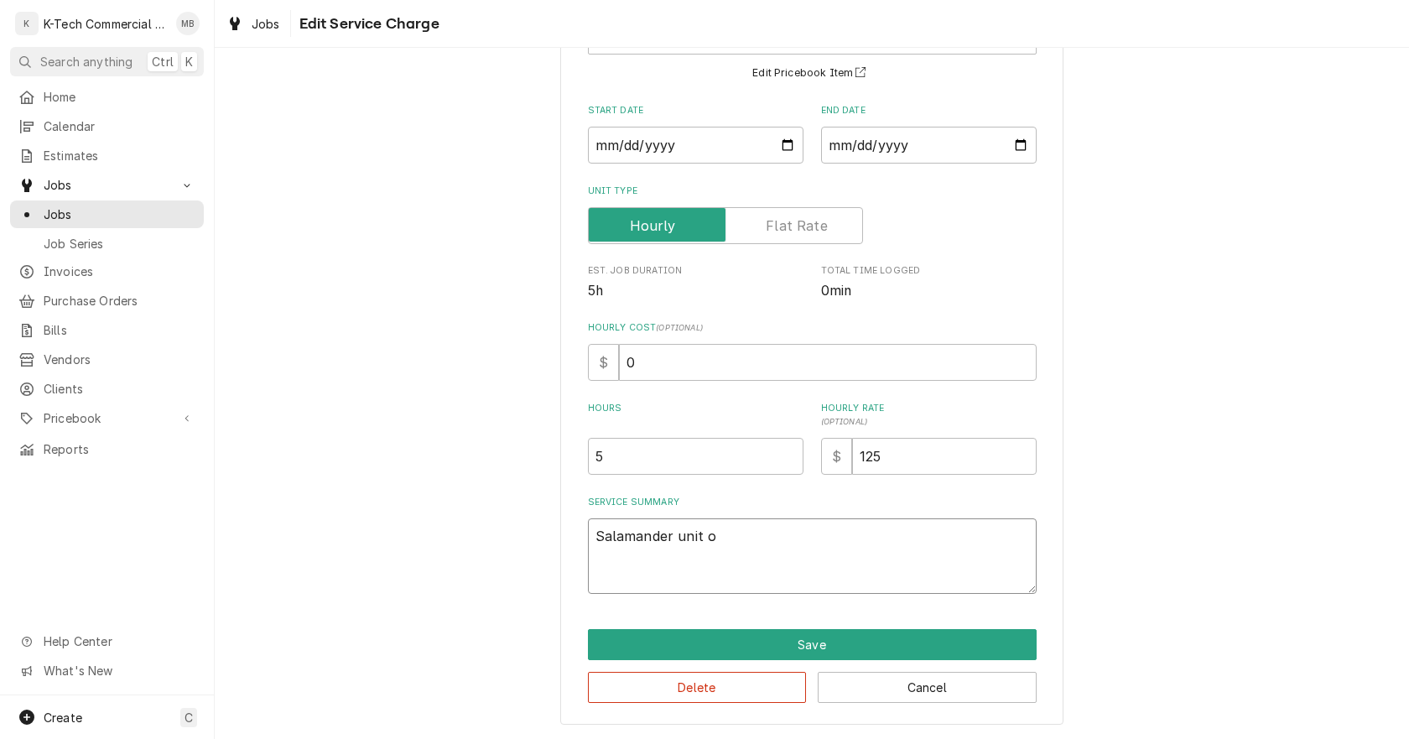
type textarea "x"
type textarea "Salamander unit on"
type textarea "x"
type textarea "Salamander unit on"
type textarea "x"
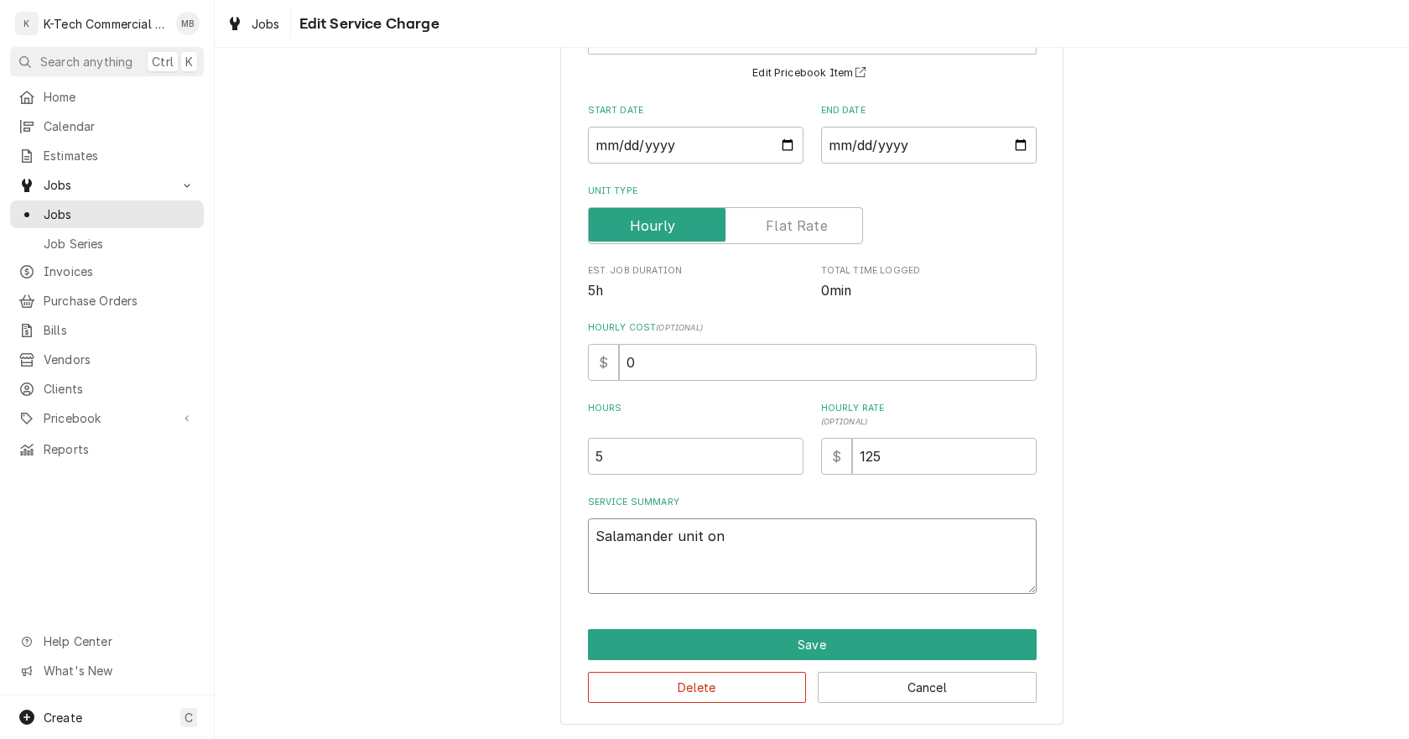
type textarea "Salamander unit on s"
type textarea "x"
type textarea "Salamander unit on sa"
type textarea "x"
type textarea "Salamander unit on sau"
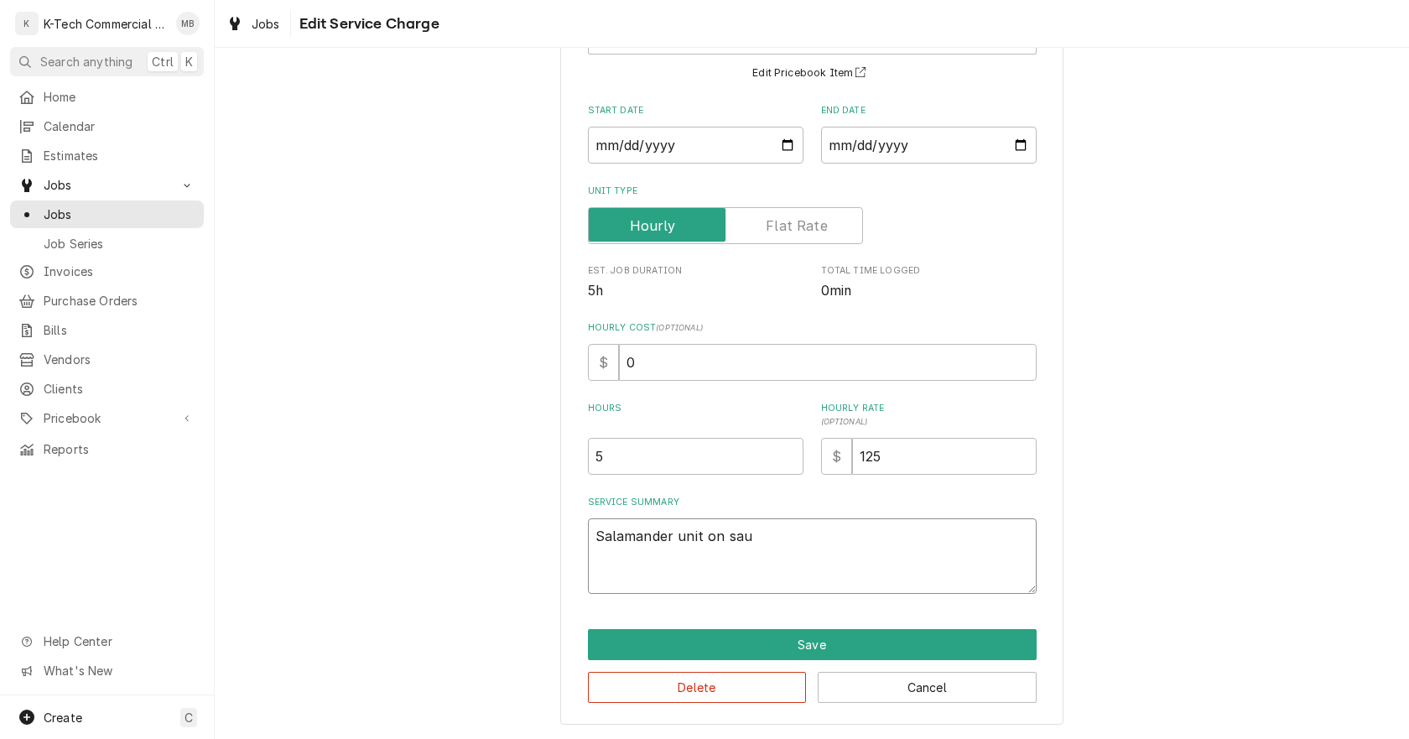
type textarea "x"
type textarea "Salamander unit on saut"
type textarea "x"
type textarea "Salamander unit on saute"
type textarea "x"
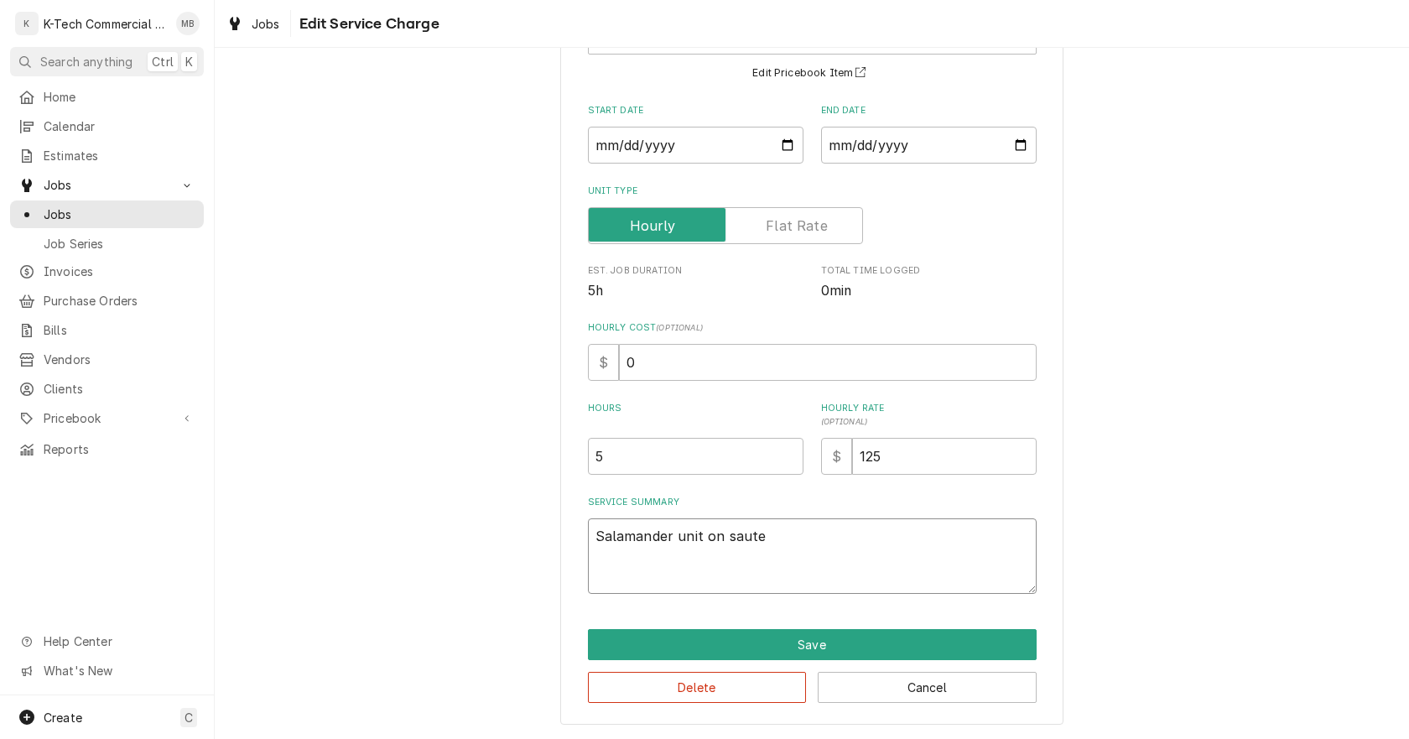
type textarea "Salamander unit on saute"
type textarea "x"
type textarea "Salamander unit on saute s"
type textarea "x"
type textarea "Salamander unit on saute st"
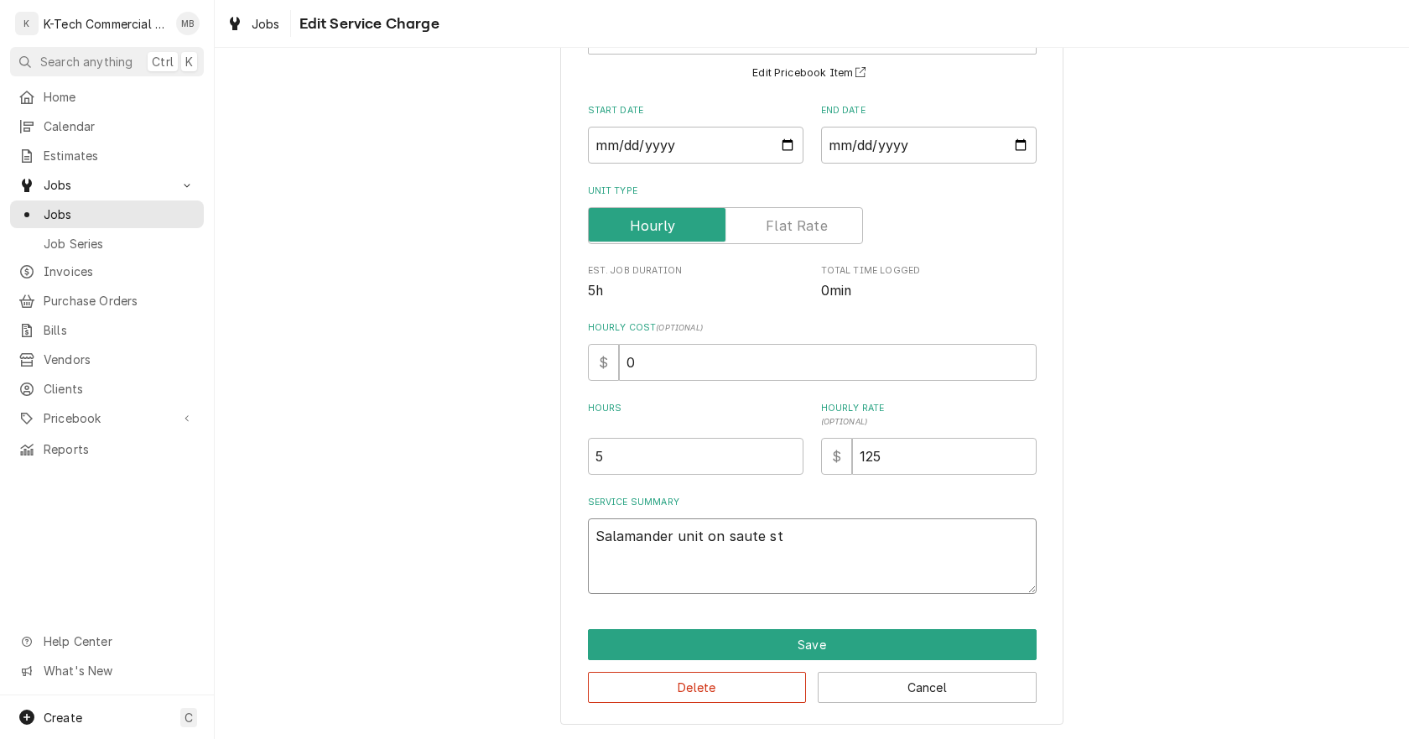
type textarea "x"
type textarea "Salamander unit on saute sta"
type textarea "x"
type textarea "Salamander unit on saute stat"
type textarea "x"
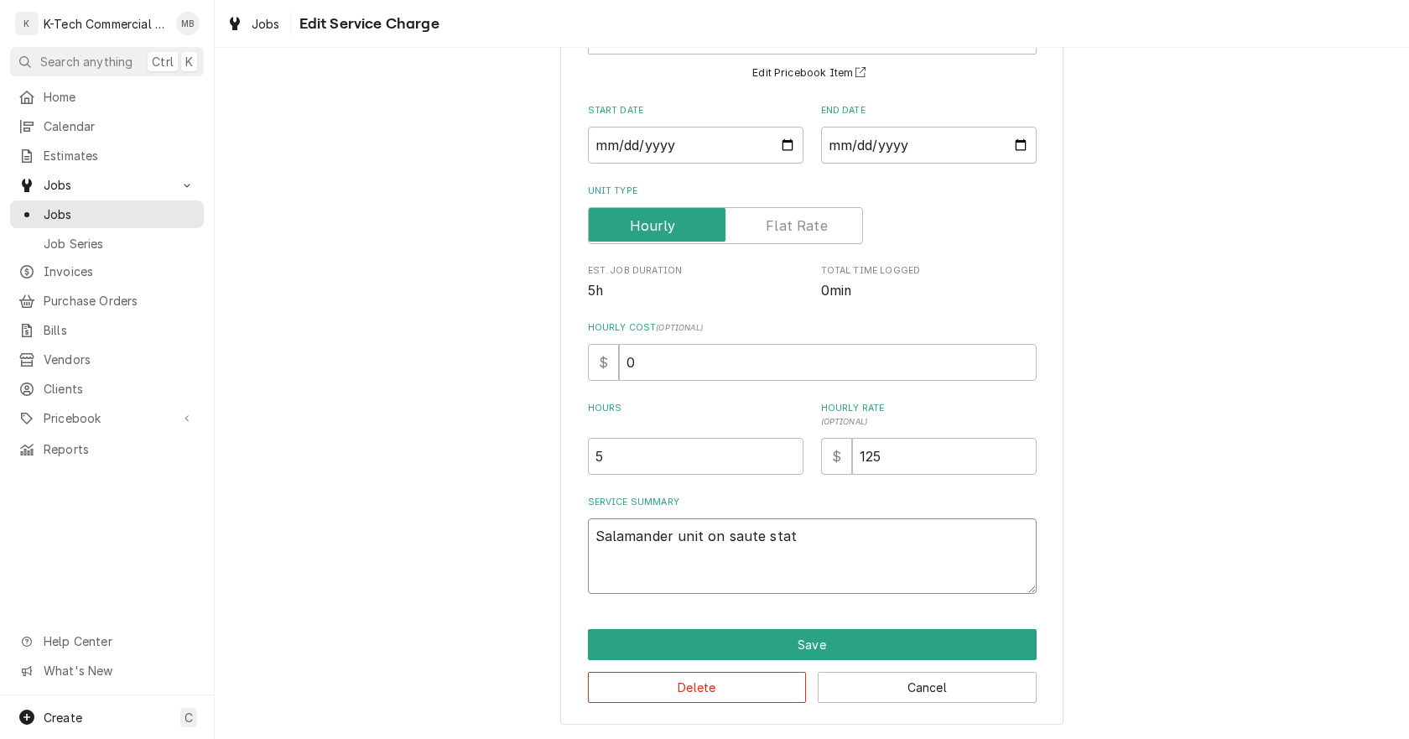
type textarea "Salamander unit on saute stati"
type textarea "x"
type textarea "Salamander unit on saute statio"
type textarea "x"
type textarea "Salamander unit on [GEOGRAPHIC_DATA]"
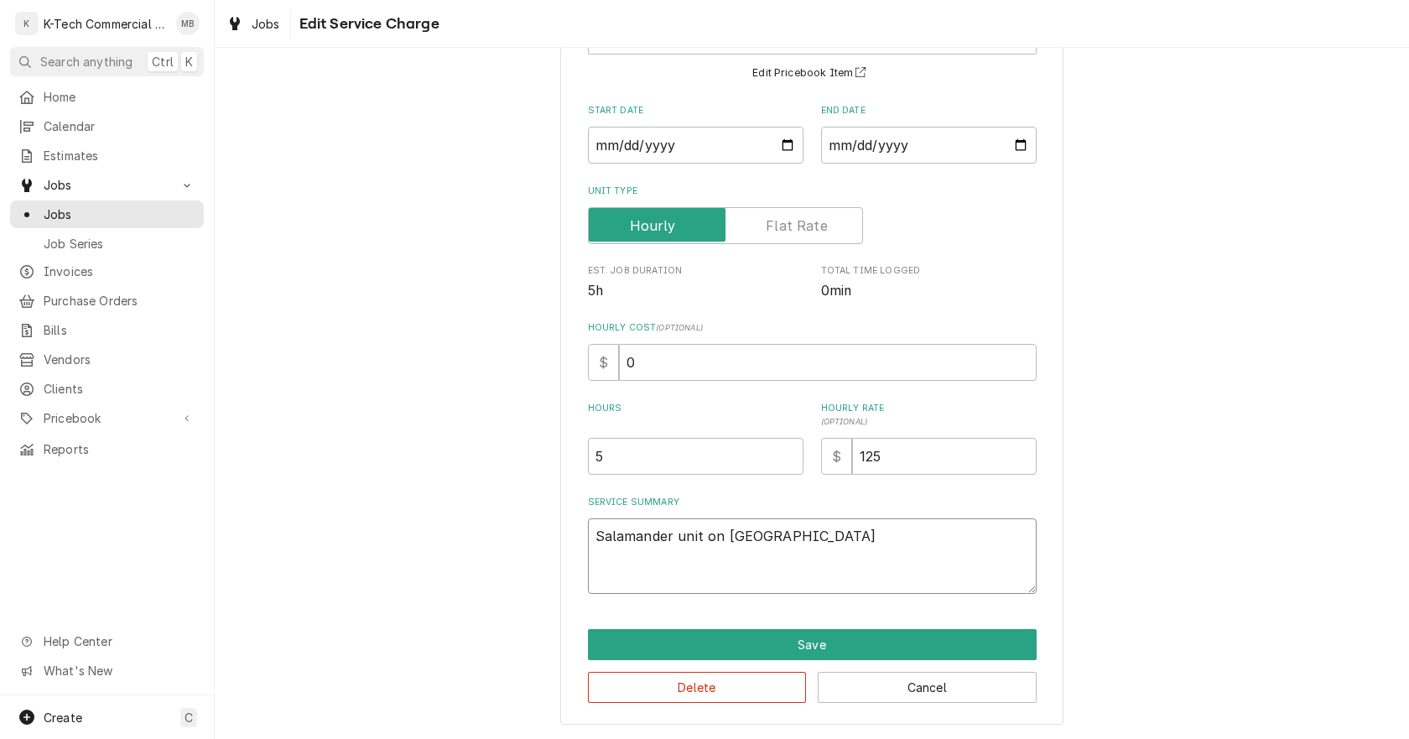
type textarea "x"
type textarea "Salamander unit on [GEOGRAPHIC_DATA]"
type textarea "x"
type textarea "Salamander unit on [GEOGRAPHIC_DATA] w"
type textarea "x"
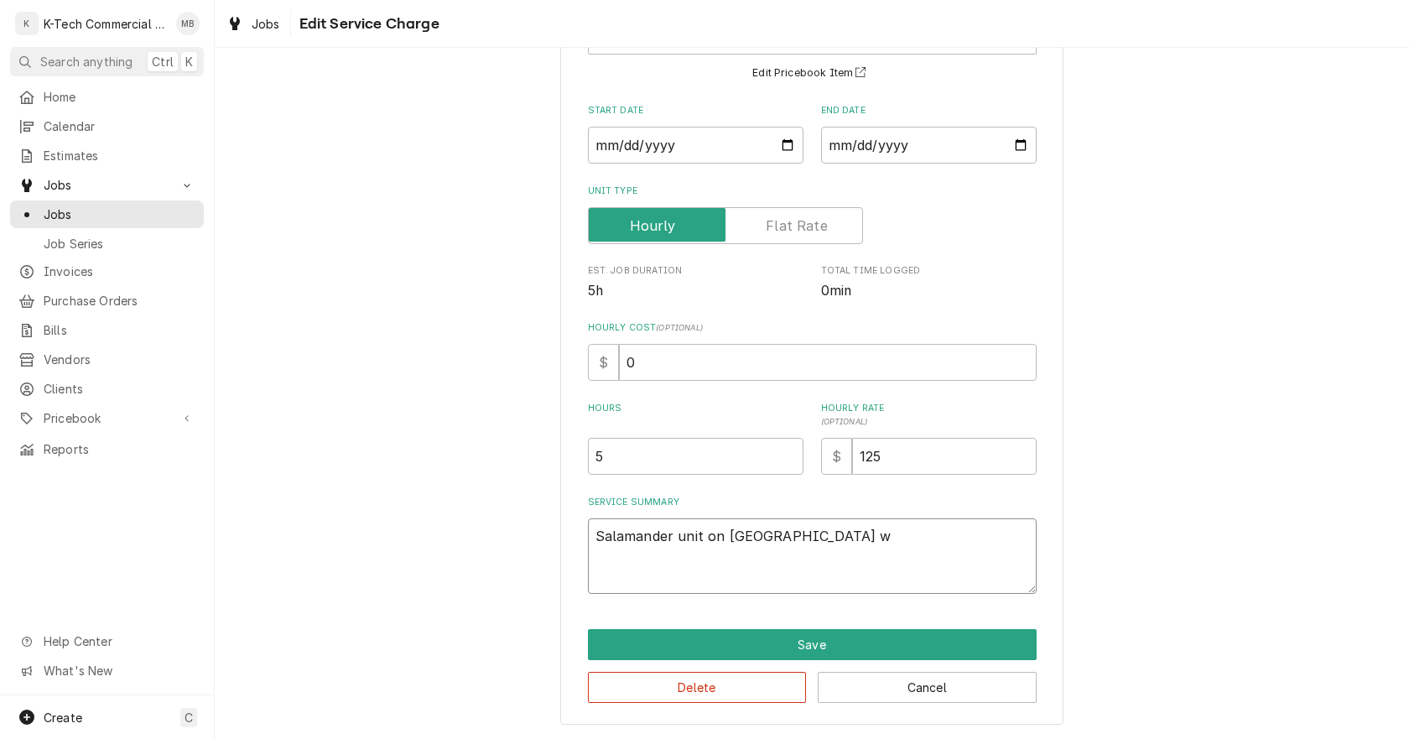
type textarea "Salamander unit on [GEOGRAPHIC_DATA] wa"
type textarea "x"
type textarea "Salamander unit on [GEOGRAPHIC_DATA] was"
type textarea "x"
type textarea "Salamander unit on [GEOGRAPHIC_DATA] was"
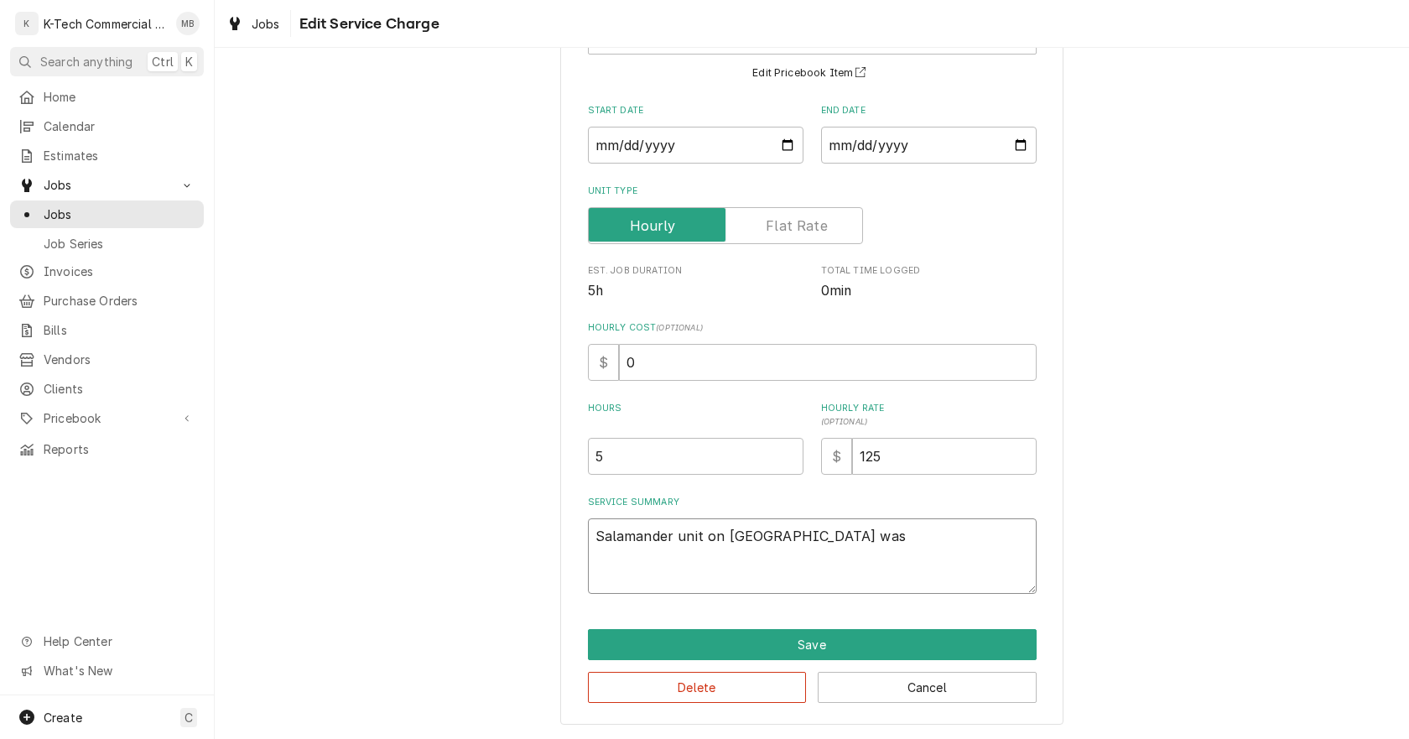
type textarea "x"
type textarea "Salamander unit on [GEOGRAPHIC_DATA] was o"
type textarea "x"
type textarea "Salamander unit on saute station was ol"
type textarea "x"
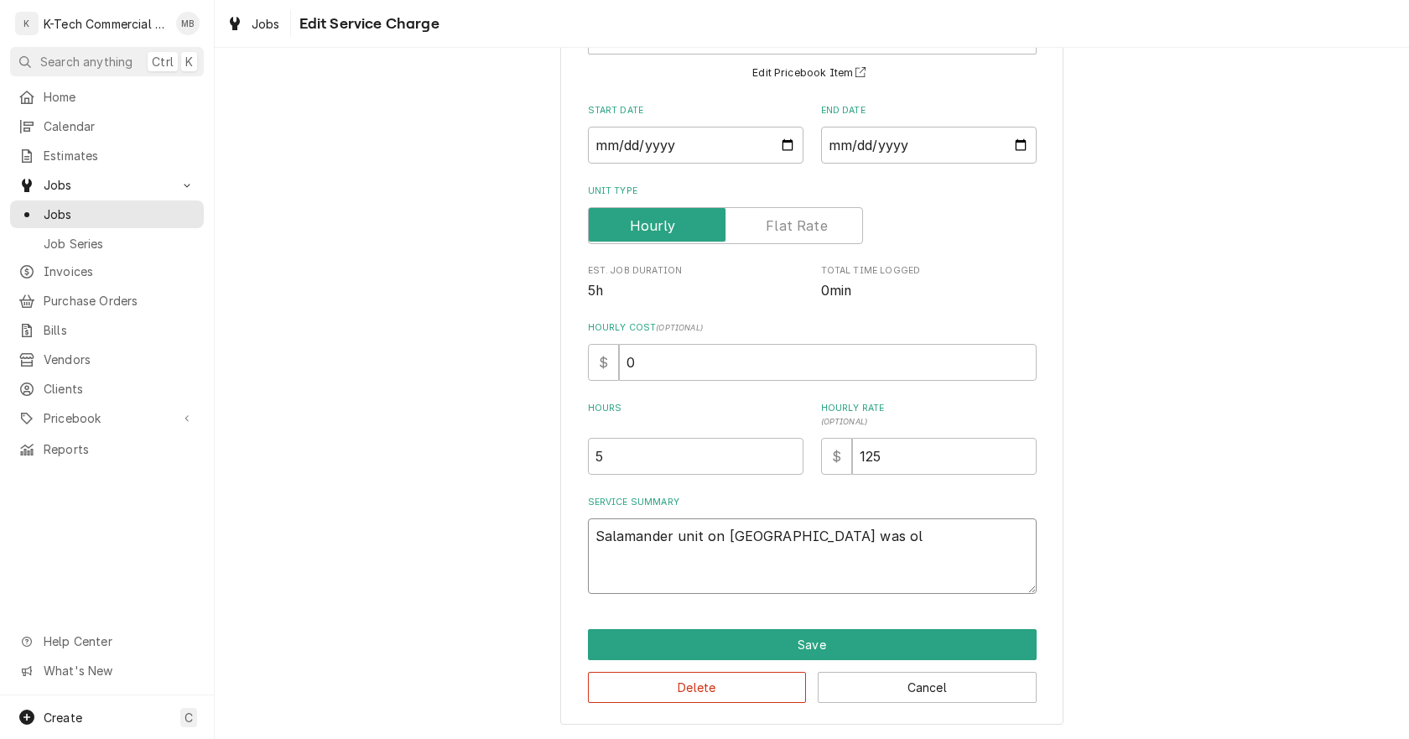
type textarea "Salamander unit on saute station was old"
type textarea "x"
type textarea "Salamander unit on saute station was old"
type textarea "x"
type textarea "Salamander unit on saute station was old a"
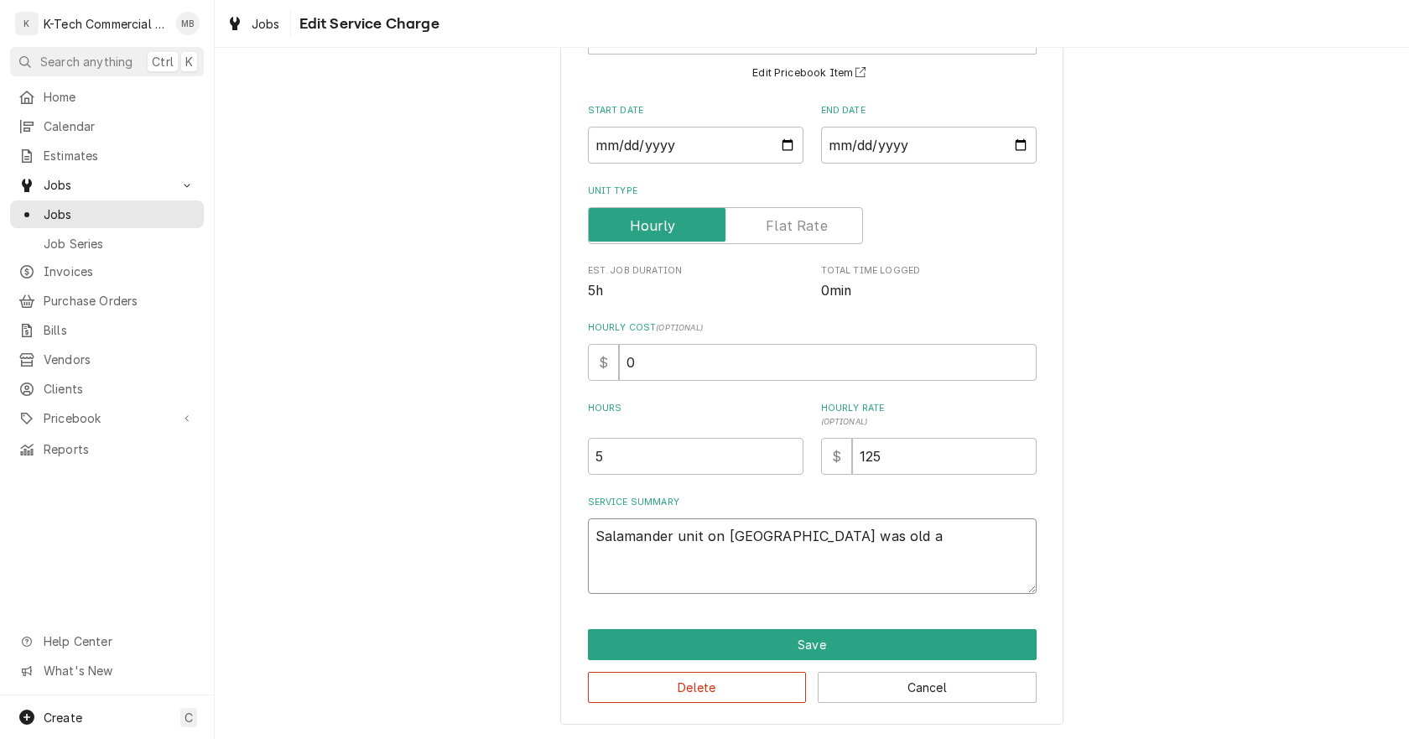
type textarea "x"
type textarea "Salamander unit on saute station was old an"
type textarea "x"
type textarea "Salamander unit on saute station was old and"
type textarea "x"
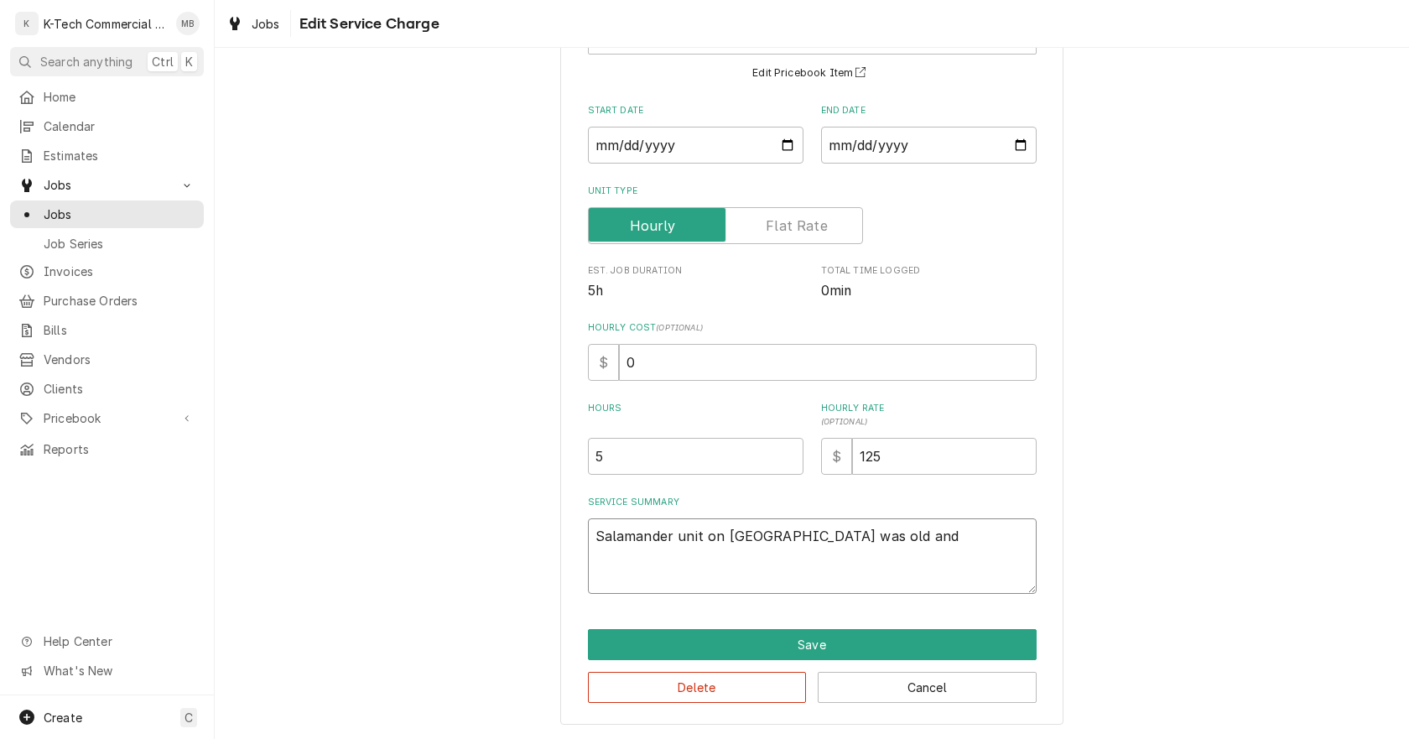
type textarea "Salamander unit on saute station was old andn"
type textarea "x"
type textarea "Salamander unit on saute station was old andno"
type textarea "x"
type textarea "Salamander unit on saute station was old andnot"
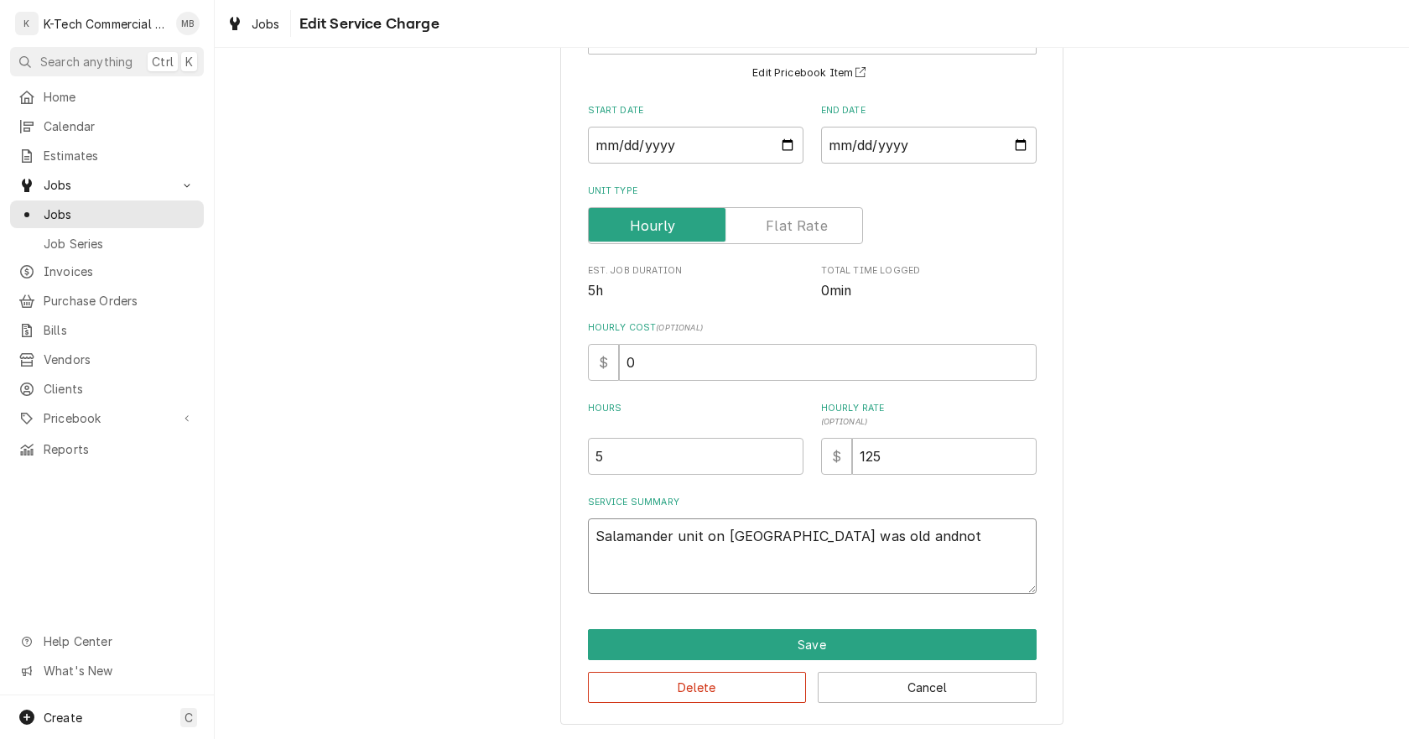
type textarea "x"
type textarea "Salamander unit on saute station was old andnot"
type textarea "x"
type textarea "Salamander unit on saute station was old andnot r"
type textarea "x"
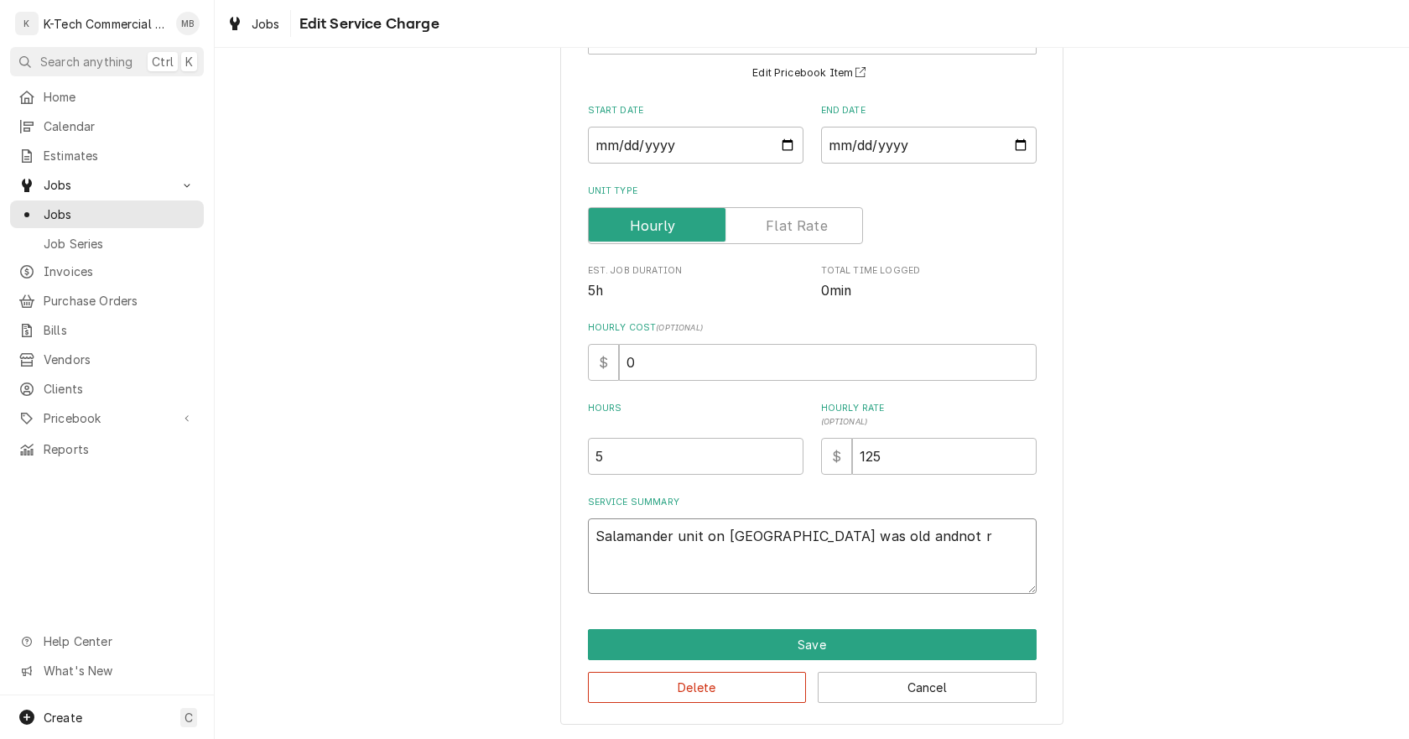
type textarea "Salamander unit on saute station was old andnot re"
type textarea "x"
type textarea "Salamander unit on saute station was old andnot rep"
type textarea "x"
type textarea "Salamander unit on saute station was old andnot repa"
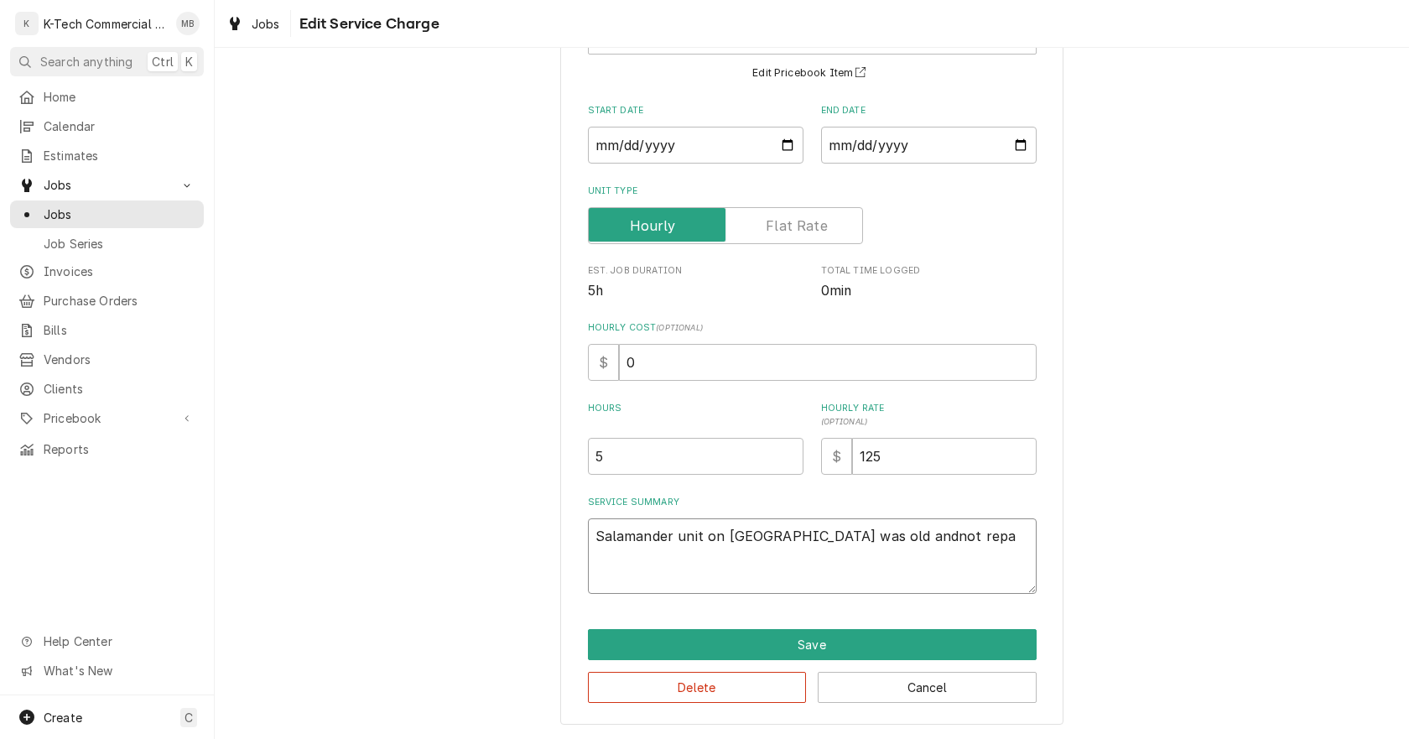
type textarea "x"
type textarea "Salamander unit on saute station was old andnot repar"
type textarea "x"
type textarea "Salamander unit on saute station was old andnot repara"
type textarea "x"
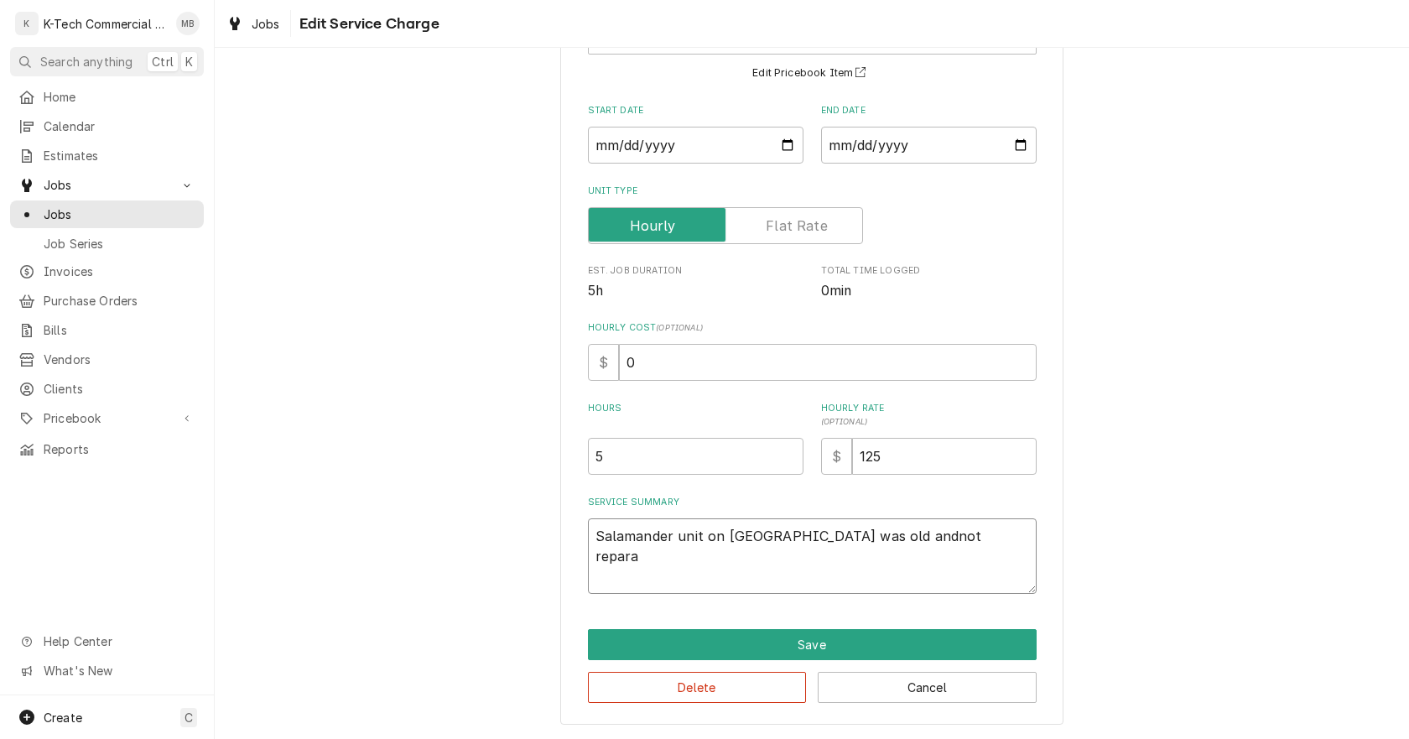
type textarea "Salamander unit on saute station was old andnot reparab"
type textarea "x"
type textarea "Salamander unit on saute station was old andnot reparabl"
type textarea "x"
type textarea "Salamander unit on saute station was old andnot reparable"
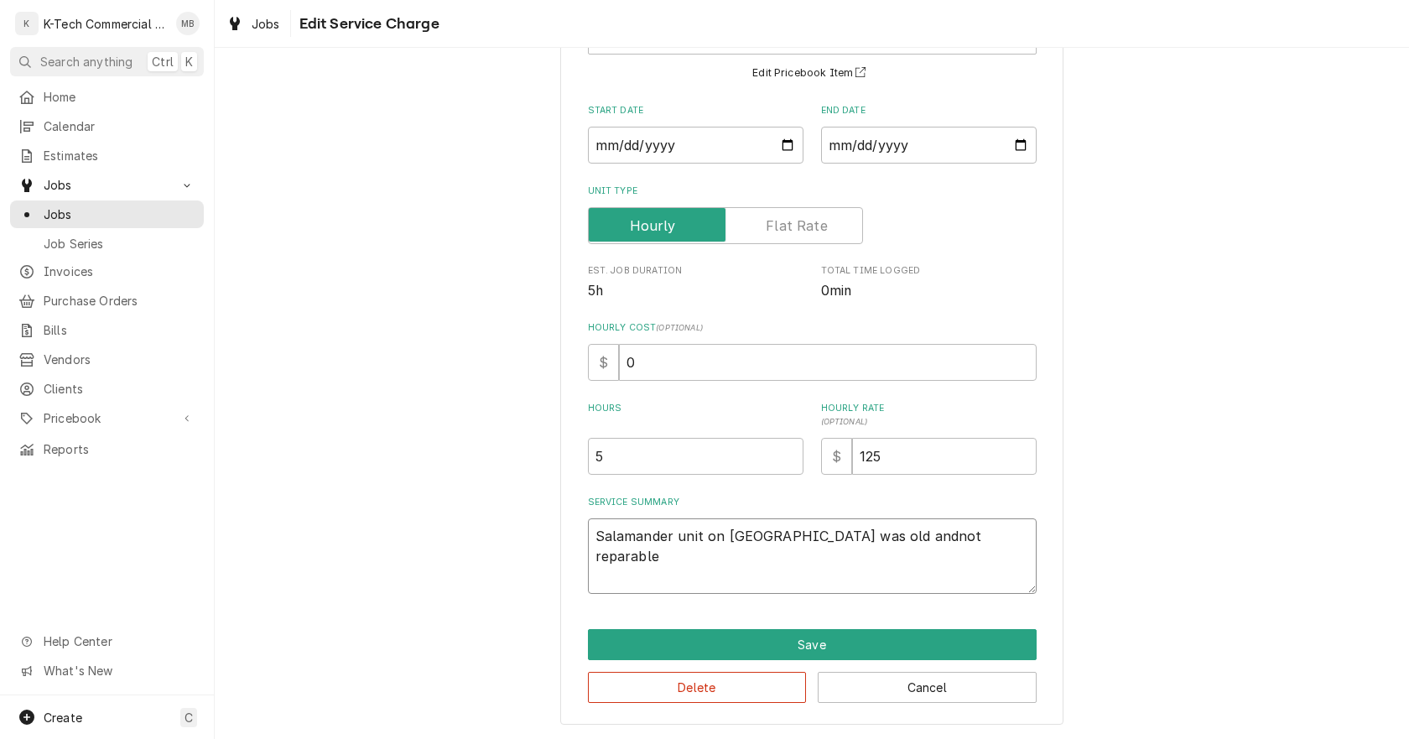
type textarea "x"
type textarea "Salamander unit on saute station was old andnot reparable,"
type textarea "x"
type textarea "Salamander unit on saute station was old andnot reparable,"
type textarea "x"
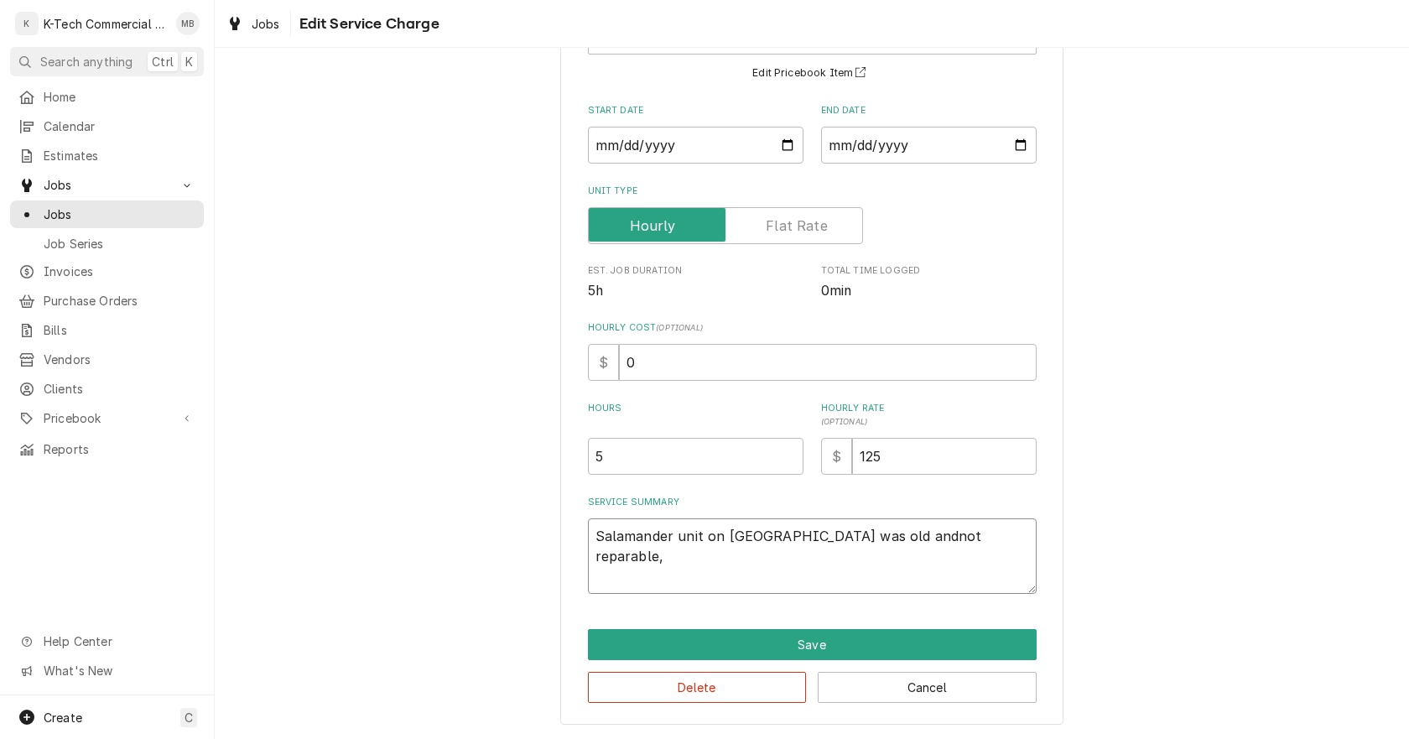
type textarea "Salamander unit on saute station was old andnot reparable, r"
type textarea "x"
type textarea "Salamander unit on saute station was old andnot reparable, re"
type textarea "x"
type textarea "Salamander unit on saute station was old andnot reparable, rem"
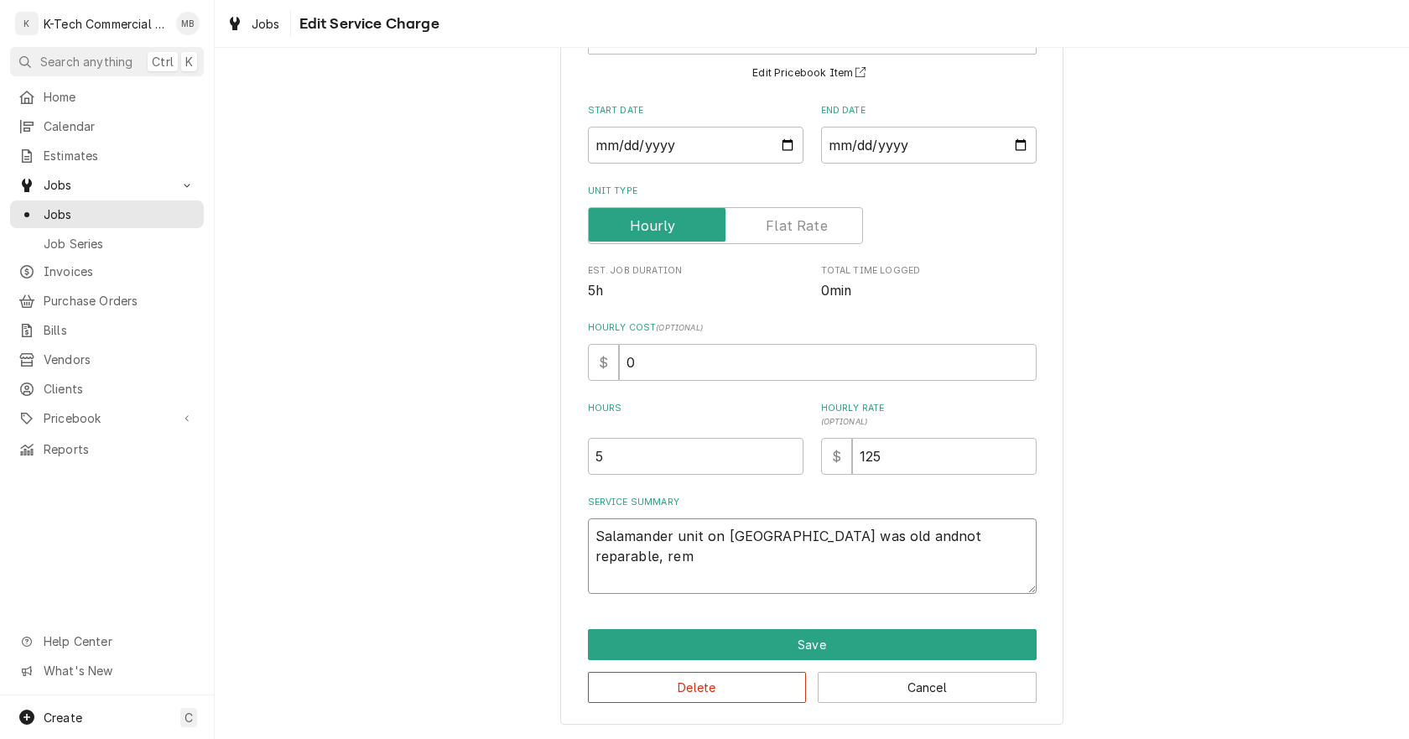
type textarea "x"
type textarea "Salamander unit on saute station was old andnot reparable, remo"
type textarea "x"
type textarea "Salamander unit on saute station was old andnot reparable, remob"
type textarea "x"
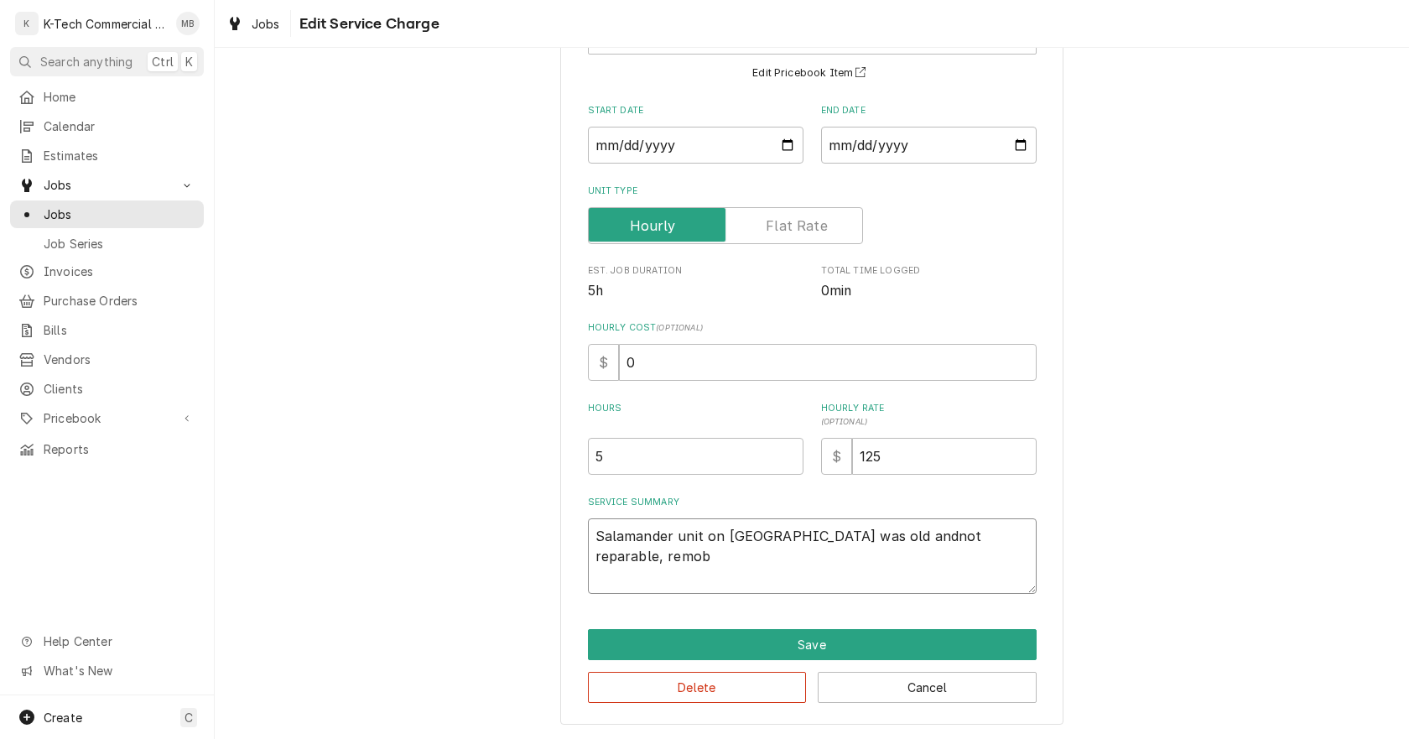
type textarea "Salamander unit on saute station was old andnot reparable, remobe"
type textarea "x"
type textarea "Salamander unit on saute station was old andnot reparable, remobed"
type textarea "x"
type textarea "Salamander unit on saute station was old andnot reparable, remobed"
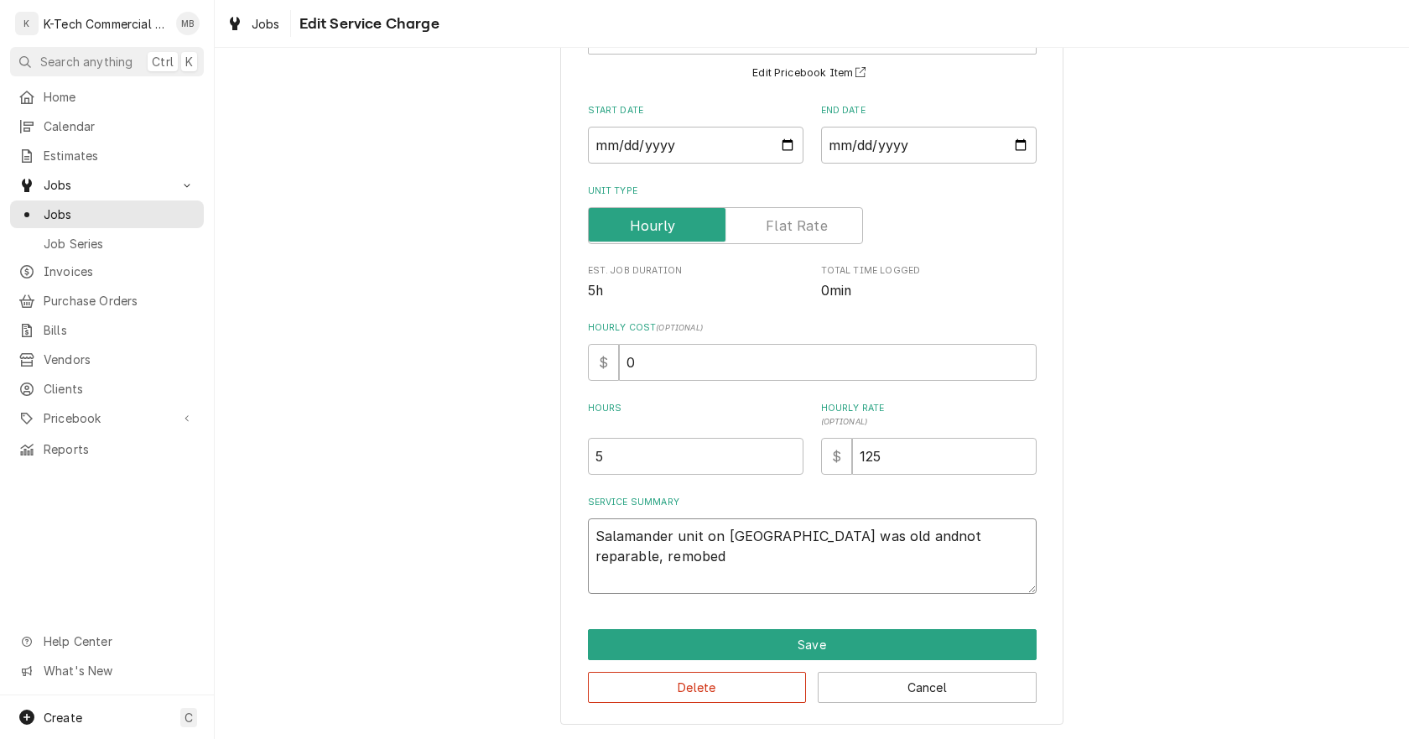
type textarea "x"
type textarea "Salamander unit on saute station was old andnot reparable, remobed a"
type textarea "x"
type textarea "Salamander unit on saute station was old andnot reparable, remobed an"
type textarea "x"
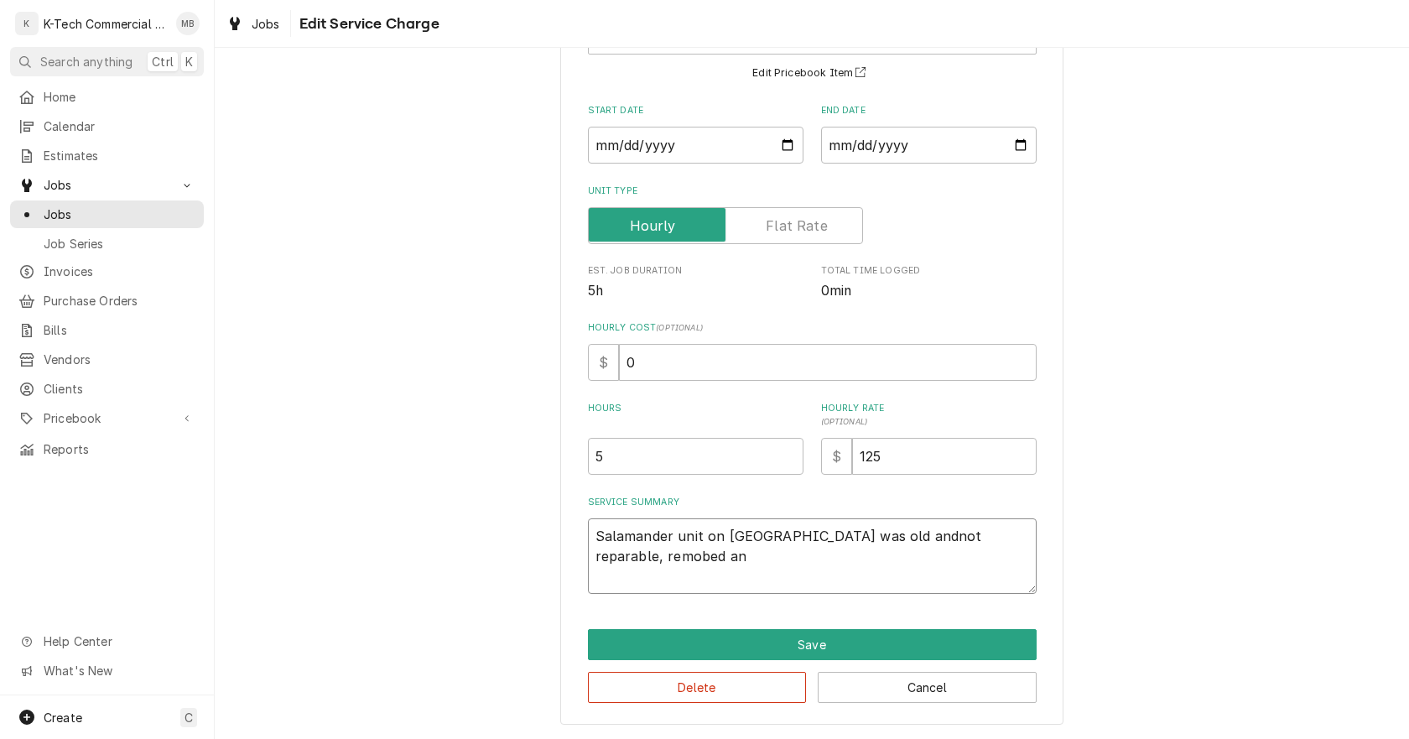
type textarea "Salamander unit on saute station was old andnot reparable, remobed and"
type textarea "x"
type textarea "Salamander unit on saute station was old andnot reparable, remobed an"
type textarea "x"
type textarea "Salamander unit on saute station was old andnot reparable, remobed a"
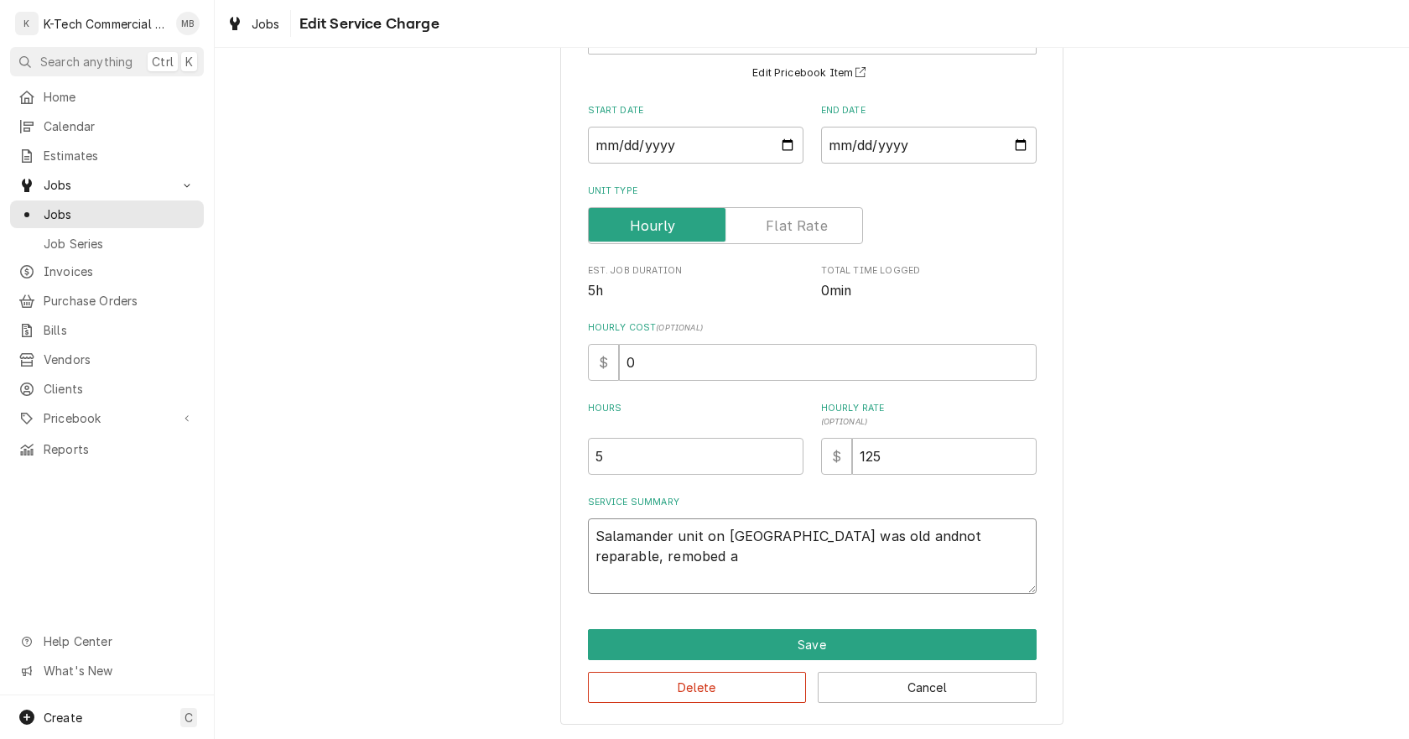
type textarea "x"
type textarea "Salamander unit on saute station was old andnot reparable, remobed"
type textarea "x"
type textarea "Salamander unit on saute station was old andnot reparable, remobed"
type textarea "x"
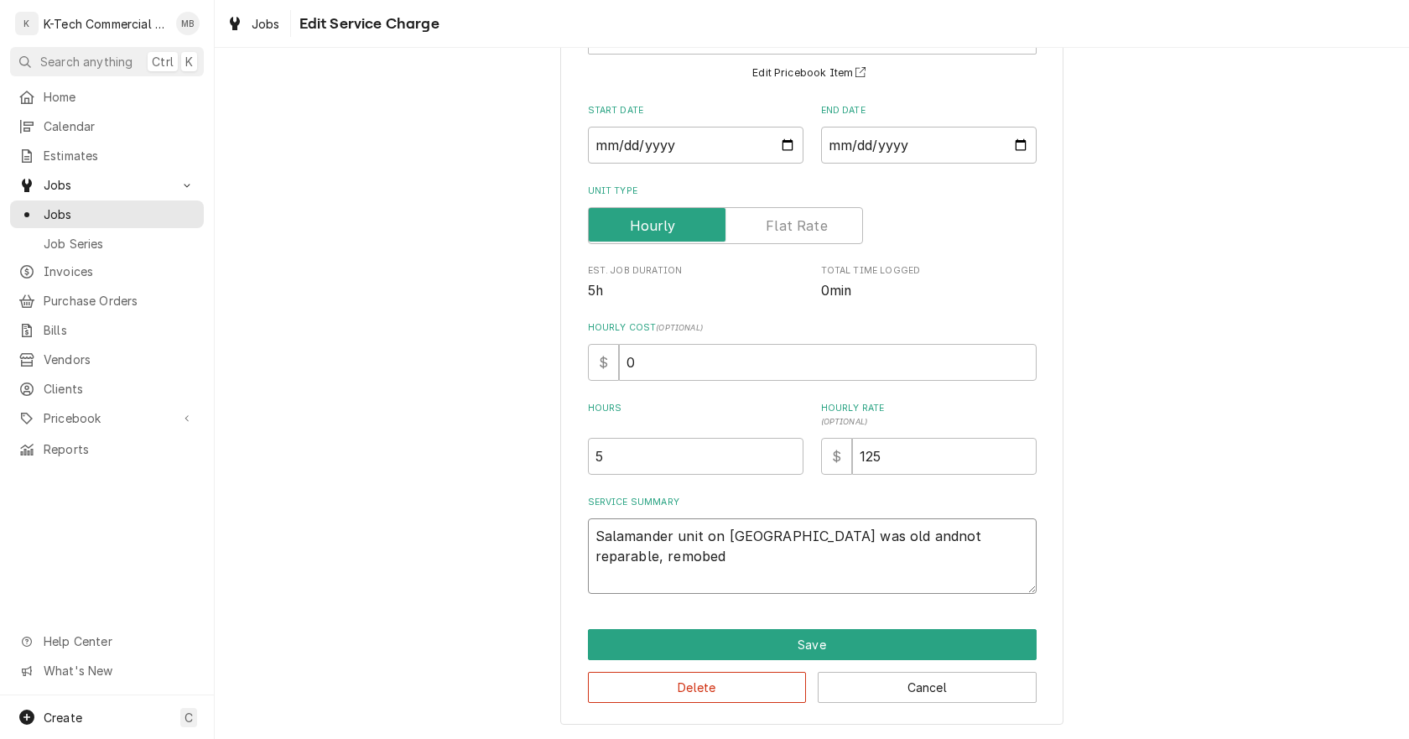
type textarea "Salamander unit on saute station was old andnot reparable, remobe"
type textarea "x"
type textarea "Salamander unit on saute station was old andnot reparable, remob"
type textarea "x"
type textarea "Salamander unit on saute station was old andnot reparable, remo"
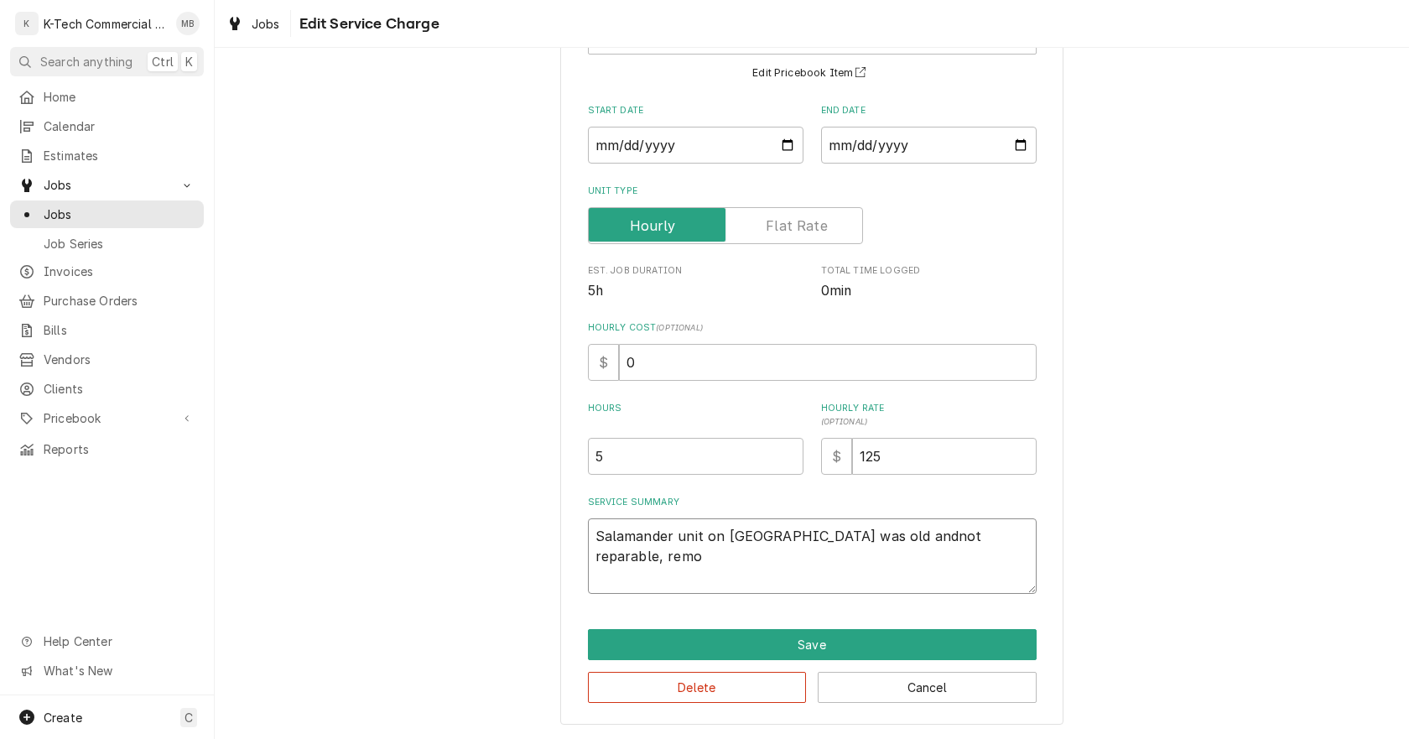
type textarea "x"
type textarea "Salamander unit on saute station was old andnot reparable, remov"
type textarea "x"
type textarea "Salamander unit on saute station was old andnot reparable, remove"
type textarea "x"
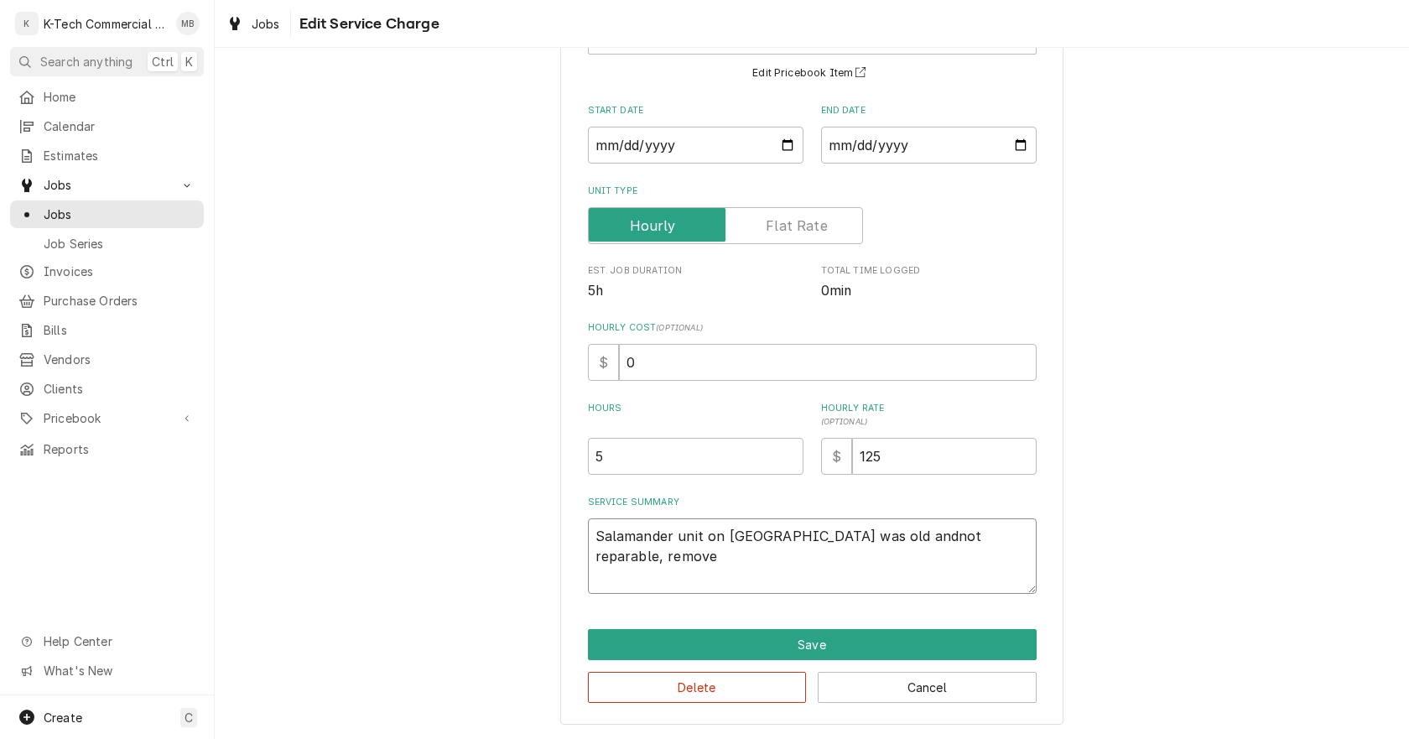
type textarea "Salamander unit on saute station was old andnot reparable, removed"
type textarea "x"
type textarea "Salamander unit on saute station was old andnot reparable, removed"
type textarea "x"
type textarea "Salamander unit on saute station was old andnot reparable, removed t"
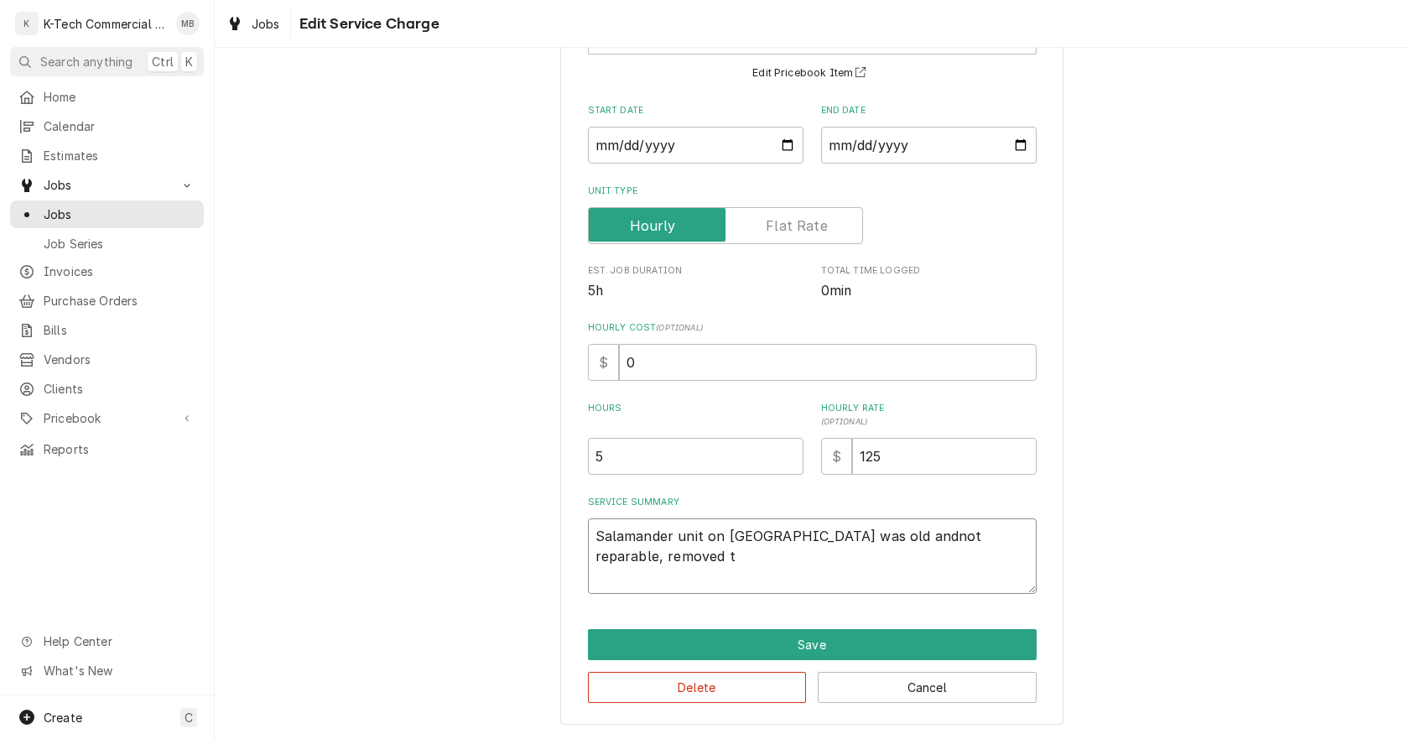
type textarea "x"
type textarea "Salamander unit on saute station was old andnot reparable, removed th"
type textarea "x"
type textarea "Salamander unit on saute station was old andnot reparable, removed the"
type textarea "x"
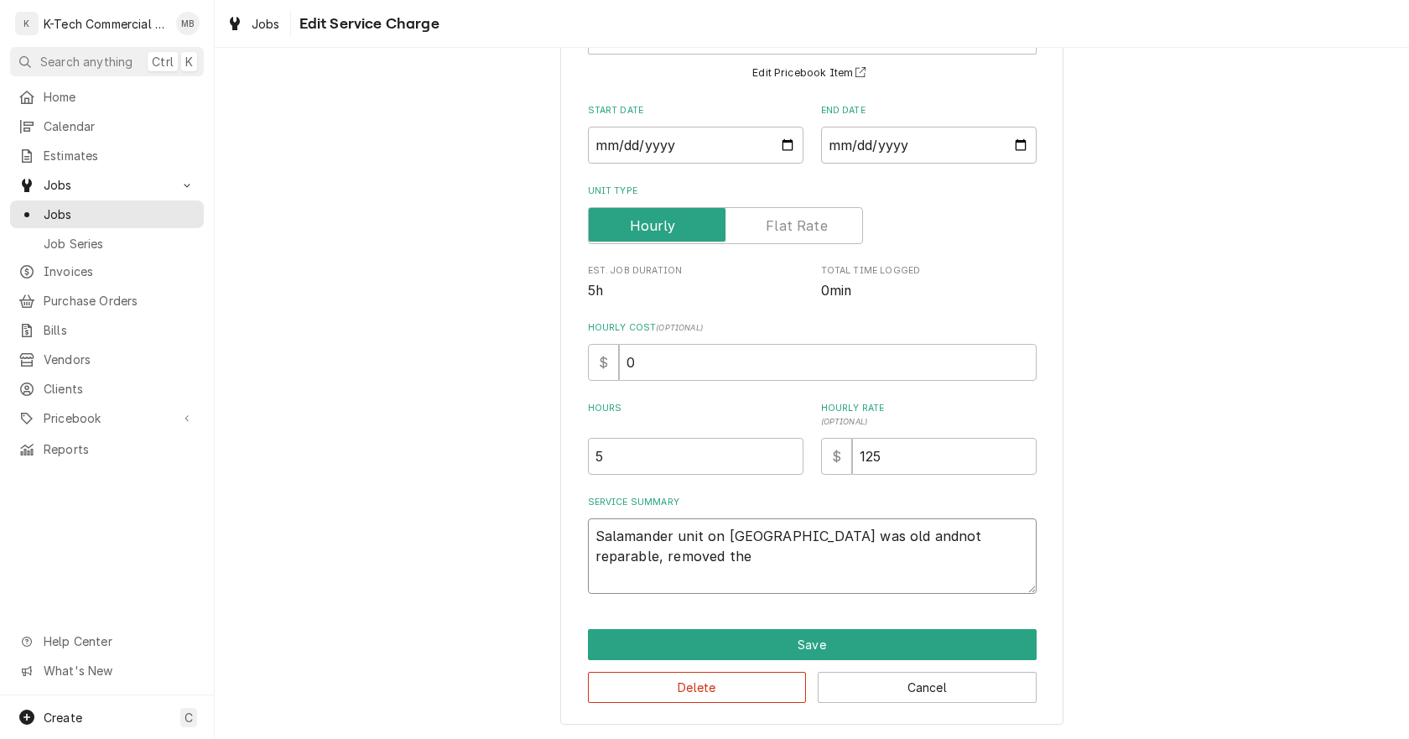
type textarea "Salamander unit on saute station was old andnot reparable, removed the"
type textarea "x"
type textarea "Salamander unit on saute station was old andnot reparable, removed the w"
type textarea "x"
type textarea "Salamander unit on saute station was old andnot reparable, removed the wh"
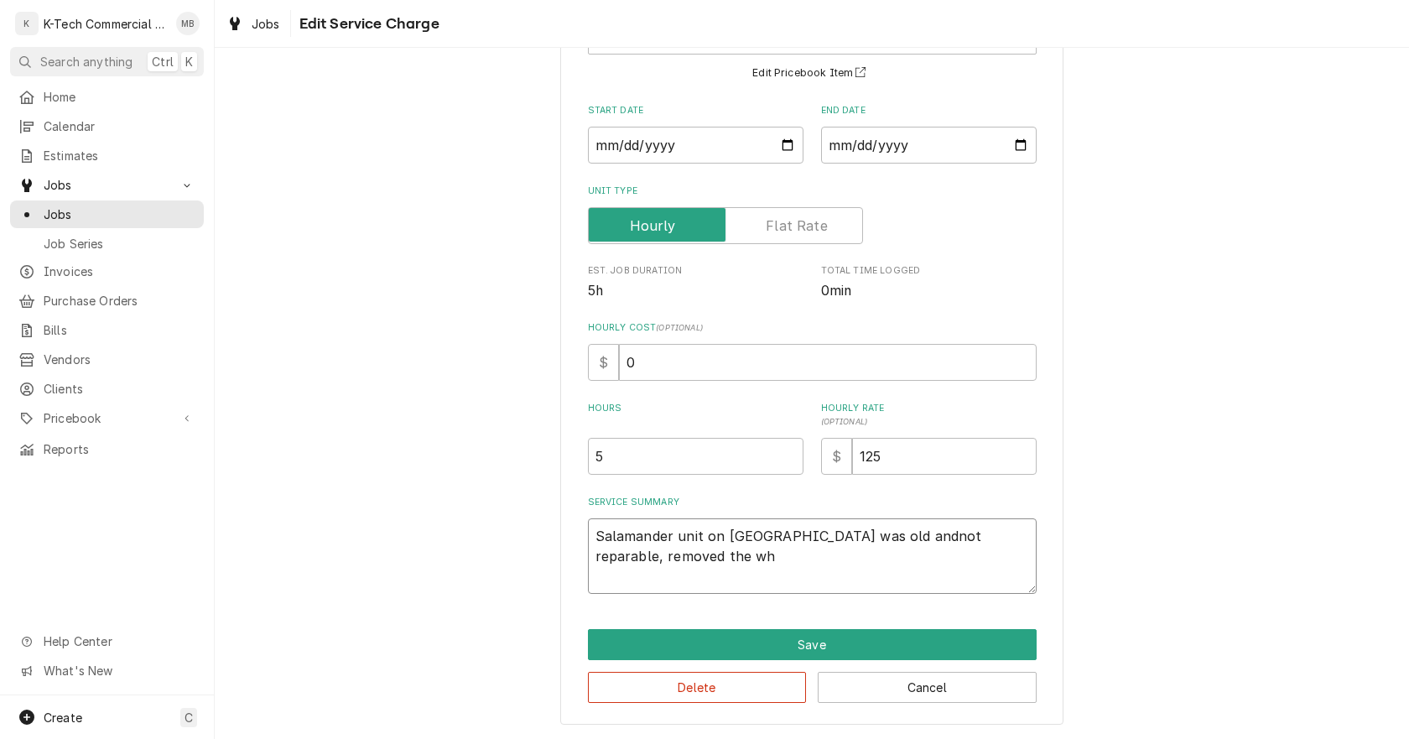
type textarea "x"
type textarea "Salamander unit on saute station was old andnot reparable, removed the who"
type textarea "x"
type textarea "Salamander unit on saute station was old andnot reparable, removed the whol"
type textarea "x"
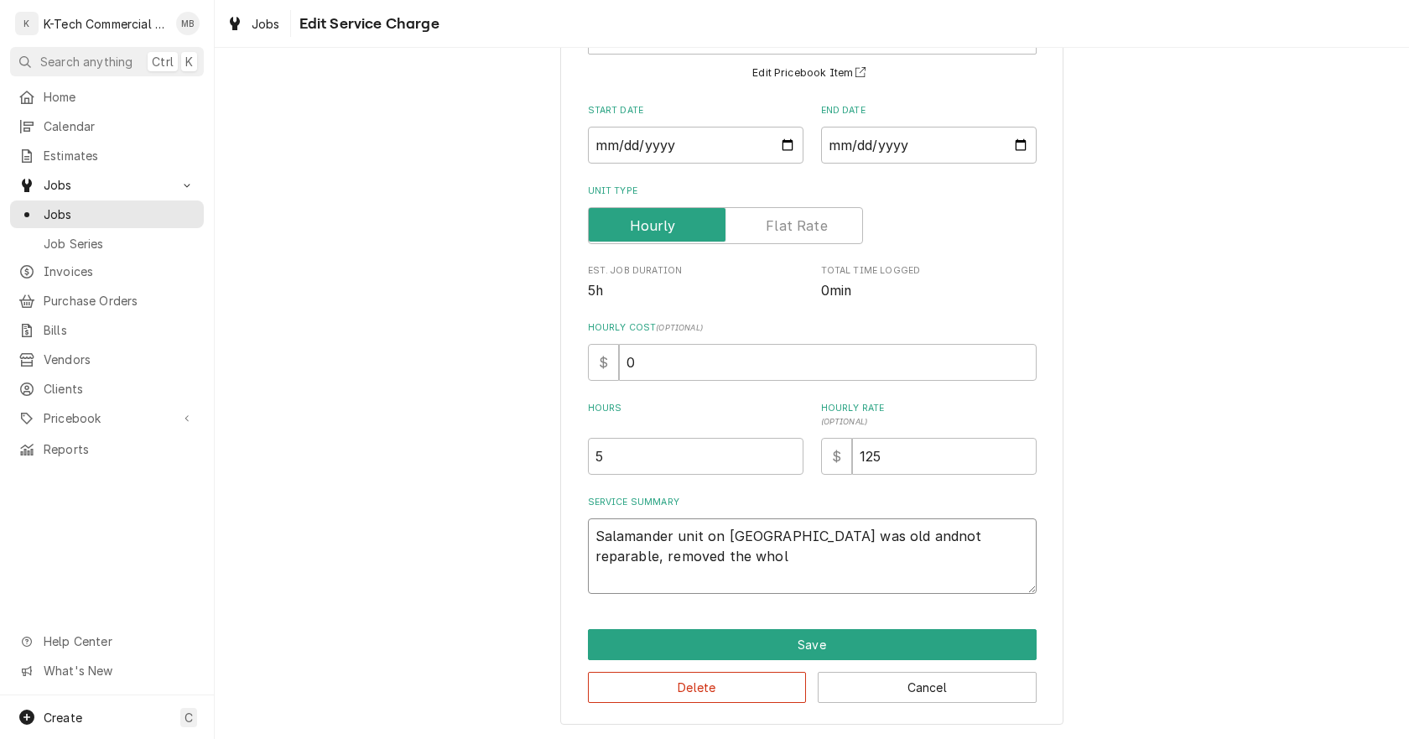
type textarea "Salamander unit on saute station was old andnot reparable, removed the whole"
type textarea "x"
type textarea "Salamander unit on saute station was old andnot reparable, removed the whole"
type textarea "x"
type textarea "Salamander unit on saute station was old andnot reparable, removed the whole u"
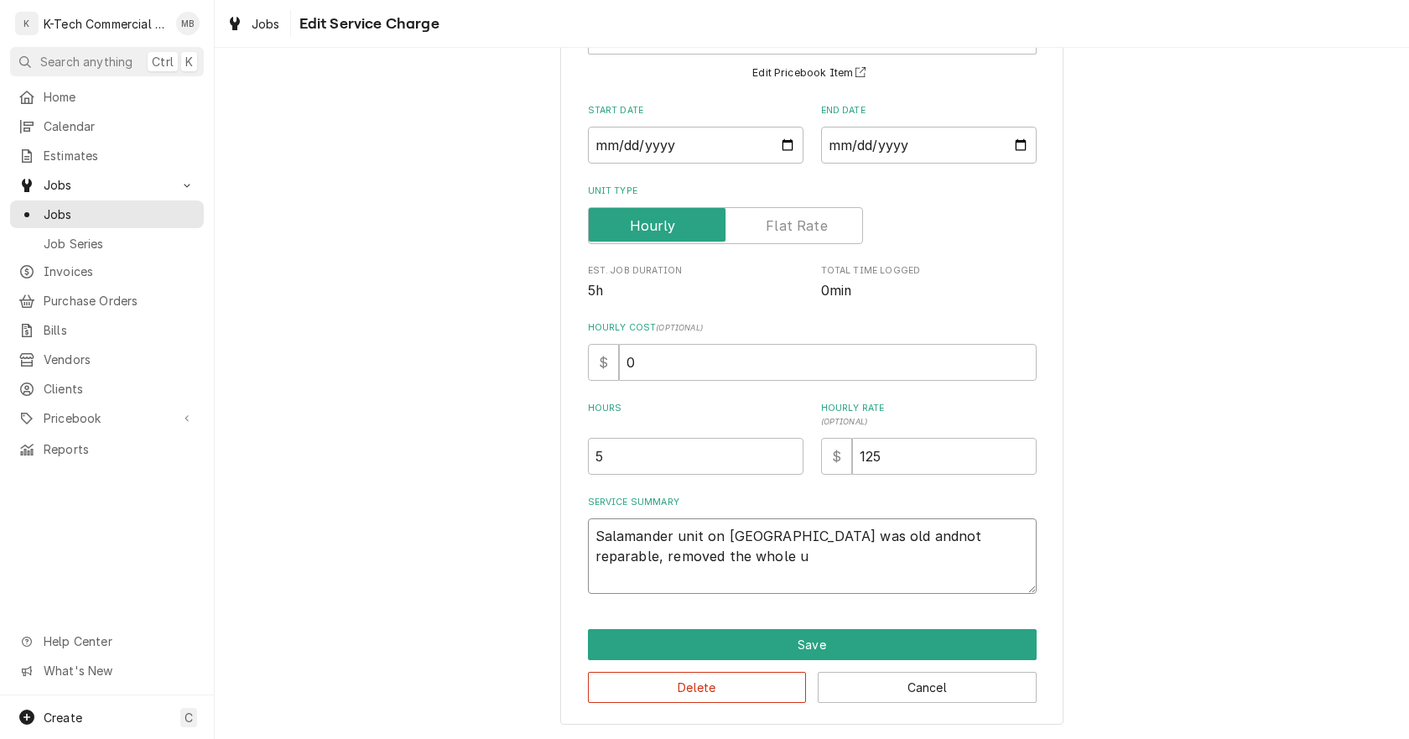
type textarea "x"
type textarea "Salamander unit on saute station was old andnot reparable, removed the whole un"
type textarea "x"
type textarea "Salamander unit on saute station was old andnot reparable, removed the whole uni"
type textarea "x"
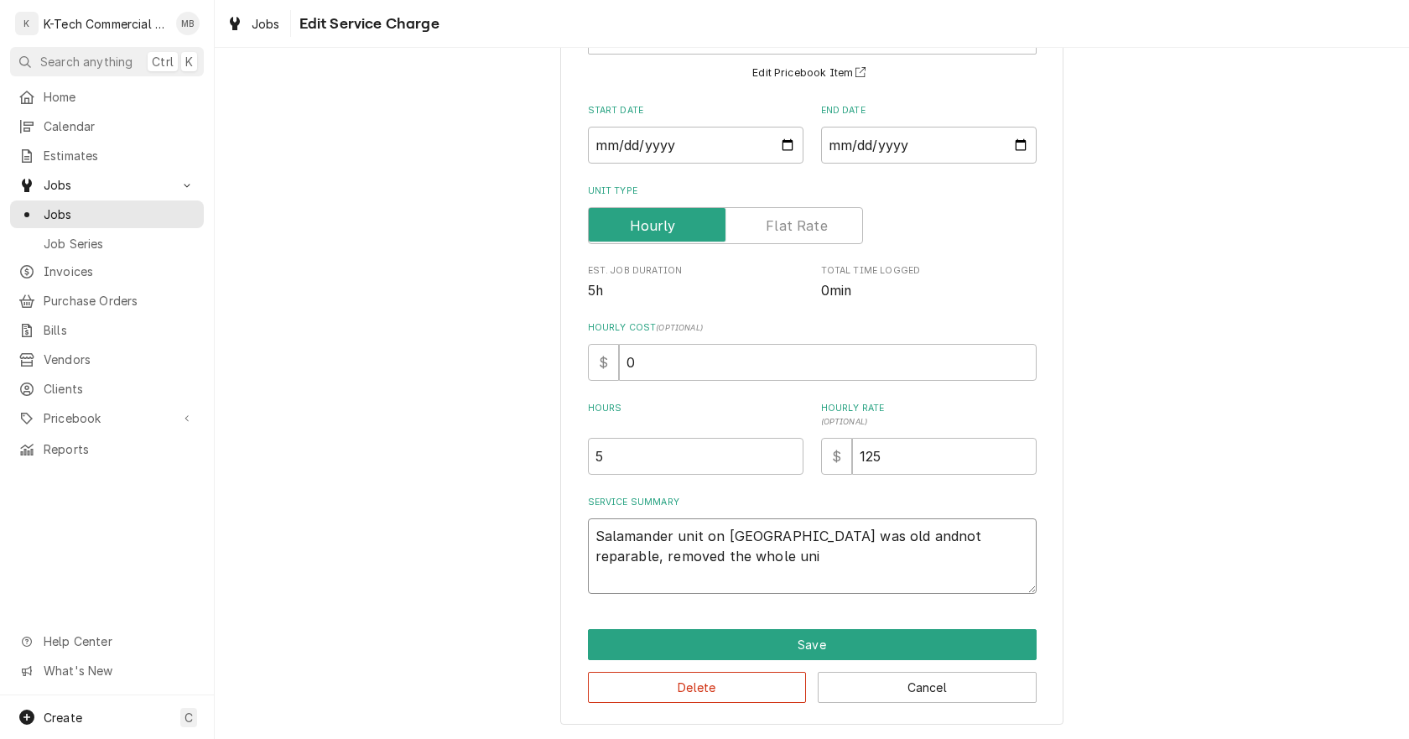
type textarea "Salamander unit on saute station was old andnot reparable, removed the whole un…"
type textarea "x"
type textarea "Salamander unit on saute station was old andnot reparable, removed the whole un…"
type textarea "x"
type textarea "Salamander unit on saute station was old andnot reparable, removed the whole un…"
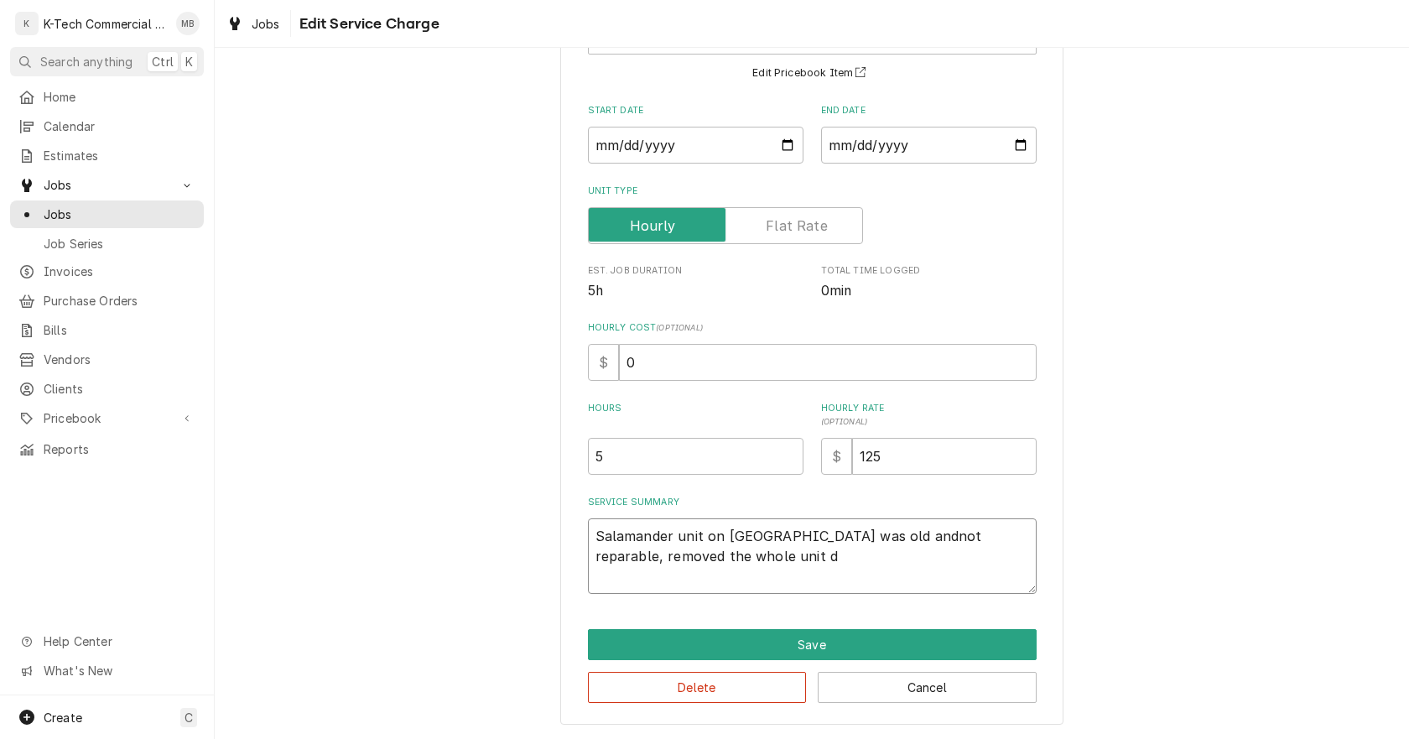
type textarea "x"
type textarea "Salamander unit on saute station was old andnot reparable, removed the whole un…"
type textarea "x"
type textarea "Salamander unit on saute station was old andnot reparable, removed the whole un…"
click at [885, 540] on textarea "Salamander unit on saute station was old andnot reparable, removed the whole un…" at bounding box center [812, 555] width 449 height 75
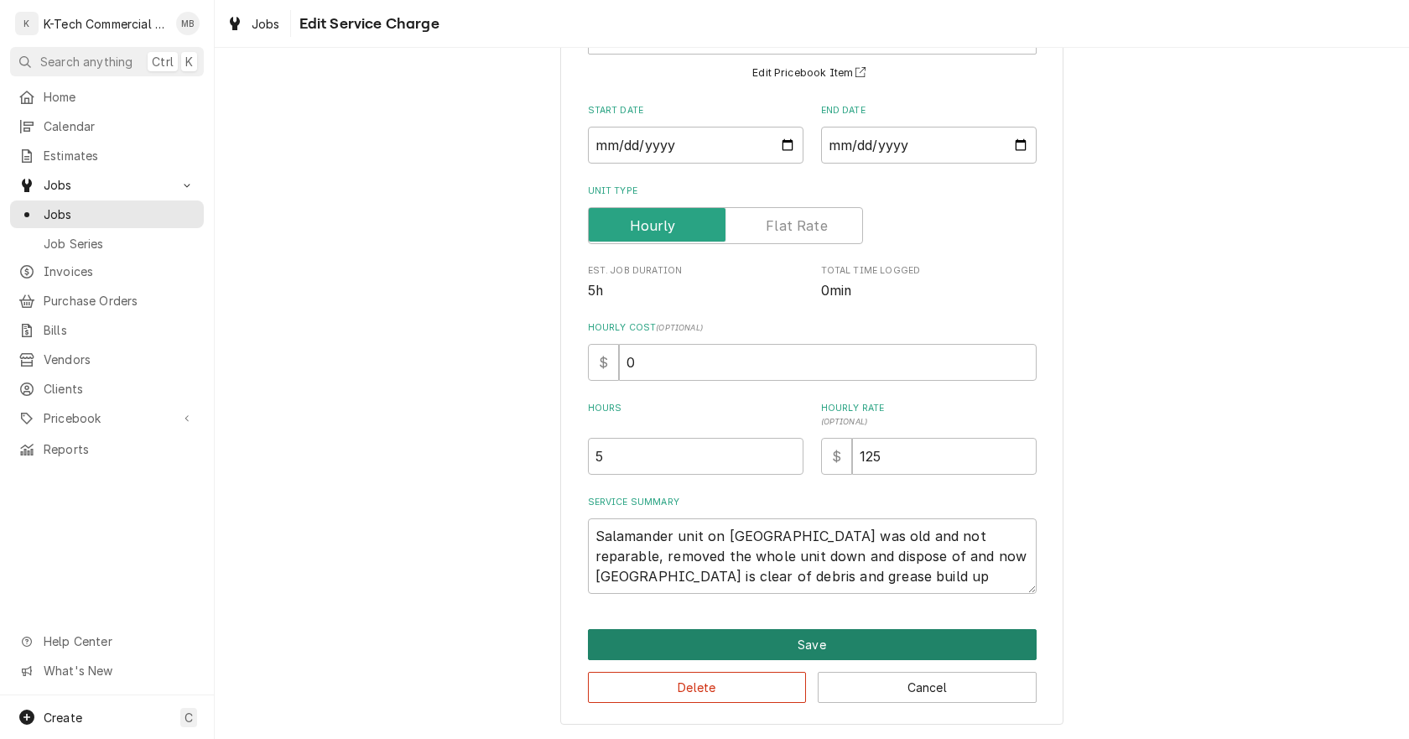
click at [818, 639] on button "Save" at bounding box center [812, 644] width 449 height 31
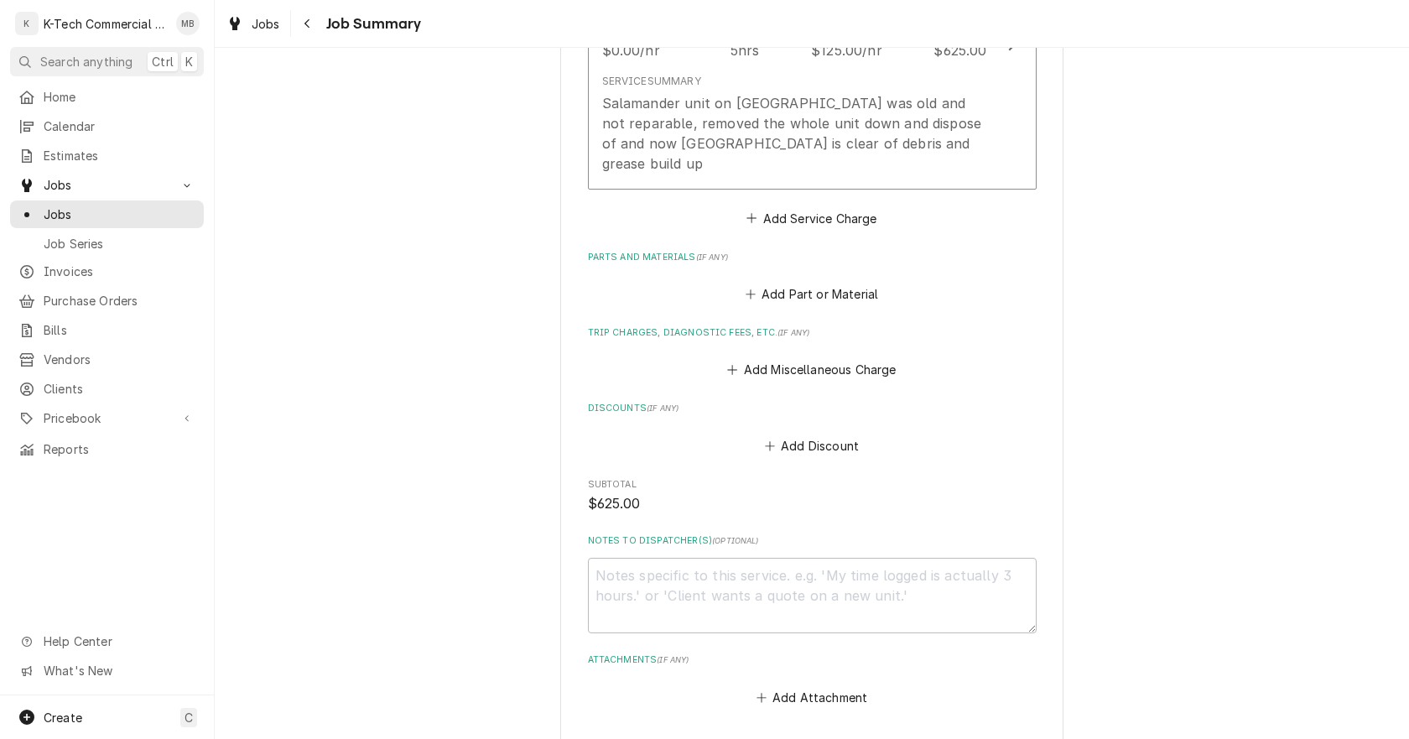
scroll to position [587, 0]
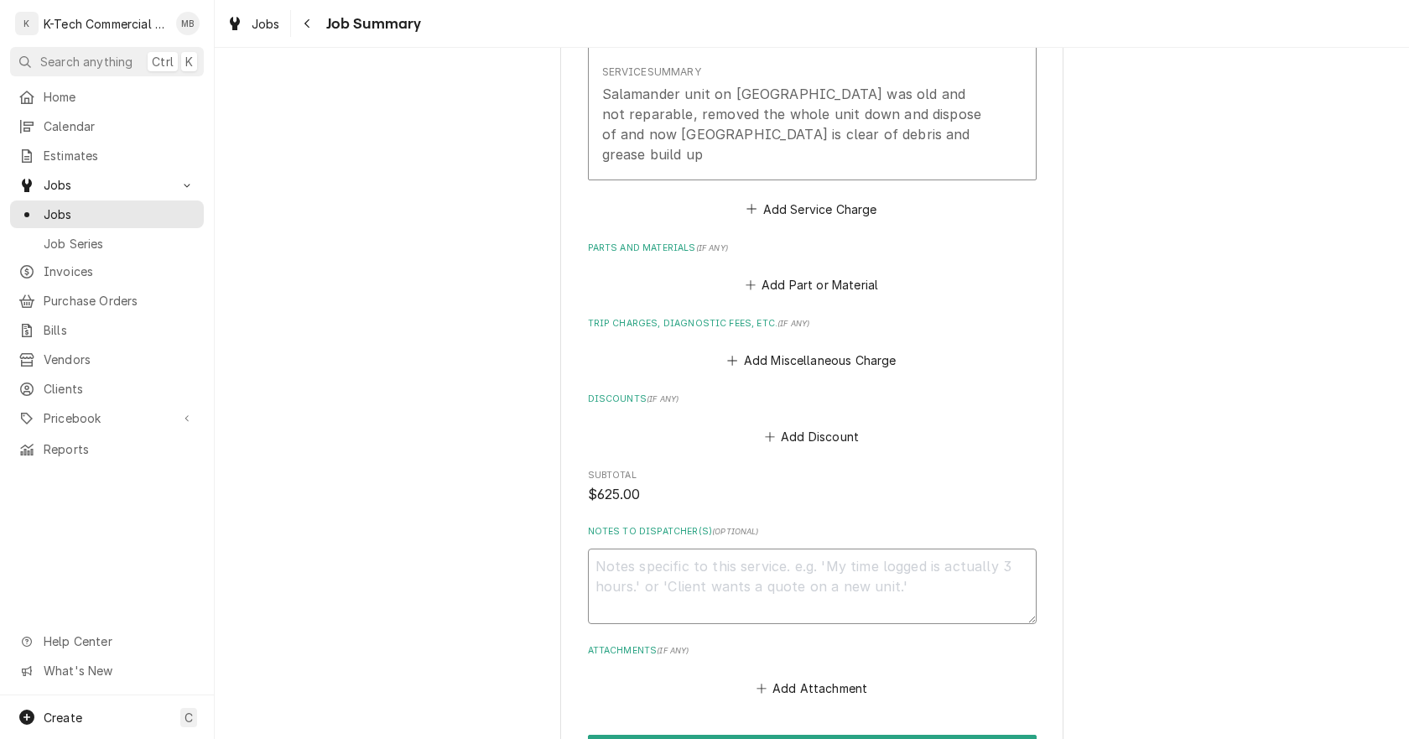
click at [740, 590] on textarea "Notes to Dispatcher(s) ( optional )" at bounding box center [812, 585] width 449 height 75
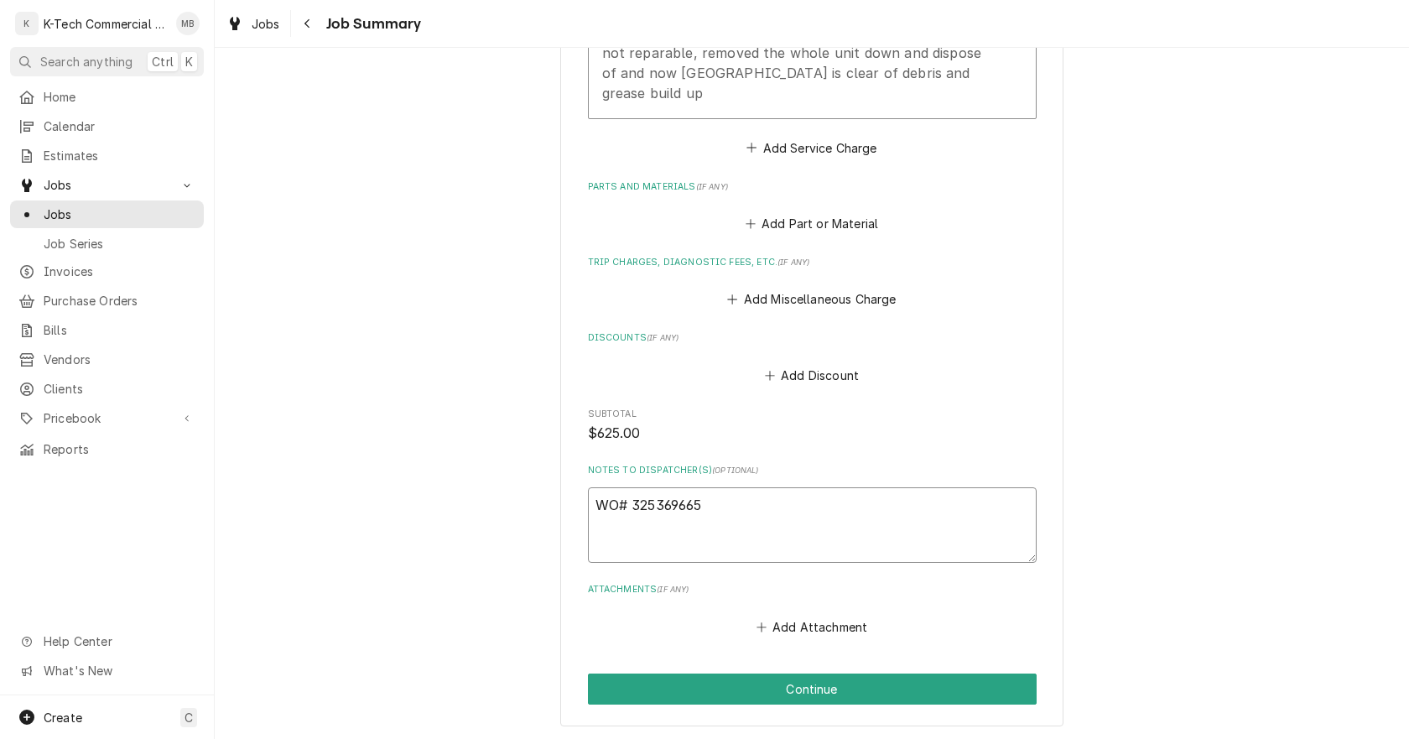
scroll to position [730, 0]
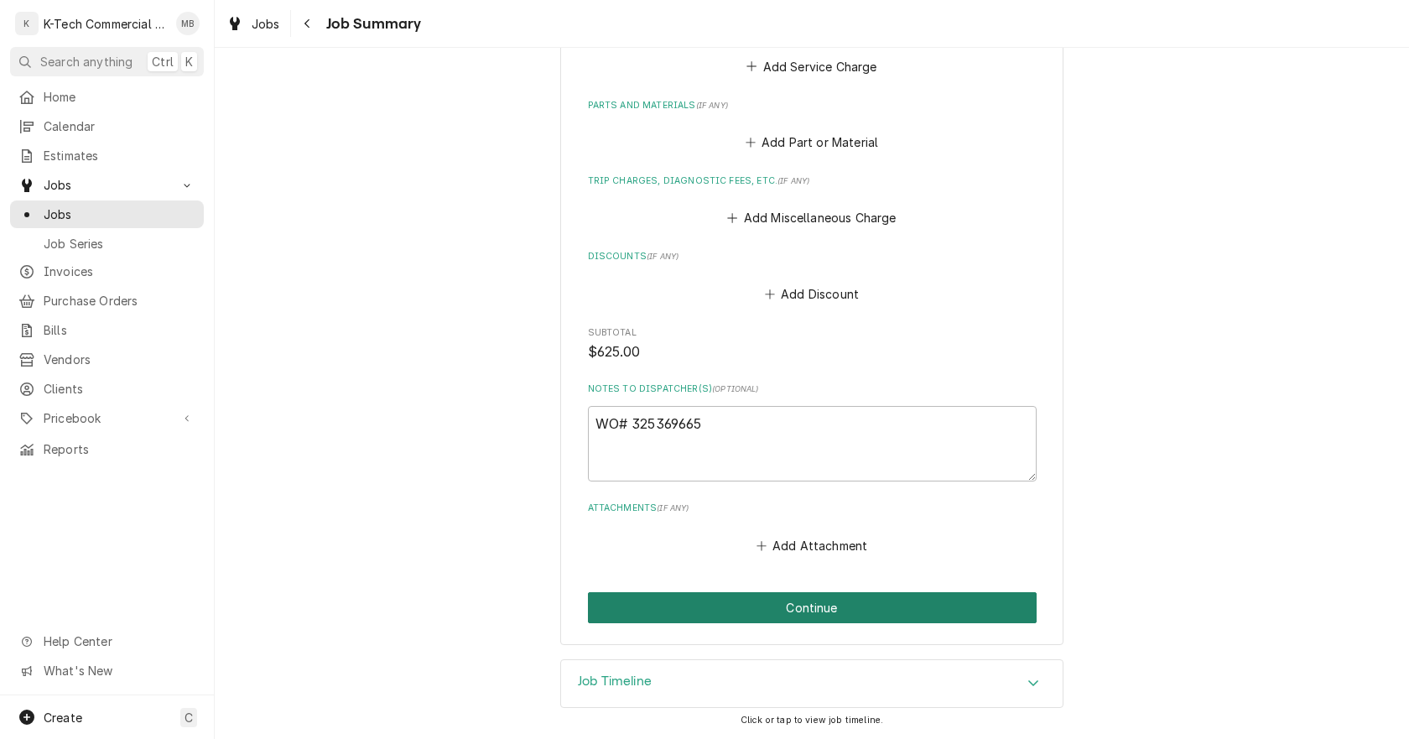
click at [830, 611] on button "Continue" at bounding box center [812, 607] width 449 height 31
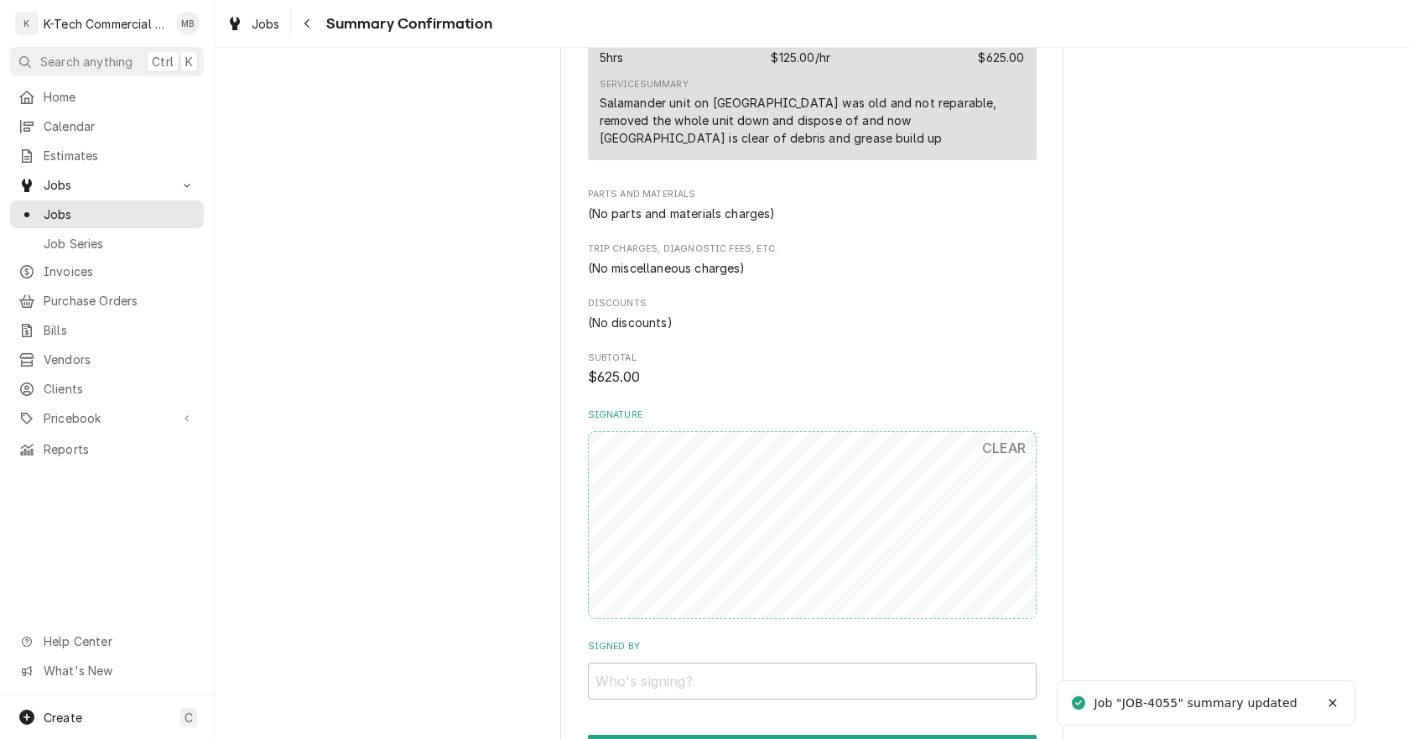
scroll to position [772, 0]
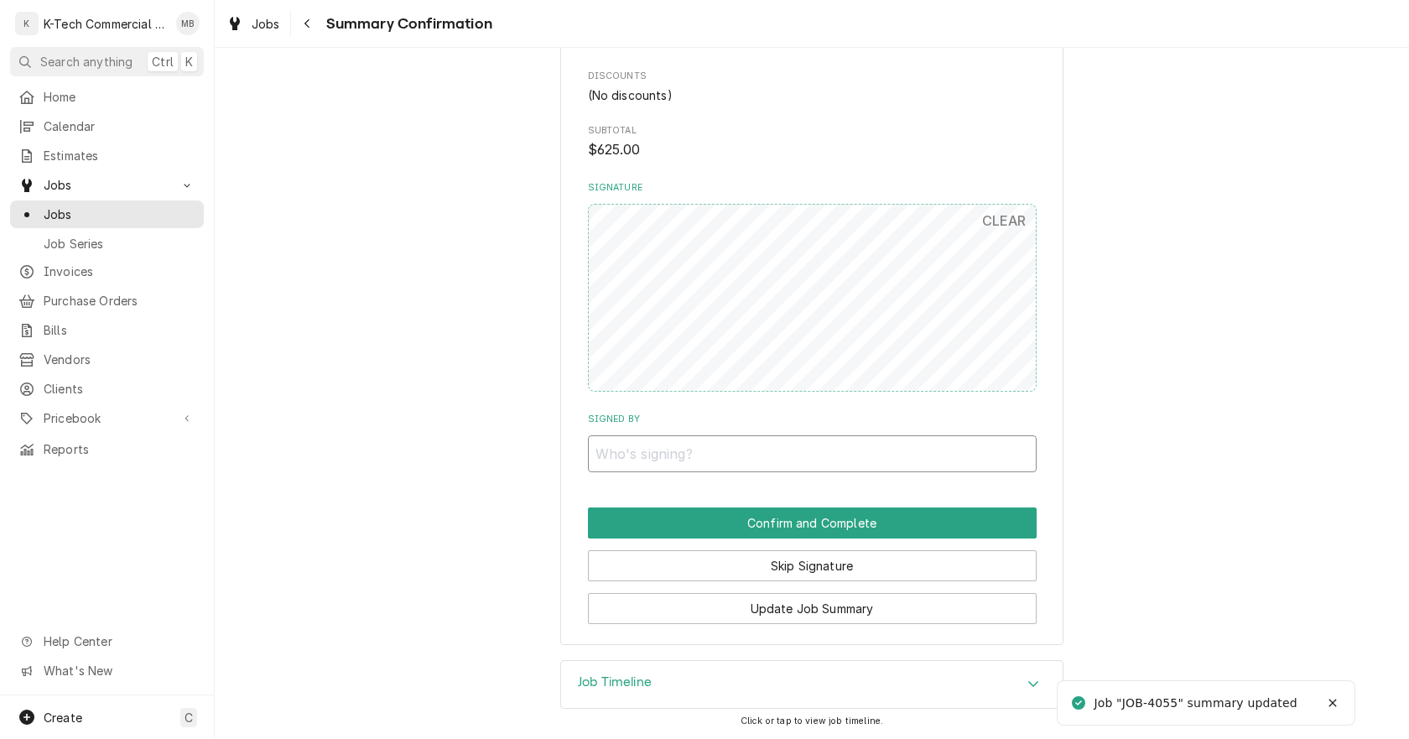
click at [805, 446] on input "Signed By" at bounding box center [812, 453] width 449 height 37
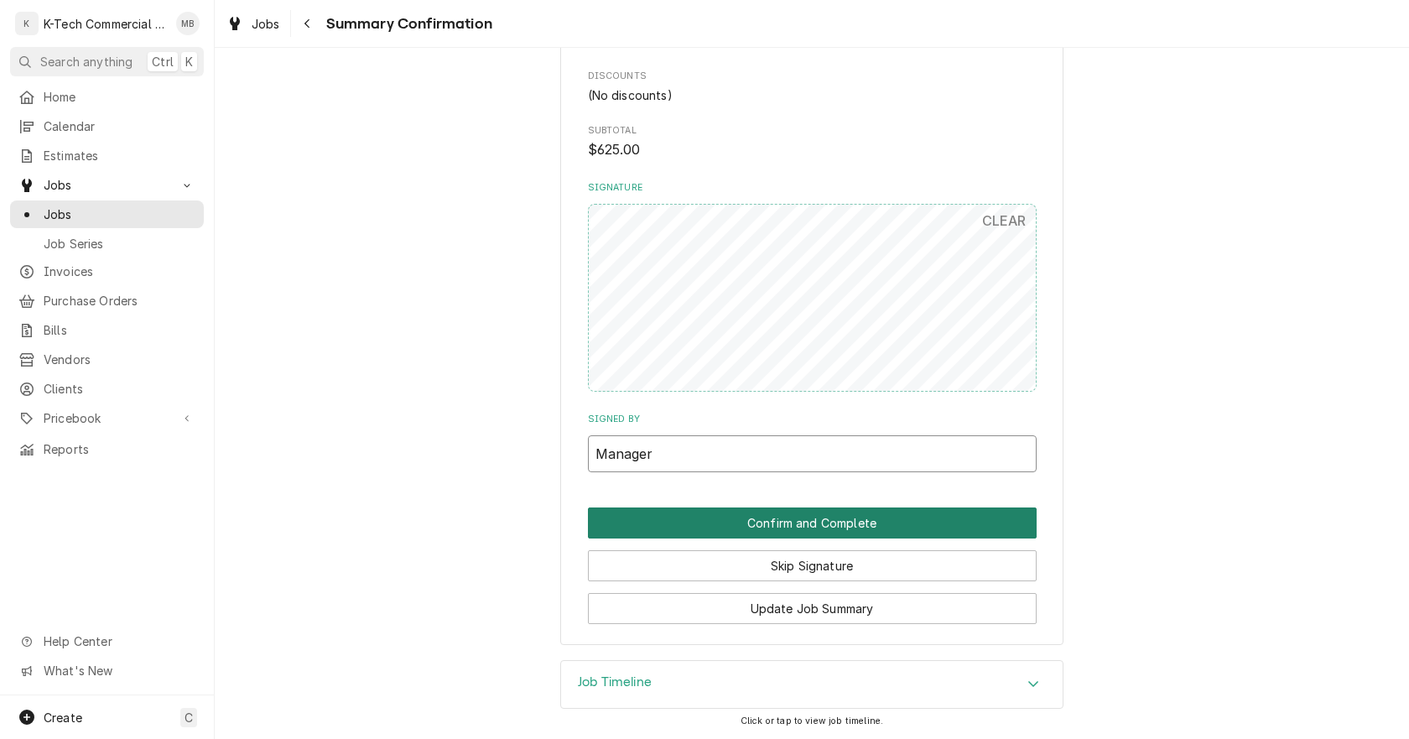
type input "Manager"
click at [848, 518] on button "Confirm and Complete" at bounding box center [812, 522] width 449 height 31
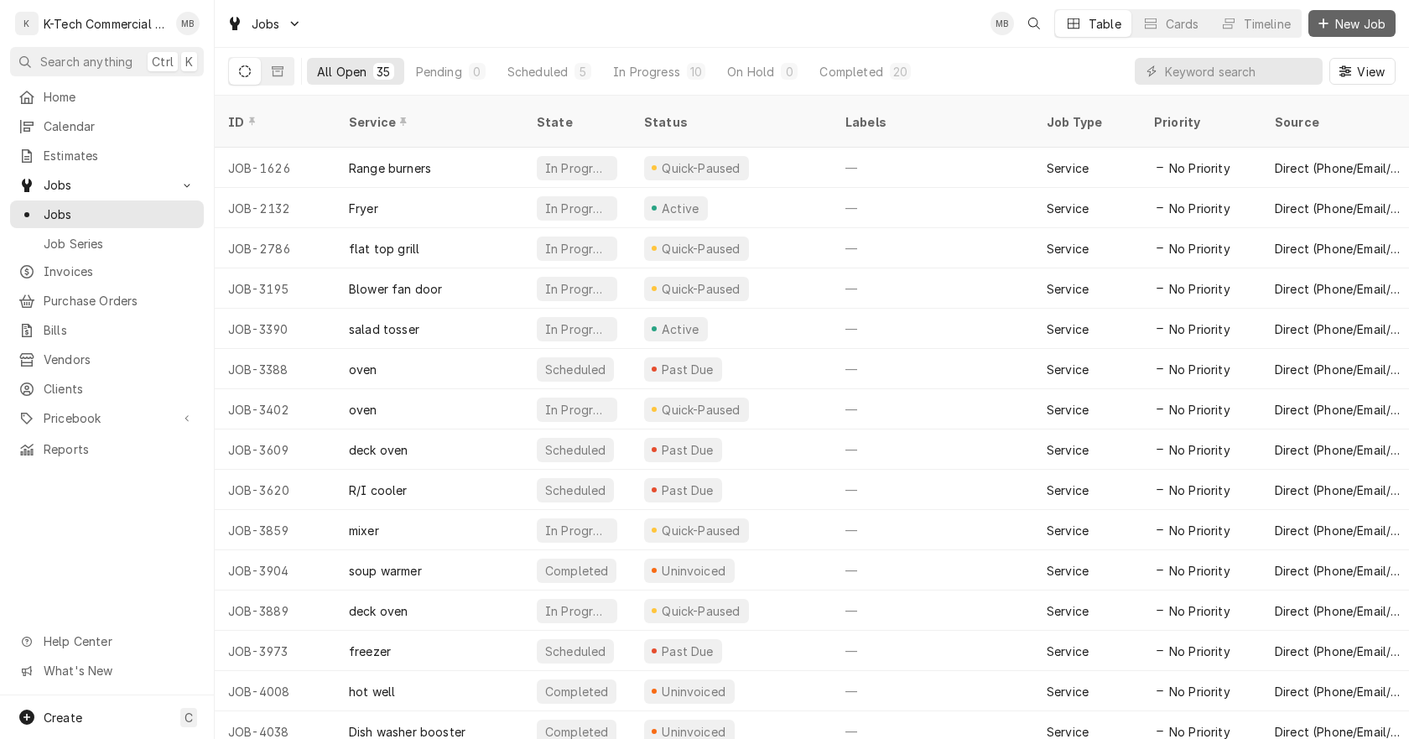
click at [1324, 16] on div "Dynamic Content Wrapper" at bounding box center [1323, 23] width 17 height 17
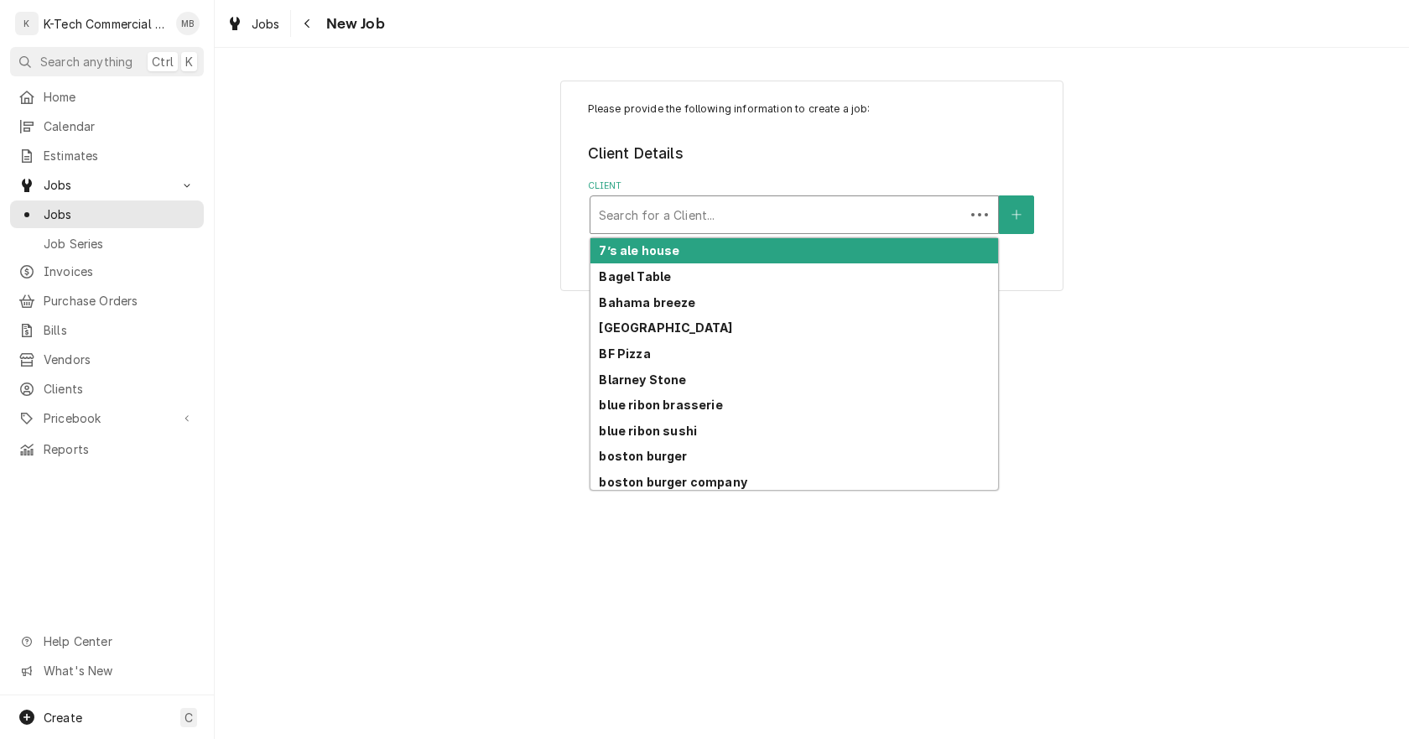
click at [891, 230] on div "Client" at bounding box center [777, 215] width 357 height 30
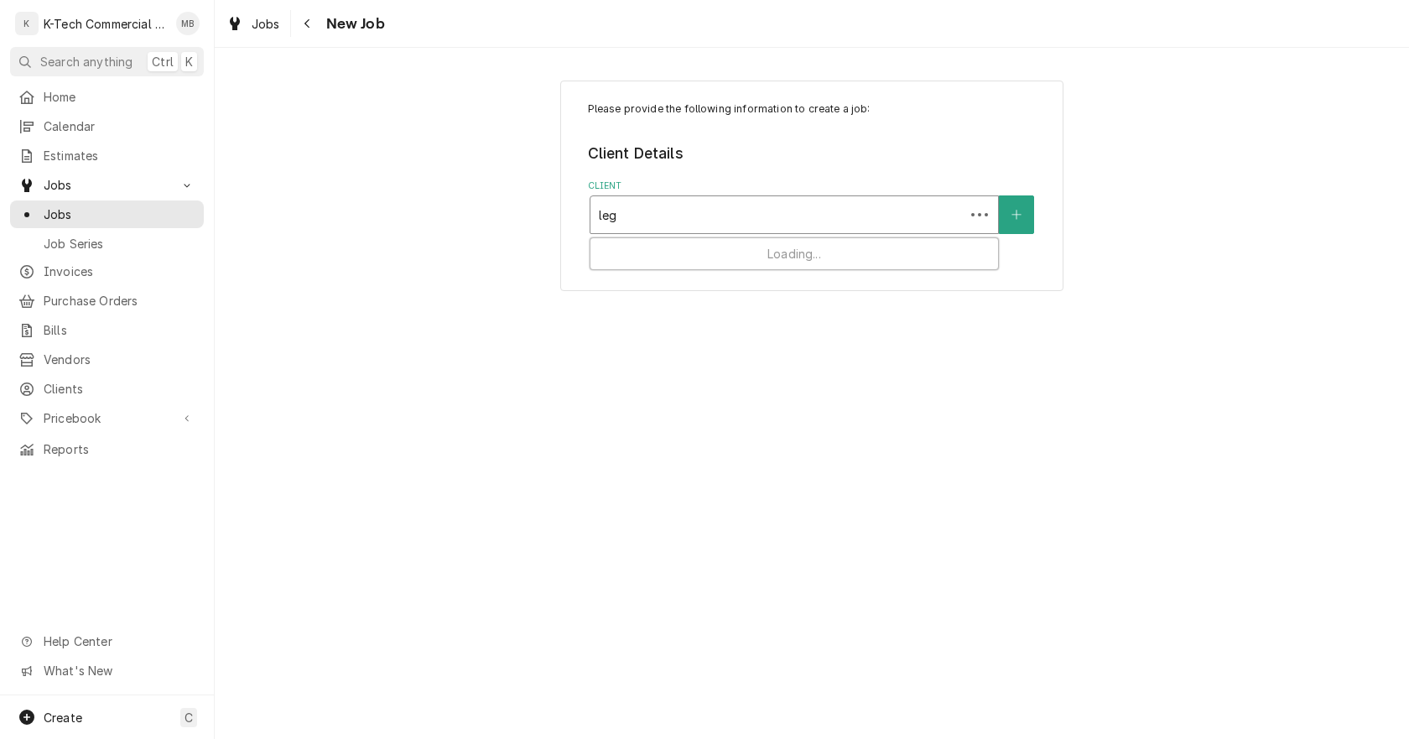
type input "lega"
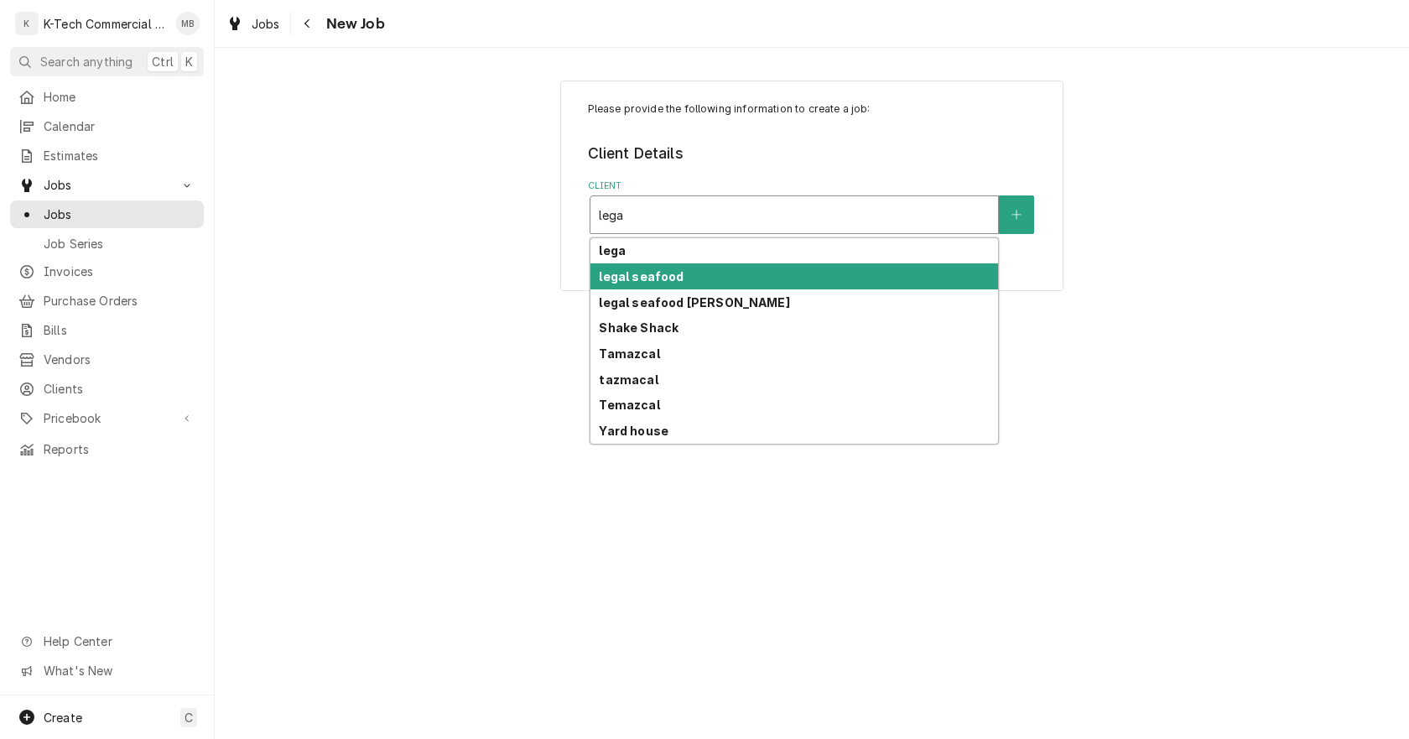
click at [655, 277] on strong "legal seafood" at bounding box center [641, 276] width 85 height 14
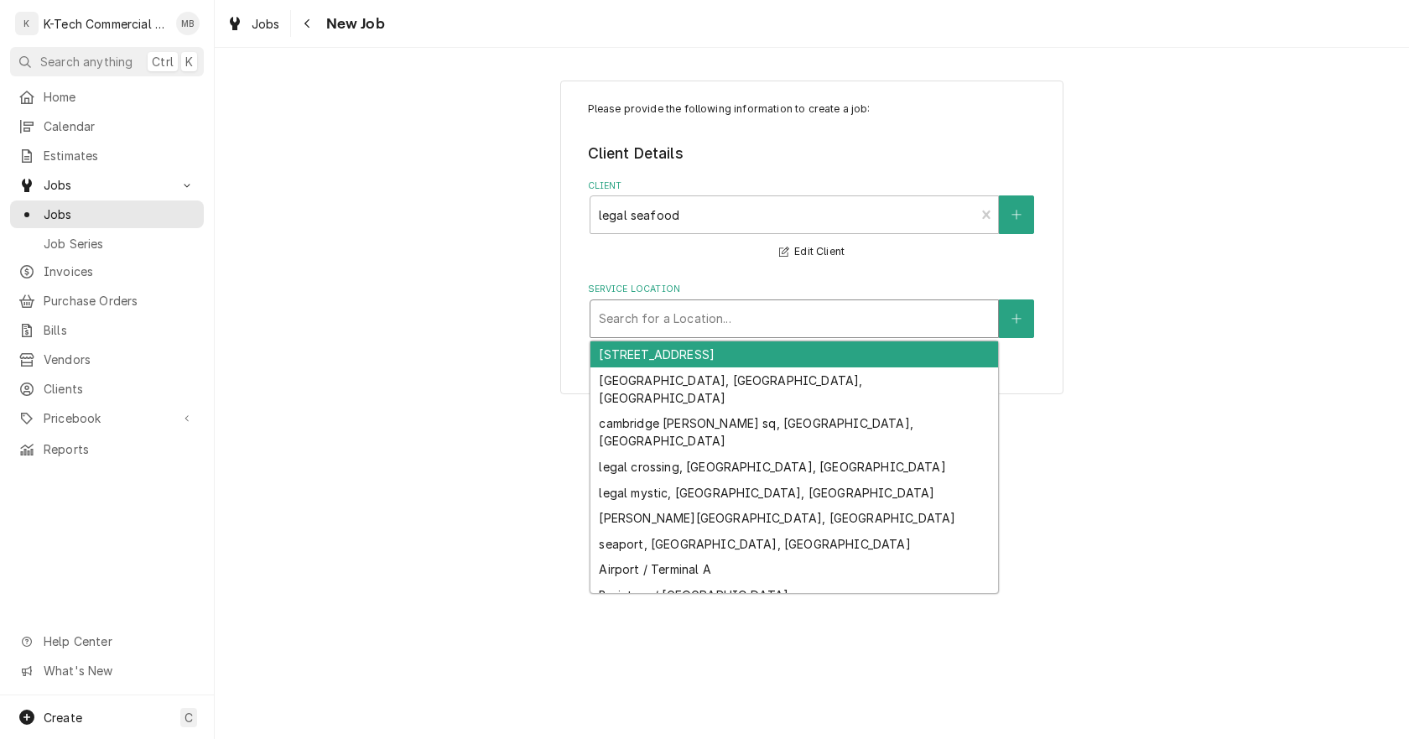
click at [687, 330] on div "Service Location" at bounding box center [794, 319] width 391 height 30
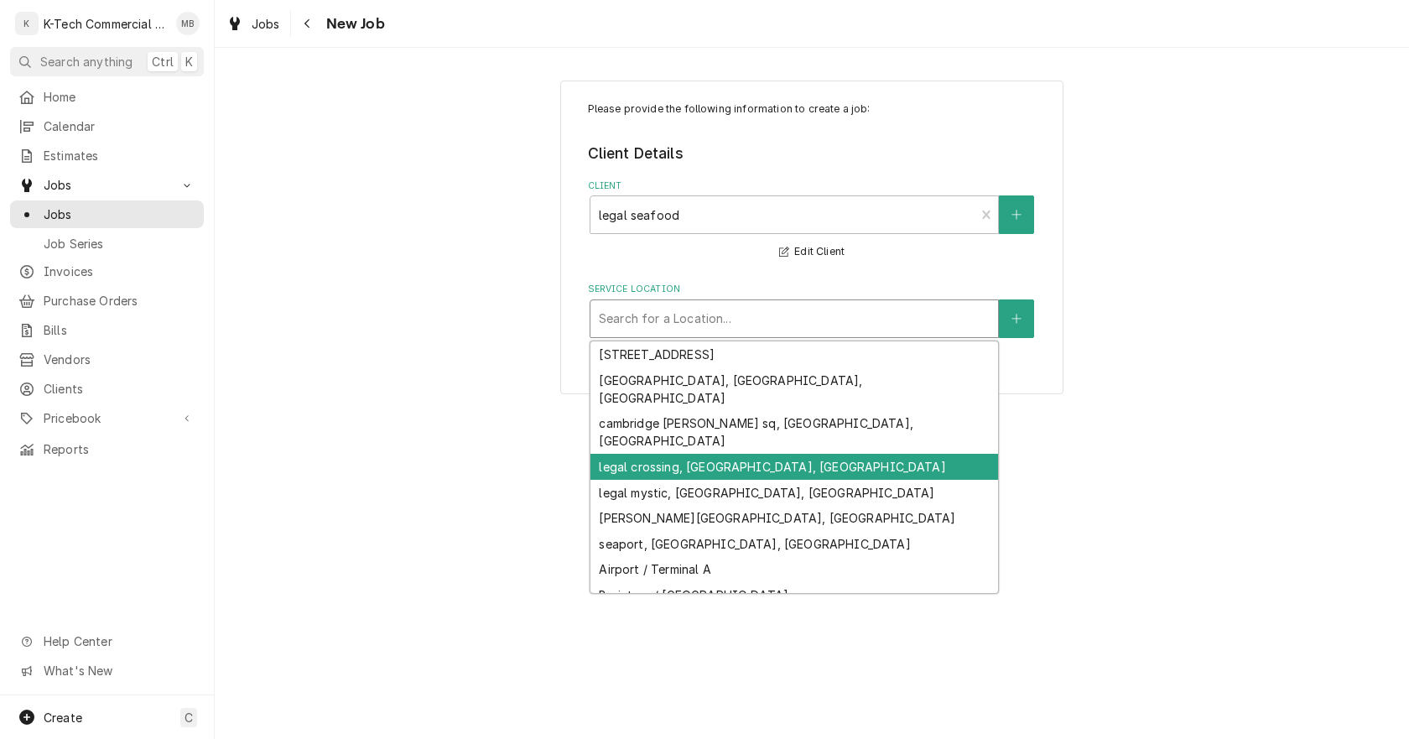
click at [706, 454] on div "legal crossing, [GEOGRAPHIC_DATA], [GEOGRAPHIC_DATA]" at bounding box center [794, 467] width 408 height 26
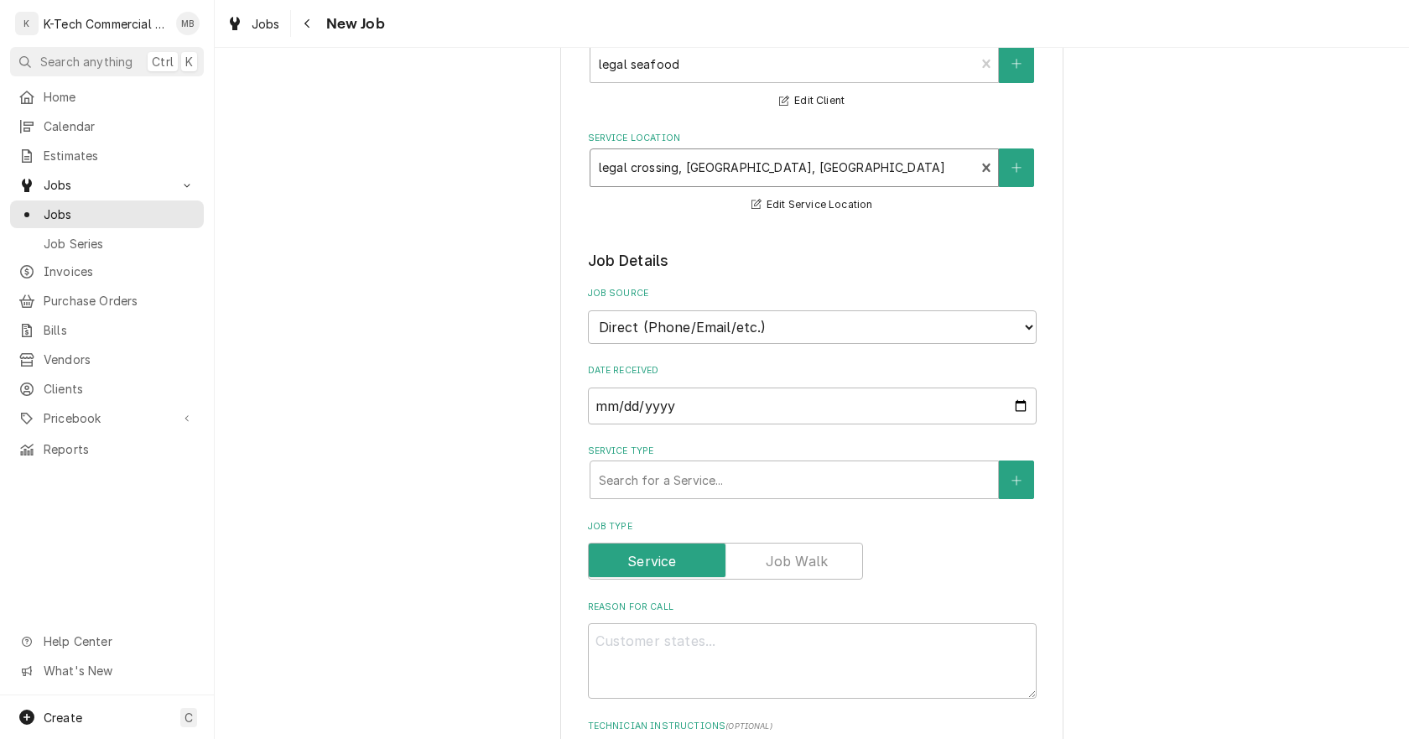
scroll to position [168, 0]
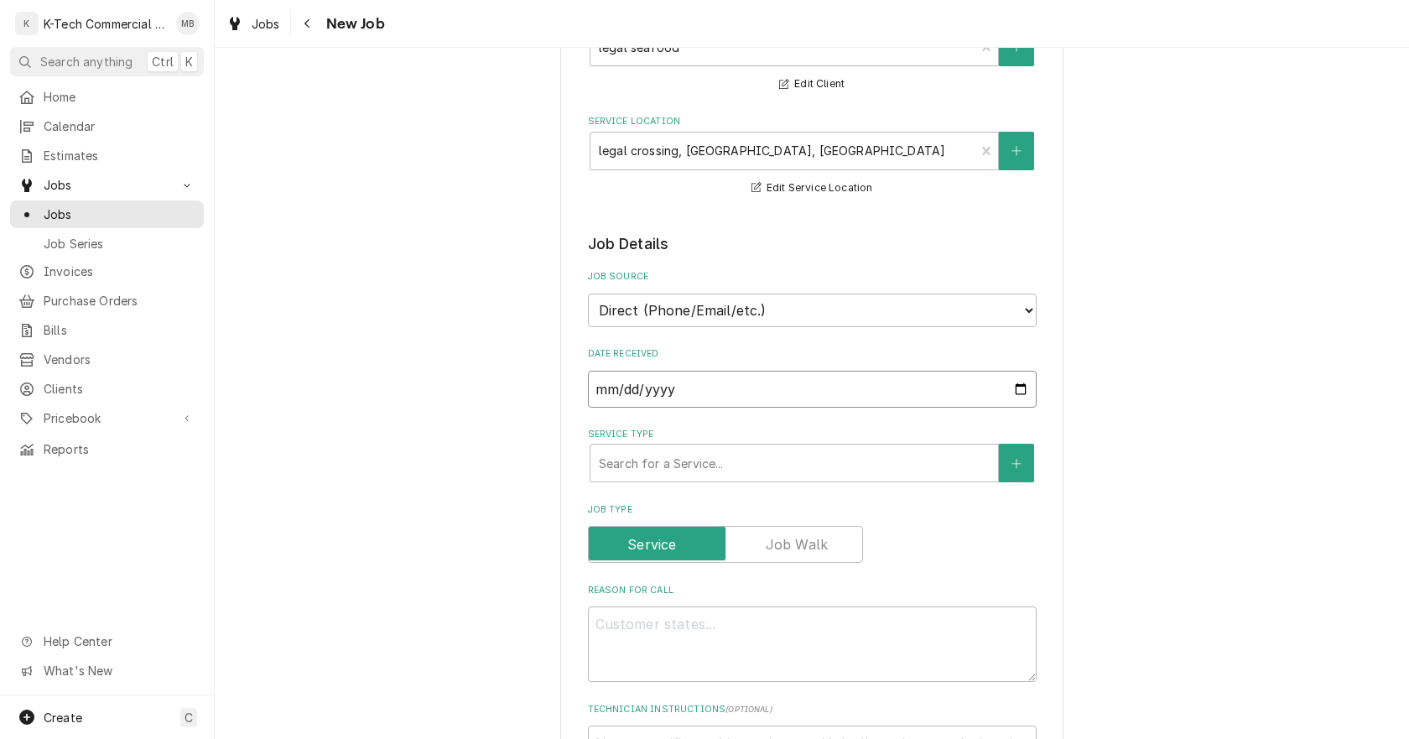
click at [1009, 387] on input "2025-09-17" at bounding box center [812, 389] width 449 height 37
type input "2025-09-12"
click at [745, 473] on div "Service Type" at bounding box center [794, 463] width 391 height 30
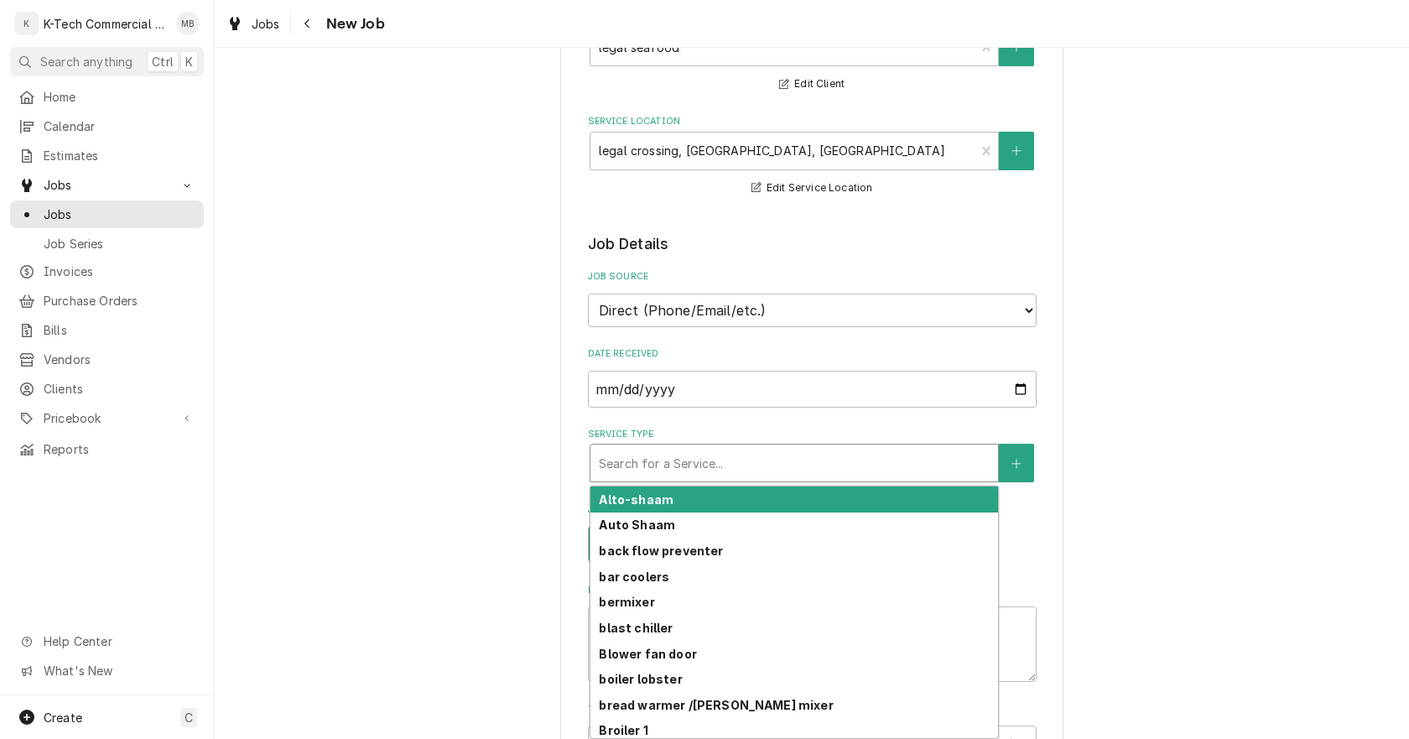
type textarea "x"
type input "f"
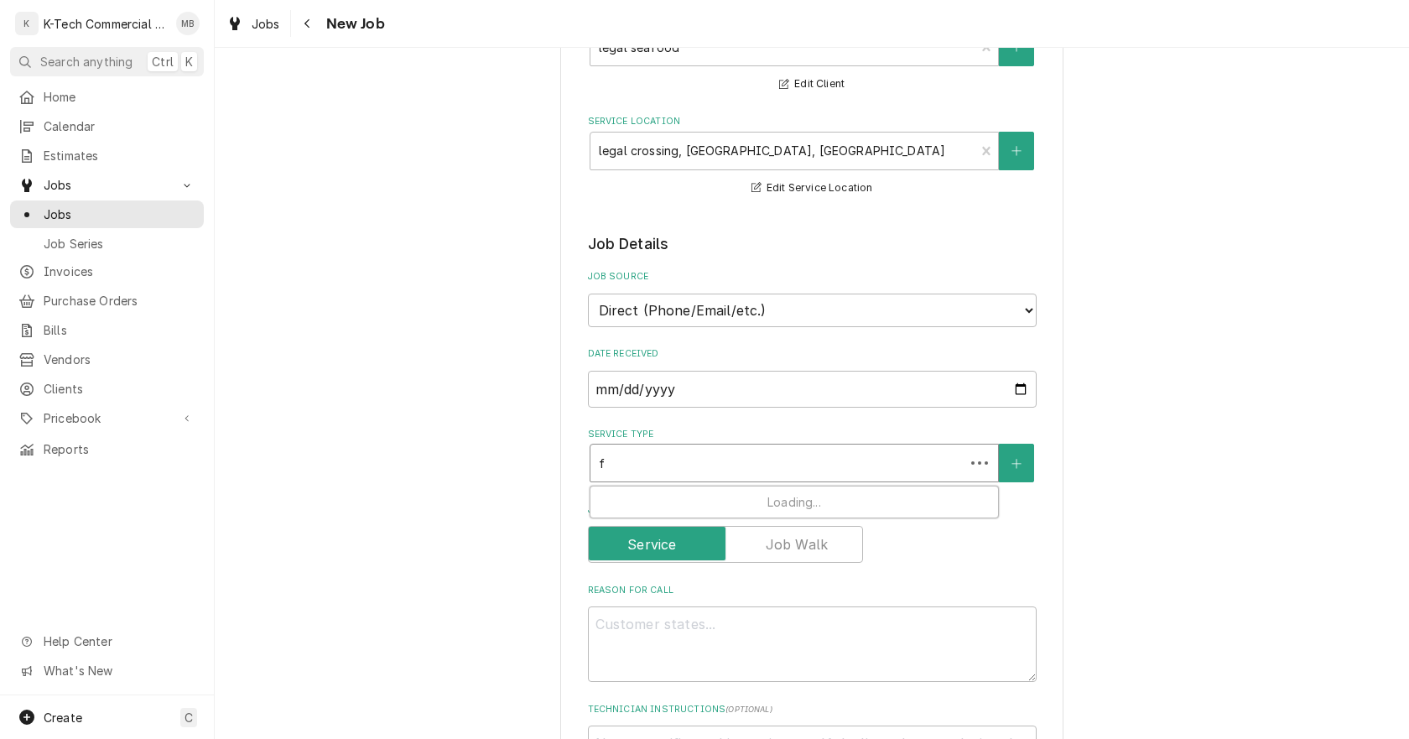
type textarea "x"
type input "fr"
type textarea "x"
type input "fry"
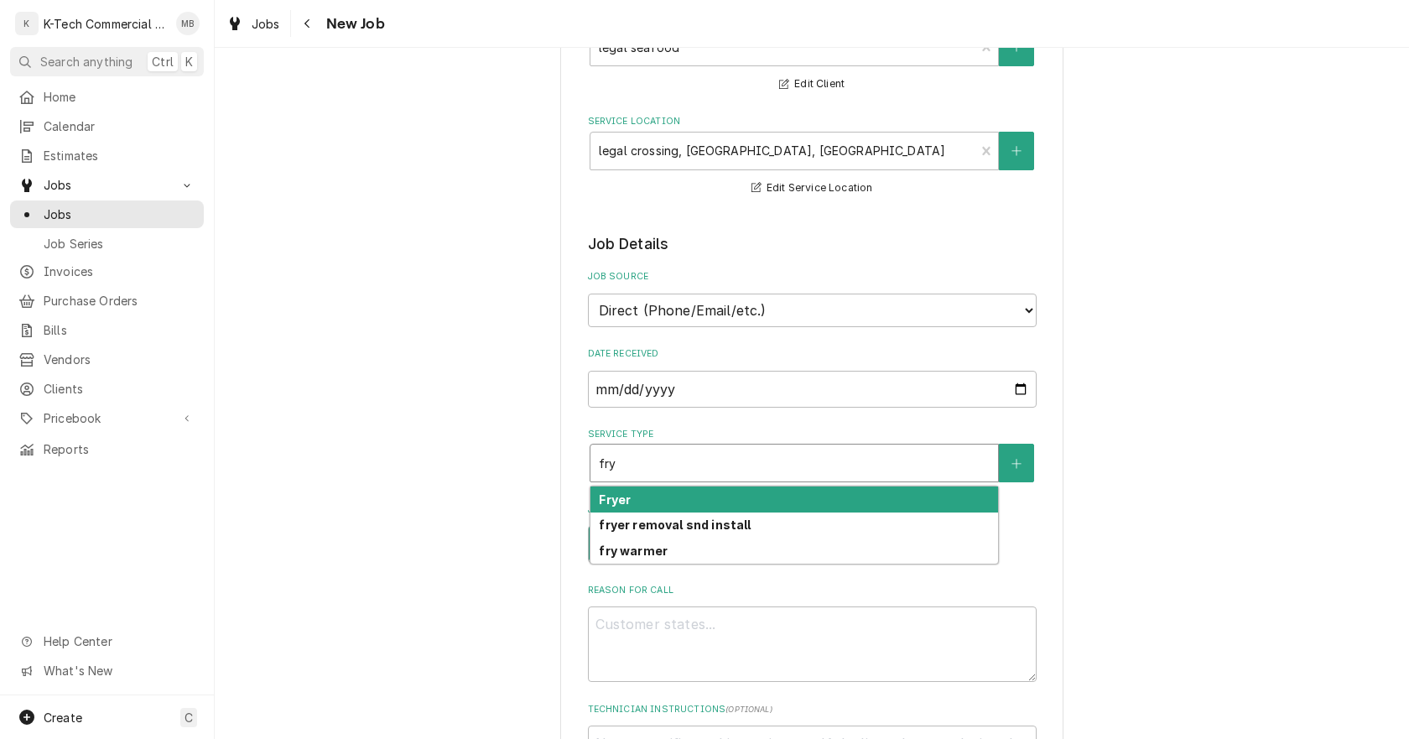
click at [661, 496] on div "Fryer" at bounding box center [794, 499] width 408 height 26
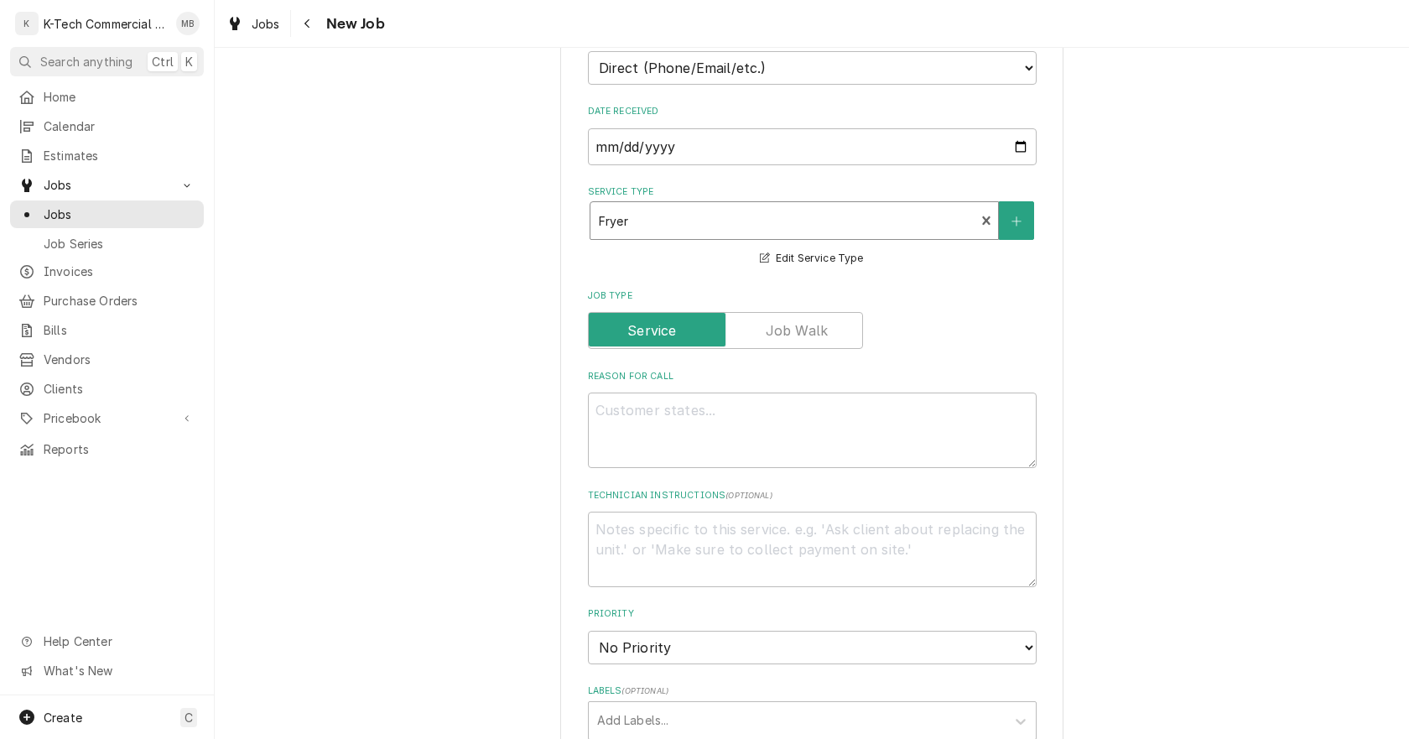
scroll to position [419, 0]
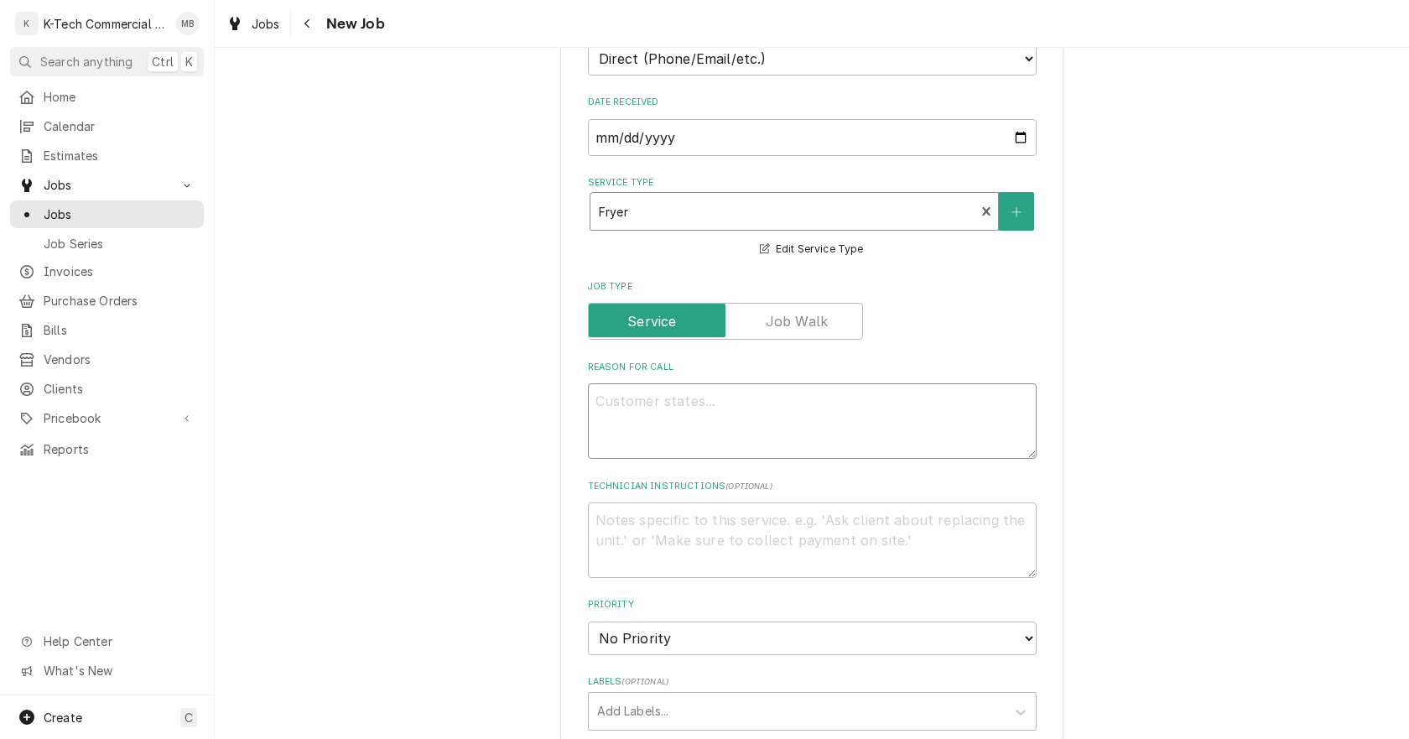
click at [692, 426] on textarea "Reason For Call" at bounding box center [812, 420] width 449 height 75
type textarea "x"
type textarea "F"
type textarea "x"
type textarea "Fr"
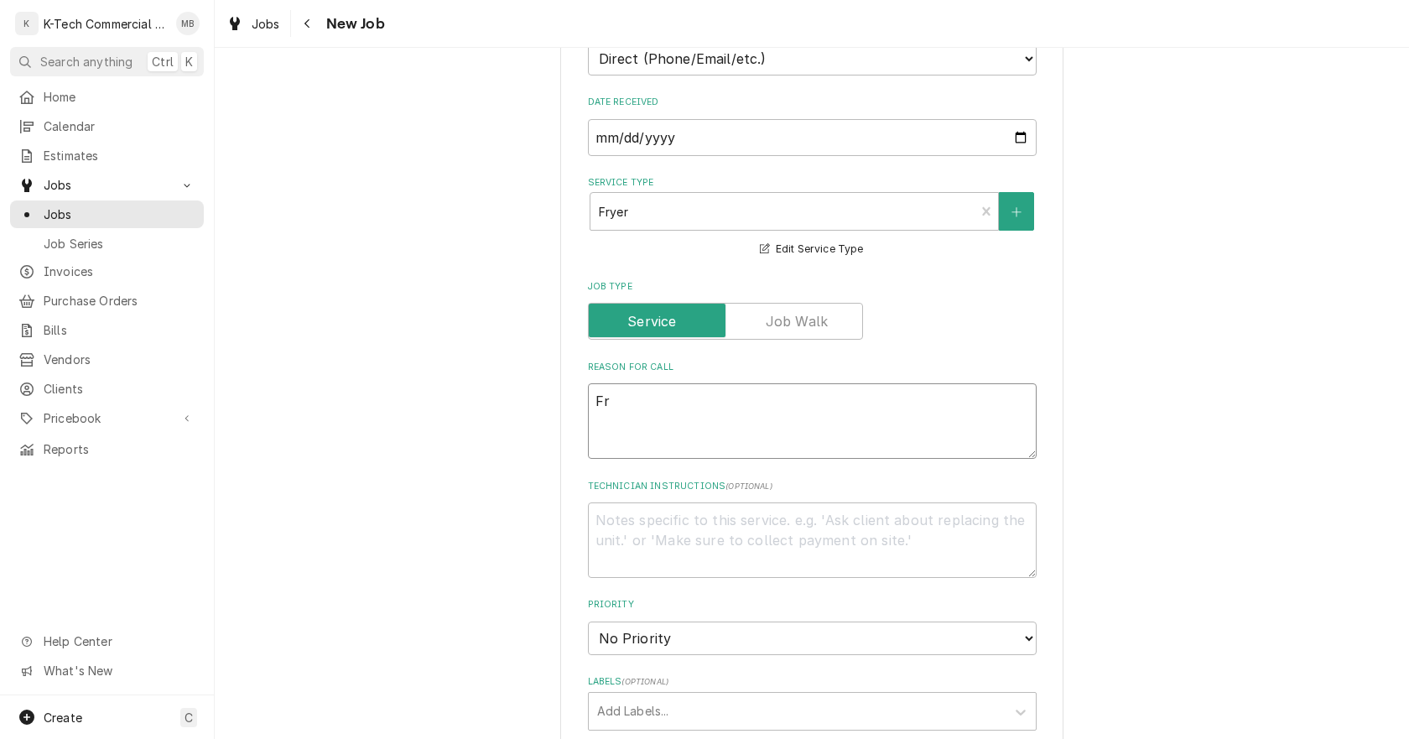
type textarea "x"
type textarea "Fry"
type textarea "x"
type textarea "Frye"
type textarea "x"
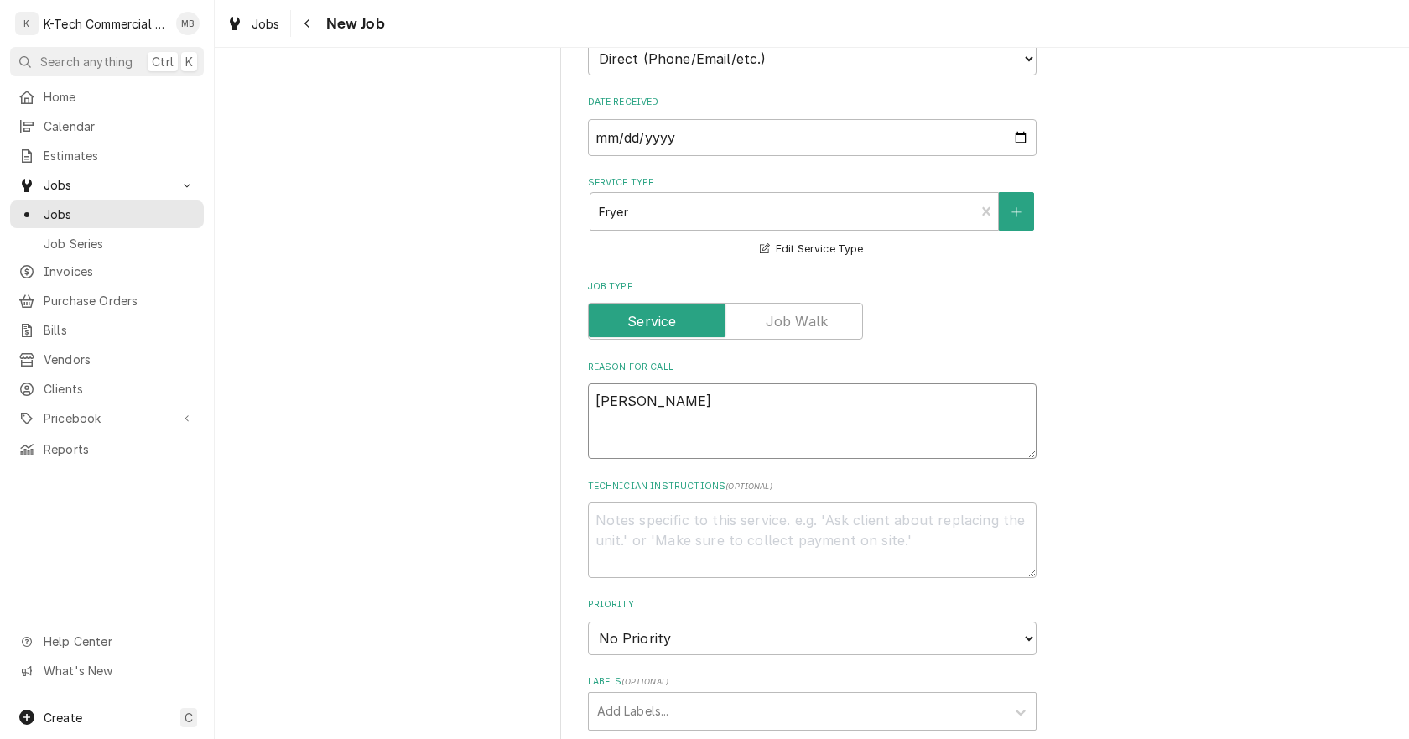
type textarea "Fryer"
type textarea "x"
type textarea "Fryer"
type textarea "x"
type textarea "Fryer n"
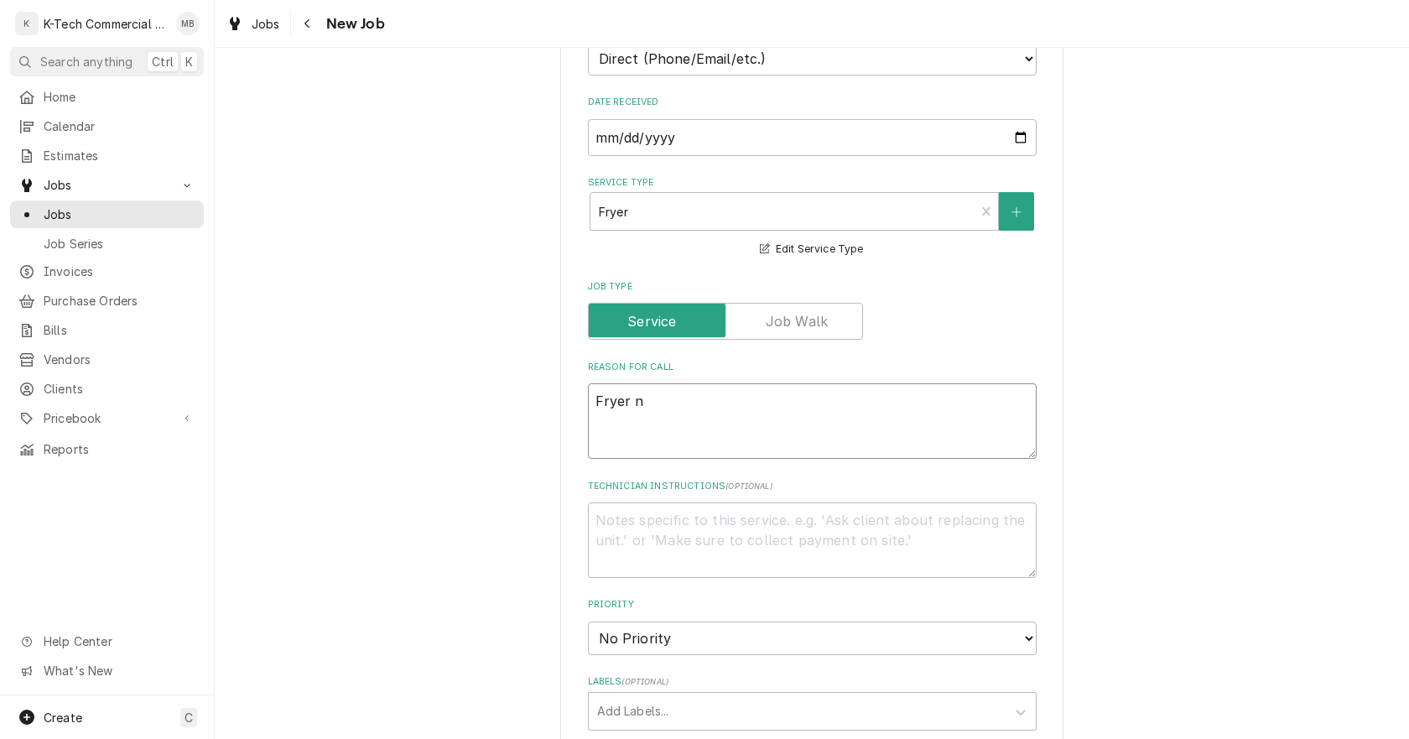
type textarea "x"
type textarea "Fryer ne"
type textarea "x"
type textarea "Fryer nes"
type textarea "x"
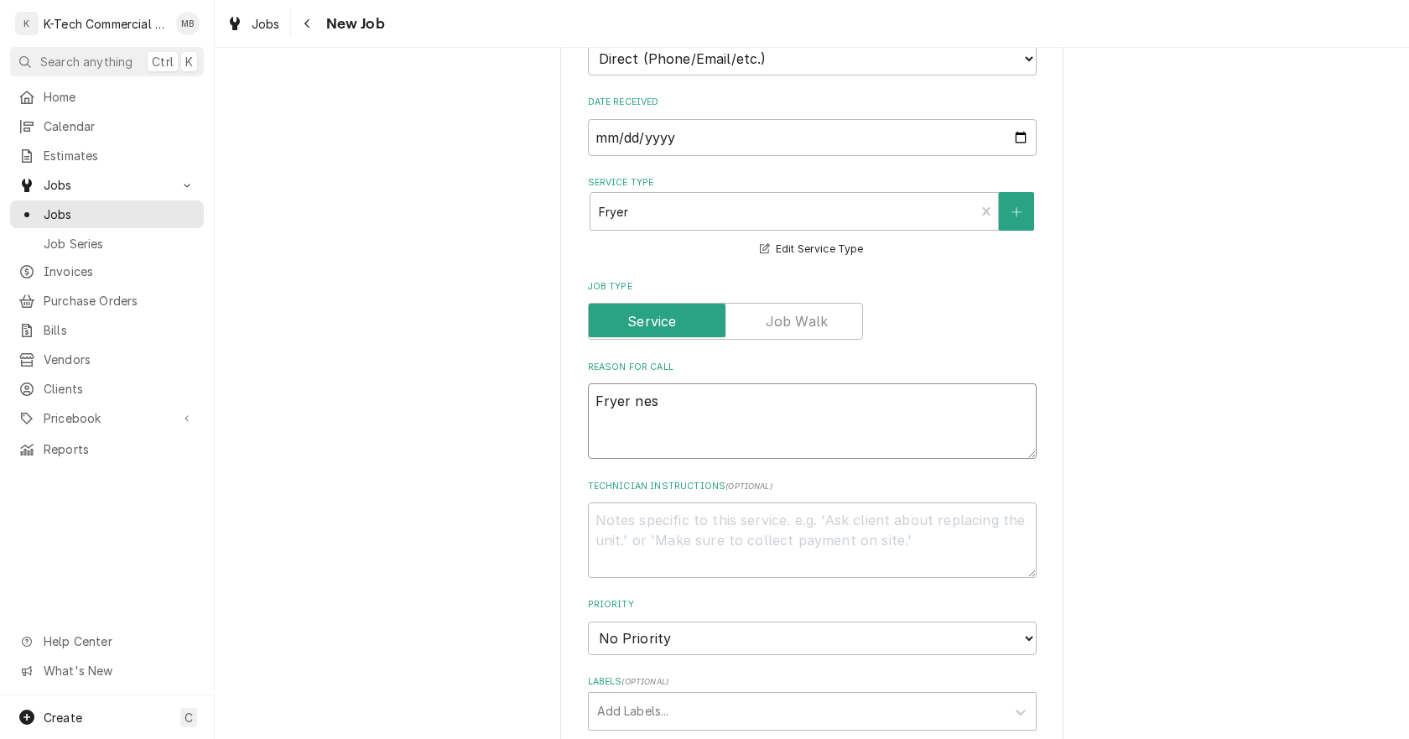
type textarea "Fryer ne"
type textarea "x"
type textarea "Fryer nex"
type textarea "x"
type textarea "Fryer next"
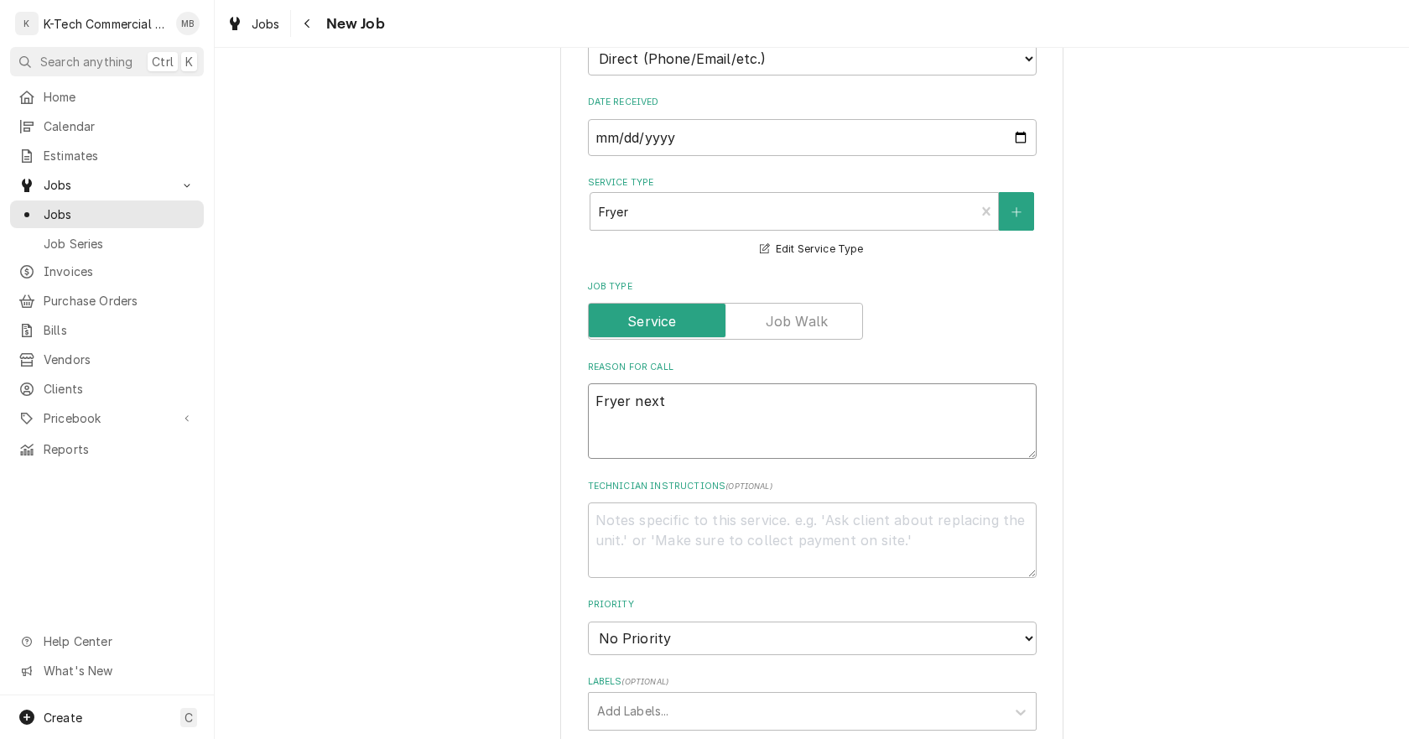
type textarea "x"
type textarea "Fryer next"
type textarea "x"
type textarea "Fryer next t"
type textarea "x"
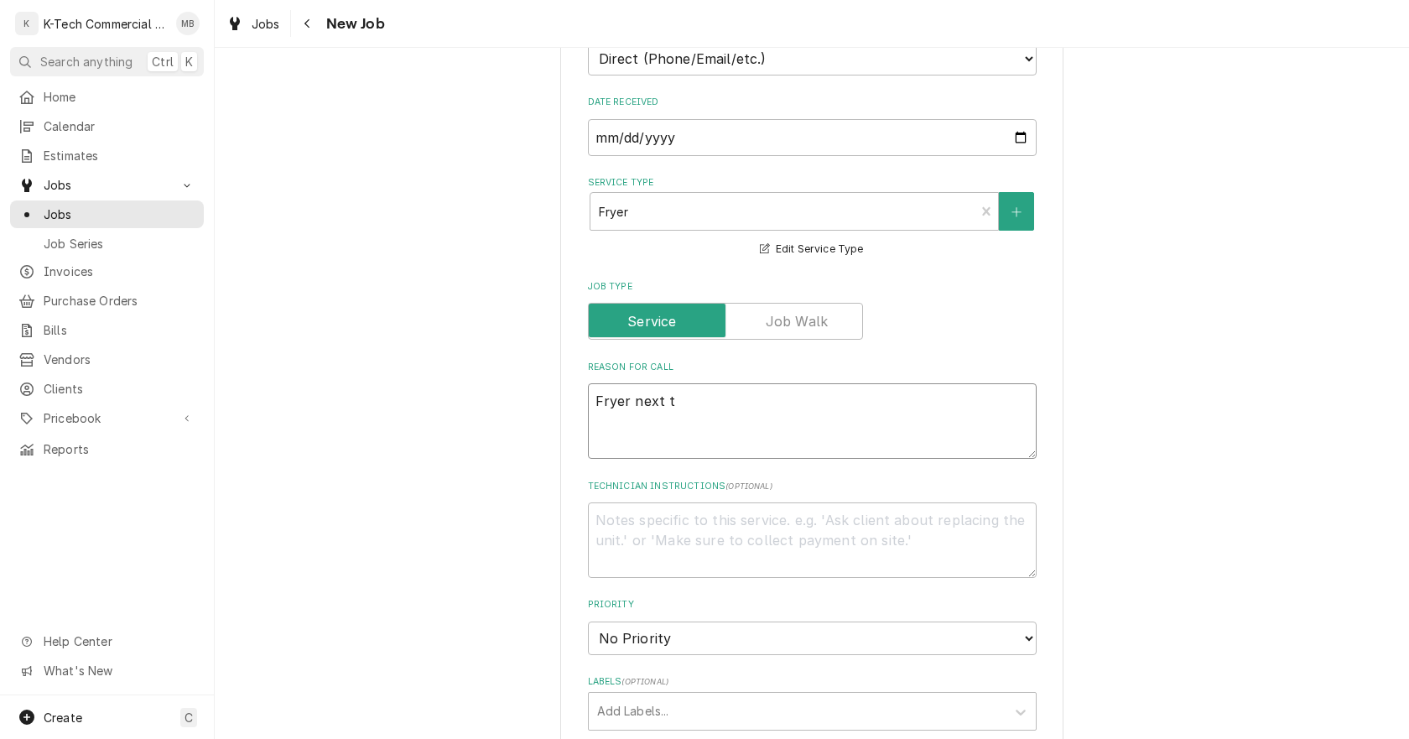
type textarea "Fryer next to"
type textarea "x"
type textarea "Fryer next to"
type textarea "x"
type textarea "Fryer next to f"
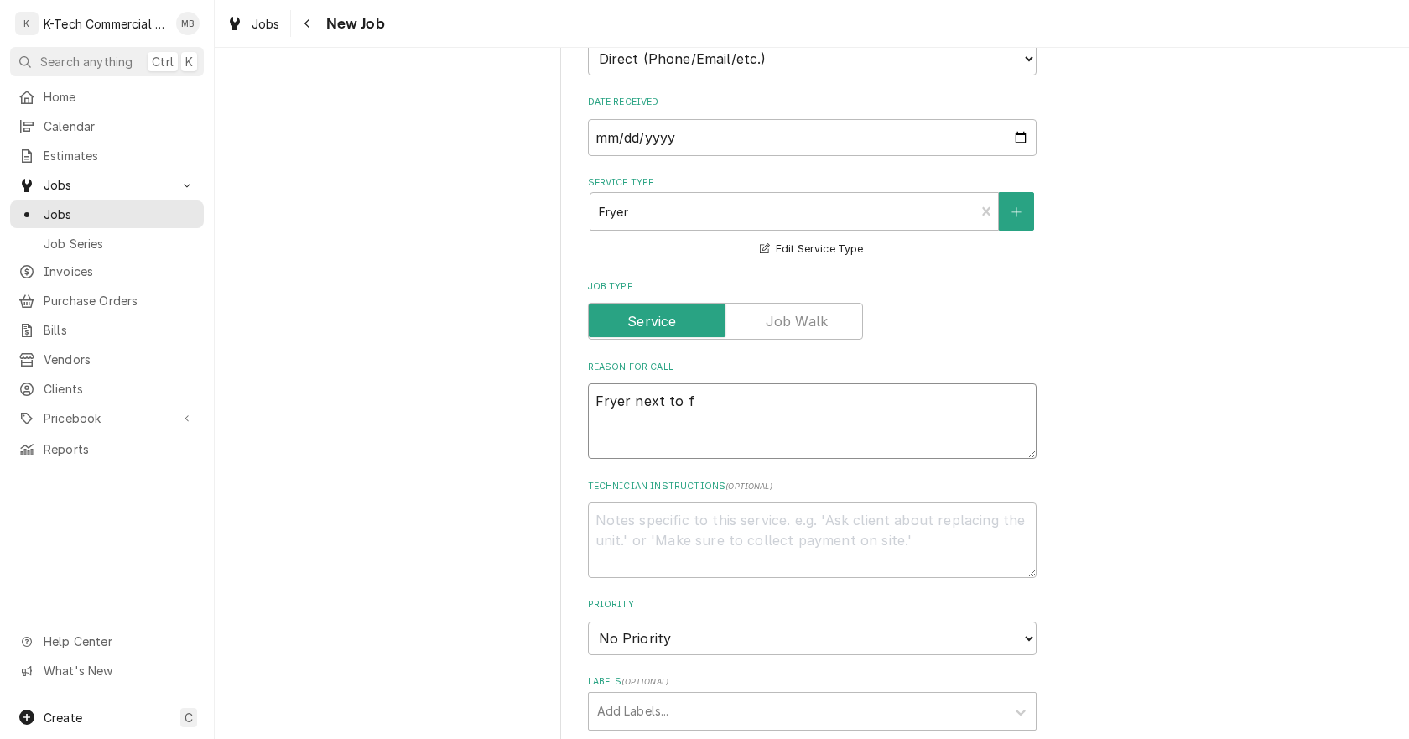
type textarea "x"
type textarea "Fryer next to fr"
type textarea "x"
type textarea "Fryer next to fre"
type textarea "x"
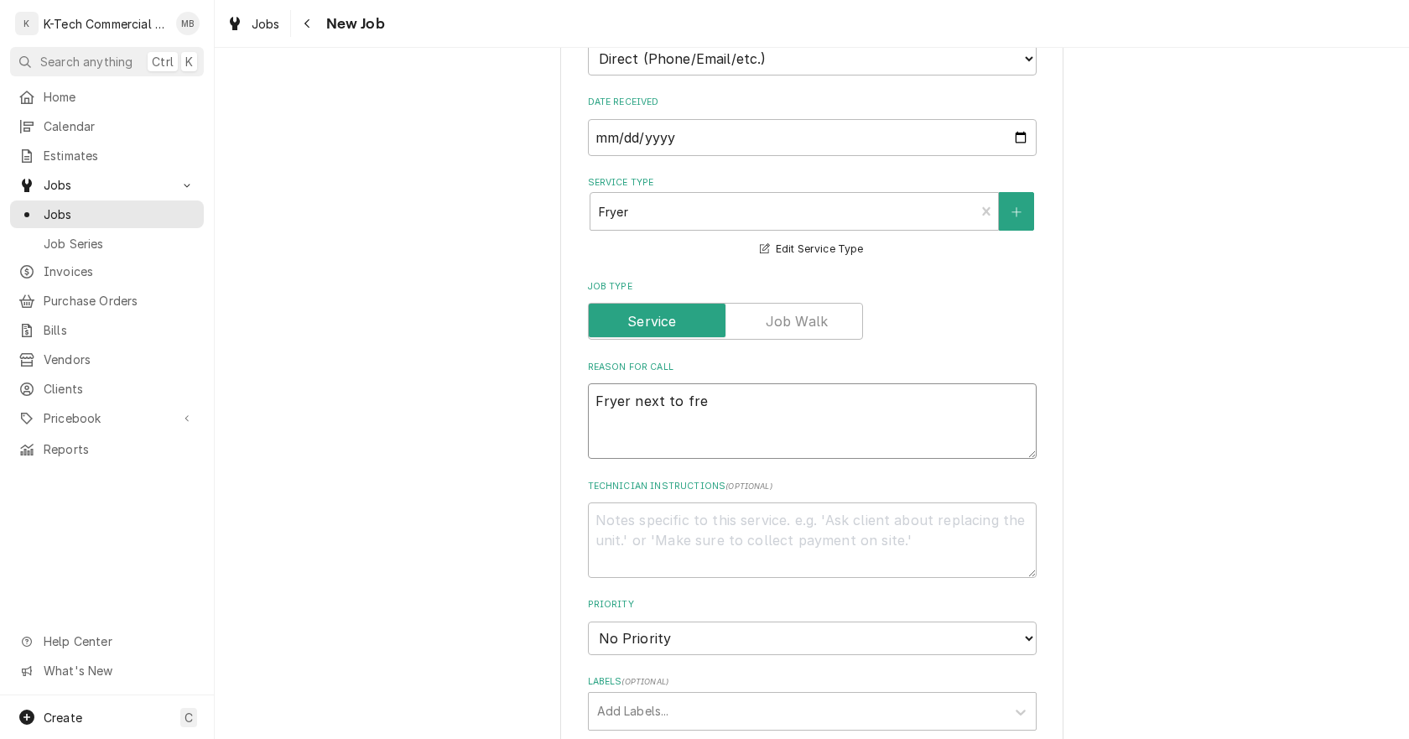
type textarea "Fryer next to fren"
type textarea "x"
type textarea "Fryer next to frenc"
type textarea "x"
type textarea "Fryer next to french"
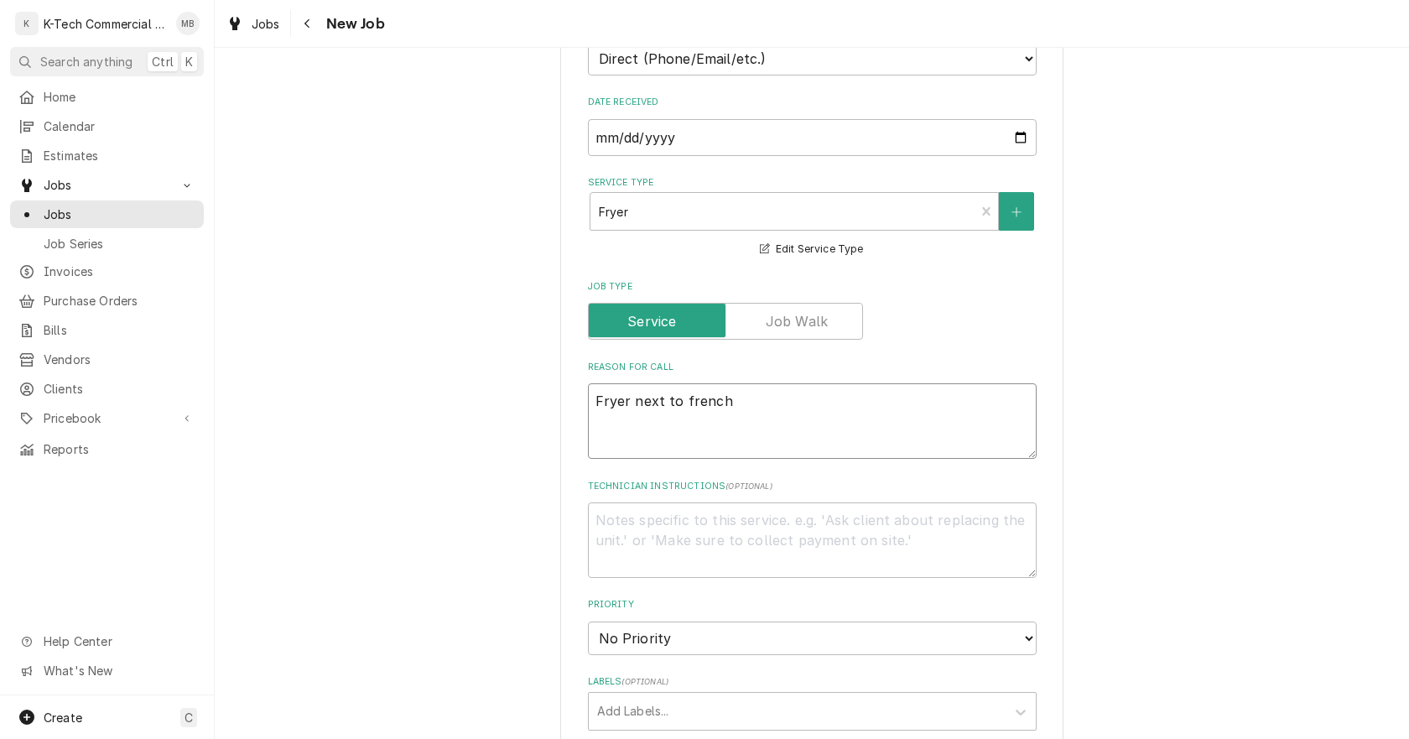
type textarea "x"
type textarea "Fryer next to french"
type textarea "x"
type textarea "Fryer next to french t"
type textarea "x"
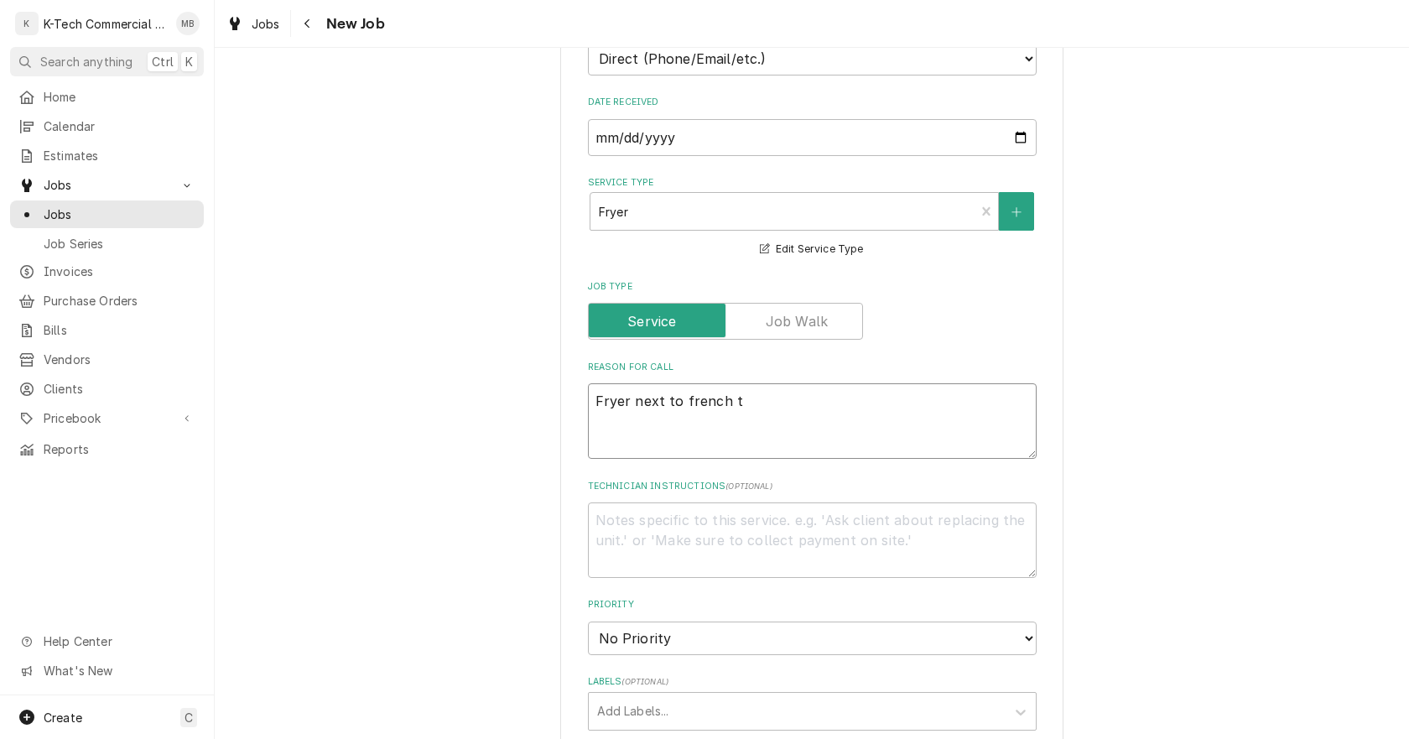
type textarea "Fryer next to french ti"
type textarea "x"
type textarea "Fryer next to french tip"
type textarea "x"
type textarea "Fryer next to french ti"
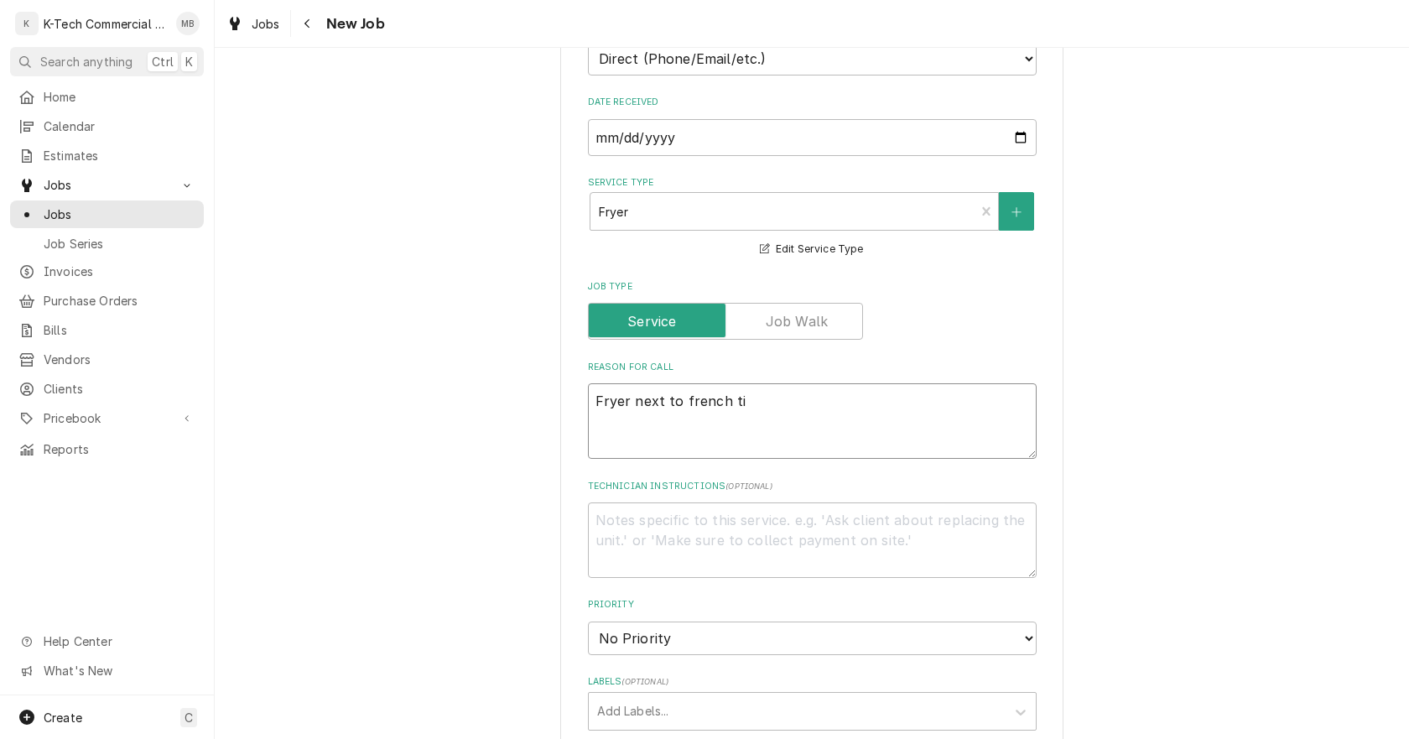
type textarea "x"
type textarea "Fryer next to french t"
type textarea "x"
type textarea "Fryer next to french to"
type textarea "x"
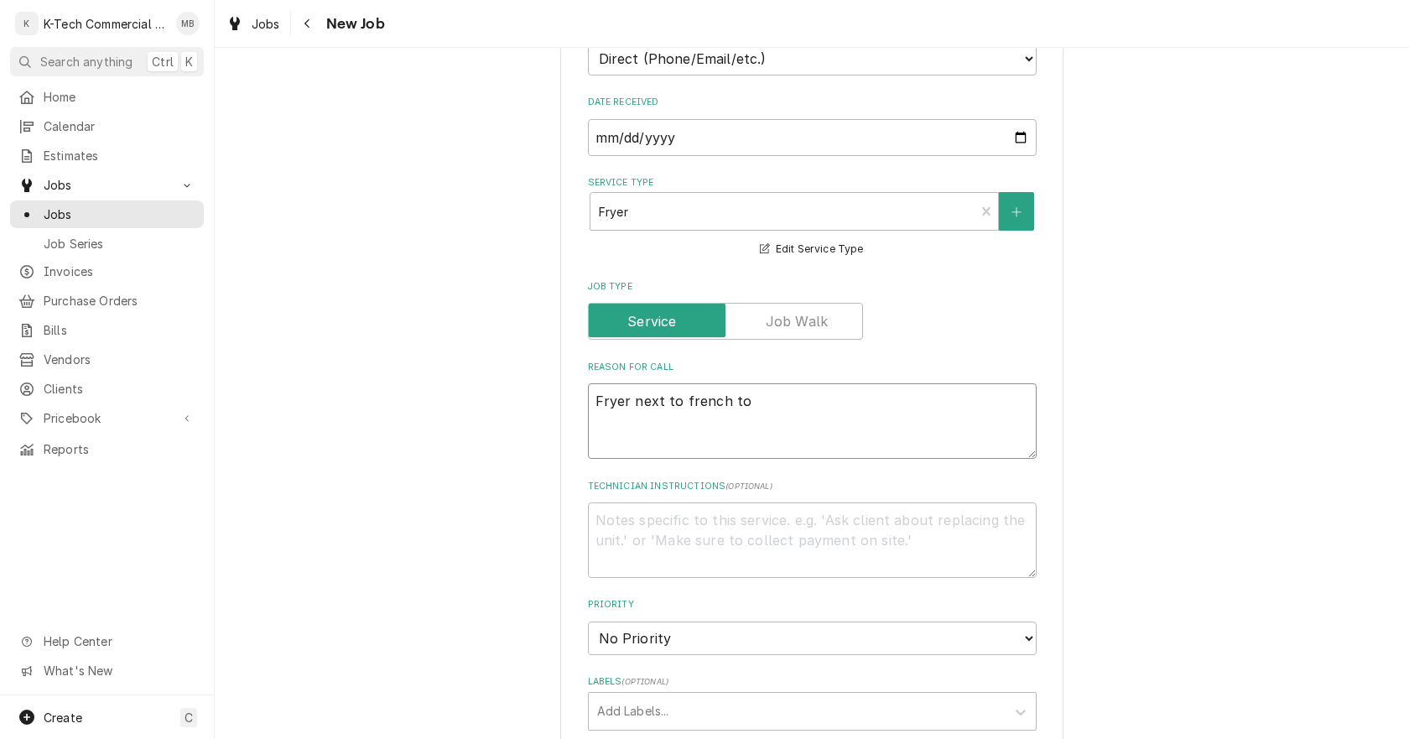
type textarea "Fryer next to french top"
type textarea "x"
type textarea "Fryer next to french top"
type textarea "x"
type textarea "Fryer next to french top o"
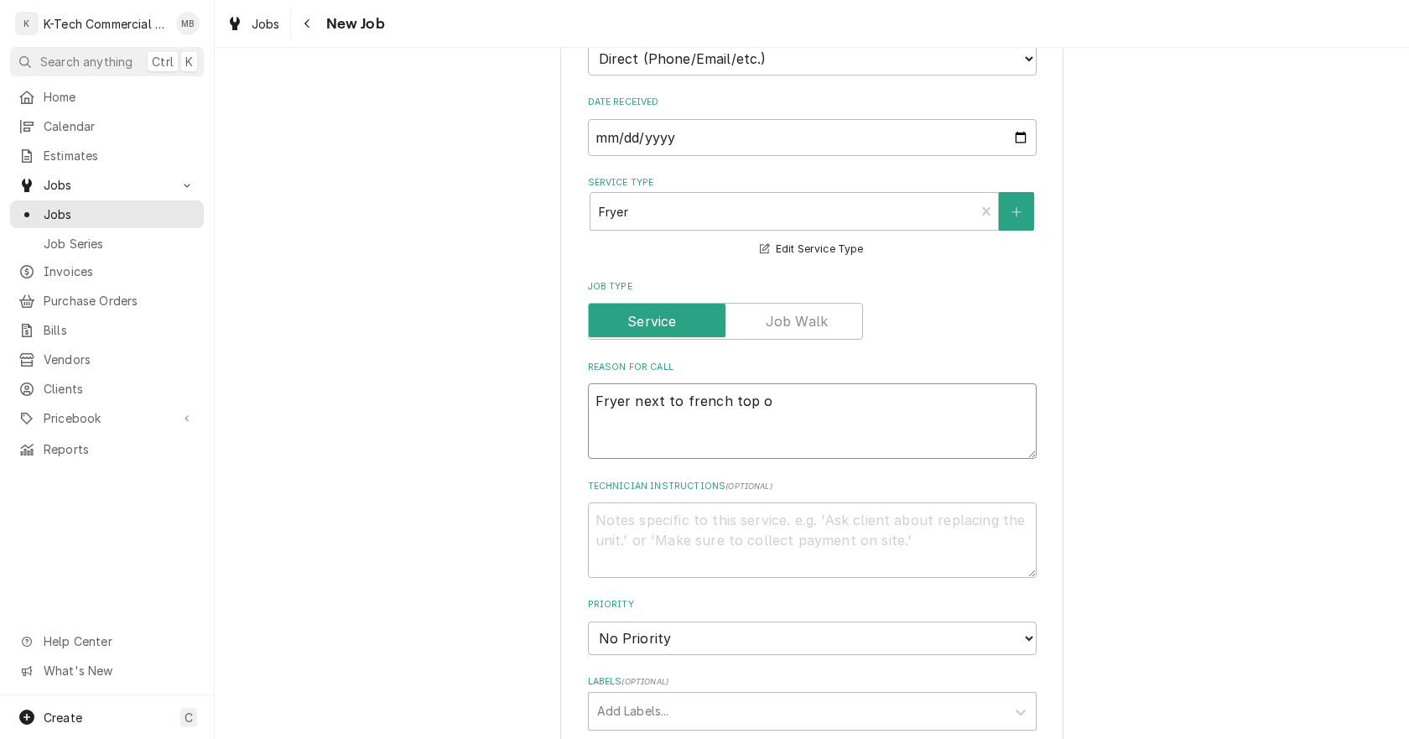
type textarea "x"
type textarea "Fryer next to french top ov"
type textarea "x"
type textarea "Fryer next to french top ove"
type textarea "x"
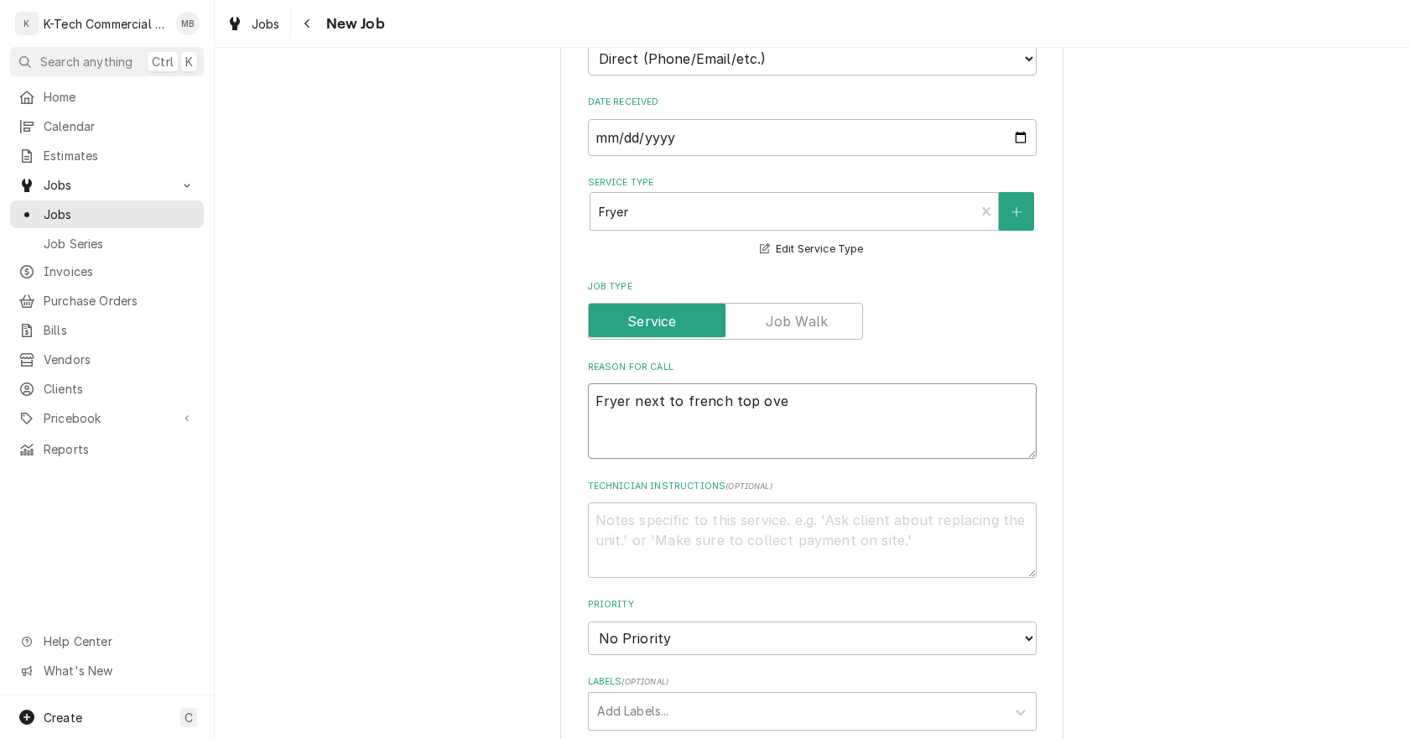
type textarea "Fryer next to french top oven"
type textarea "x"
type textarea "Fryer next to french top oven"
type textarea "x"
type textarea "Fryer next to french top oven n"
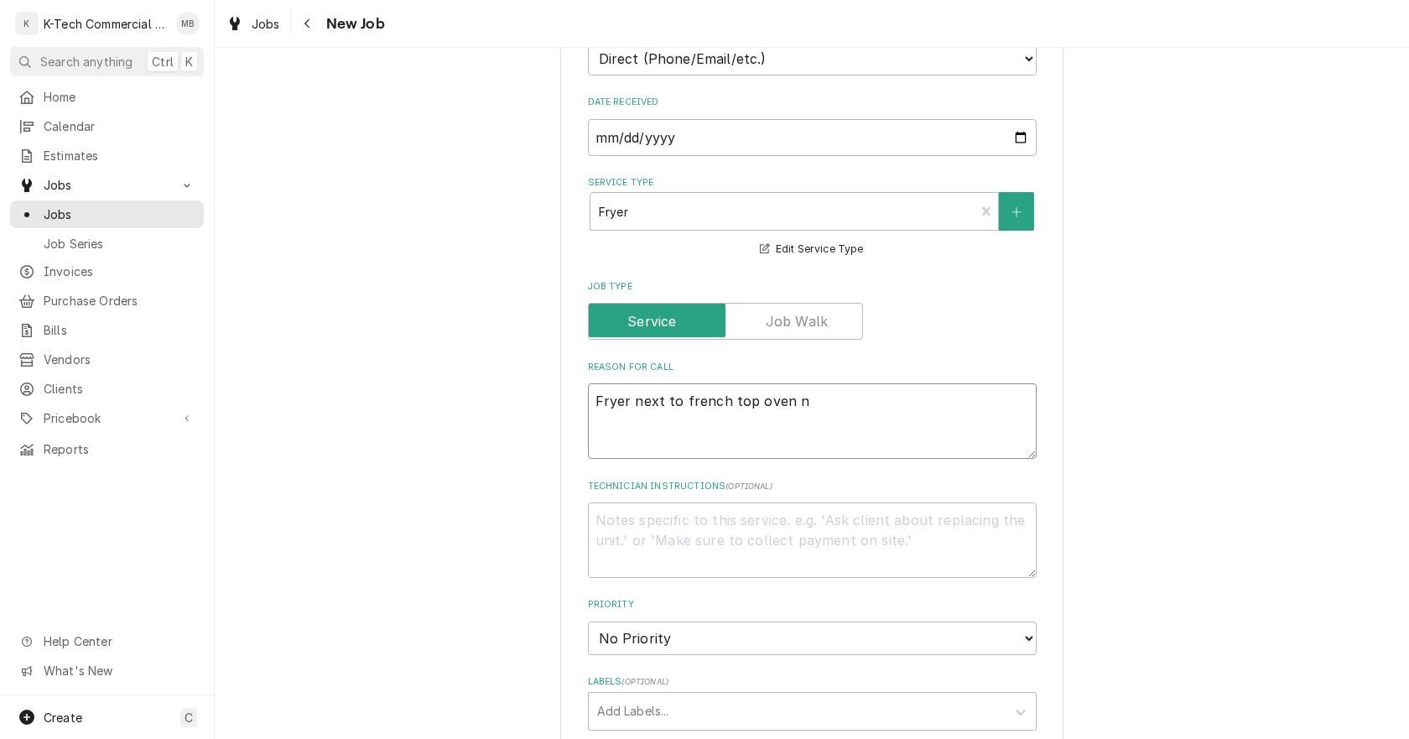
type textarea "x"
type textarea "Fryer next to french top oven no"
type textarea "x"
type textarea "Fryer next to french top oven not"
type textarea "x"
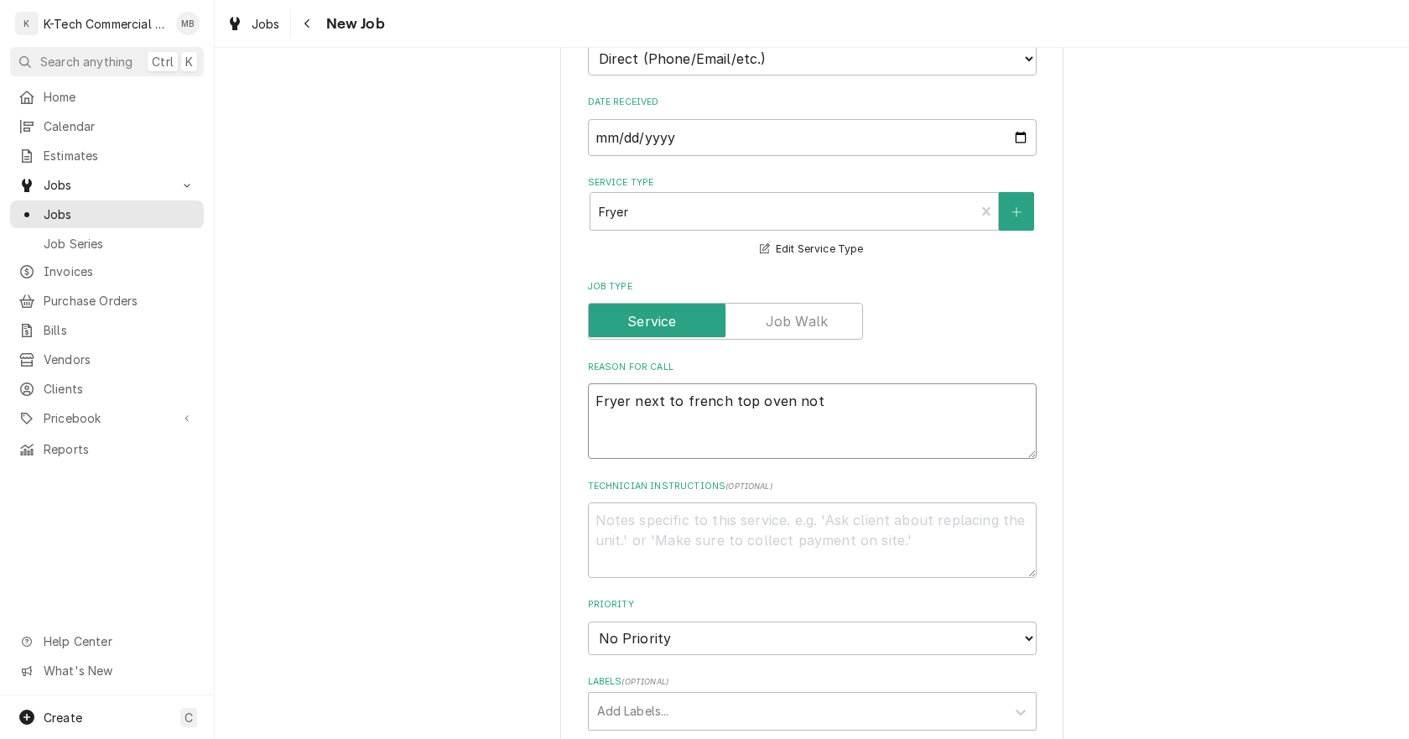
type textarea "Fryer next to french top oven not"
type textarea "x"
type textarea "Fryer next to french top oven not w"
type textarea "x"
type textarea "Fryer next to french top oven not wo"
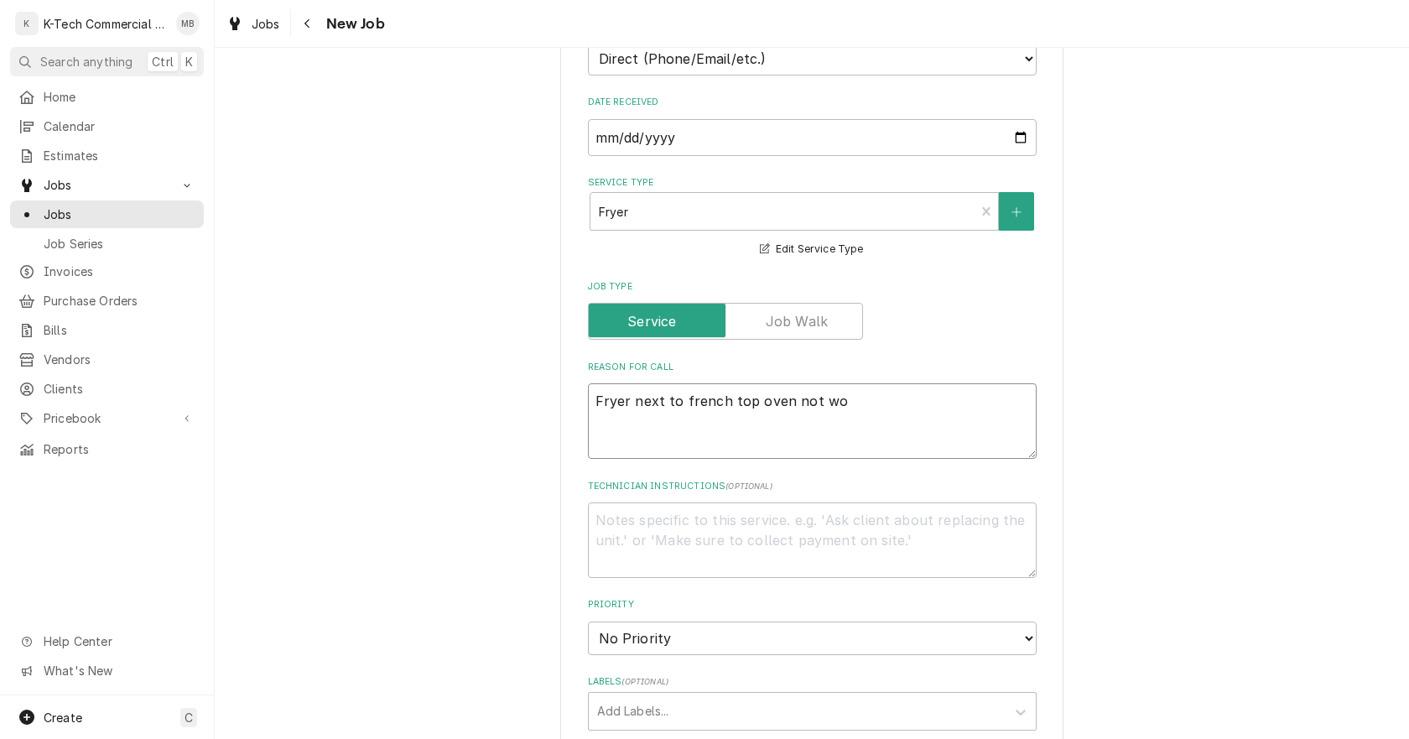
type textarea "x"
type textarea "Fryer next to french top oven not wor"
type textarea "x"
type textarea "Fryer next to french top oven not work"
type textarea "x"
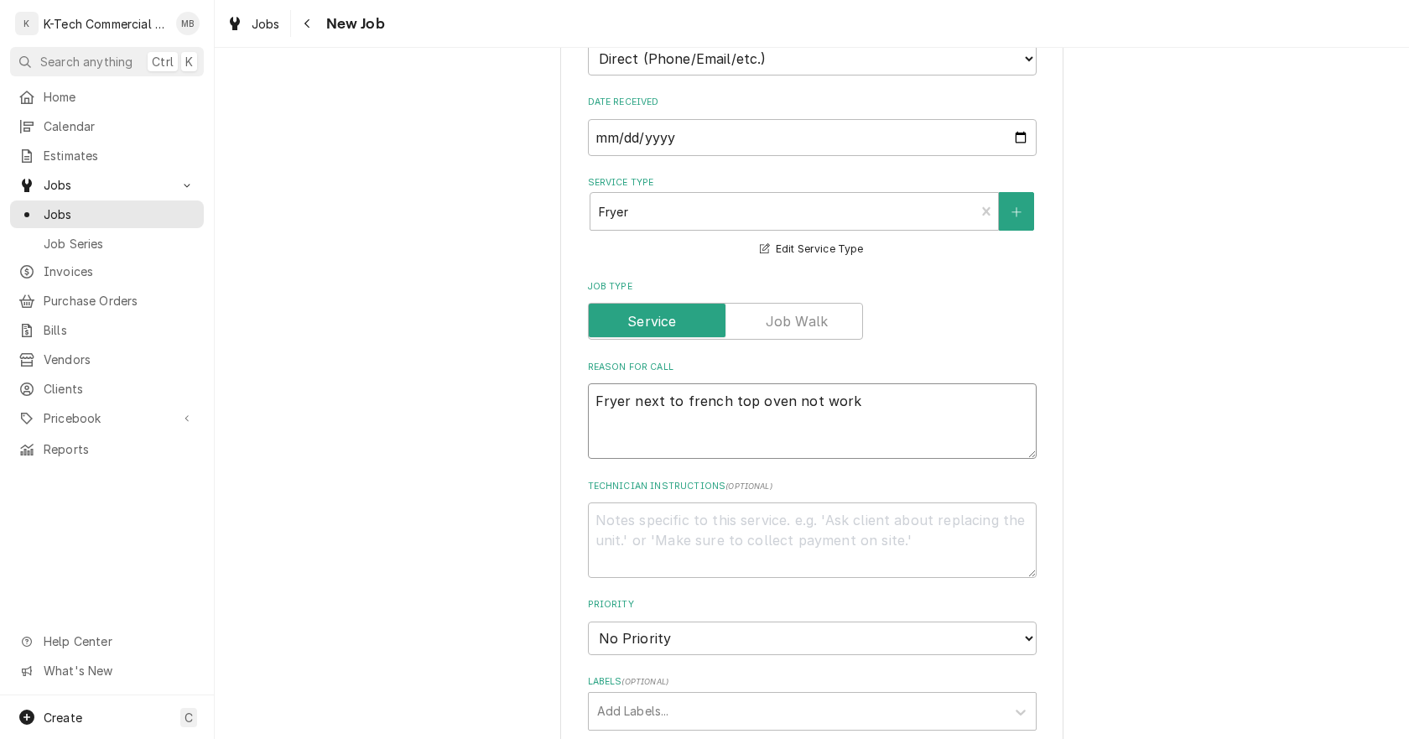
type textarea "Fryer next to french top oven not worki"
type textarea "x"
type textarea "Fryer next to french top oven not workin"
type textarea "x"
type textarea "Fryer next to french top oven not working"
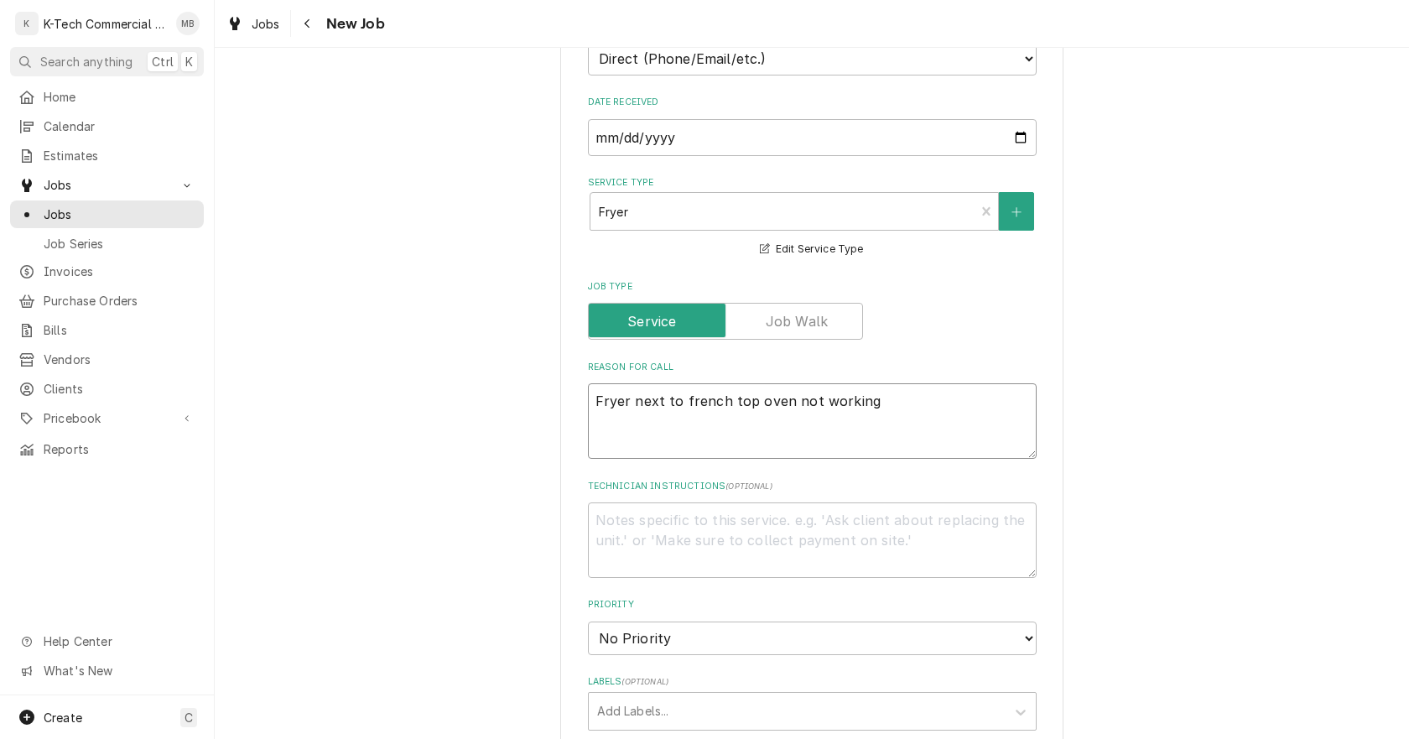
type textarea "x"
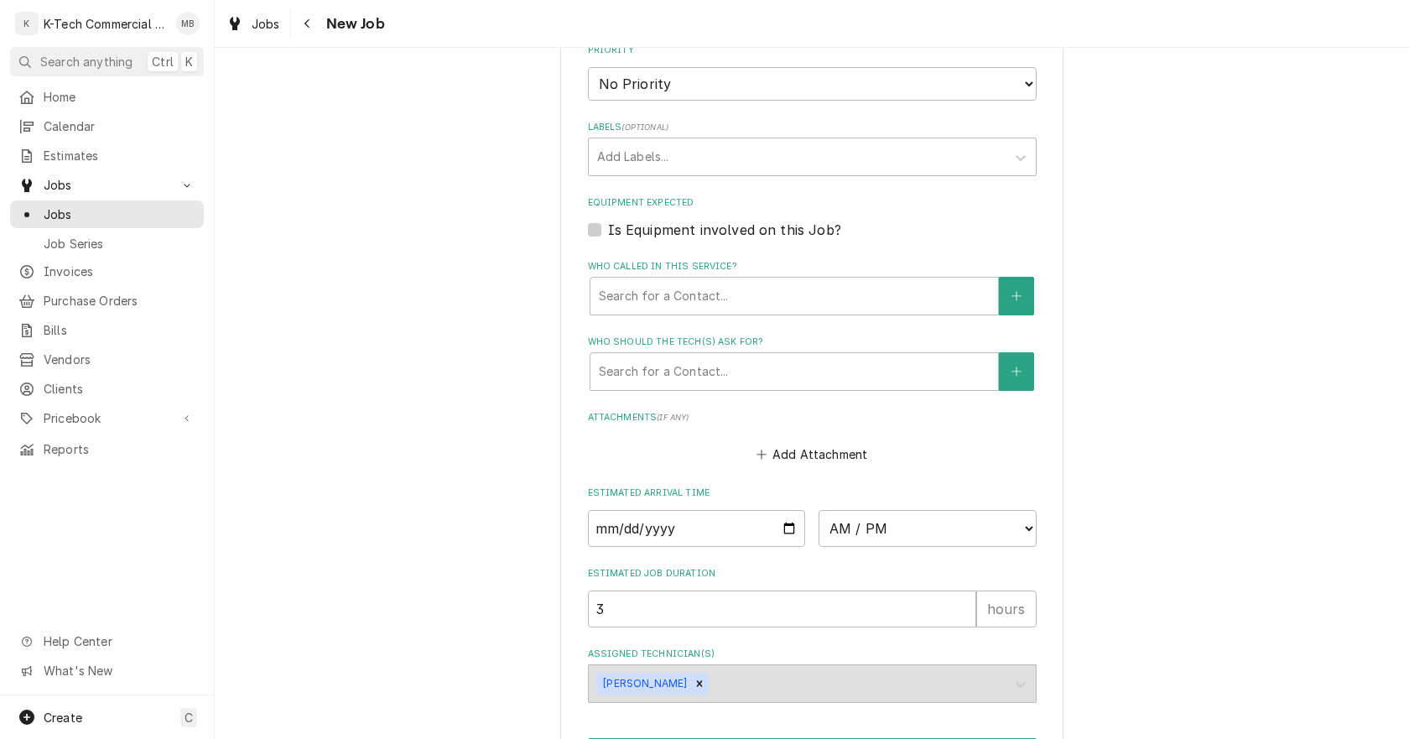
scroll to position [1006, 0]
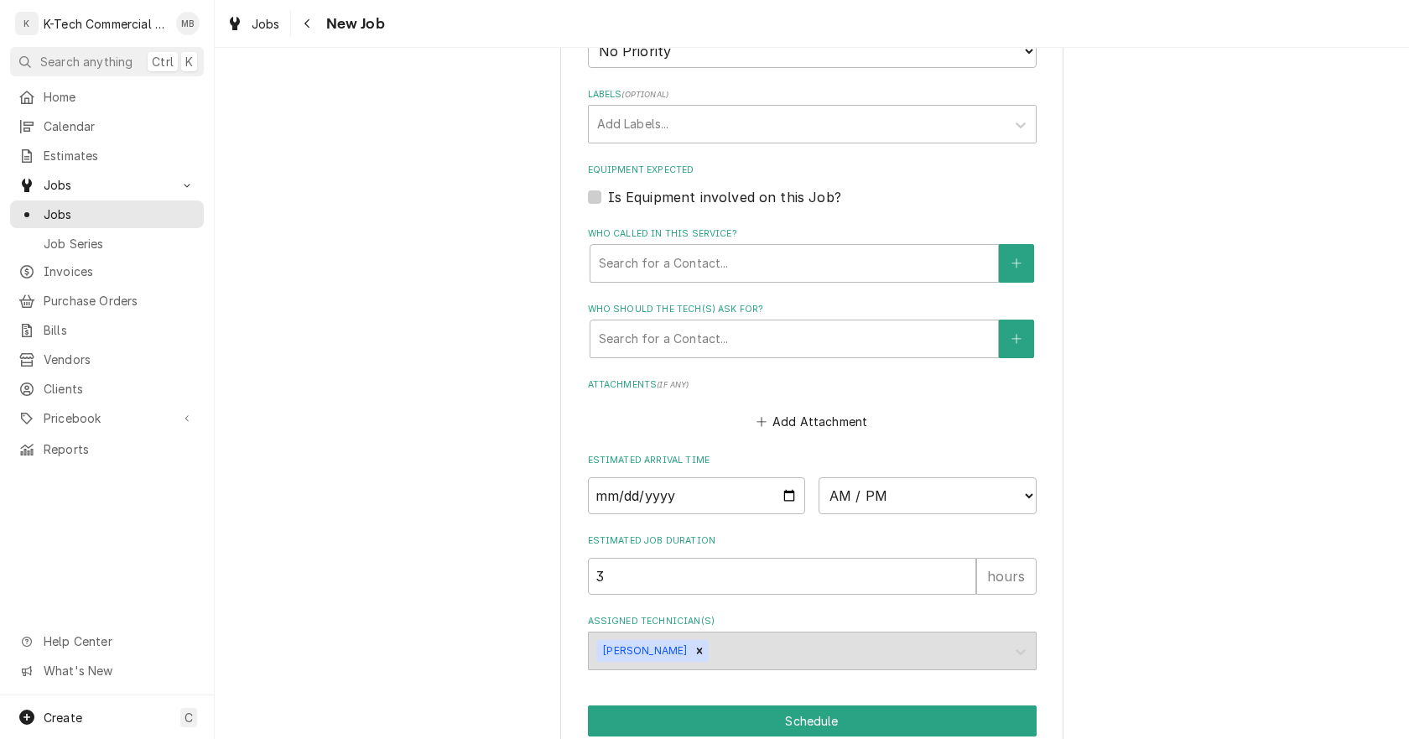
type textarea "Fryer next to french top oven not working"
click at [782, 489] on input "Date" at bounding box center [697, 495] width 218 height 37
type textarea "x"
type input "2025-09-12"
type textarea "x"
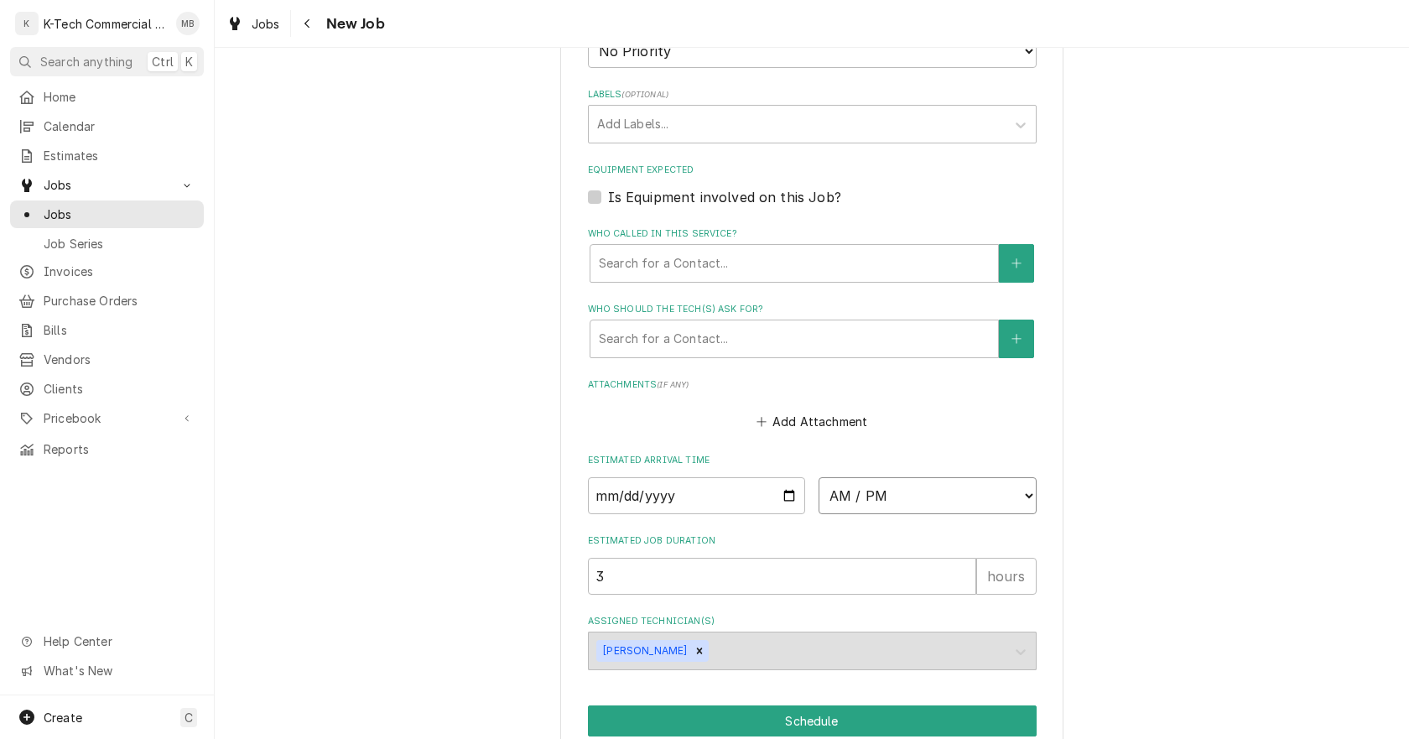
click at [955, 499] on select "AM / PM 6:00 AM 6:15 AM 6:30 AM 6:45 AM 7:00 AM 7:15 AM 7:30 AM 7:45 AM 8:00 AM…" at bounding box center [927, 495] width 218 height 37
select select "09:00:00"
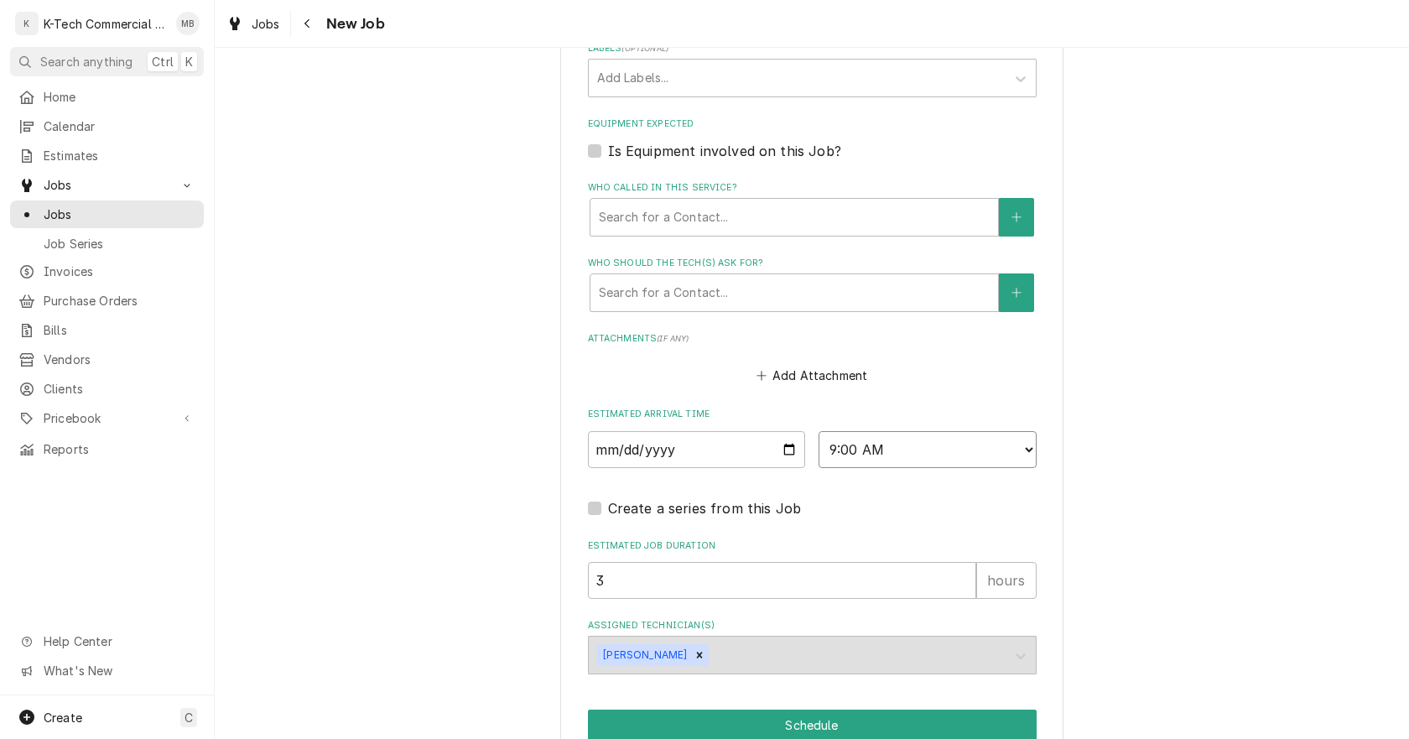
scroll to position [1133, 0]
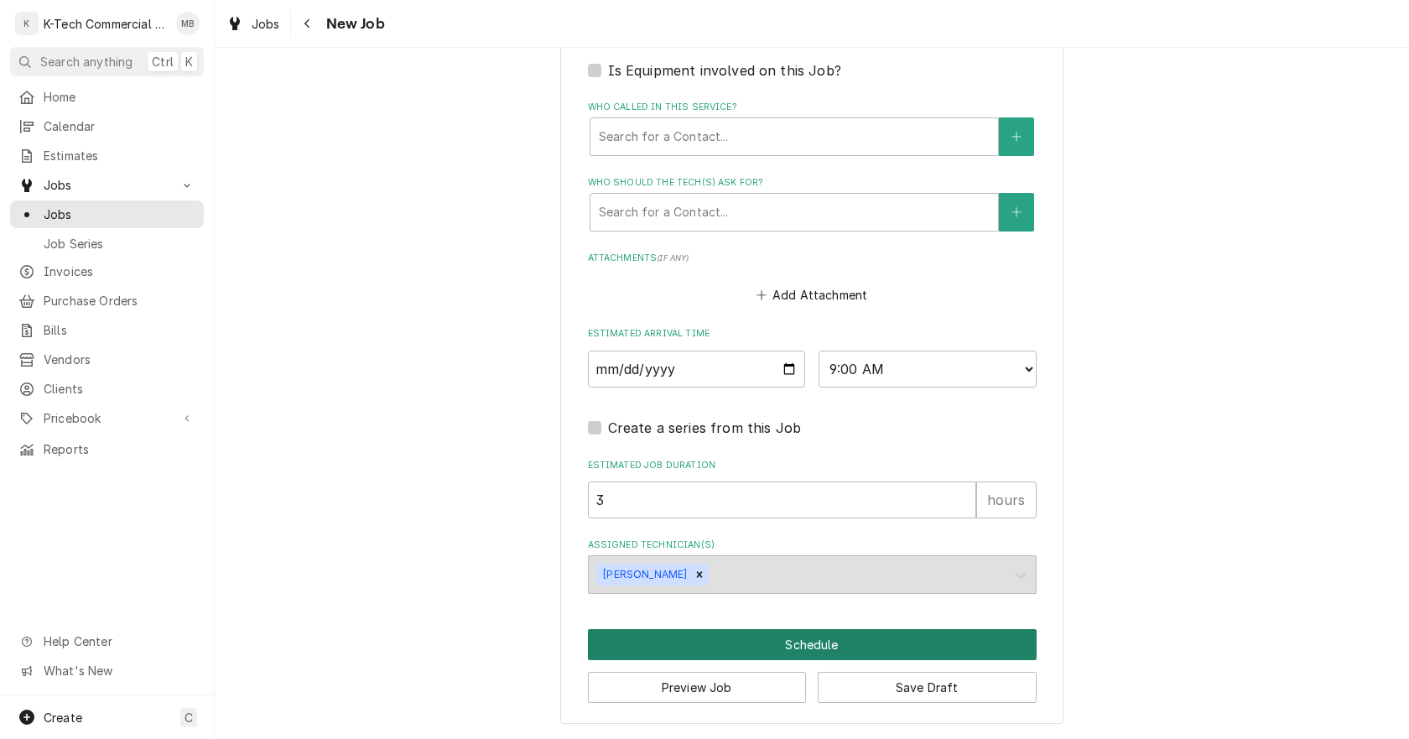
click at [850, 637] on button "Schedule" at bounding box center [812, 644] width 449 height 31
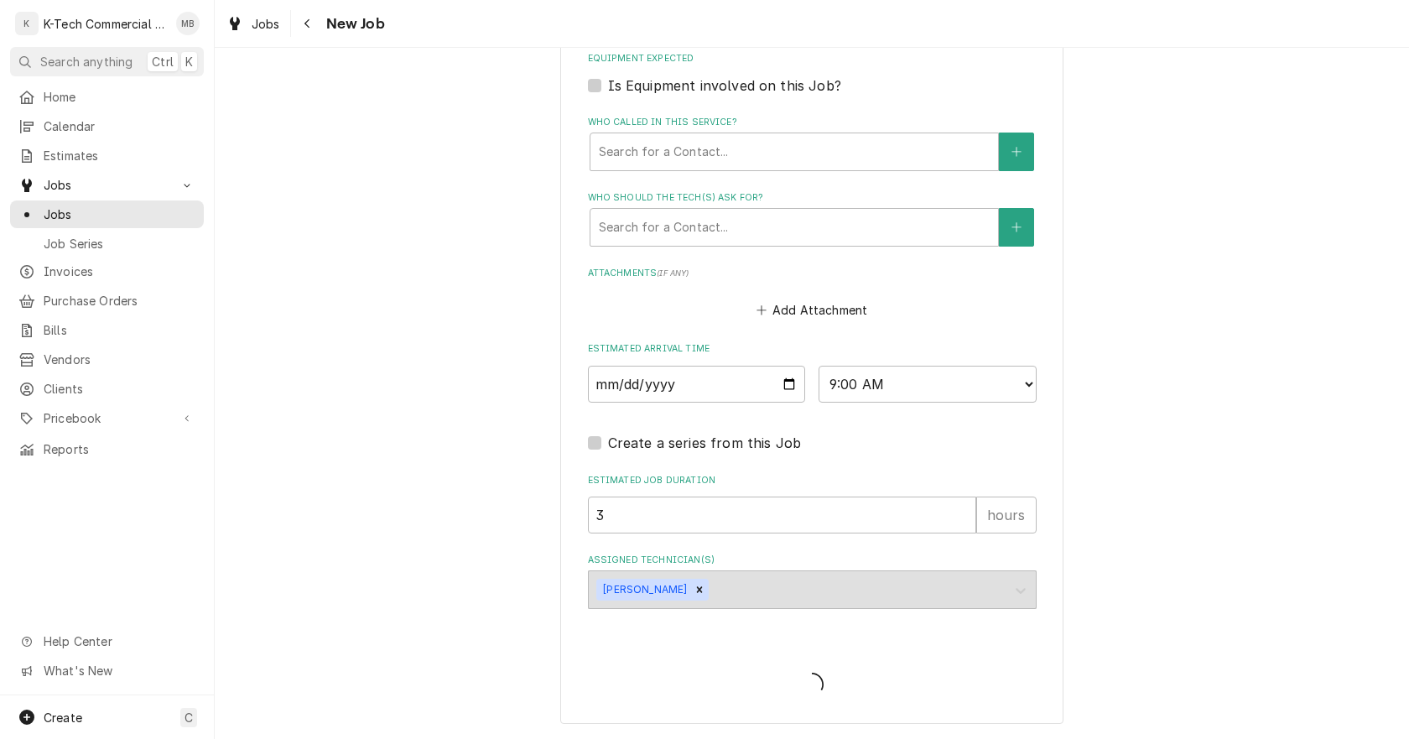
type textarea "x"
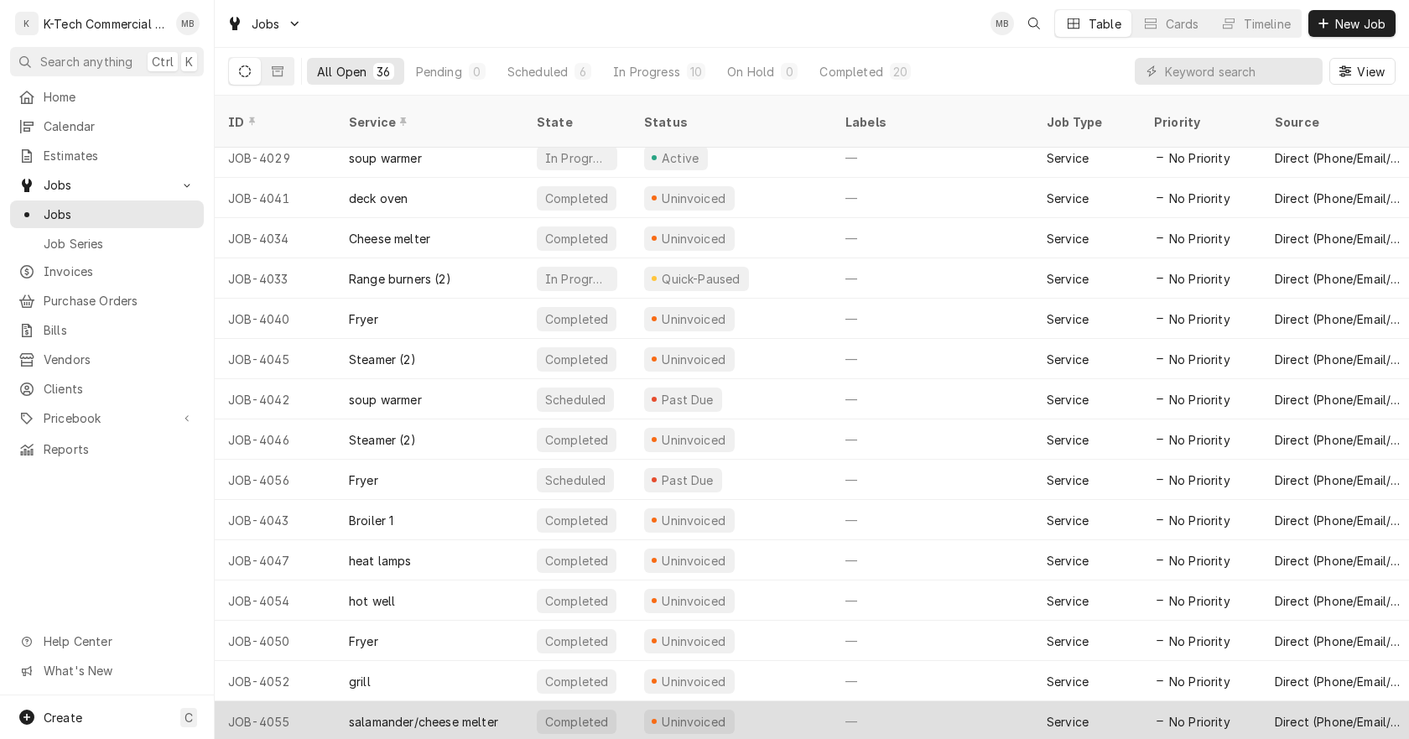
scroll to position [850, 0]
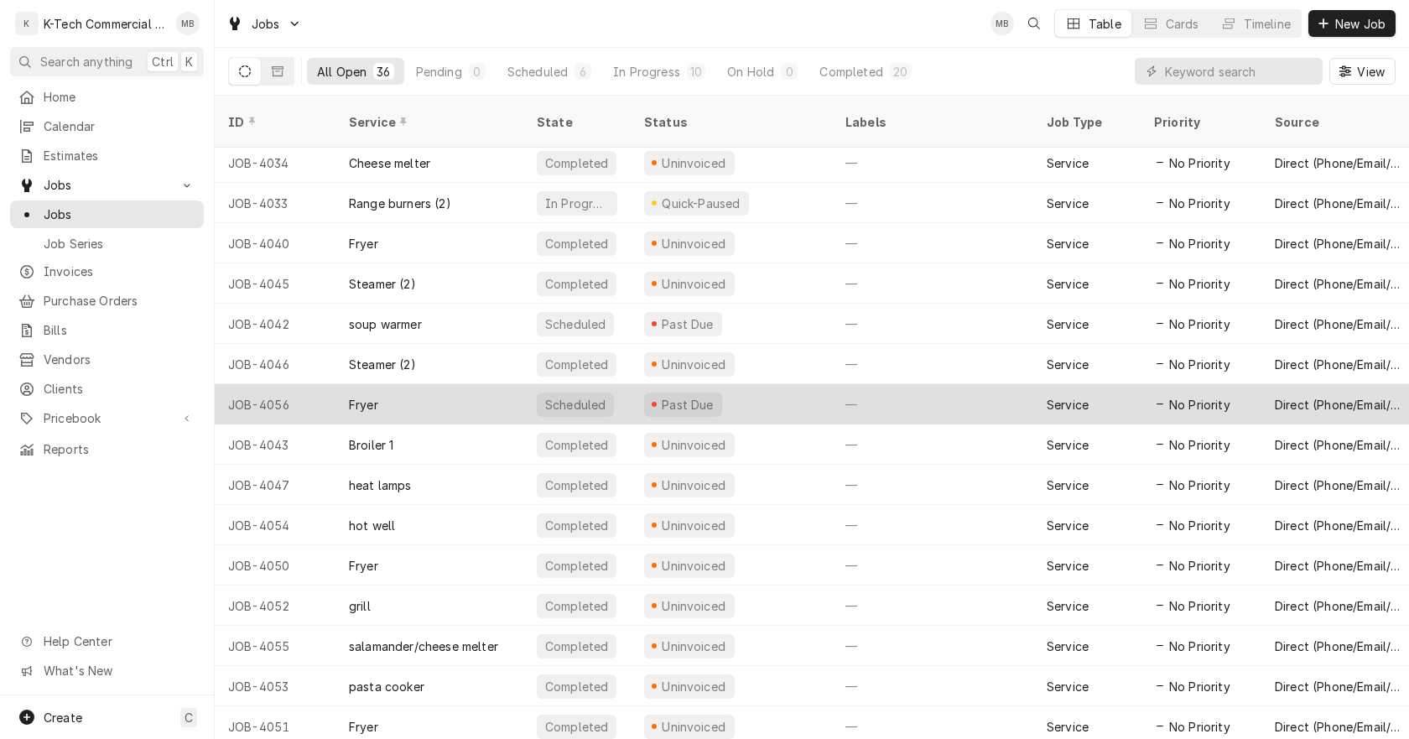
click at [781, 384] on div "Past Due" at bounding box center [731, 404] width 201 height 40
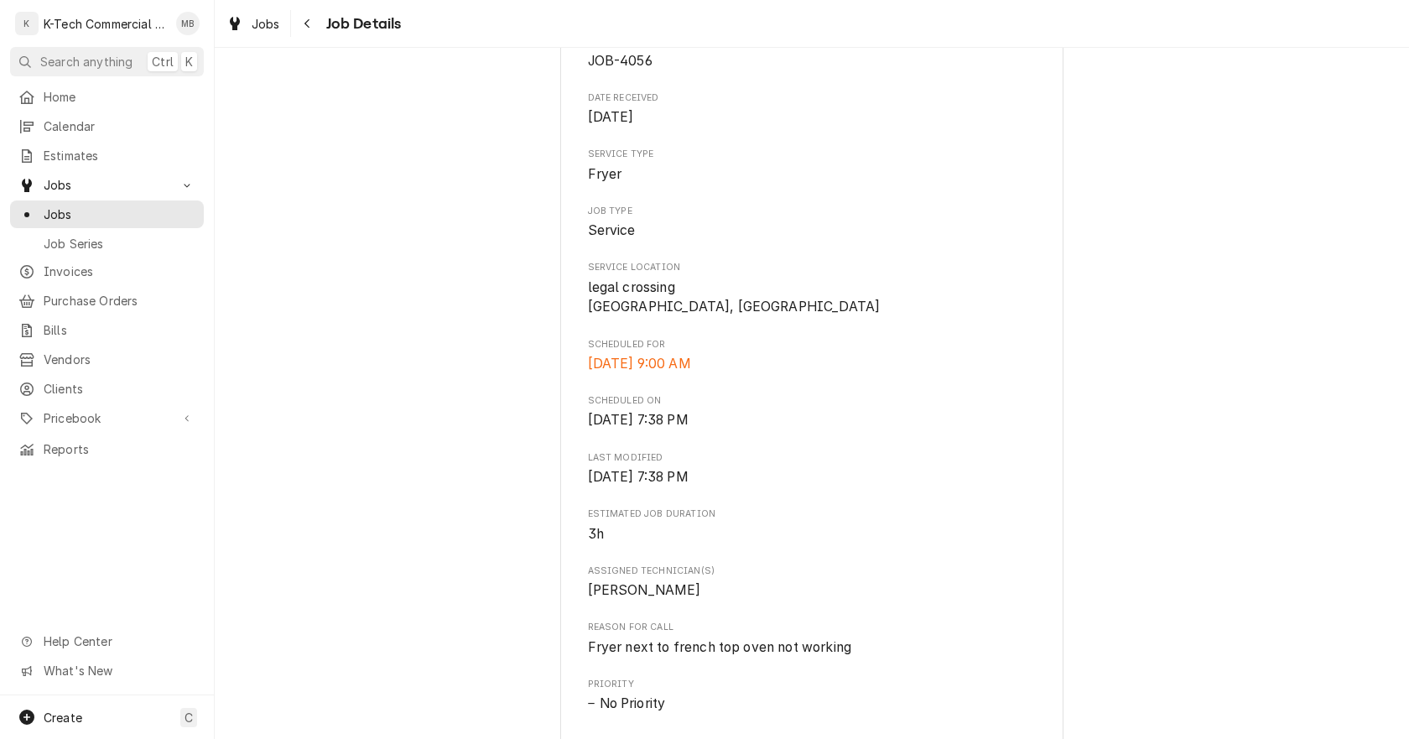
scroll to position [419, 0]
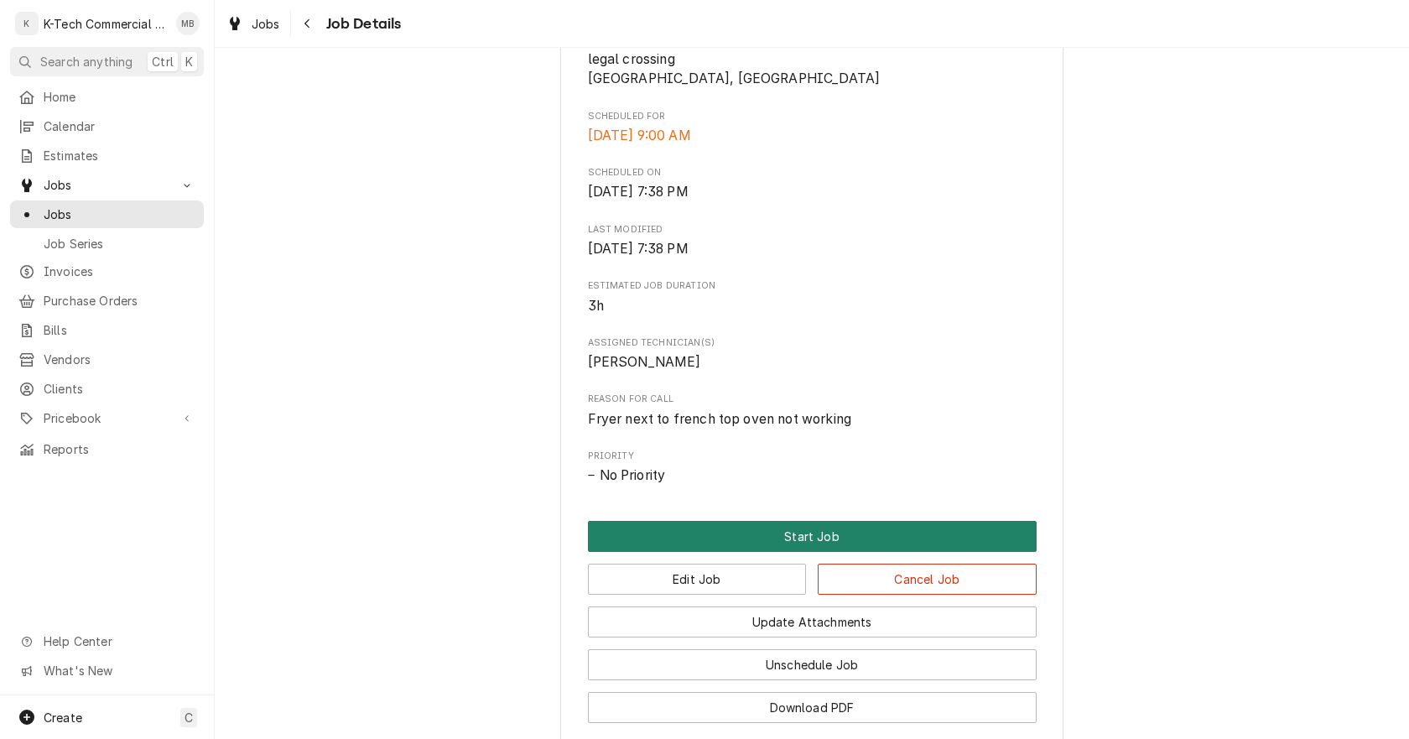
click at [767, 527] on button "Start Job" at bounding box center [812, 536] width 449 height 31
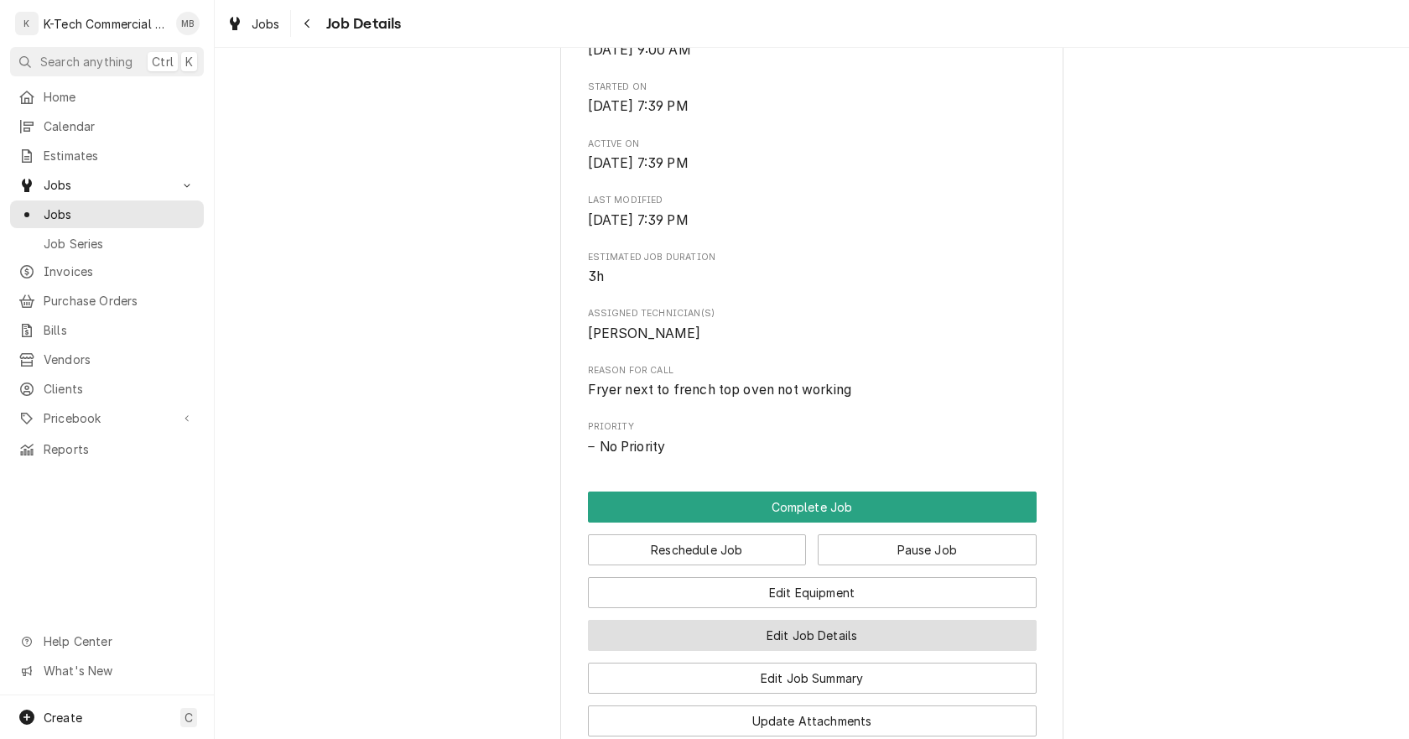
scroll to position [671, 0]
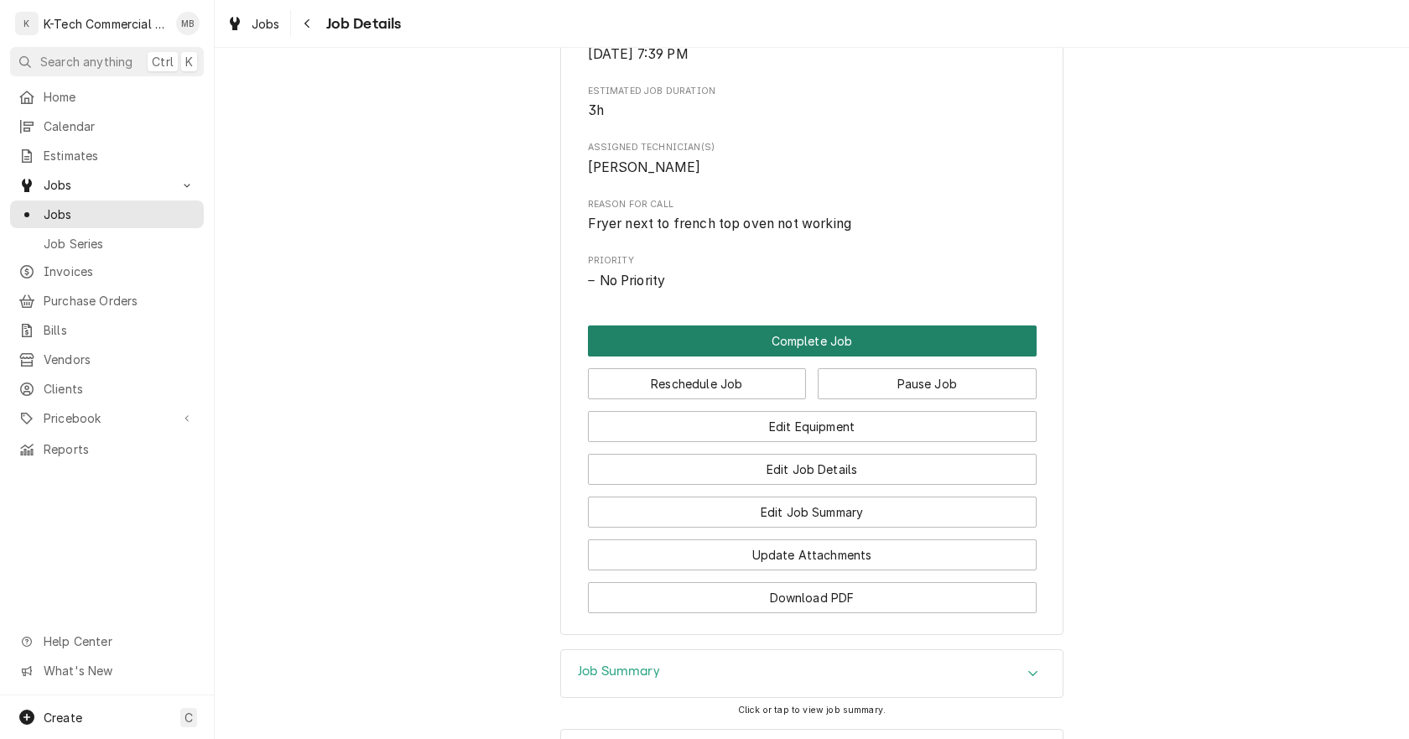
click at [803, 341] on button "Complete Job" at bounding box center [812, 340] width 449 height 31
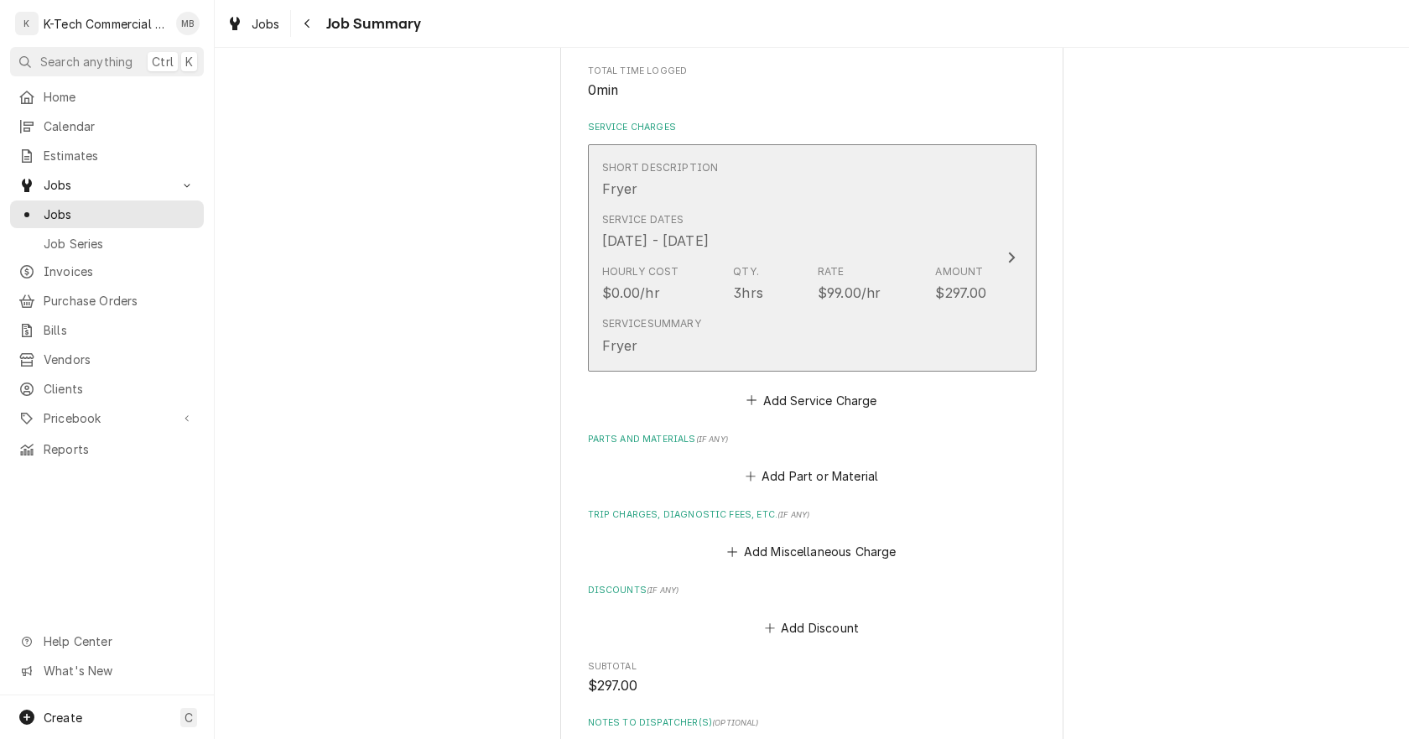
click at [785, 289] on div "Hourly Cost $0.00/hr Qty. 3hrs Rate $99.00/hr Amount $297.00" at bounding box center [794, 283] width 385 height 52
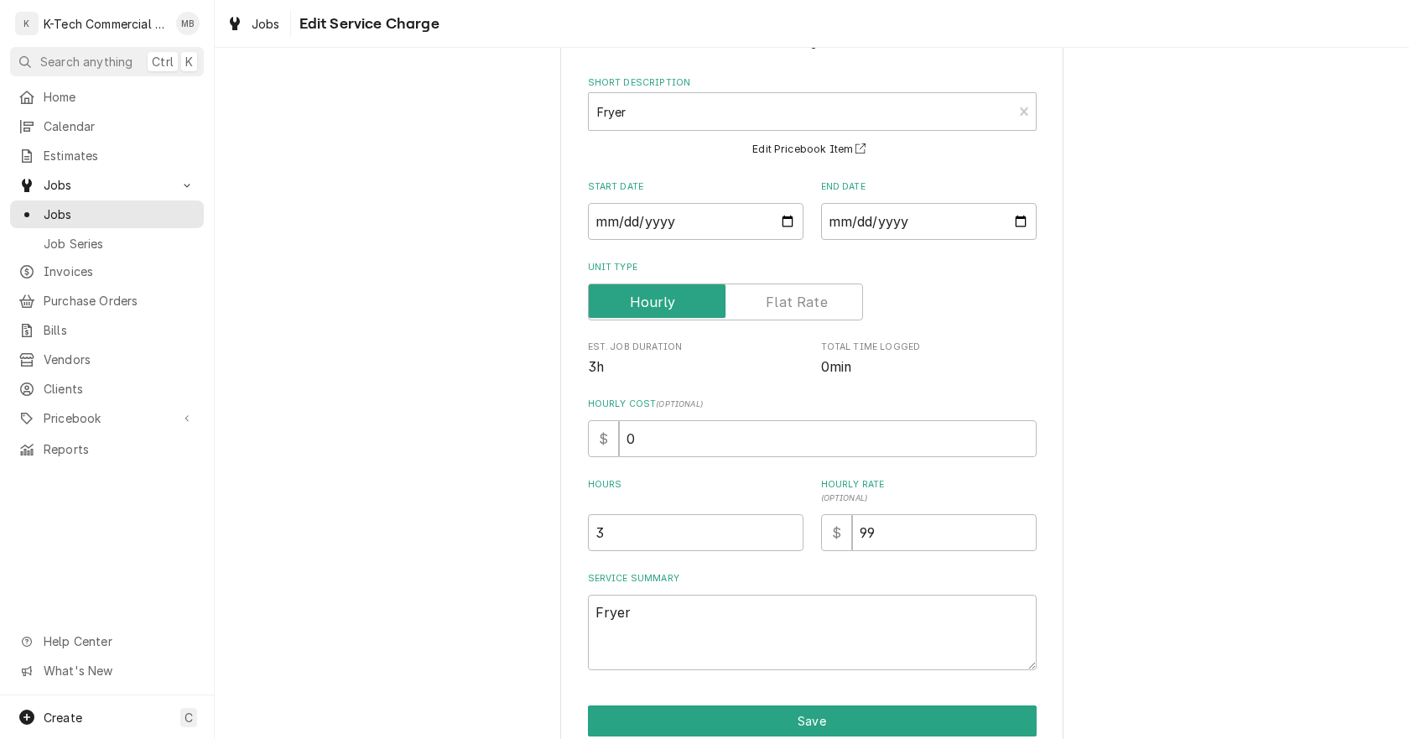
scroll to position [143, 0]
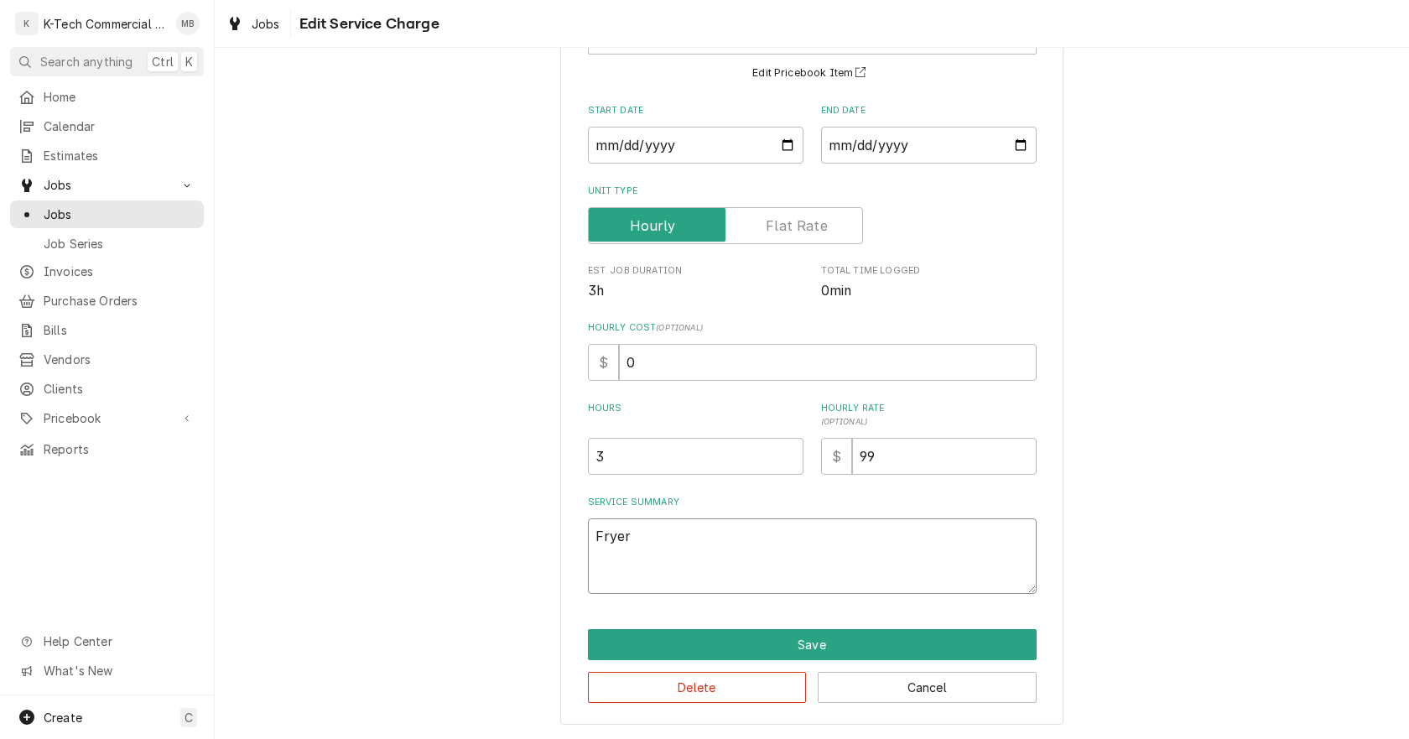
click at [729, 548] on textarea "Fryer" at bounding box center [812, 555] width 449 height 75
type textarea "x"
type textarea "Fryer"
type textarea "x"
type textarea "Fryer n"
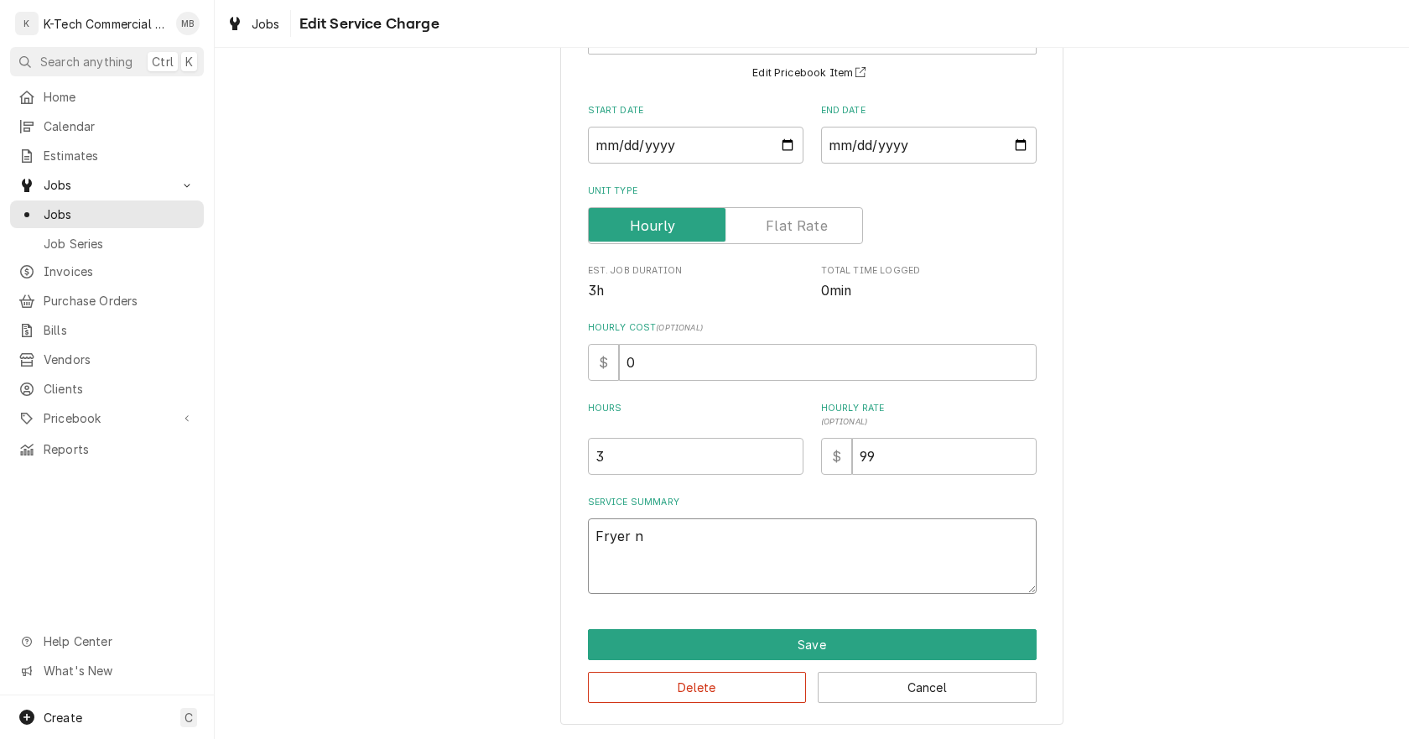
type textarea "x"
type textarea "Fryer nw"
type textarea "x"
type textarea "Fryer nwz"
type textarea "x"
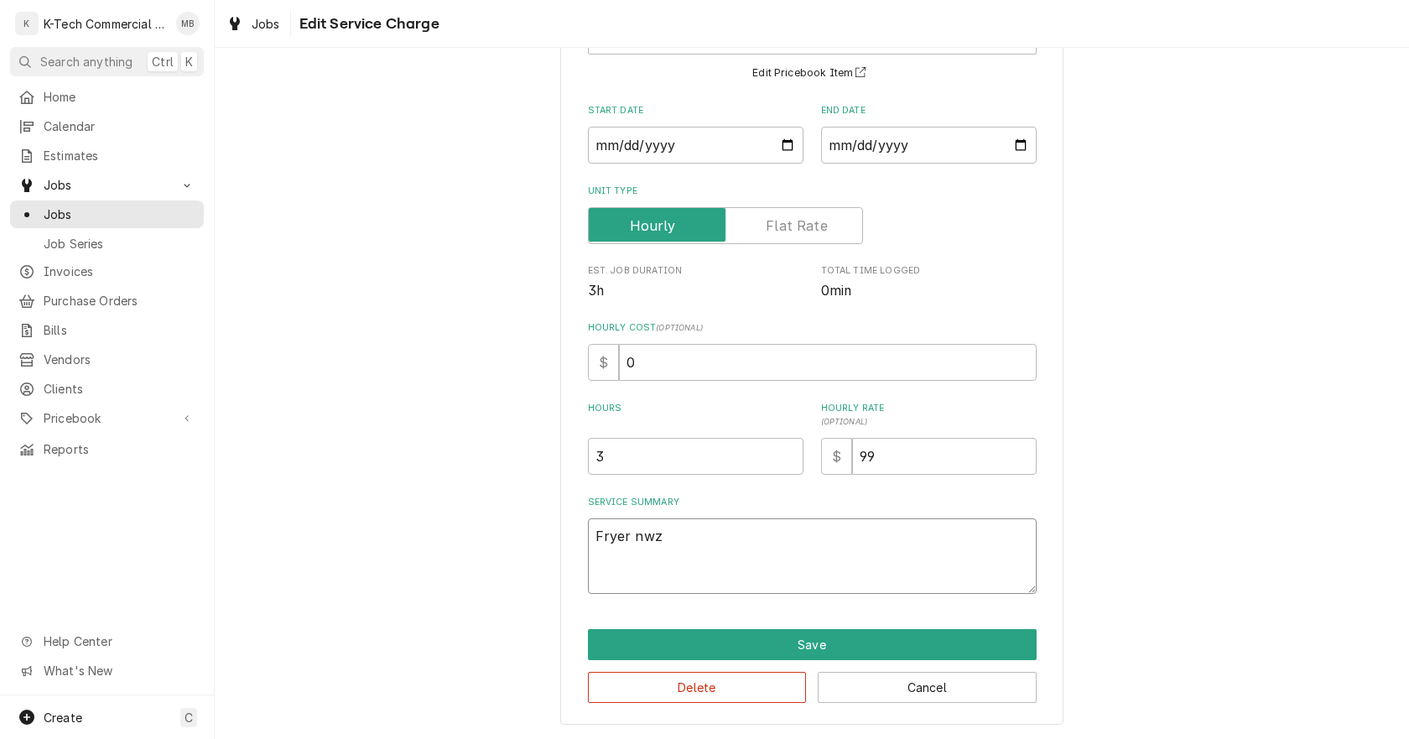
type textarea "Fryer nw"
type textarea "x"
type textarea "Fryer n"
type textarea "x"
type textarea "Fryer nw"
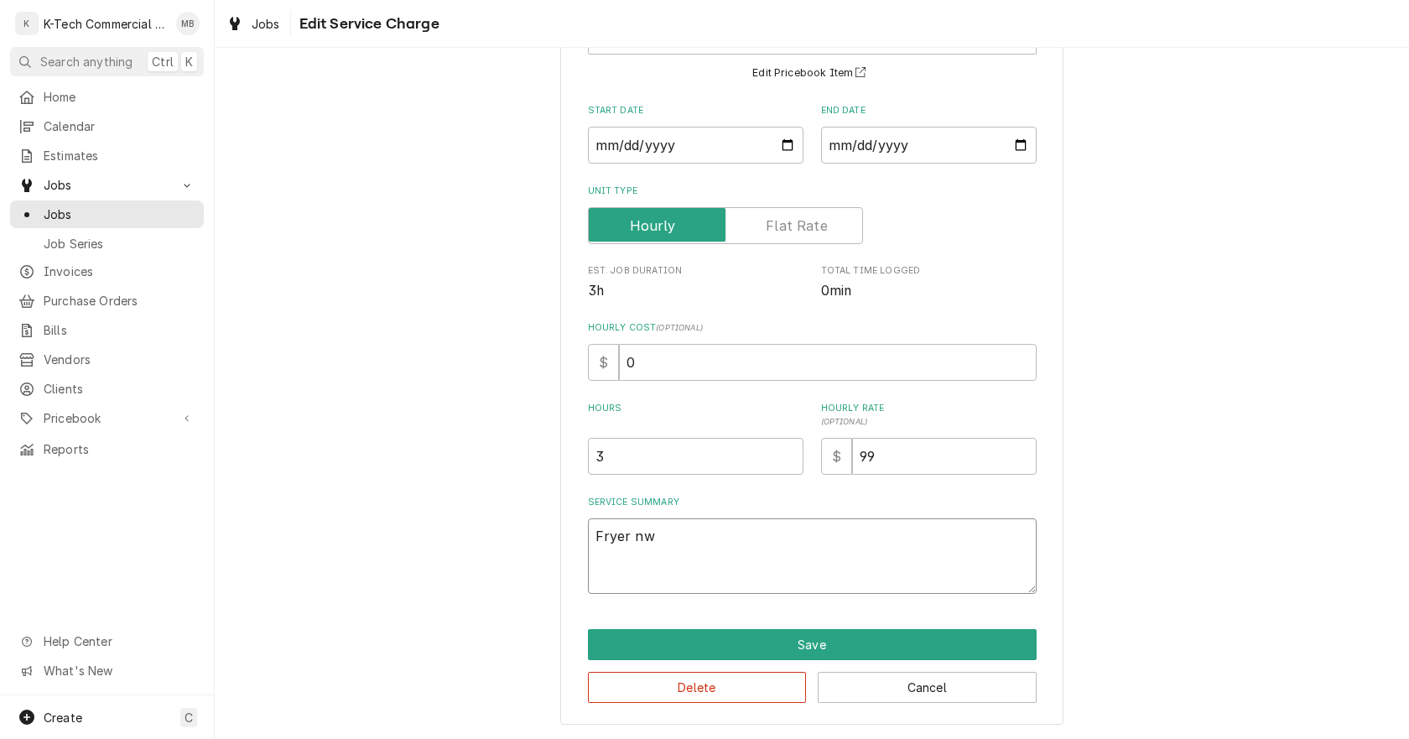
type textarea "x"
type textarea "Fryer n"
type textarea "x"
type textarea "Fryer ne"
type textarea "x"
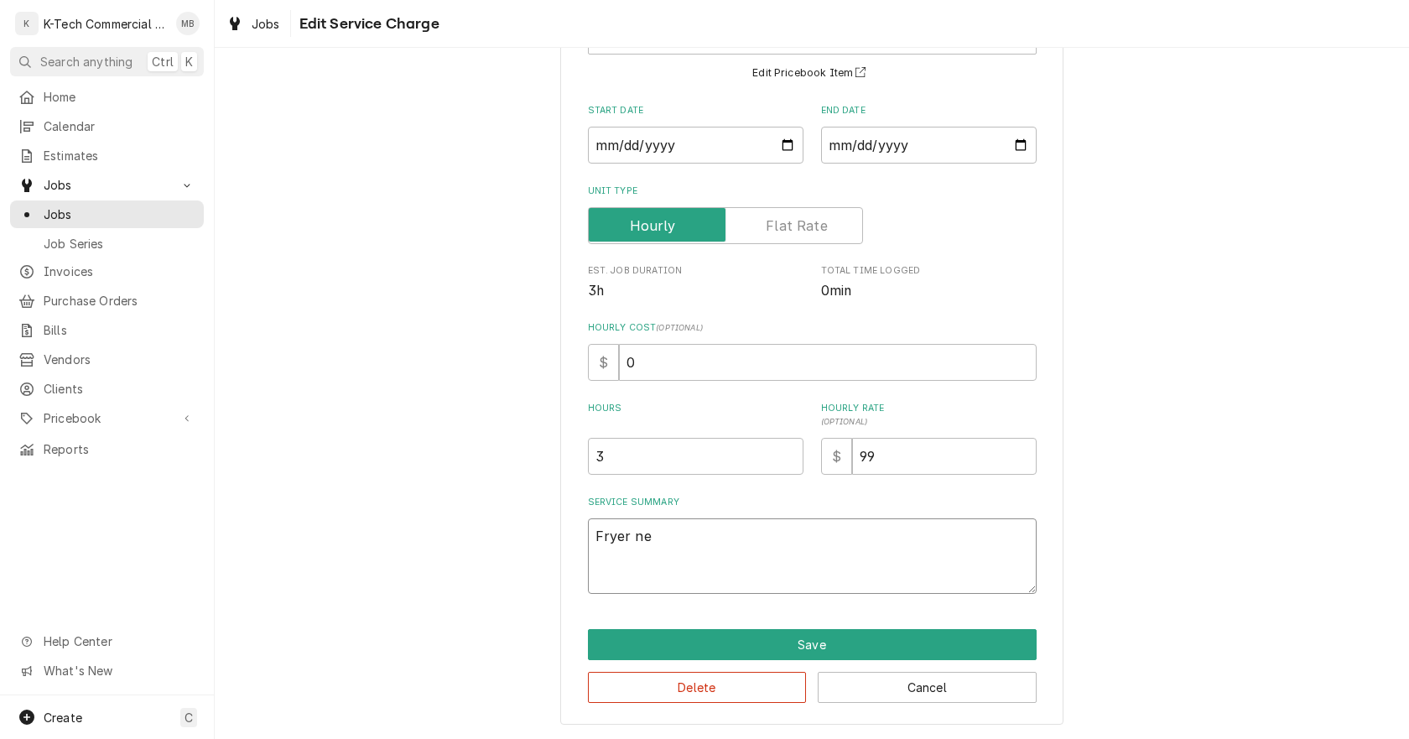
type textarea "Fryer nex"
type textarea "x"
type textarea "Fryer next"
type textarea "x"
type textarea "Fryer next"
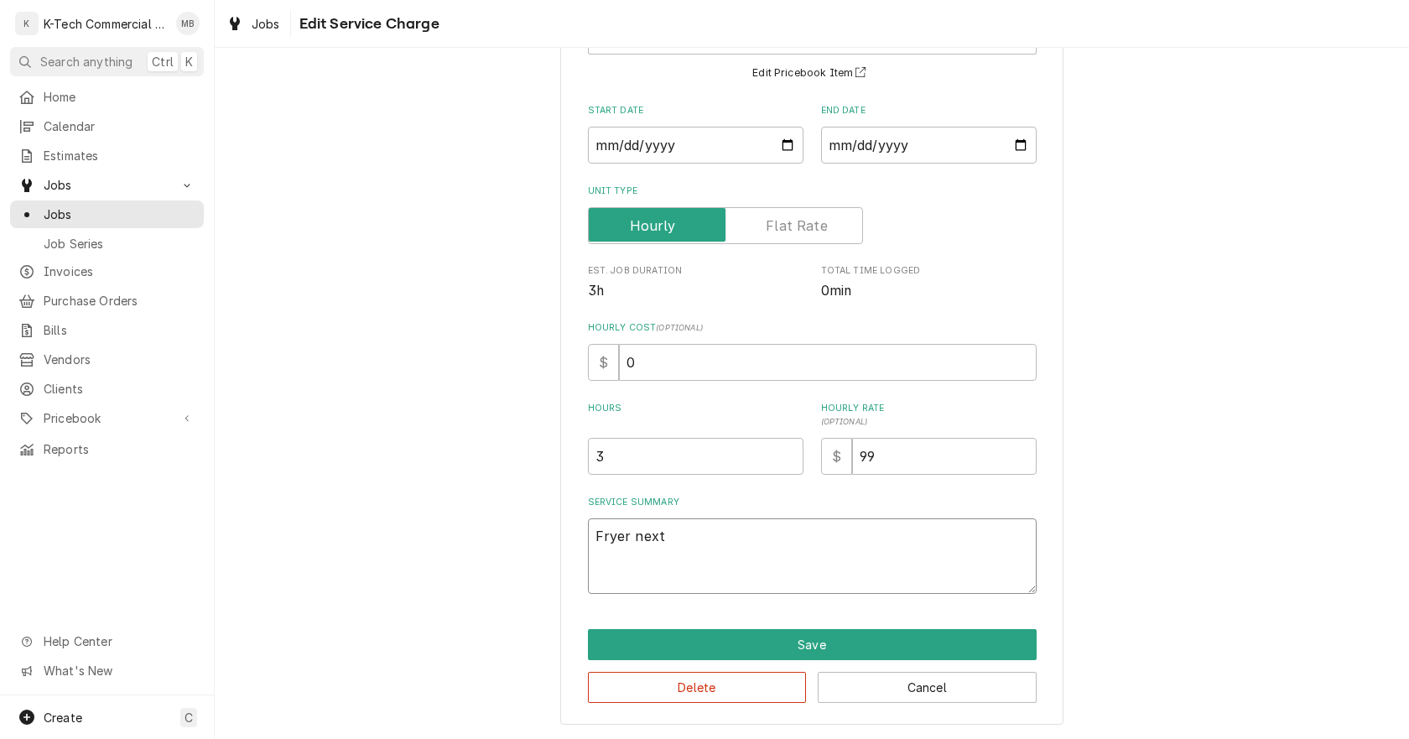
type textarea "x"
type textarea "Fryer next t"
type textarea "x"
type textarea "Fryer next to"
type textarea "x"
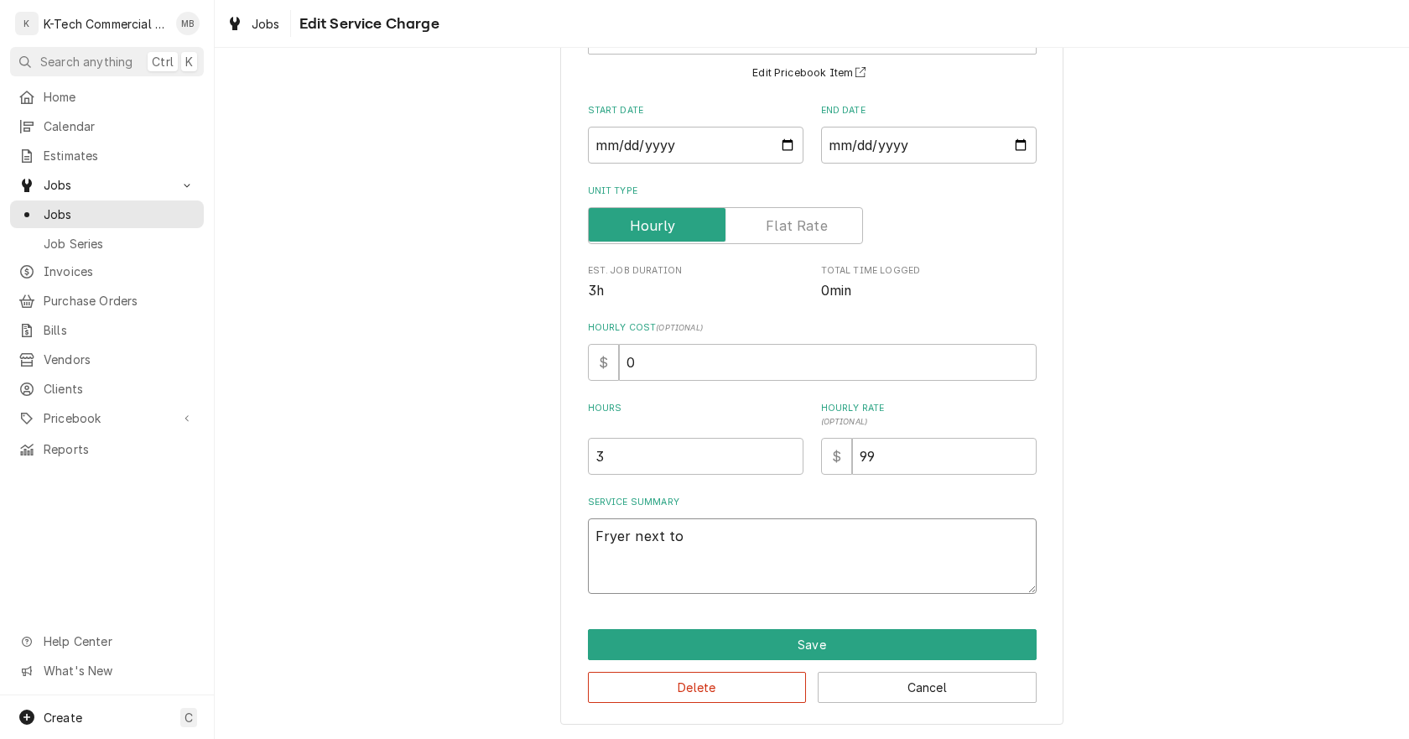
type textarea "Fryer next to"
type textarea "x"
type textarea "Fryer next to t"
type textarea "x"
type textarea "Fryer next to"
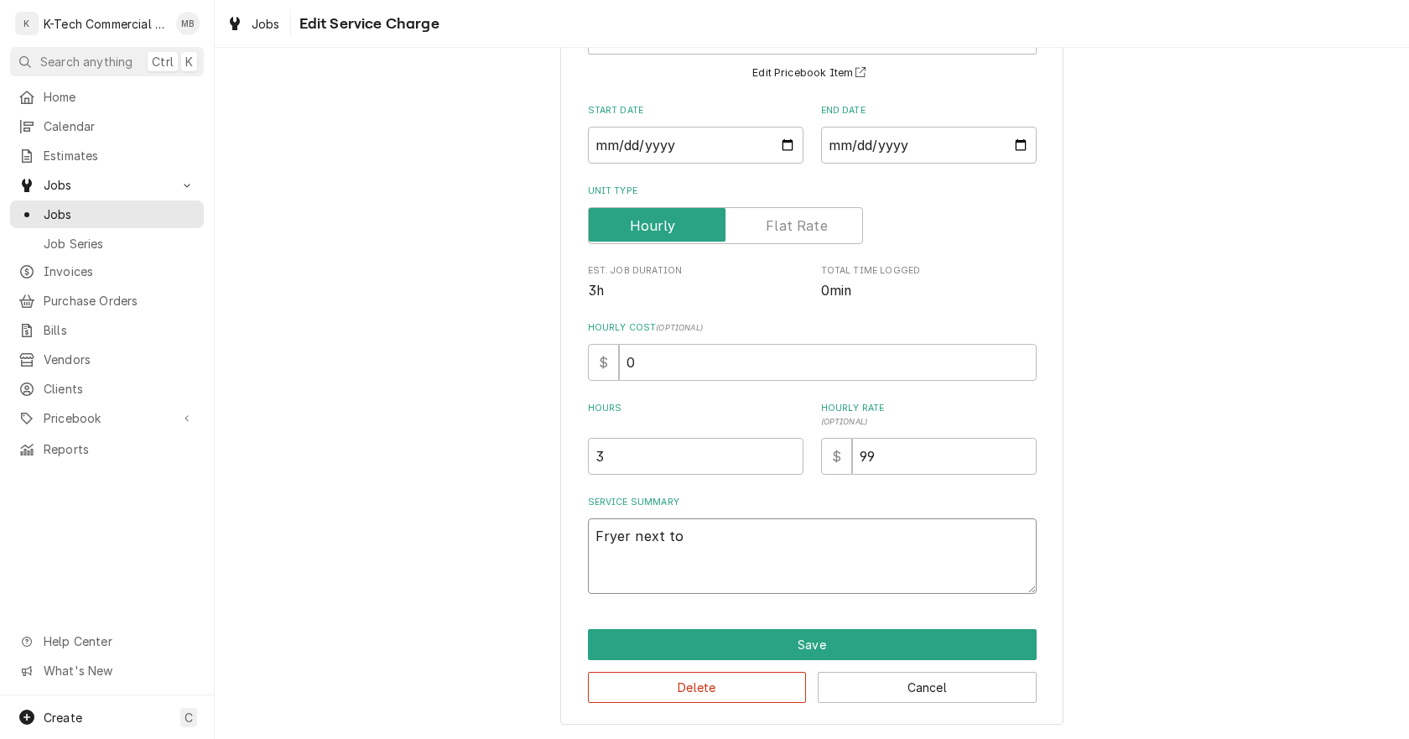
type textarea "x"
type textarea "Fryer next to f"
type textarea "x"
type textarea "Fryer next to fr"
type textarea "x"
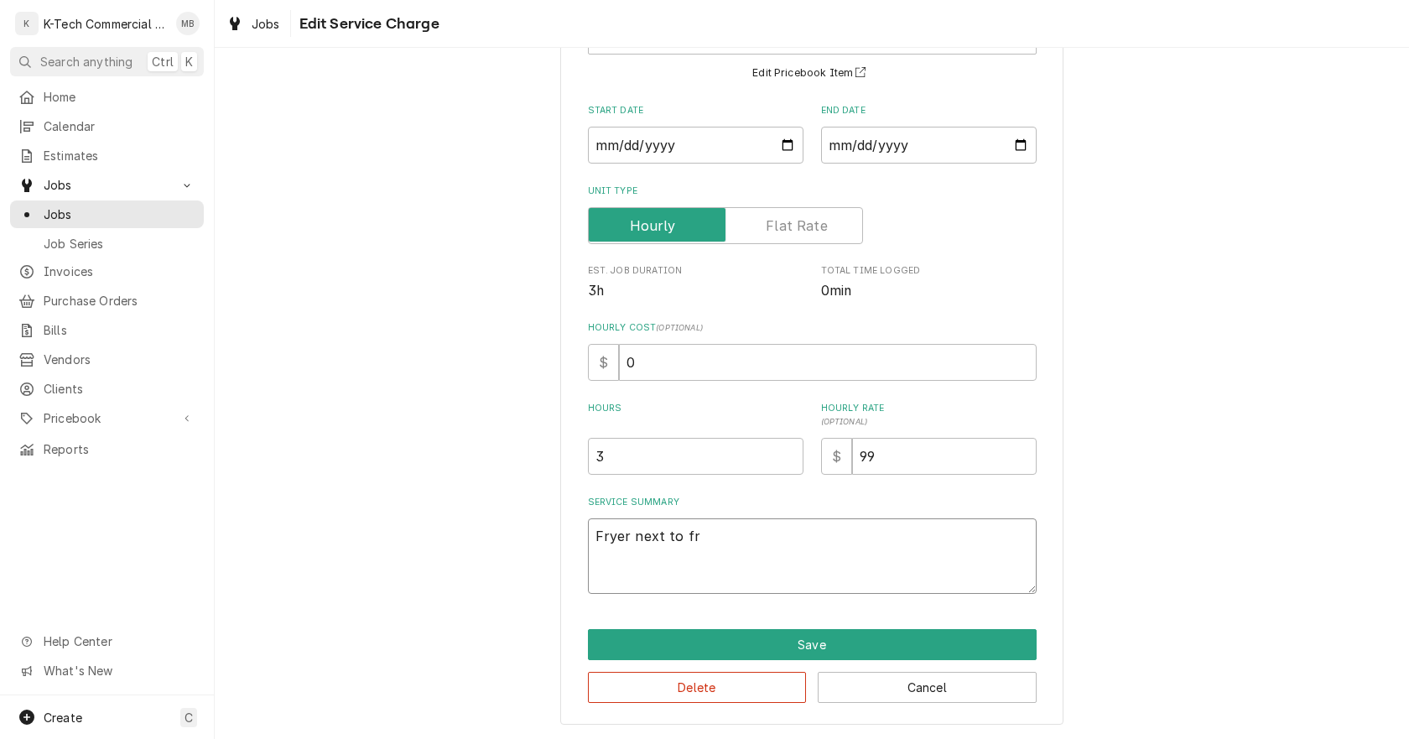
type textarea "Fryer next to fre"
type textarea "x"
type textarea "Fryer next to fren"
type textarea "x"
type textarea "Fryer next to frenc"
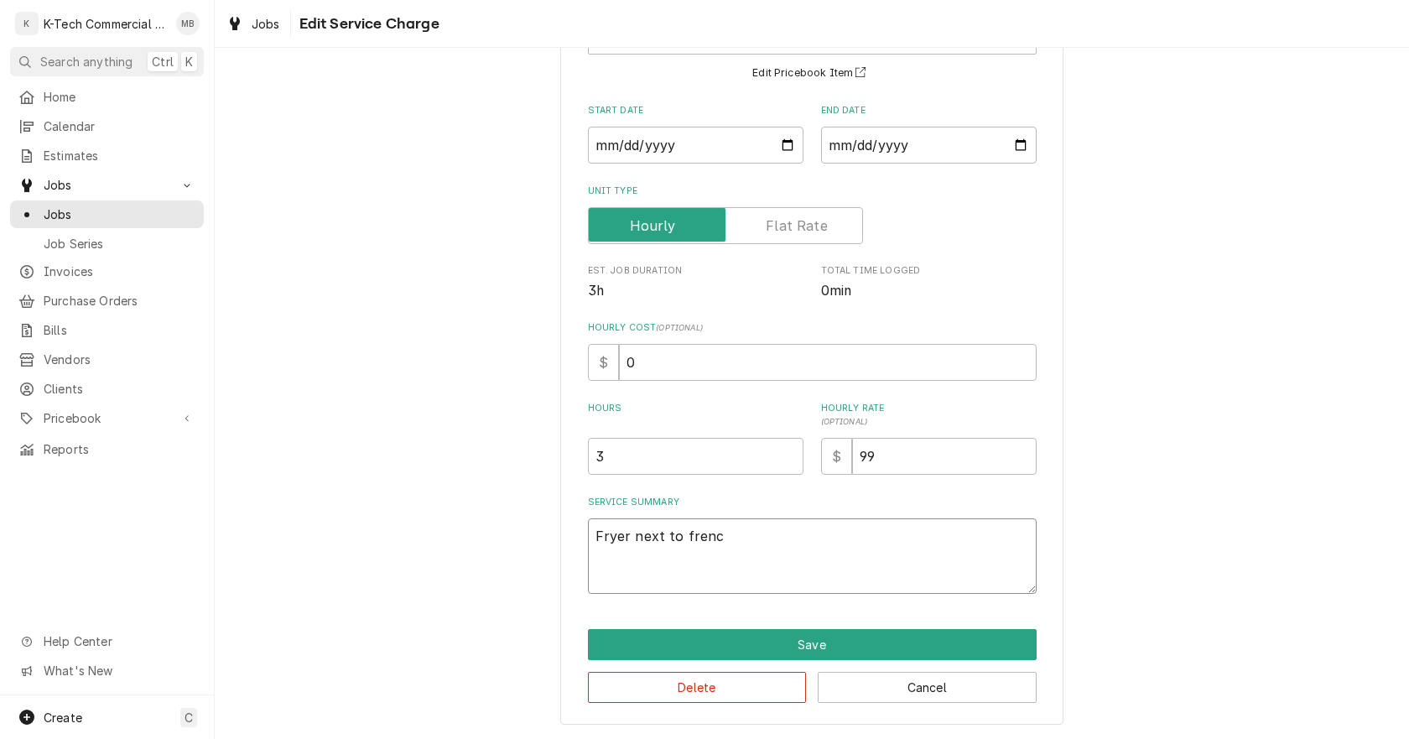
type textarea "x"
type textarea "Fryer next to french"
type textarea "x"
type textarea "Fryer next to french"
type textarea "x"
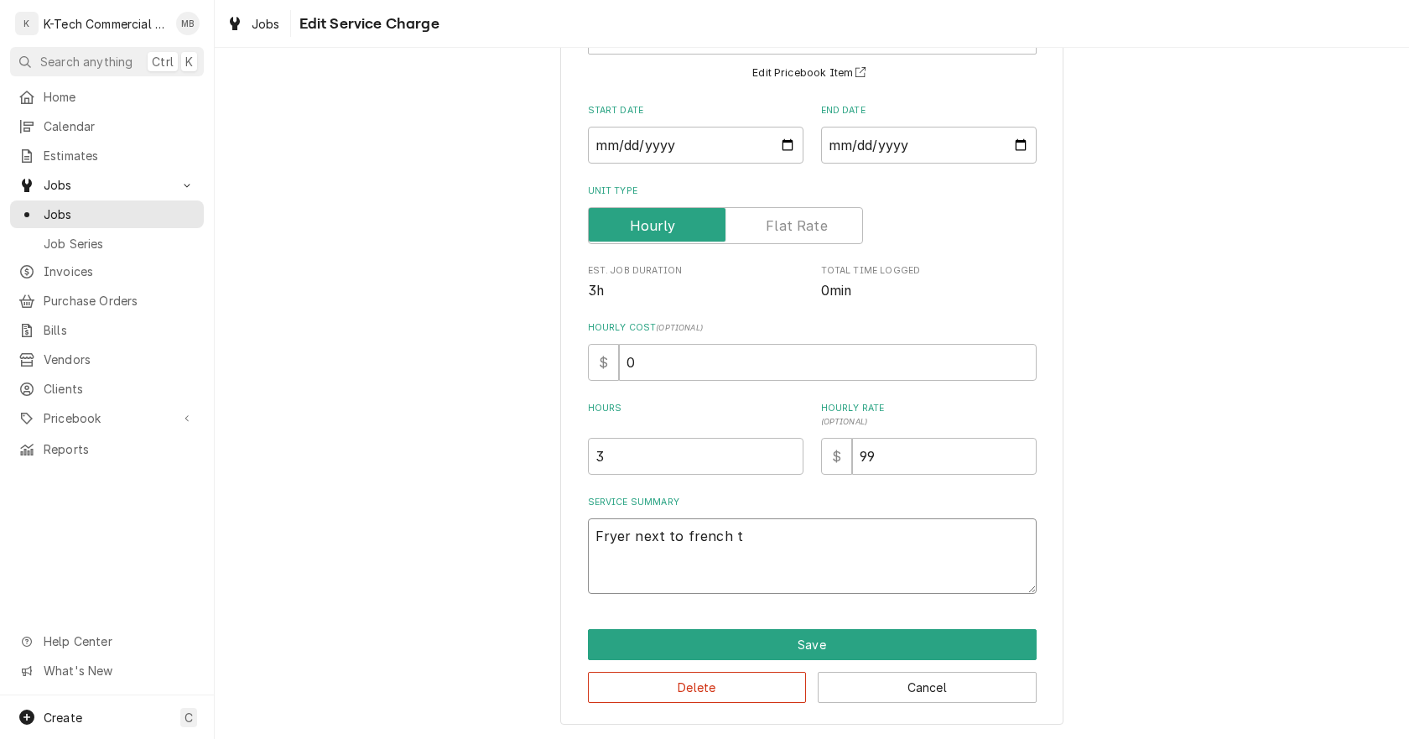
type textarea "Fryer next to french to"
type textarea "x"
type textarea "Fryer next to french top"
type textarea "x"
type textarea "Fryer next to french top"
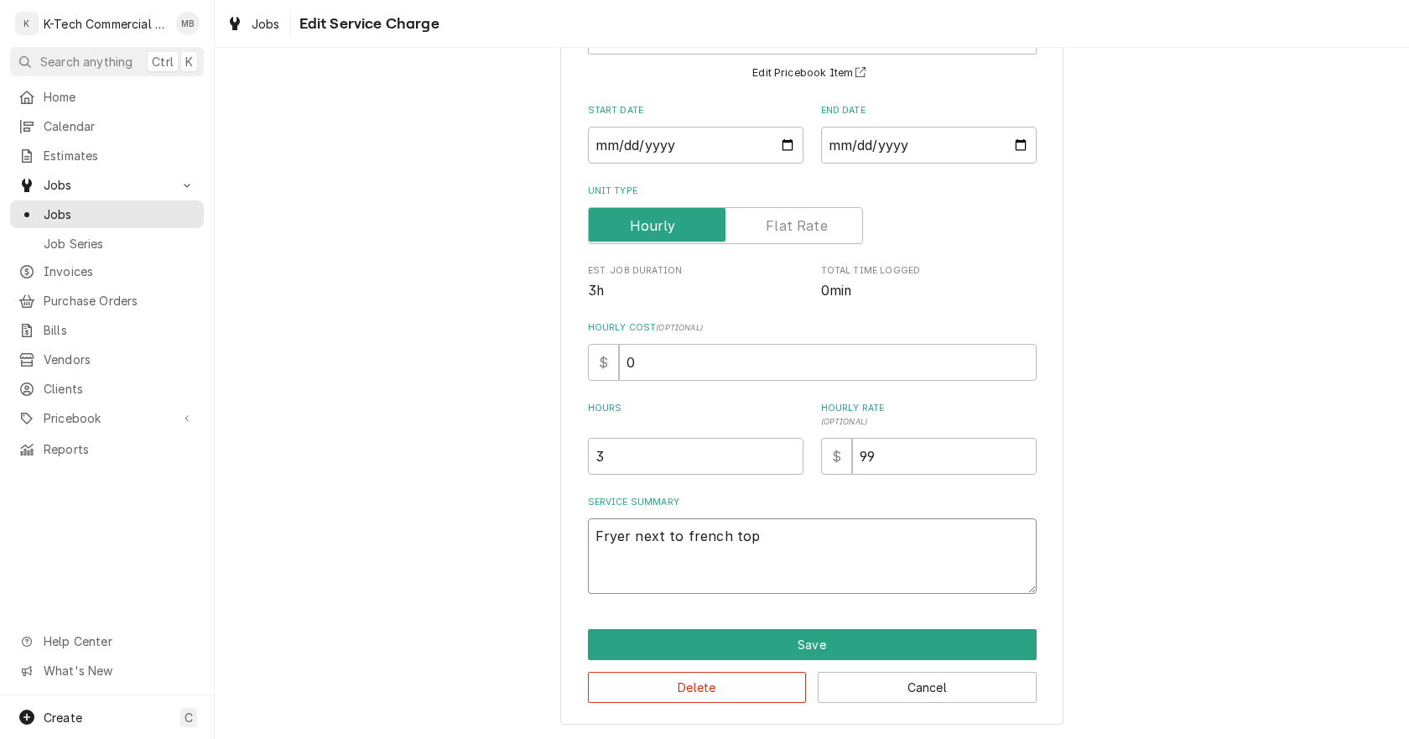
type textarea "x"
type textarea "Fryer next to french top o"
type textarea "x"
type textarea "Fryer next to french top ov"
type textarea "x"
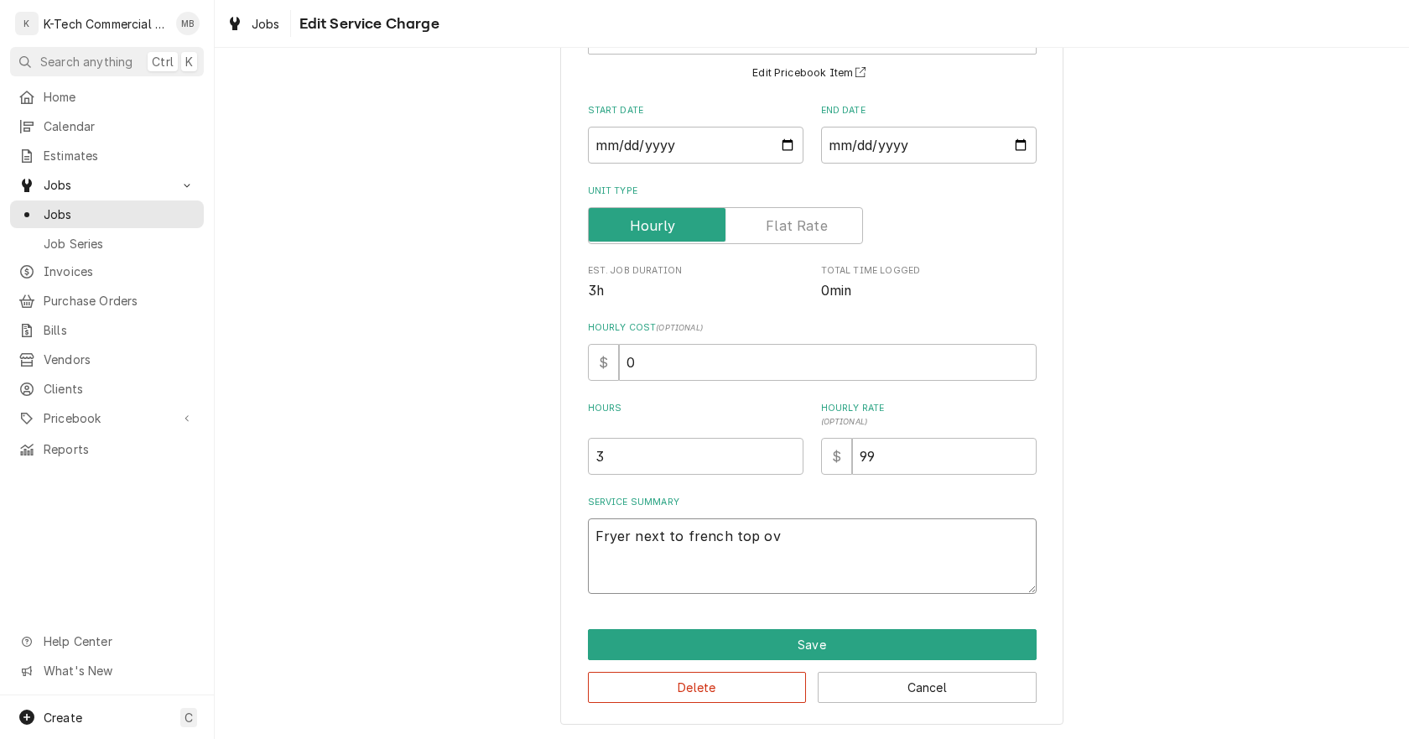
type textarea "Fryer next to french top ove"
type textarea "x"
type textarea "Fryer next to french top oven"
type textarea "x"
type textarea "Fryer next to french top oven"
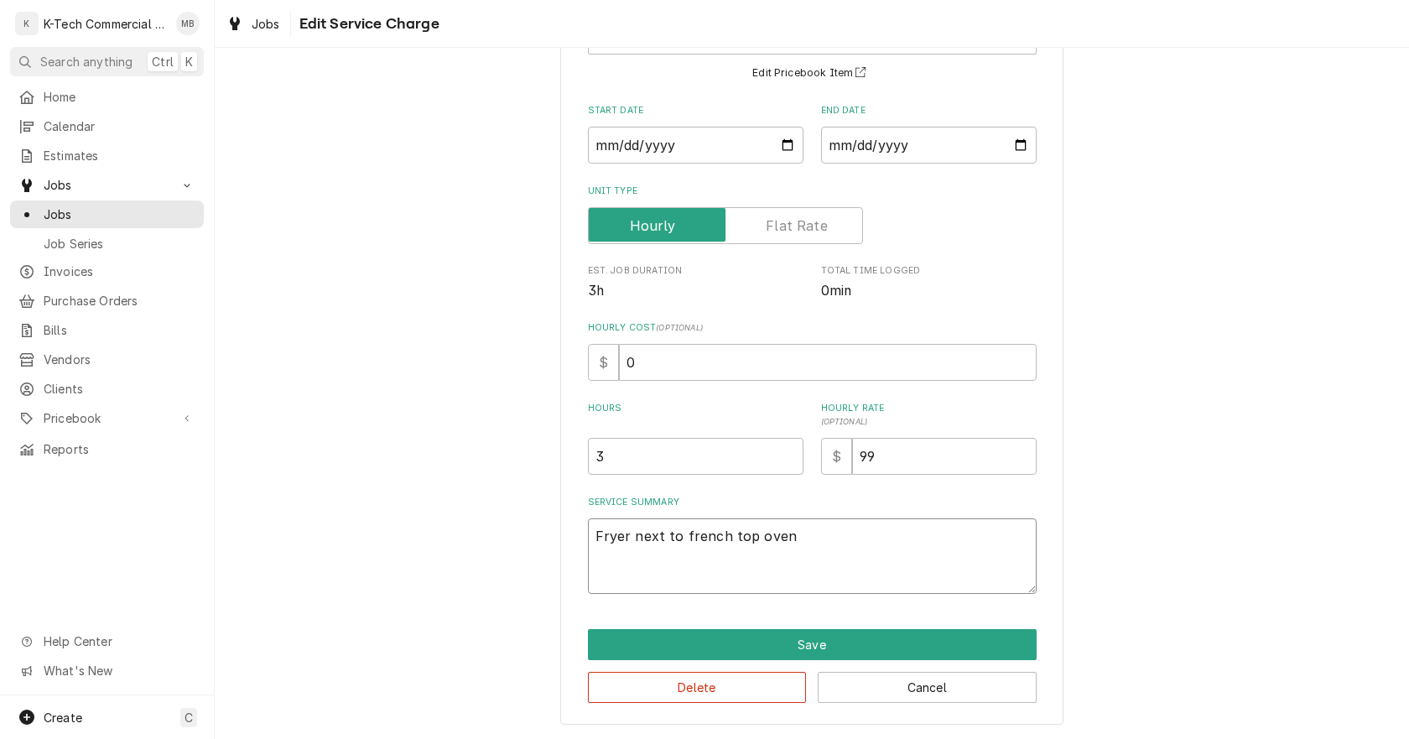
type textarea "x"
type textarea "Fryer next to french top oven w"
type textarea "x"
type textarea "Fryer next to french top oven wa"
type textarea "x"
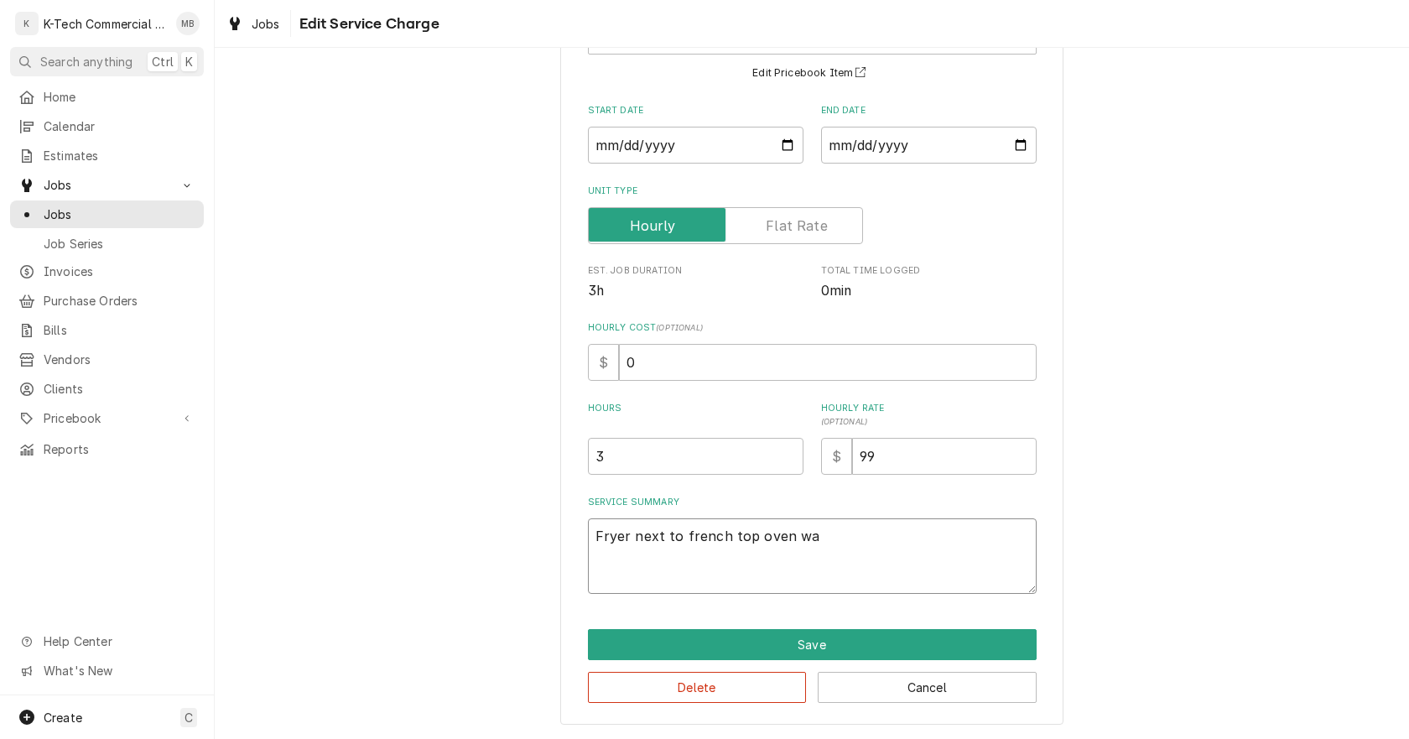
type textarea "Fryer next to french top oven was"
type textarea "x"
type textarea "Fryer next to french top oven was"
type textarea "x"
type textarea "Fryer next to french top oven was n"
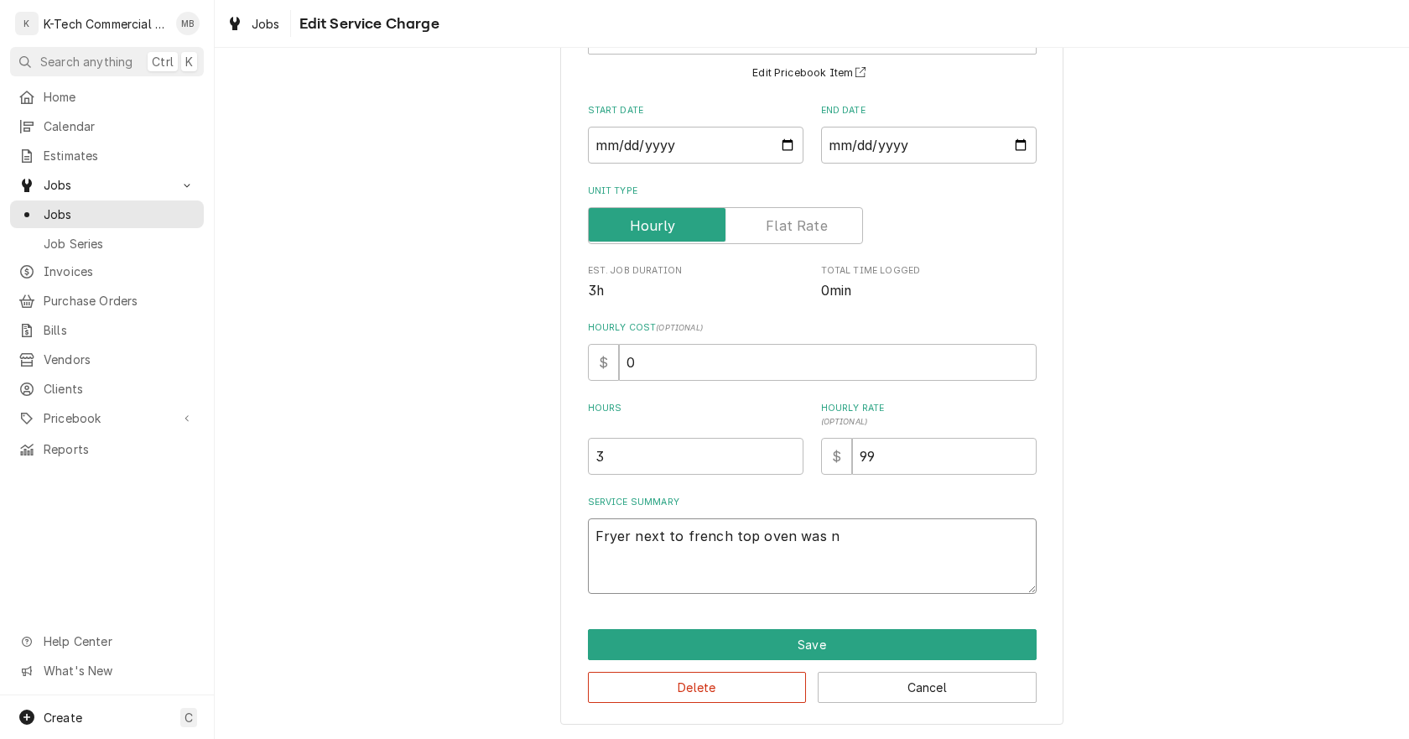
type textarea "x"
type textarea "Fryer next to french top oven was no"
type textarea "x"
type textarea "Fryer next to french top oven was not"
type textarea "x"
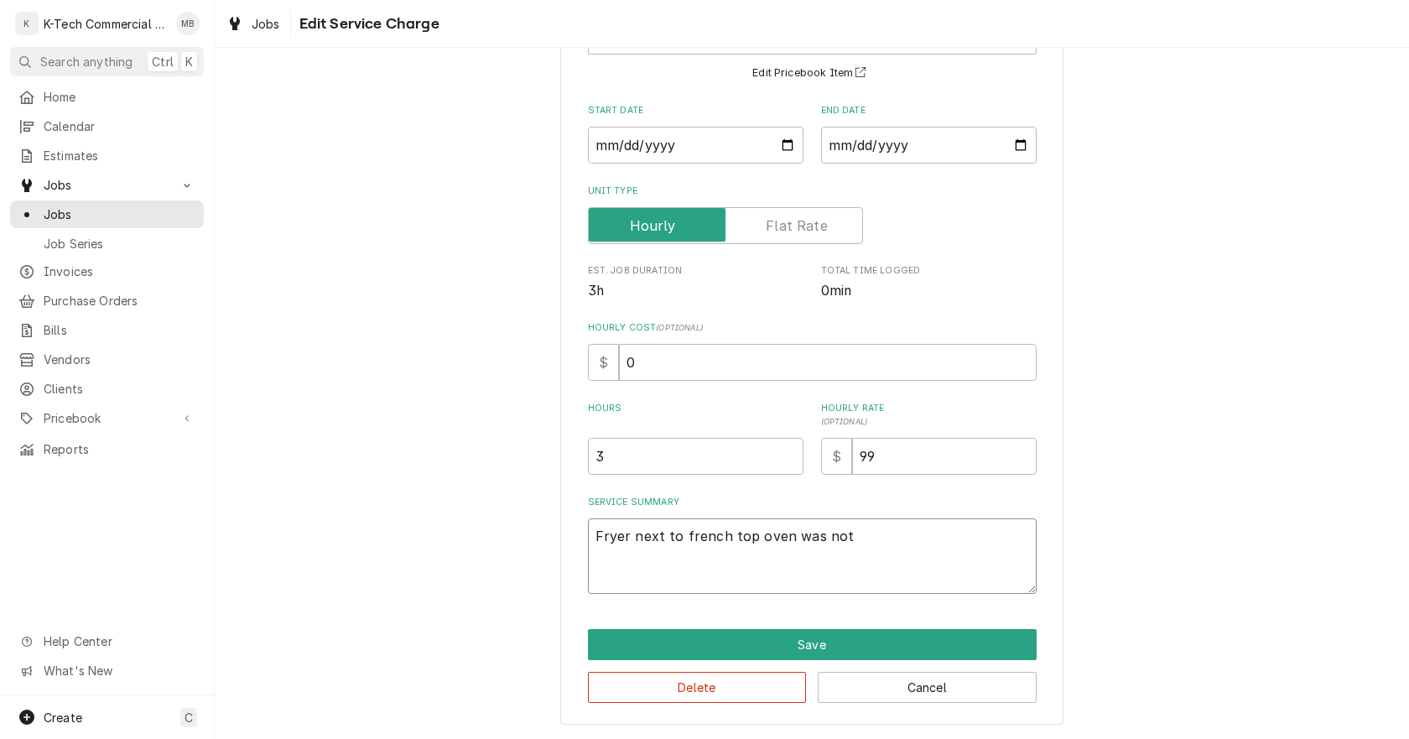
type textarea "Fryer next to french top oven was not"
type textarea "x"
type textarea "Fryer next to french top oven was not w"
type textarea "x"
type textarea "Fryer next to french top oven was not wo"
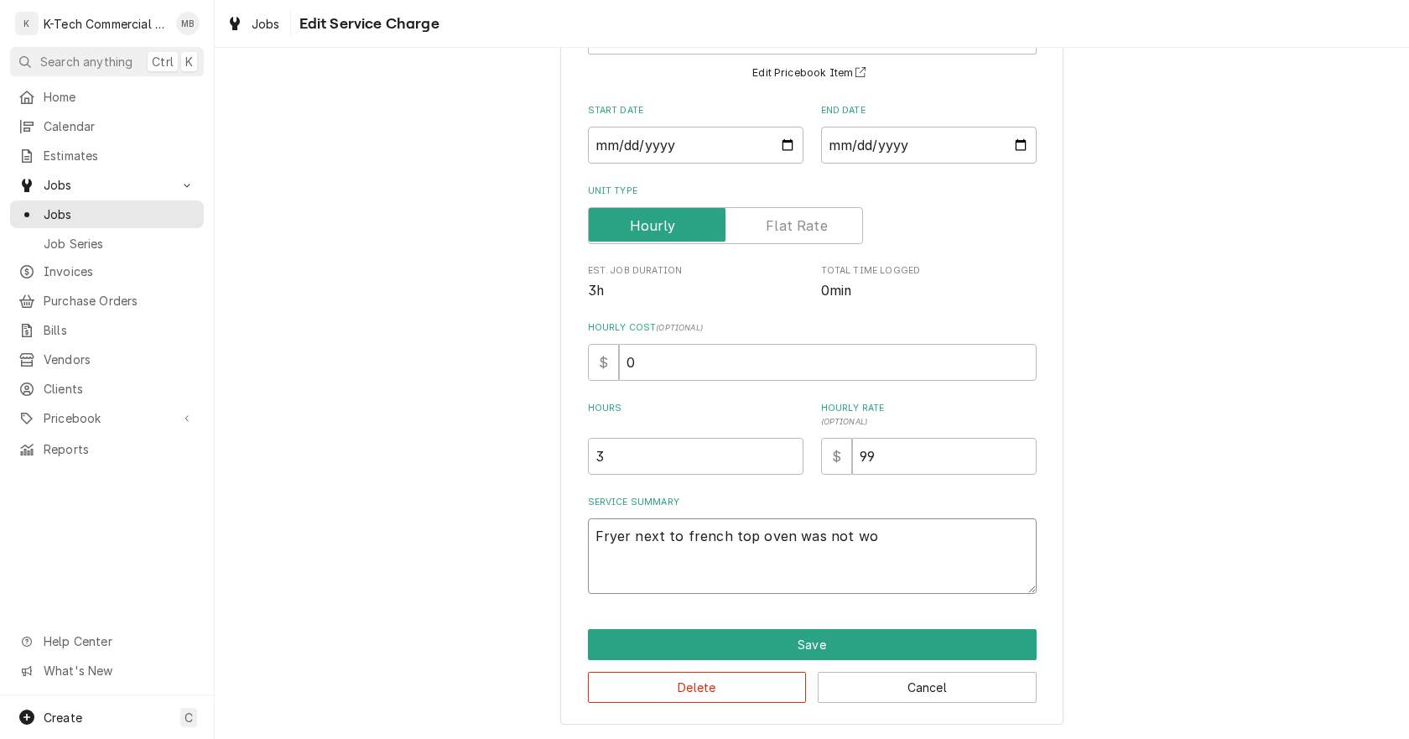
type textarea "x"
type textarea "Fryer next to french top oven was not wor"
type textarea "x"
type textarea "Fryer next to french top oven was not work"
type textarea "x"
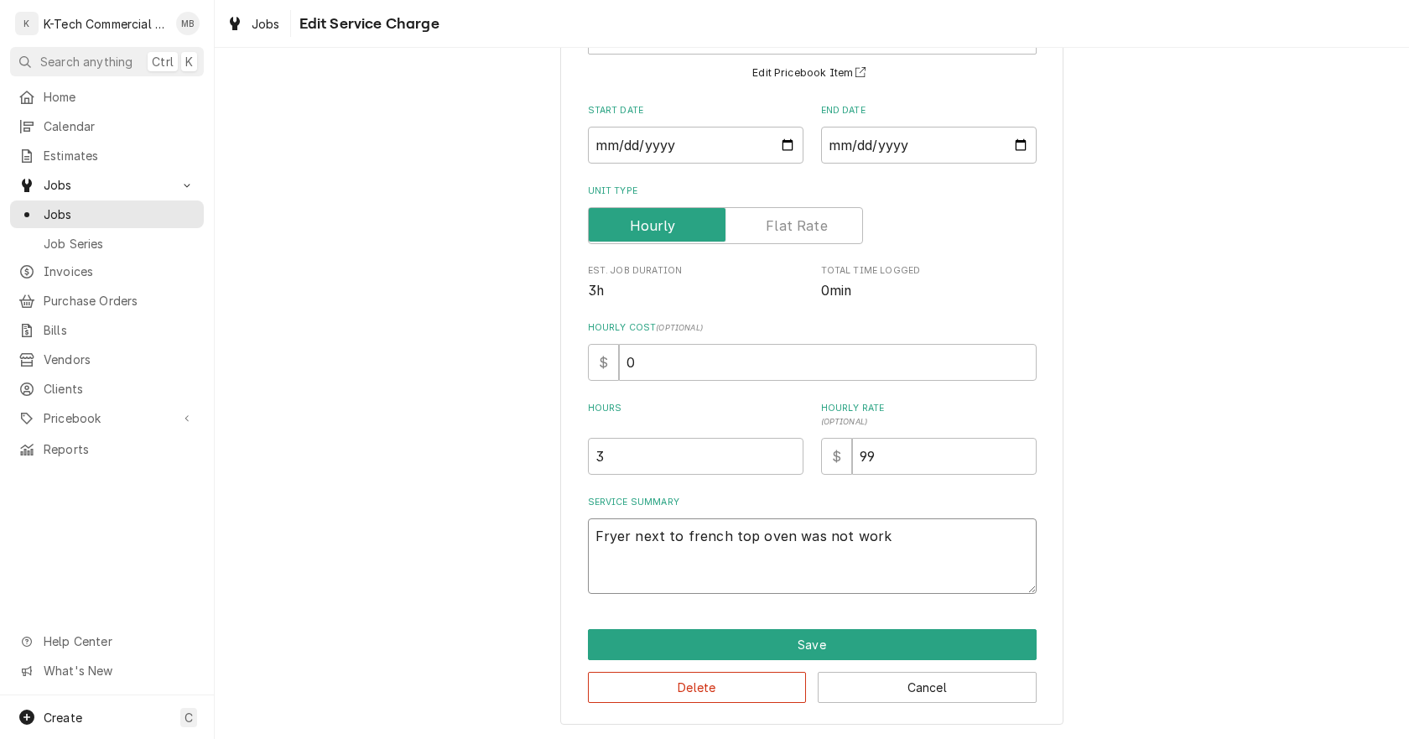
type textarea "Fryer next to french top oven was not worki"
type textarea "x"
type textarea "Fryer next to french top oven was not workin"
type textarea "x"
type textarea "Fryer next to french top oven was not working"
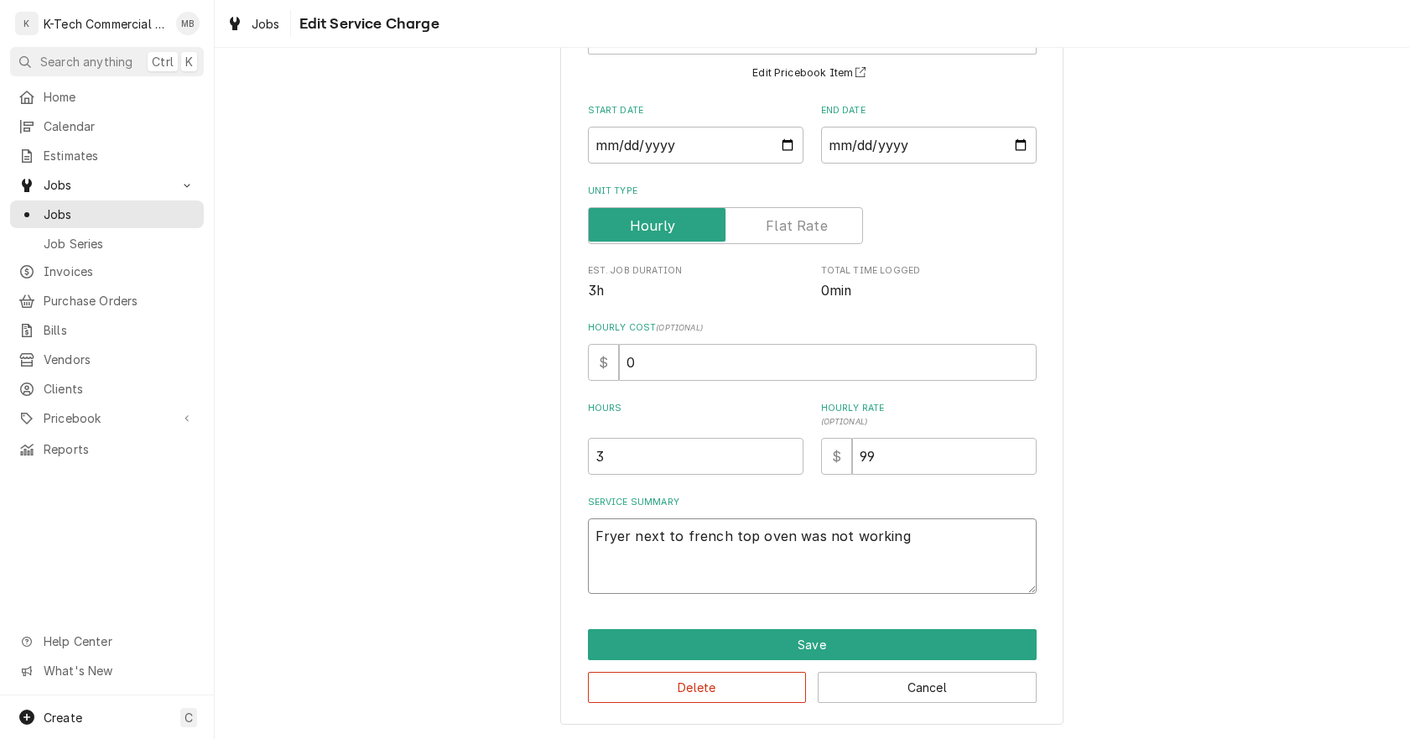
type textarea "x"
type textarea "Fryer next to french top oven was not working,"
type textarea "x"
type textarea "Fryer next to french top oven was not working,"
type textarea "x"
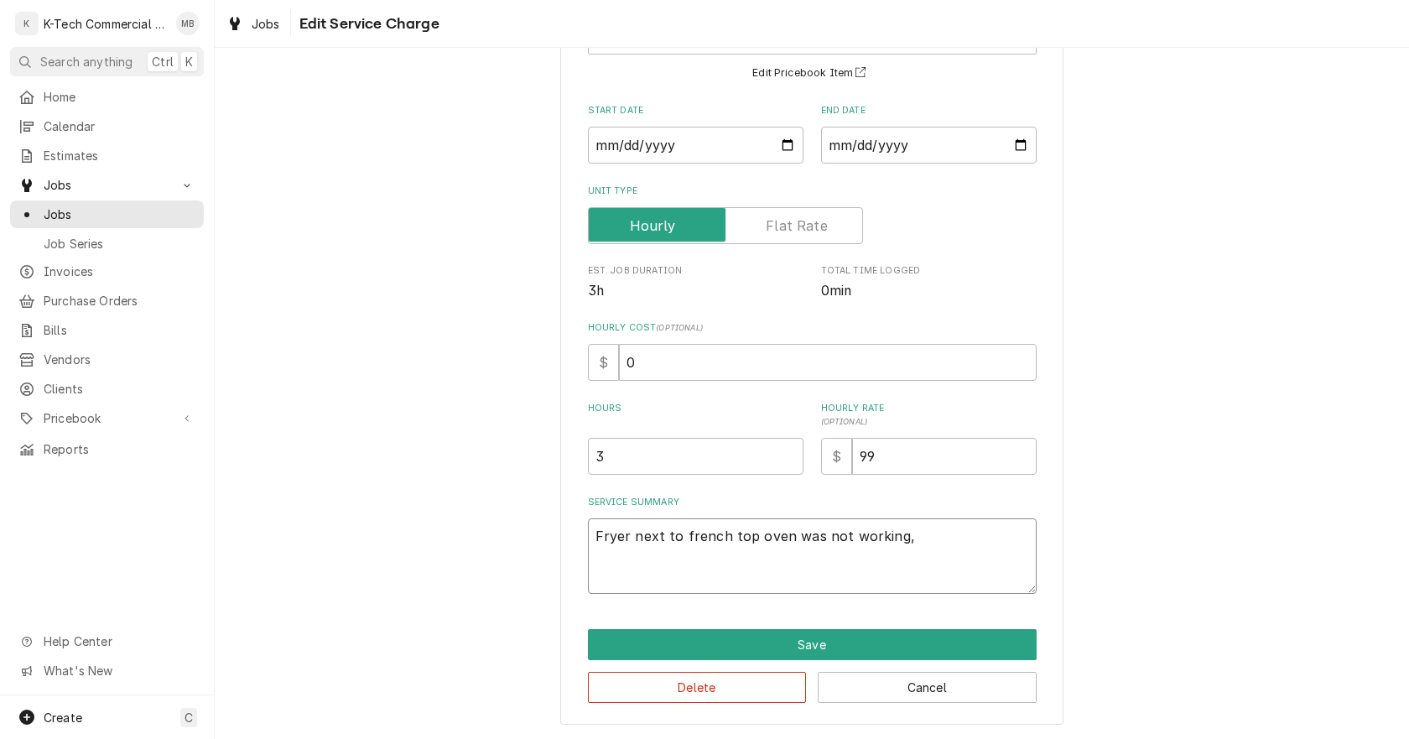
type textarea "Fryer next to french top oven was not working, i"
type textarea "x"
type textarea "Fryer next to french top oven was not working, in"
type textarea "x"
type textarea "Fryer next to french top oven was not working, ins"
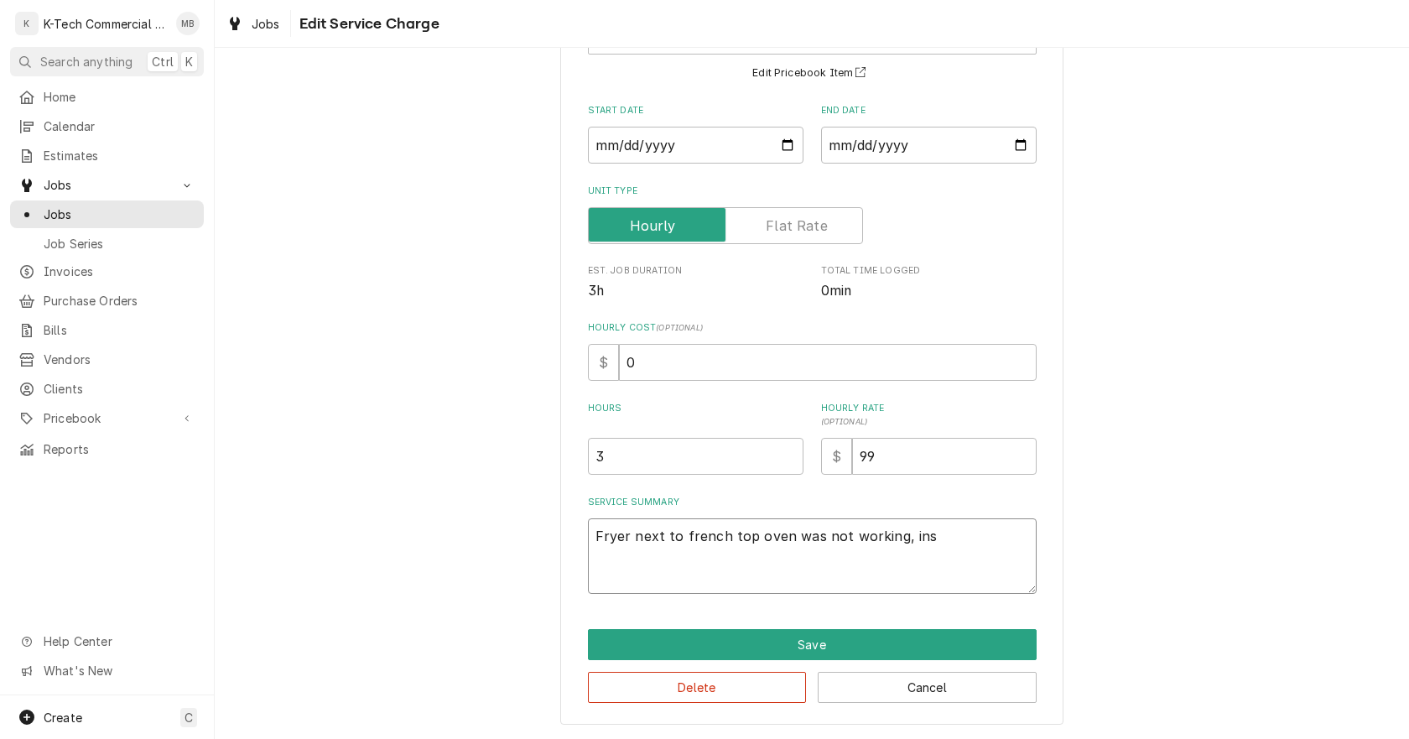
type textarea "x"
type textarea "Fryer next to french top oven was not working, insp"
type textarea "x"
type textarea "Fryer next to french top oven was not working, inspe"
type textarea "x"
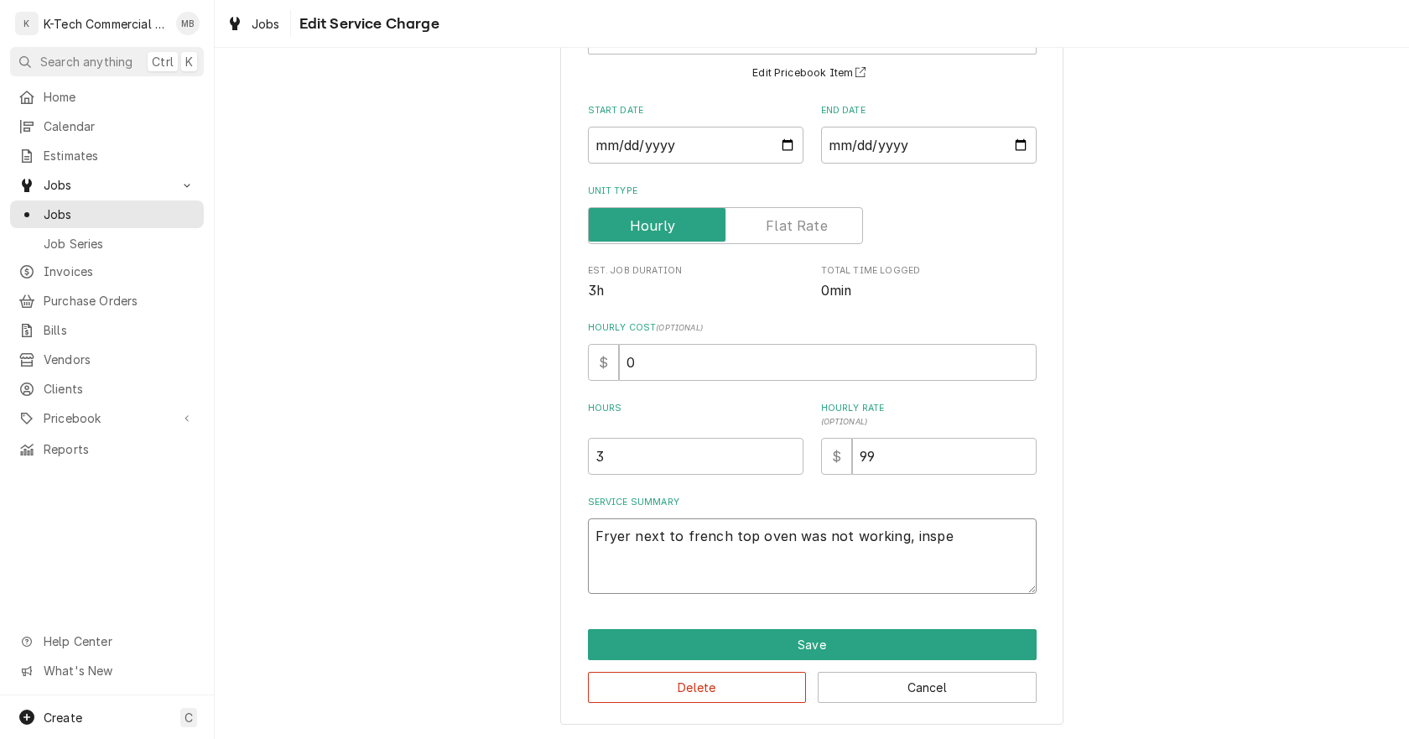
type textarea "Fryer next to french top oven was not working, inspec"
type textarea "x"
type textarea "Fryer next to french top oven was not working, inspect"
type textarea "x"
type textarea "Fryer next to french top oven was not working, inspect"
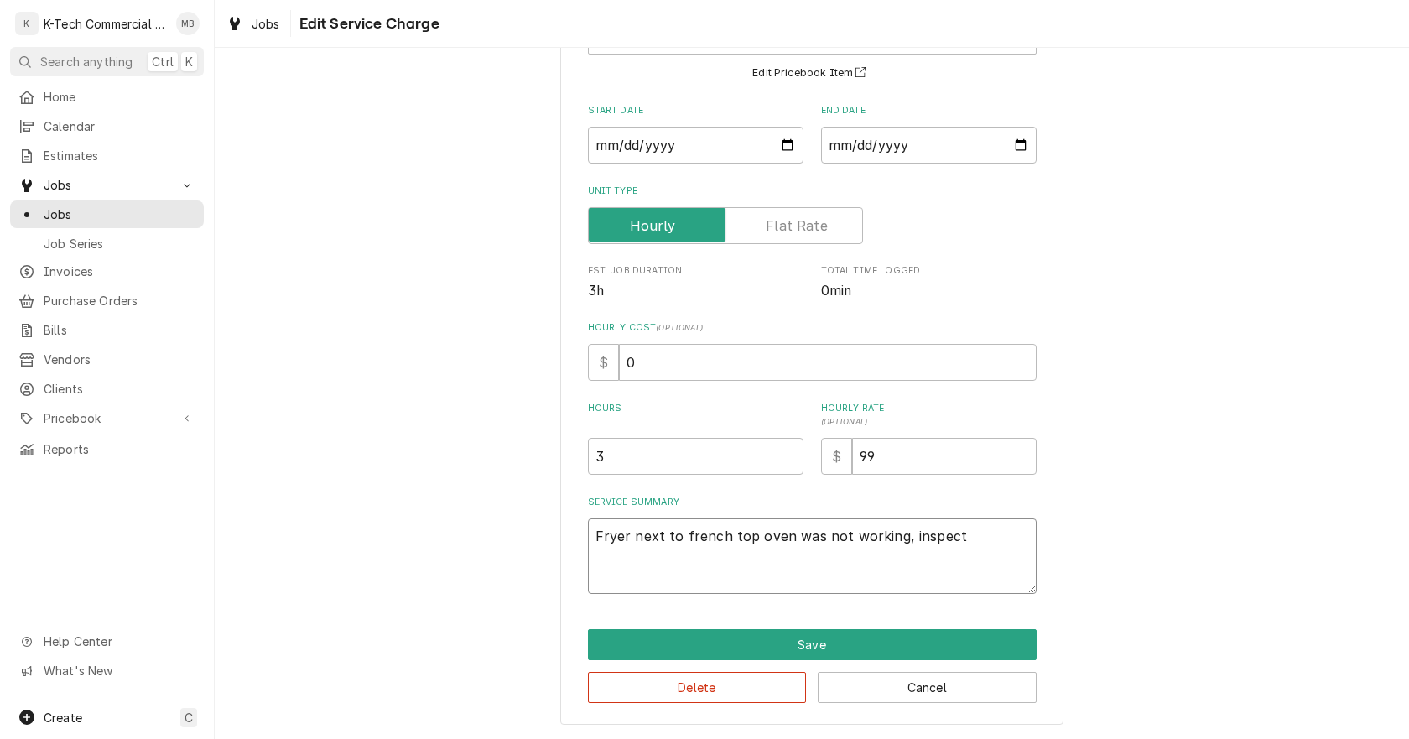
type textarea "x"
type textarea "Fryer next to french top oven was not working, inspect t"
type textarea "x"
type textarea "Fryer next to french top oven was not working, inspect th"
type textarea "x"
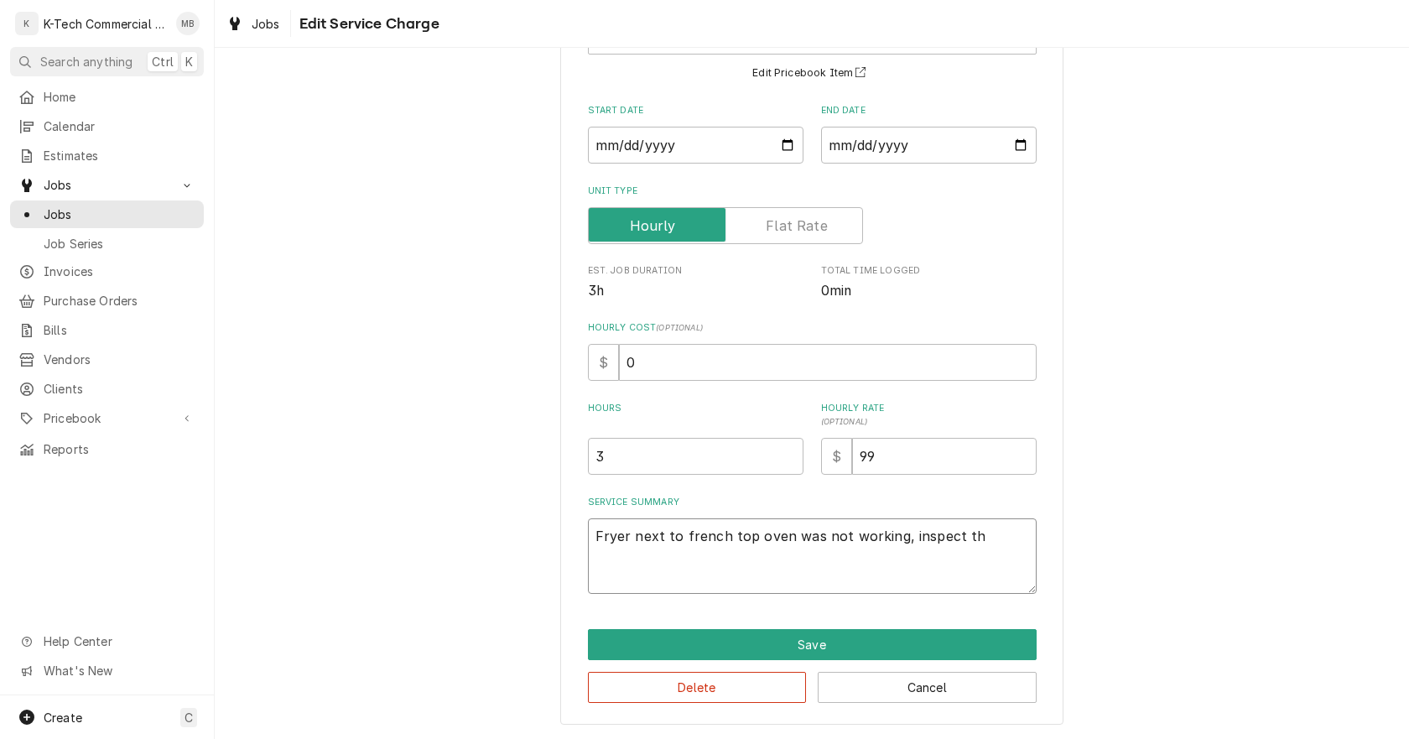
type textarea "Fryer next to french top oven was not working, inspect the"
type textarea "x"
type textarea "Fryer next to french top oven was not working, inspect the"
type textarea "x"
type textarea "Fryer next to french top oven was not working, inspect the u"
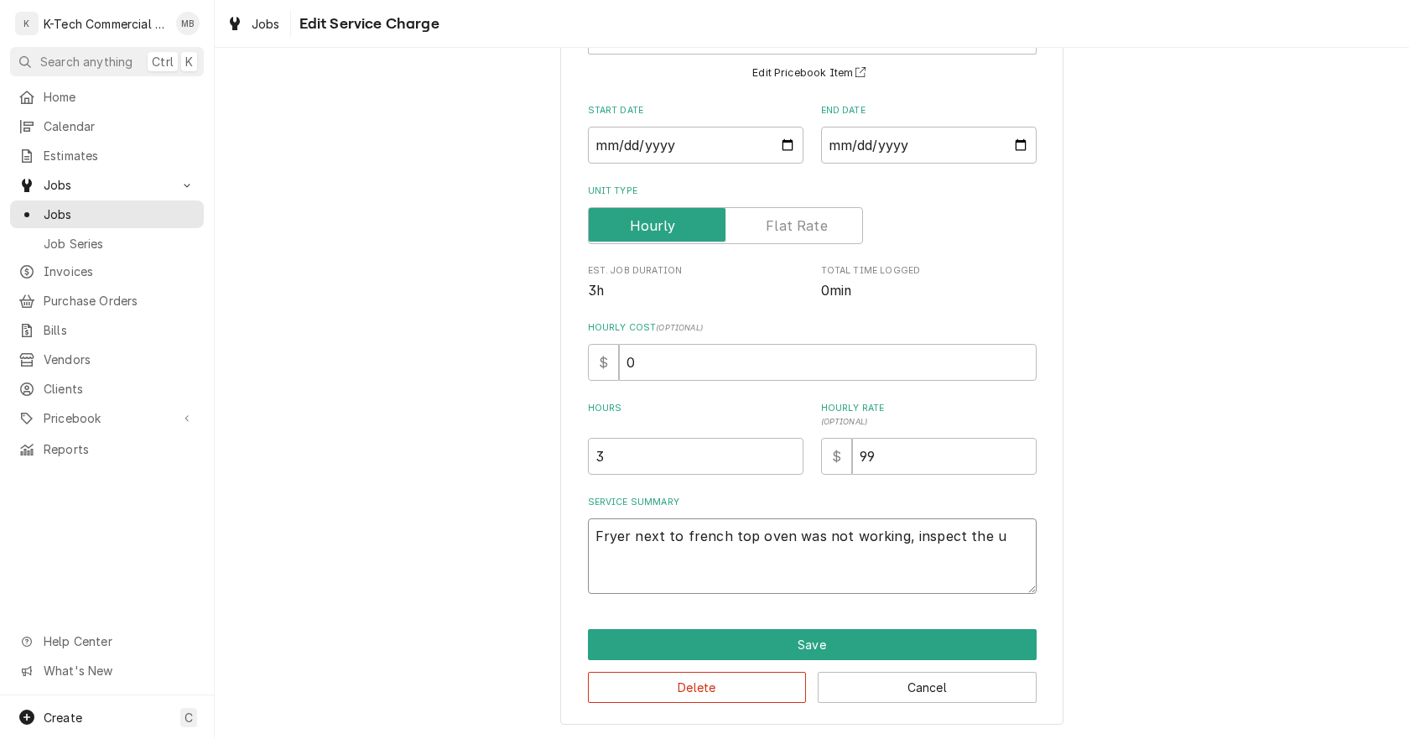
type textarea "x"
type textarea "Fryer next to french top oven was not working, inspect the un"
type textarea "x"
type textarea "Fryer next to french top oven was not working, inspect the uni"
type textarea "x"
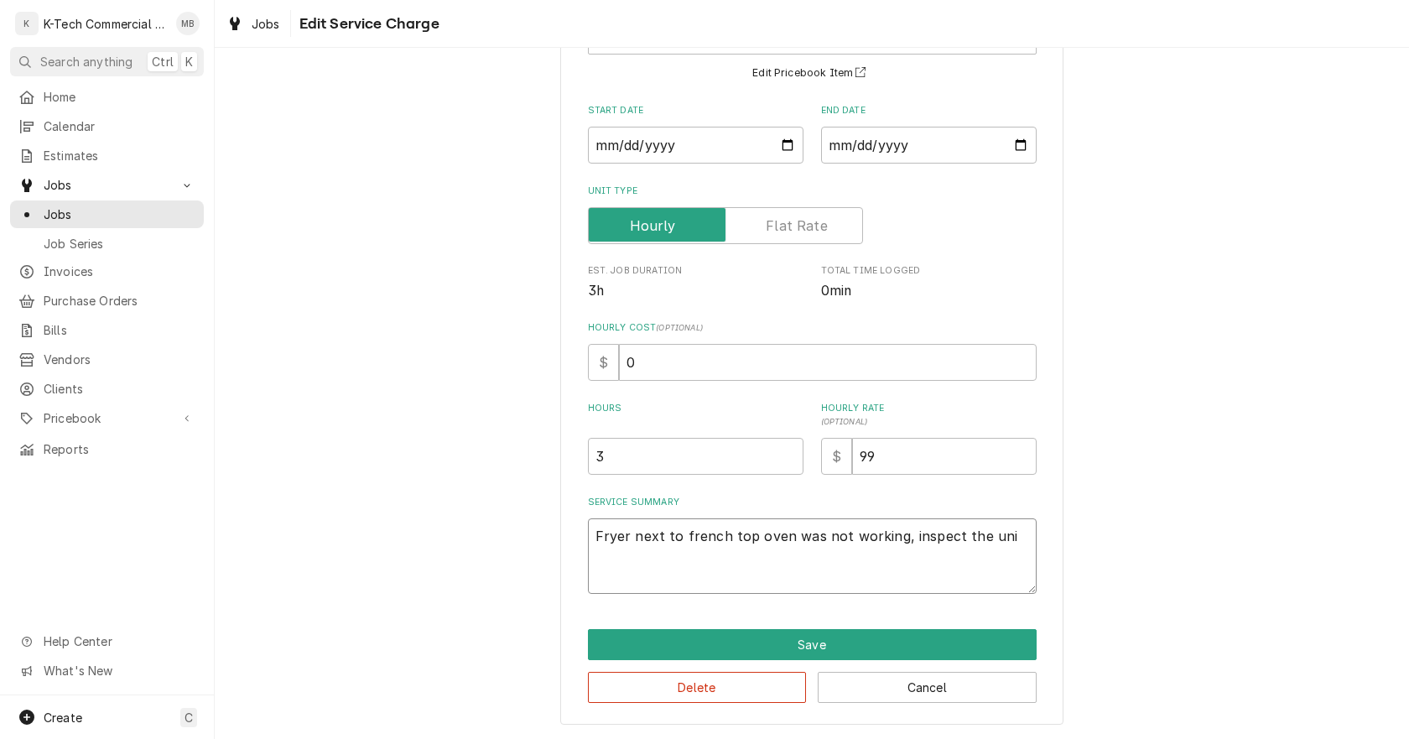
type textarea "Fryer next to french top oven was not working, inspect the unit"
type textarea "x"
type textarea "Fryer next to french top oven was not working, inspect the unit"
type textarea "x"
type textarea "Fryer next to french top oven was not working, inspect the unit a"
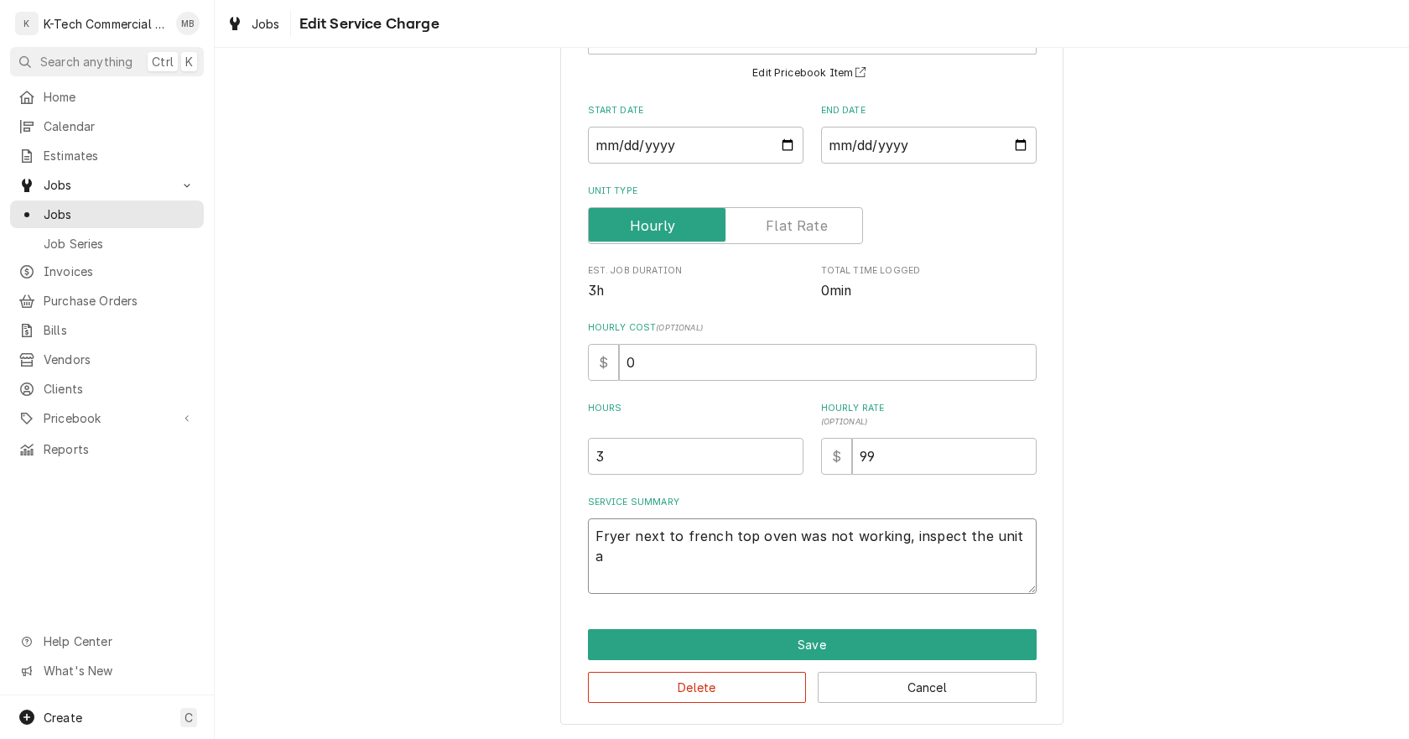
type textarea "x"
type textarea "Fryer next to french top oven was not working, inspect the unit an"
type textarea "x"
type textarea "Fryer next to french top oven was not working, inspect the unit and"
type textarea "x"
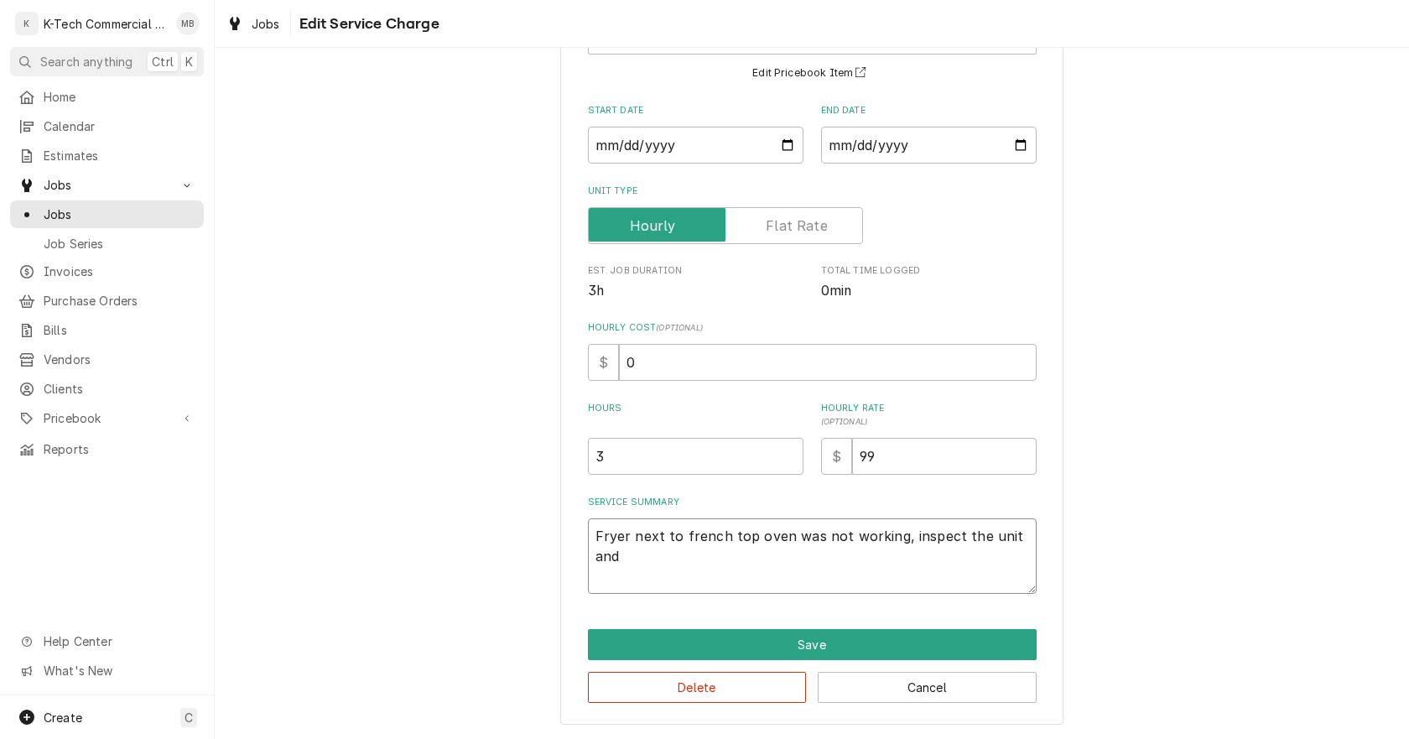
type textarea "Fryer next to french top oven was not working, inspect the unit and"
type textarea "x"
type textarea "Fryer next to french top oven was not working, inspect the unit and f"
type textarea "x"
type textarea "Fryer next to french top oven was not working, inspect the unit and fo"
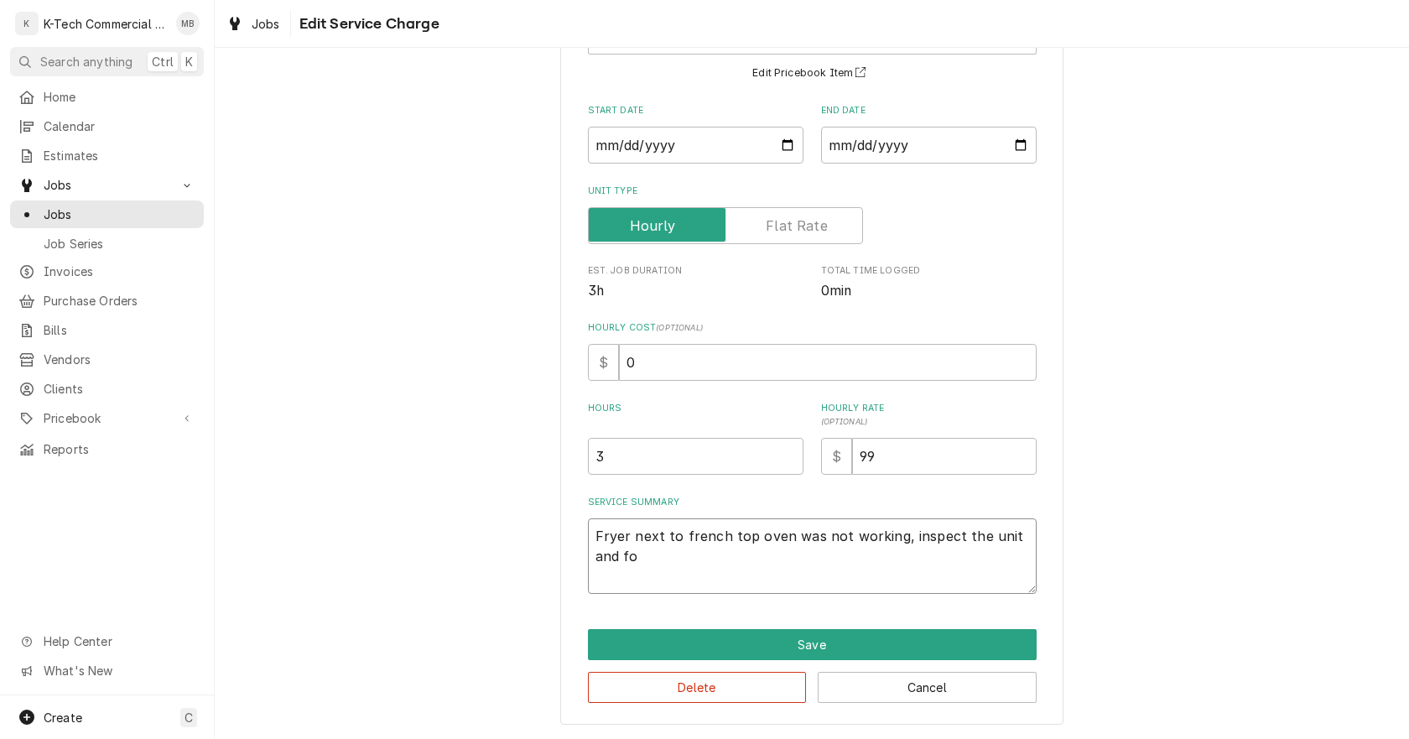
type textarea "x"
type textarea "Fryer next to french top oven was not working, inspect the unit and fou"
type textarea "x"
type textarea "Fryer next to french top oven was not working, inspect the unit and foun"
type textarea "x"
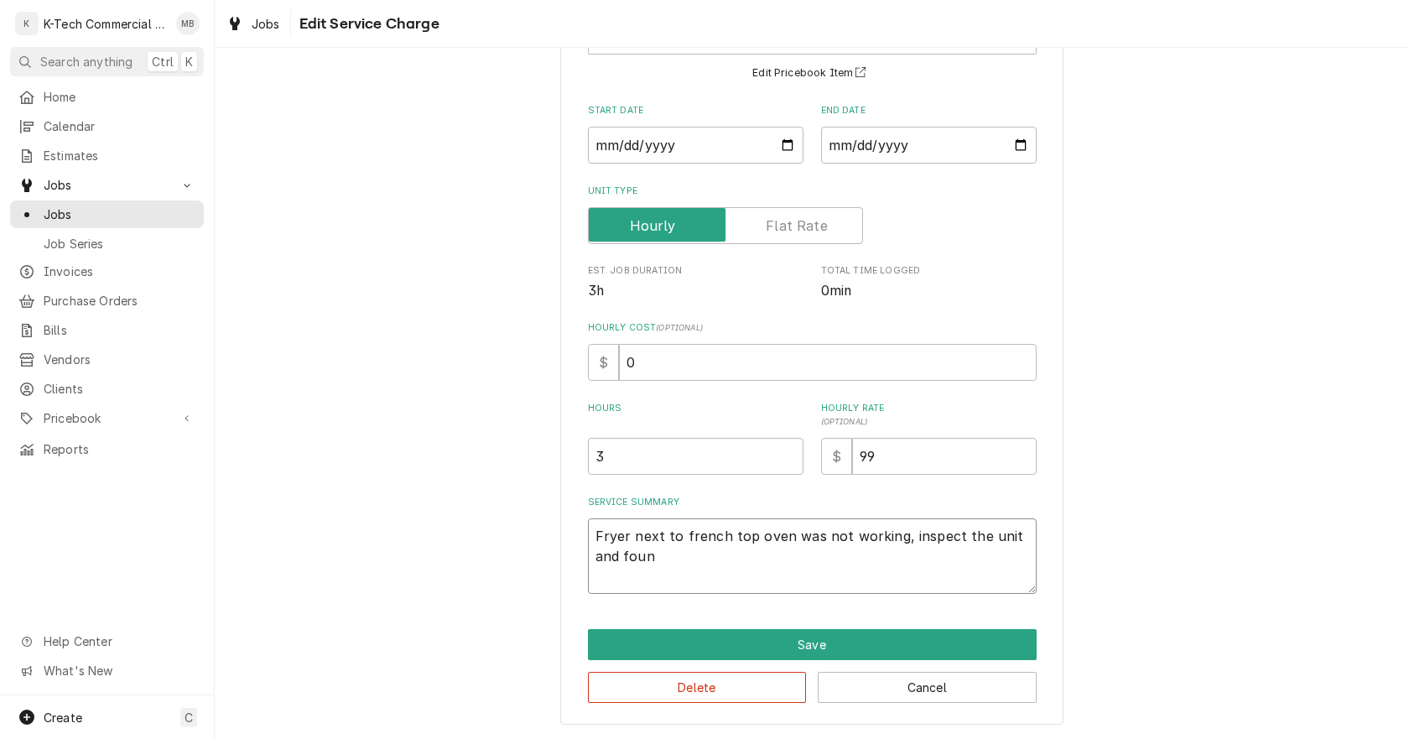
type textarea "Fryer next to french top oven was not working, inspect the unit and found"
type textarea "x"
type textarea "Fryer next to french top oven was not working, inspect the unit and found"
type textarea "x"
type textarea "Fryer next to french top oven was not working, inspect the unit and found h"
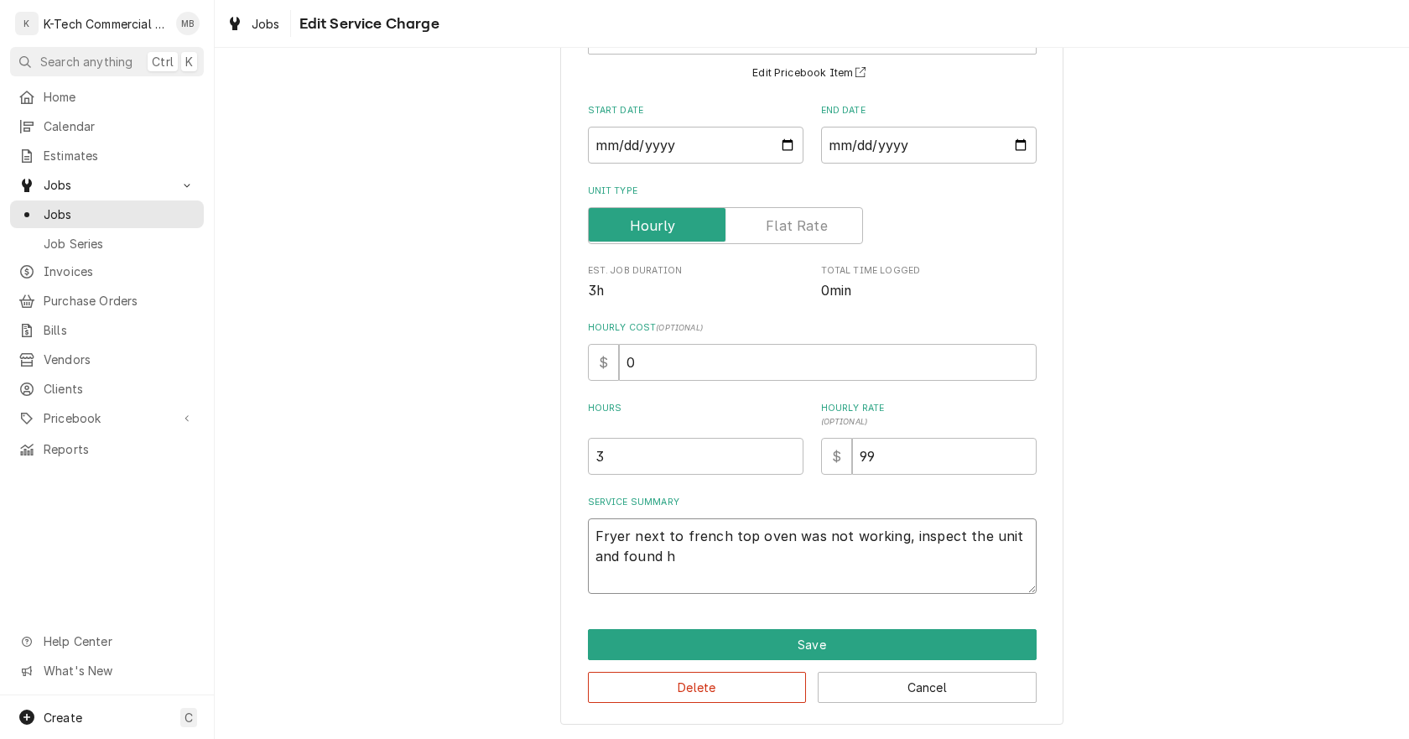
type textarea "x"
type textarea "Fryer next to french top oven was not working, inspect the unit and found hi"
type textarea "x"
type textarea "Fryer next to french top oven was not working, inspect the unit and found hi"
type textarea "x"
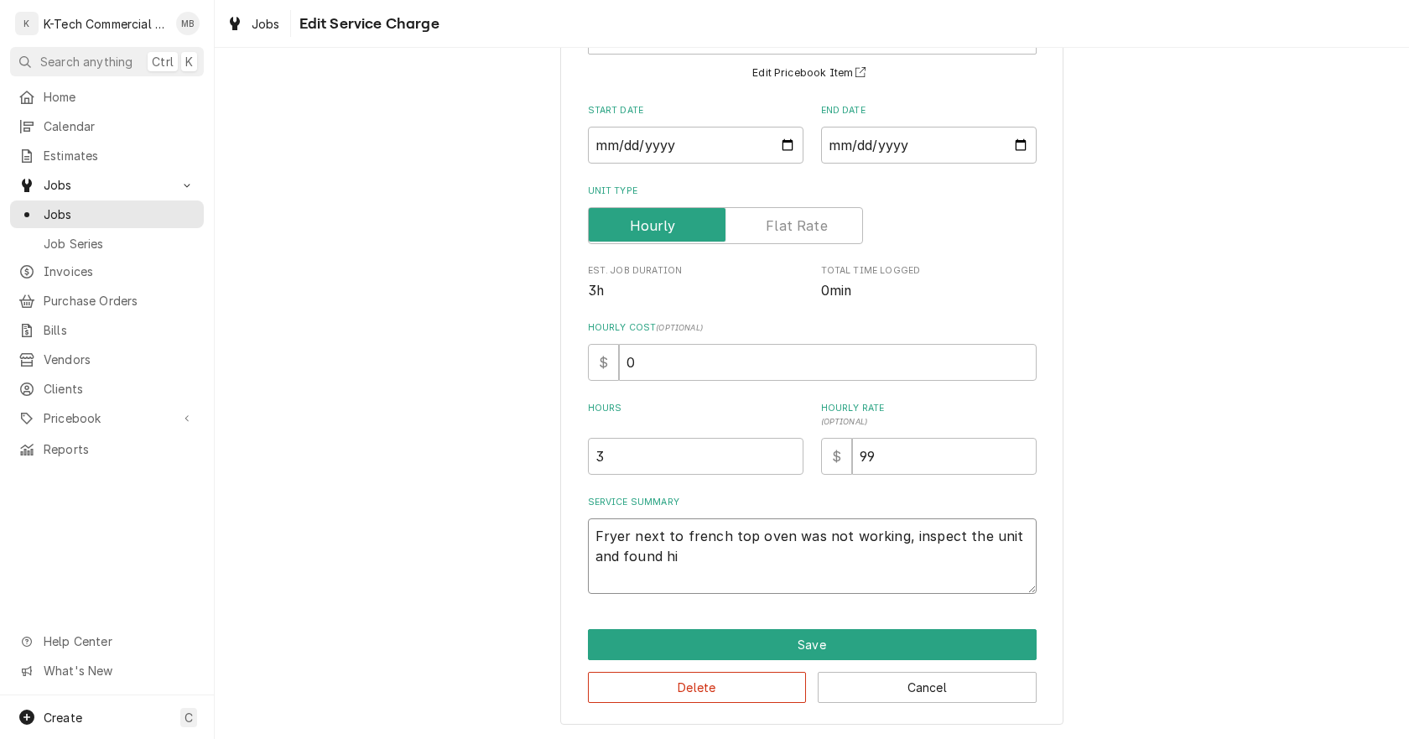
type textarea "Fryer next to french top oven was not working, inspect the unit and found hi l"
type textarea "x"
type textarea "Fryer next to french top oven was not working, inspect the unit and found hi lo"
type textarea "x"
type textarea "Fryer next to french top oven was not working, inspect the unit and found hi l"
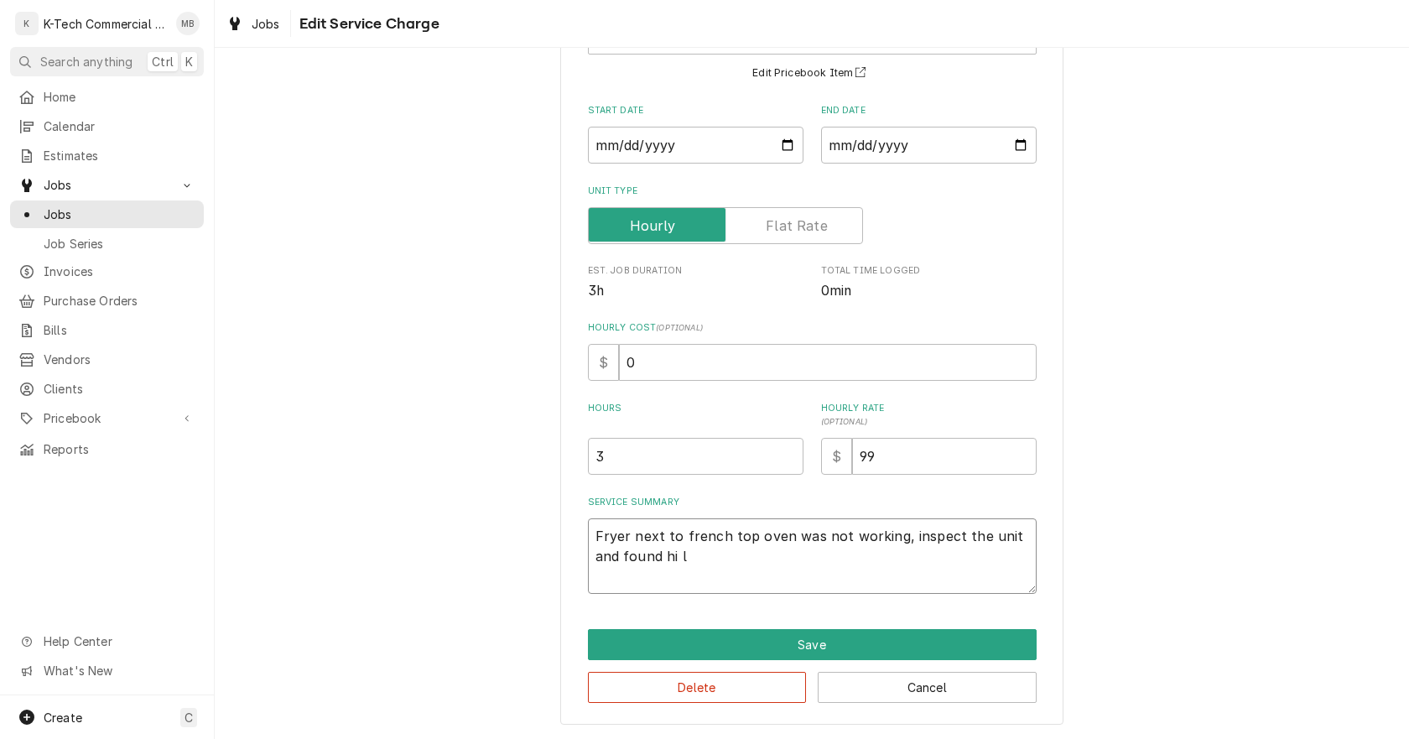
type textarea "x"
type textarea "Fryer next to french top oven was not working, inspect the unit and found hi li"
type textarea "x"
type textarea "Fryer next to french top oven was not working, inspect the unit and found hi lim"
type textarea "x"
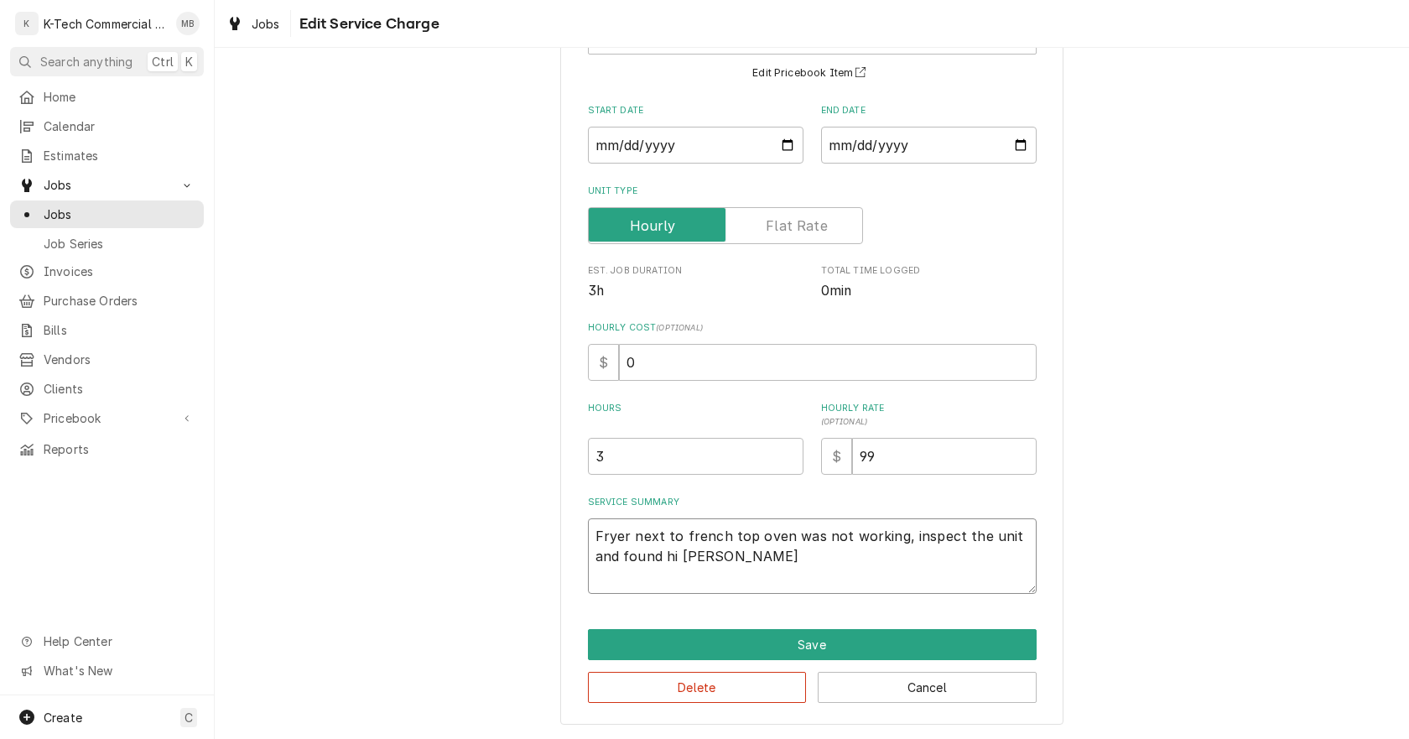
type textarea "Fryer next to french top oven was not working, inspect the unit and found hi li…"
type textarea "x"
type textarea "Fryer next to french top oven was not working, inspect the unit and found hi li…"
type textarea "x"
type textarea "Fryer next to french top oven was not working, inspect the unit and found hi li…"
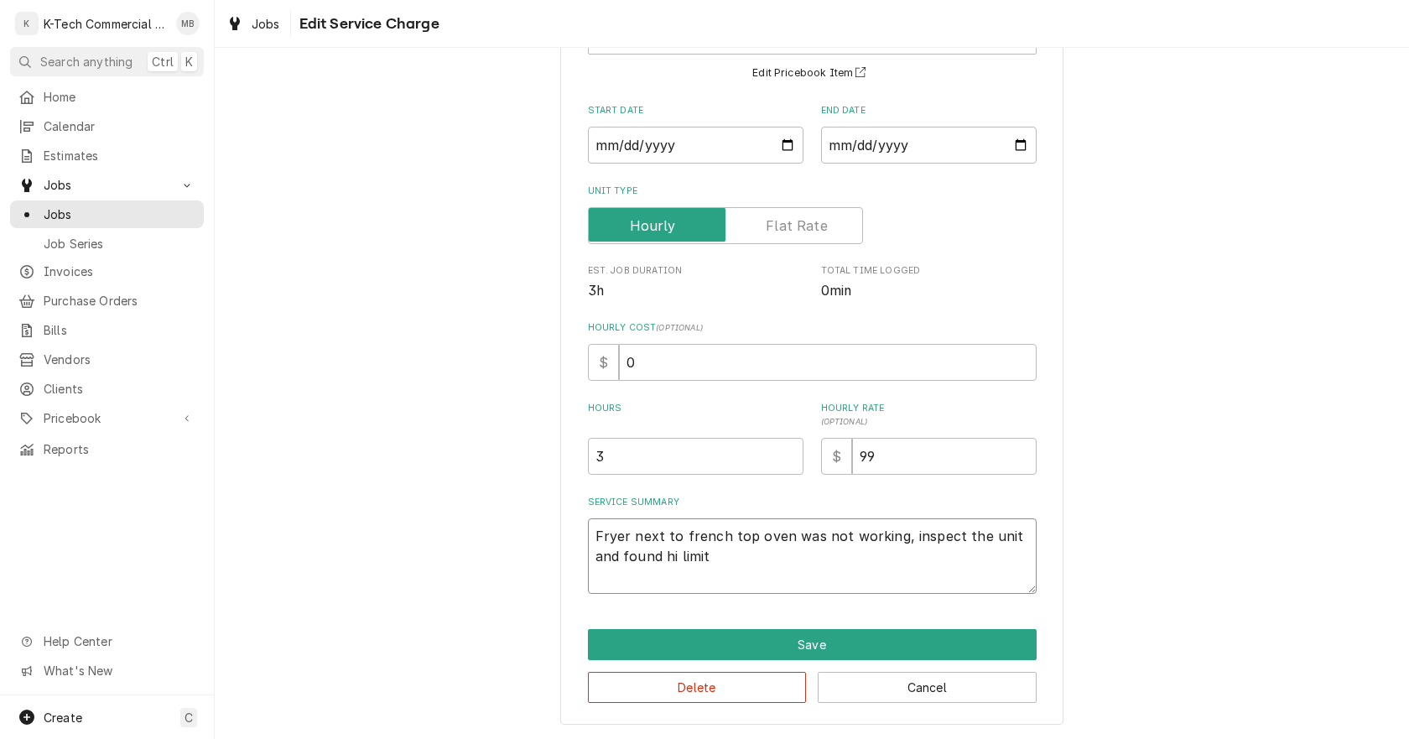
type textarea "x"
type textarea "Fryer next to french top oven was not working, inspect the unit and found hi li…"
type textarea "x"
type textarea "Fryer next to french top oven was not working, inspect the unit and found hi li…"
type textarea "x"
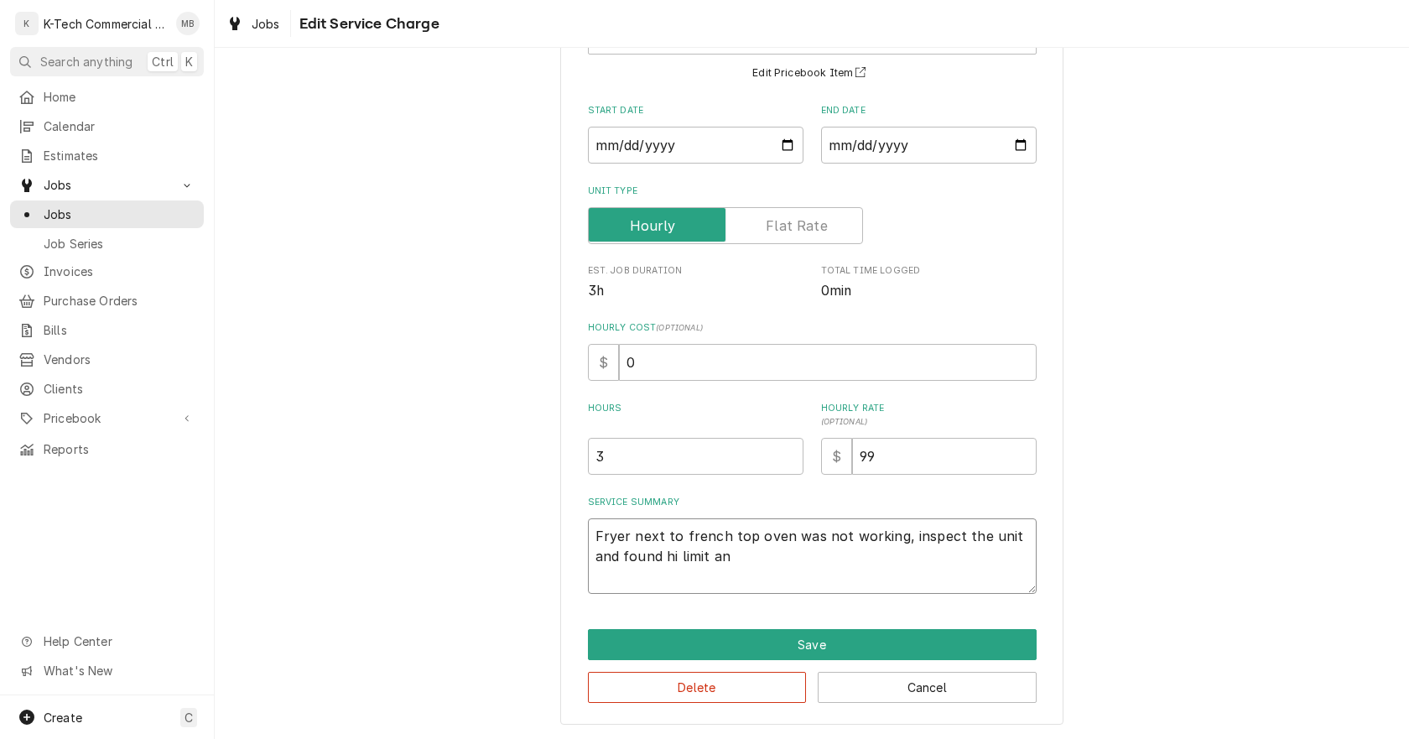
type textarea "Fryer next to french top oven was not working, inspect the unit and found hi li…"
type textarea "x"
type textarea "Fryer next to french top oven was not working, inspect the unit and found hi li…"
type textarea "x"
type textarea "Fryer next to french top oven was not working, inspect the unit and found hi li…"
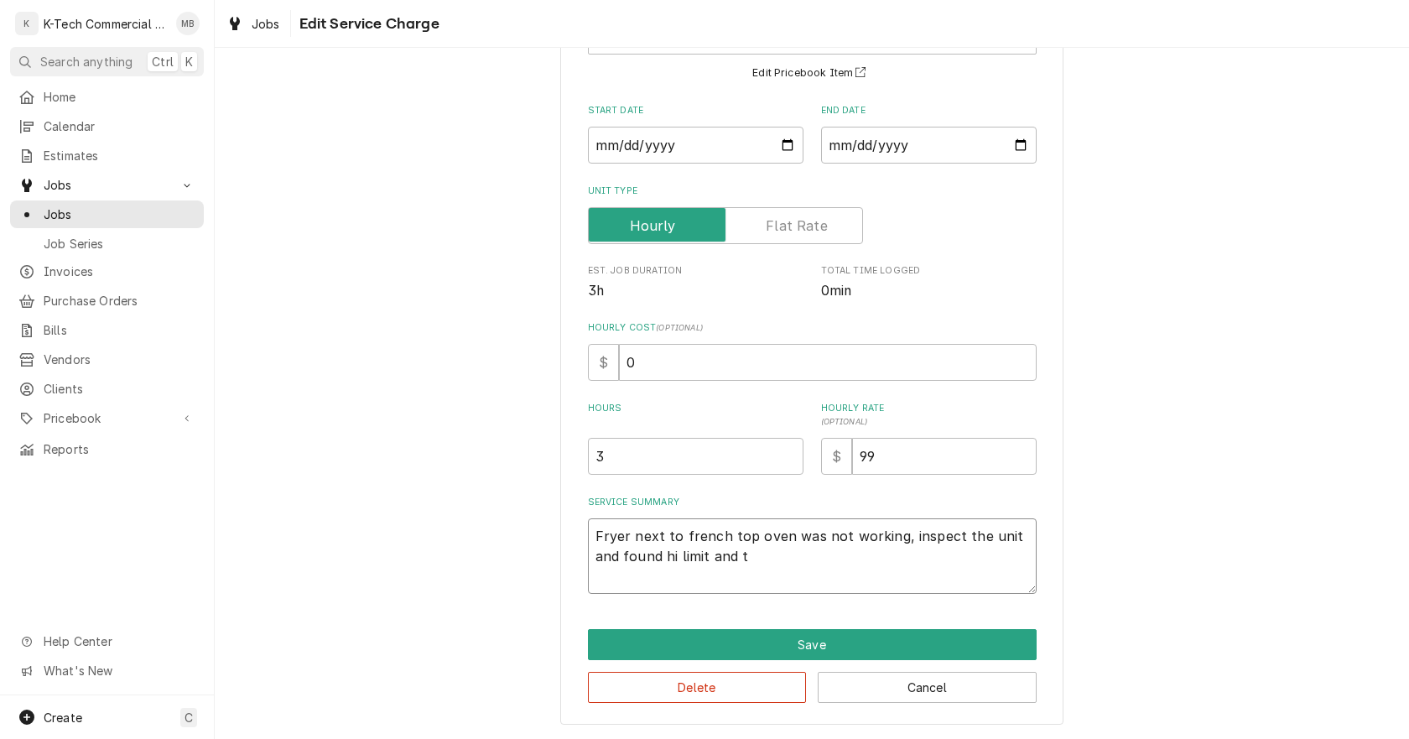
type textarea "x"
type textarea "Fryer next to french top oven was not working, inspect the unit and found hi li…"
type textarea "x"
type textarea "Fryer next to french top oven was not working, inspect the unit and found hi li…"
type textarea "x"
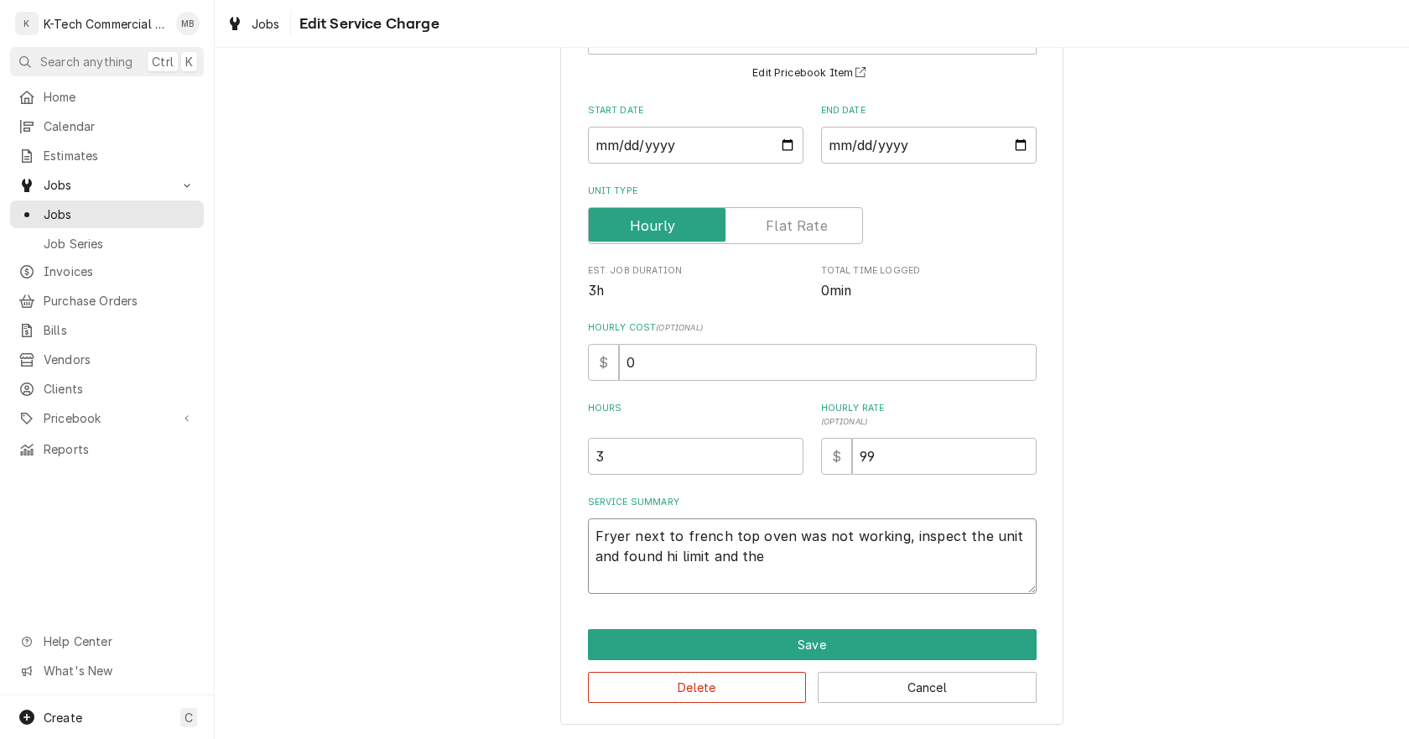
type textarea "Fryer next to french top oven was not working, inspect the unit and found hi li…"
type textarea "x"
type textarea "Fryer next to french top oven was not working, inspect the unit and found hi li…"
type textarea "x"
type textarea "Fryer next to french top oven was not working, inspect the unit and found hi li…"
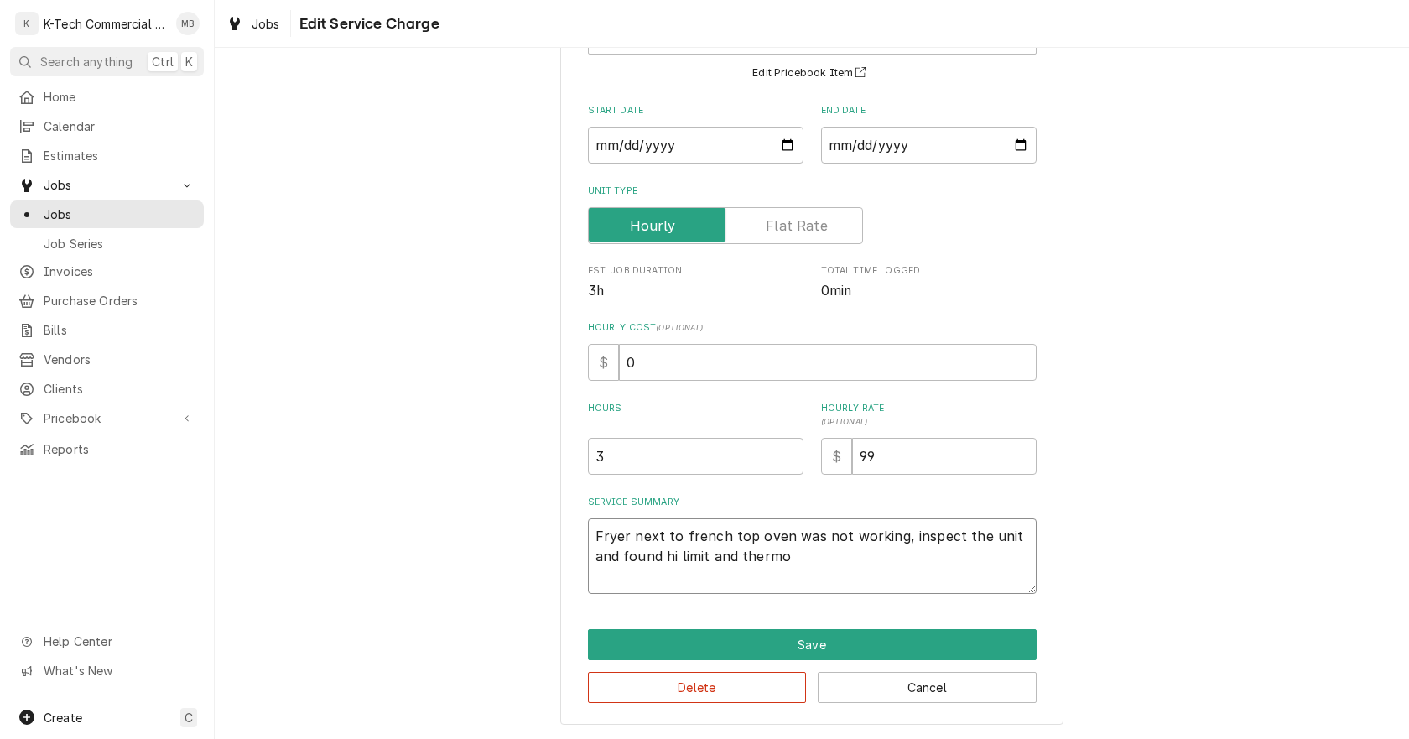
type textarea "x"
type textarea "Fryer next to french top oven was not working, inspect the unit and found hi li…"
type textarea "x"
type textarea "Fryer next to french top oven was not working, inspect the unit and found hi li…"
type textarea "x"
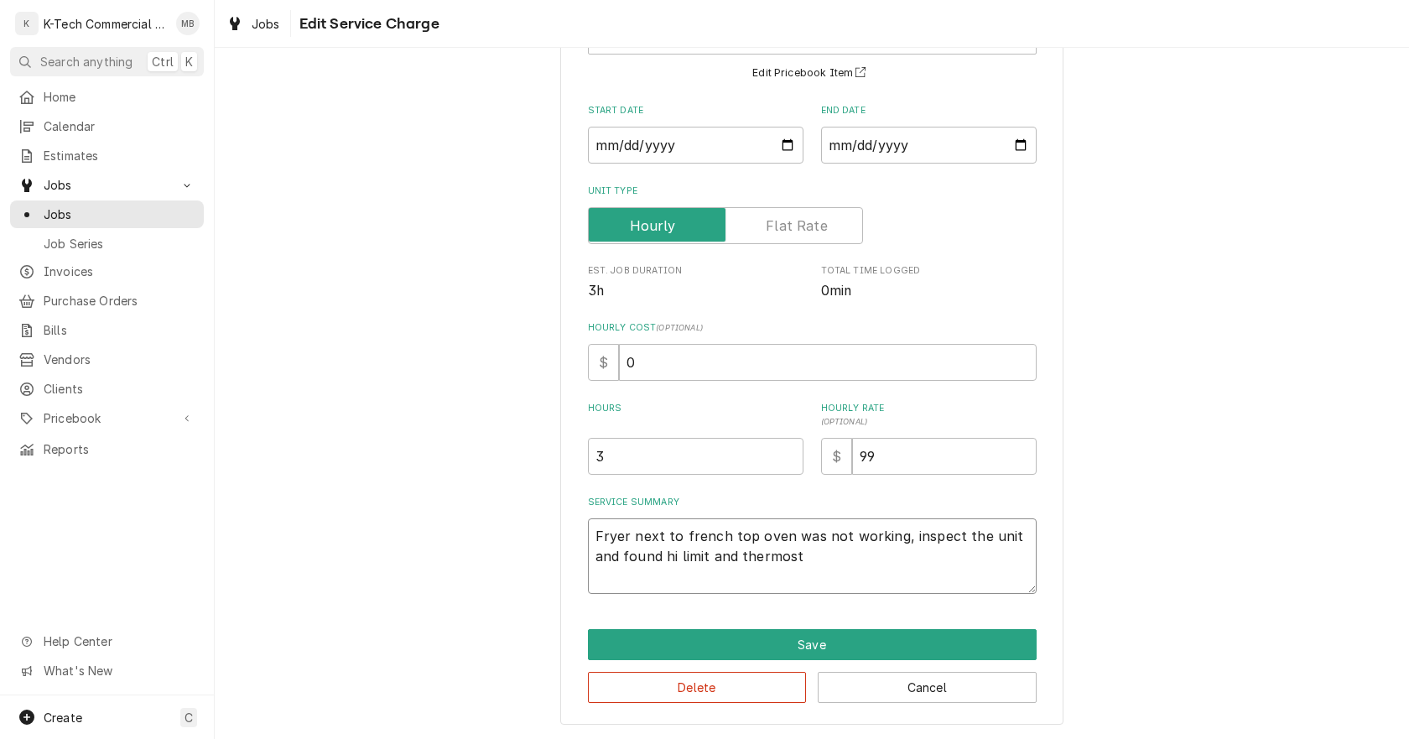
type textarea "Fryer next to french top oven was not working, inspect the unit and found hi li…"
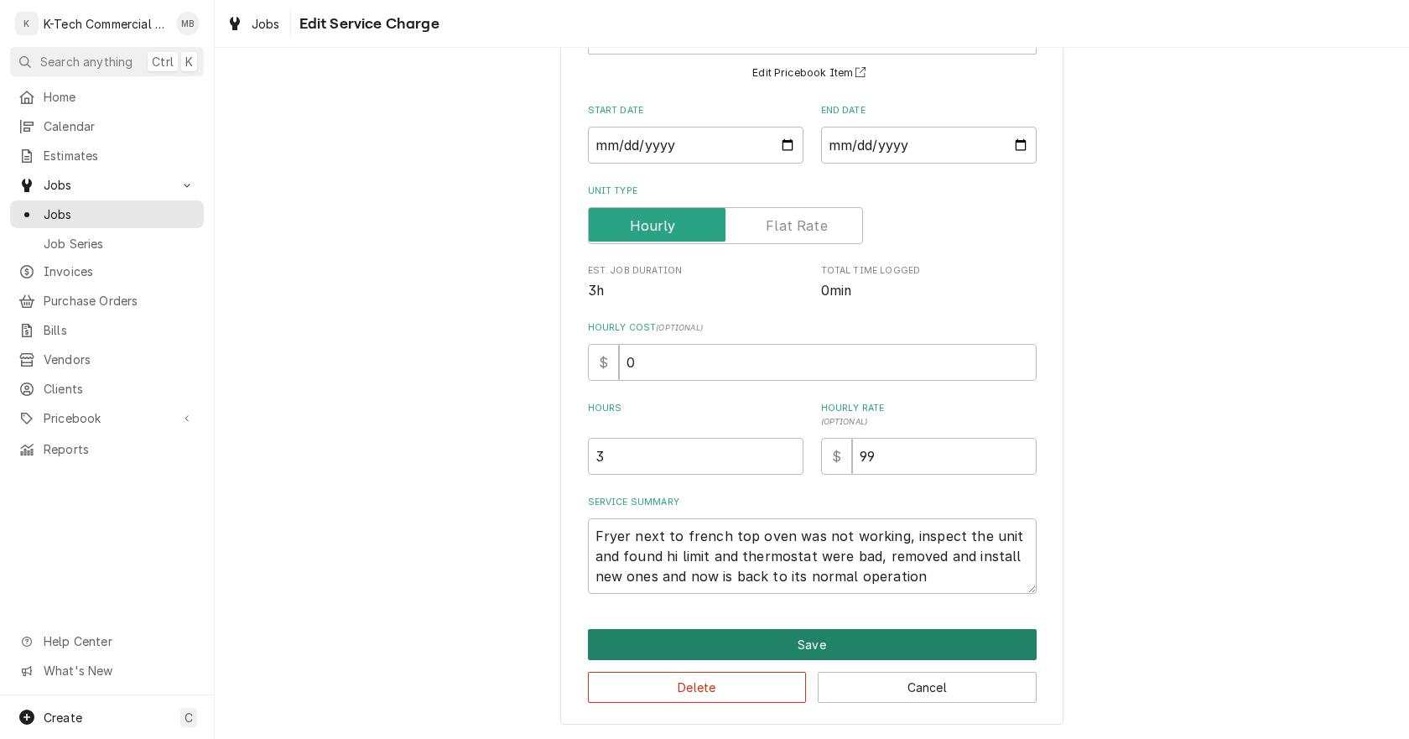
click at [778, 634] on button "Save" at bounding box center [812, 644] width 449 height 31
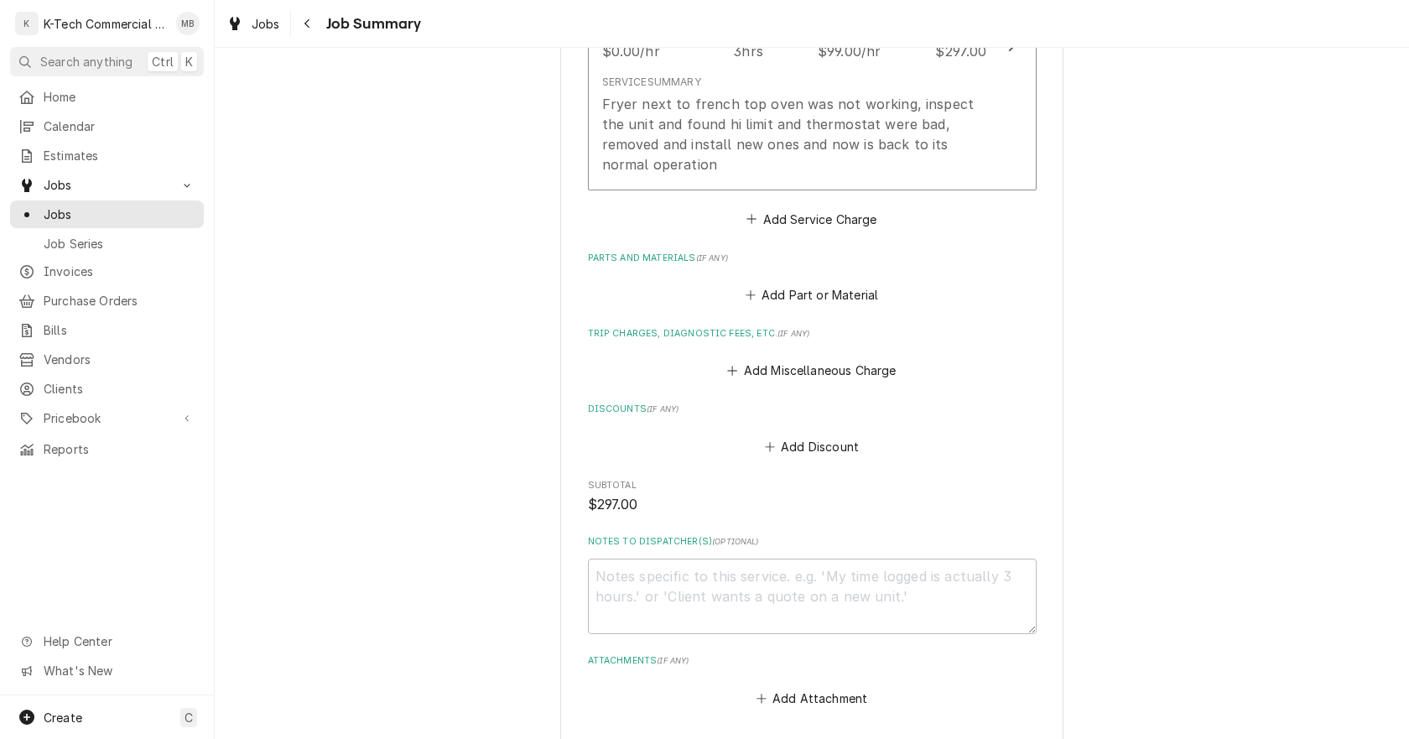
scroll to position [587, 0]
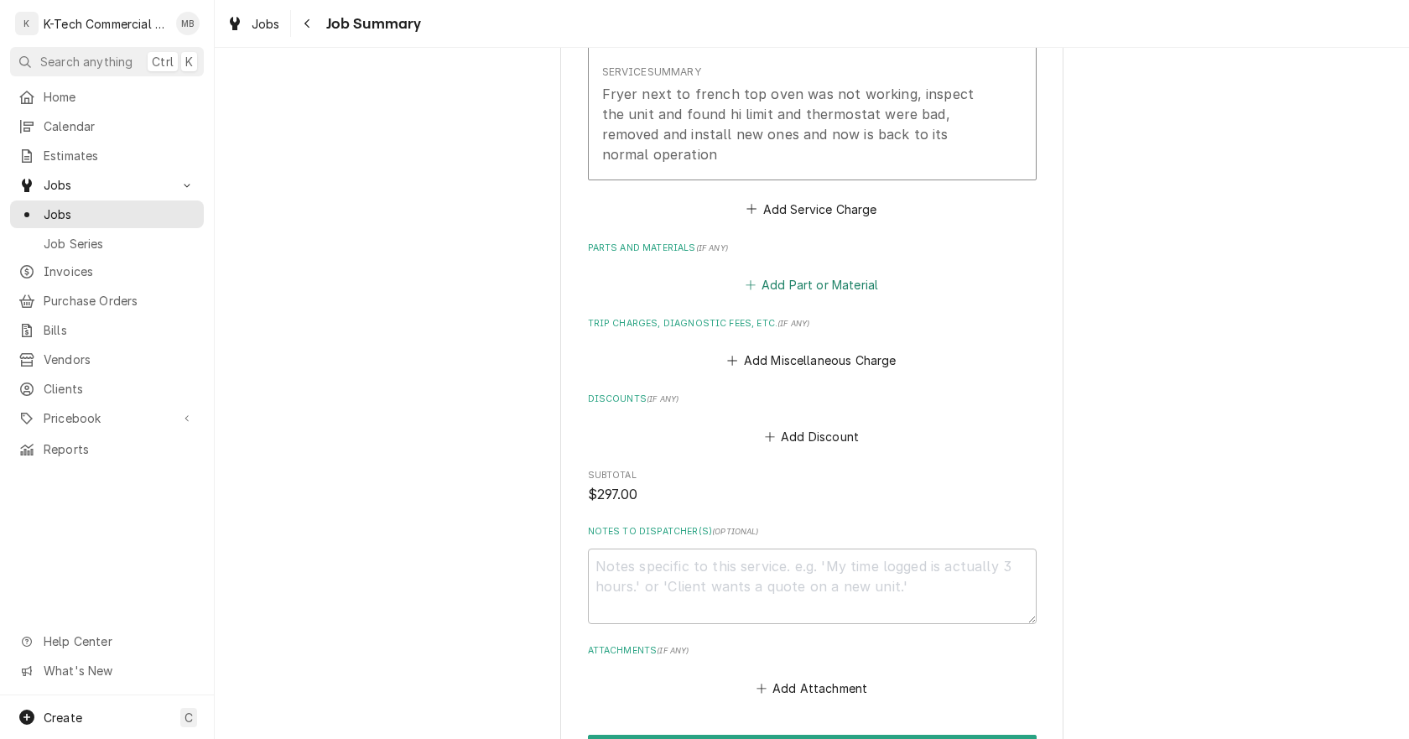
click at [823, 283] on button "Add Part or Material" at bounding box center [811, 284] width 138 height 23
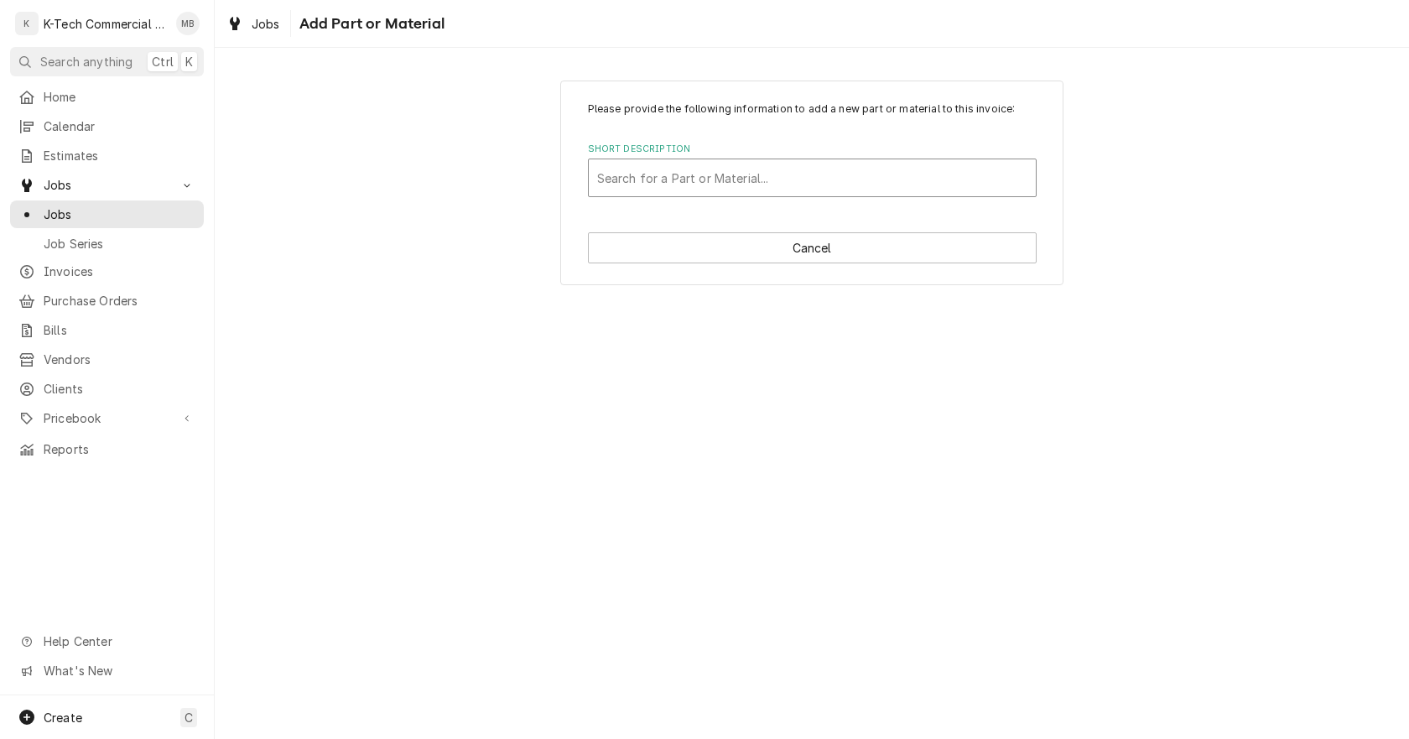
click at [695, 173] on div "Short Description" at bounding box center [812, 178] width 430 height 30
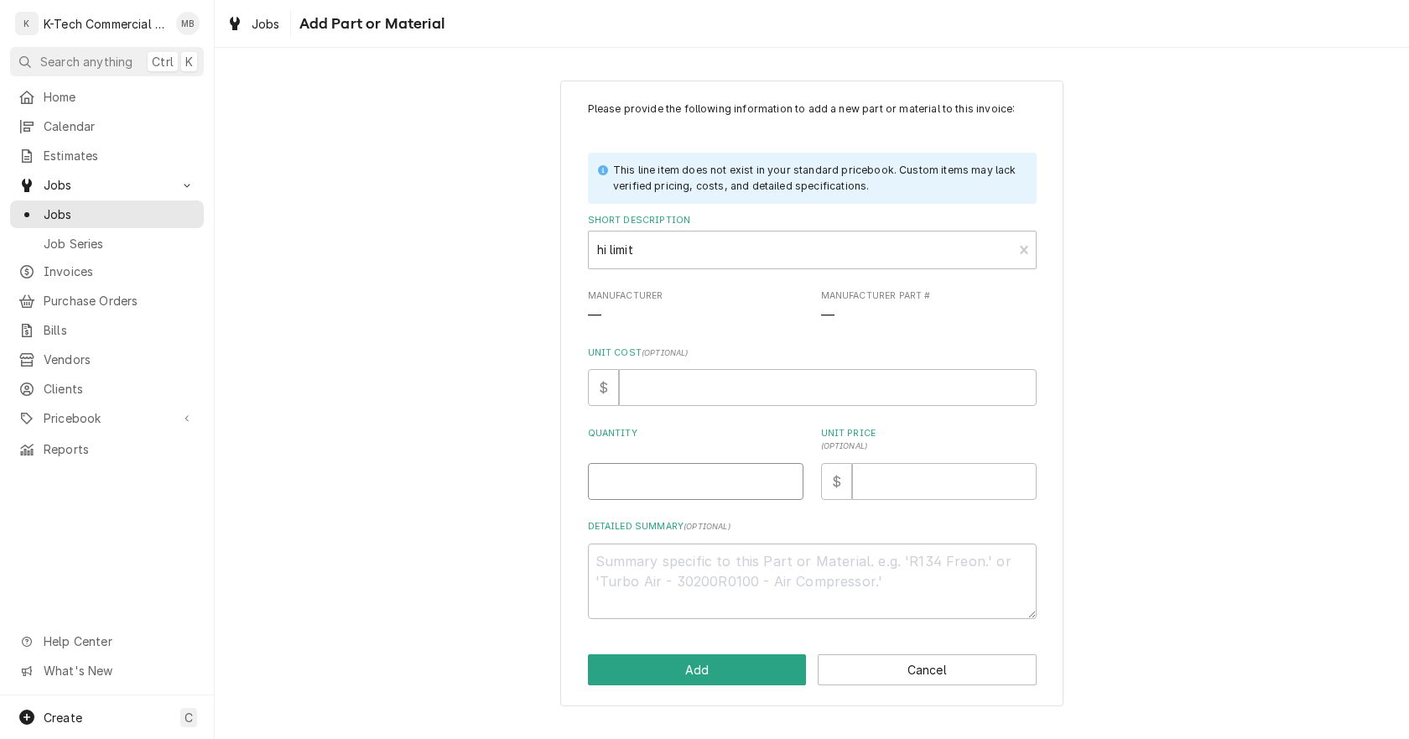
click at [685, 478] on input "Quantity" at bounding box center [696, 481] width 216 height 37
drag, startPoint x: 1137, startPoint y: 357, endPoint x: 1166, endPoint y: 216, distance: 143.7
click at [1137, 356] on div "Please provide the following information to add a new part or material to this …" at bounding box center [812, 393] width 1194 height 656
click at [891, 494] on input "Unit Price ( optional )" at bounding box center [944, 481] width 184 height 37
click at [711, 669] on button "Add" at bounding box center [697, 669] width 219 height 31
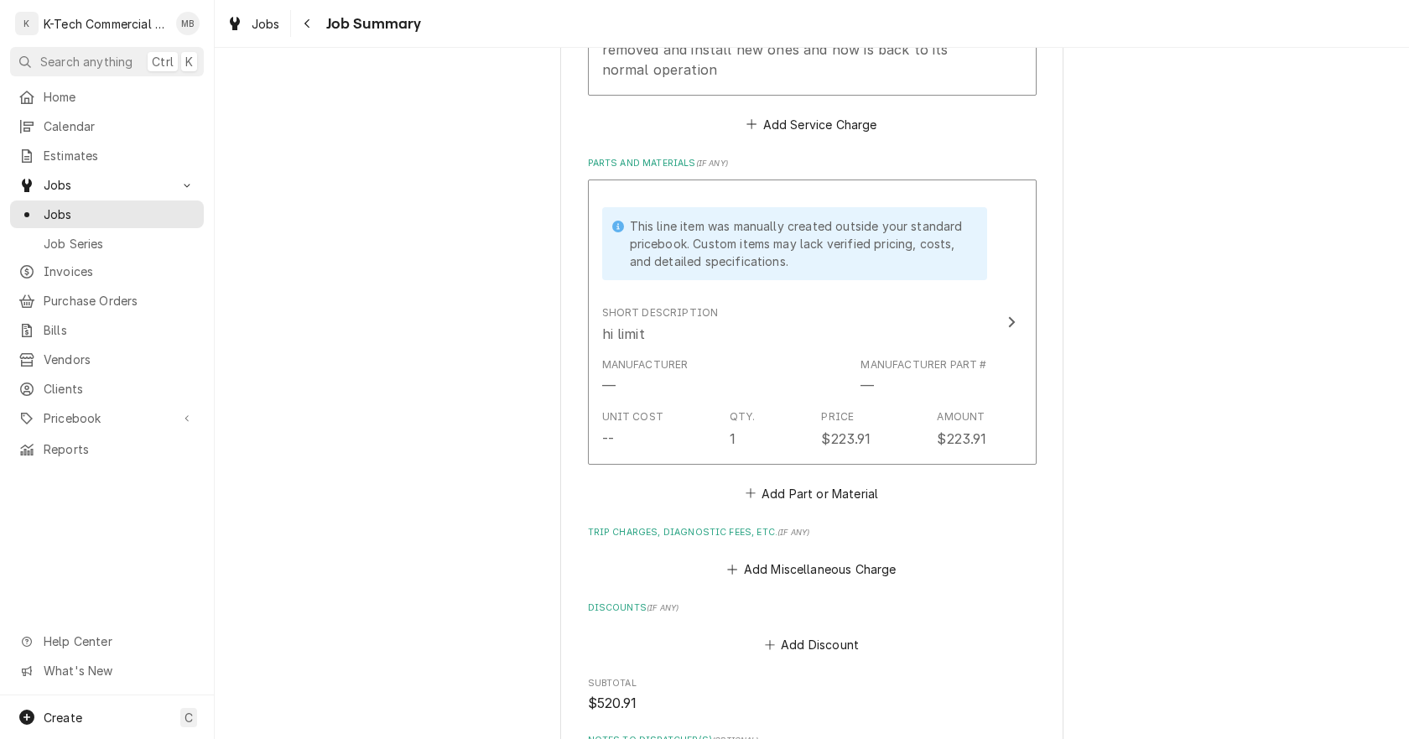
scroll to position [839, 0]
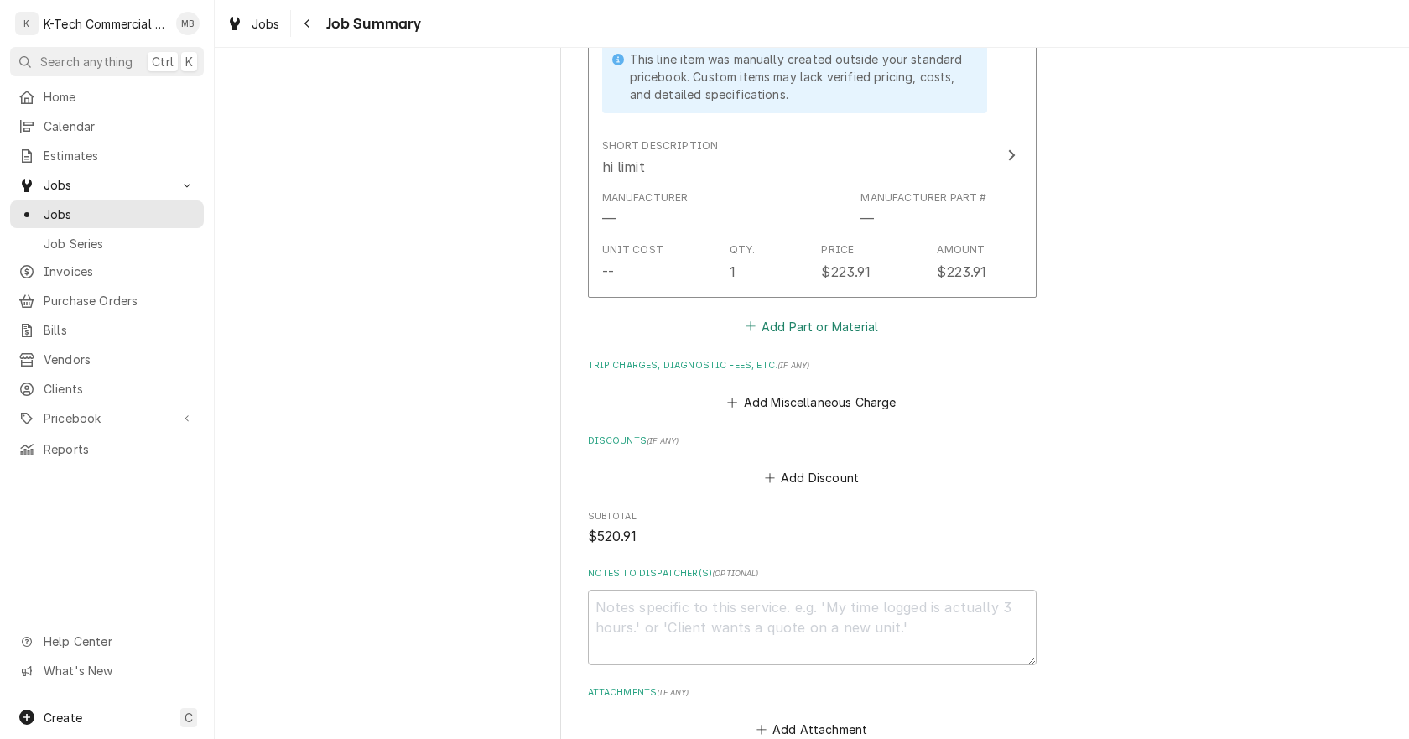
click at [792, 327] on button "Add Part or Material" at bounding box center [811, 325] width 138 height 23
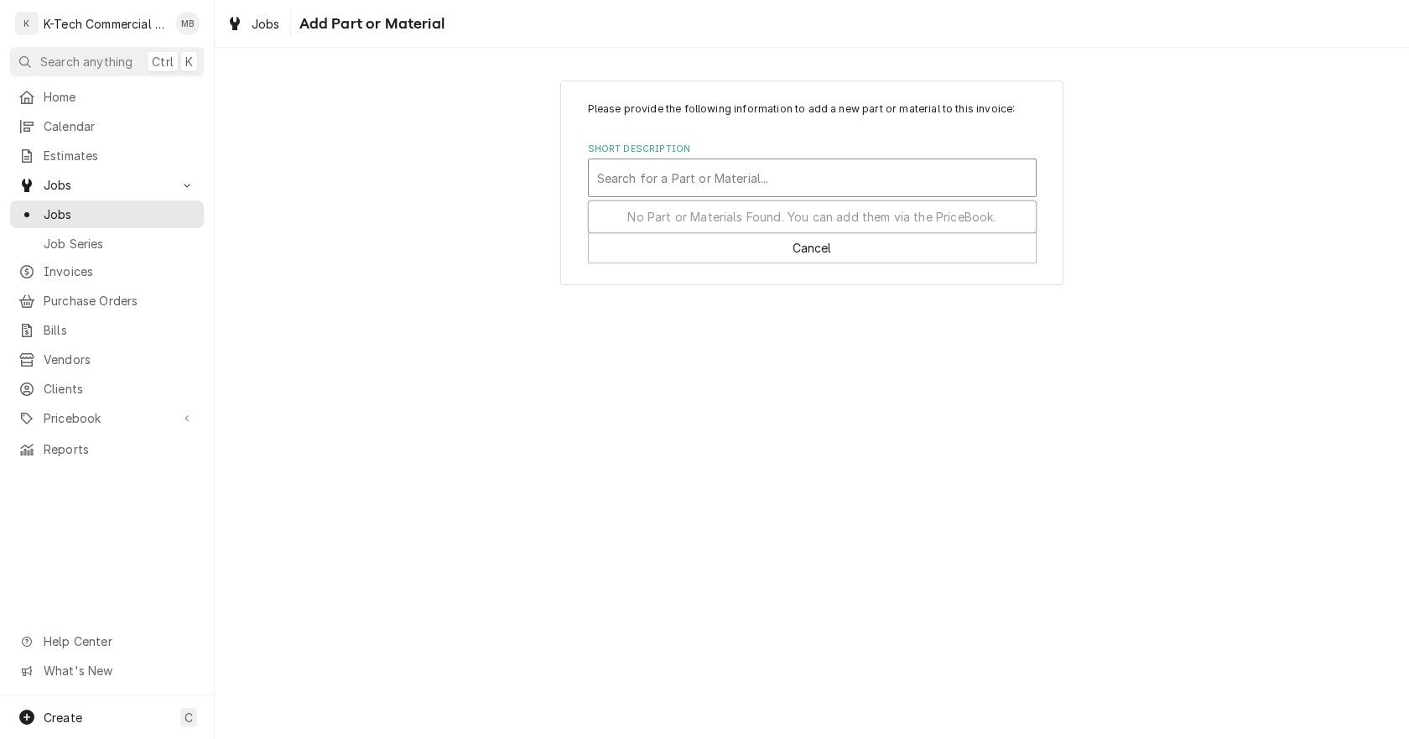
click at [707, 176] on div "Short Description" at bounding box center [812, 178] width 430 height 30
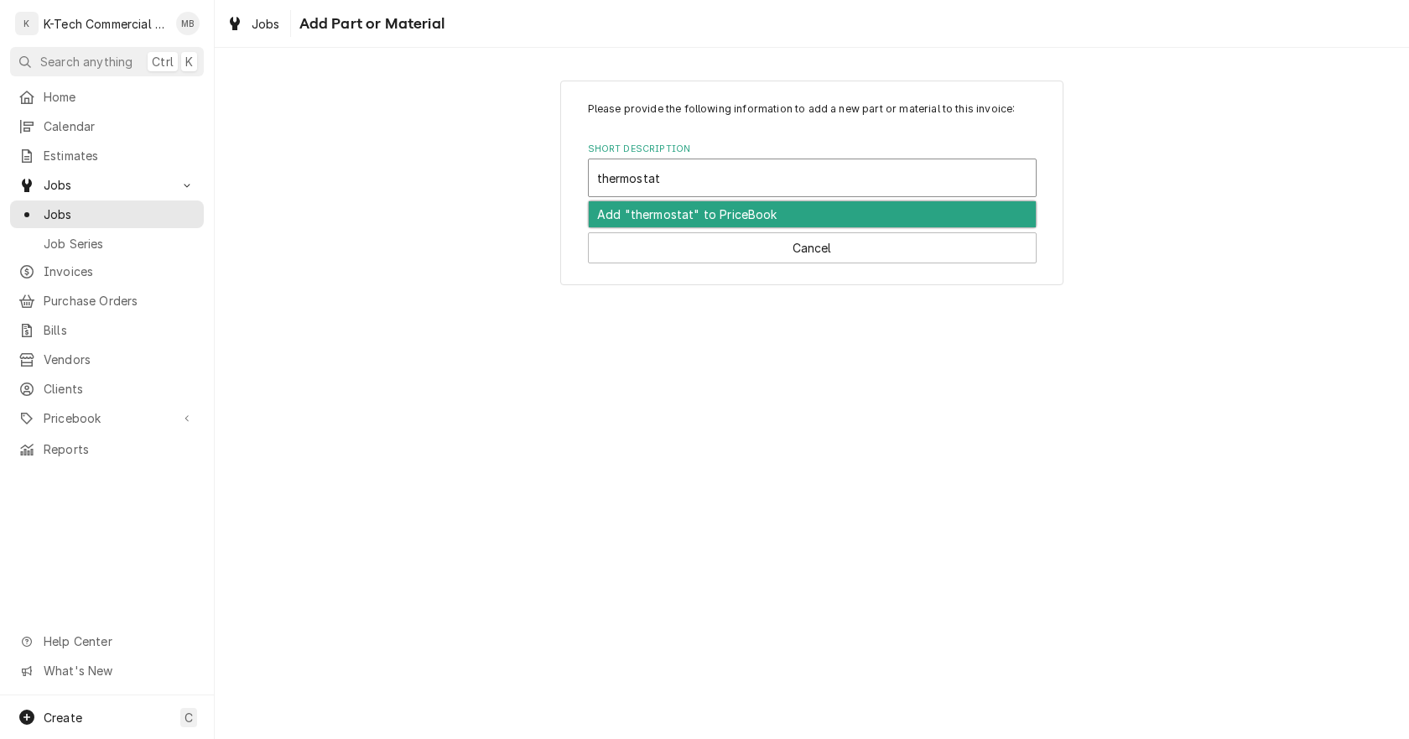
click at [669, 211] on div "Add "thermostat" to PriceBook" at bounding box center [812, 214] width 447 height 26
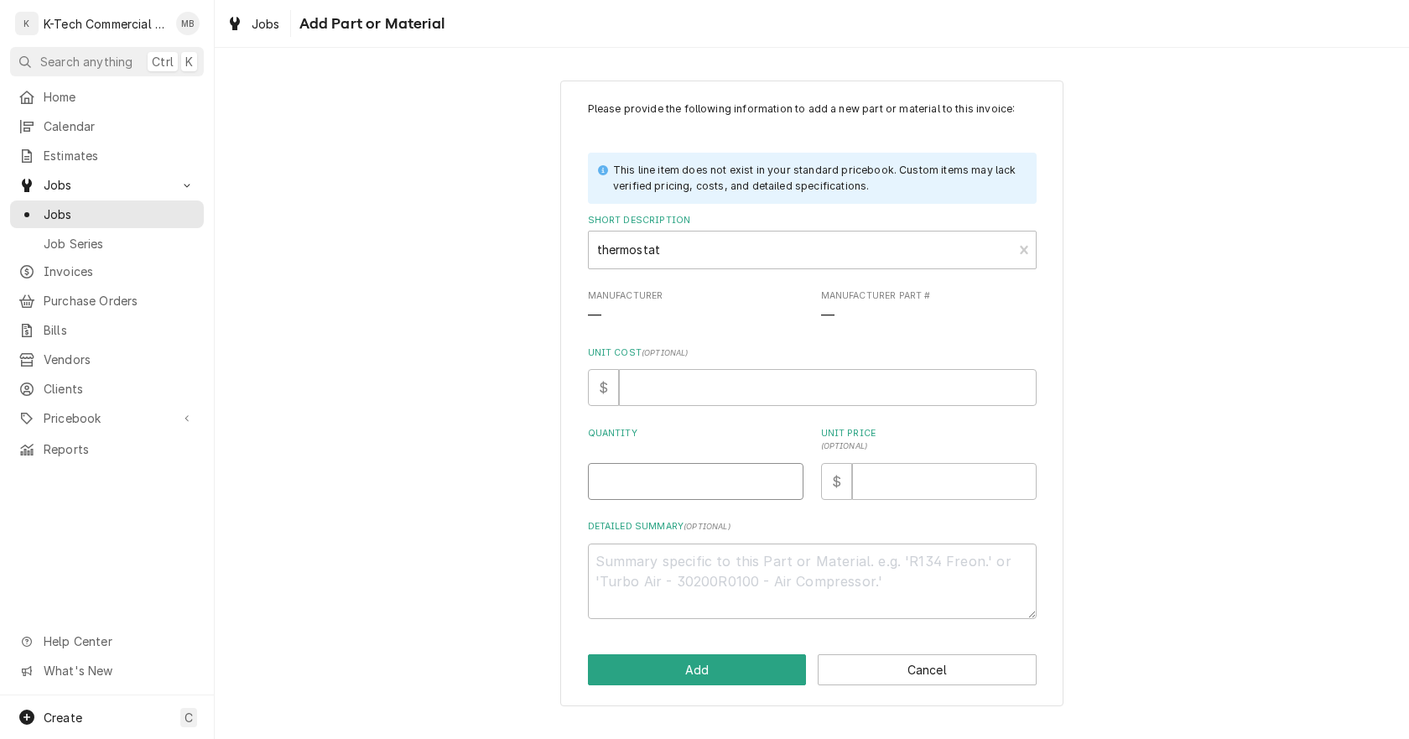
click at [712, 481] on input "Quantity" at bounding box center [696, 481] width 216 height 37
drag, startPoint x: 1287, startPoint y: 247, endPoint x: 1262, endPoint y: 87, distance: 162.1
click at [1285, 224] on div "Please provide the following information to add a new part or material to this …" at bounding box center [812, 393] width 1194 height 656
click at [901, 479] on input "Unit Price ( optional )" at bounding box center [944, 481] width 184 height 37
click at [704, 657] on button "Add" at bounding box center [697, 669] width 219 height 31
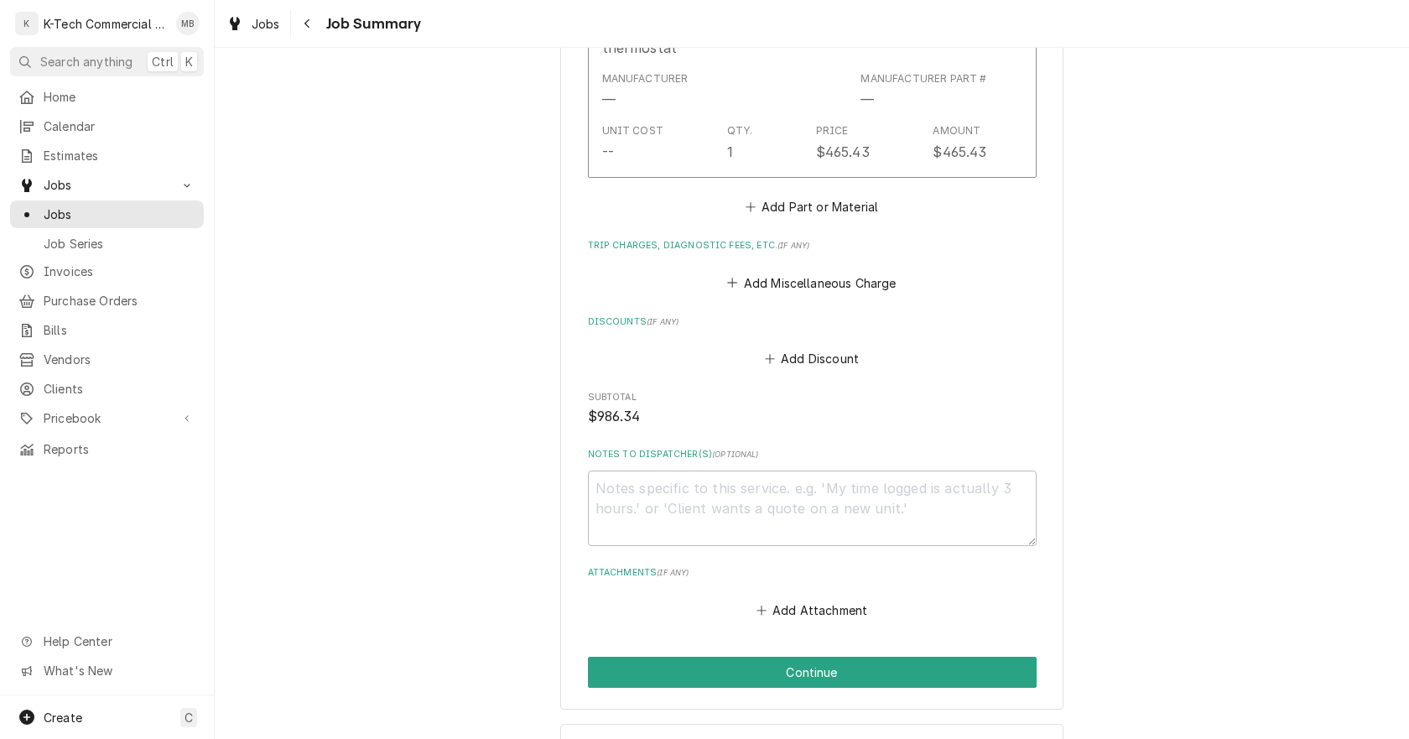
scroll to position [1278, 0]
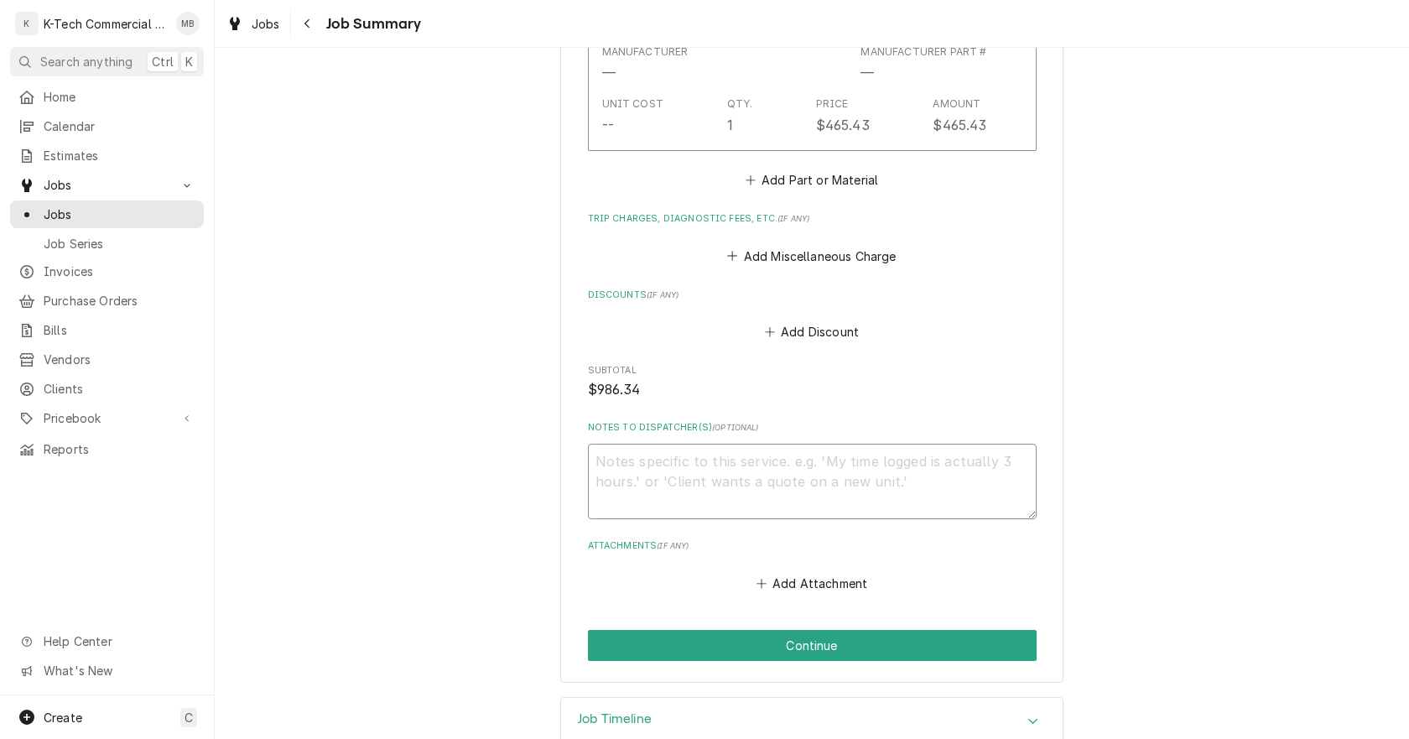
click at [738, 497] on textarea "Notes to Dispatcher(s) ( optional )" at bounding box center [812, 481] width 449 height 75
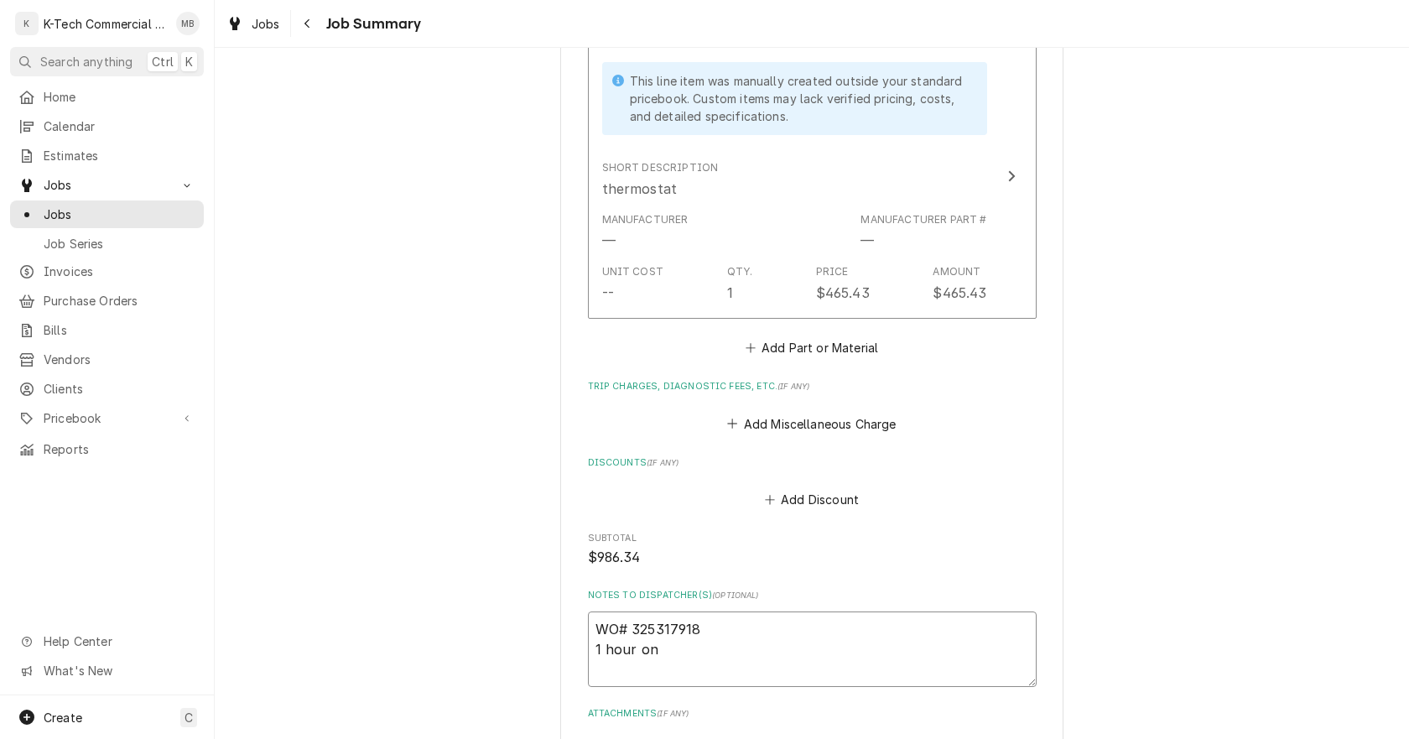
scroll to position [1316, 0]
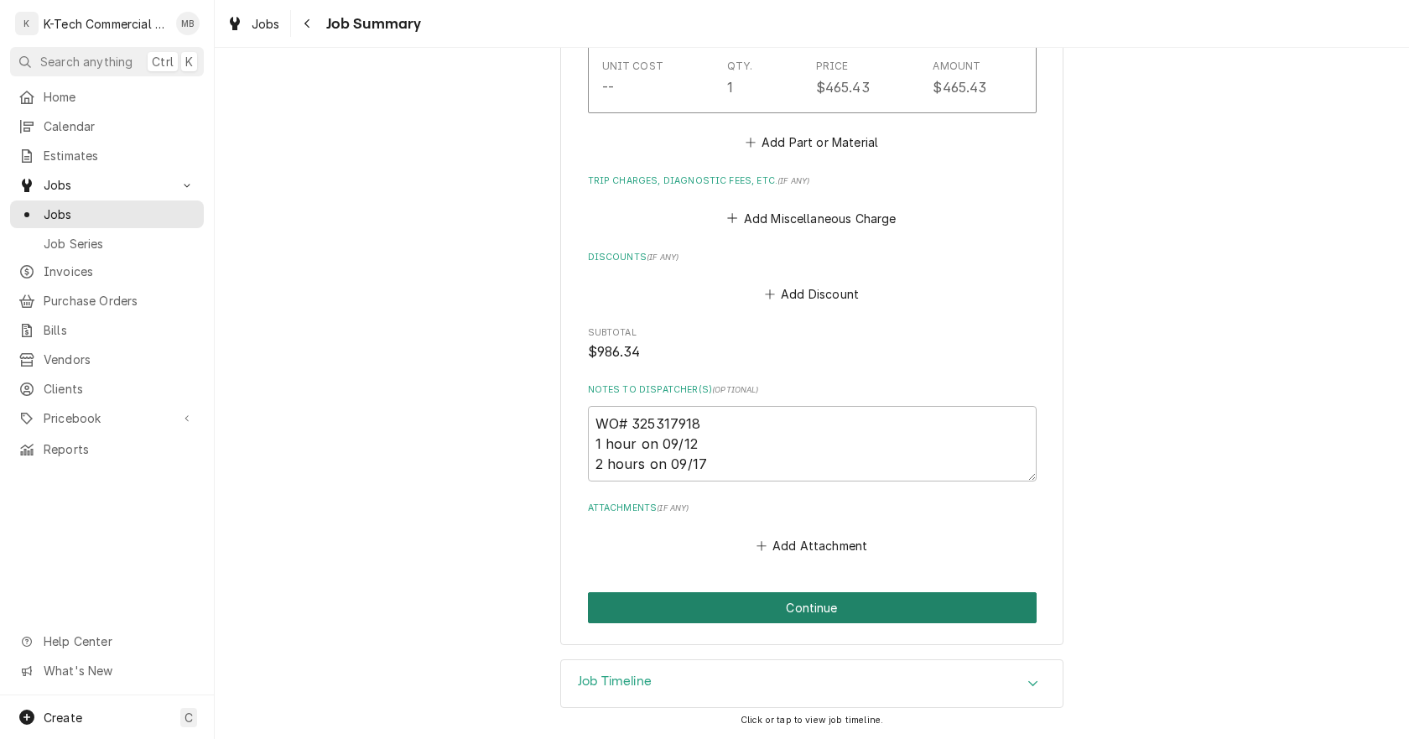
click at [907, 600] on button "Continue" at bounding box center [812, 607] width 449 height 31
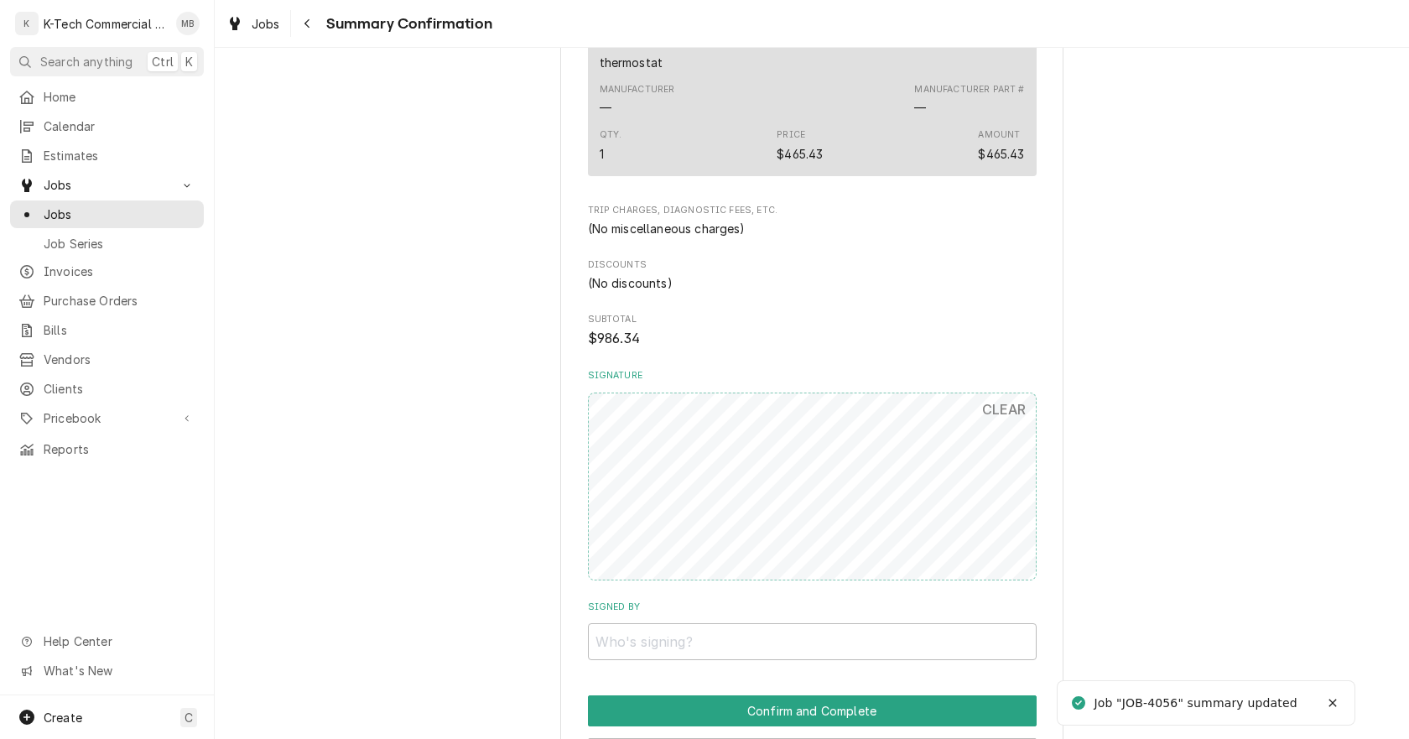
scroll to position [1216, 0]
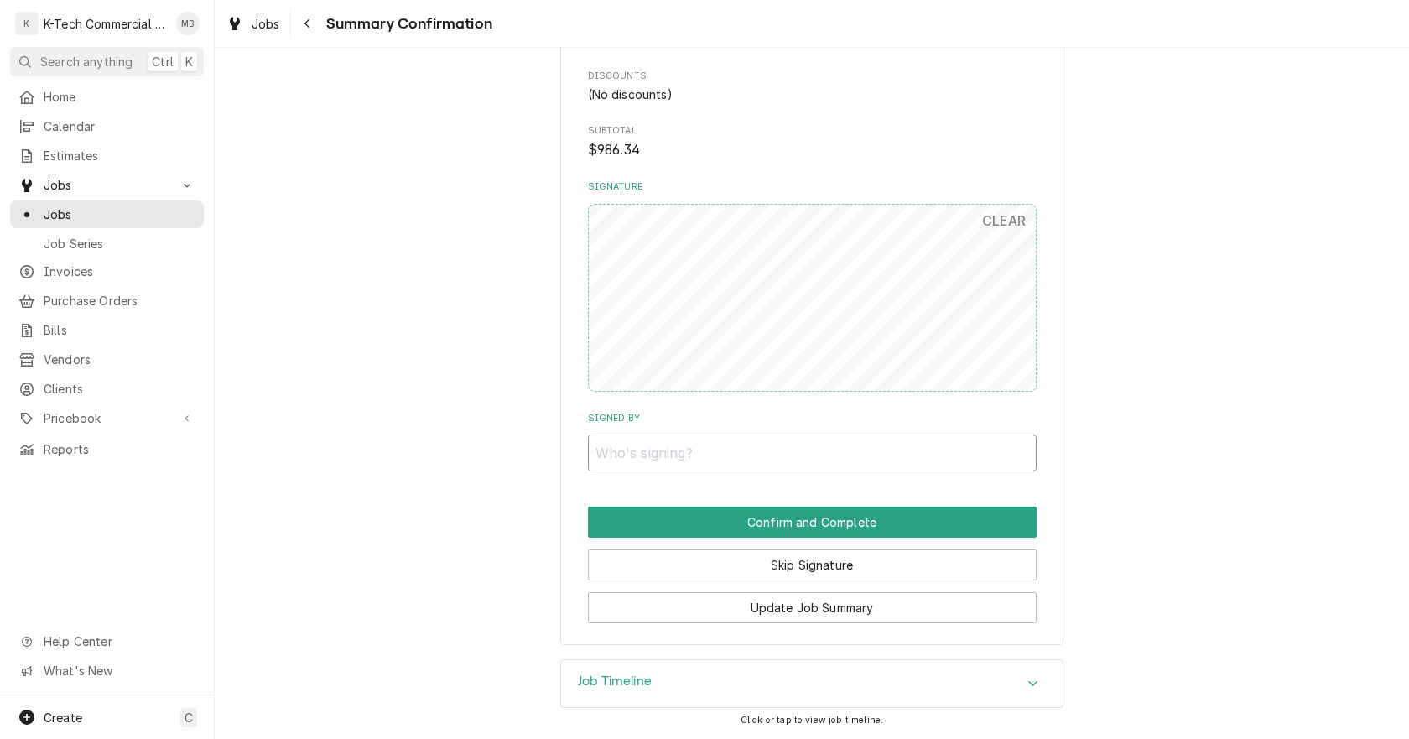
click at [794, 453] on input "Signed By" at bounding box center [812, 452] width 449 height 37
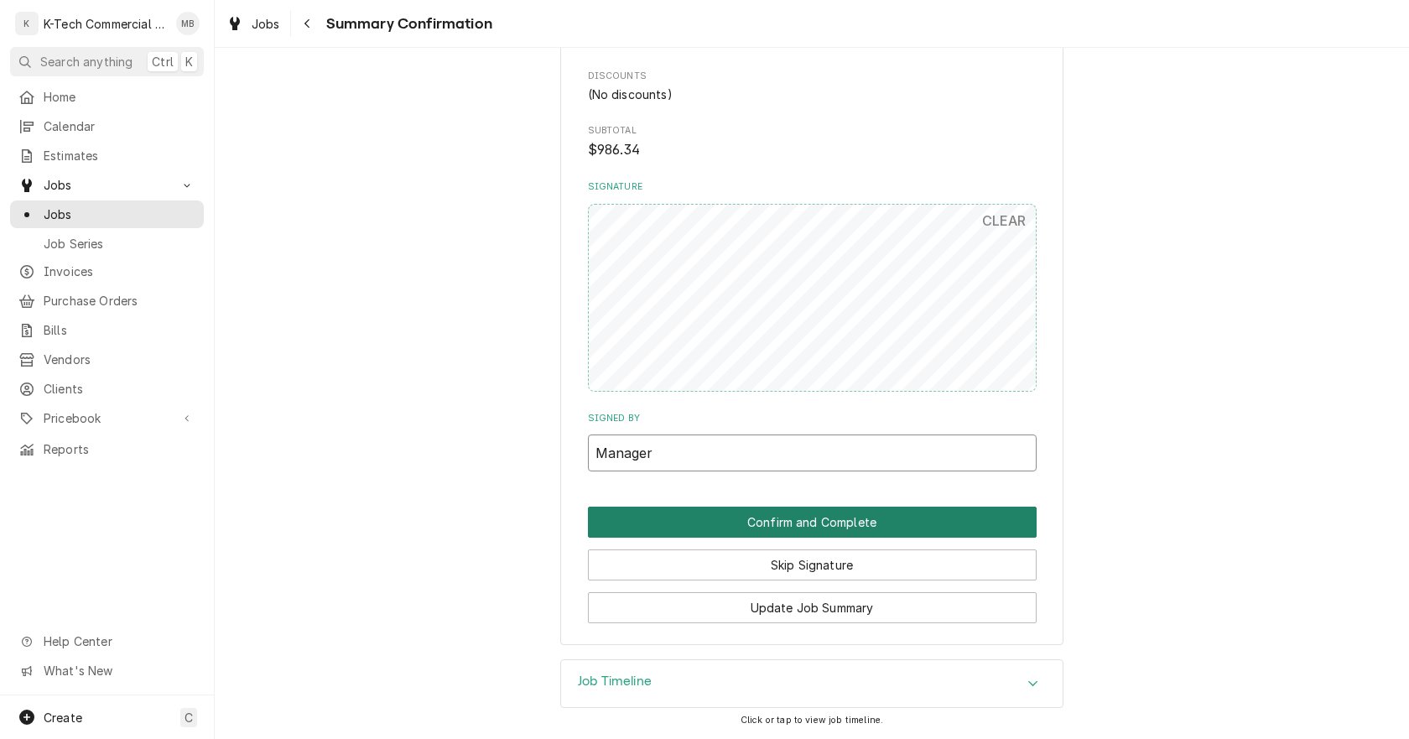
type input "Manager"
click at [785, 512] on button "Confirm and Complete" at bounding box center [812, 522] width 449 height 31
